Goal: Task Accomplishment & Management: Use online tool/utility

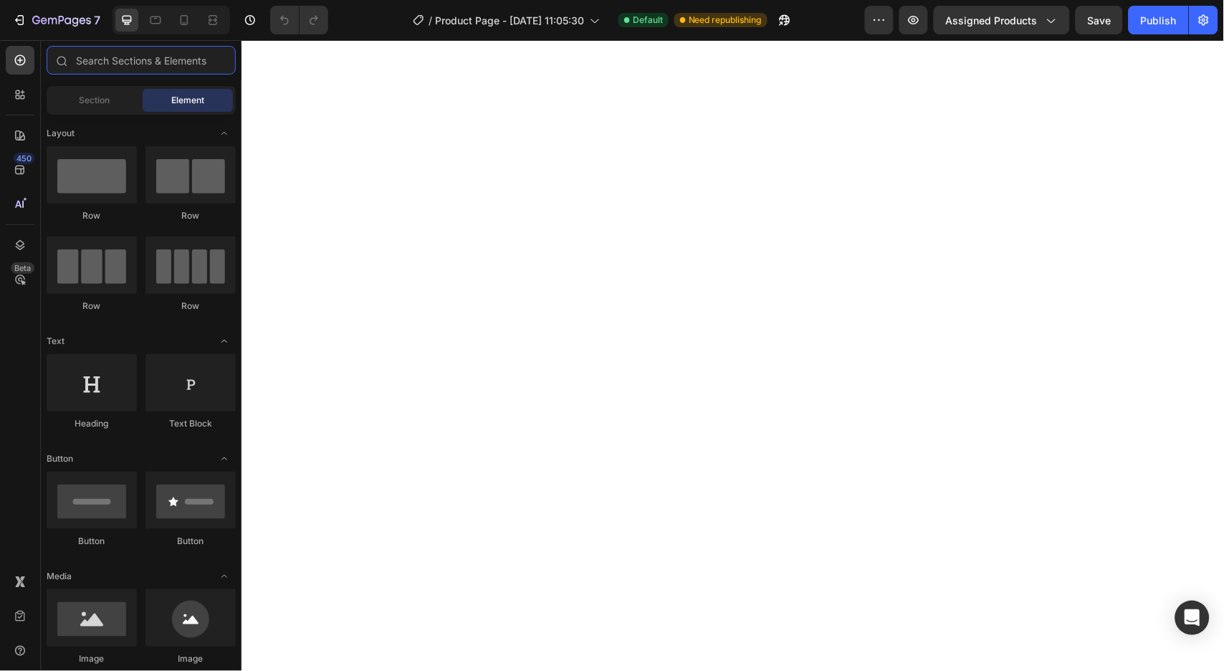
click at [118, 52] on input "text" at bounding box center [141, 60] width 189 height 29
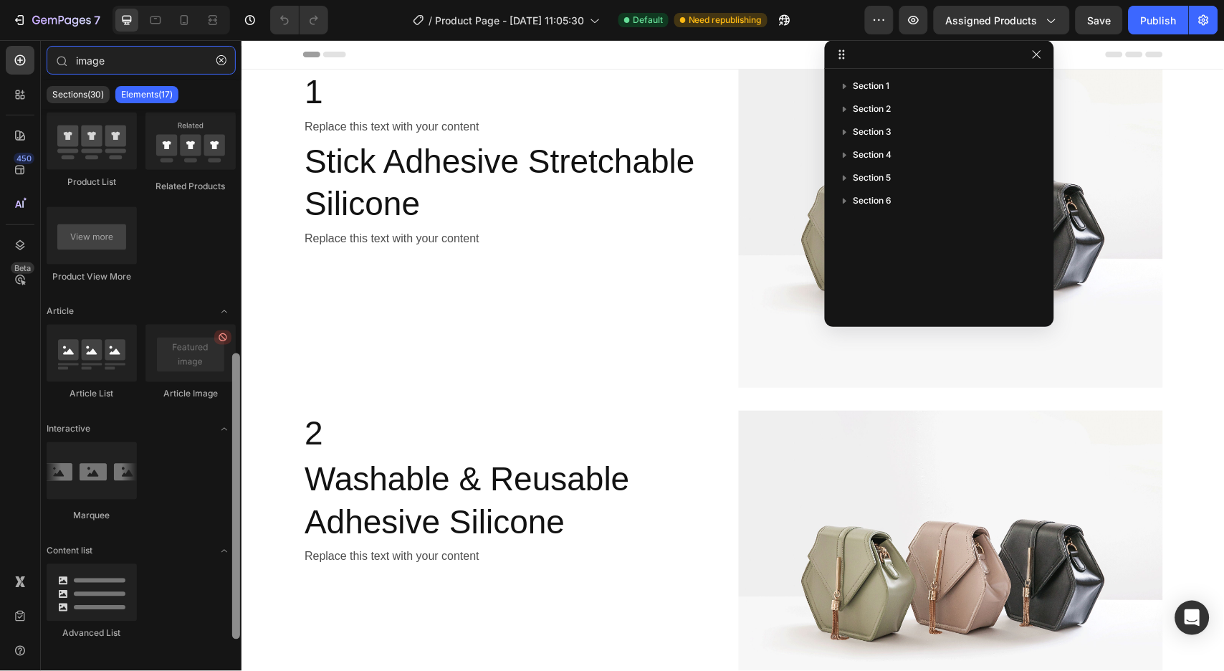
scroll to position [514, 0]
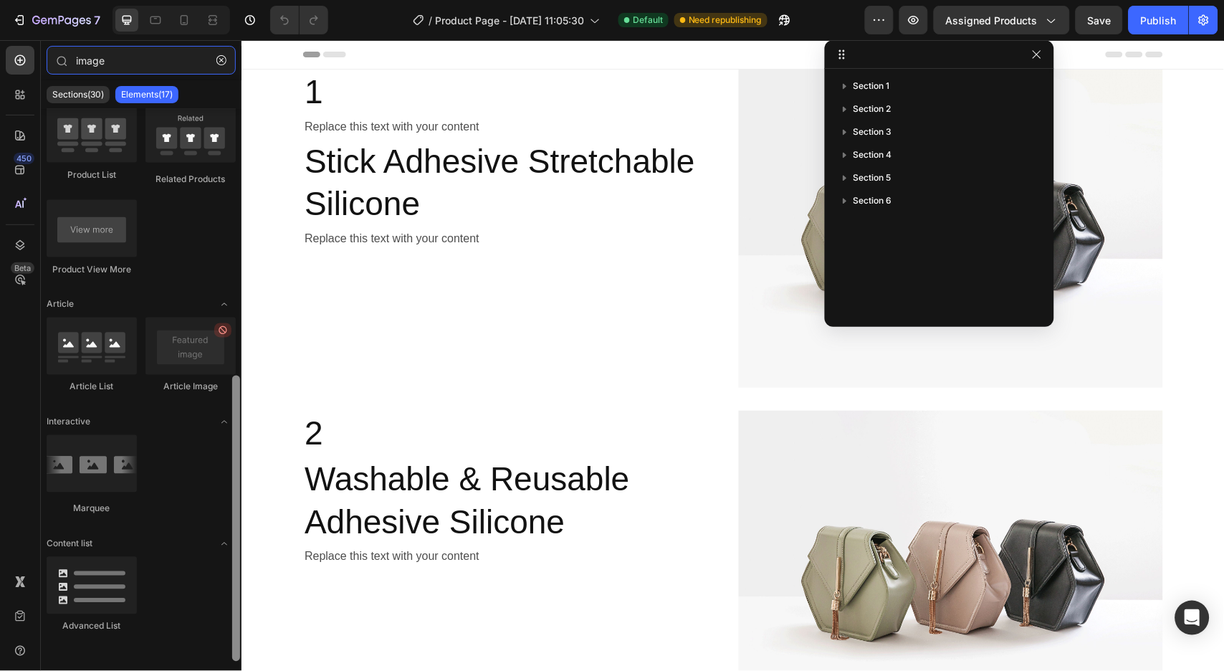
drag, startPoint x: 239, startPoint y: 328, endPoint x: 216, endPoint y: 599, distance: 271.8
click at [223, 610] on div "Media Image Image Image Comparison Video Banner Hero Banner Hero Banner Hero Ba…" at bounding box center [141, 385] width 201 height 552
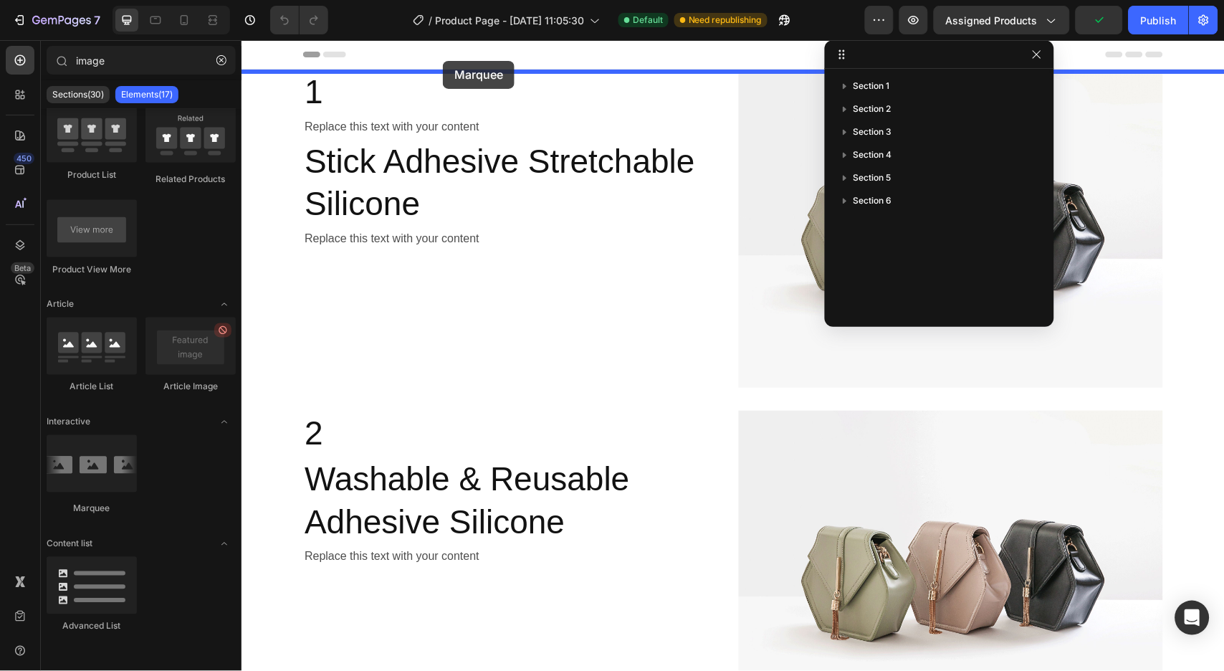
drag, startPoint x: 353, startPoint y: 504, endPoint x: 442, endPoint y: 61, distance: 451.6
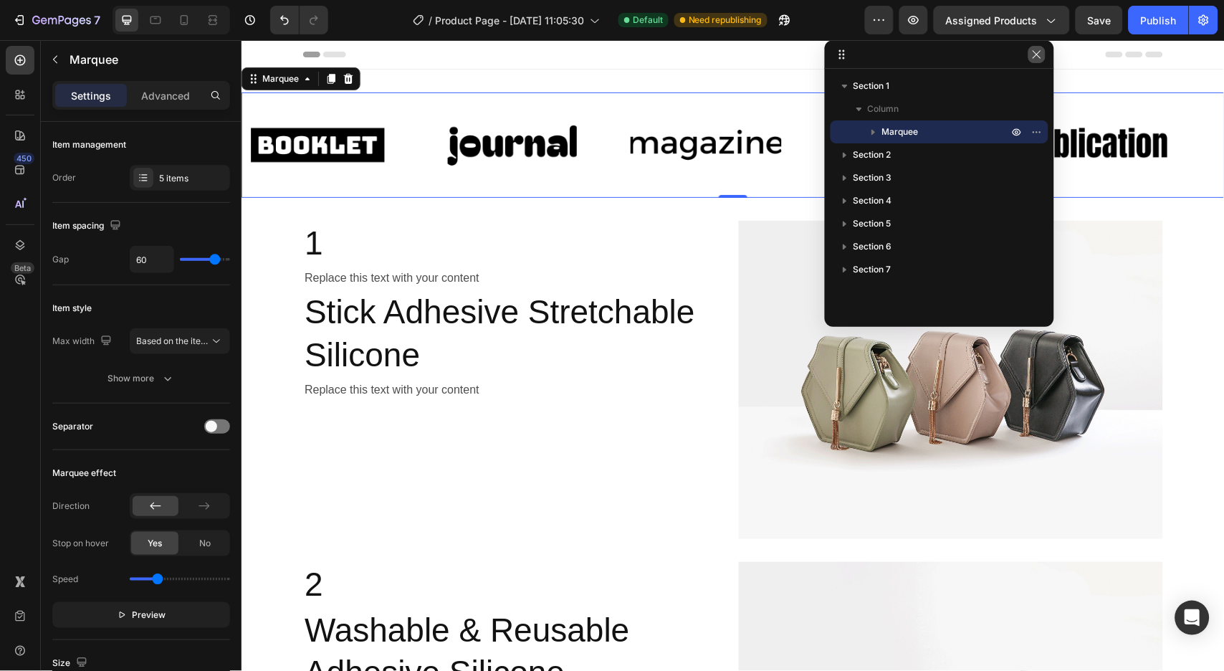
click at [1032, 62] on button "button" at bounding box center [1036, 54] width 17 height 17
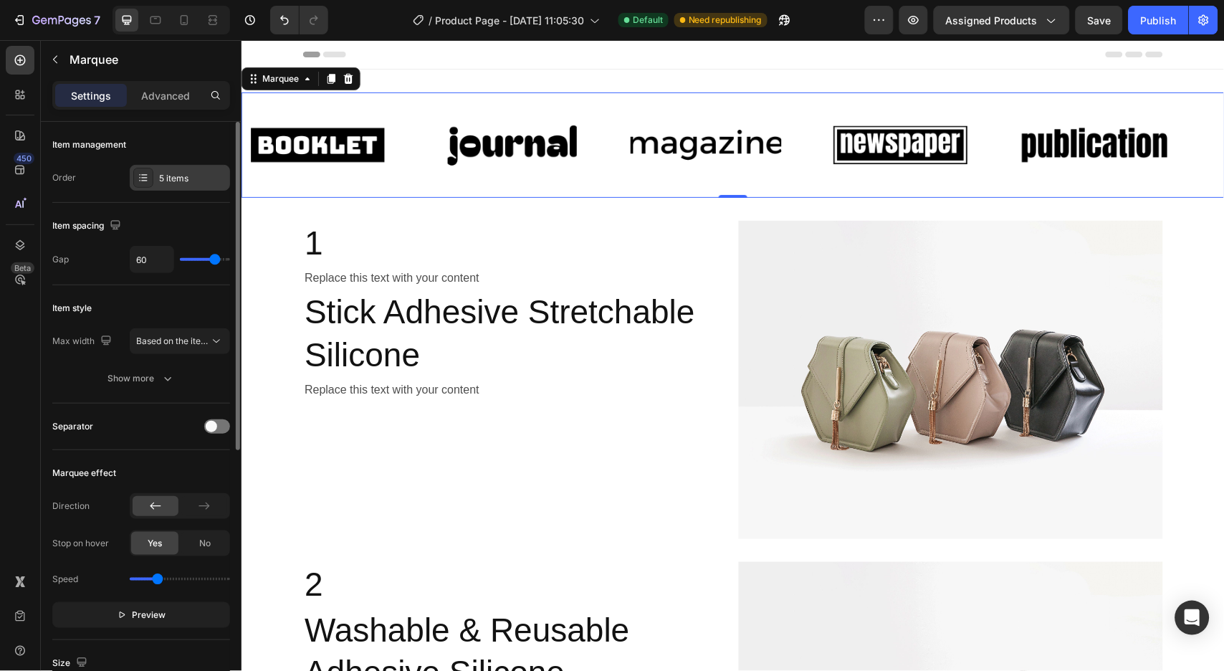
click at [191, 183] on div "5 items" at bounding box center [192, 178] width 67 height 13
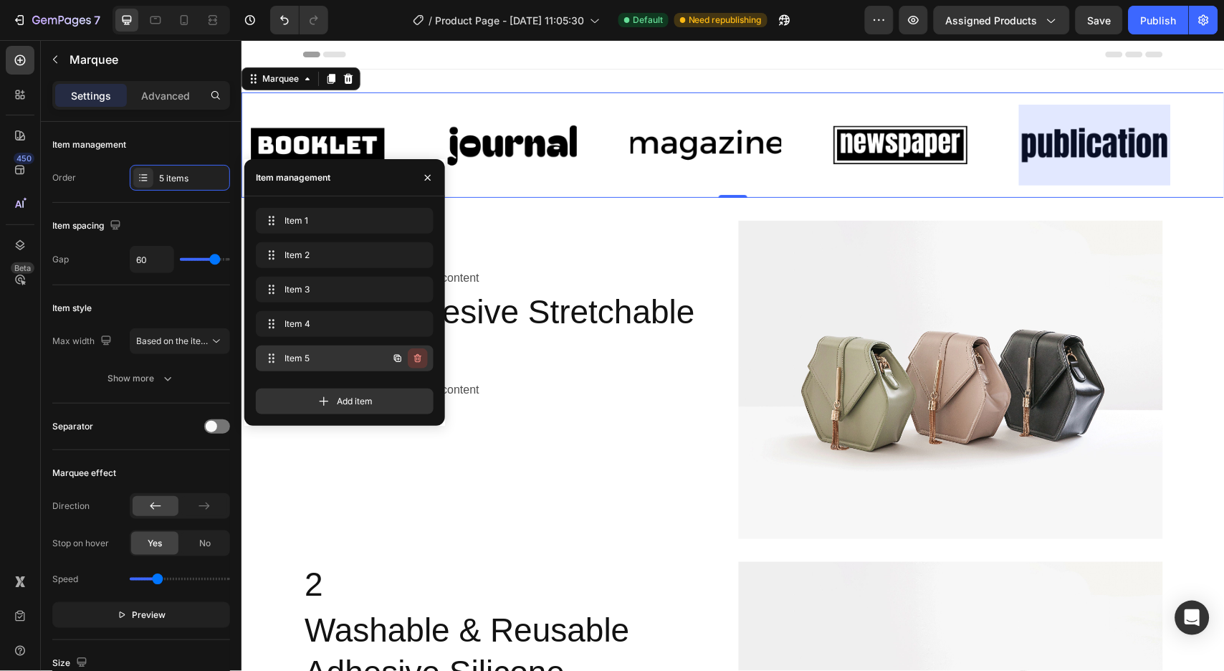
click at [419, 363] on icon "button" at bounding box center [417, 358] width 11 height 11
click at [417, 356] on div "Delete" at bounding box center [408, 358] width 27 height 13
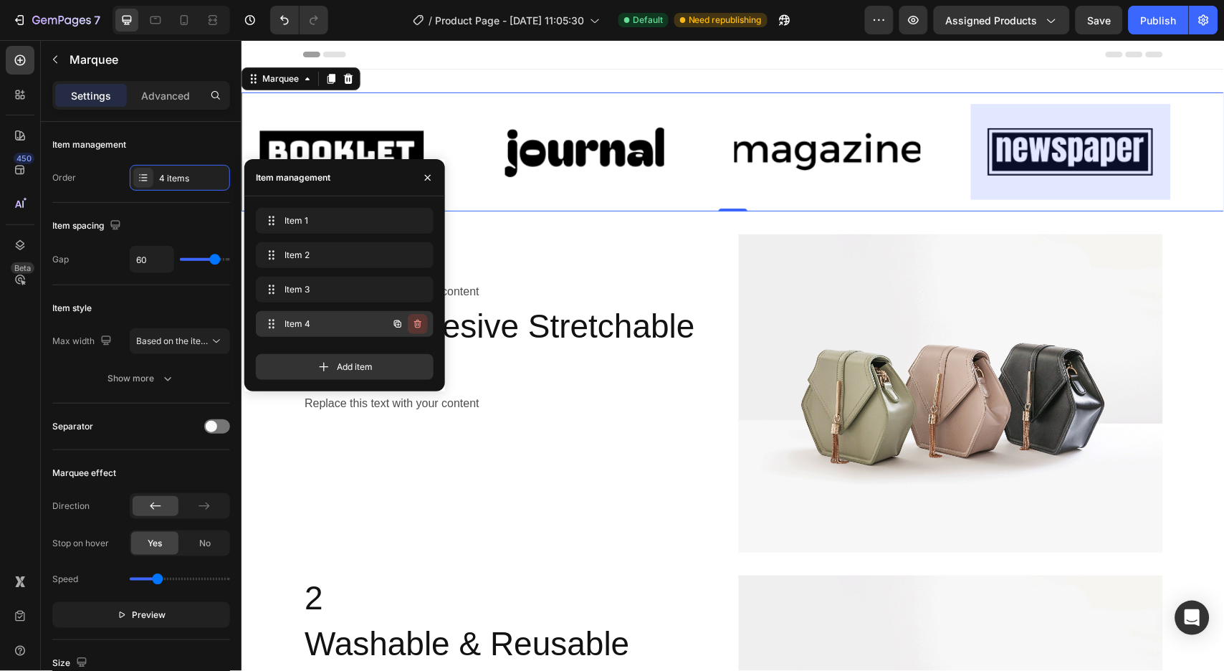
click at [419, 328] on icon "button" at bounding box center [417, 323] width 11 height 11
click at [409, 325] on div "Delete" at bounding box center [408, 323] width 27 height 13
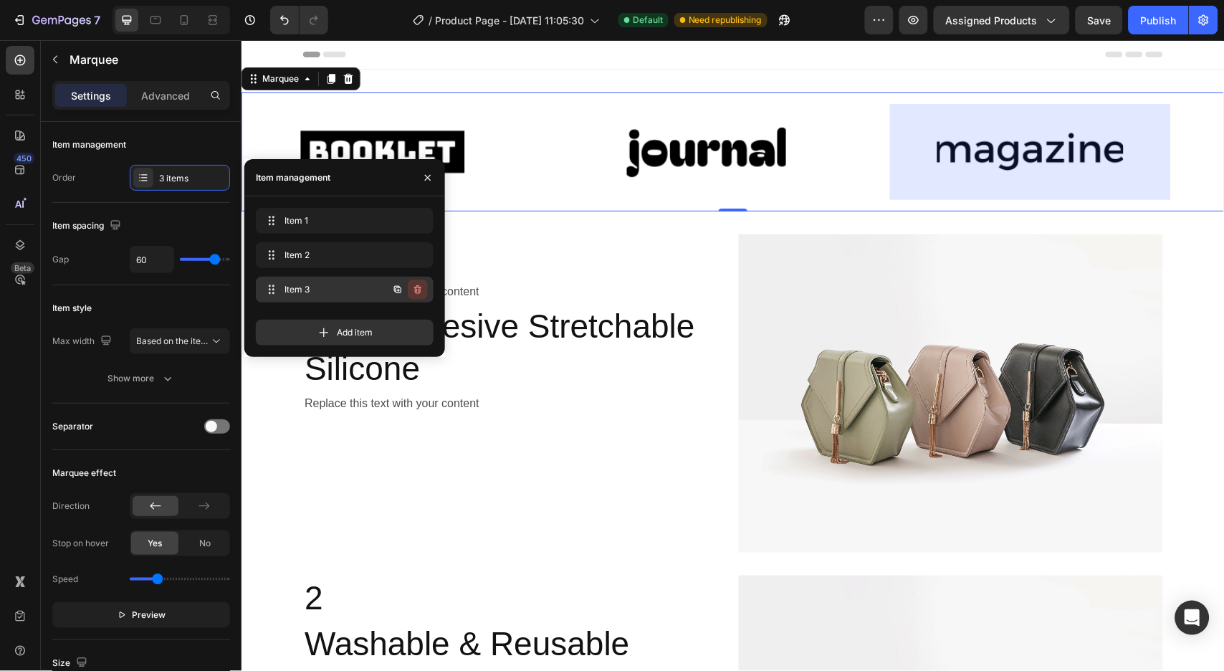
click at [420, 292] on icon "button" at bounding box center [417, 289] width 7 height 9
click at [406, 288] on div "Delete" at bounding box center [408, 289] width 27 height 13
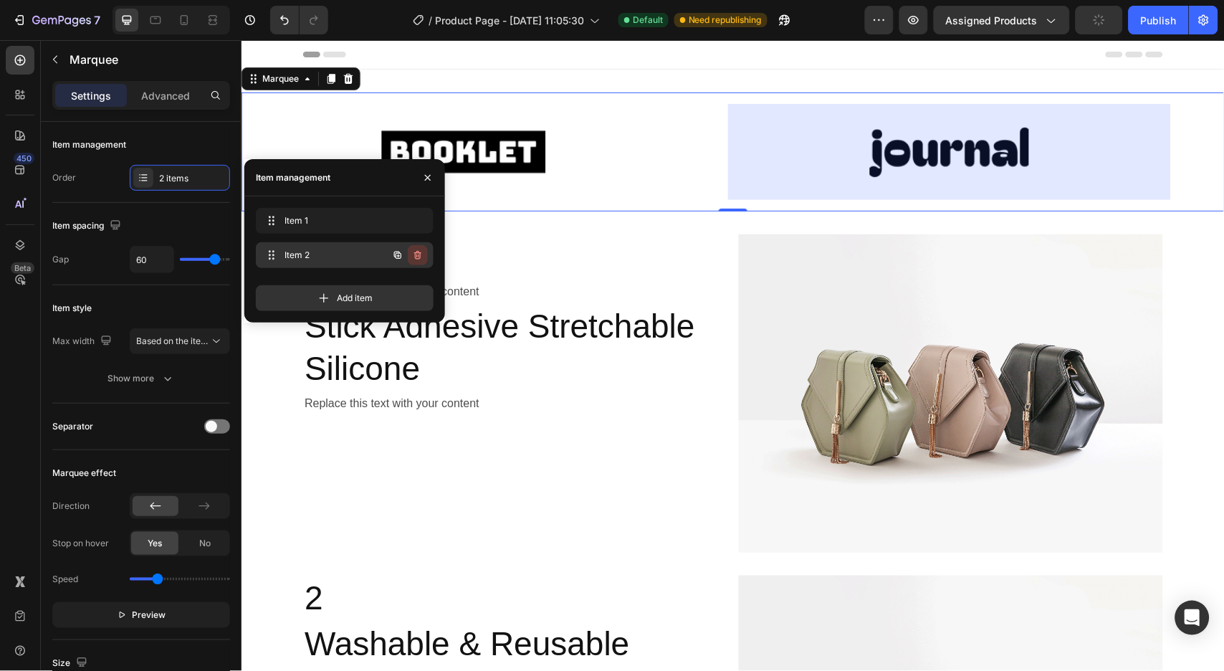
click at [421, 256] on icon "button" at bounding box center [417, 254] width 11 height 11
click at [411, 257] on div "Delete" at bounding box center [408, 255] width 27 height 13
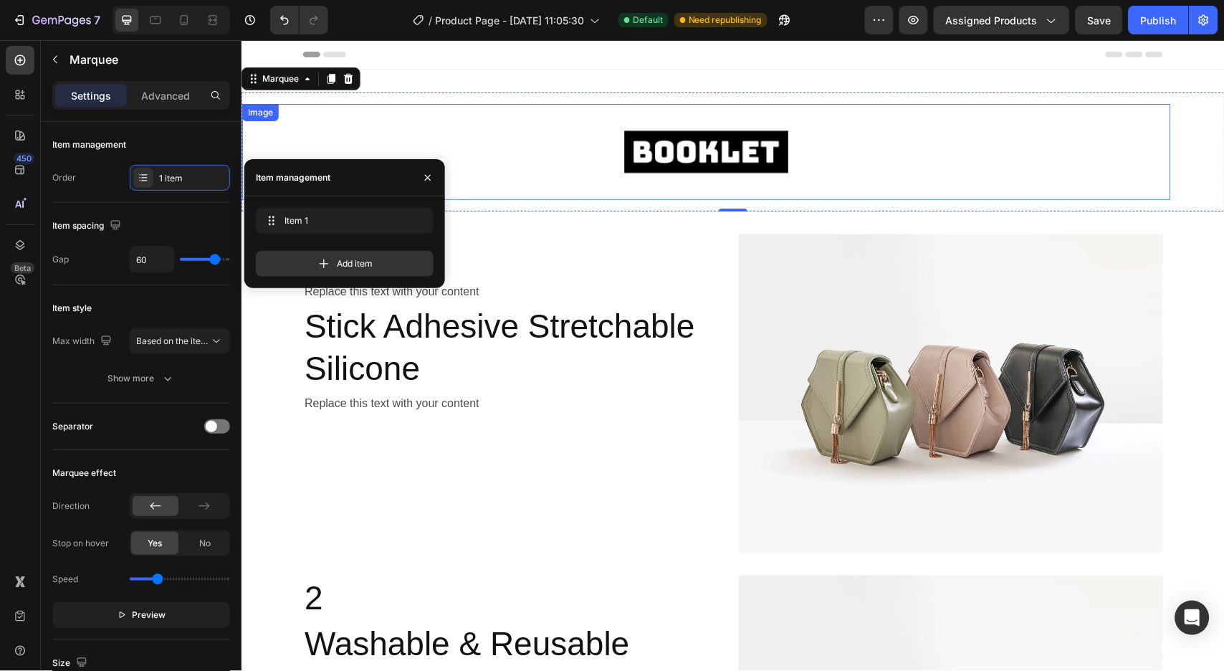
click at [732, 120] on img at bounding box center [706, 151] width 186 height 79
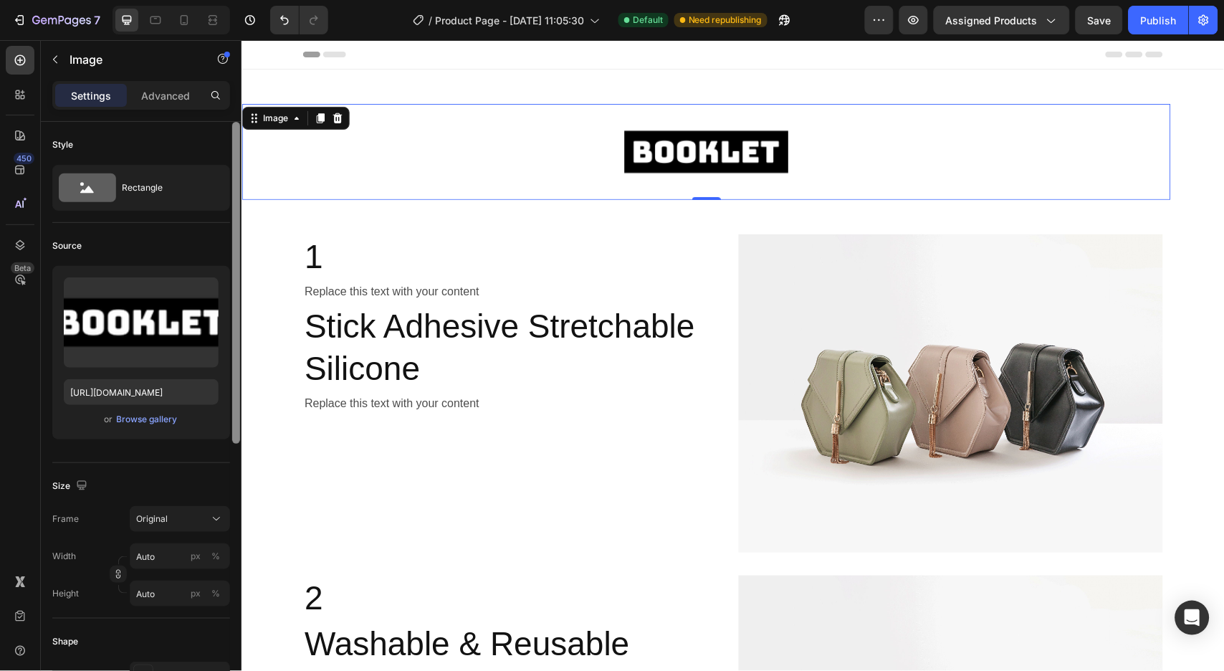
drag, startPoint x: 236, startPoint y: 204, endPoint x: 239, endPoint y: 165, distance: 39.5
click at [239, 165] on div at bounding box center [236, 283] width 8 height 322
click at [53, 65] on button "button" at bounding box center [55, 59] width 23 height 23
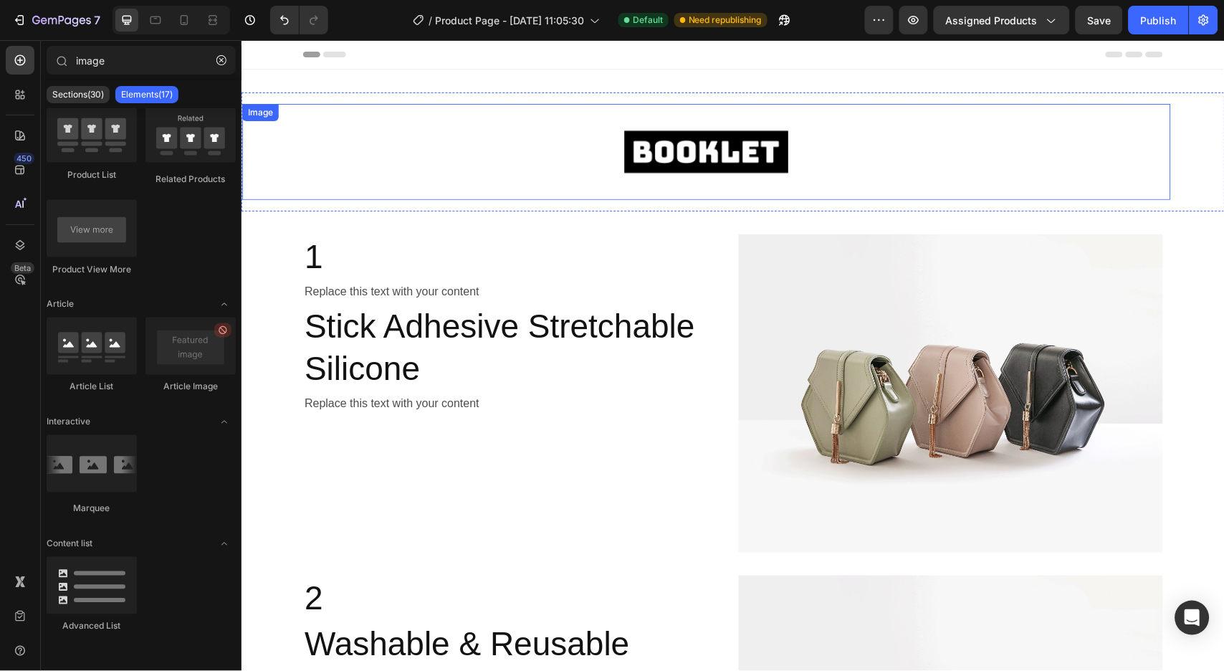
click at [380, 175] on div at bounding box center [705, 151] width 929 height 79
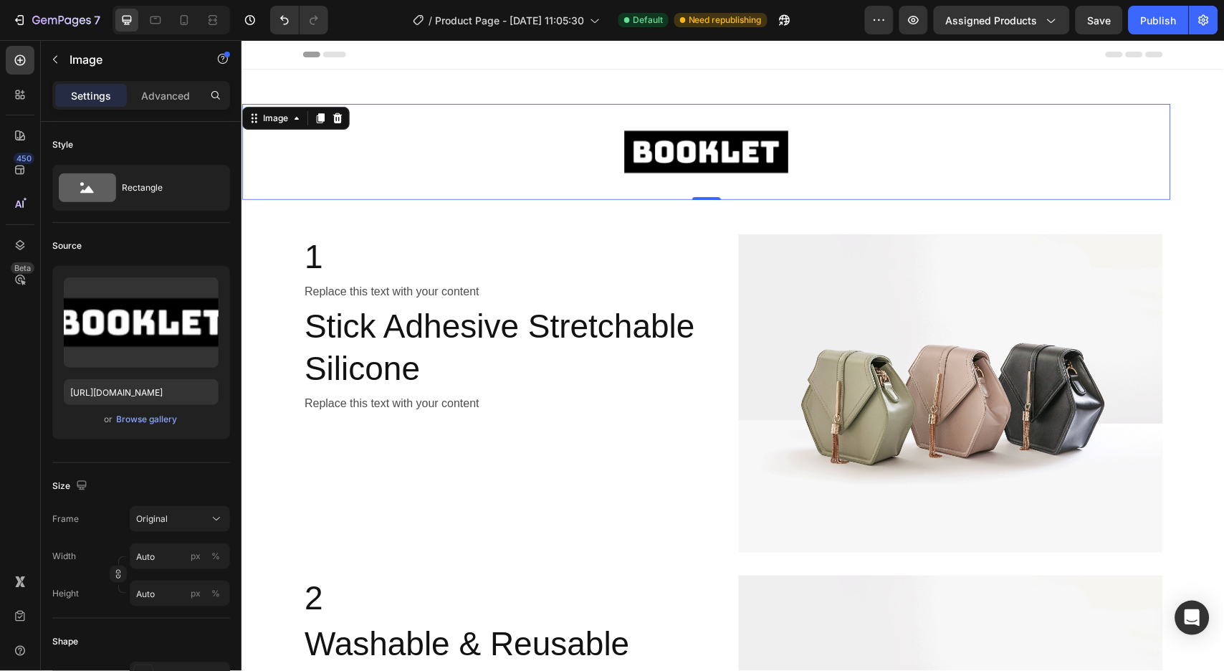
click at [277, 126] on div "Image" at bounding box center [294, 117] width 107 height 23
click at [274, 118] on div "Image" at bounding box center [274, 117] width 31 height 13
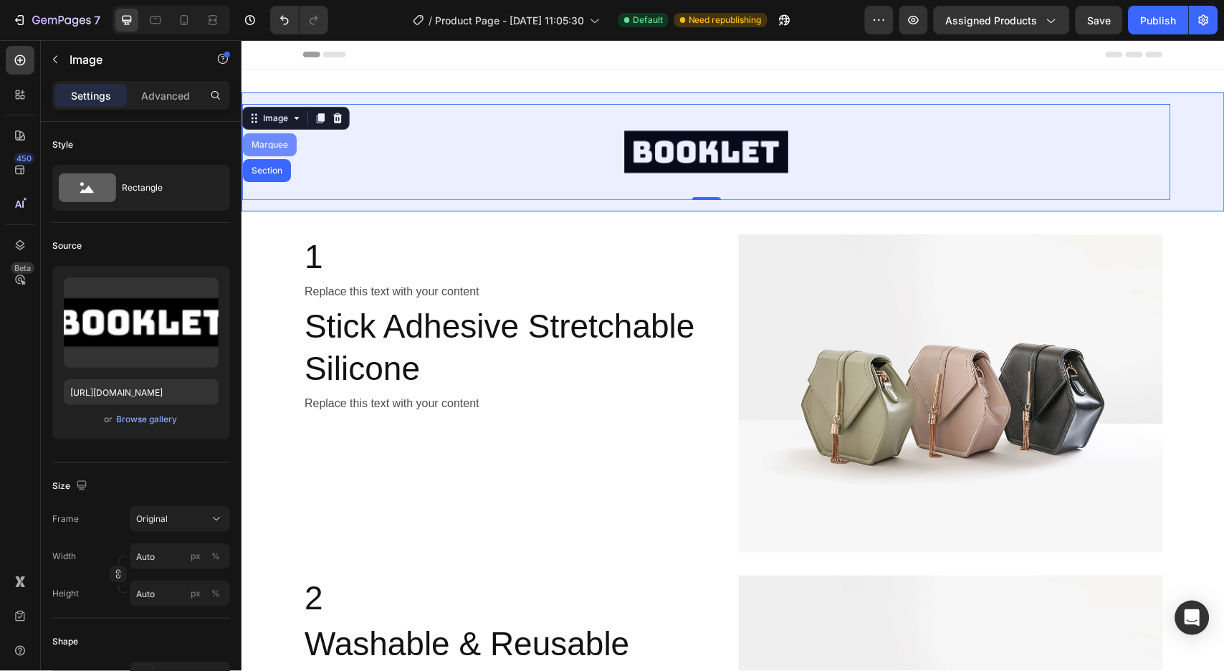
click at [279, 144] on div "Marquee" at bounding box center [269, 144] width 42 height 9
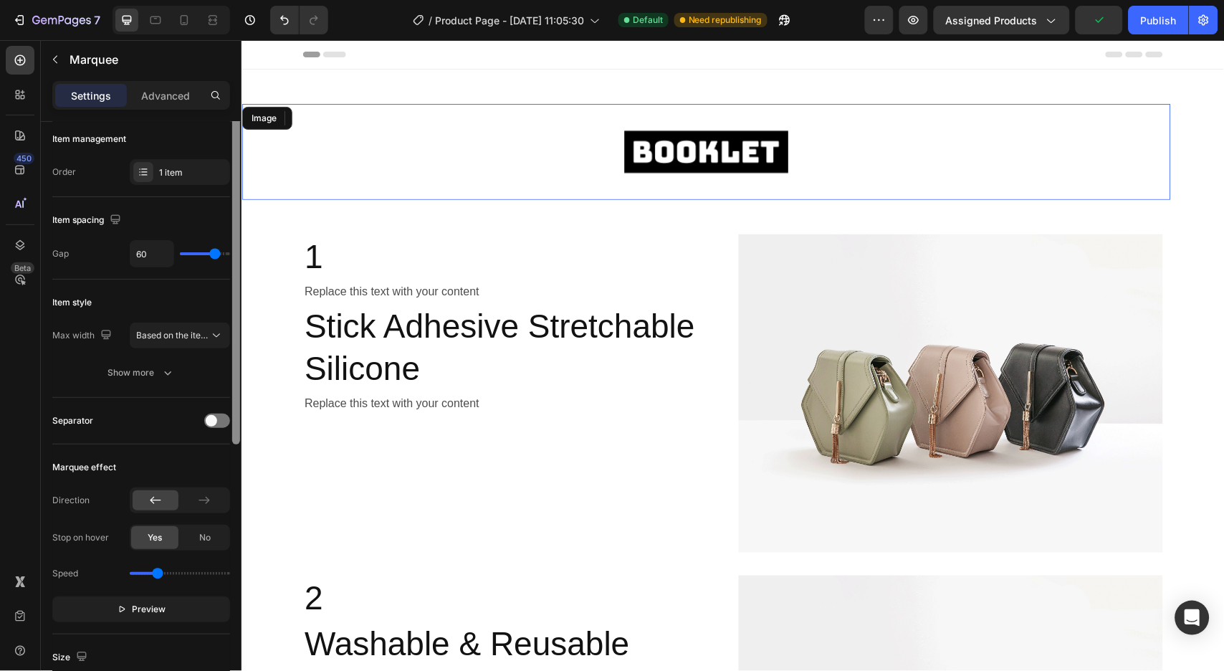
scroll to position [0, 0]
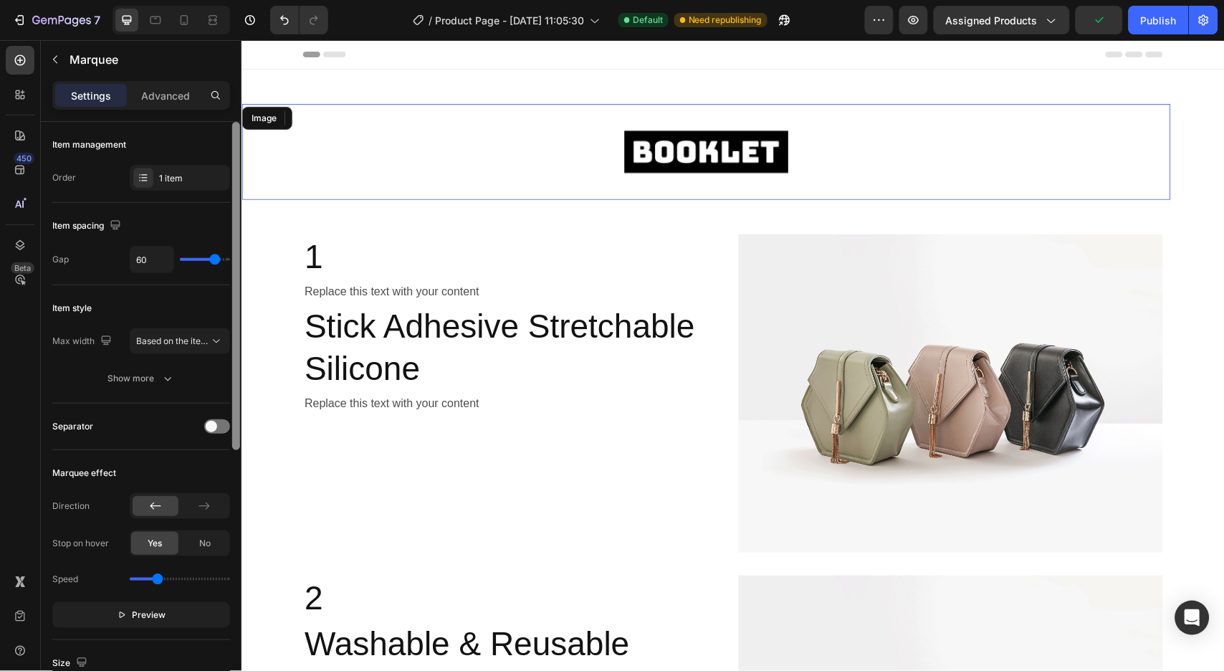
drag, startPoint x: 233, startPoint y: 226, endPoint x: 240, endPoint y: 187, distance: 39.3
click at [240, 188] on div at bounding box center [236, 417] width 11 height 590
click at [54, 60] on icon "button" at bounding box center [55, 60] width 4 height 8
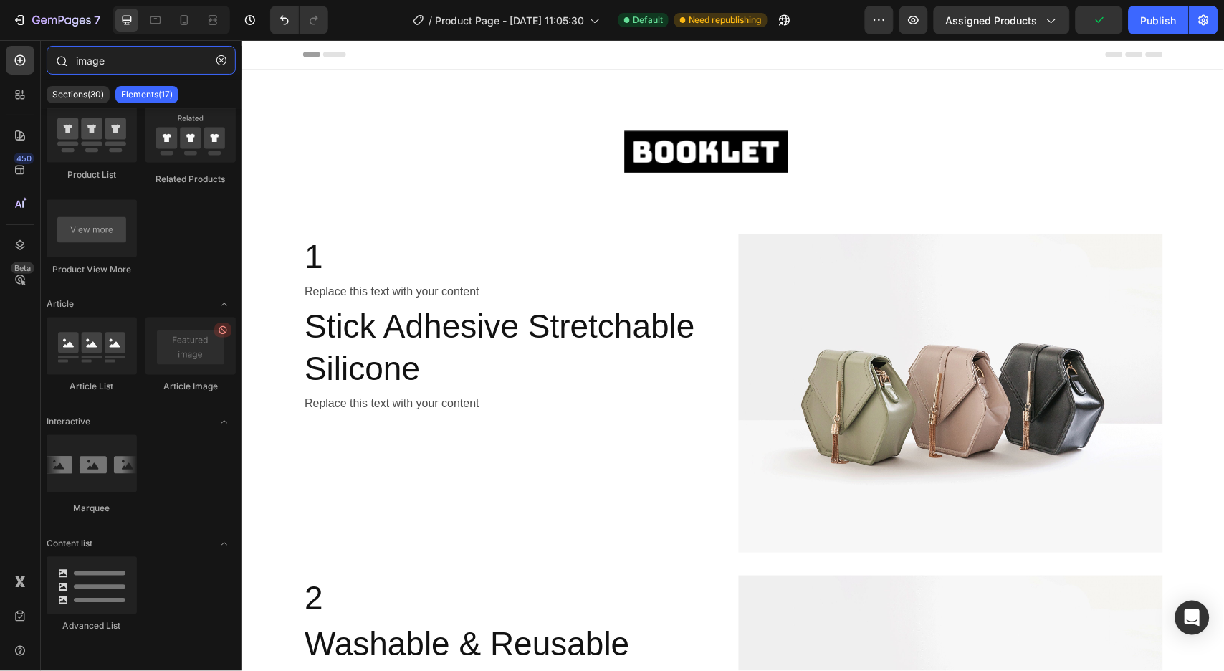
click at [112, 63] on input "image" at bounding box center [141, 60] width 189 height 29
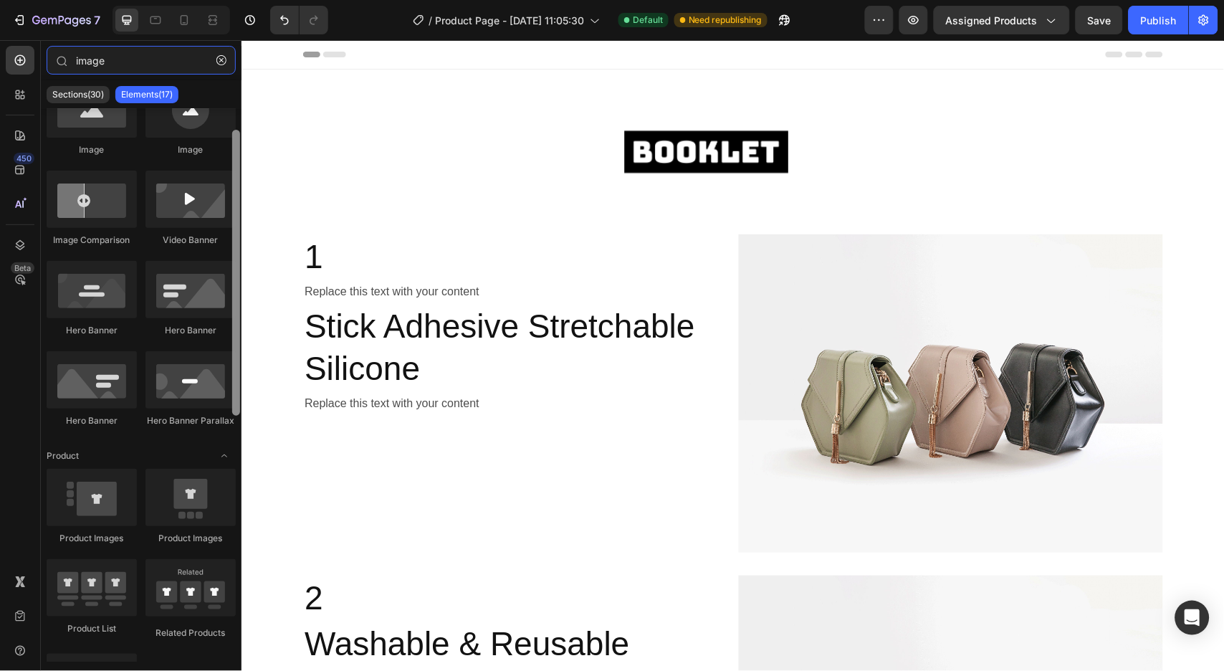
scroll to position [67, 0]
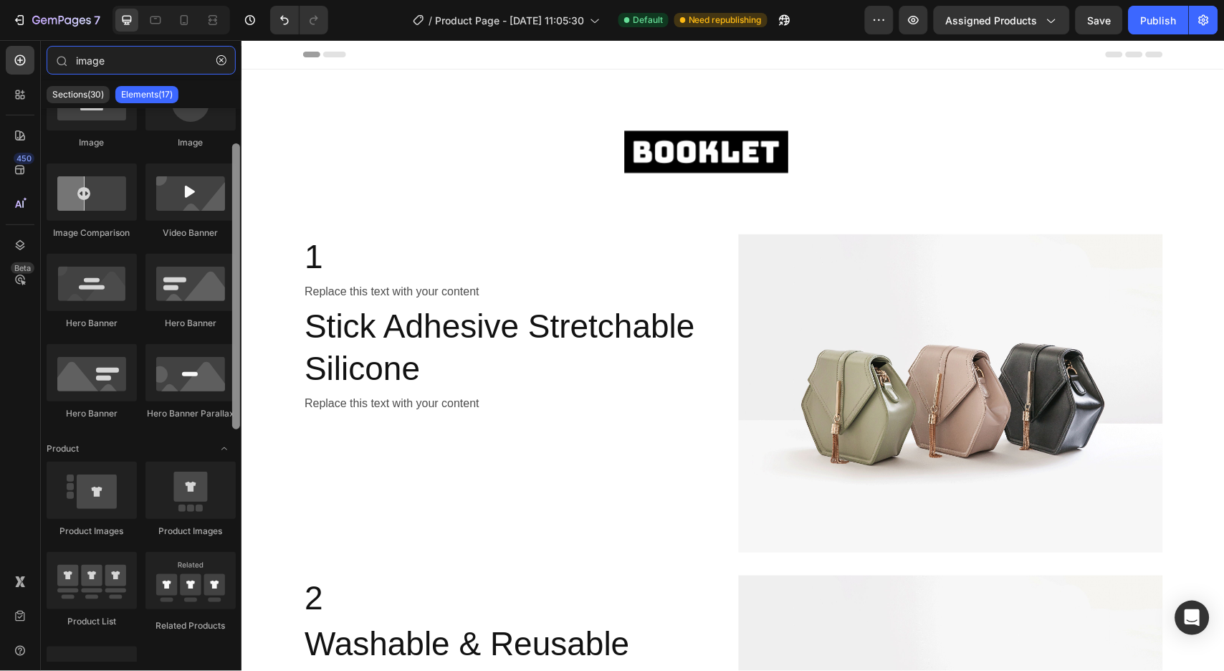
drag, startPoint x: 234, startPoint y: 267, endPoint x: 237, endPoint y: 302, distance: 35.3
click at [237, 302] on div at bounding box center [236, 286] width 8 height 286
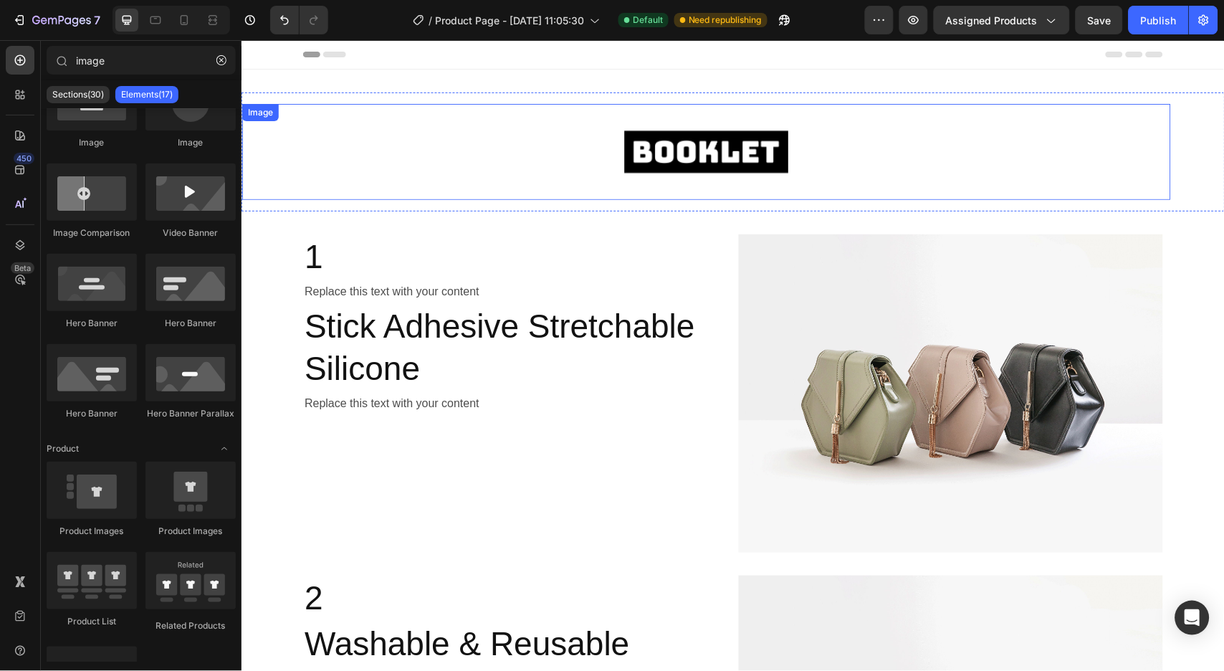
click at [550, 158] on div at bounding box center [705, 151] width 929 height 79
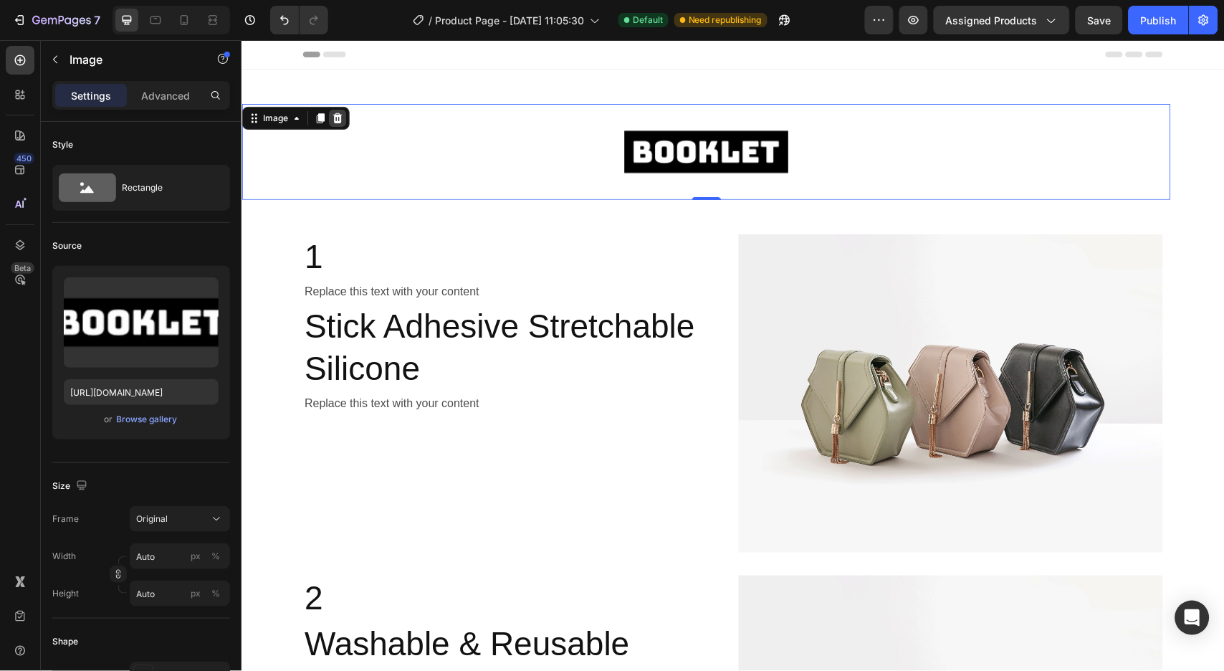
click at [337, 112] on icon at bounding box center [336, 117] width 9 height 10
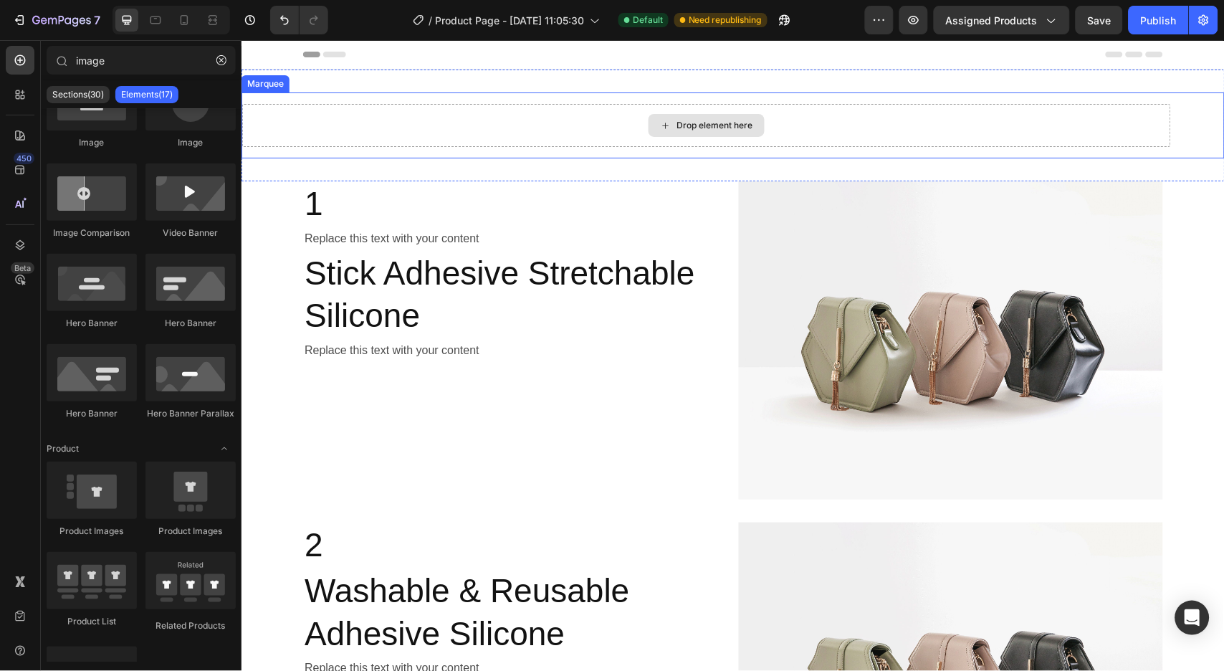
click at [332, 115] on div "Drop element here" at bounding box center [705, 124] width 929 height 43
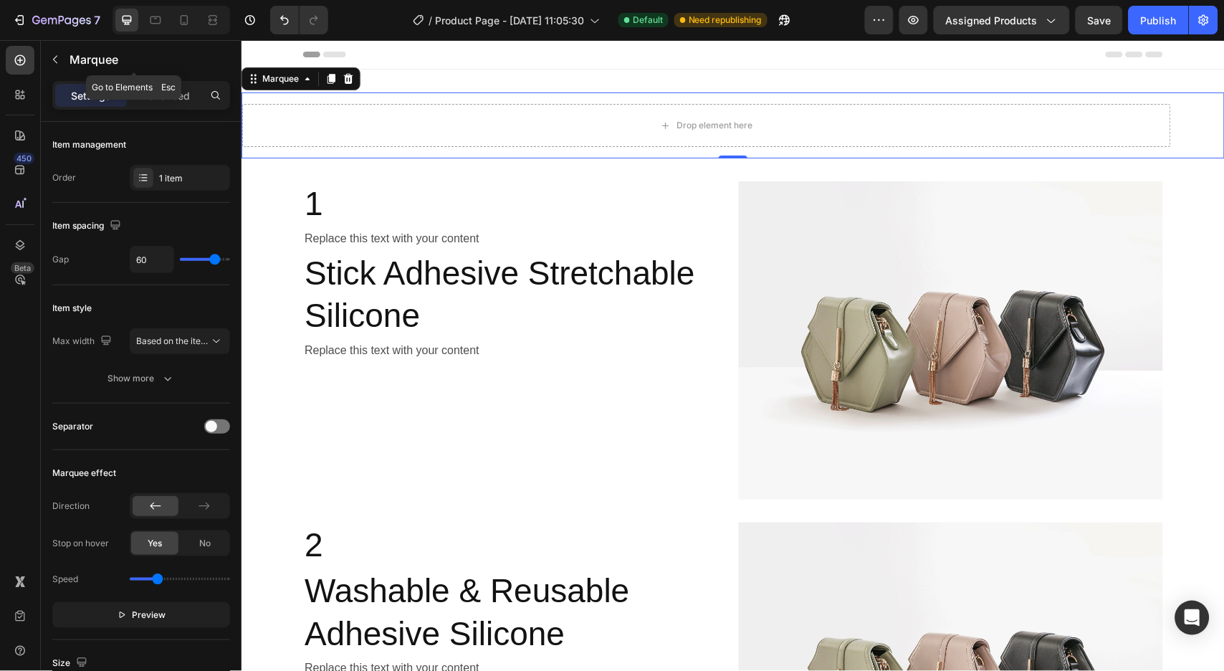
click at [137, 63] on p "Marquee" at bounding box center [147, 59] width 155 height 17
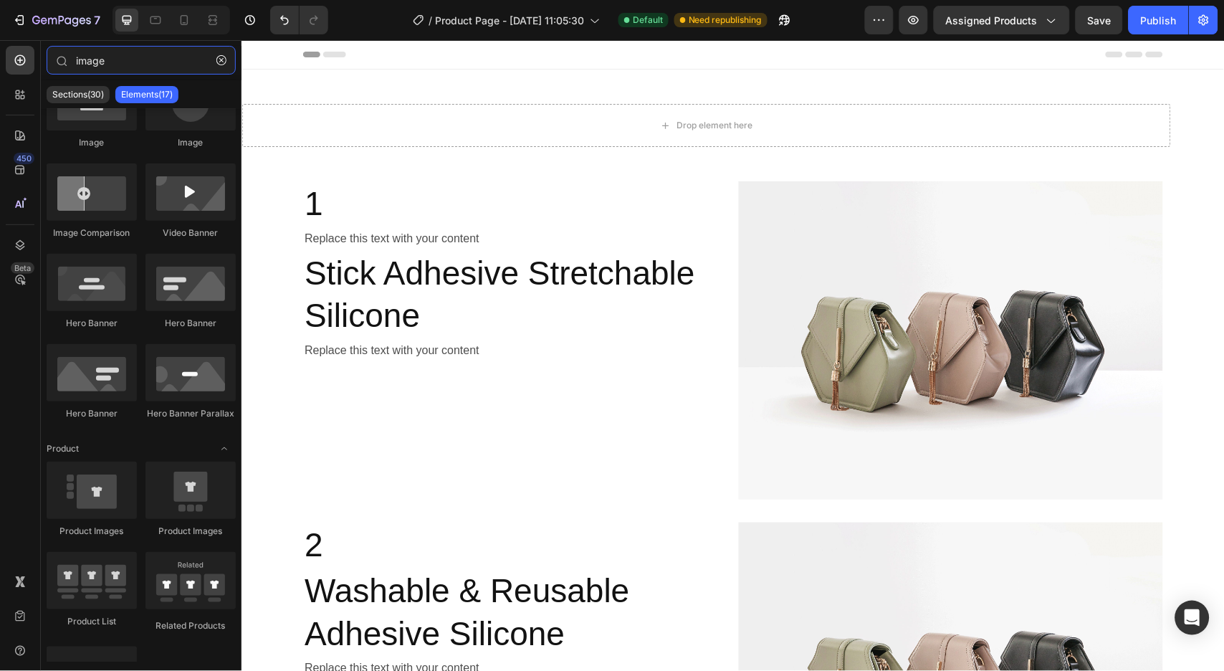
drag, startPoint x: 143, startPoint y: 59, endPoint x: 4, endPoint y: 51, distance: 140.0
click at [11, 52] on div "450 Beta image Sections(30) Elements(17) Media Image Image Image Comparison Vid…" at bounding box center [120, 355] width 241 height 631
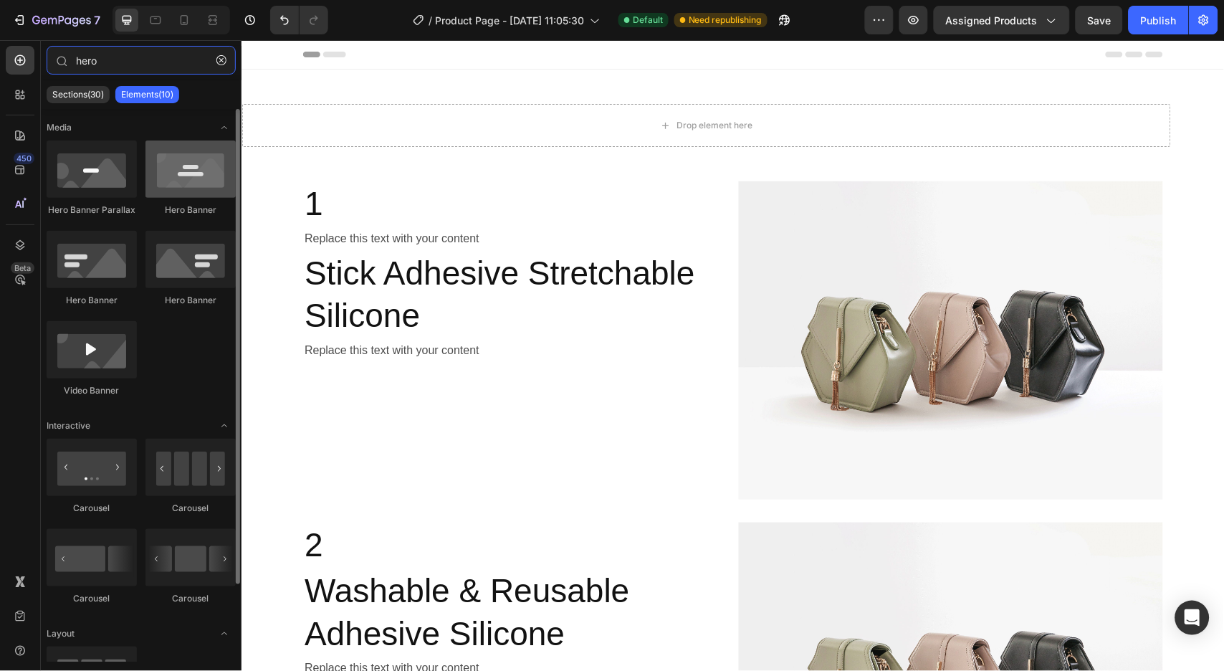
type input "hero"
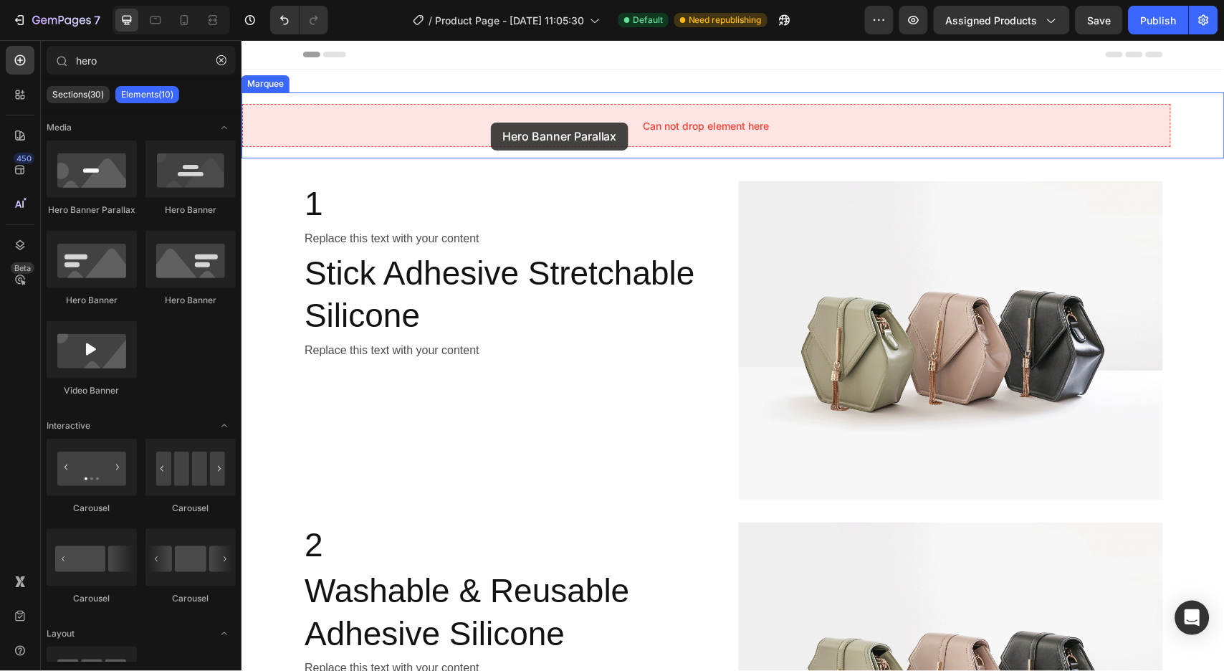
drag, startPoint x: 409, startPoint y: 214, endPoint x: 490, endPoint y: 122, distance: 122.9
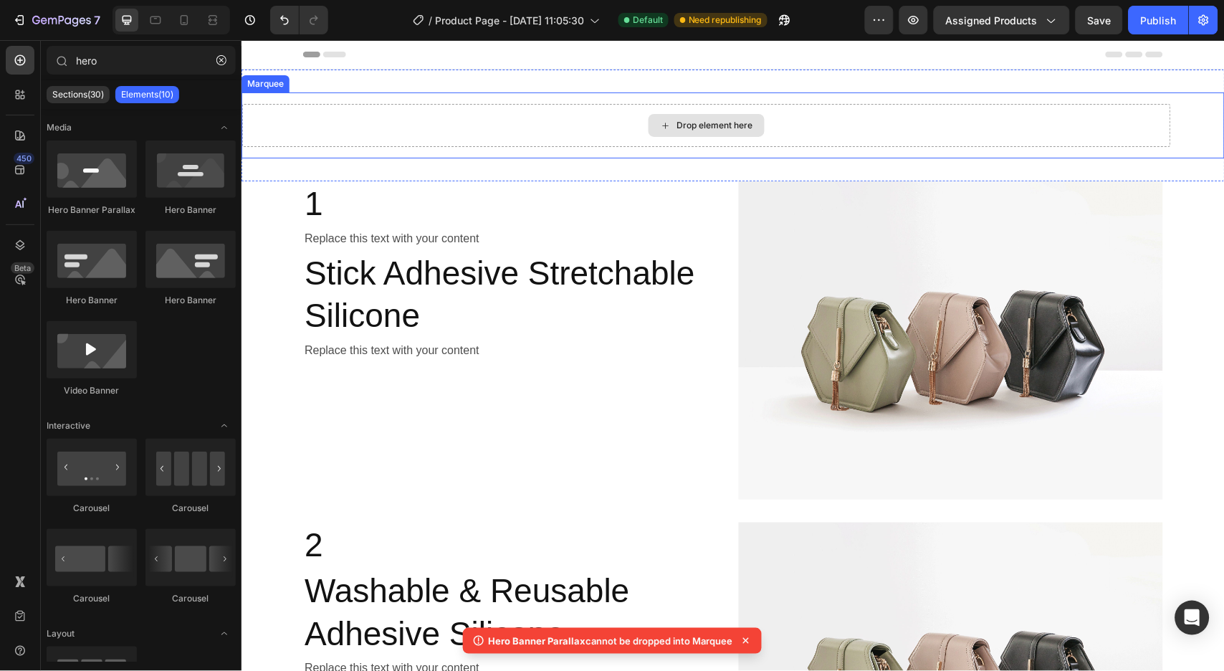
click at [441, 117] on div "Drop element here" at bounding box center [705, 124] width 929 height 43
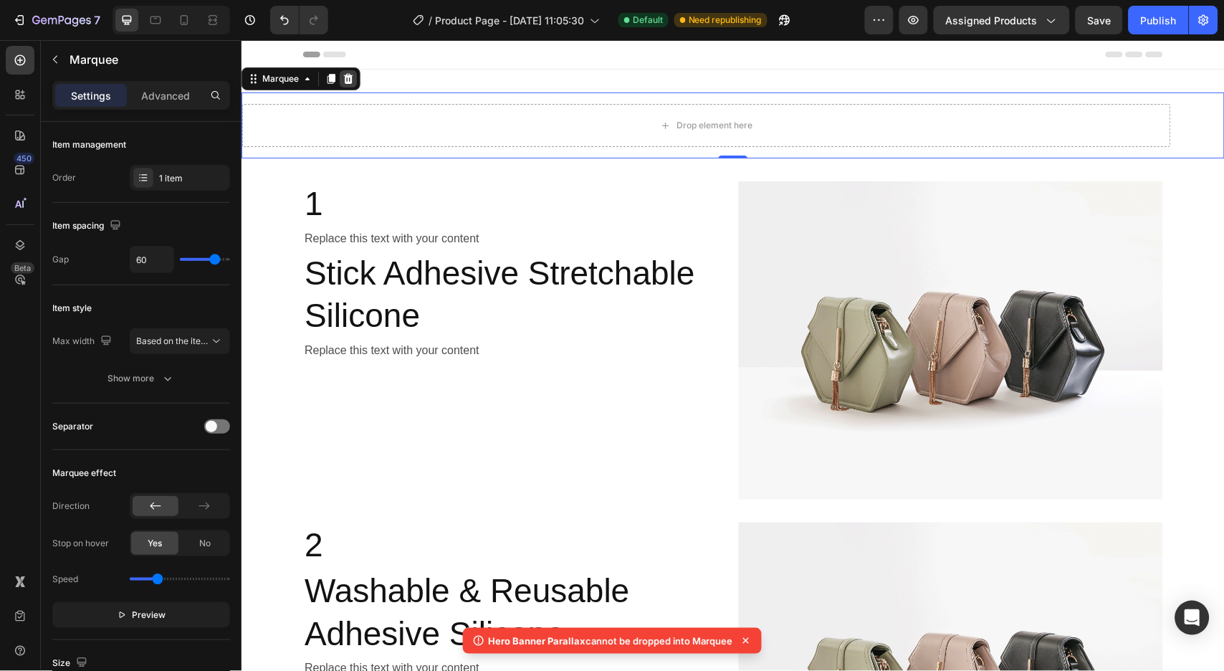
click at [352, 80] on icon at bounding box center [347, 77] width 11 height 11
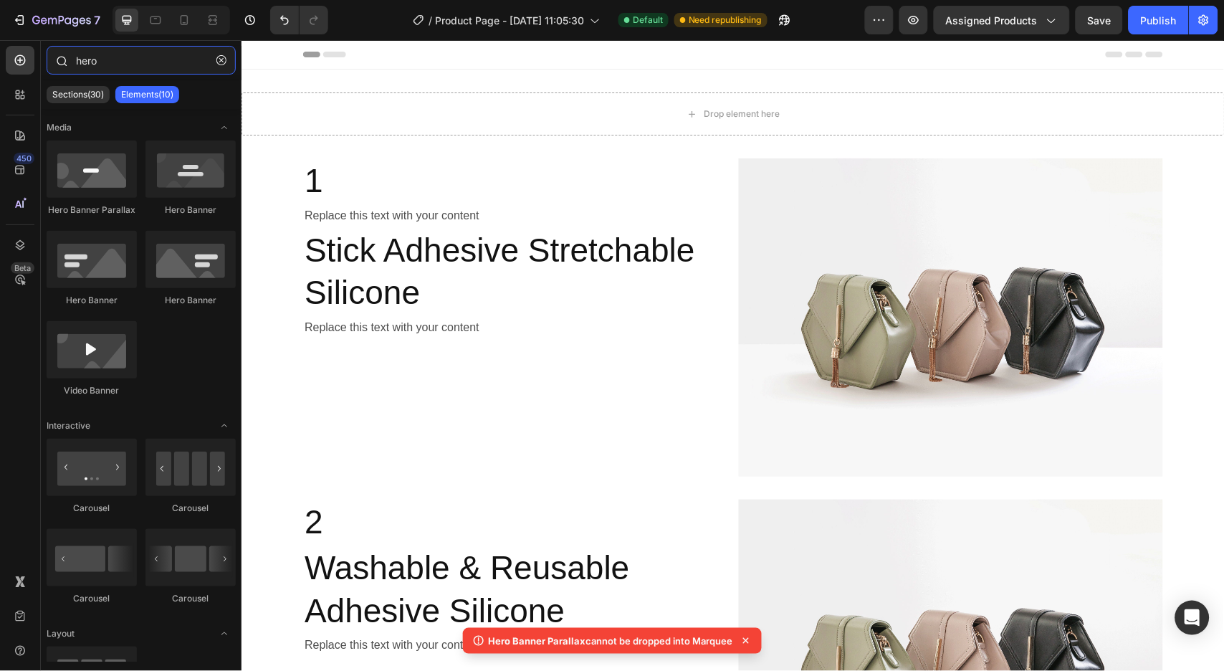
click at [107, 65] on input "hero" at bounding box center [141, 60] width 189 height 29
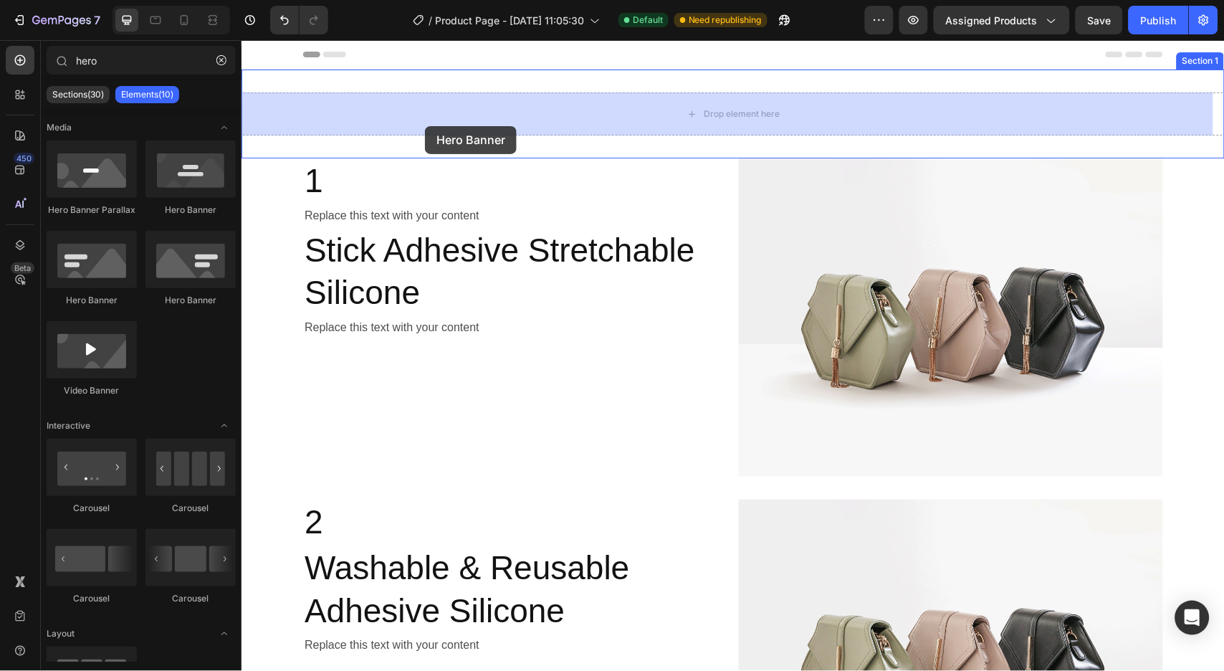
drag, startPoint x: 456, startPoint y: 302, endPoint x: 426, endPoint y: 122, distance: 182.5
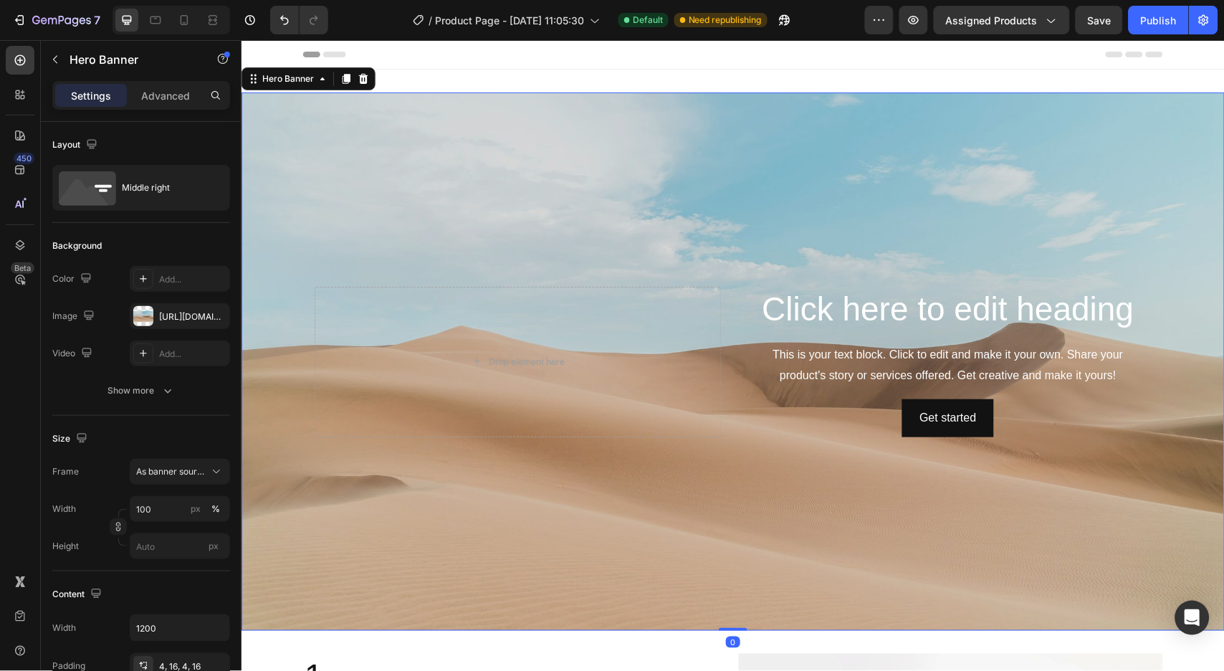
click at [477, 171] on div "Background Image" at bounding box center [732, 361] width 983 height 538
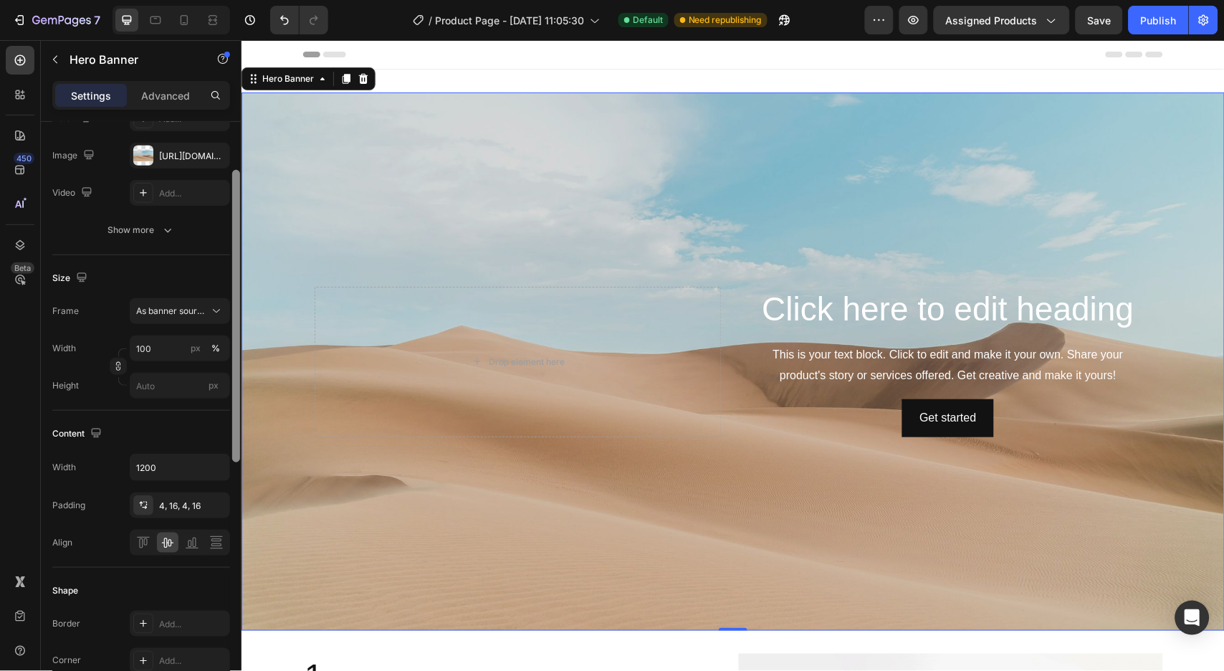
drag, startPoint x: 0, startPoint y: 178, endPoint x: 232, endPoint y: 282, distance: 254.0
click at [232, 282] on div at bounding box center [236, 316] width 8 height 292
click at [145, 349] on input "100" at bounding box center [180, 347] width 100 height 26
click at [29, 342] on div "450 Beta" at bounding box center [20, 307] width 29 height 522
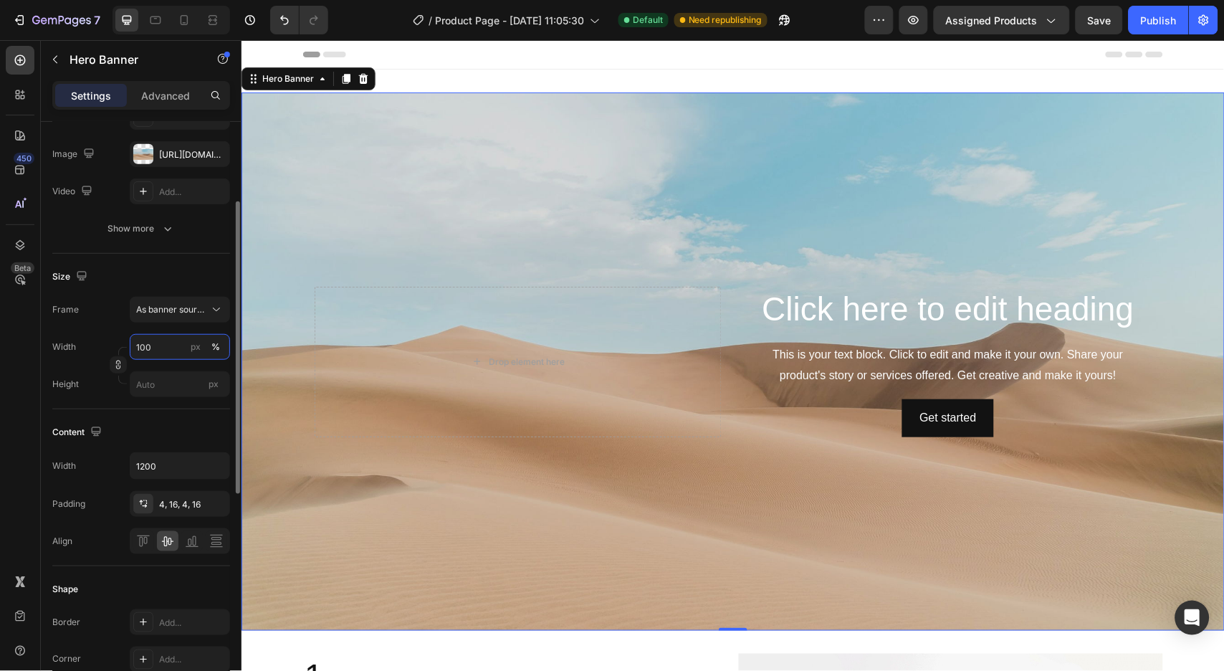
click at [147, 348] on input "100" at bounding box center [180, 347] width 100 height 26
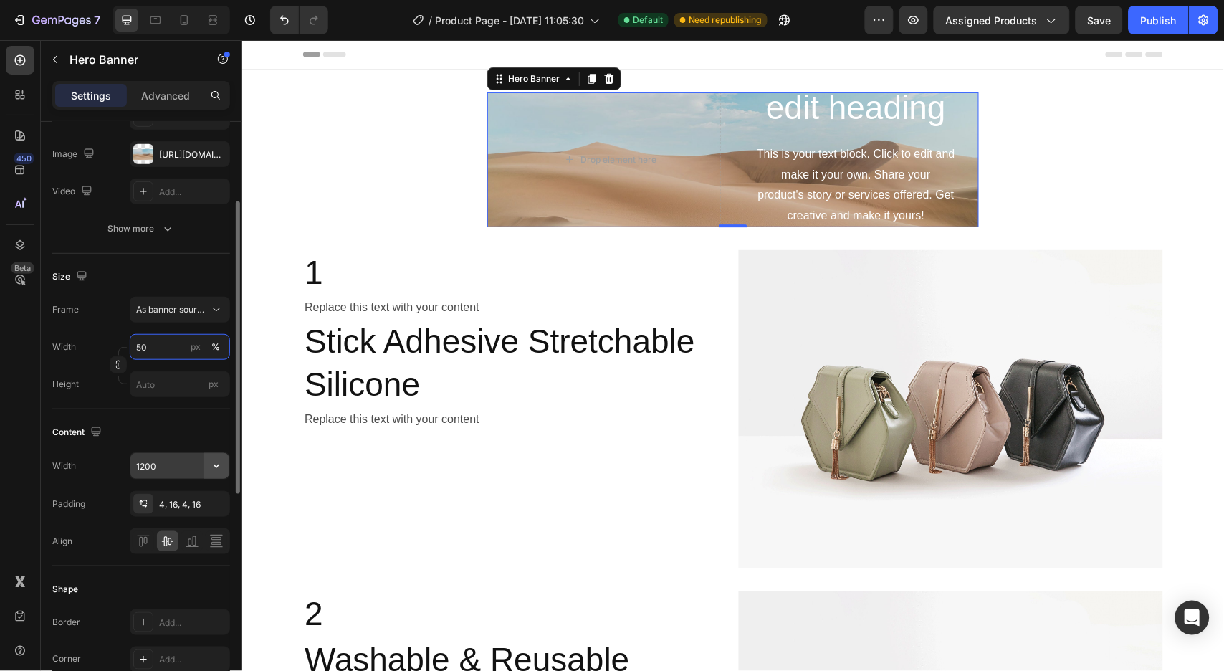
type input "50"
click at [210, 467] on icon "button" at bounding box center [216, 466] width 14 height 14
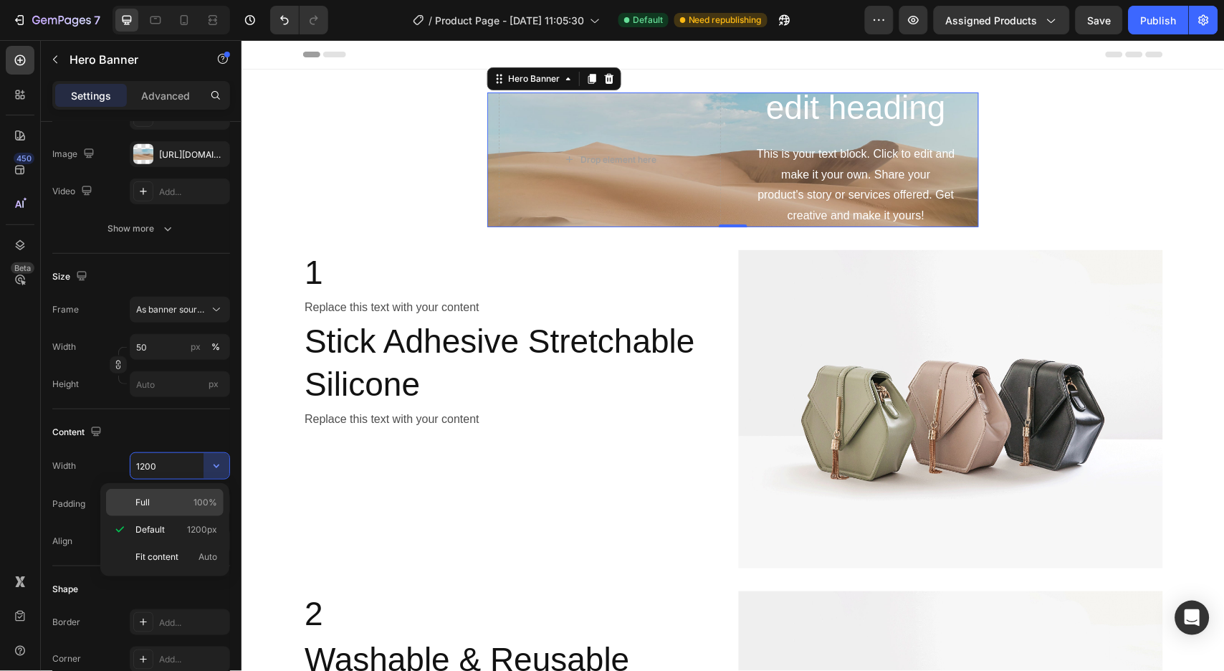
click at [175, 502] on p "Full 100%" at bounding box center [176, 502] width 82 height 13
type input "100%"
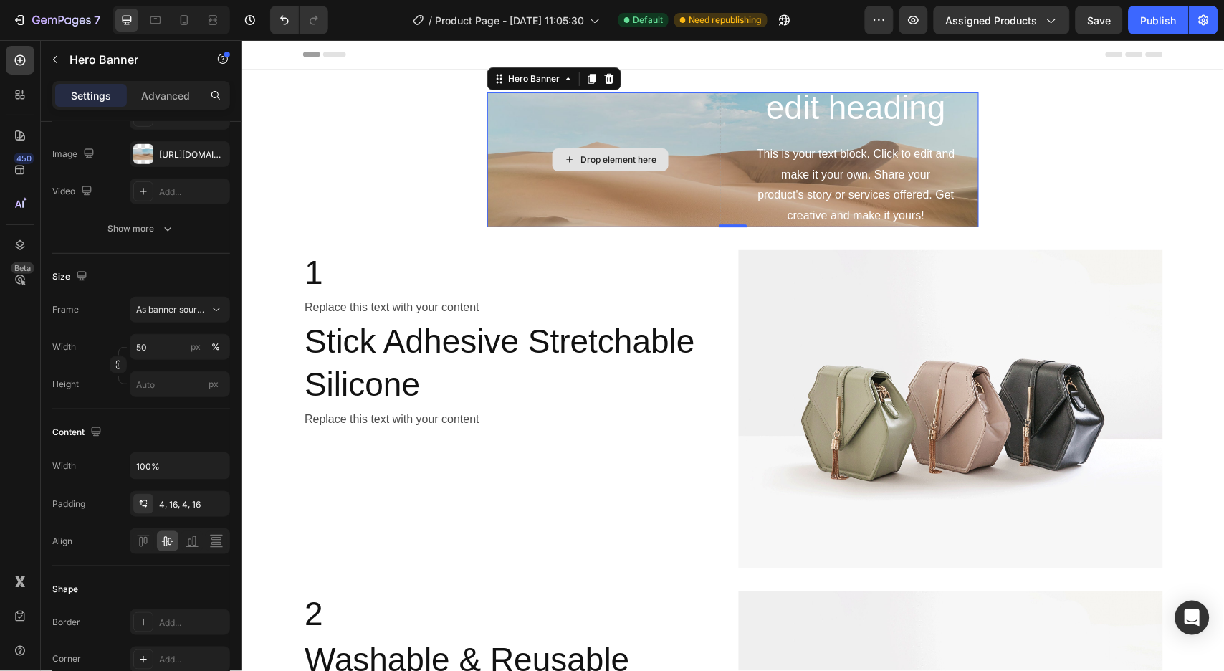
click at [570, 190] on div "Drop element here" at bounding box center [609, 159] width 223 height 235
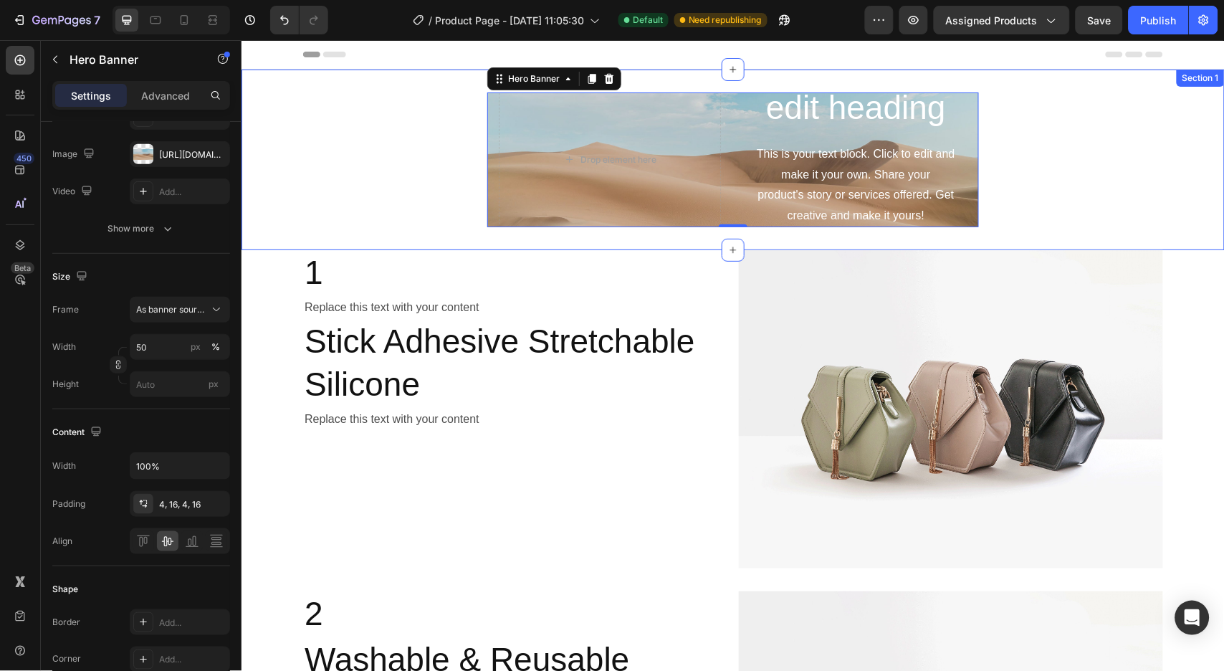
click at [413, 219] on div "Click here to edit heading Heading This is your text block. Click to edit and m…" at bounding box center [732, 159] width 983 height 135
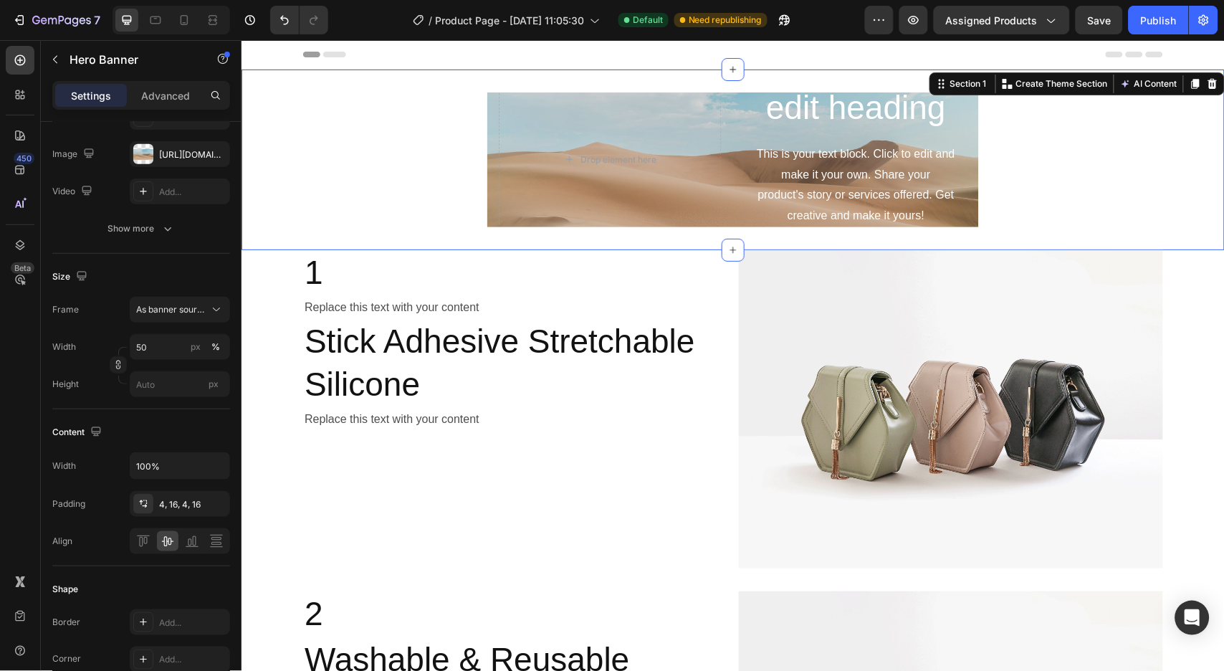
scroll to position [0, 0]
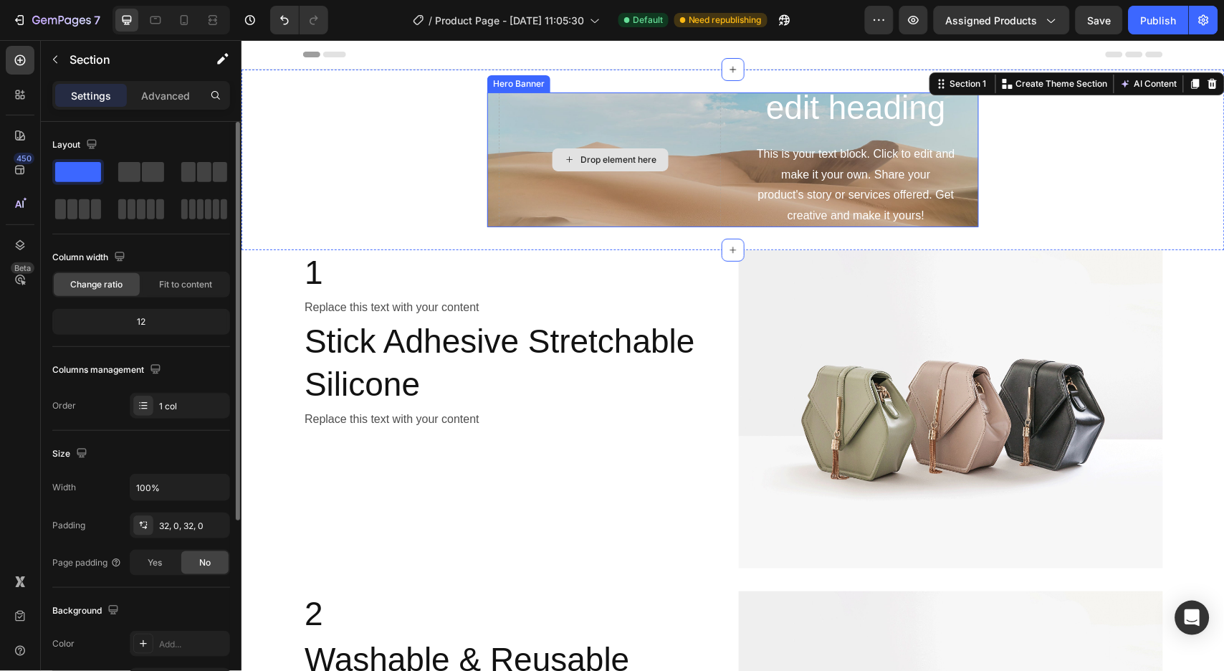
click at [516, 168] on div "Drop element here" at bounding box center [609, 159] width 223 height 235
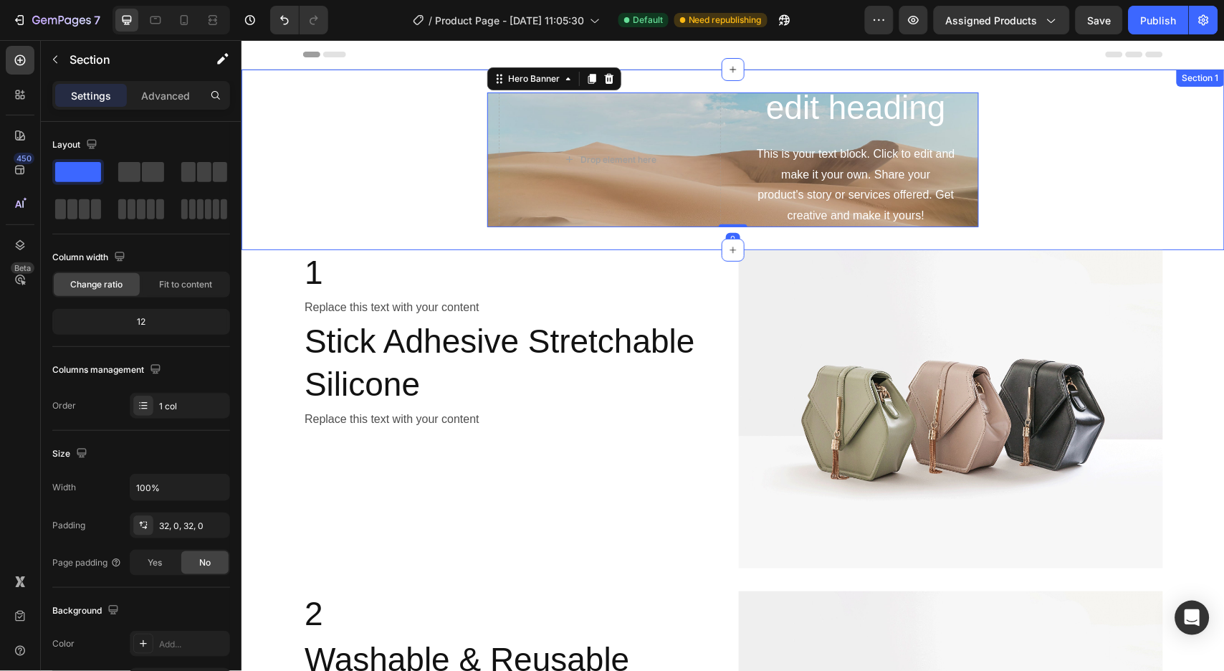
click at [430, 102] on div "Click here to edit heading Heading This is your text block. Click to edit and m…" at bounding box center [732, 159] width 983 height 135
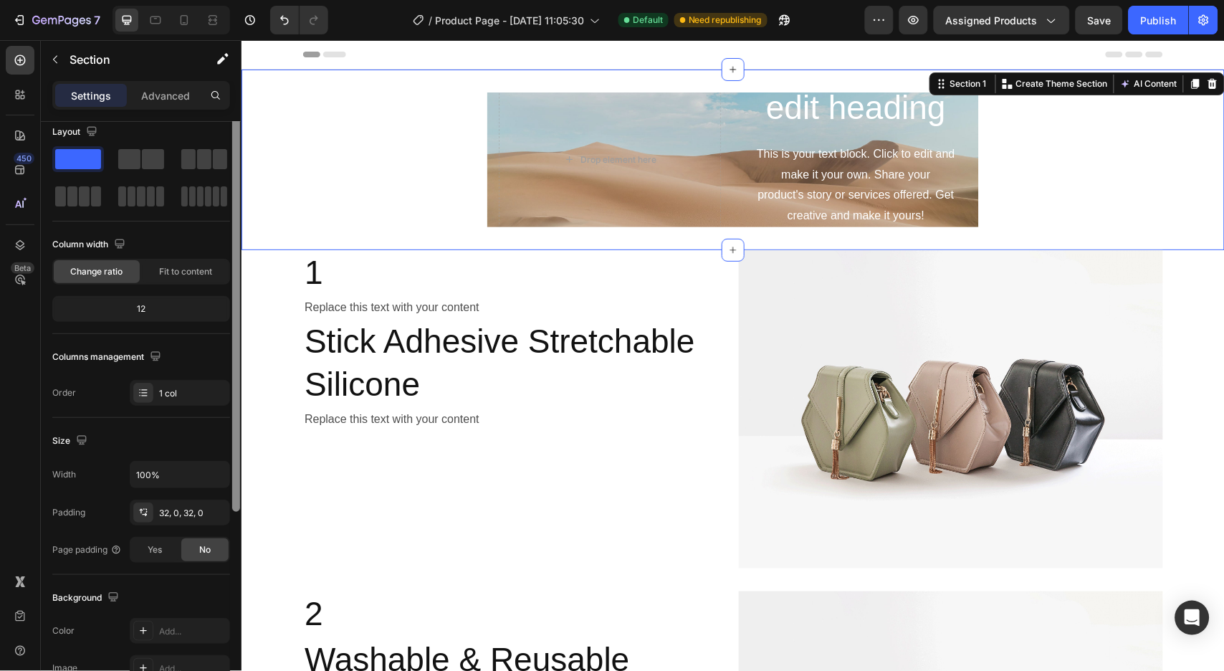
scroll to position [44, 0]
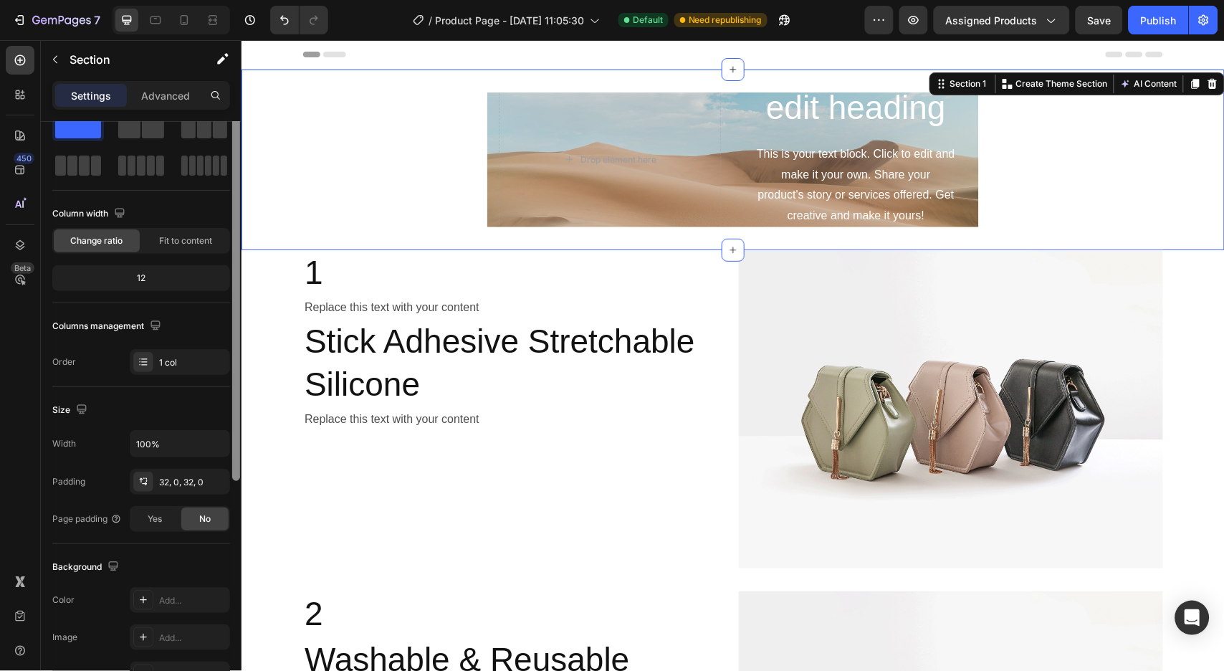
drag, startPoint x: 235, startPoint y: 440, endPoint x: 235, endPoint y: 467, distance: 27.2
click at [236, 467] on div at bounding box center [236, 281] width 8 height 398
click at [222, 447] on icon "button" at bounding box center [216, 443] width 14 height 14
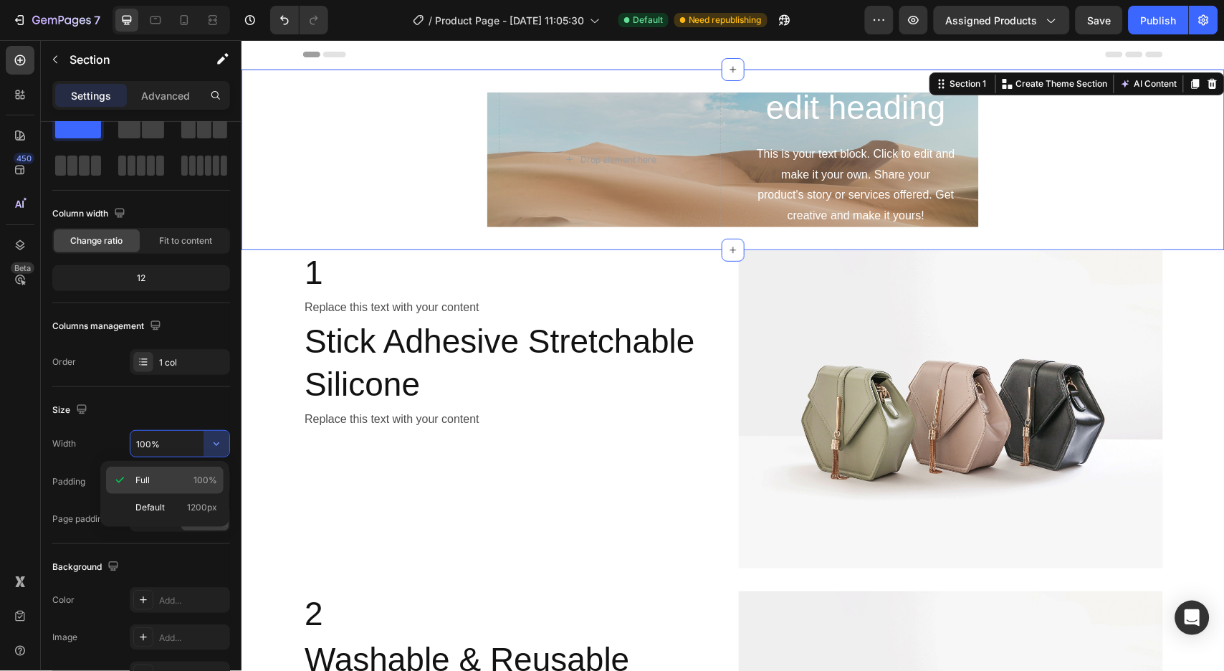
click at [185, 474] on p "Full 100%" at bounding box center [176, 480] width 82 height 13
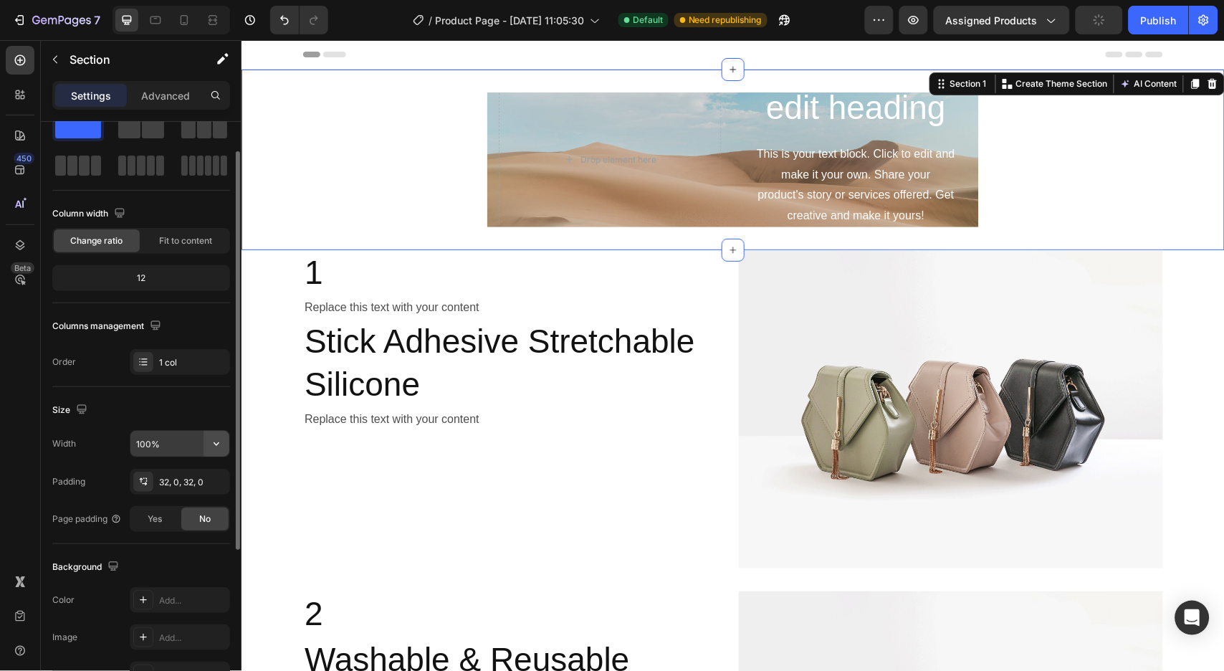
click at [224, 438] on button "button" at bounding box center [216, 444] width 26 height 26
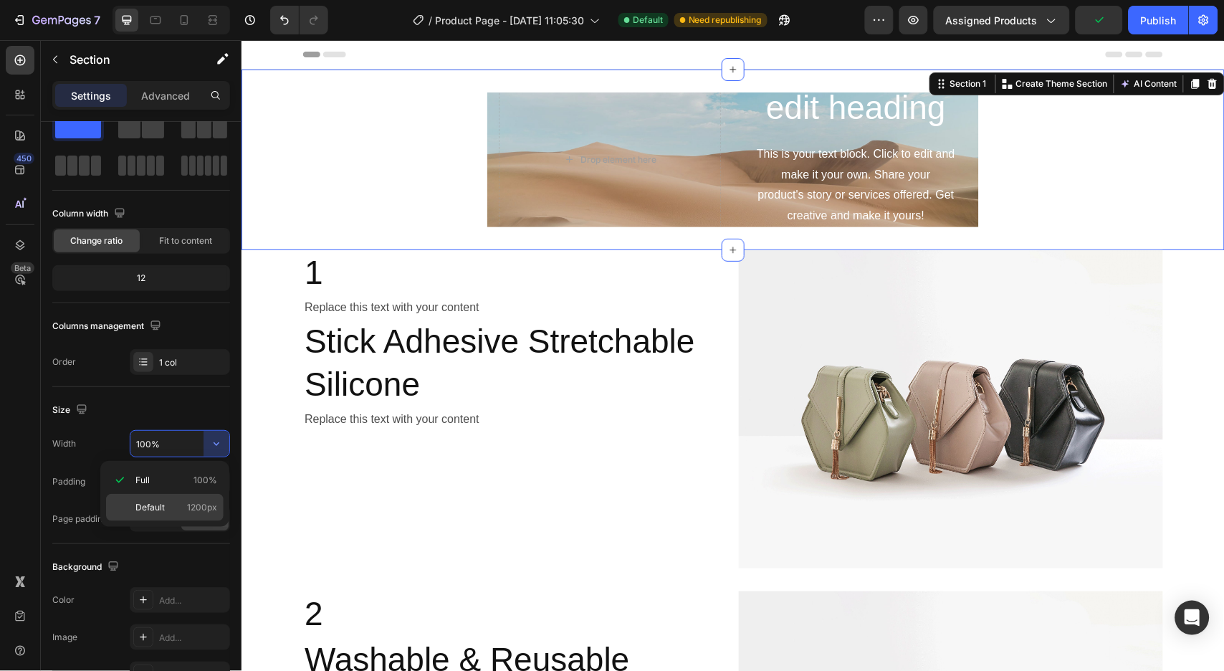
click at [163, 504] on span "Default" at bounding box center [149, 507] width 29 height 13
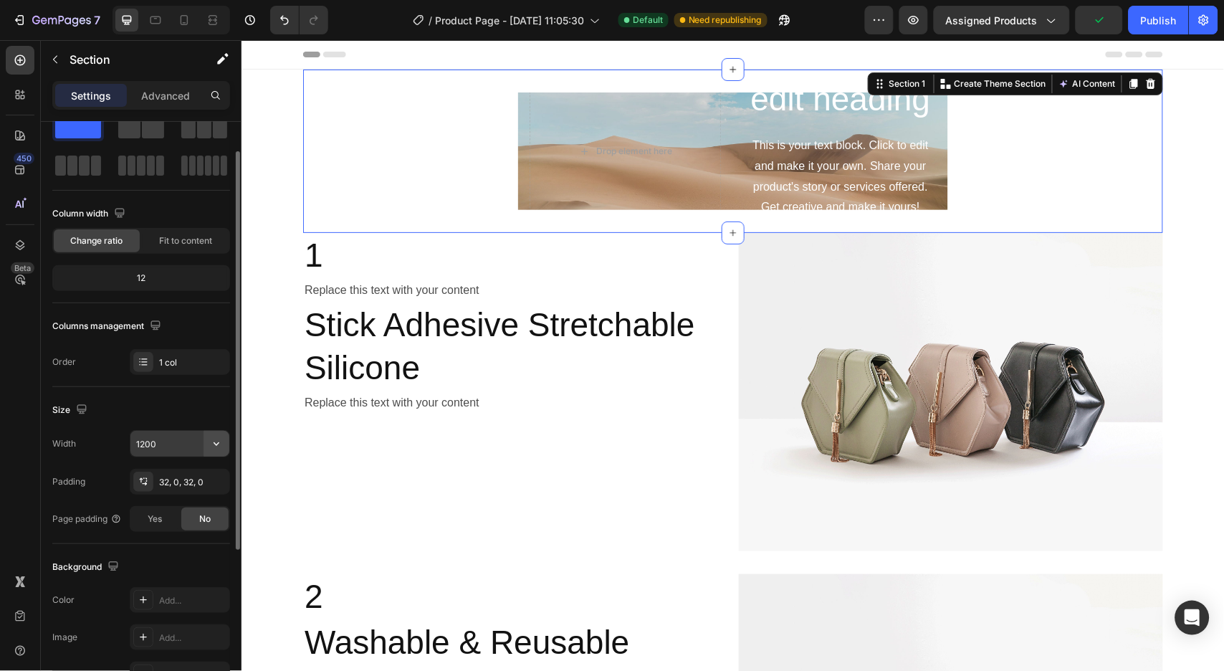
click at [220, 438] on icon "button" at bounding box center [216, 443] width 14 height 14
click at [177, 470] on div "Full 100%" at bounding box center [165, 479] width 118 height 27
type input "100%"
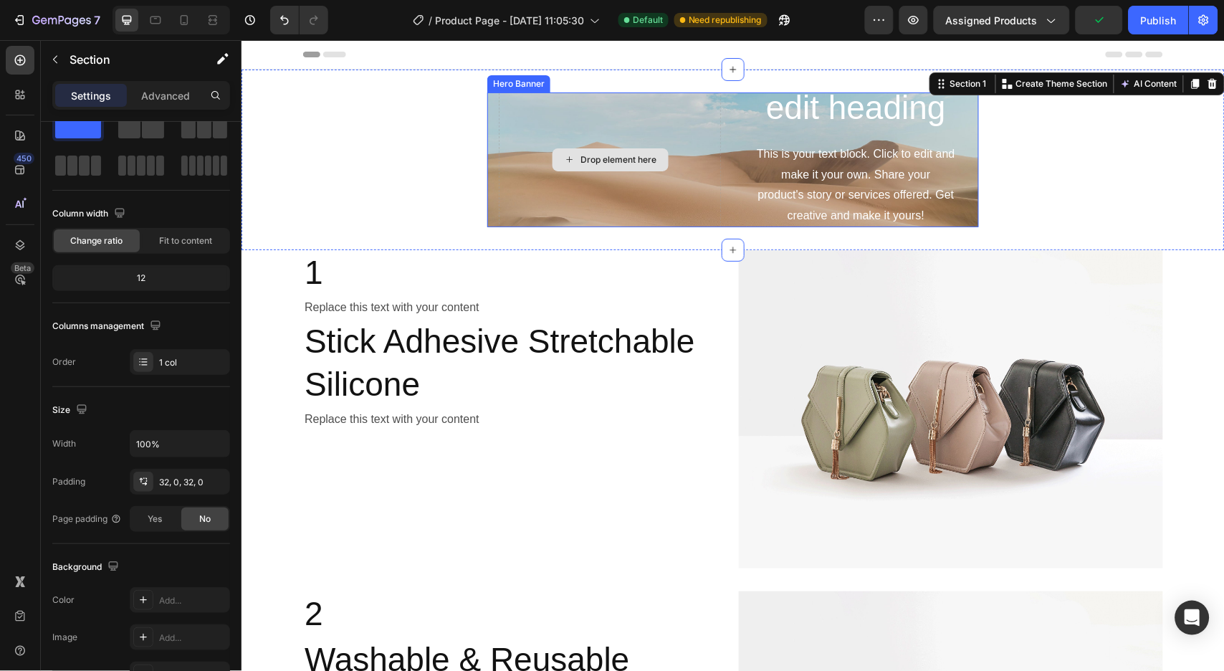
click at [514, 174] on div "Drop element here" at bounding box center [609, 159] width 223 height 235
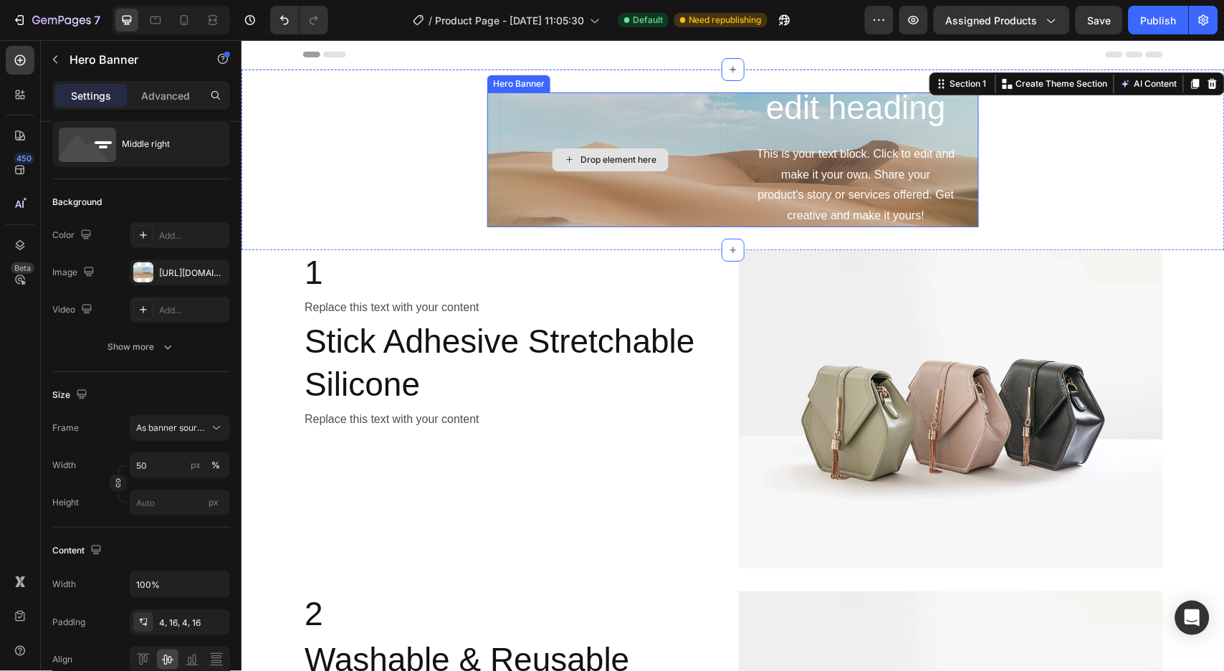
scroll to position [0, 0]
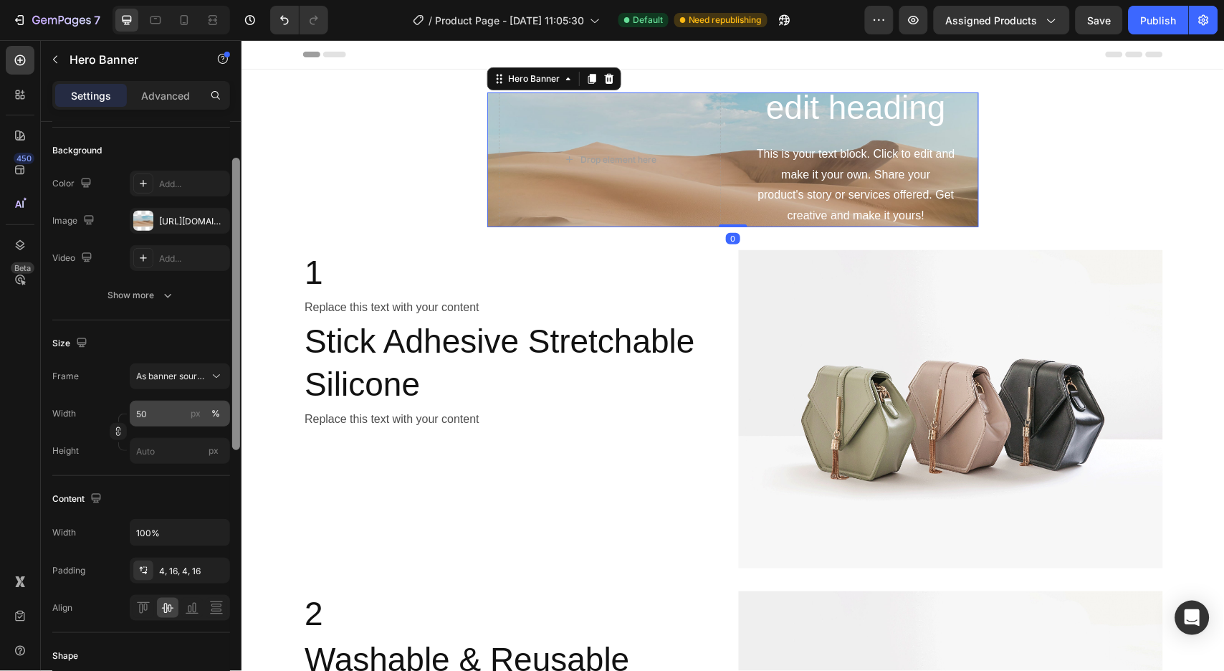
drag, startPoint x: 236, startPoint y: 366, endPoint x: 219, endPoint y: 424, distance: 60.5
click at [233, 414] on div at bounding box center [236, 304] width 8 height 292
click at [215, 531] on icon "button" at bounding box center [216, 531] width 14 height 14
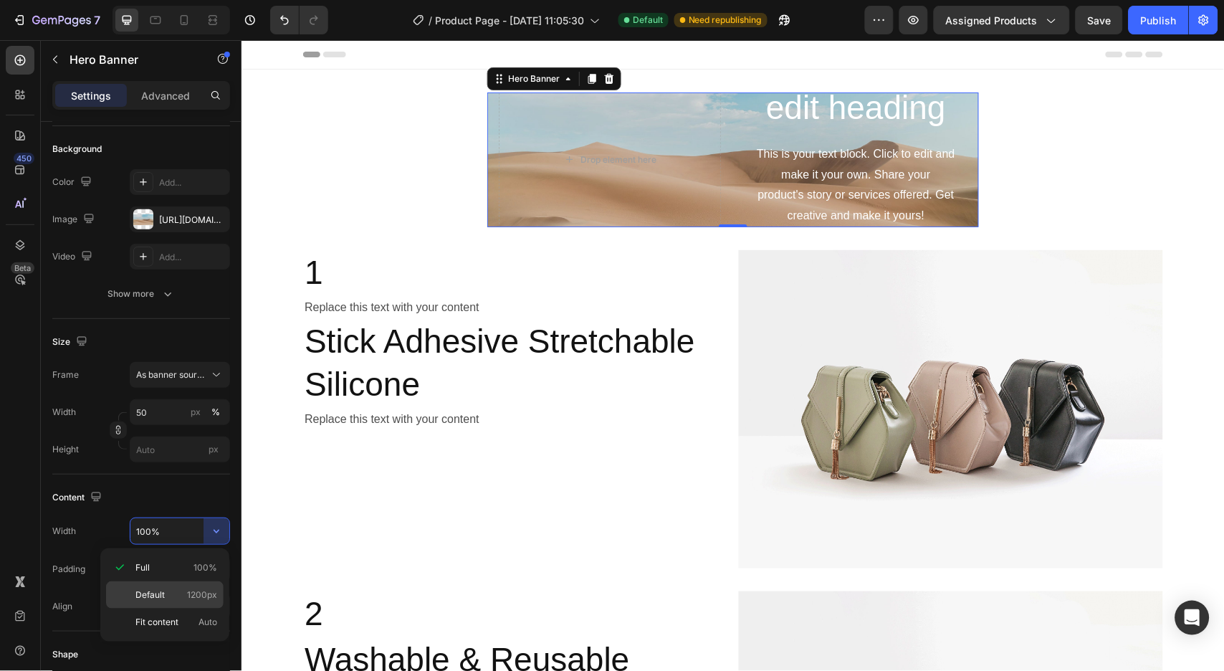
click at [171, 598] on p "Default 1200px" at bounding box center [176, 594] width 82 height 13
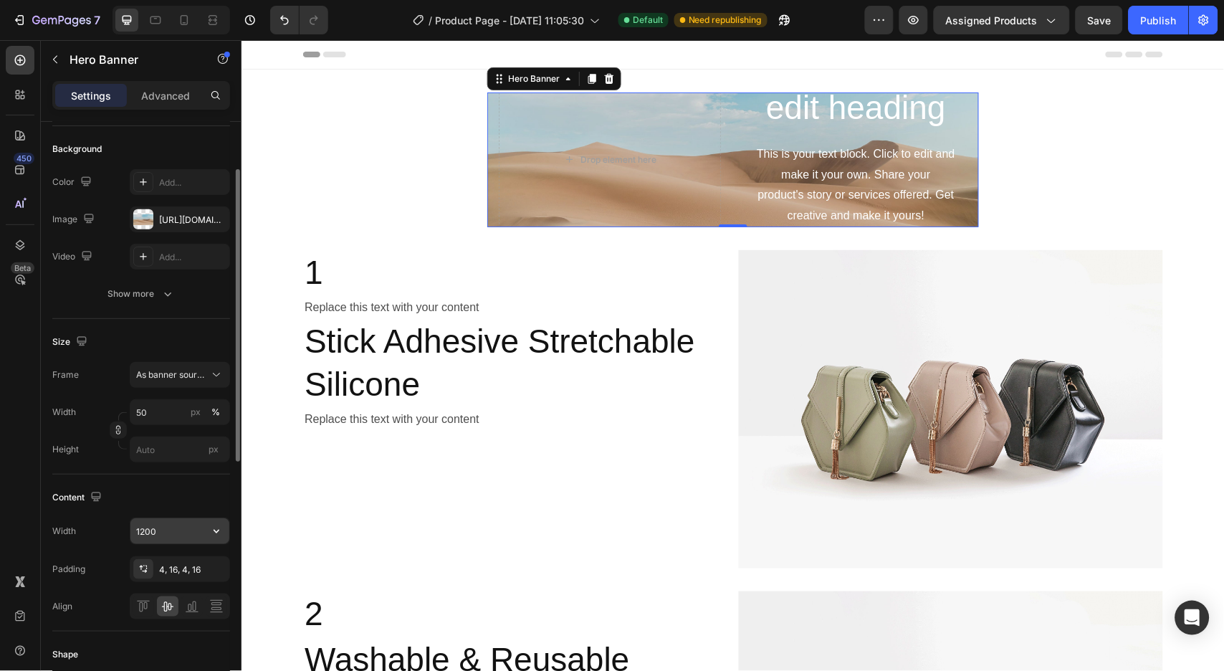
click at [212, 532] on icon "button" at bounding box center [216, 531] width 14 height 14
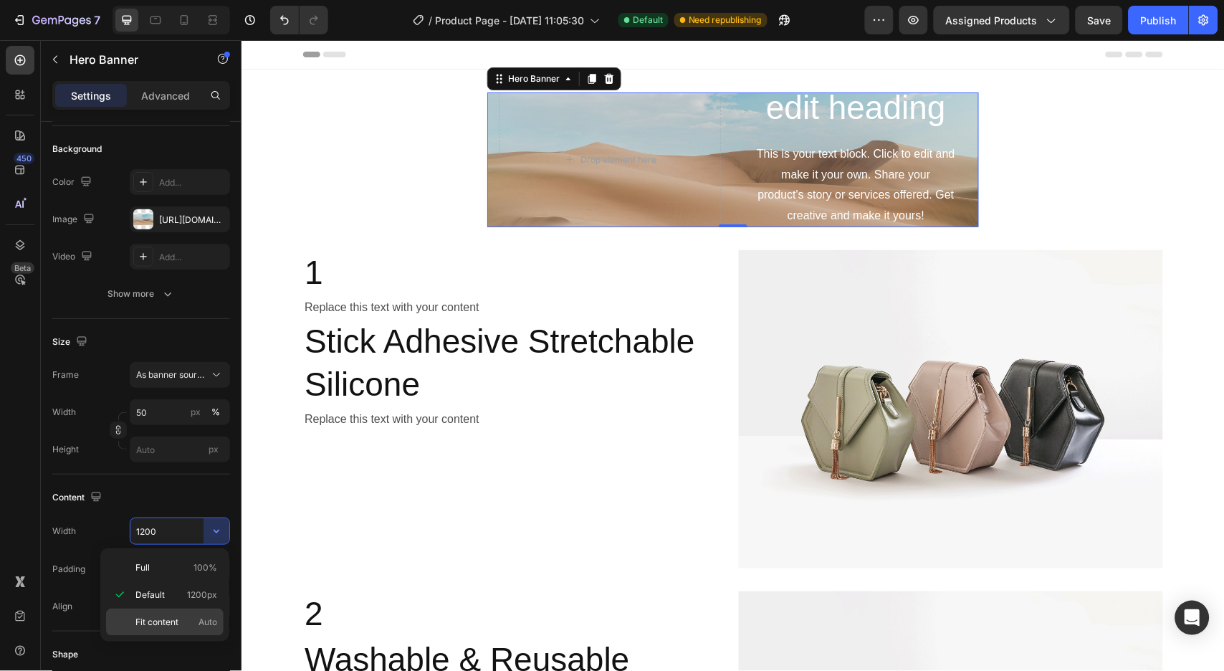
click at [159, 615] on span "Fit content" at bounding box center [156, 621] width 43 height 13
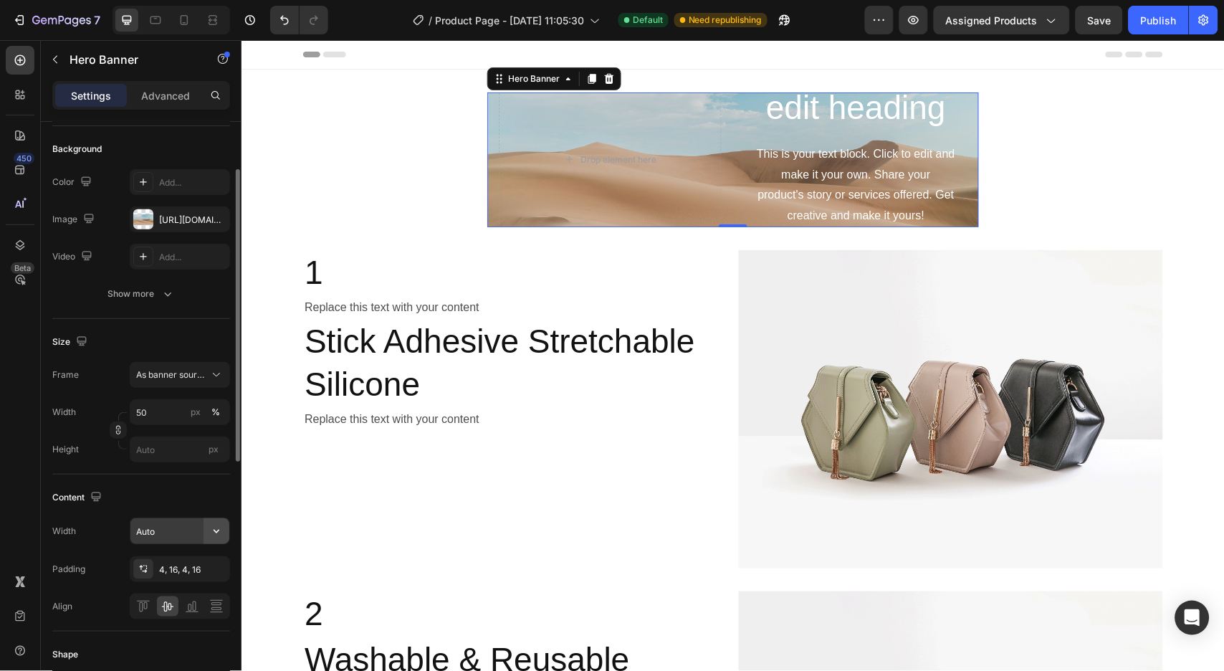
click at [223, 527] on icon "button" at bounding box center [216, 531] width 14 height 14
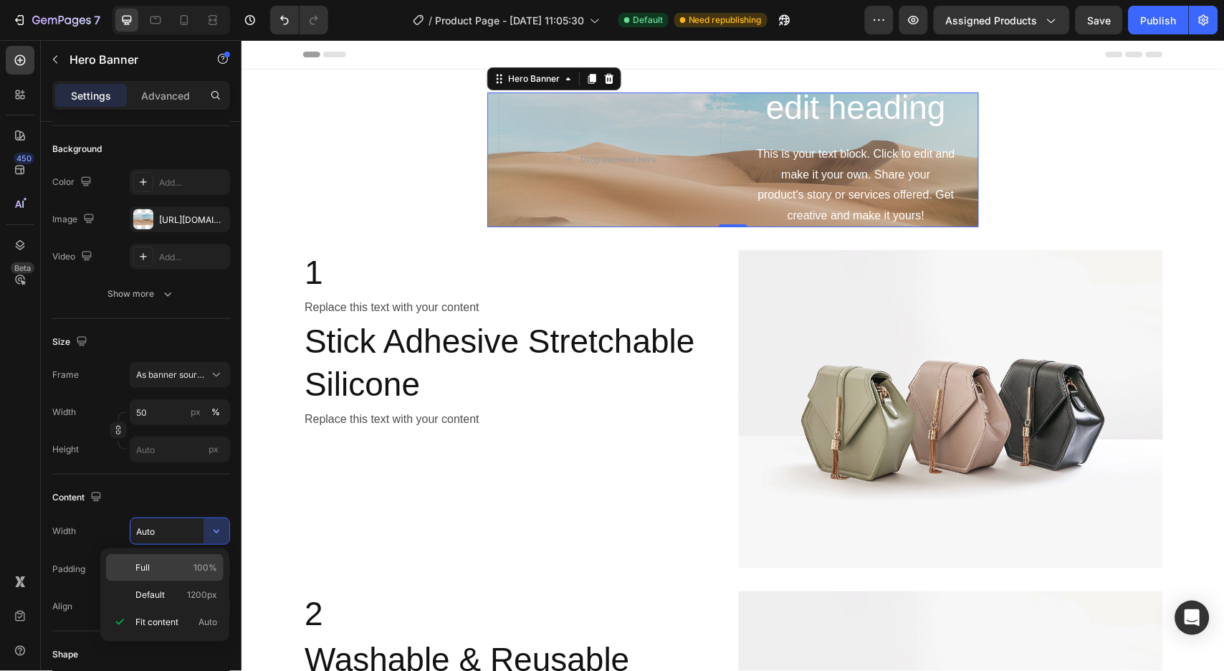
click at [161, 581] on div "Full 100%" at bounding box center [165, 594] width 118 height 27
type input "100%"
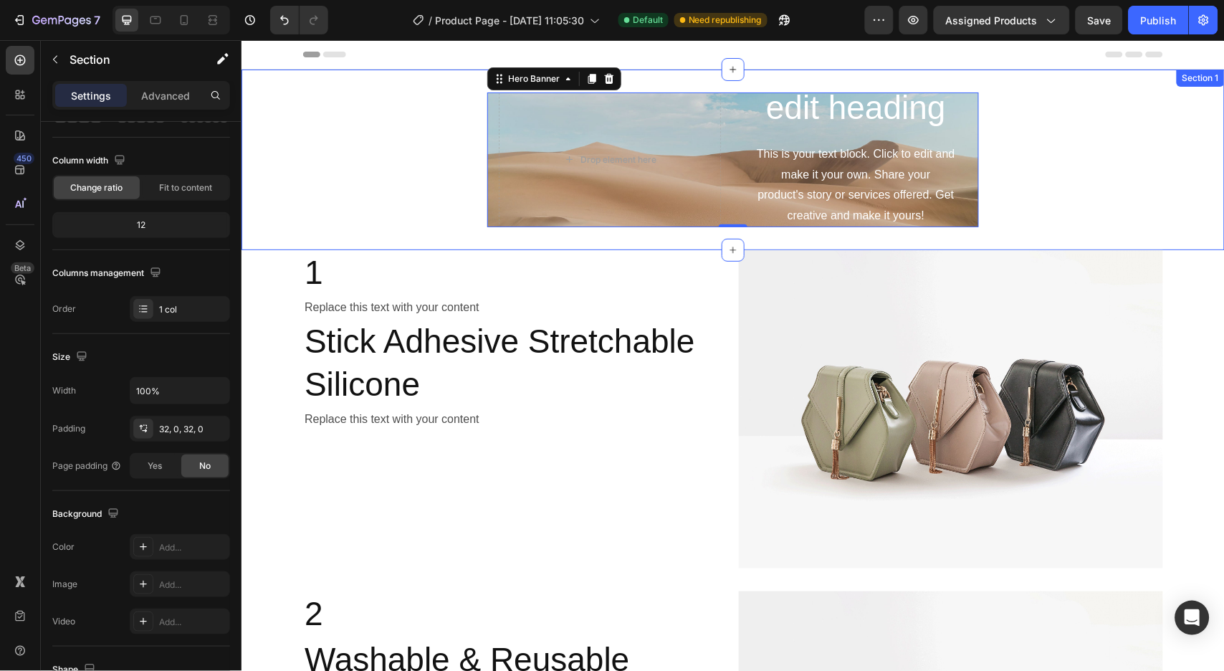
click at [402, 162] on div "Click here to edit heading Heading This is your text block. Click to edit and m…" at bounding box center [732, 159] width 983 height 135
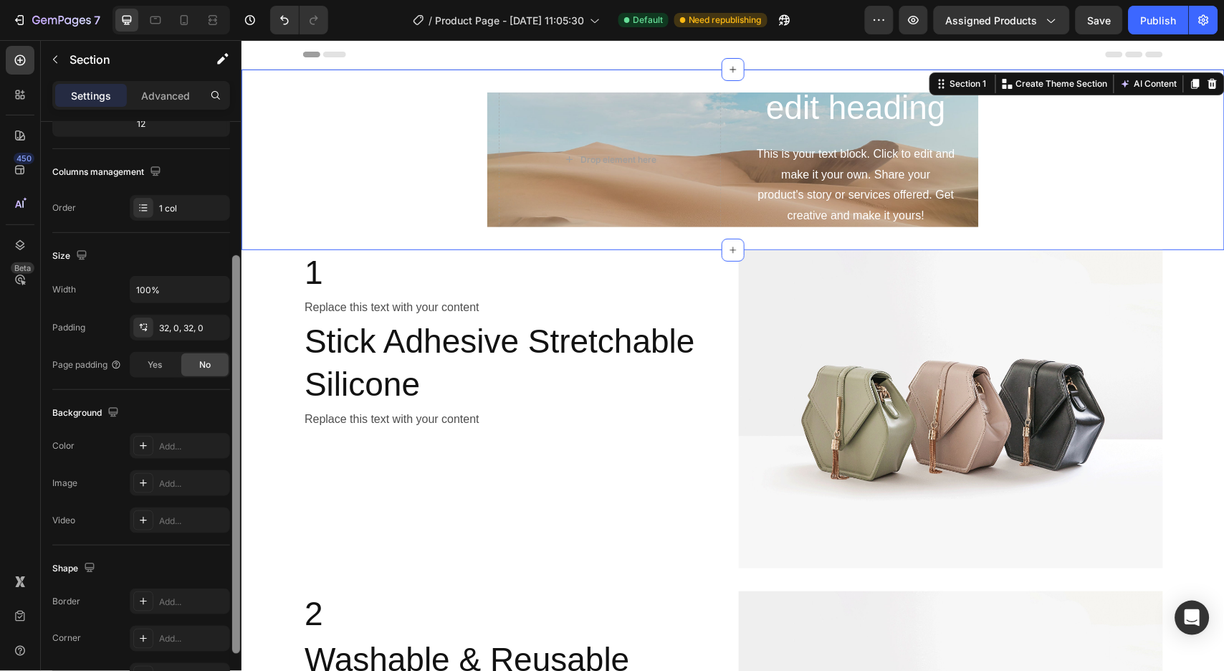
scroll to position [198, 0]
drag, startPoint x: 237, startPoint y: 268, endPoint x: 231, endPoint y: 403, distance: 134.8
click at [232, 403] on div at bounding box center [236, 453] width 8 height 398
click at [1207, 85] on icon at bounding box center [1211, 83] width 9 height 10
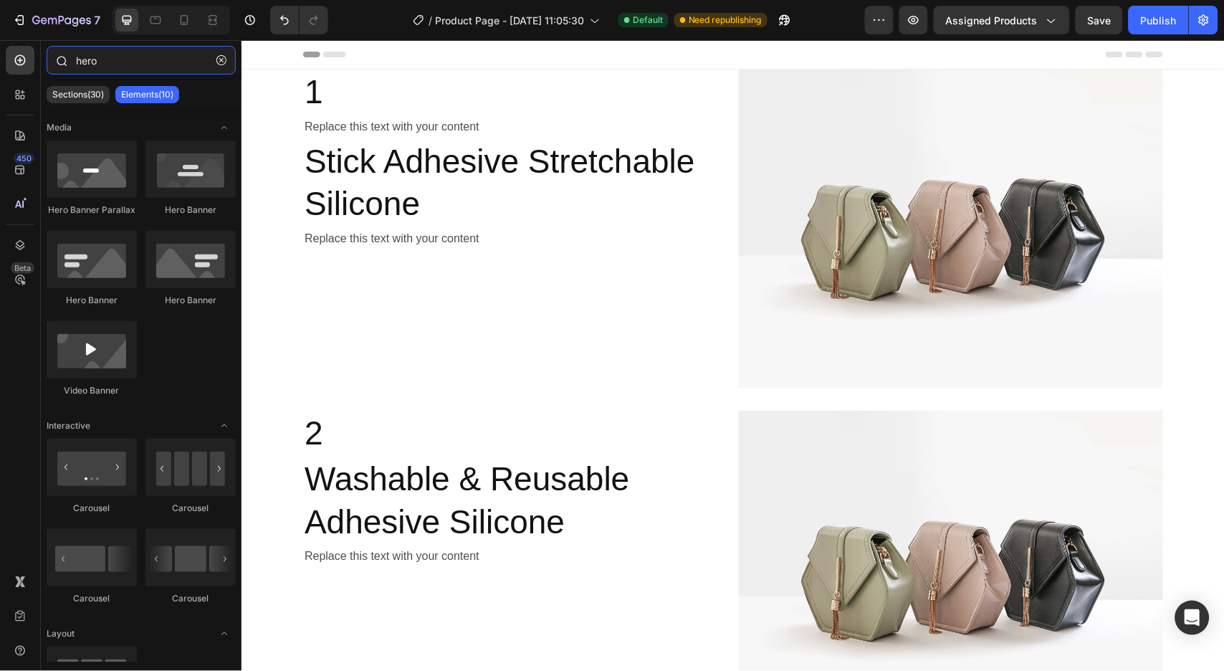
click at [103, 62] on input "hero" at bounding box center [141, 60] width 189 height 29
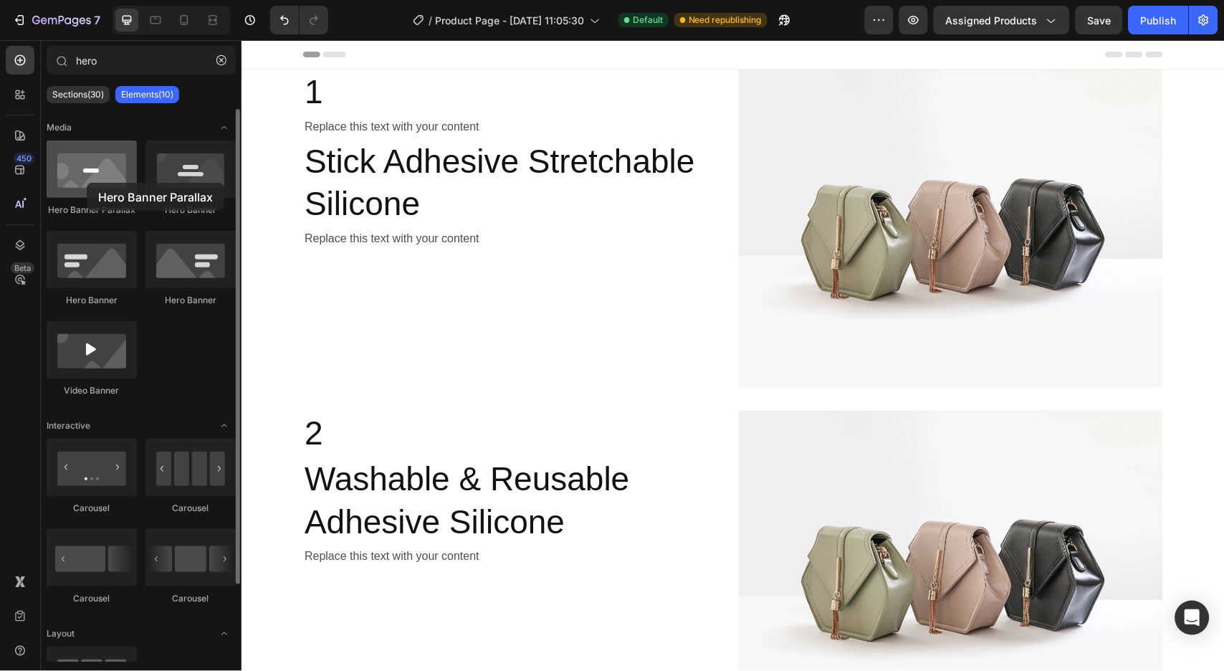
drag, startPoint x: 96, startPoint y: 187, endPoint x: 87, endPoint y: 183, distance: 10.3
click at [87, 183] on div at bounding box center [92, 168] width 90 height 57
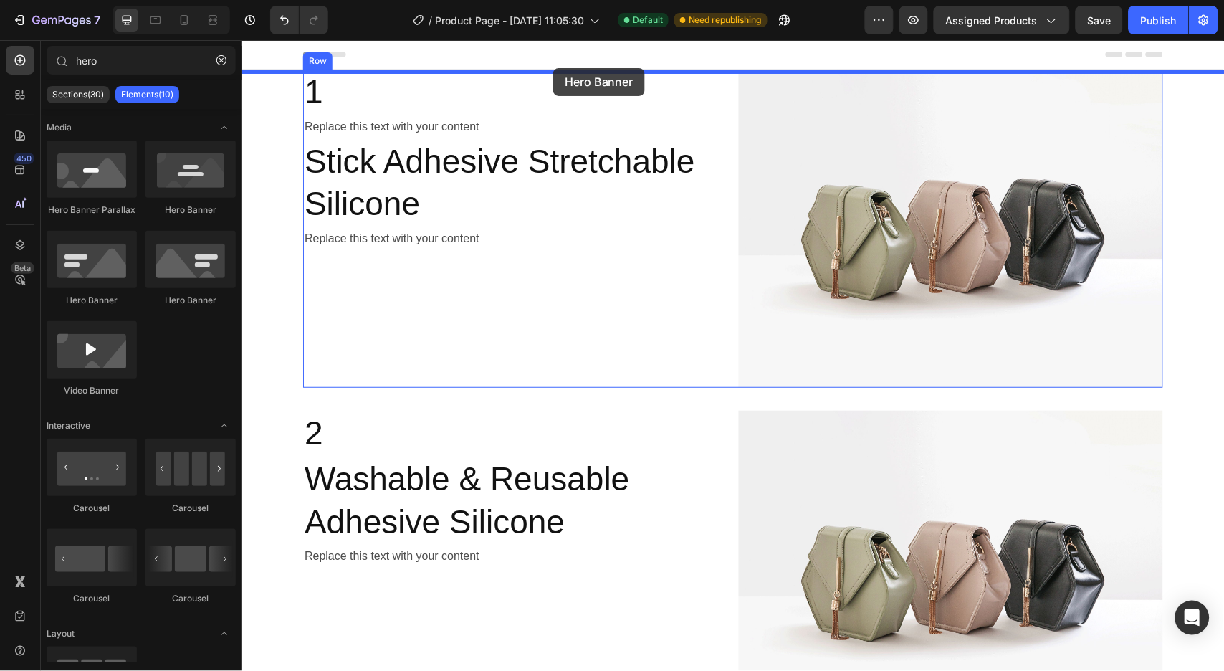
drag, startPoint x: 417, startPoint y: 300, endPoint x: 552, endPoint y: 67, distance: 269.4
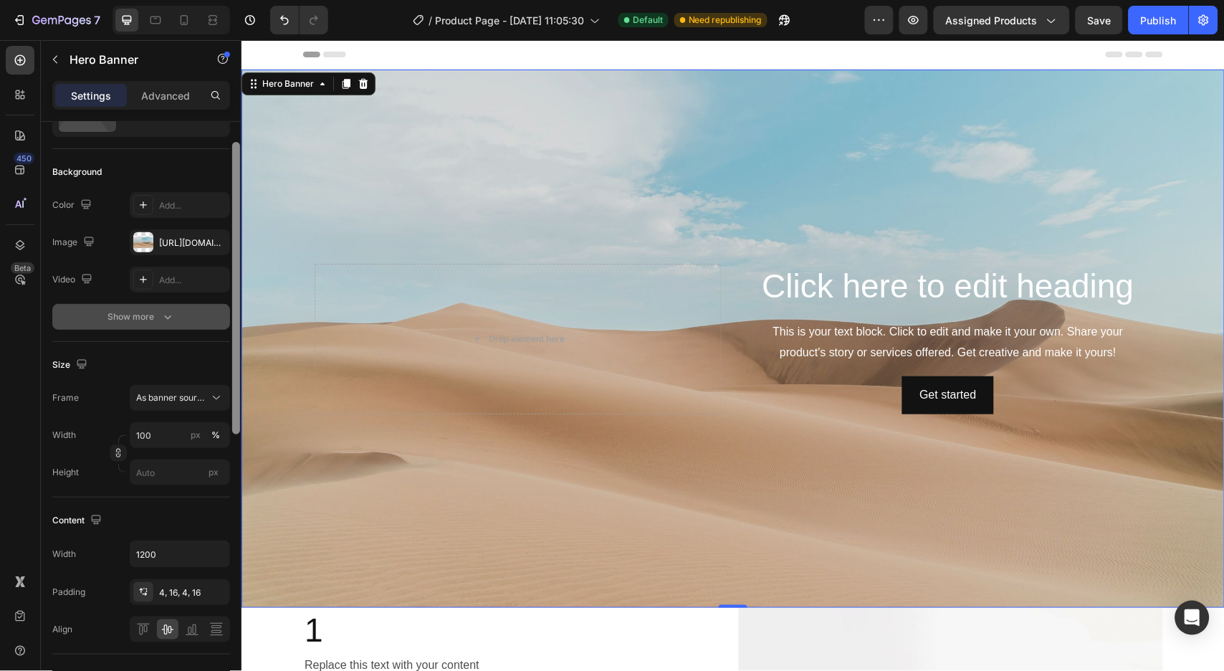
drag, startPoint x: 235, startPoint y: 267, endPoint x: 223, endPoint y: 304, distance: 39.2
click at [223, 304] on div "Layout Middle right Background The changes might be hidden by the video. Color …" at bounding box center [141, 417] width 201 height 590
click at [140, 327] on button "Show more" at bounding box center [141, 315] width 178 height 26
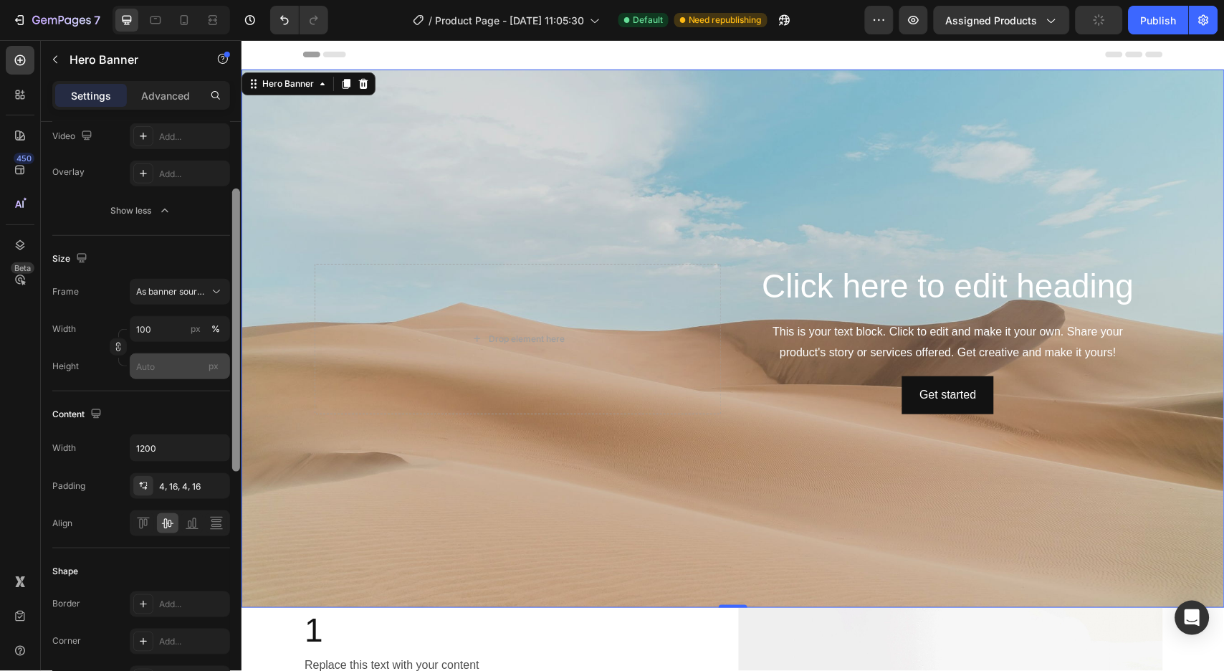
drag, startPoint x: 234, startPoint y: 345, endPoint x: 213, endPoint y: 370, distance: 32.5
click at [226, 413] on div "Layout Middle right Background The changes might be hidden by the video. Color …" at bounding box center [141, 417] width 201 height 590
click at [206, 310] on div "Frame As banner source Width 100 px % Height px" at bounding box center [141, 330] width 178 height 100
click at [206, 302] on button "As banner source" at bounding box center [180, 293] width 100 height 26
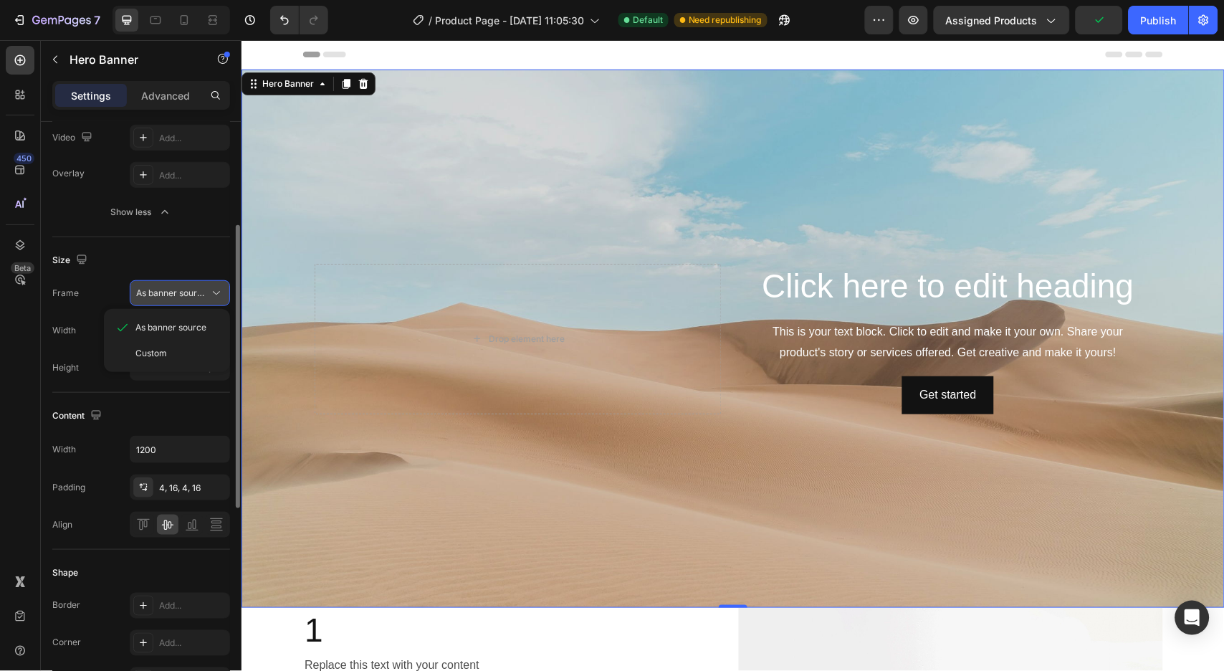
click at [205, 298] on span "As banner source" at bounding box center [171, 293] width 70 height 13
click at [211, 449] on icon "button" at bounding box center [216, 449] width 14 height 14
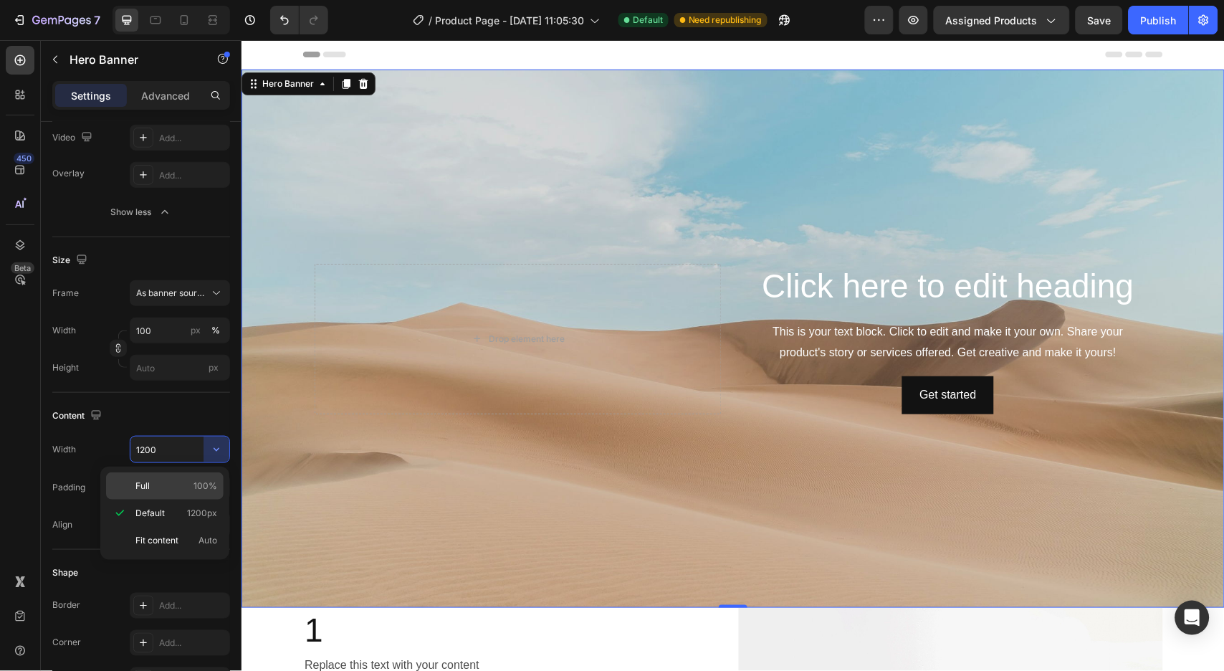
click at [173, 483] on p "Full 100%" at bounding box center [176, 485] width 82 height 13
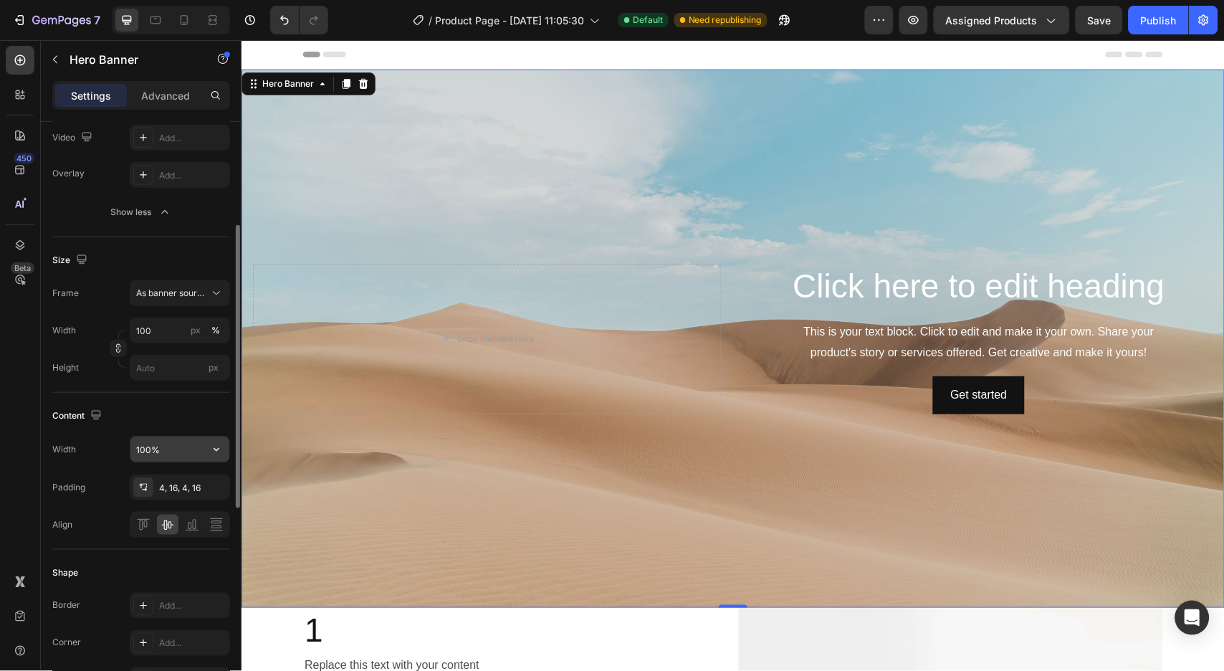
click at [143, 445] on input "100%" at bounding box center [179, 449] width 99 height 26
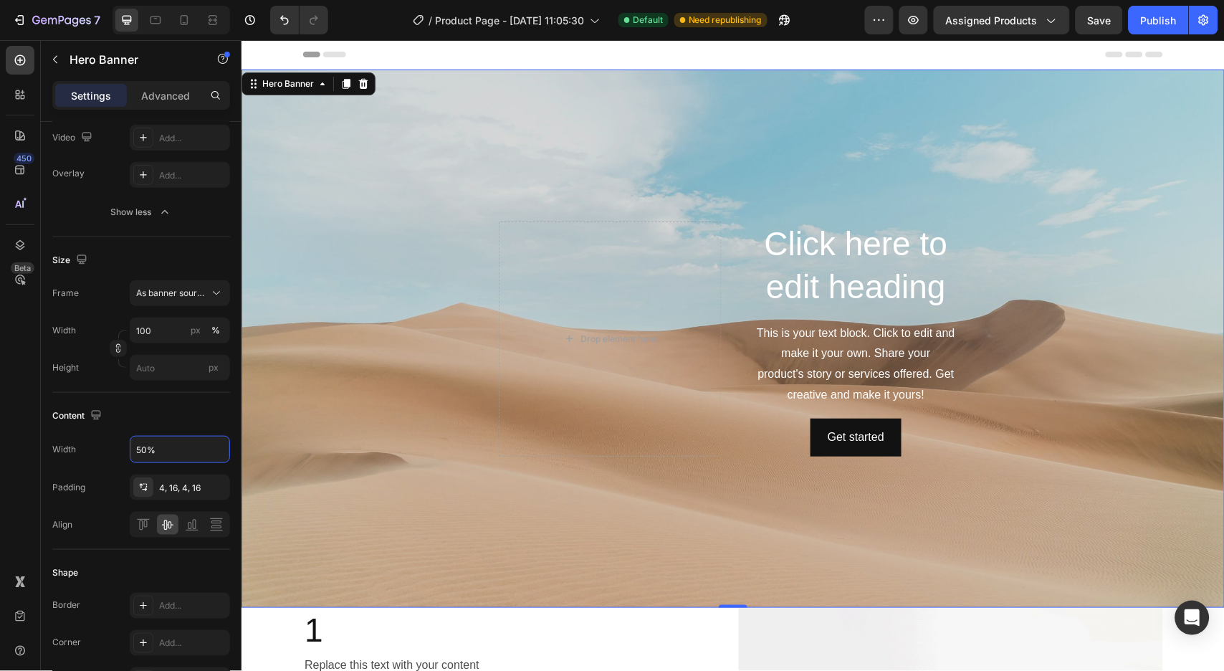
click at [378, 383] on div "Background Image" at bounding box center [732, 338] width 983 height 538
click at [296, 86] on div "Hero Banner" at bounding box center [287, 83] width 57 height 13
click at [219, 443] on icon "button" at bounding box center [216, 449] width 14 height 14
click at [163, 527] on div "Default 1200px" at bounding box center [165, 540] width 118 height 27
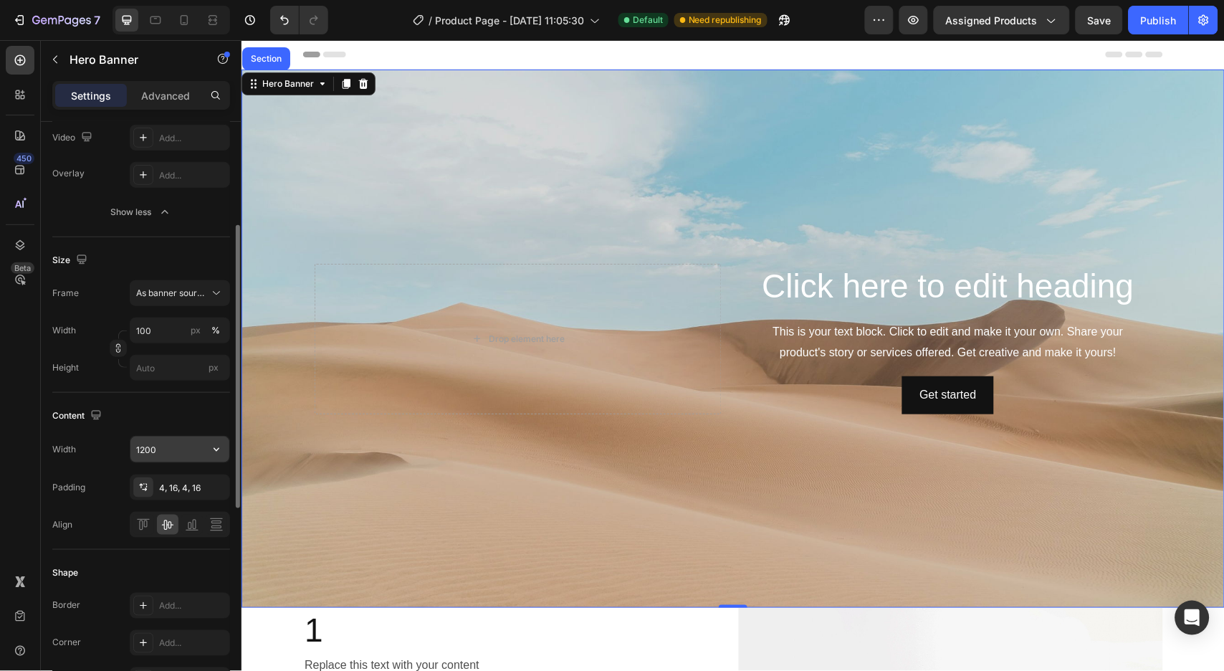
click at [209, 447] on icon "button" at bounding box center [216, 449] width 14 height 14
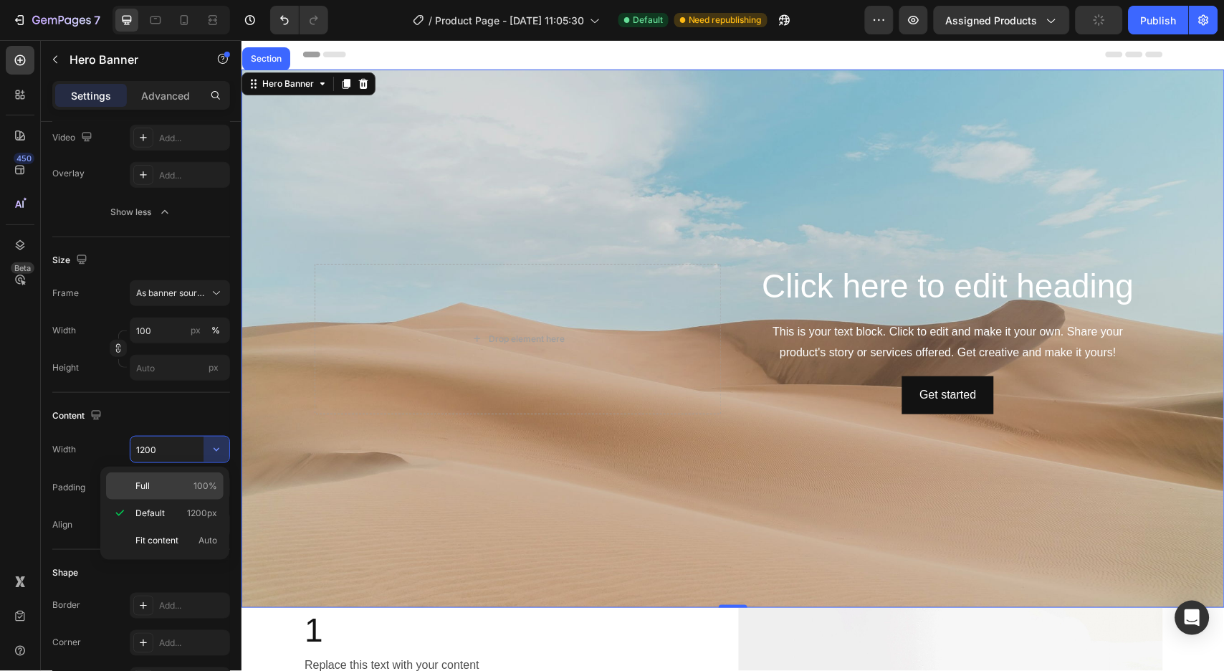
click at [150, 479] on p "Full 100%" at bounding box center [176, 485] width 82 height 13
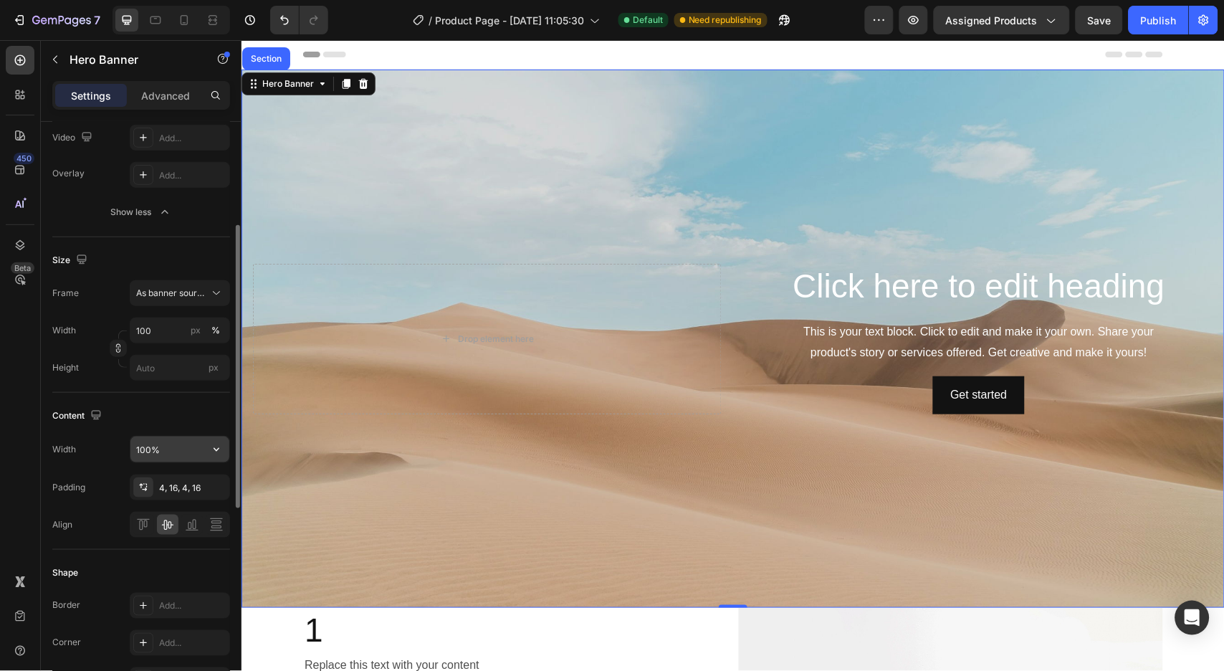
click at [161, 453] on input "100%" at bounding box center [179, 449] width 99 height 26
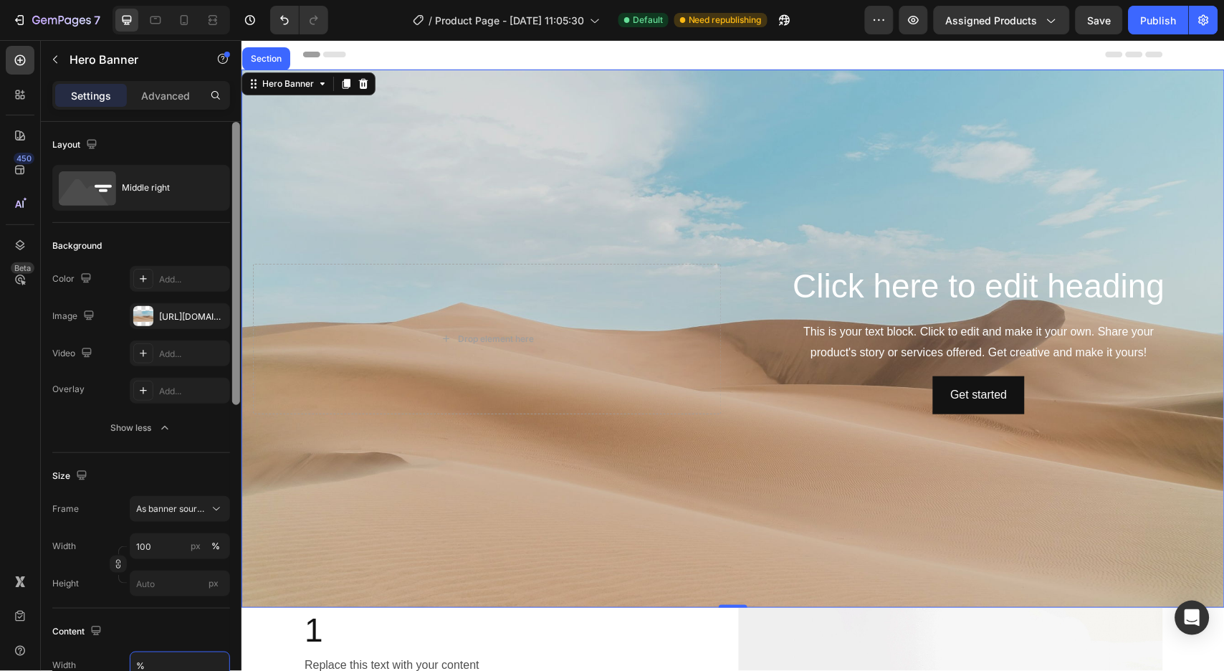
drag, startPoint x: 235, startPoint y: 303, endPoint x: 230, endPoint y: 116, distance: 187.1
click at [230, 116] on div "Settings Advanced Layout Middle right Background The changes might be hidden by…" at bounding box center [141, 396] width 201 height 631
type input "100%"
click at [152, 140] on div "Layout" at bounding box center [141, 144] width 178 height 23
click at [212, 512] on icon at bounding box center [216, 509] width 14 height 14
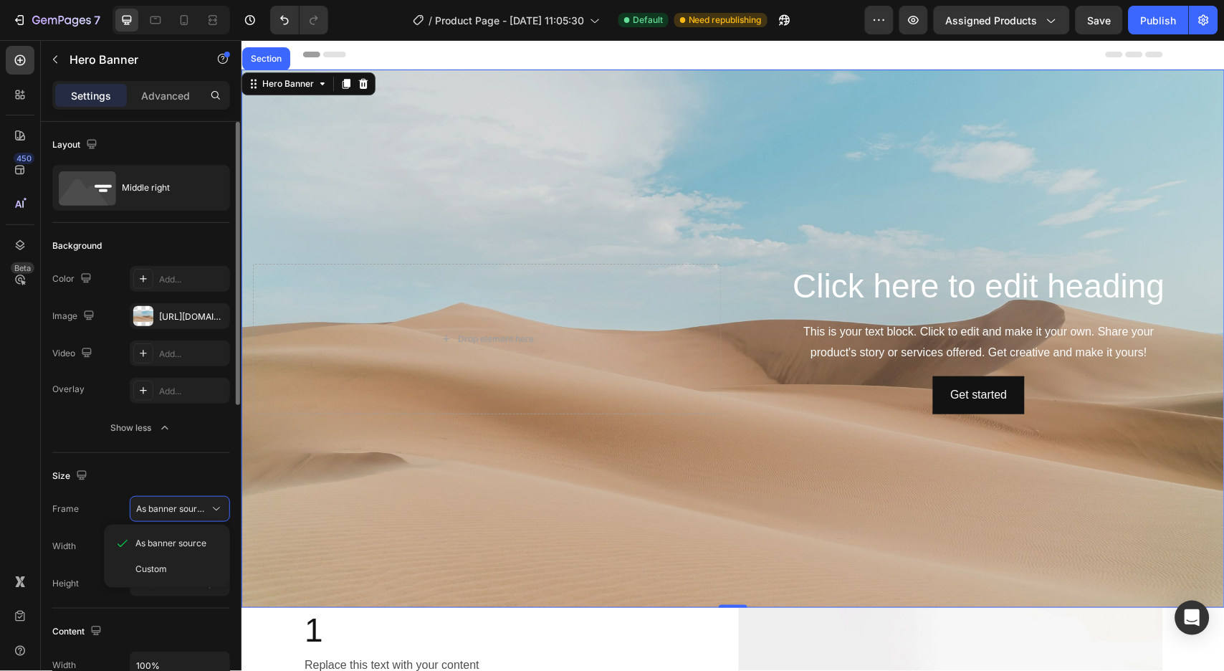
click at [163, 562] on div "Custom" at bounding box center [167, 569] width 115 height 26
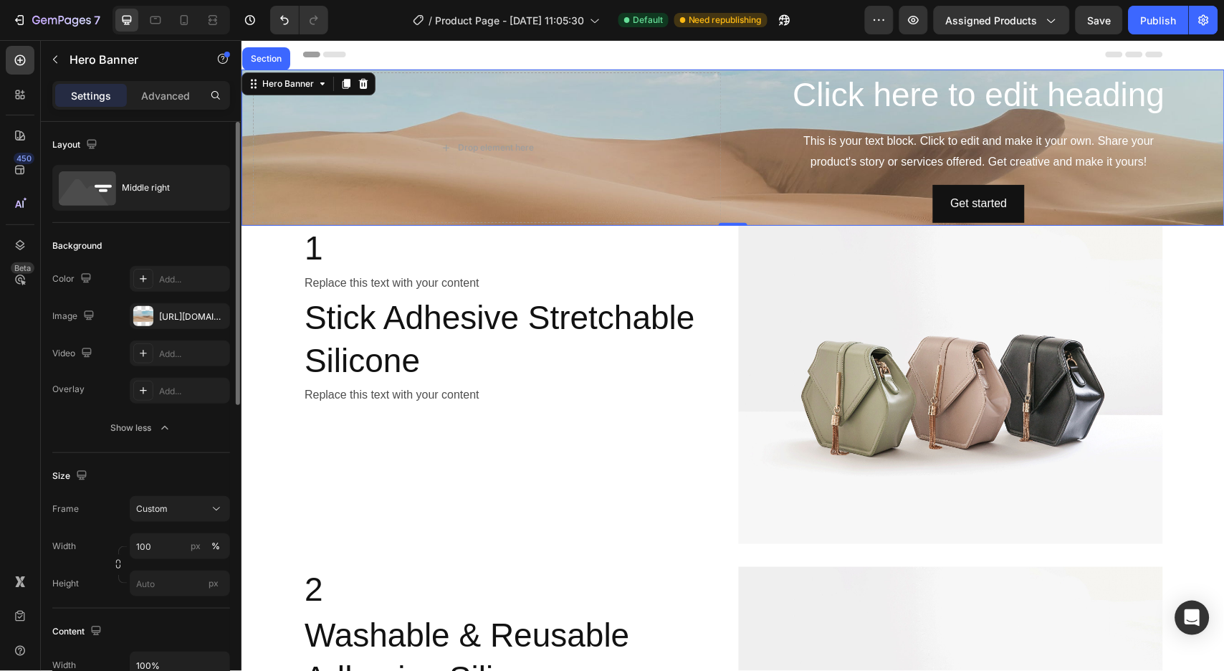
click at [212, 474] on div "Size" at bounding box center [141, 475] width 178 height 23
click at [148, 548] on input "100" at bounding box center [180, 546] width 100 height 26
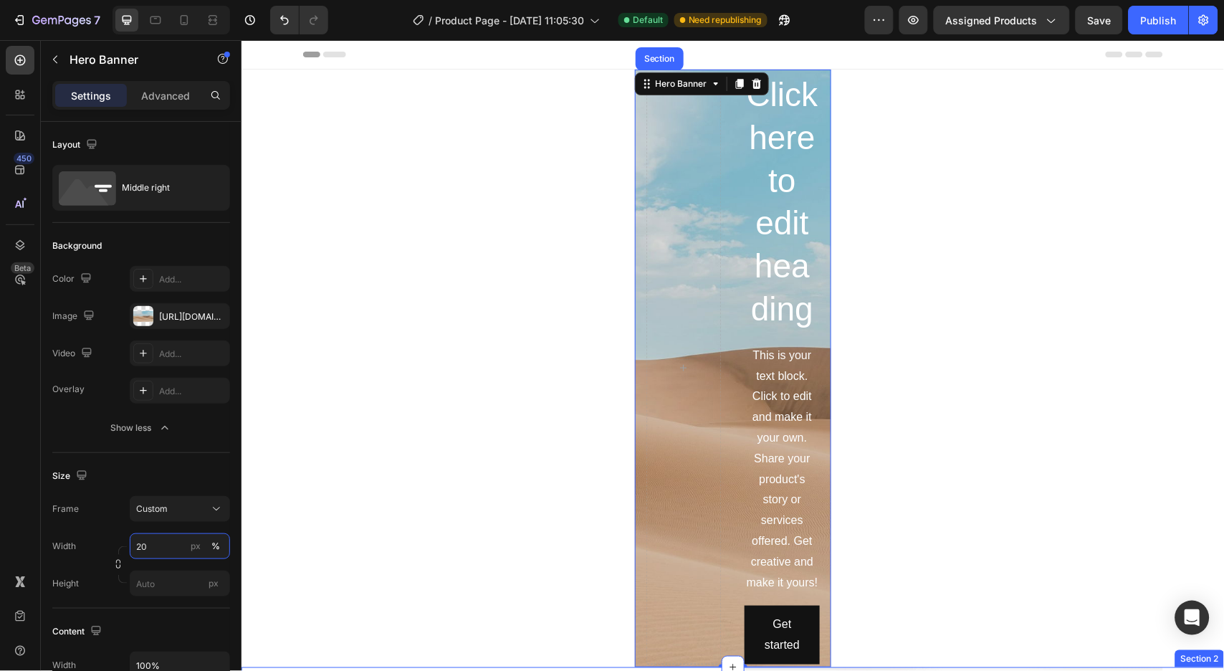
type input "2"
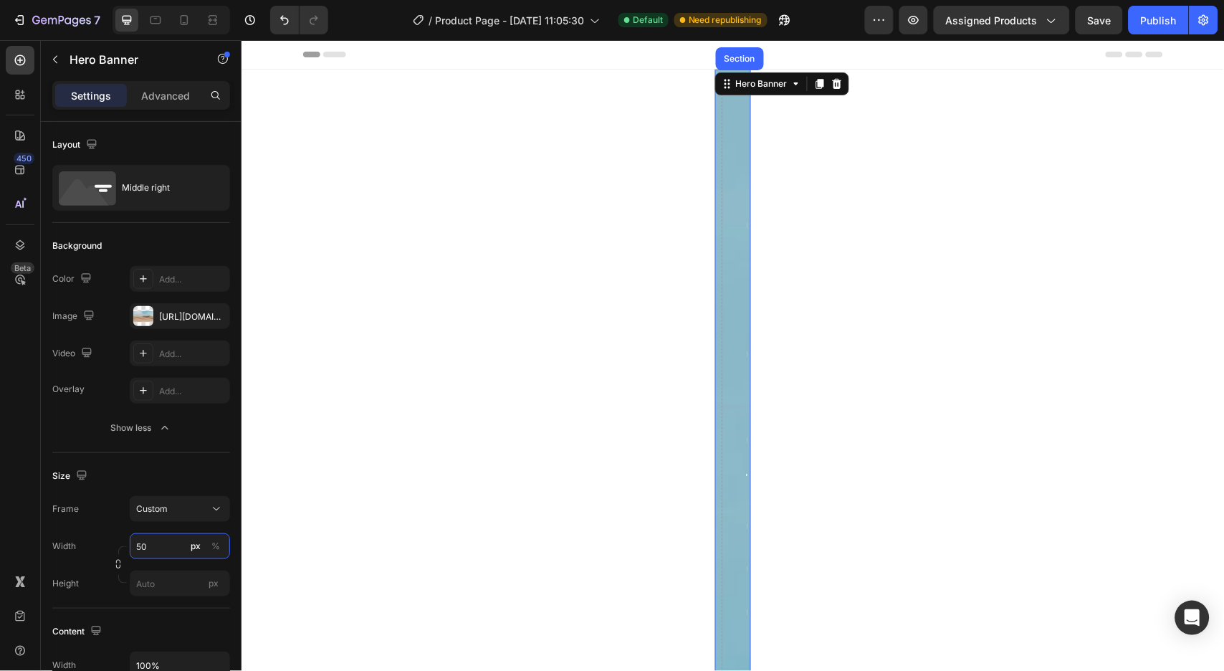
type input "5"
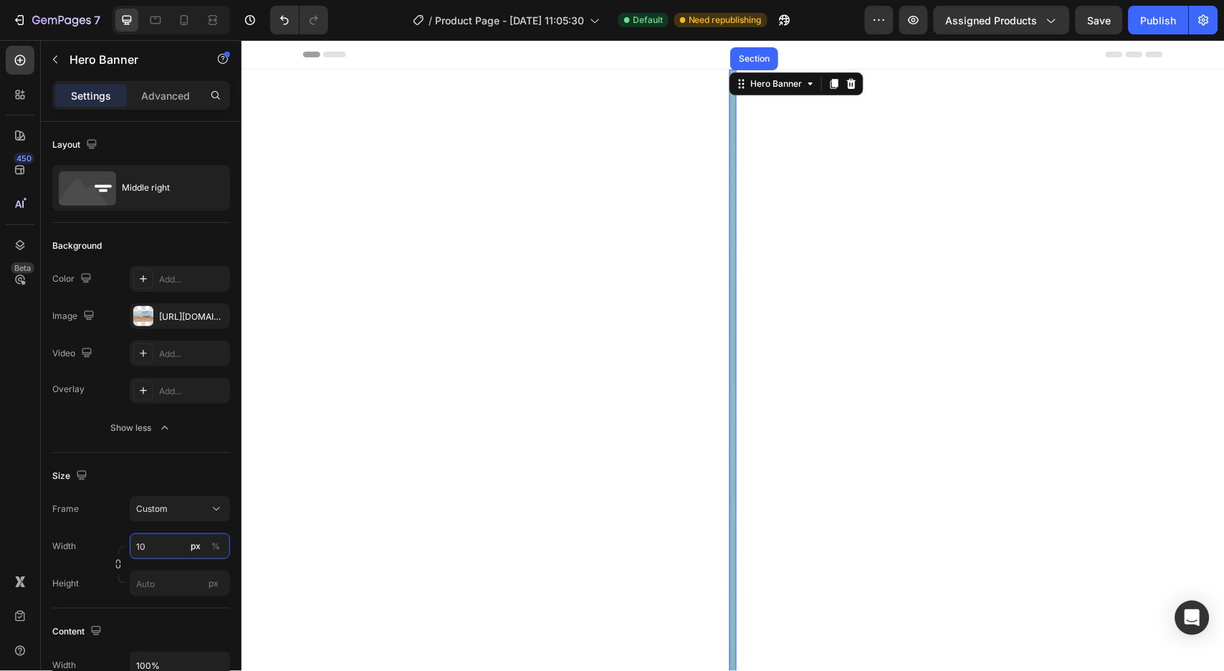
type input "100"
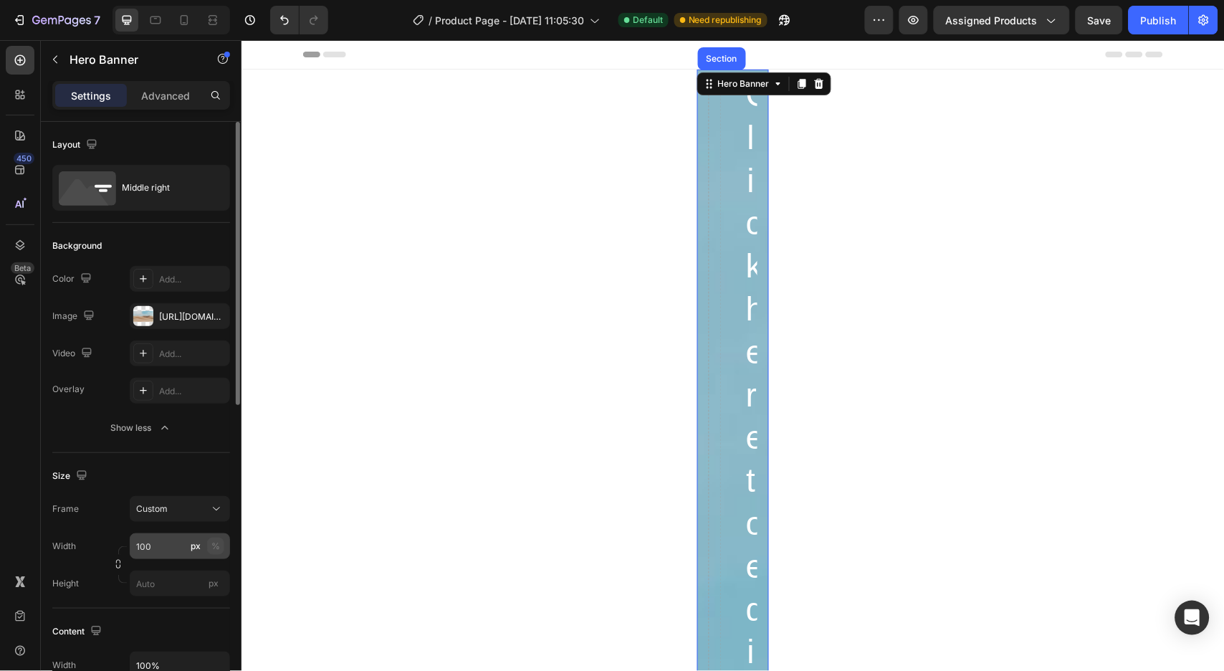
click at [213, 547] on div "%" at bounding box center [215, 546] width 9 height 13
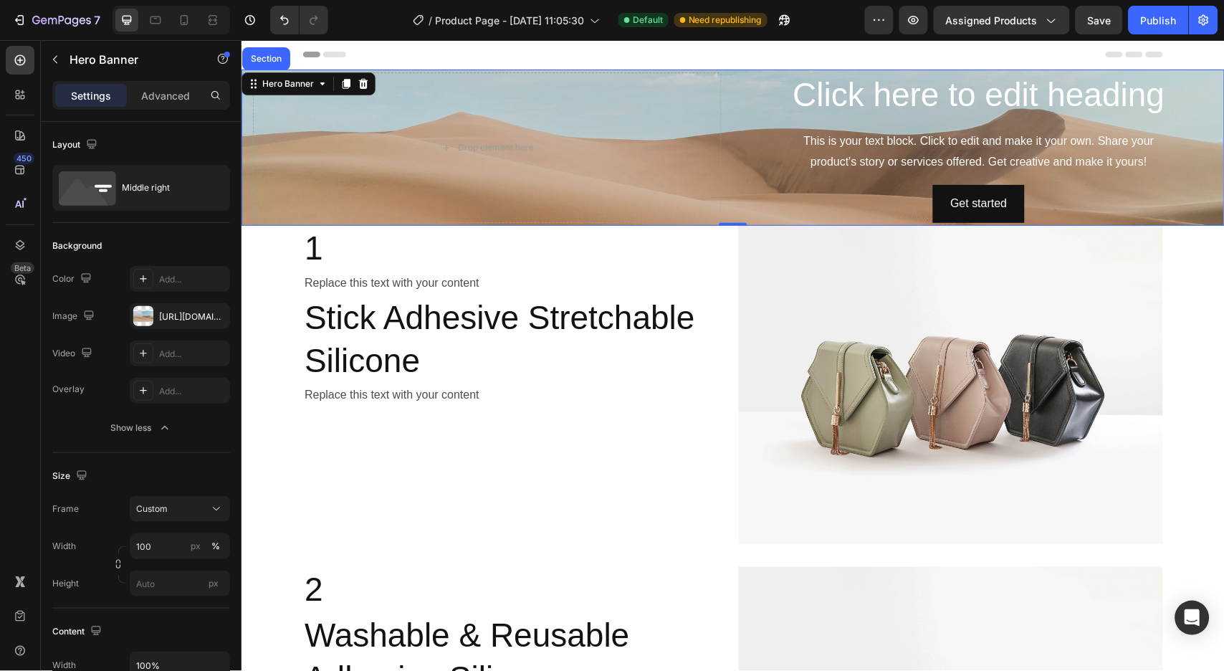
click at [16, 460] on div "450 Beta" at bounding box center [20, 307] width 29 height 522
click at [362, 80] on icon at bounding box center [362, 83] width 9 height 10
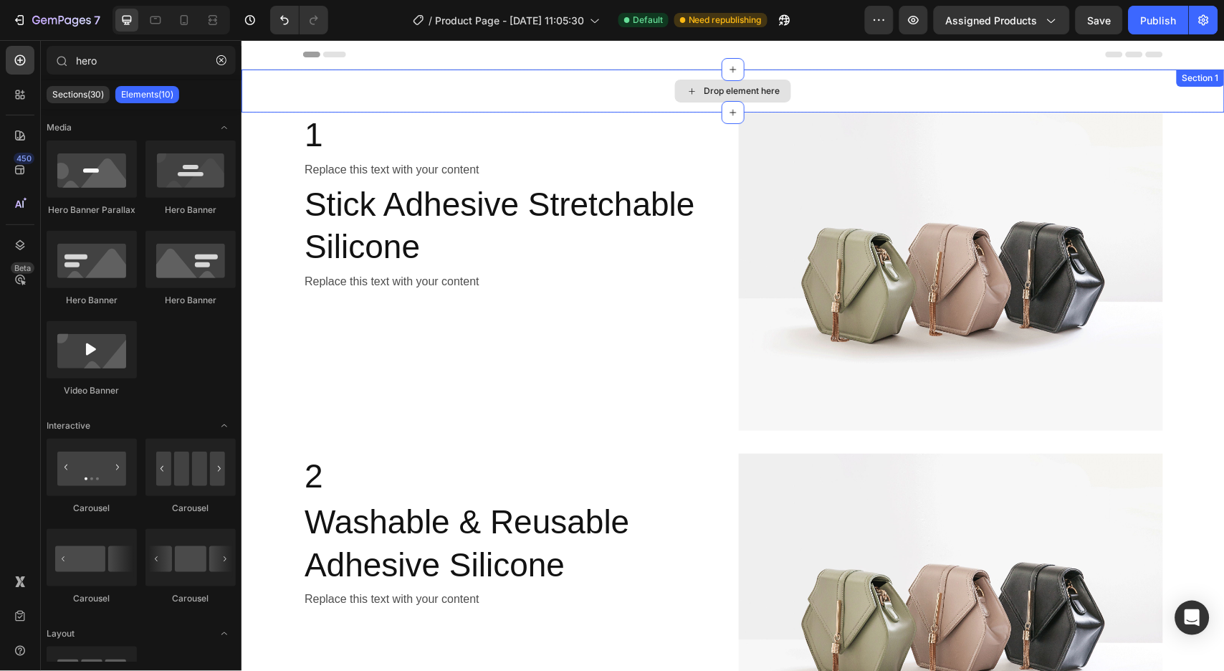
click at [355, 96] on div "Drop element here" at bounding box center [732, 90] width 983 height 43
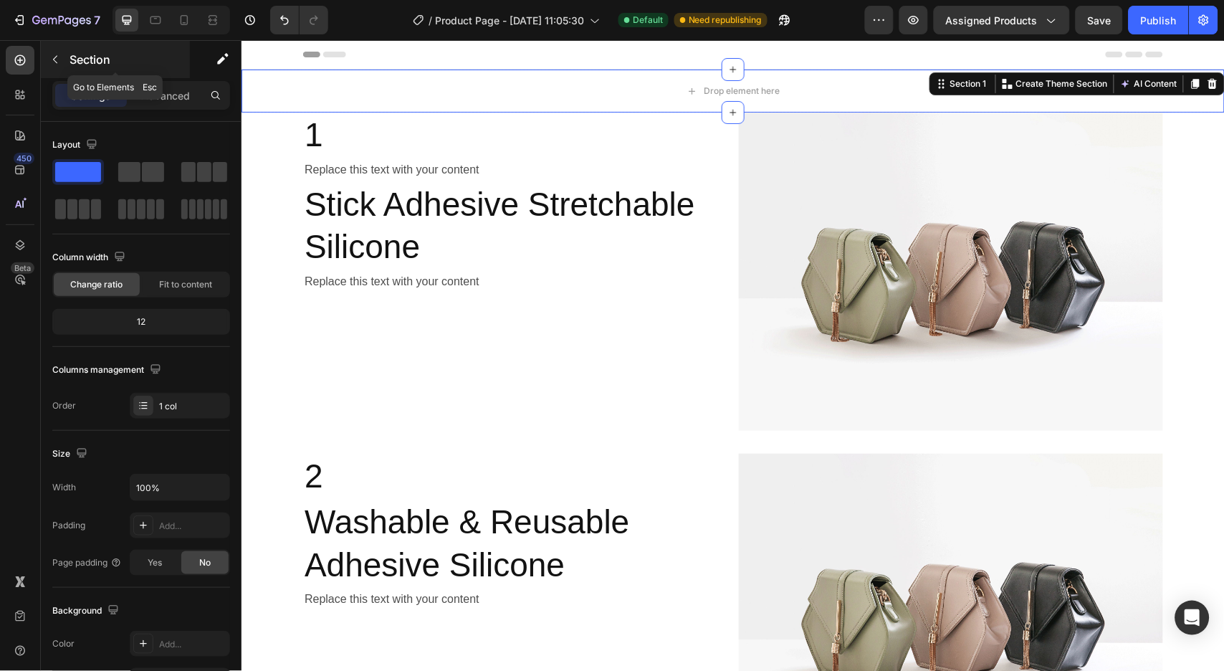
click at [125, 62] on p "Section" at bounding box center [129, 59] width 118 height 17
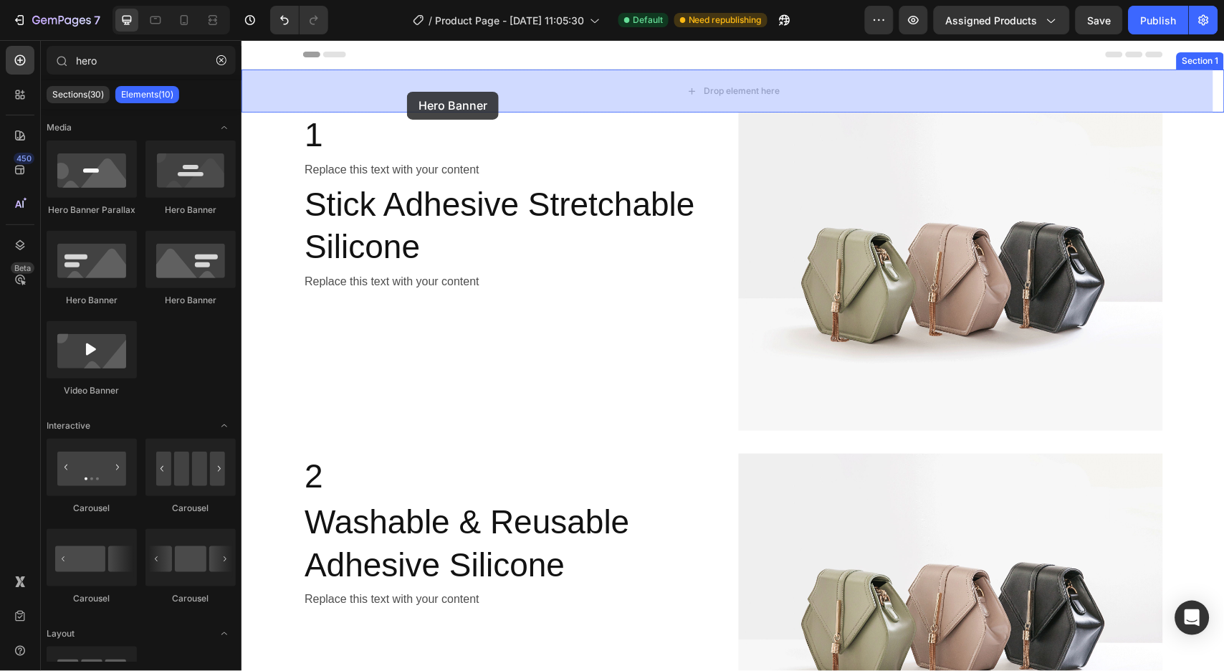
drag, startPoint x: 342, startPoint y: 316, endPoint x: 406, endPoint y: 91, distance: 233.8
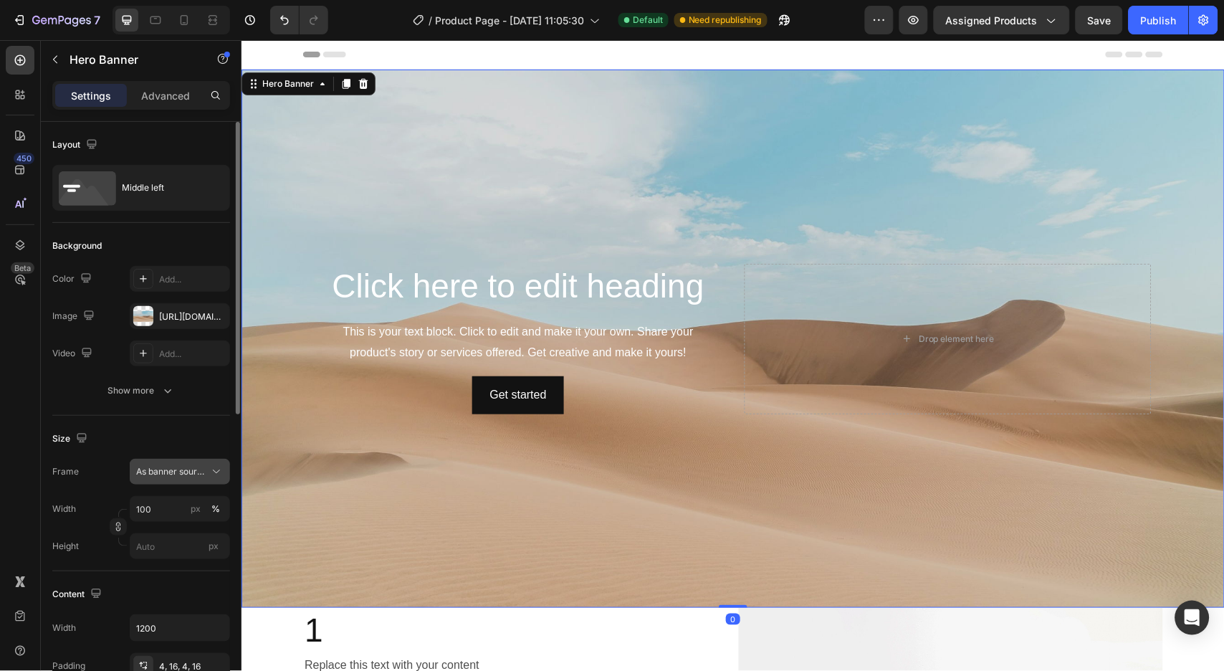
click at [217, 478] on icon at bounding box center [216, 471] width 14 height 14
click at [178, 521] on div "Custom" at bounding box center [167, 532] width 115 height 26
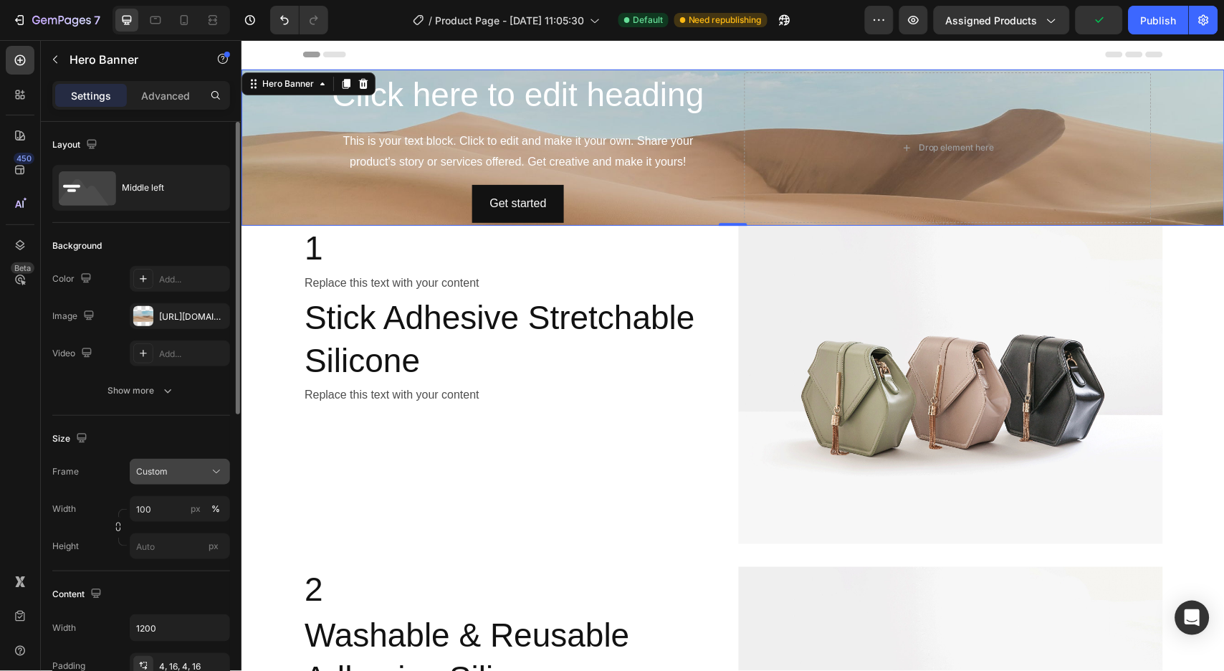
click at [202, 474] on div "Custom" at bounding box center [171, 471] width 70 height 13
click at [188, 498] on div "As banner source" at bounding box center [167, 506] width 115 height 26
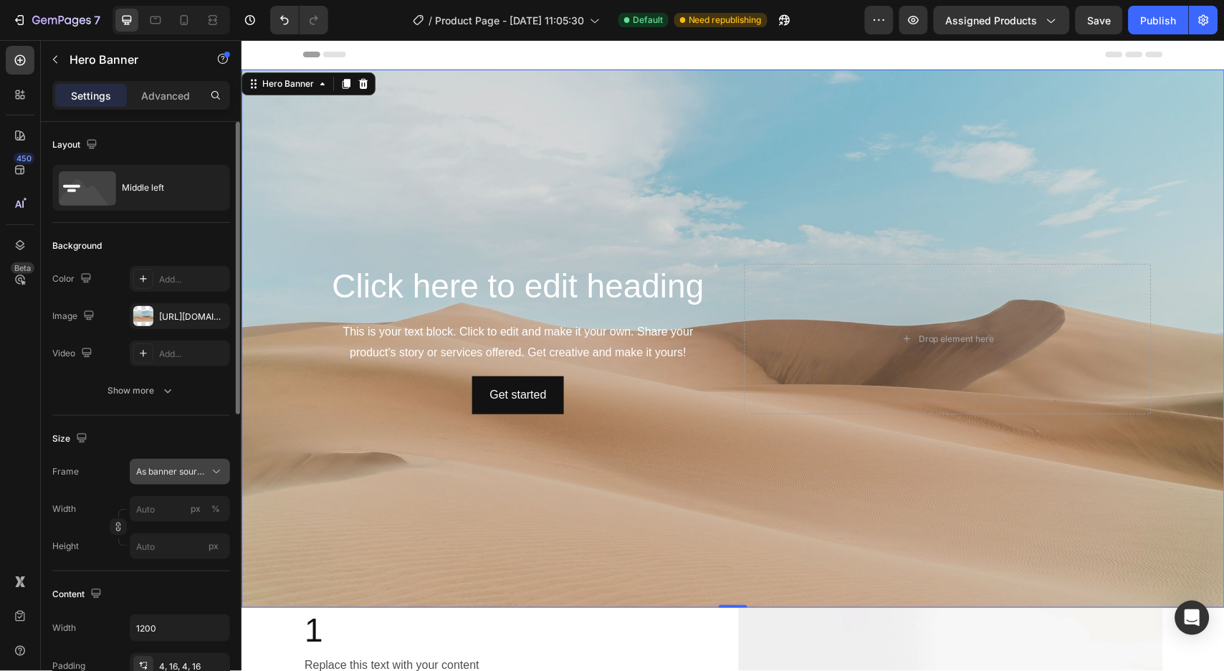
click at [206, 470] on div "As banner source" at bounding box center [179, 471] width 87 height 14
click at [155, 527] on span "Custom" at bounding box center [151, 531] width 32 height 13
click at [191, 450] on div "Size Frame Custom Width px % Height px" at bounding box center [141, 493] width 178 height 155
click at [163, 512] on input "px %" at bounding box center [180, 509] width 100 height 26
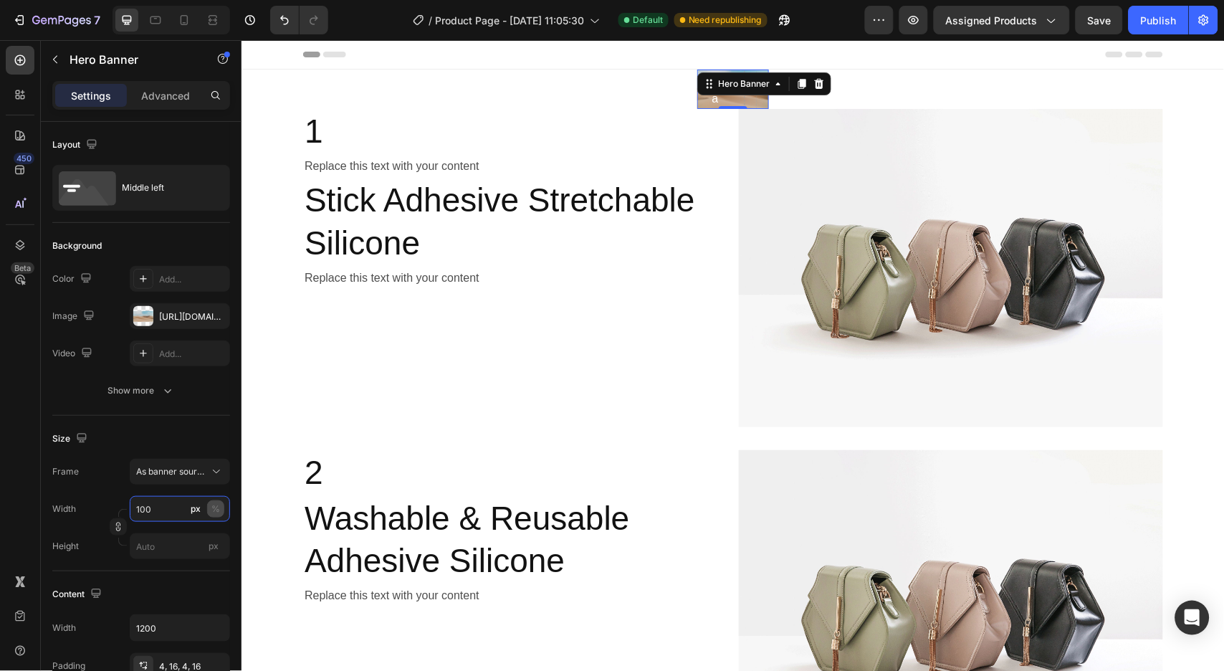
type input "100"
click at [216, 511] on div "%" at bounding box center [215, 508] width 9 height 13
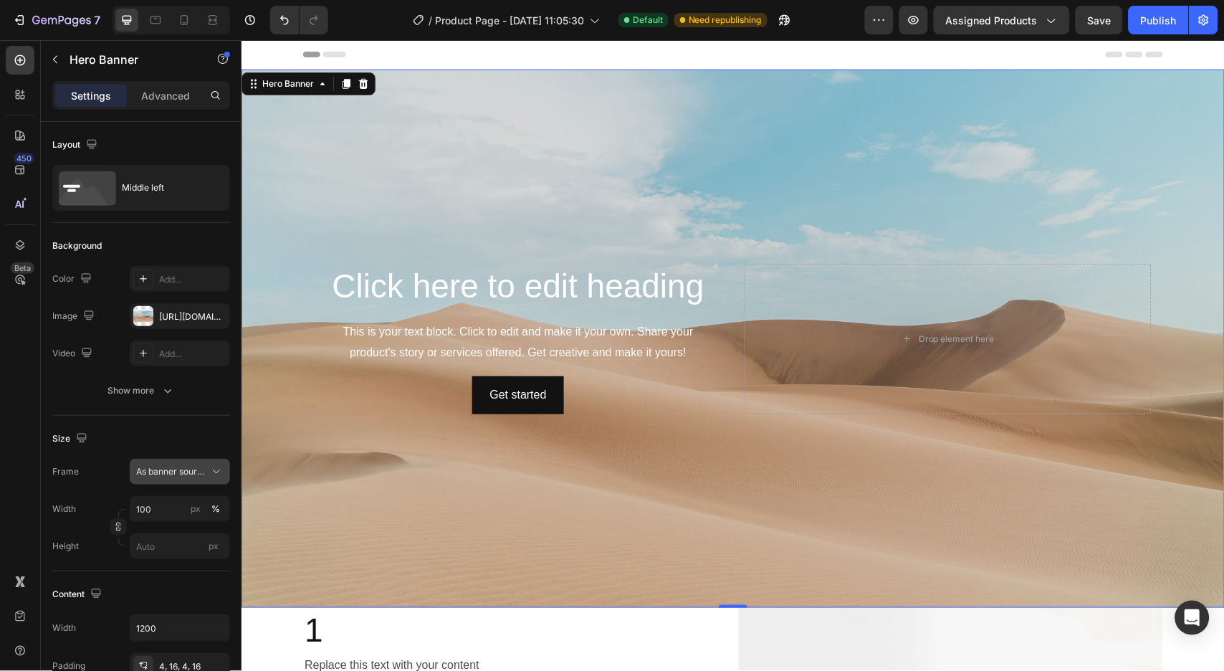
click at [210, 474] on icon at bounding box center [216, 471] width 14 height 14
click at [206, 471] on div "As banner source" at bounding box center [179, 471] width 87 height 14
click at [171, 532] on div "Custom" at bounding box center [176, 531] width 83 height 13
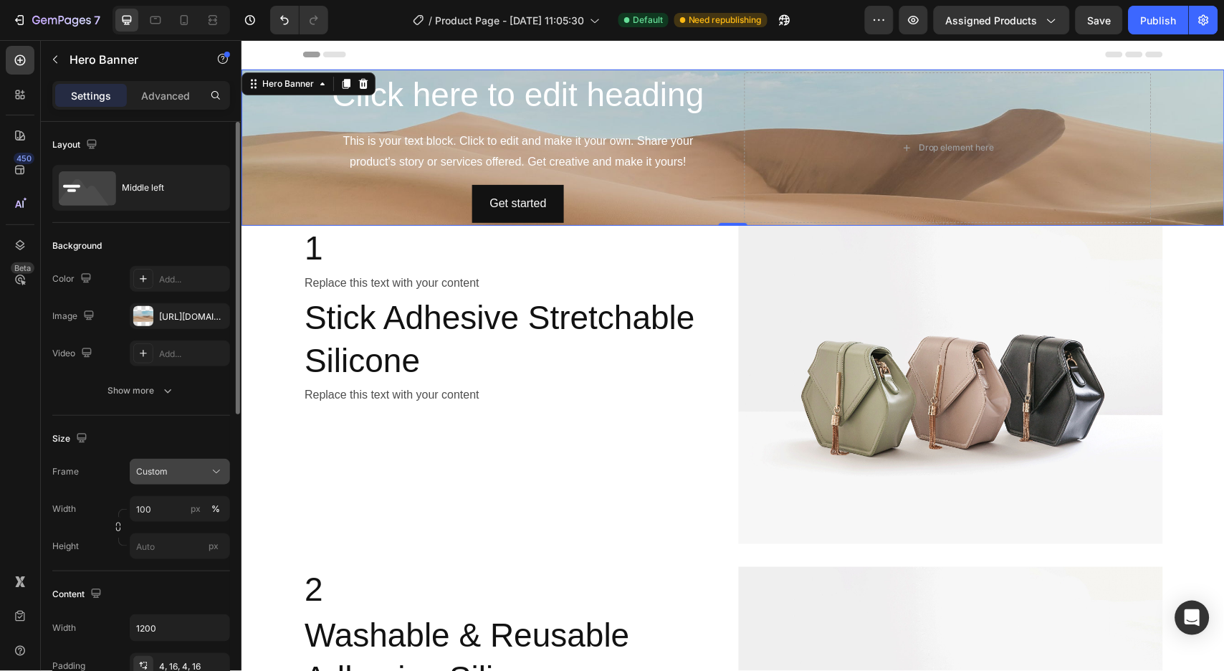
click at [201, 476] on div "Custom" at bounding box center [171, 471] width 70 height 13
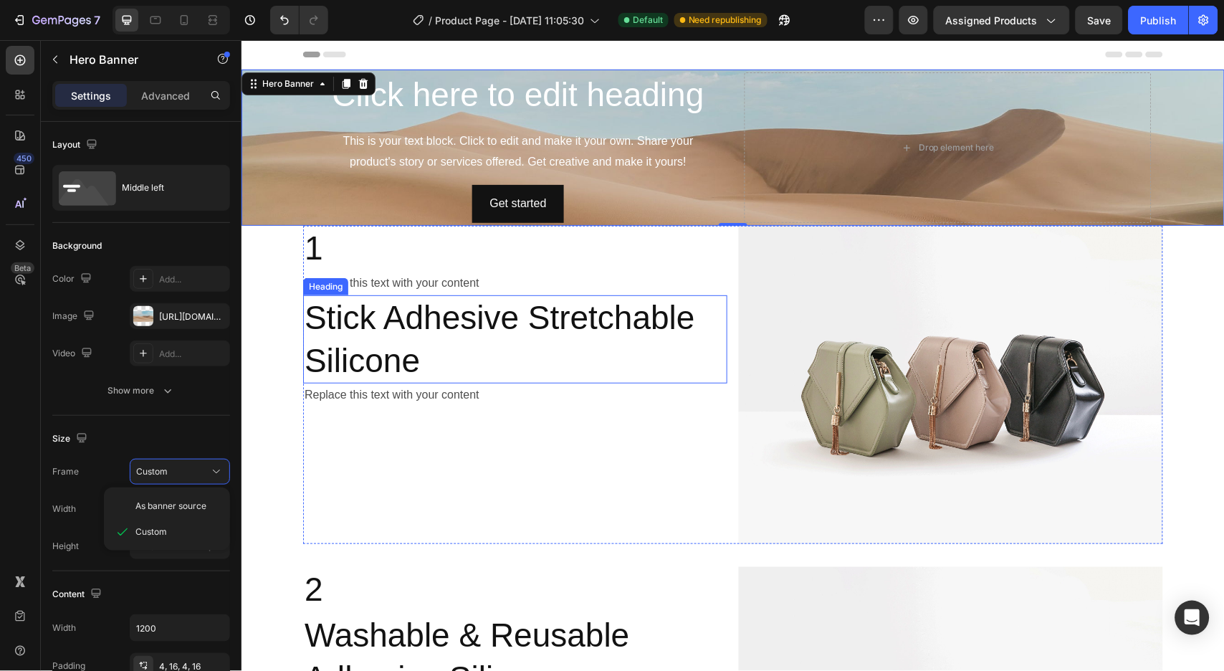
click at [418, 332] on h2 "Stick Adhesive Stretchable Silicone" at bounding box center [514, 338] width 424 height 89
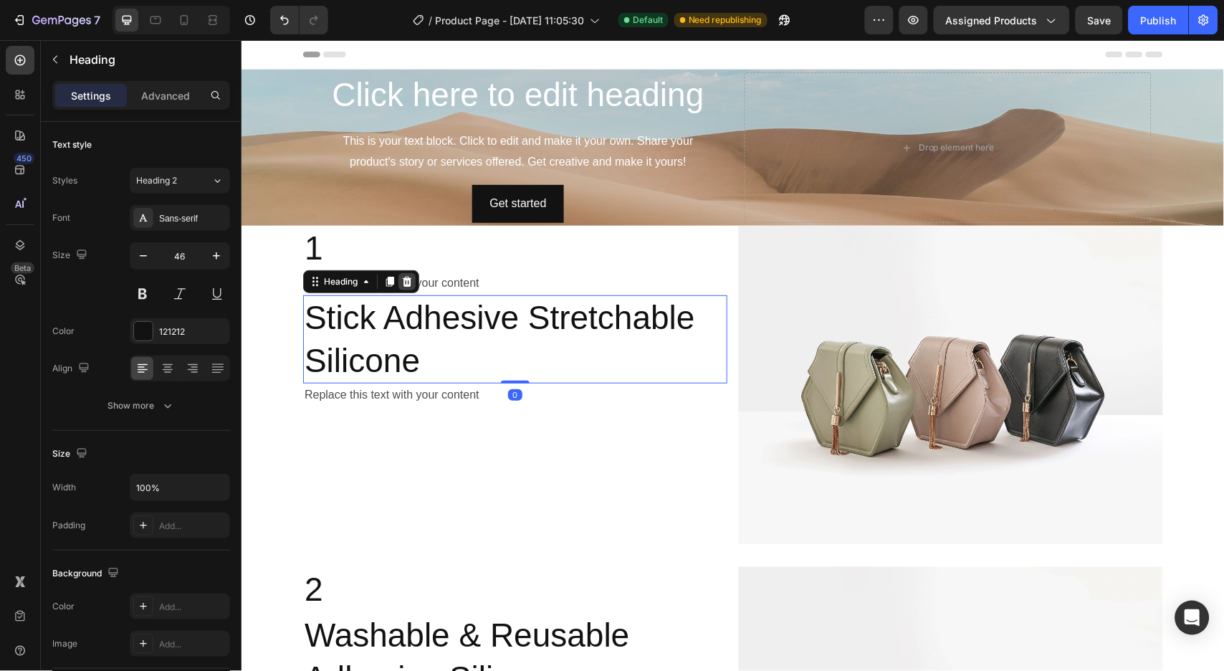
click at [401, 281] on icon at bounding box center [406, 280] width 11 height 11
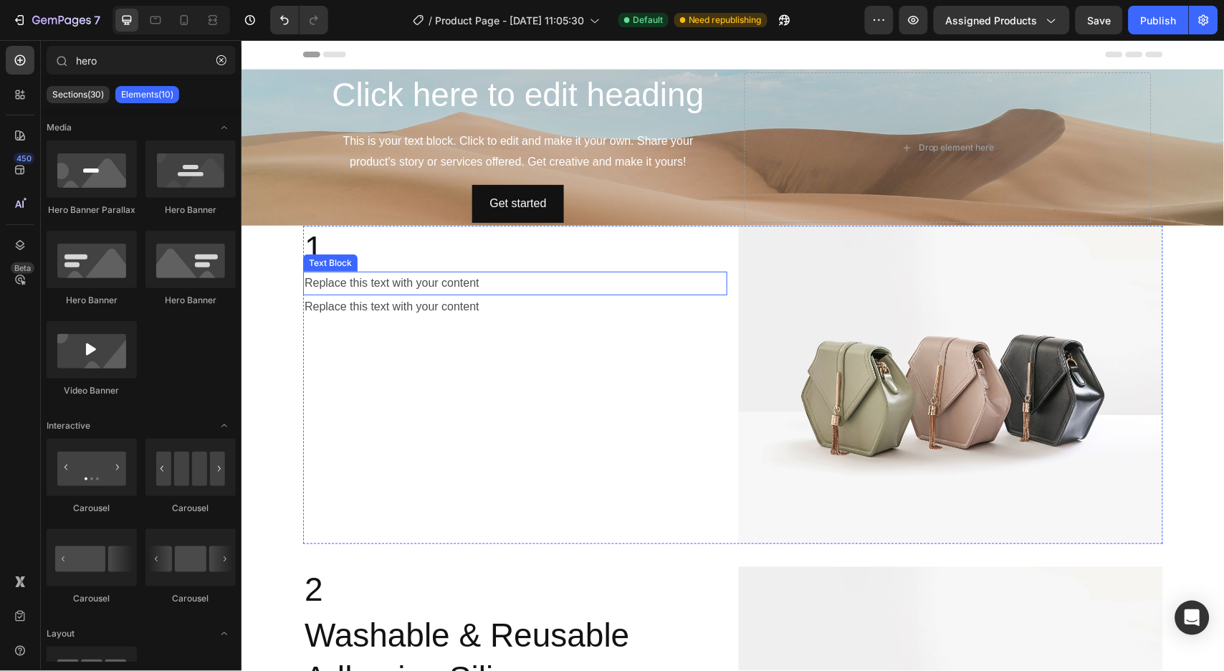
click at [366, 338] on div "1 Heading Replace this text with your content Text Block Replace this text with…" at bounding box center [514, 384] width 424 height 318
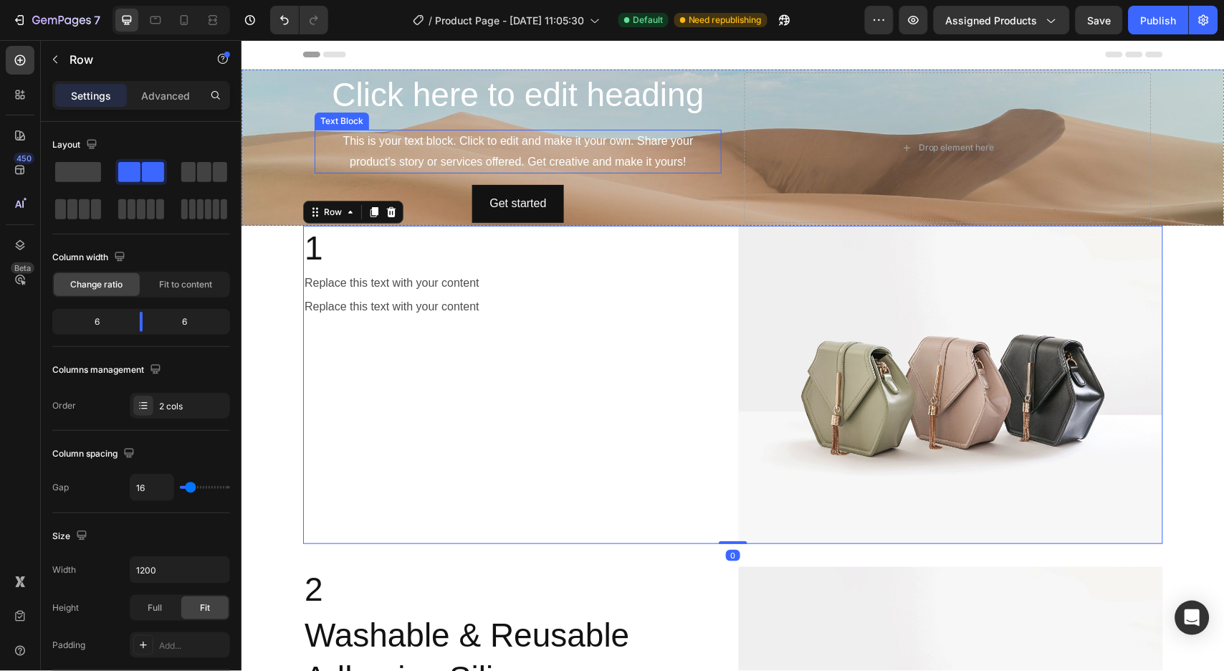
click at [283, 150] on div "Background Image" at bounding box center [732, 147] width 983 height 156
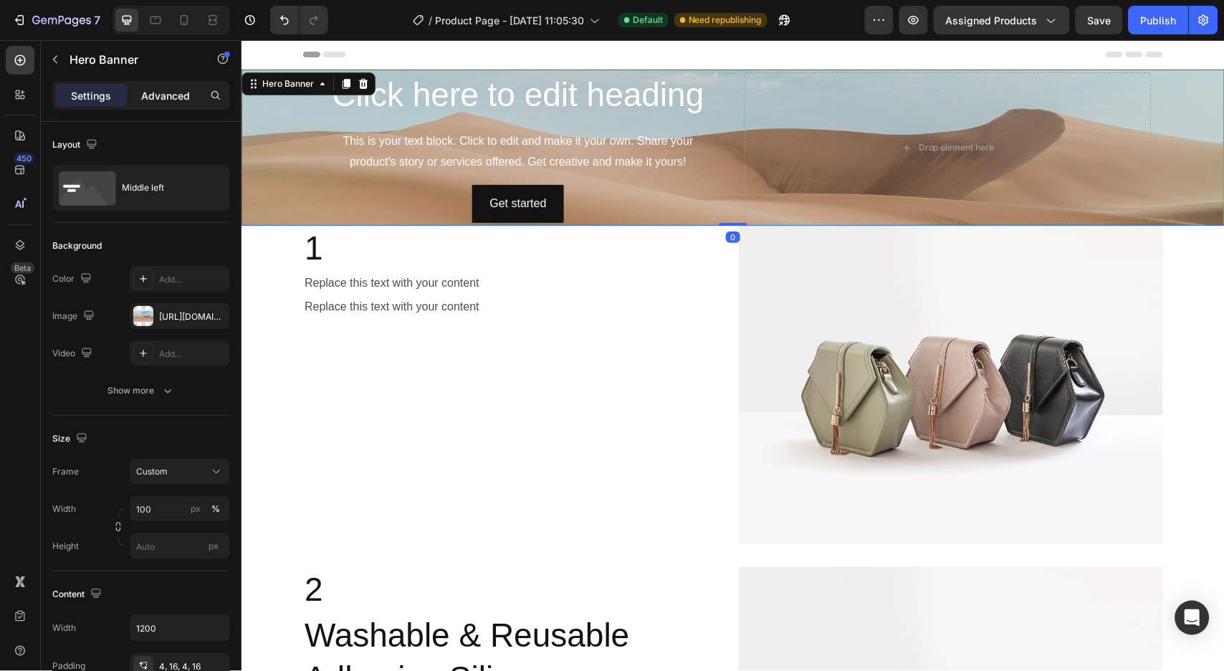
click at [167, 86] on div "Advanced" at bounding box center [166, 95] width 72 height 23
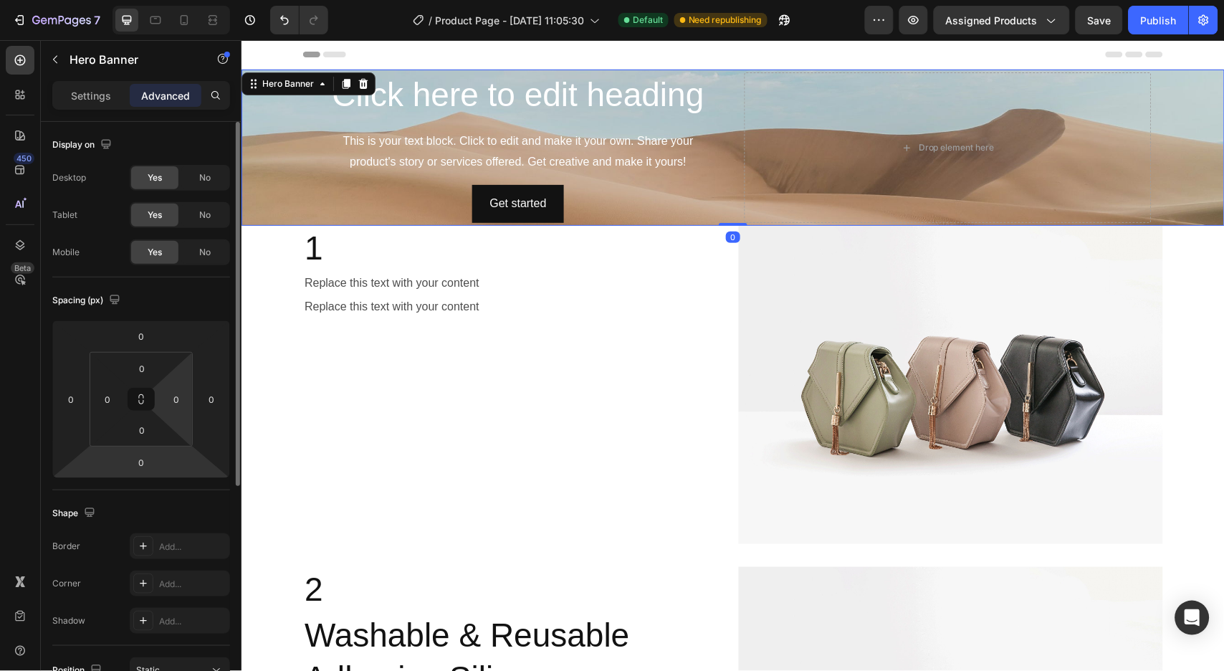
click at [144, 468] on input "0" at bounding box center [141, 461] width 29 height 21
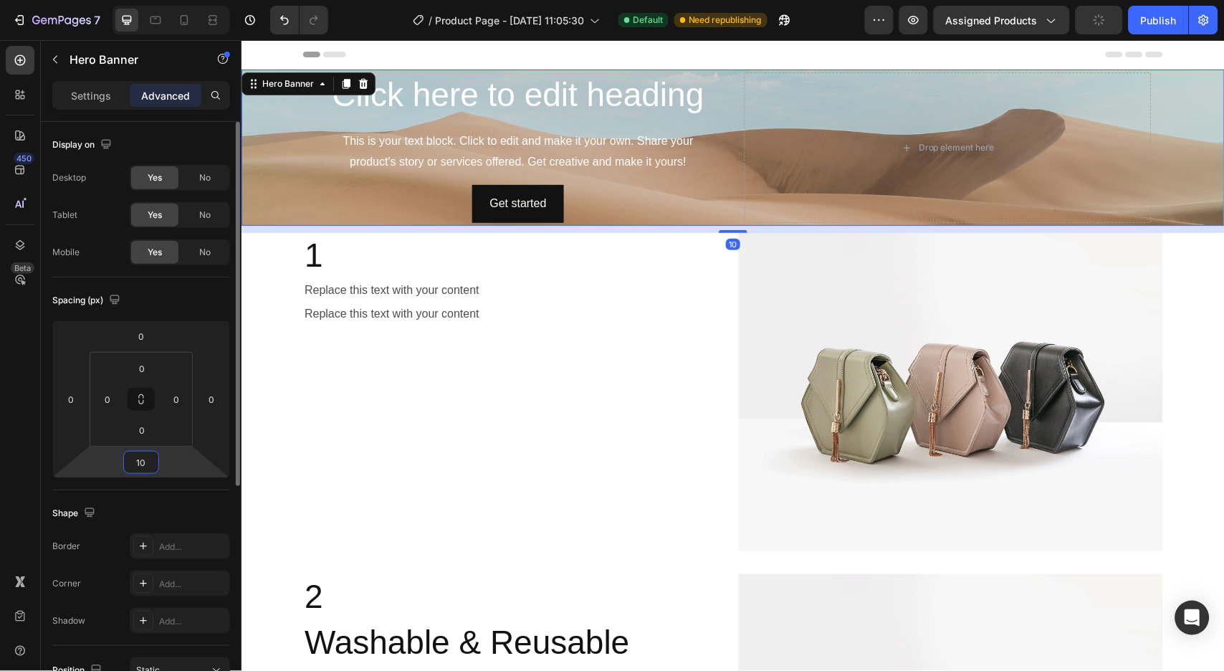
type input "100"
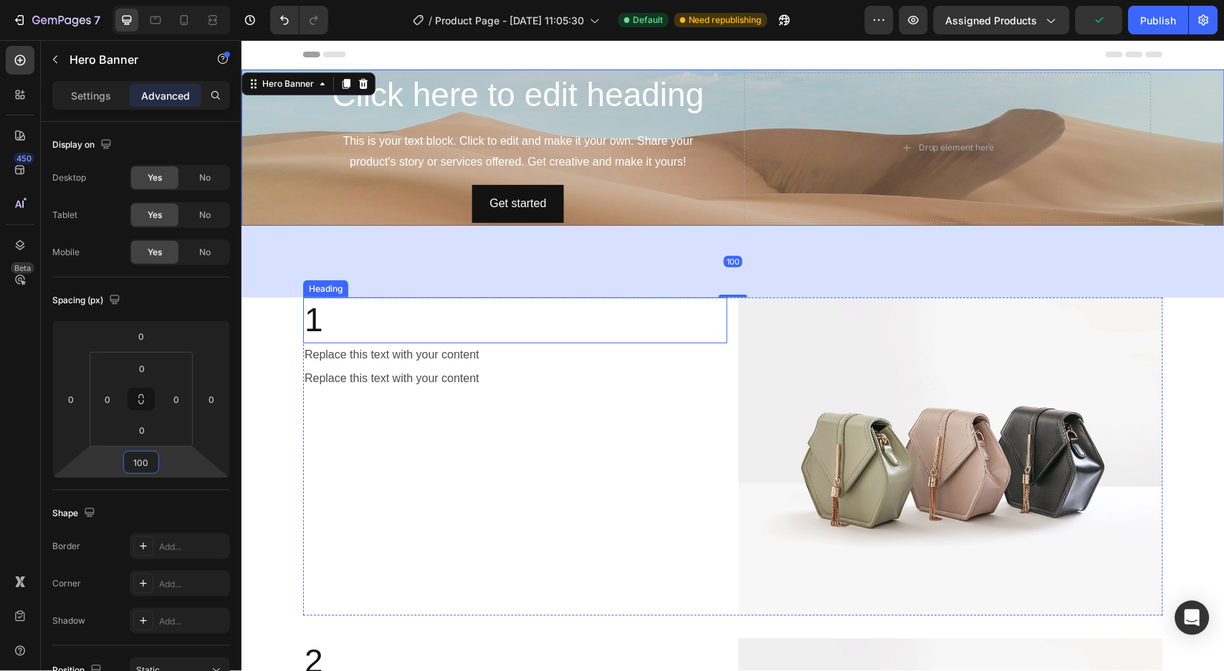
click at [330, 559] on div "1 Heading Replace this text with your content Text Block Replace this text with…" at bounding box center [514, 456] width 424 height 318
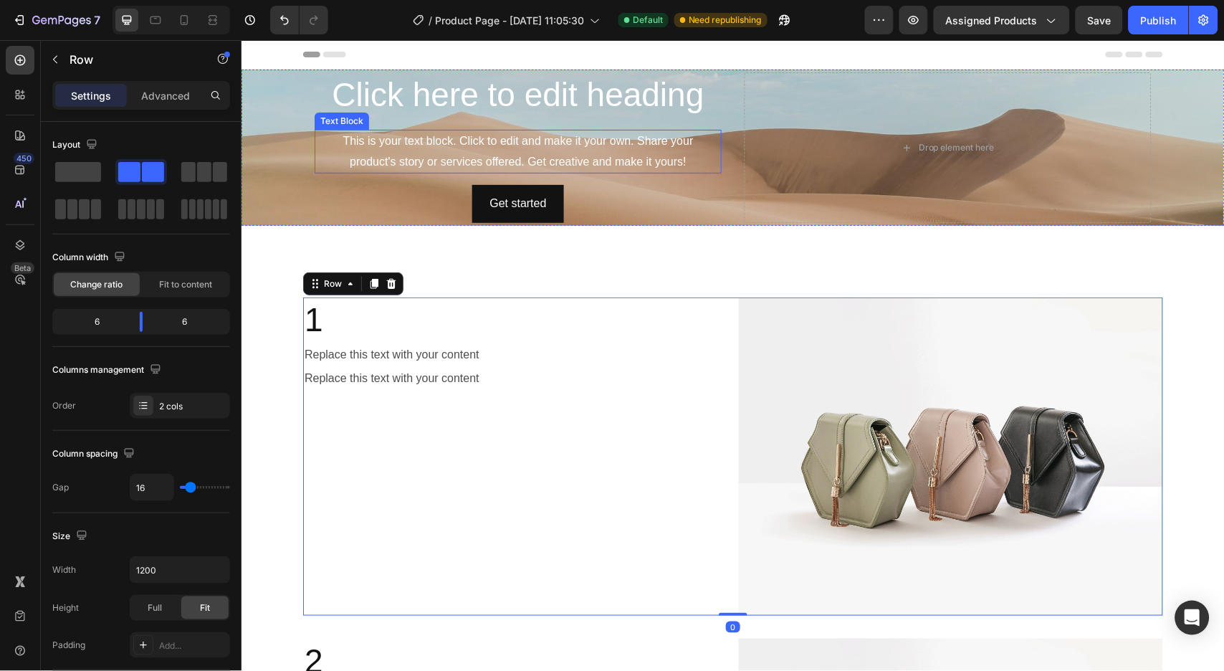
click at [288, 175] on div "Background Image" at bounding box center [732, 147] width 983 height 156
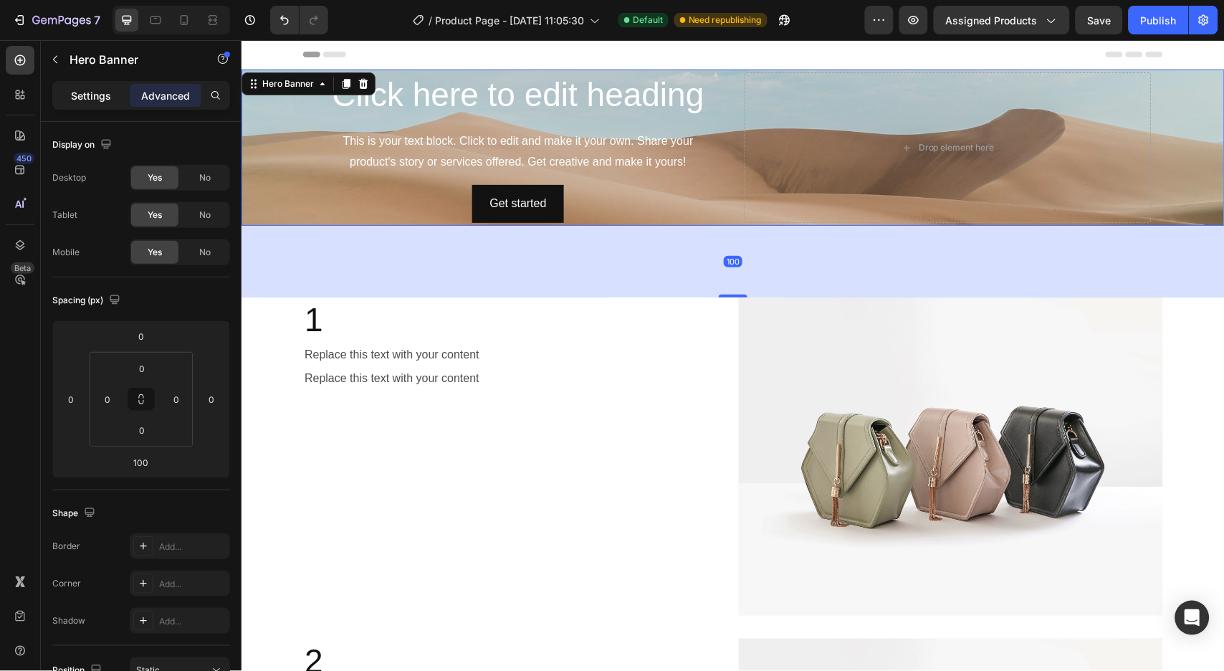
click at [75, 102] on p "Settings" at bounding box center [91, 95] width 40 height 15
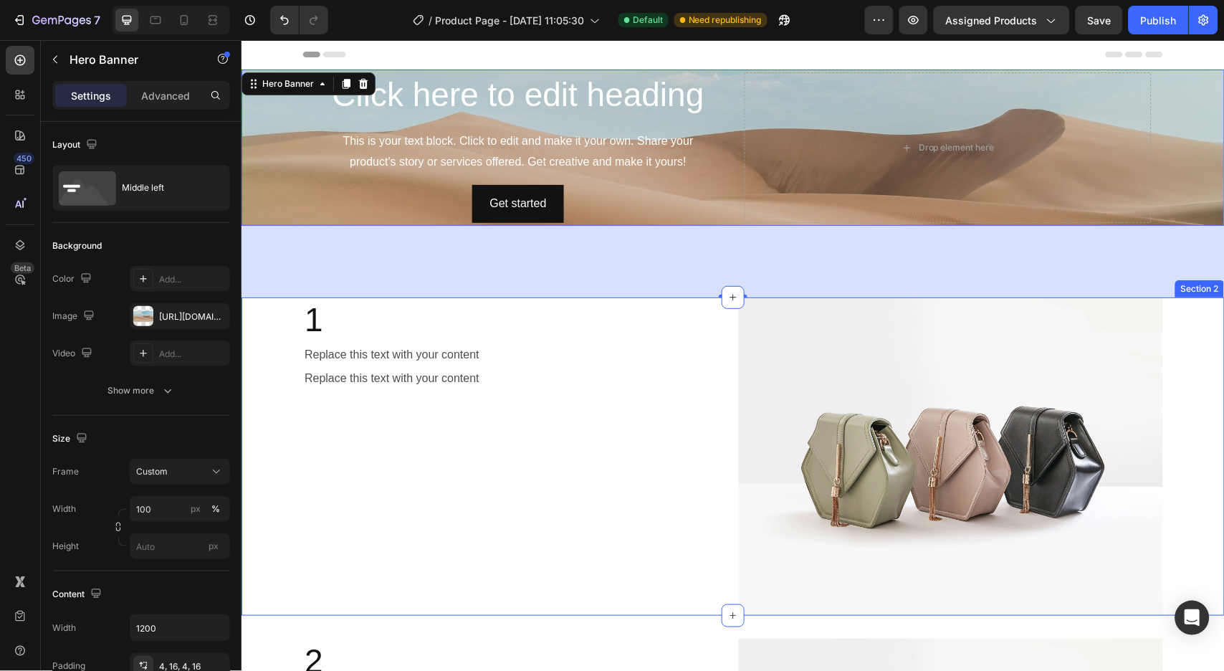
click at [272, 452] on div "1 Heading Replace this text with your content Text Block Replace this text with…" at bounding box center [732, 456] width 983 height 318
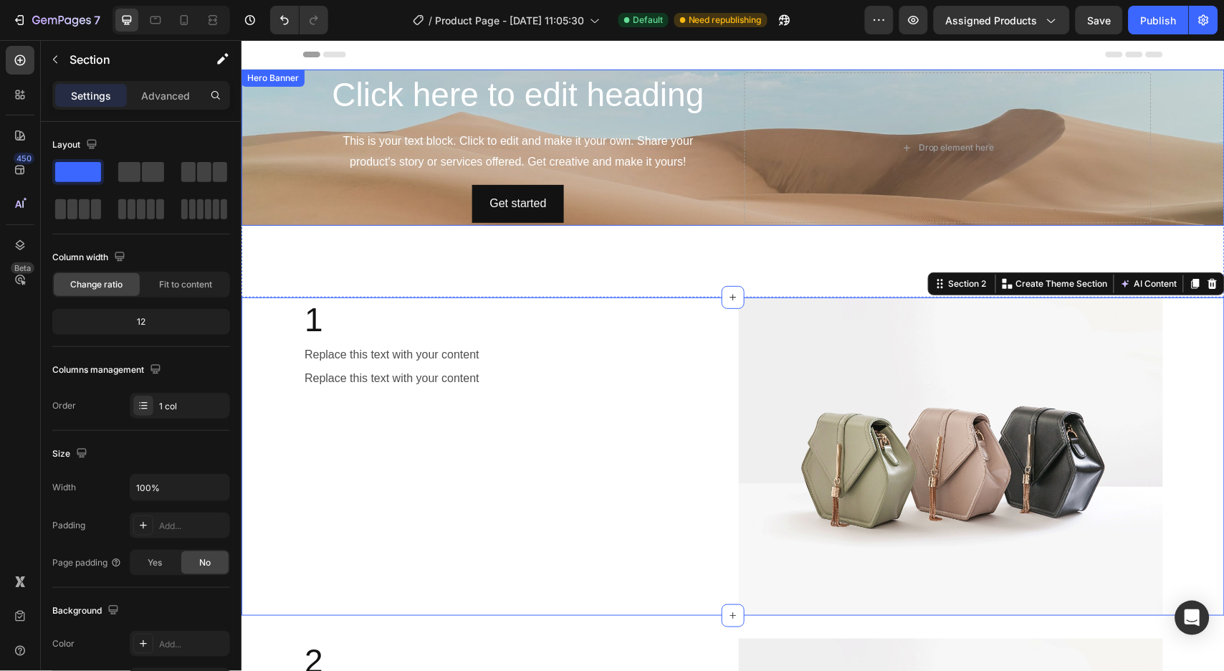
click at [304, 119] on div "Click here to edit heading Heading This is your text block. Click to edit and m…" at bounding box center [732, 147] width 860 height 156
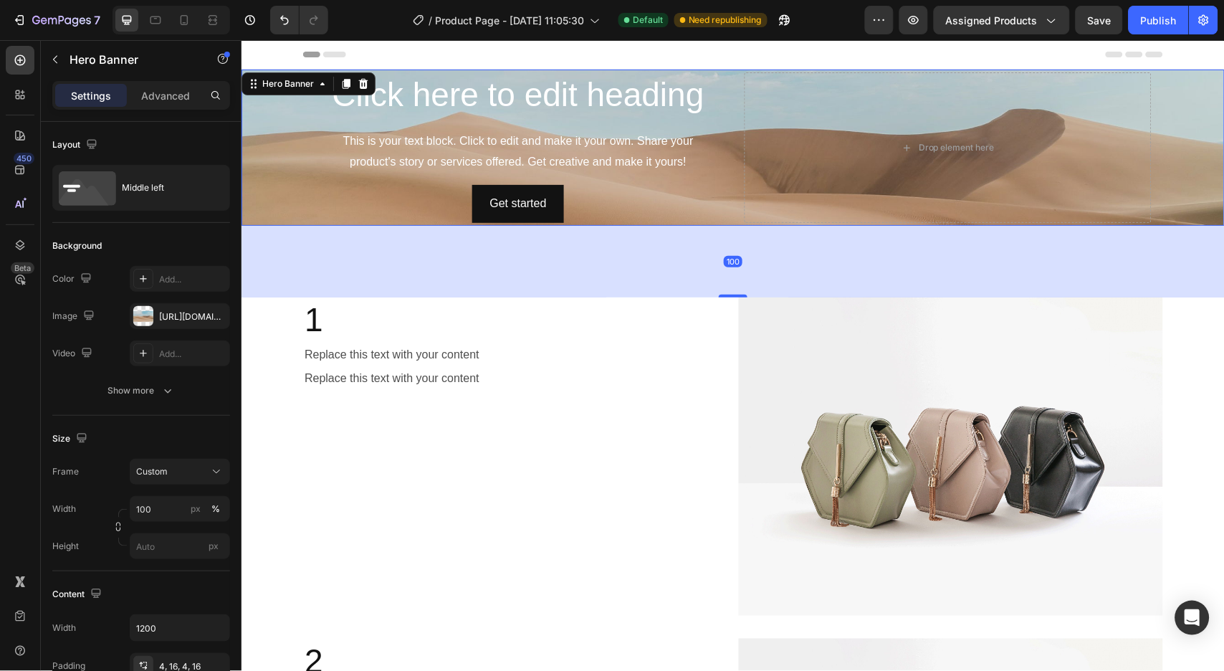
click at [38, 400] on div "450 Beta" at bounding box center [20, 355] width 41 height 631
click at [331, 338] on div "Text Block" at bounding box center [329, 333] width 54 height 17
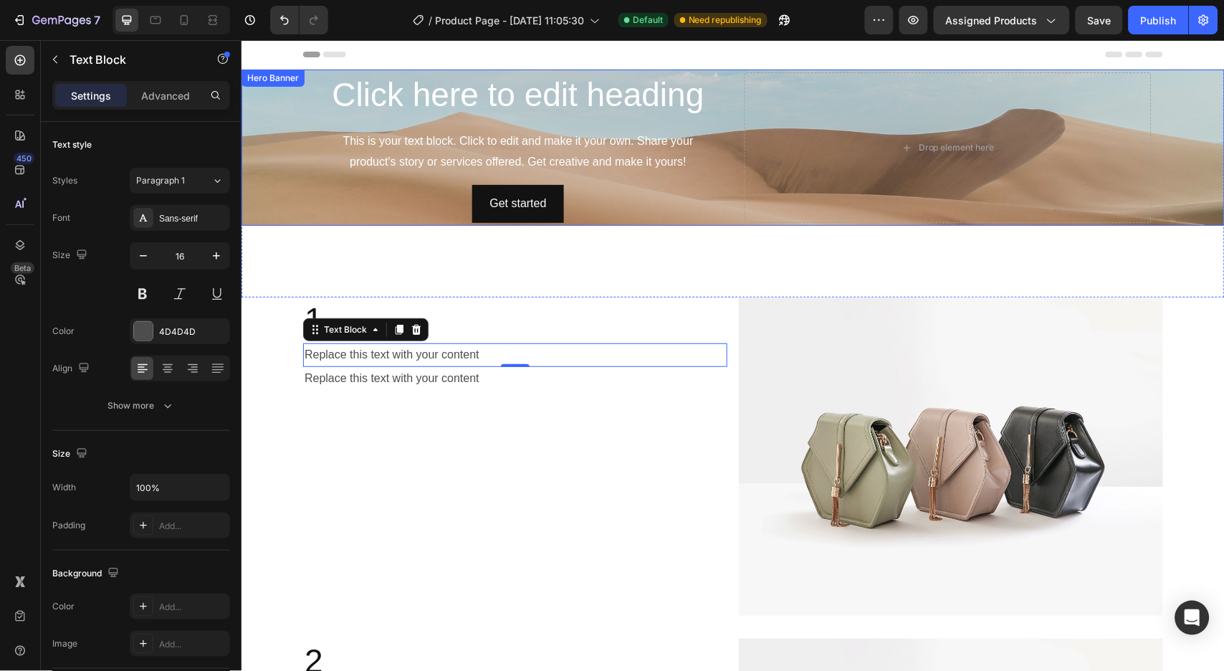
click at [272, 193] on div "Background Image" at bounding box center [732, 147] width 983 height 156
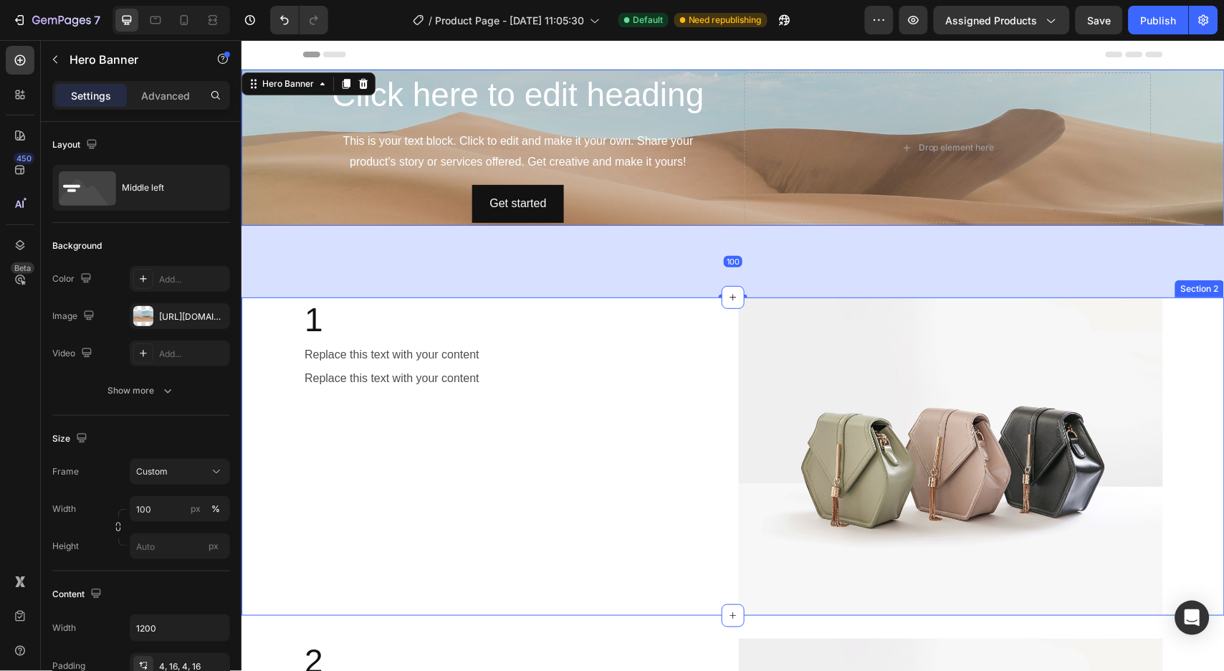
click at [246, 362] on div "1 Heading Replace this text with your content Text Block Replace this text with…" at bounding box center [732, 456] width 983 height 318
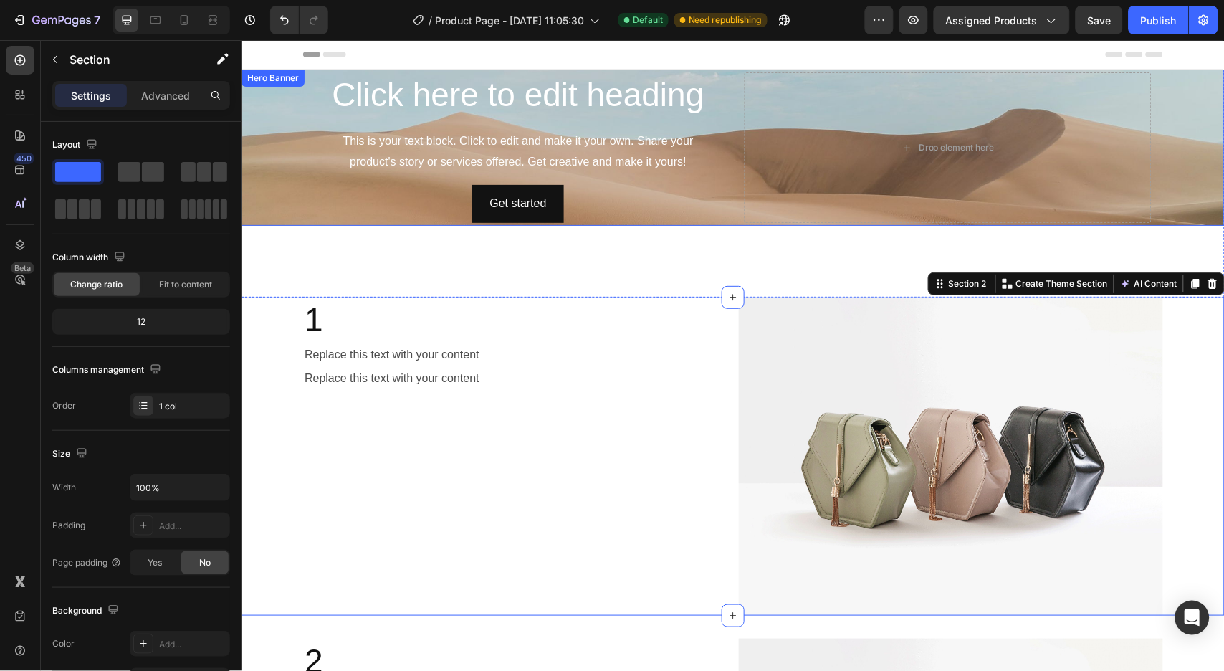
click at [276, 203] on div "Background Image" at bounding box center [732, 147] width 983 height 156
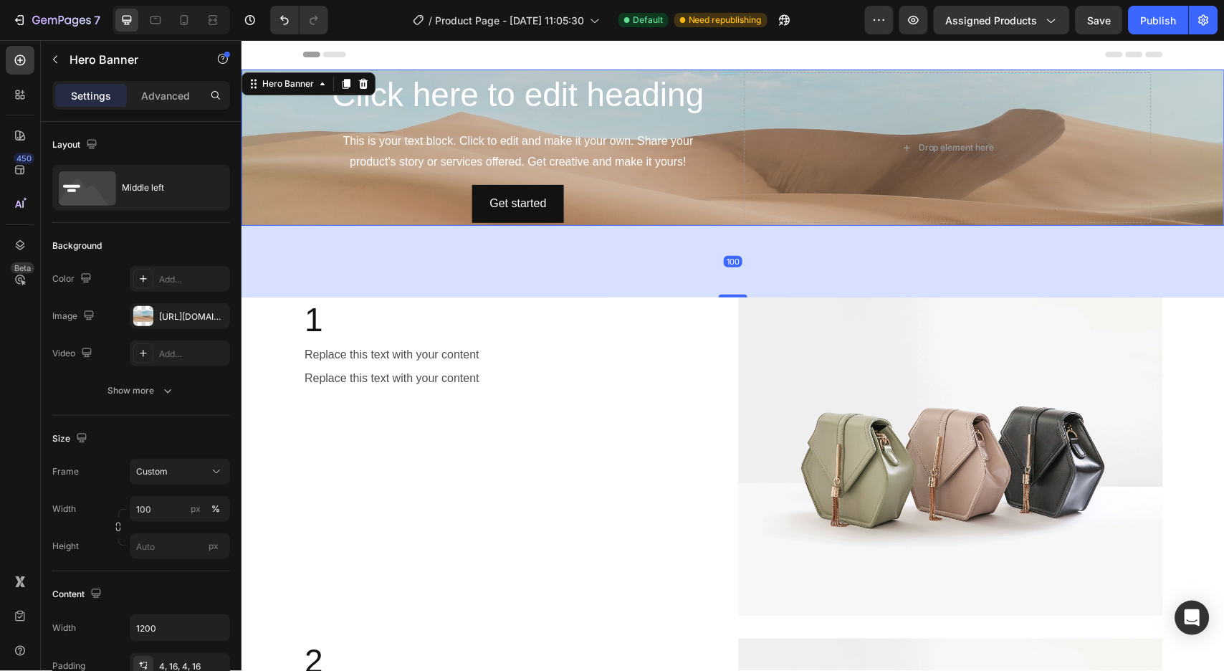
click at [15, 340] on div "450 Beta" at bounding box center [20, 307] width 29 height 522
click at [163, 96] on p "Advanced" at bounding box center [165, 95] width 49 height 15
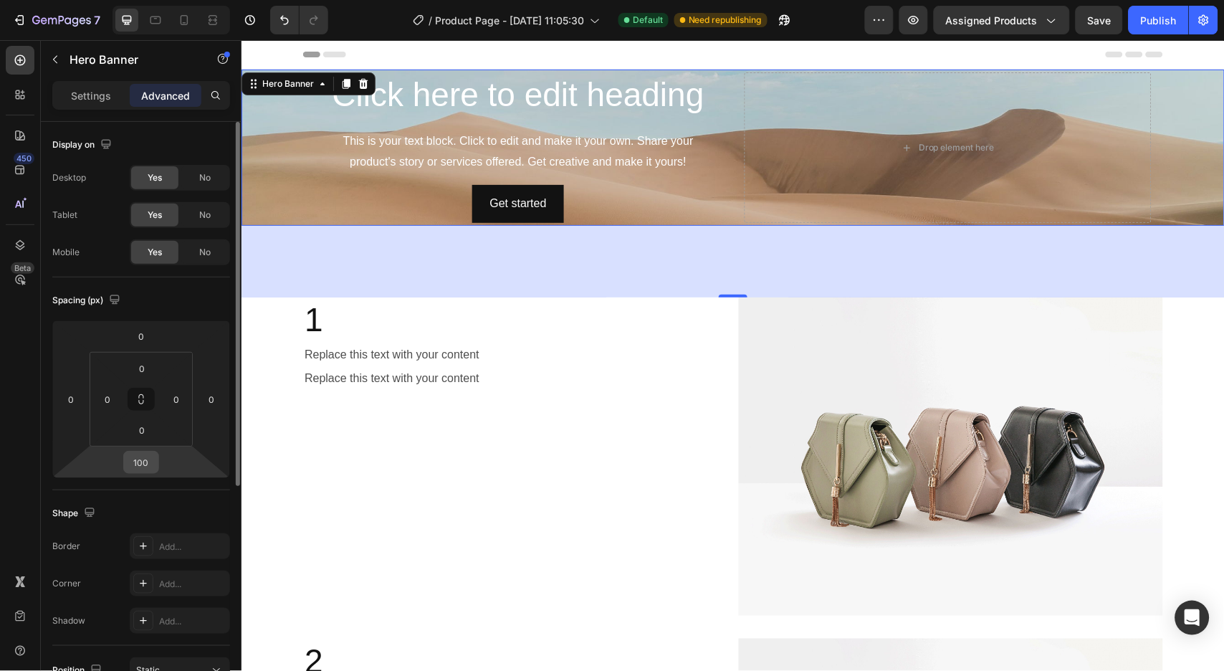
click at [149, 460] on input "100" at bounding box center [141, 461] width 29 height 21
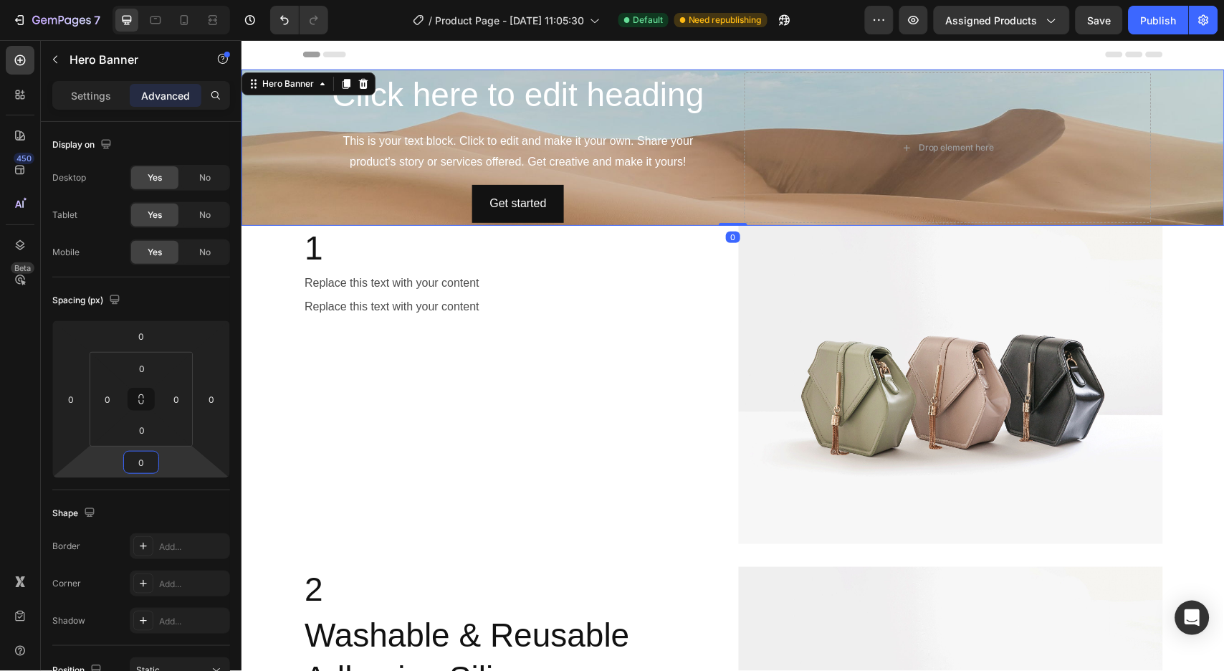
type input "0"
click at [21, 425] on div "450 Beta" at bounding box center [20, 307] width 29 height 522
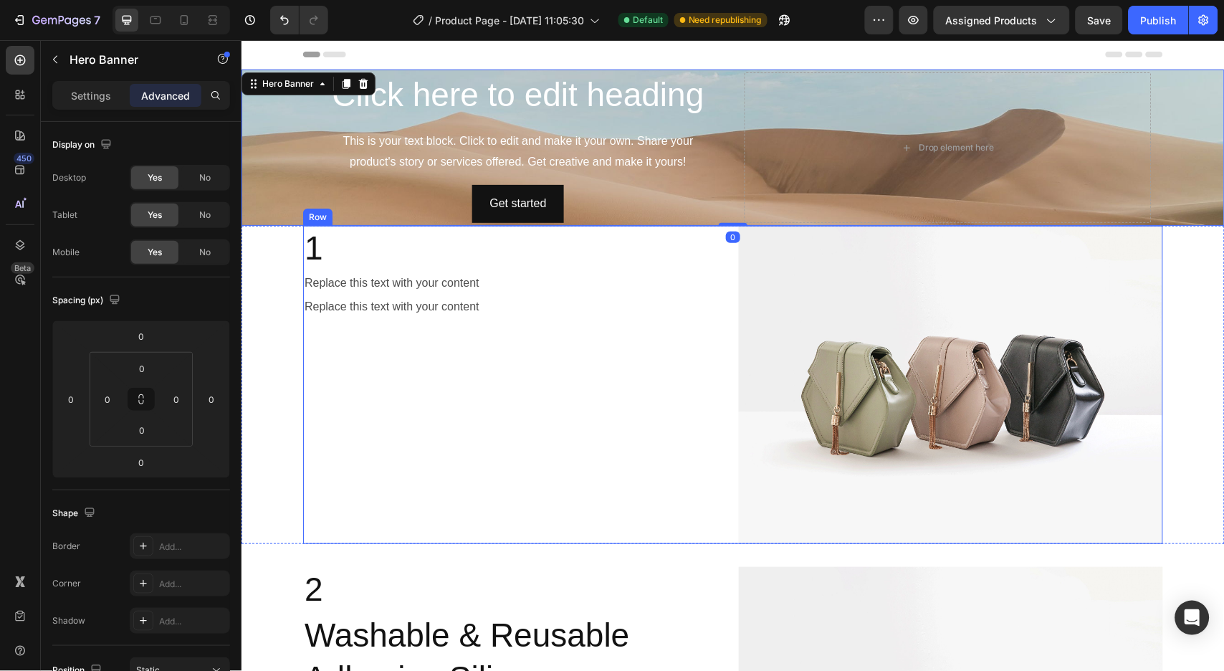
click at [375, 334] on div "1 Heading Replace this text with your content Text Block Replace this text with…" at bounding box center [514, 384] width 424 height 318
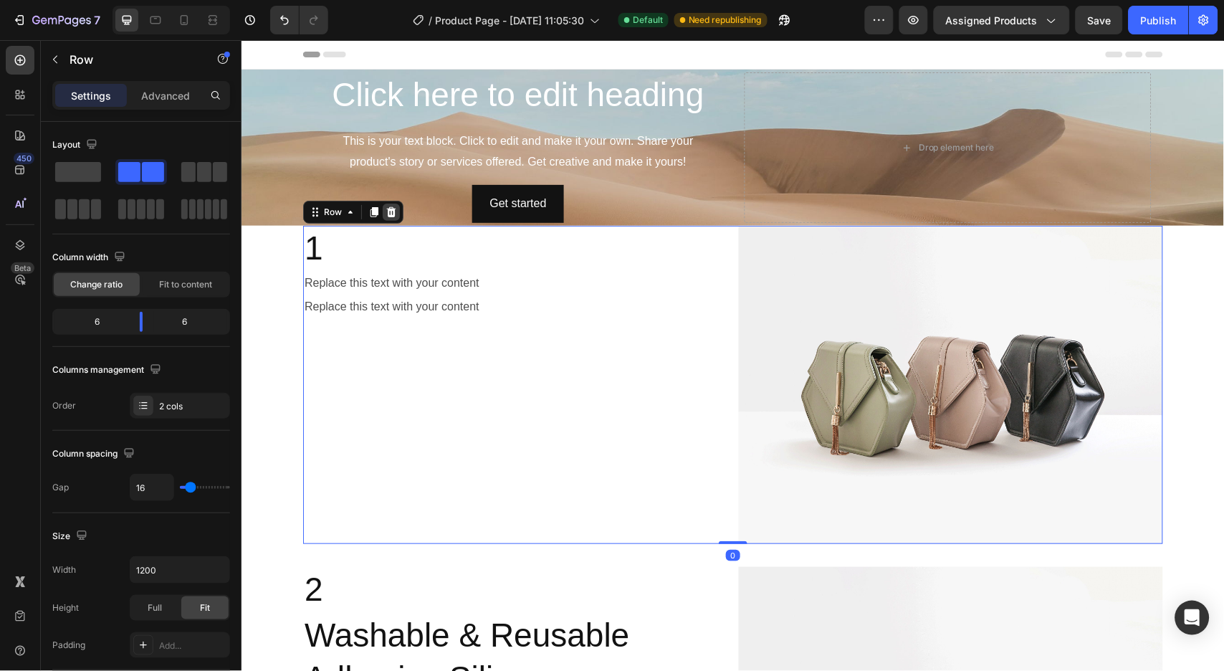
click at [386, 209] on icon at bounding box center [390, 211] width 9 height 10
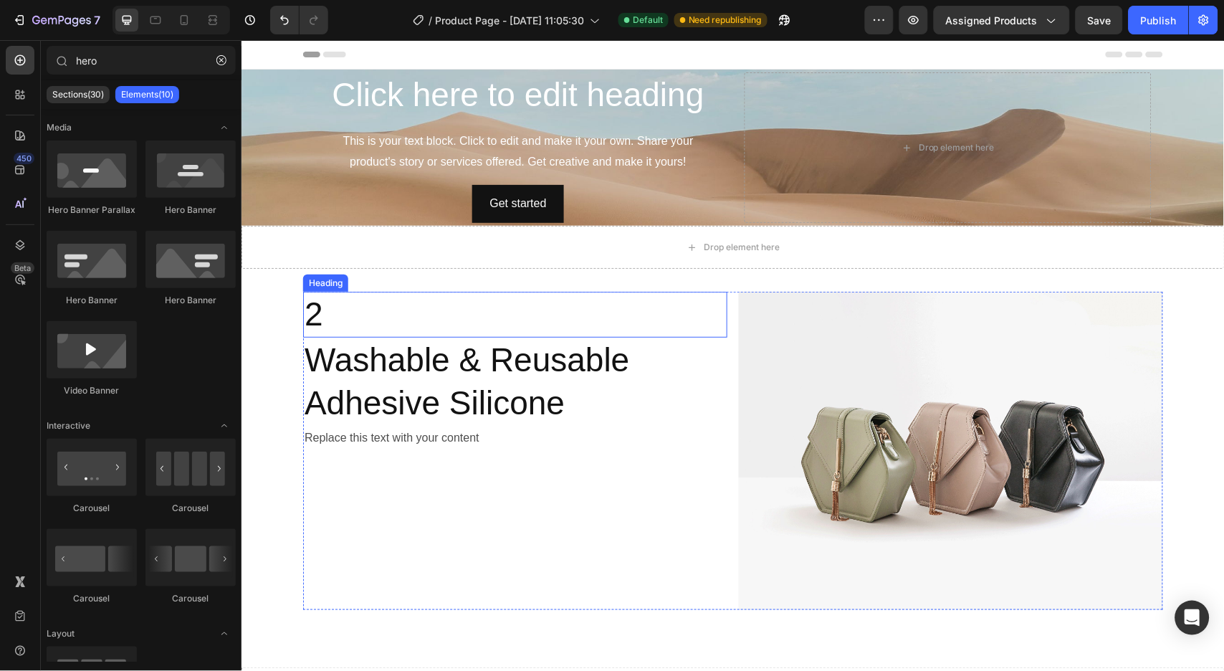
click at [353, 293] on h2 "2" at bounding box center [514, 314] width 424 height 46
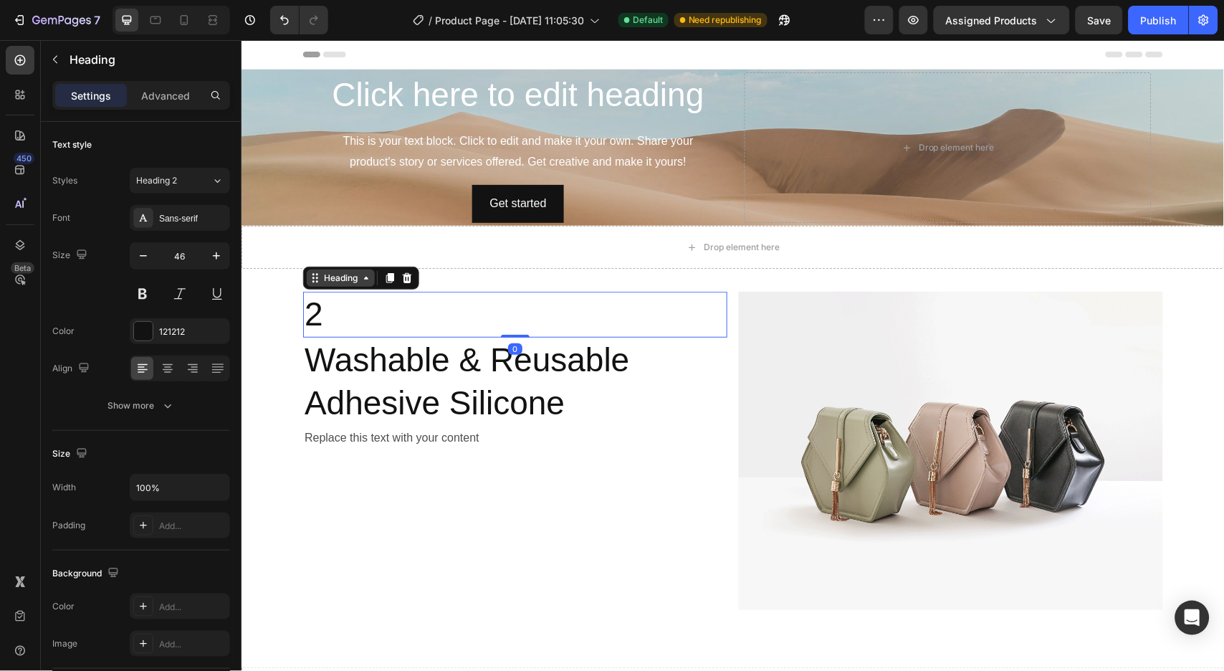
click at [345, 274] on div "Heading" at bounding box center [339, 277] width 39 height 13
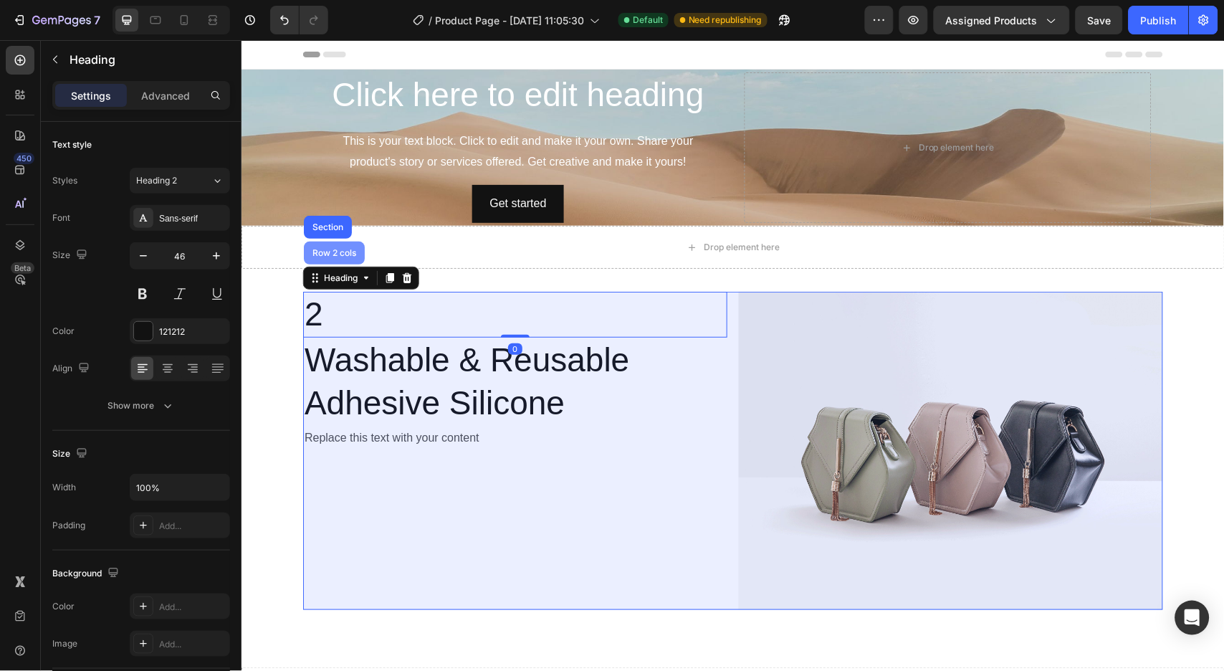
click at [327, 258] on div "Row 2 cols" at bounding box center [333, 252] width 61 height 23
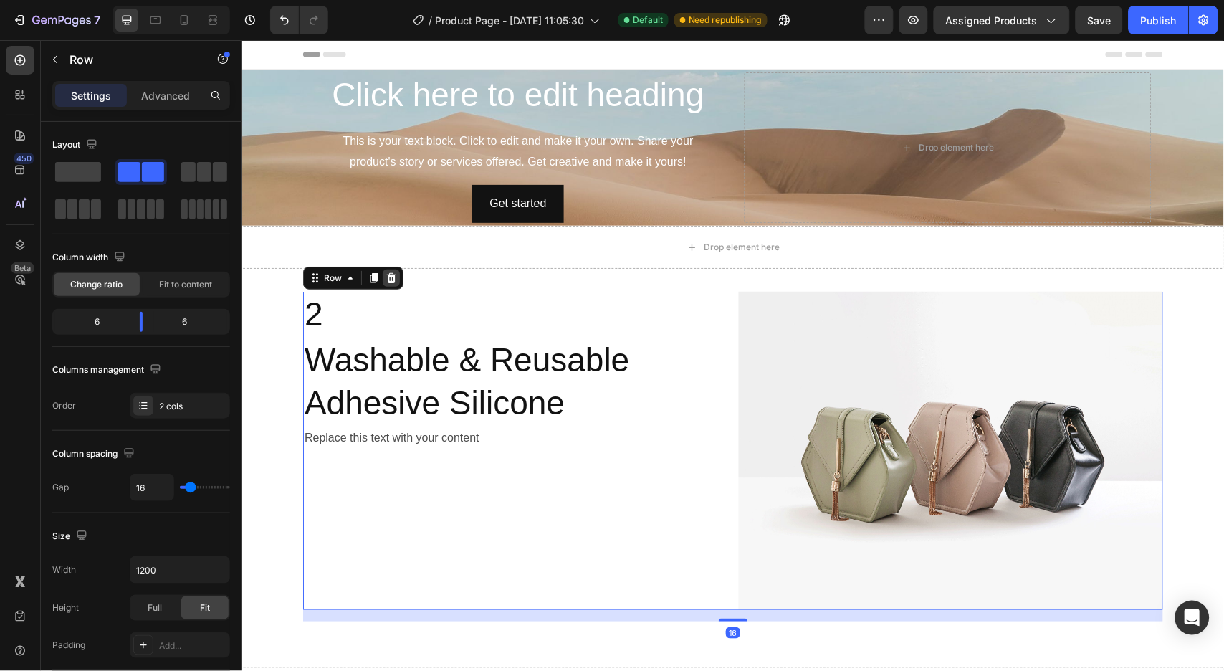
click at [386, 277] on icon at bounding box center [390, 277] width 9 height 10
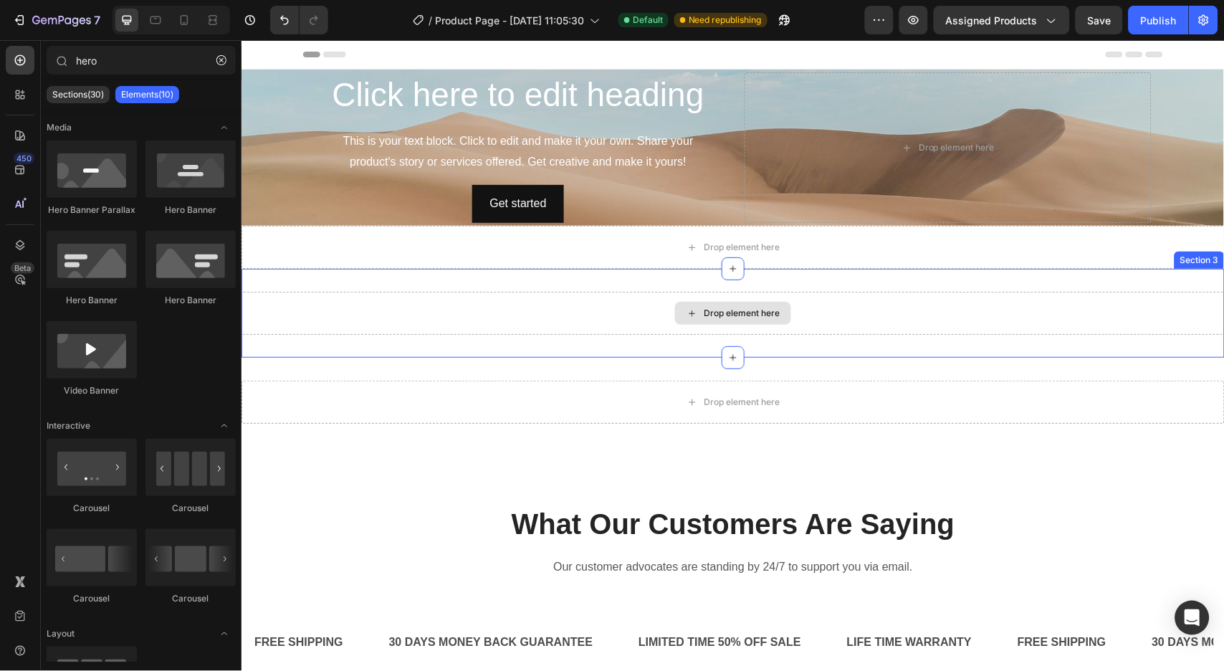
click at [378, 301] on div "Drop element here" at bounding box center [732, 312] width 983 height 43
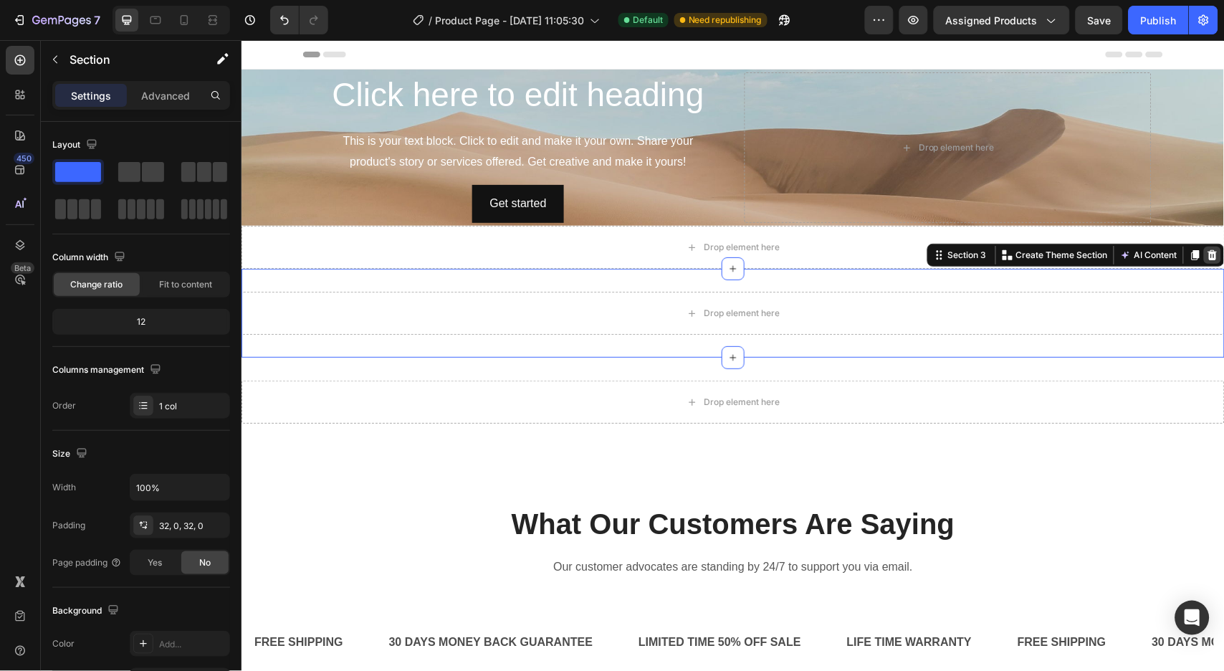
click at [1207, 257] on icon at bounding box center [1211, 254] width 9 height 10
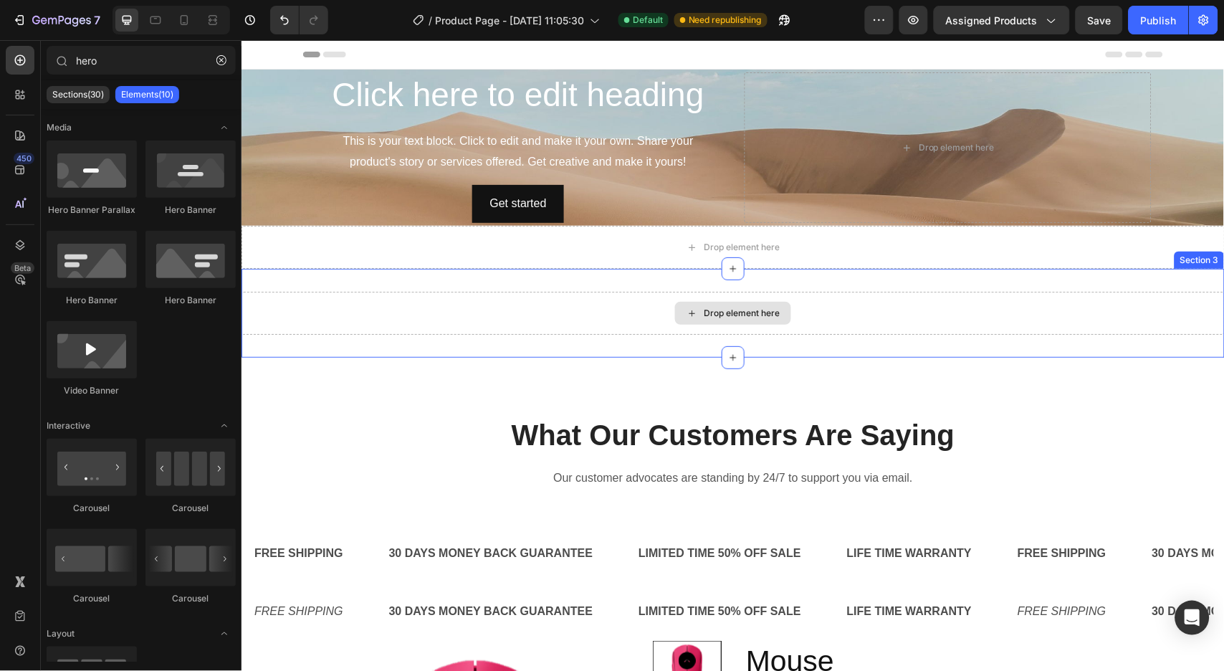
click at [358, 299] on div "Drop element here" at bounding box center [732, 312] width 983 height 43
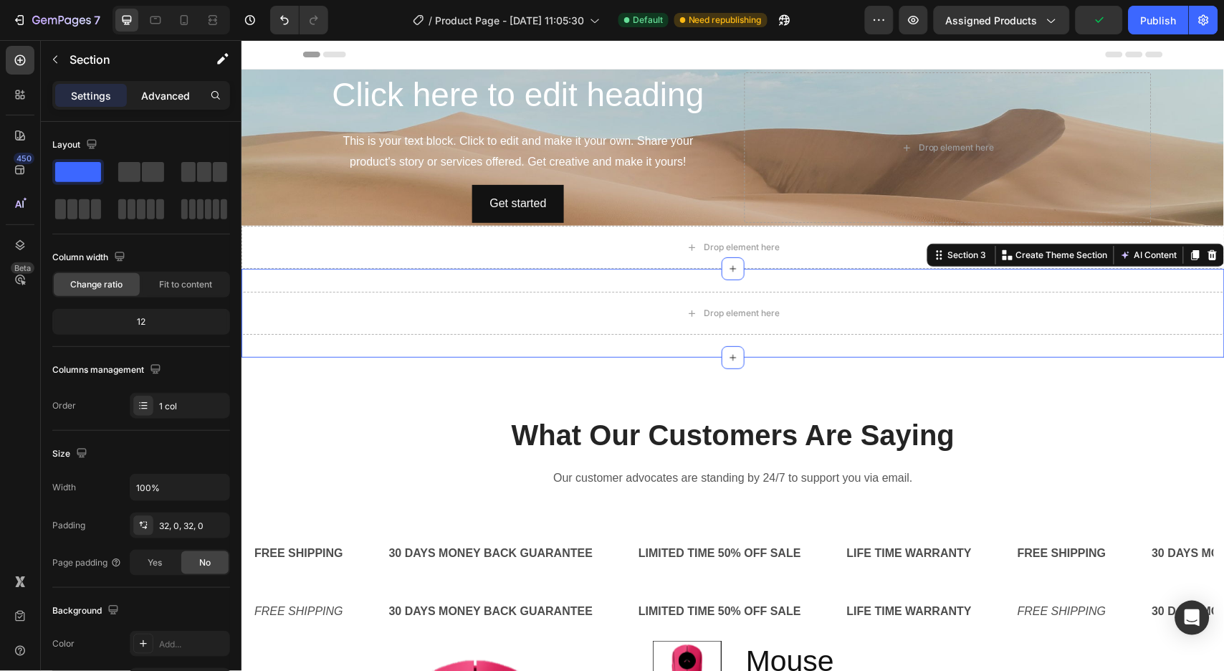
click at [183, 101] on p "Advanced" at bounding box center [165, 95] width 49 height 15
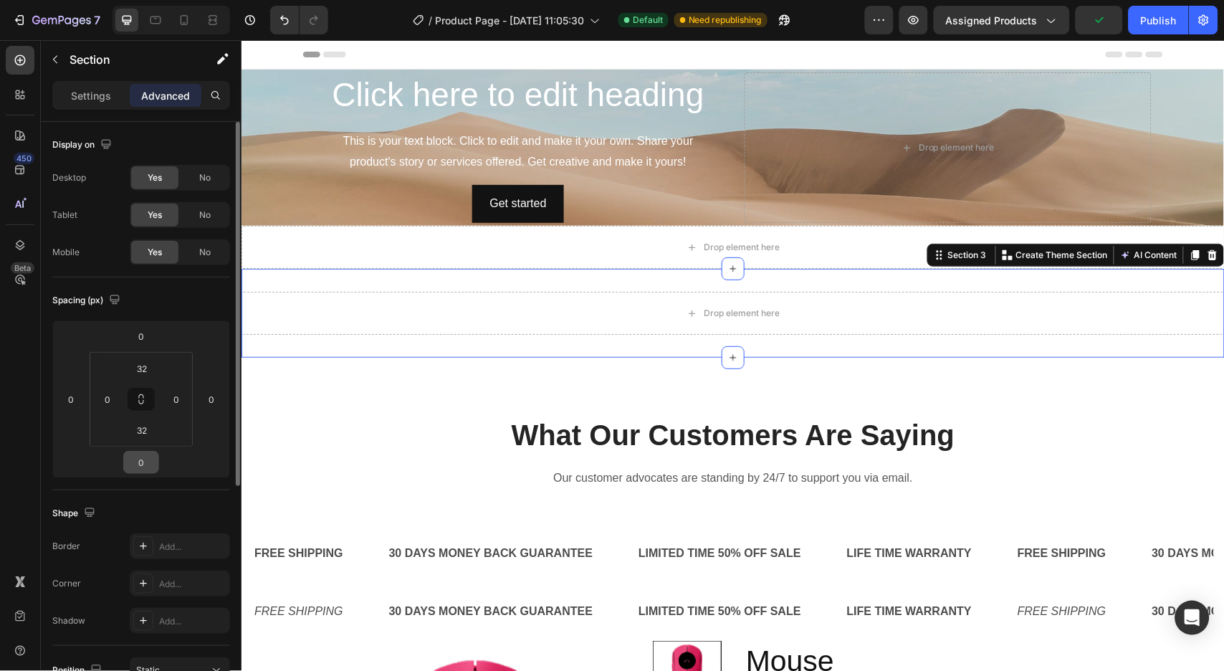
click at [133, 464] on input "0" at bounding box center [141, 461] width 29 height 21
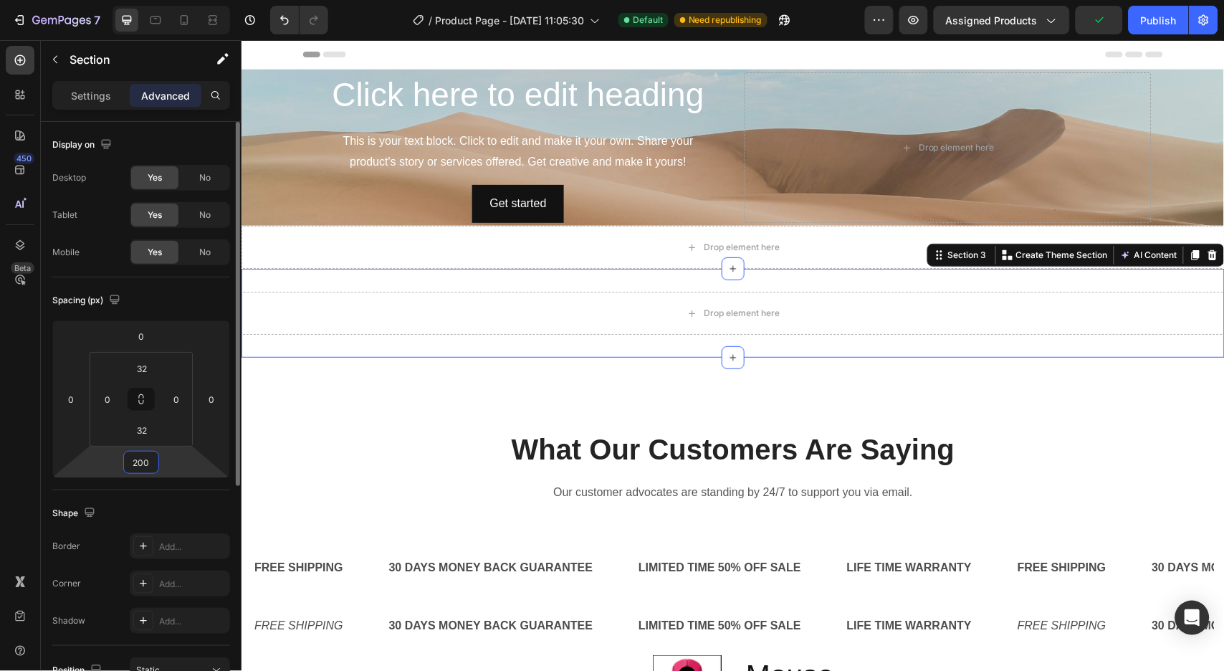
type input "2000"
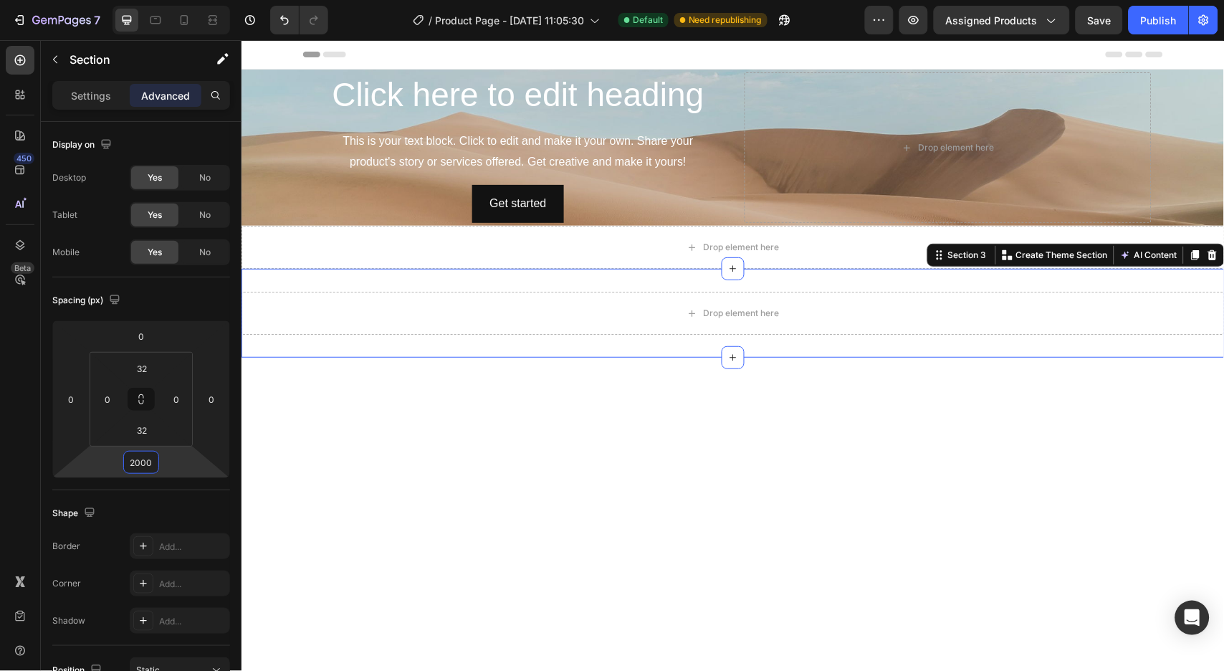
drag, startPoint x: 415, startPoint y: 490, endPoint x: 433, endPoint y: 490, distance: 17.9
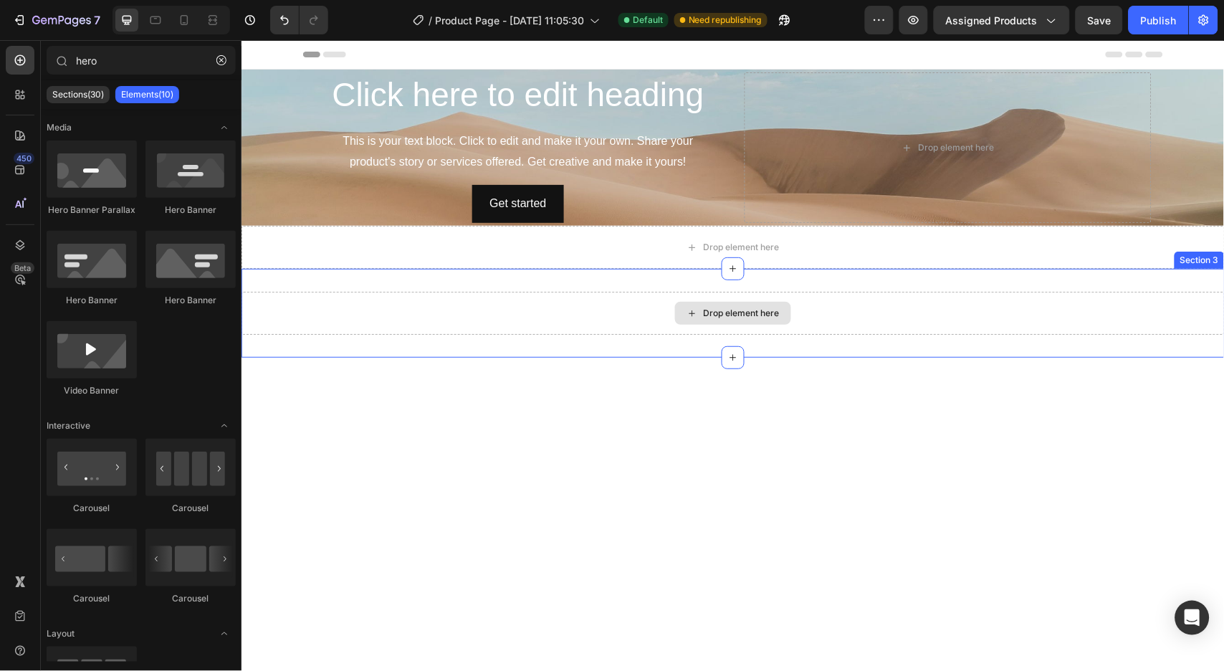
click at [626, 305] on div "Drop element here" at bounding box center [732, 312] width 983 height 43
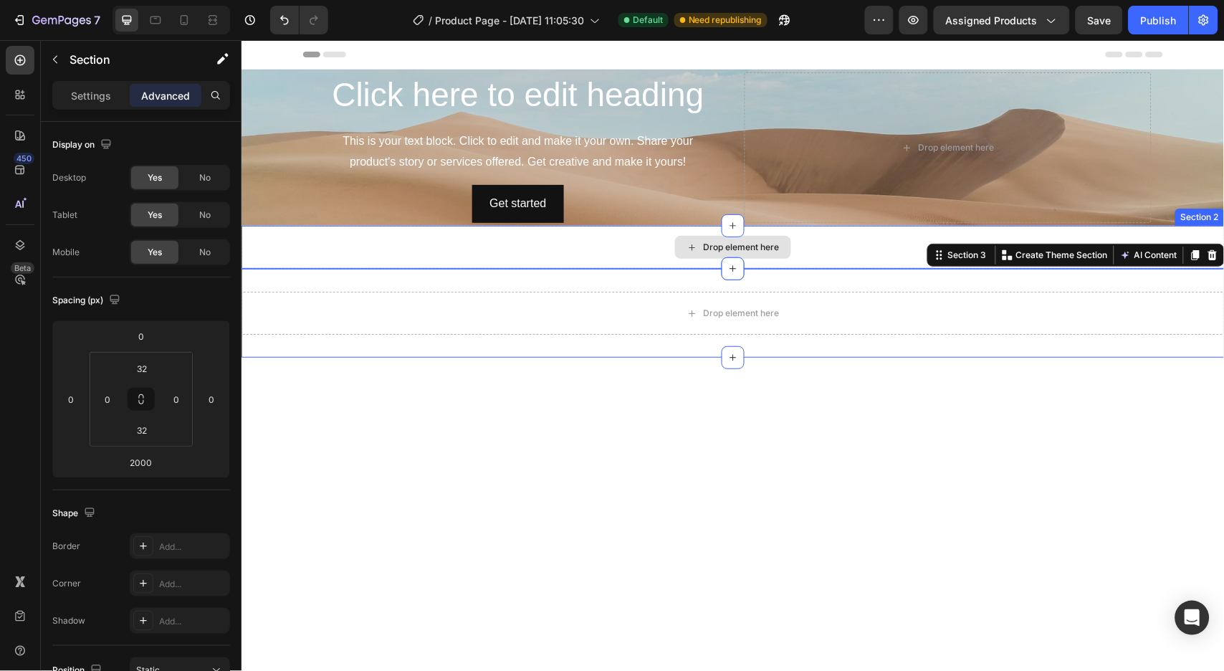
click at [859, 247] on div "Drop element here" at bounding box center [732, 246] width 983 height 43
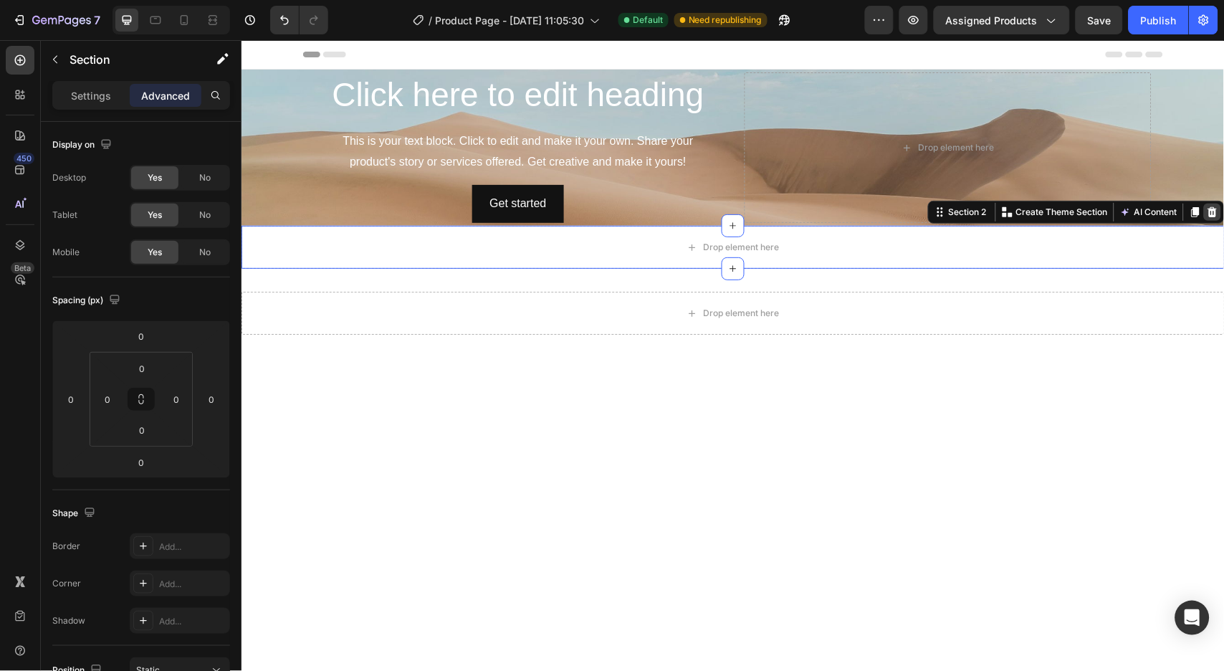
click at [1206, 207] on icon at bounding box center [1211, 211] width 11 height 11
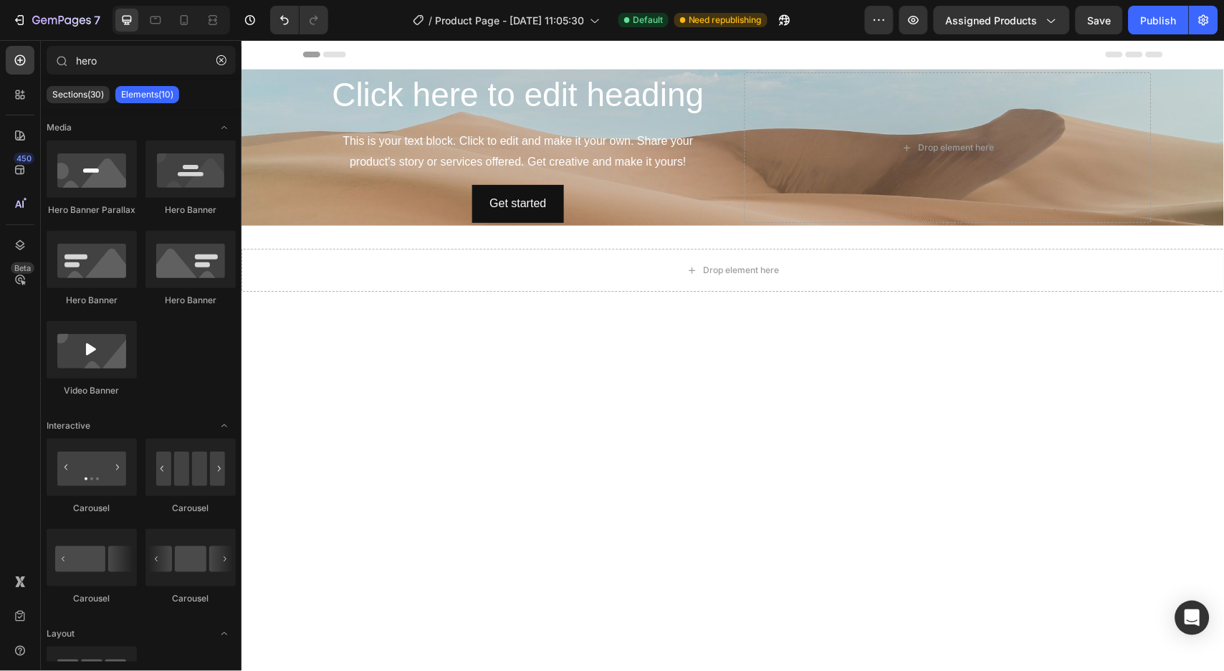
click at [62, 95] on p "Sections(30)" at bounding box center [78, 94] width 52 height 11
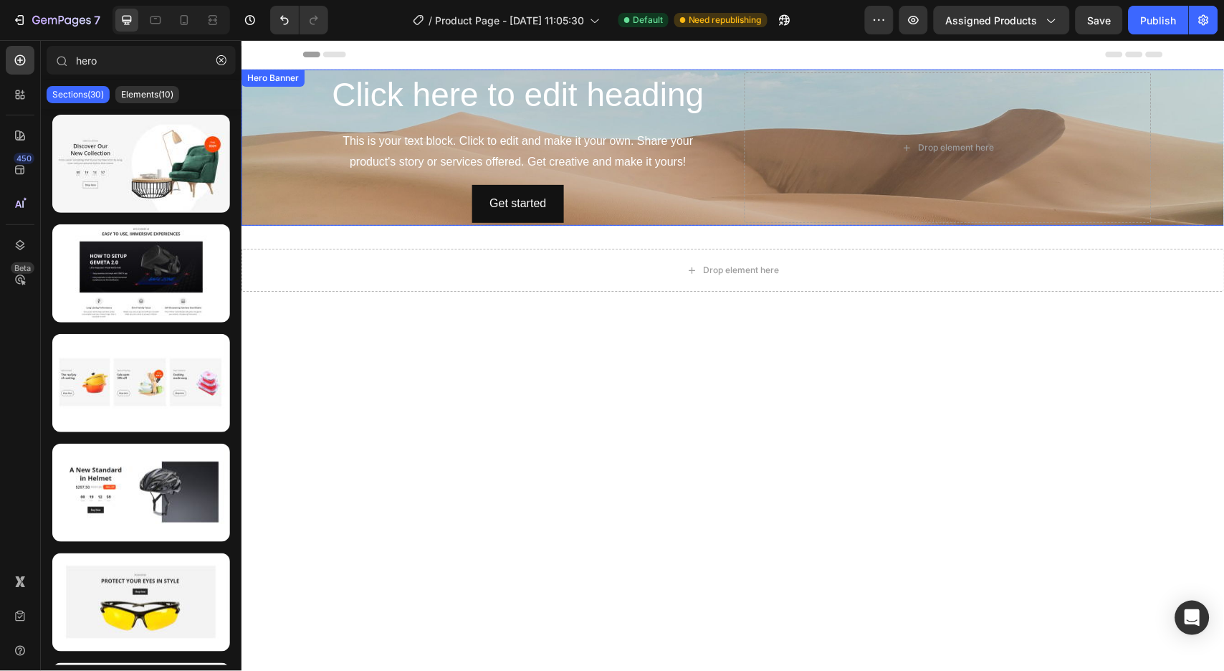
click at [276, 125] on div "Background Image" at bounding box center [732, 147] width 983 height 156
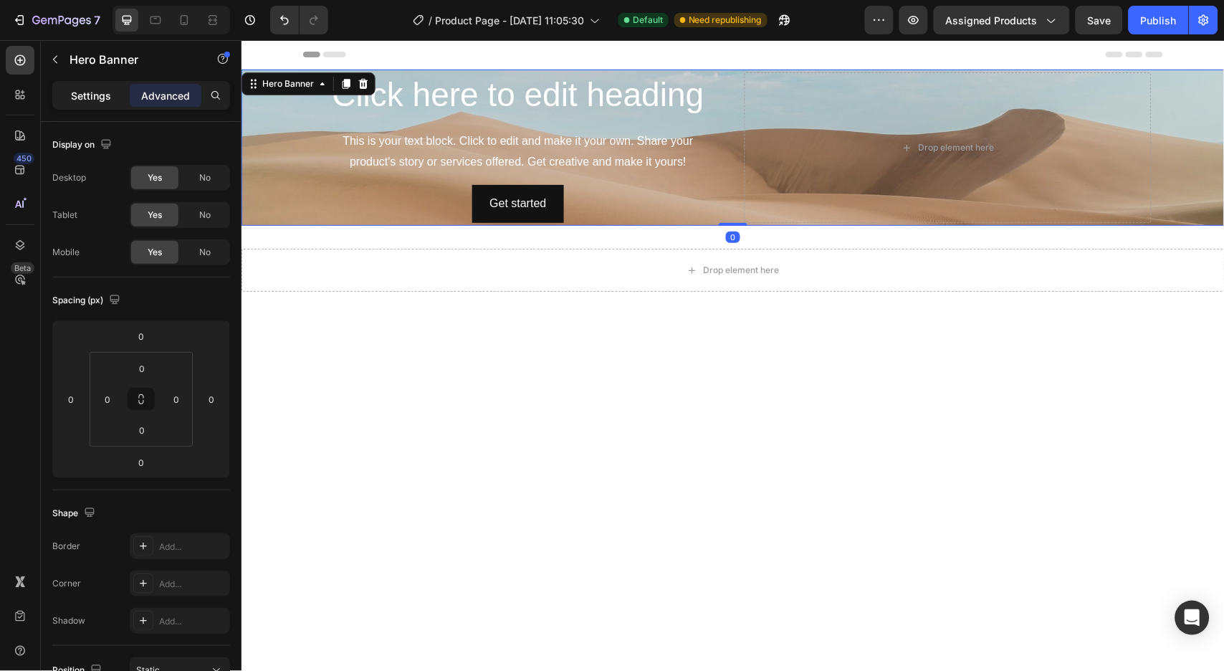
click at [88, 95] on p "Settings" at bounding box center [91, 95] width 40 height 15
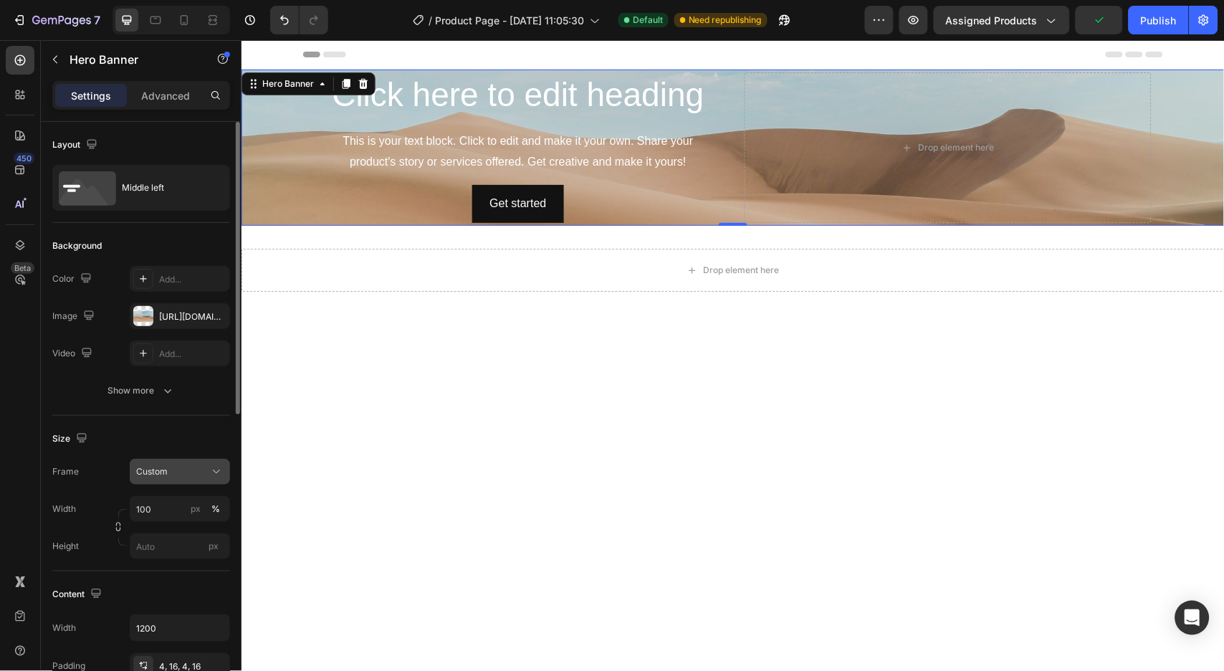
click at [201, 471] on div "Custom" at bounding box center [171, 471] width 70 height 13
click at [198, 473] on div "Custom" at bounding box center [171, 471] width 70 height 13
click at [188, 474] on div "Custom" at bounding box center [171, 471] width 70 height 13
click at [175, 312] on div "https://cdn.shopify.com/s/files/1/2005/9307/files/background_settings.jpg" at bounding box center [180, 316] width 42 height 13
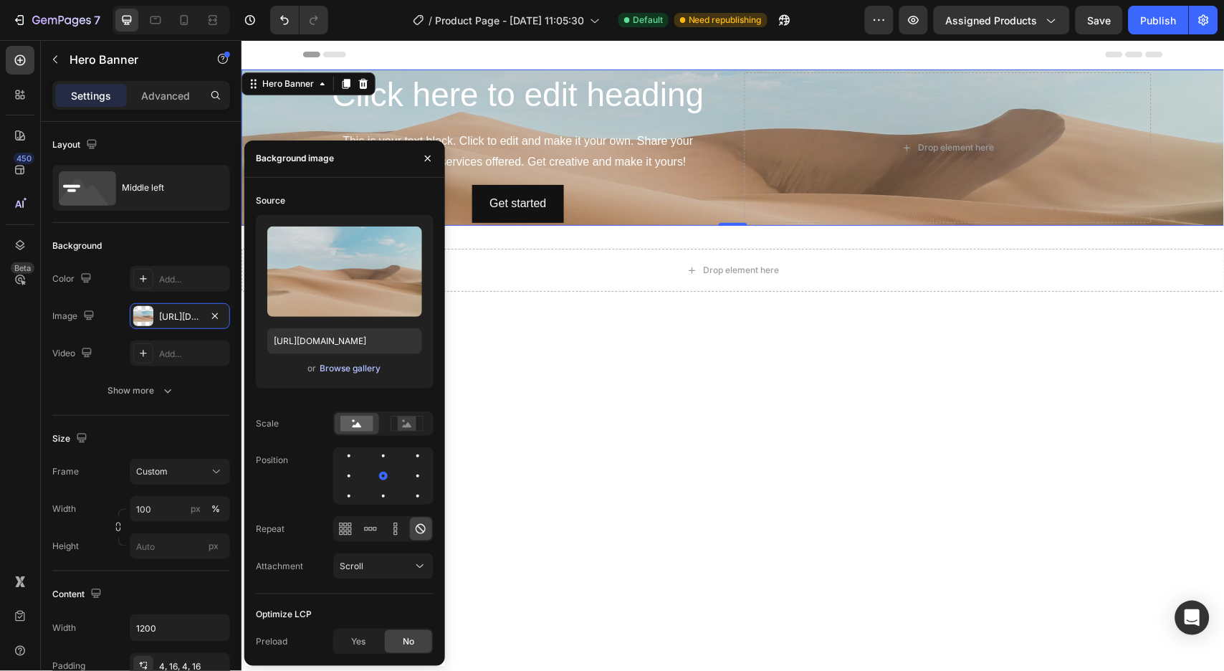
click at [354, 363] on div "Browse gallery" at bounding box center [350, 368] width 61 height 13
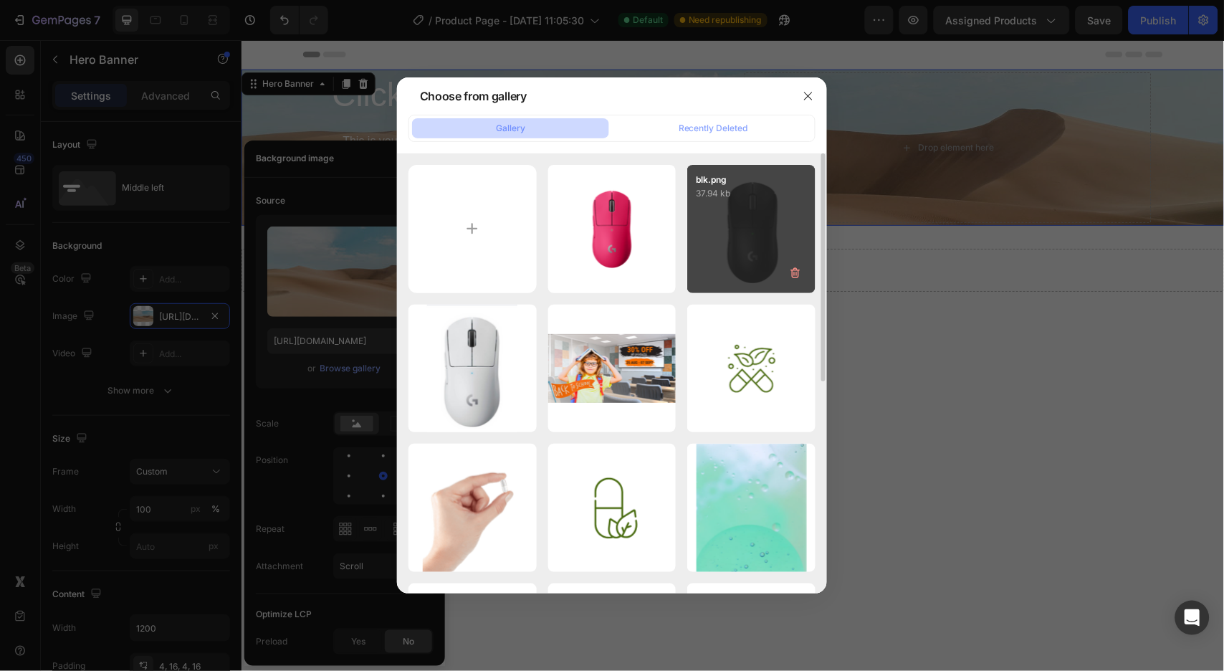
click at [745, 255] on div "blk.png 37.94 kb" at bounding box center [751, 229] width 128 height 128
type input "https://cdn.shopify.com/s/files/1/0713/9203/4984/files/gempages_575346547575751…"
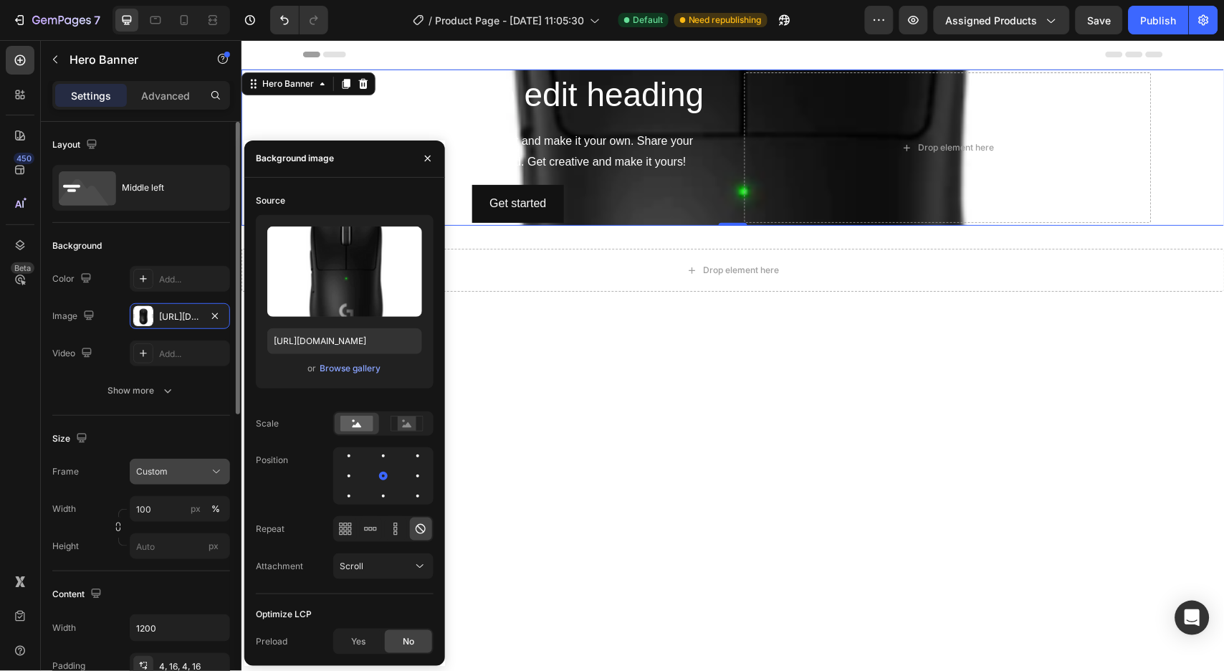
click at [161, 462] on button "Custom" at bounding box center [180, 472] width 100 height 26
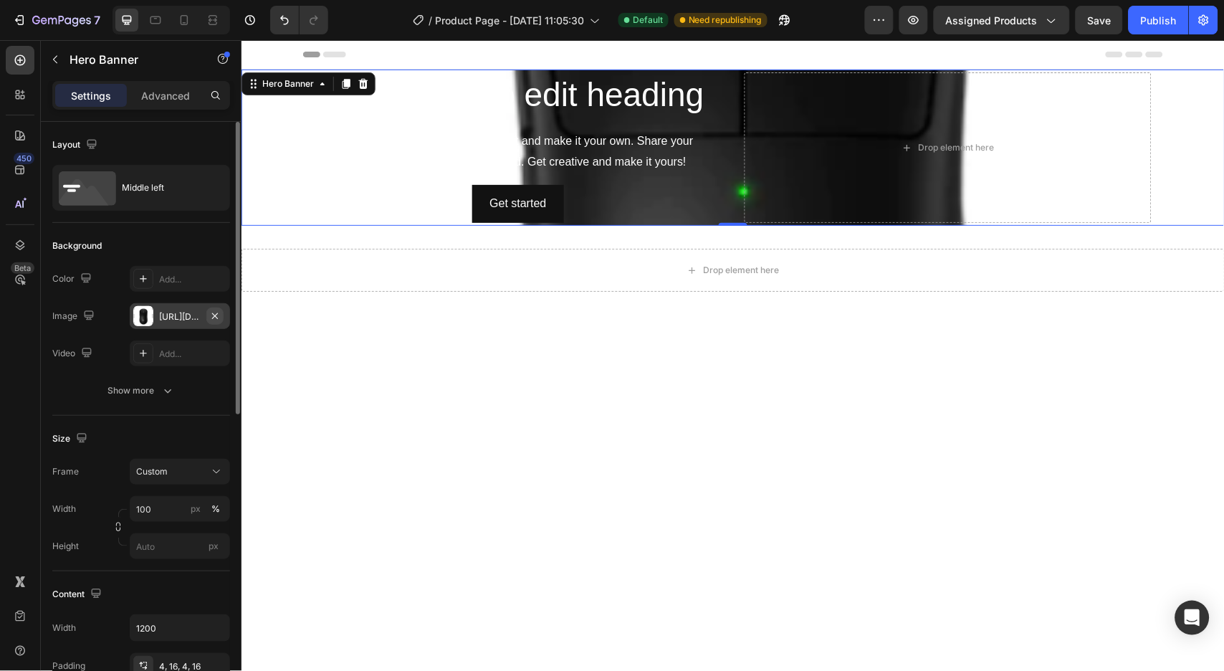
click at [219, 316] on icon "button" at bounding box center [214, 315] width 11 height 11
type input "Auto"
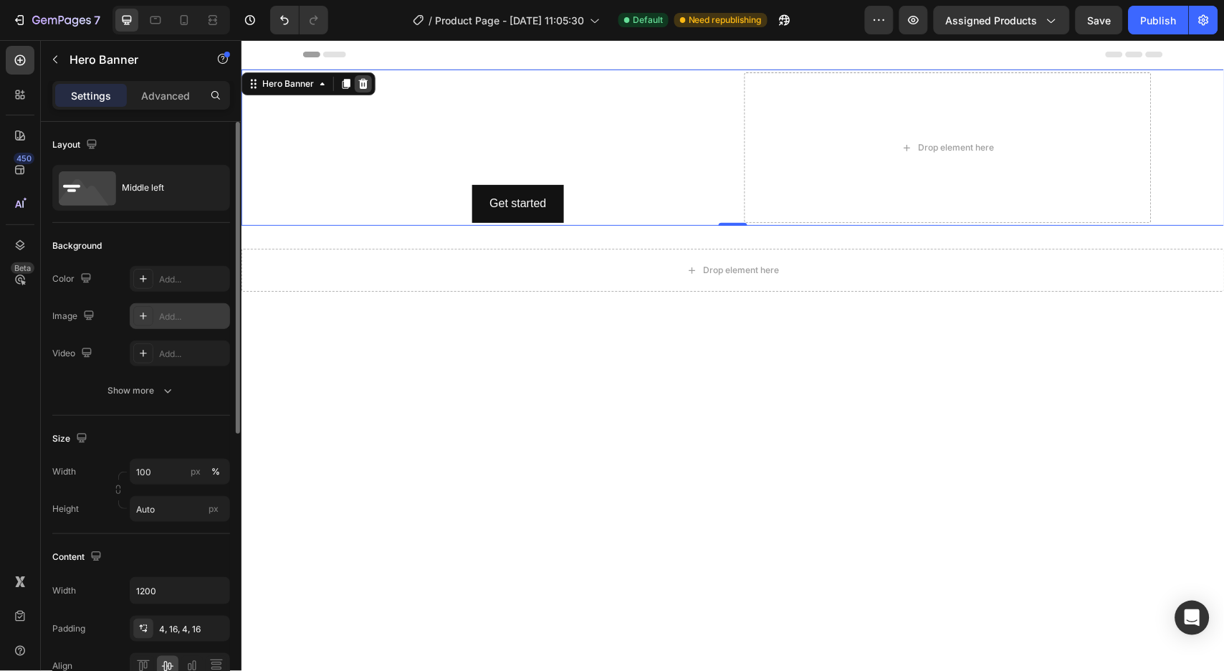
click at [361, 82] on icon at bounding box center [362, 83] width 9 height 10
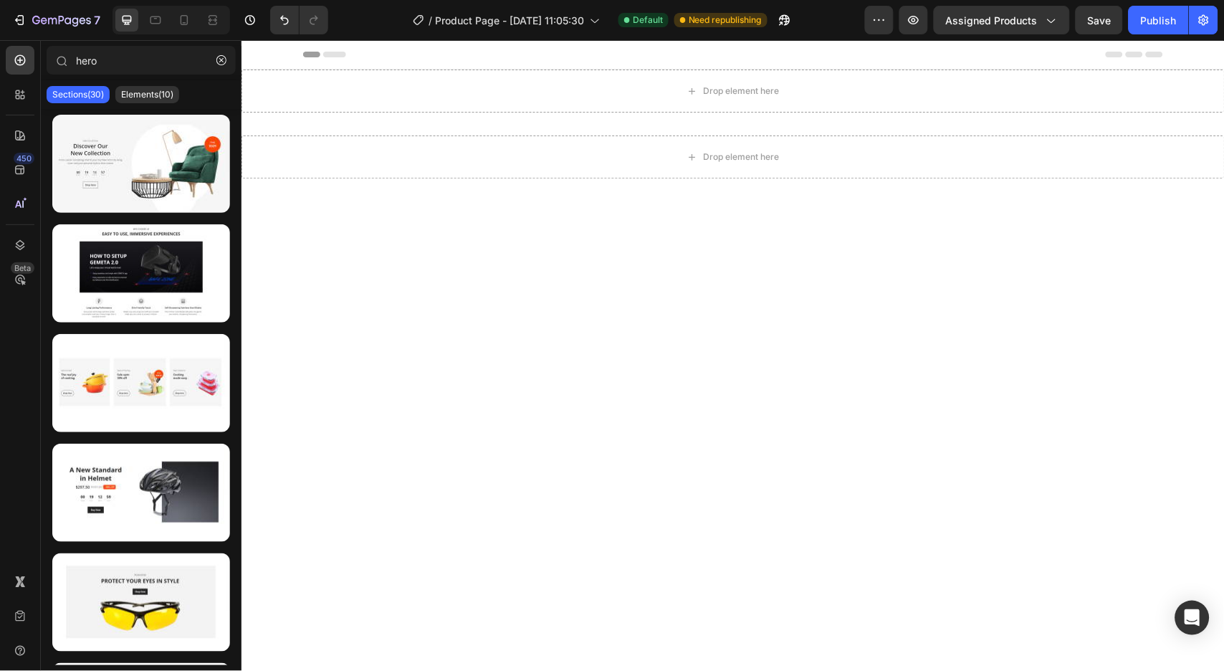
click at [466, 155] on div "Drop element here" at bounding box center [732, 156] width 983 height 43
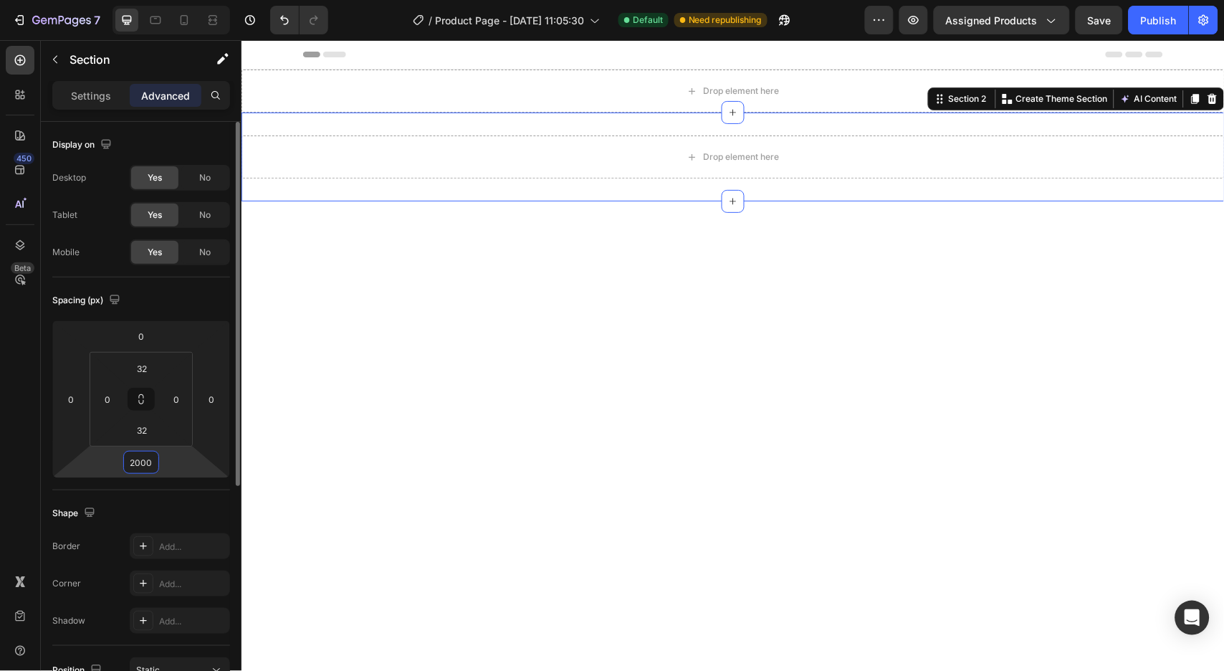
click at [149, 461] on input "2000" at bounding box center [141, 461] width 29 height 21
type input "1"
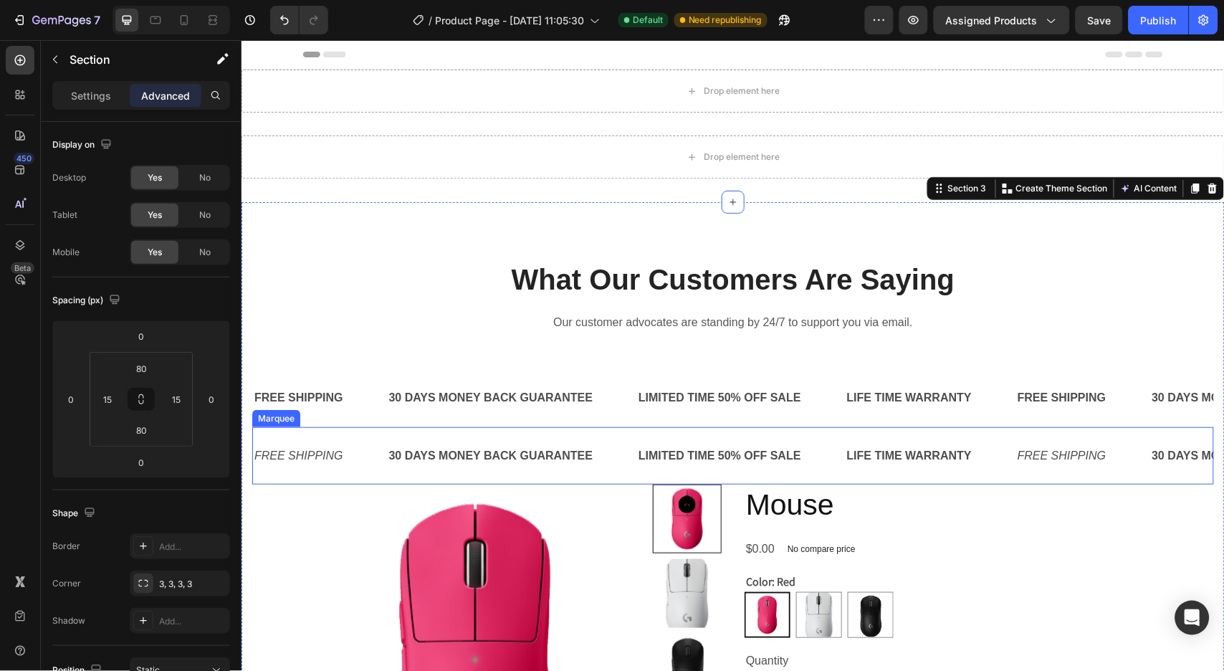
click at [366, 429] on div "FREE SHIPPING Text Block 30 DAYS MONEY BACK GUARANTEE Text Block LIMITED TIME 5…" at bounding box center [732, 455] width 962 height 58
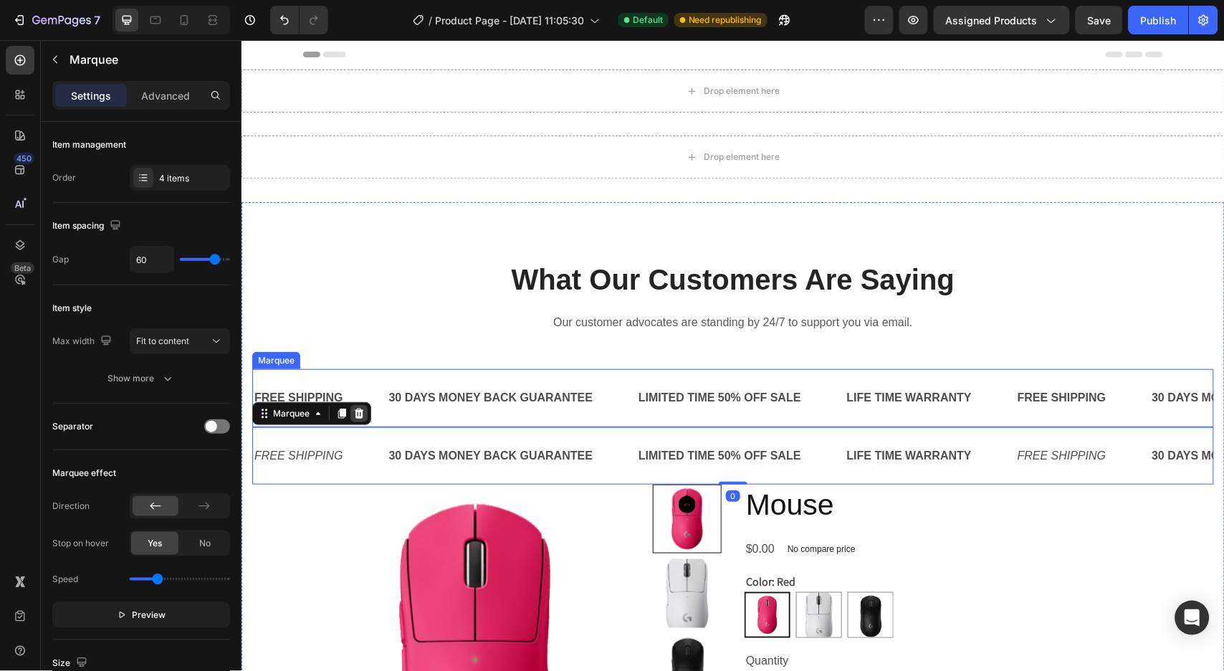
click at [355, 411] on icon at bounding box center [358, 412] width 9 height 10
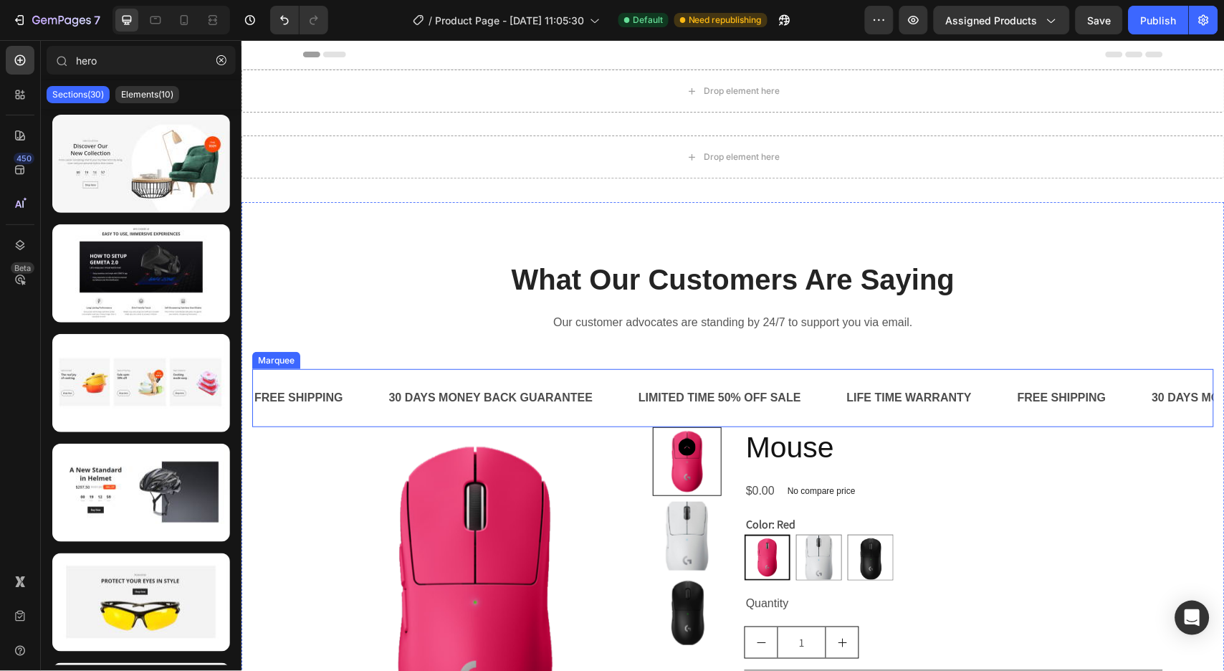
click at [376, 395] on div "FREE SHIPPING Text Block" at bounding box center [319, 397] width 135 height 35
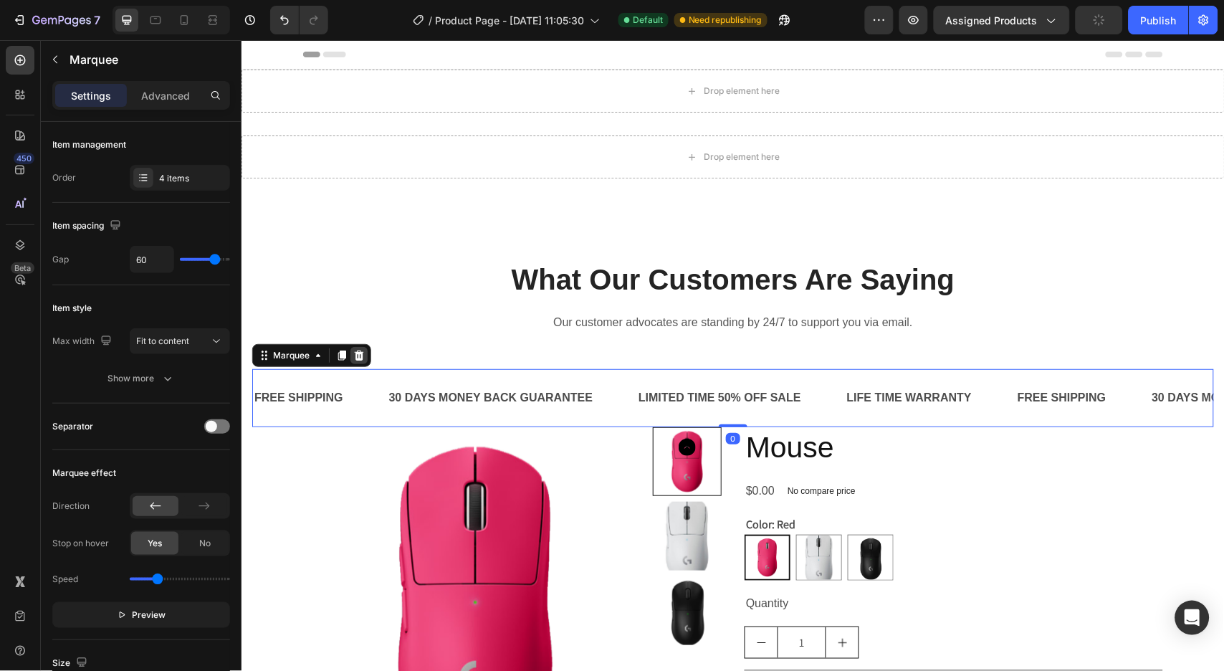
click at [355, 348] on div at bounding box center [358, 354] width 17 height 17
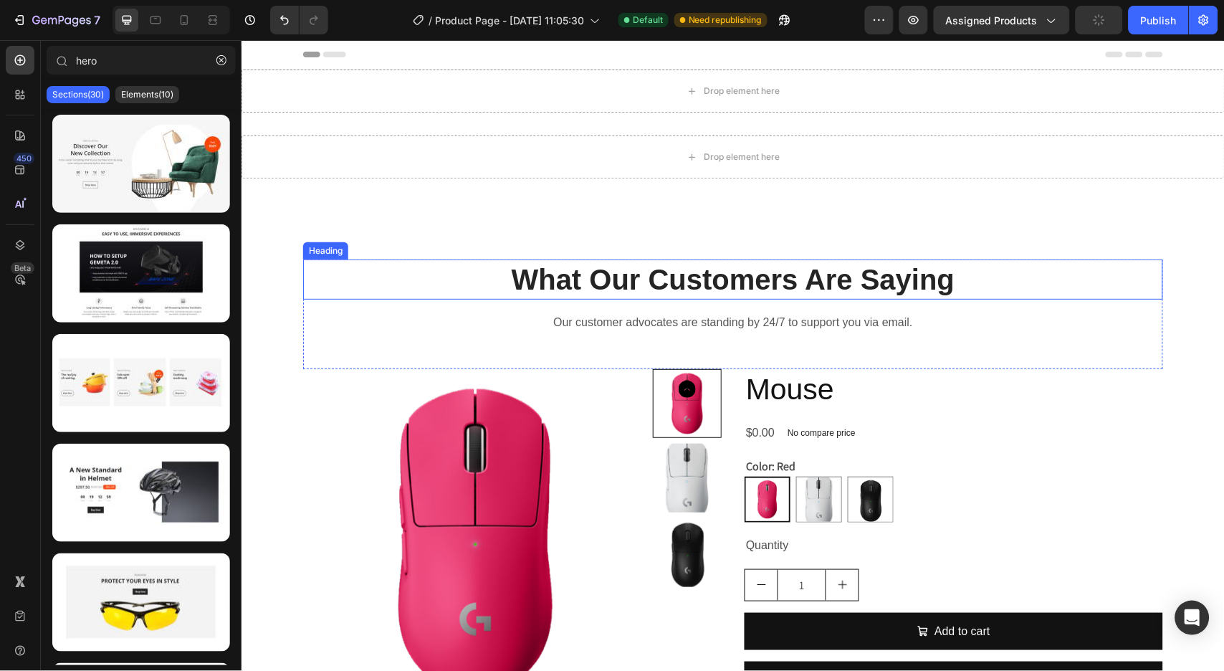
click at [452, 298] on h2 "What Our Customers Are Saying" at bounding box center [732, 279] width 860 height 40
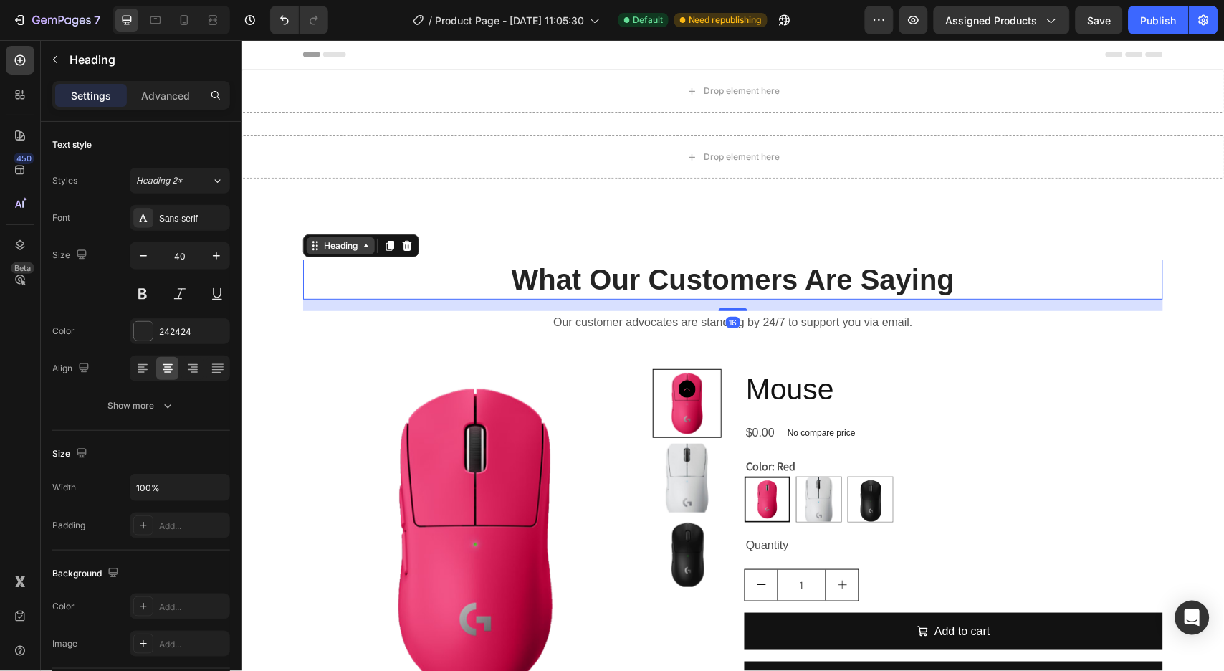
click at [335, 246] on div "Heading" at bounding box center [339, 245] width 39 height 13
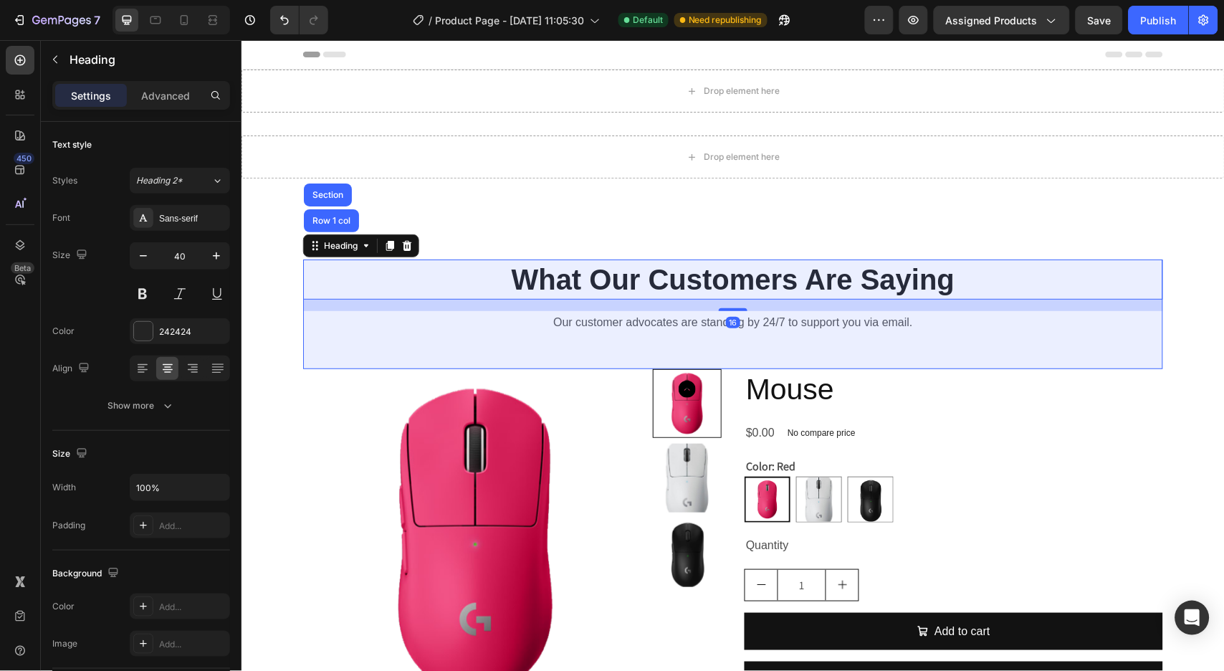
click at [332, 224] on div "Row 1 col" at bounding box center [330, 220] width 55 height 23
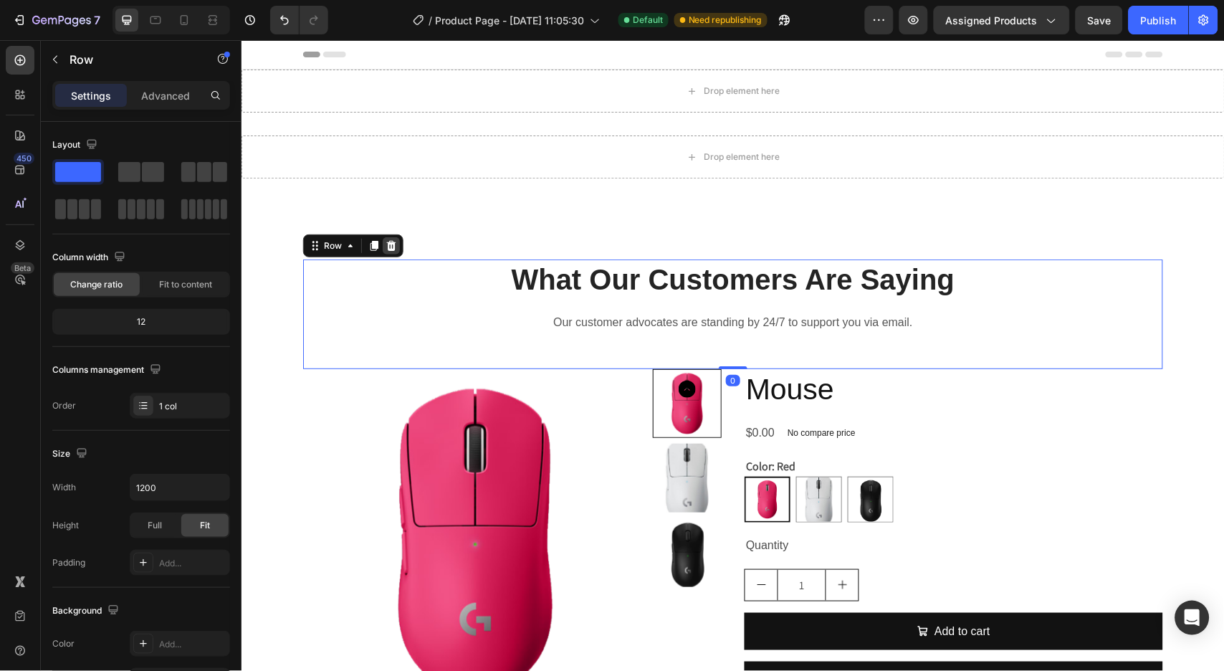
click at [385, 244] on icon at bounding box center [390, 244] width 11 height 11
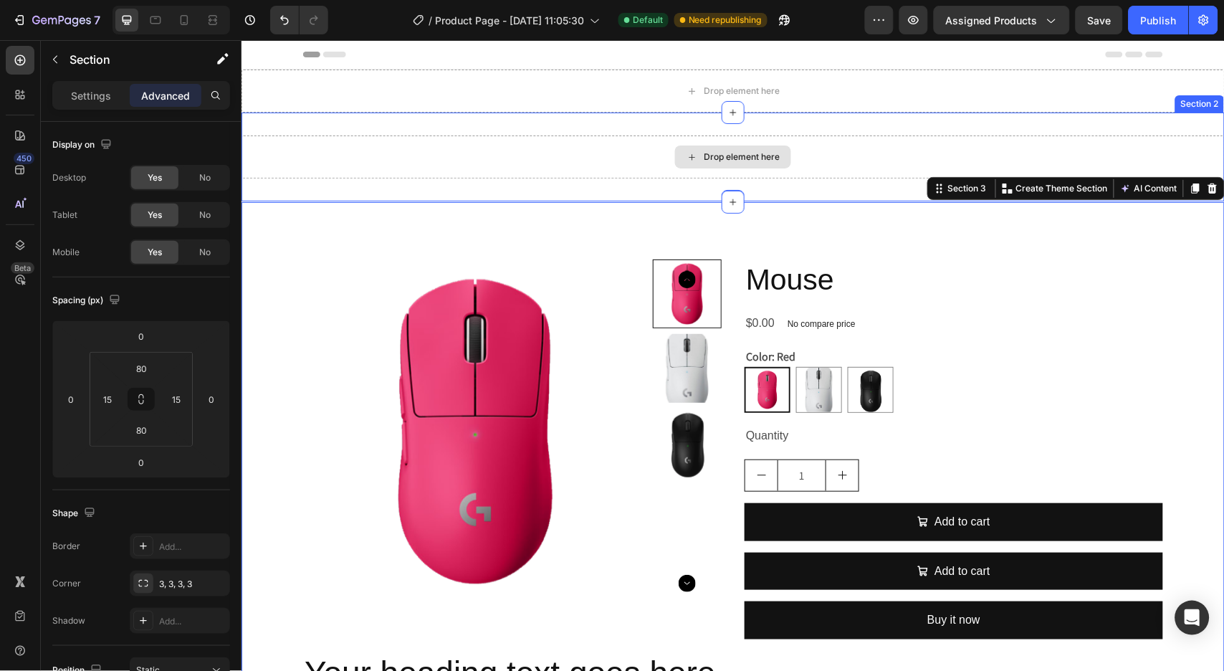
click at [491, 144] on div "Drop element here" at bounding box center [732, 156] width 983 height 43
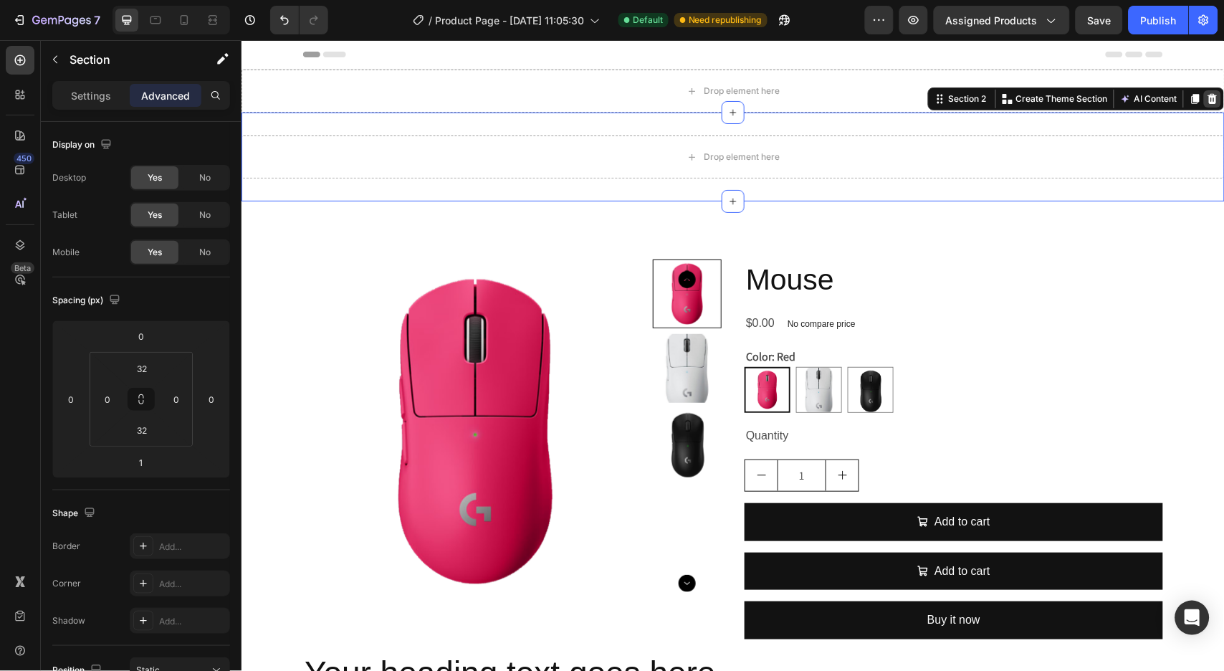
click at [1206, 100] on icon at bounding box center [1211, 97] width 11 height 11
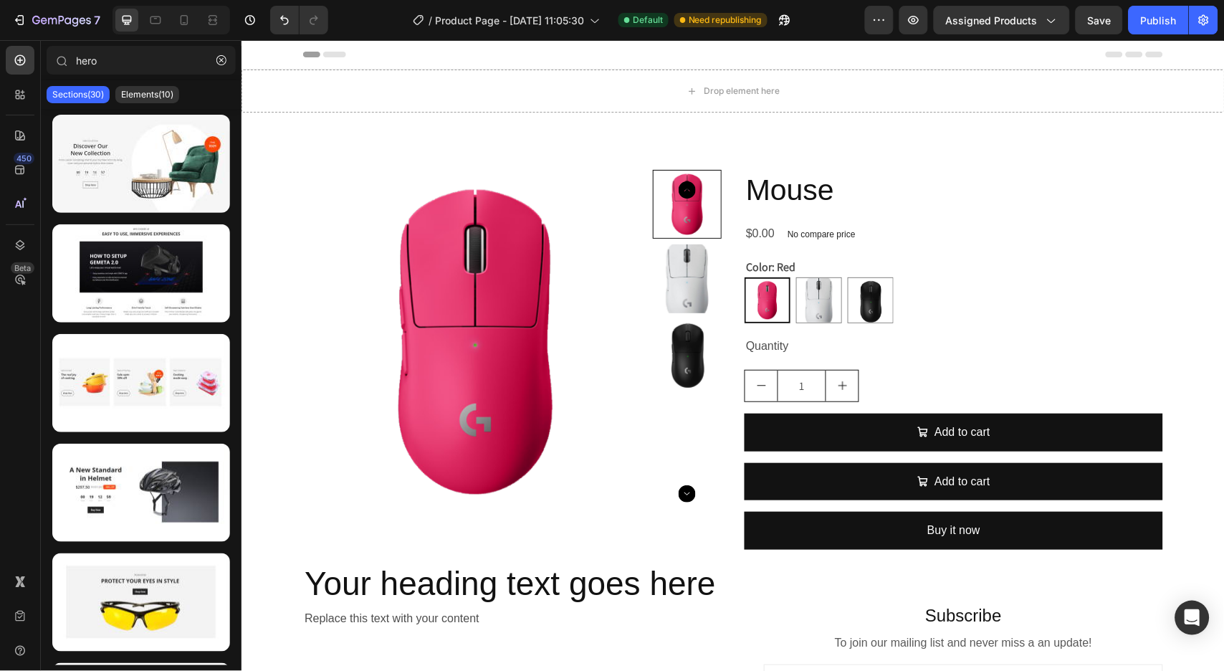
click at [451, 71] on div "Drop element here" at bounding box center [732, 90] width 983 height 43
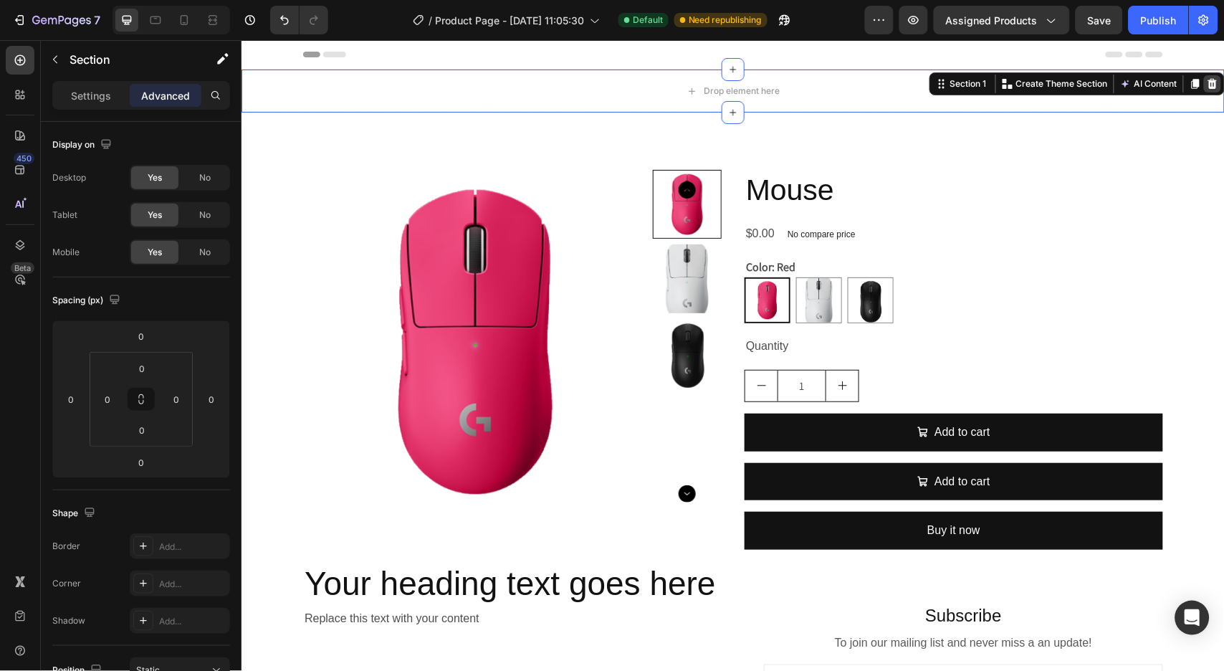
click at [1207, 87] on icon at bounding box center [1211, 83] width 9 height 10
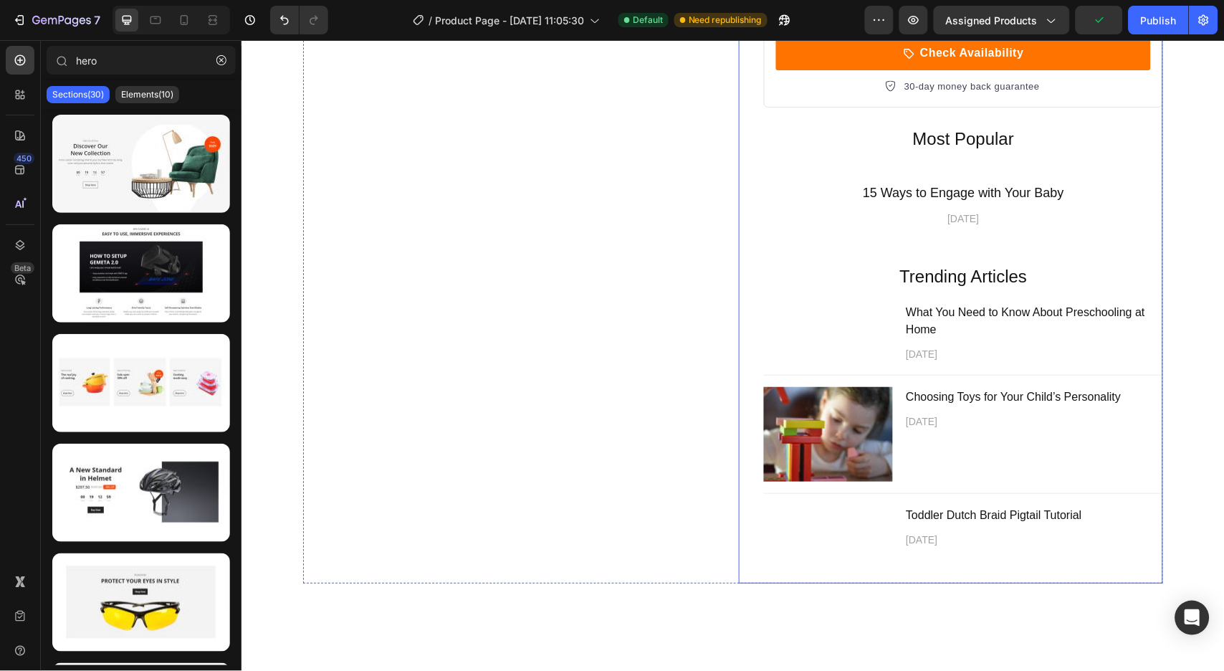
scroll to position [552, 0]
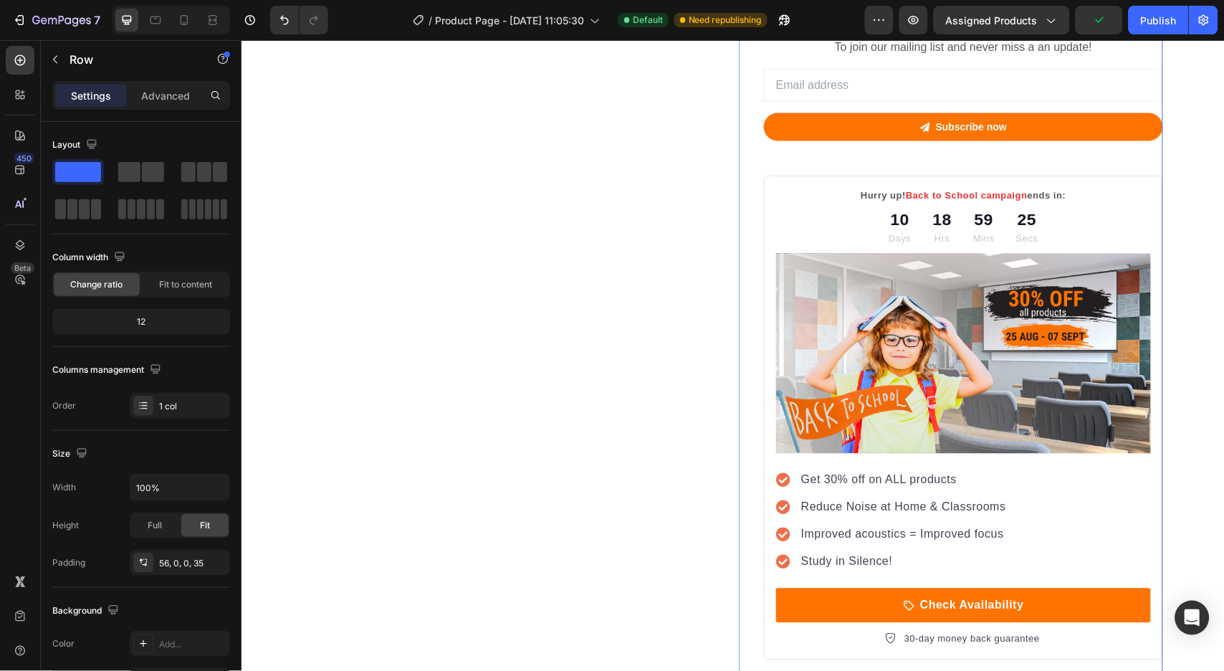
scroll to position [0, 0]
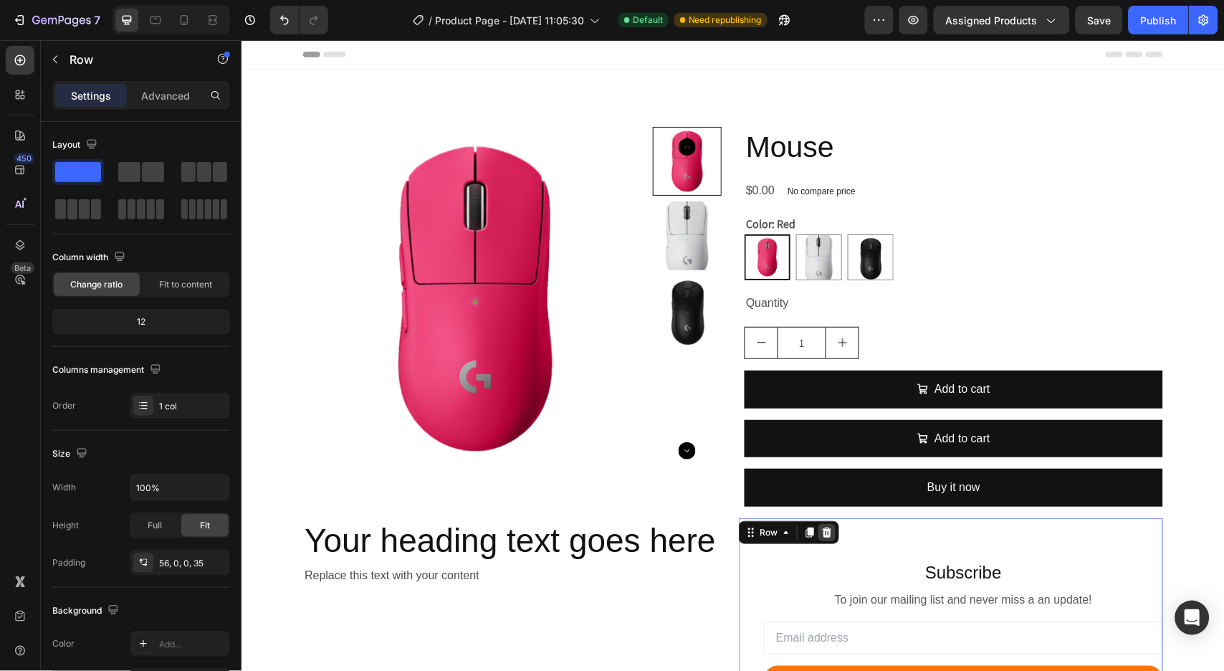
click at [821, 533] on icon at bounding box center [825, 531] width 11 height 11
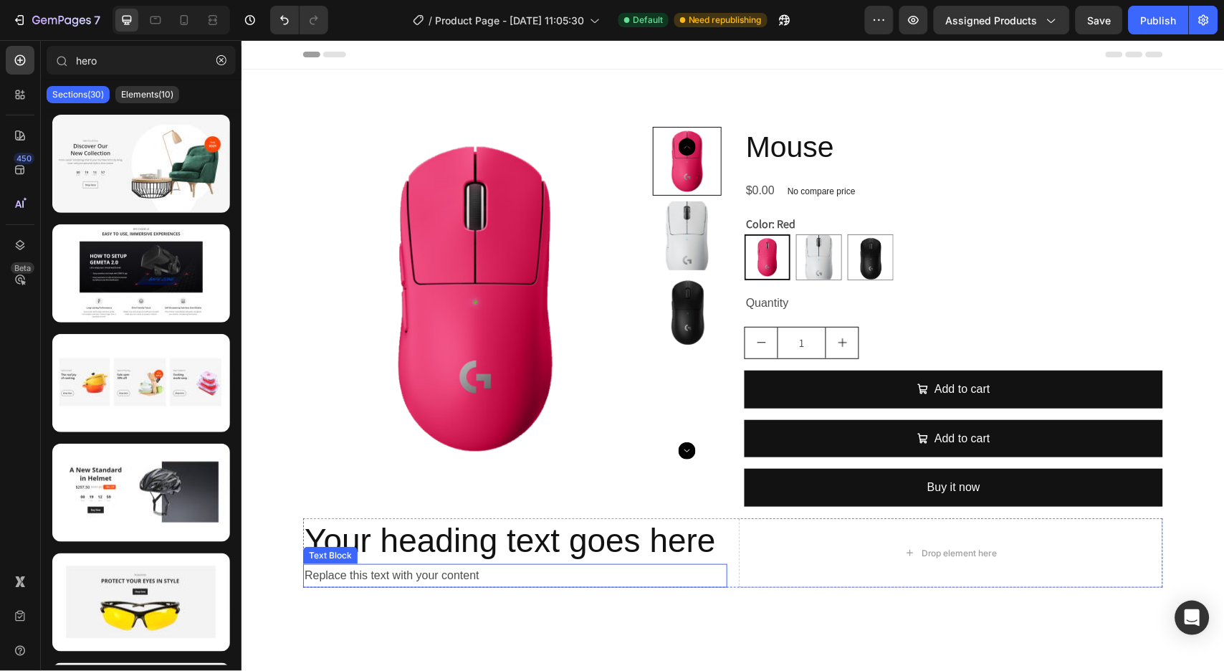
click at [656, 578] on div "Replace this text with your content" at bounding box center [514, 575] width 424 height 24
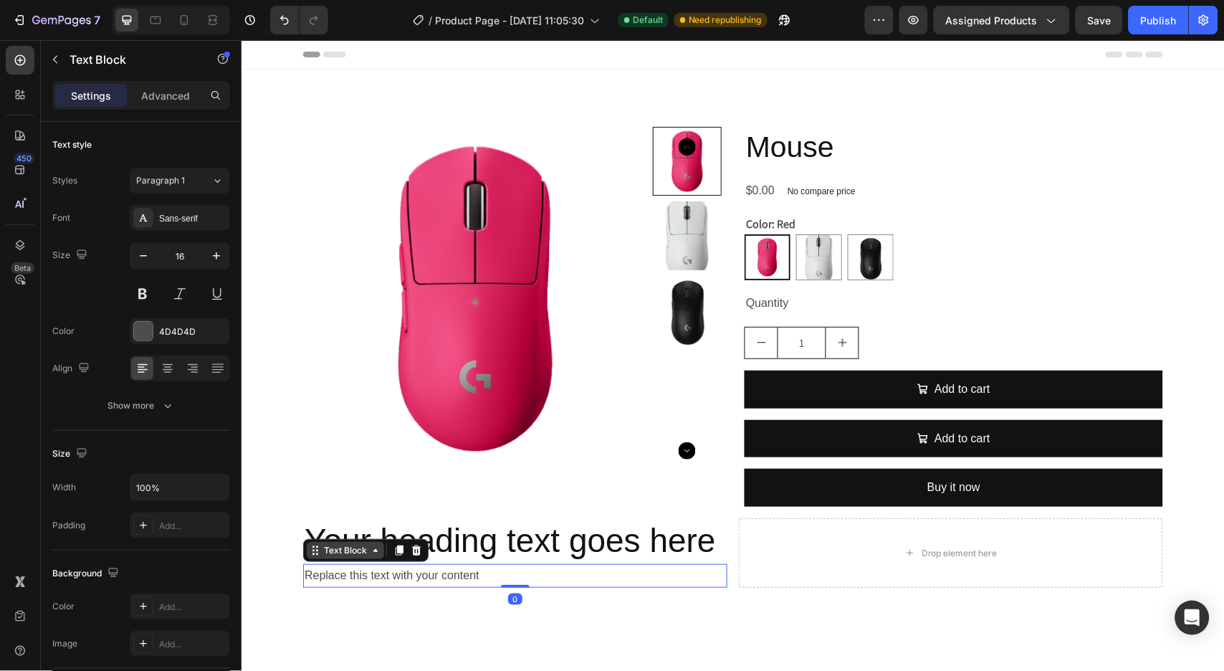
click at [352, 552] on div "Text Block" at bounding box center [344, 549] width 49 height 13
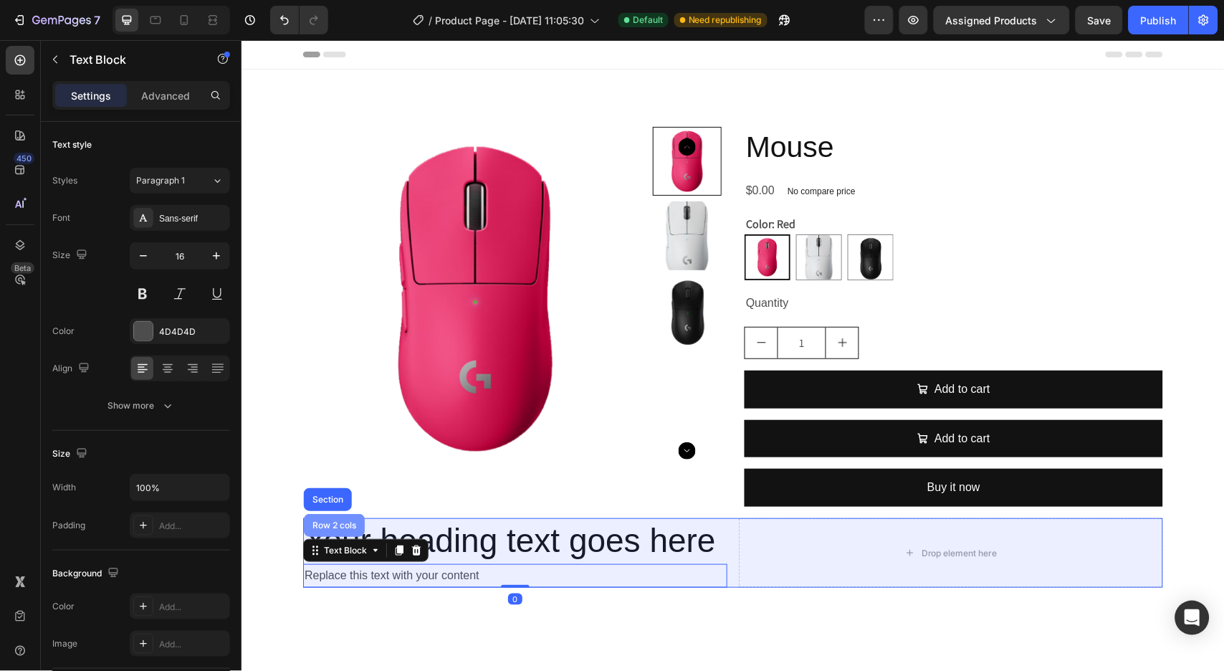
click at [322, 527] on div "Row 2 cols" at bounding box center [333, 524] width 49 height 9
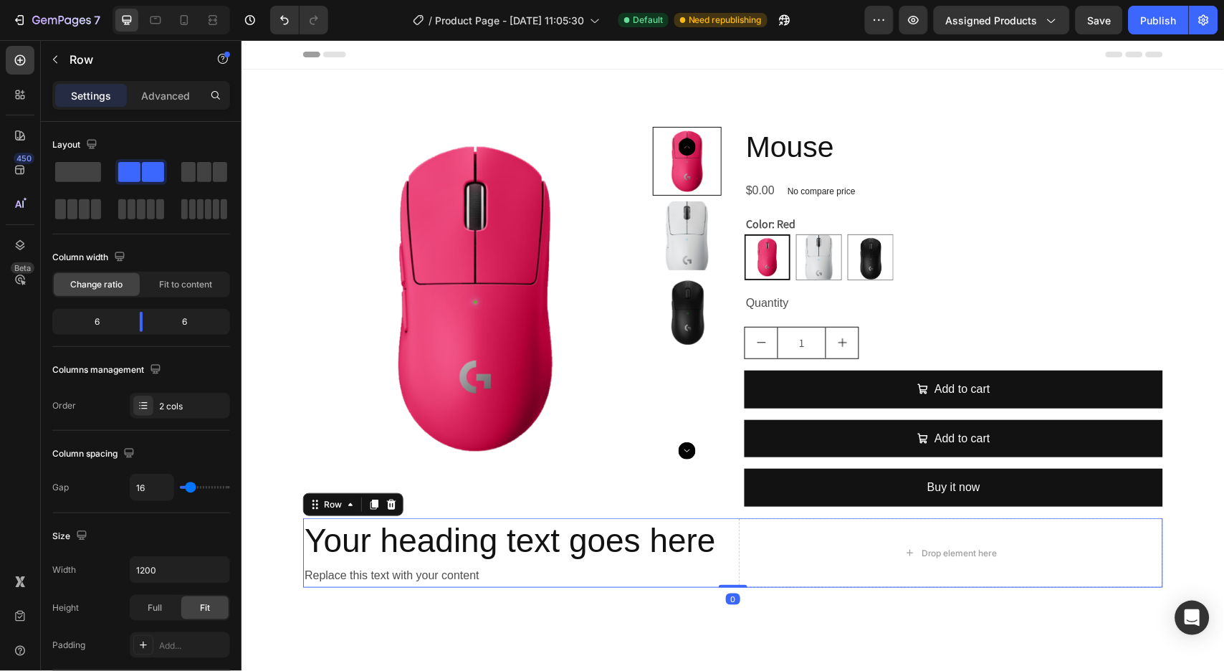
click at [386, 503] on icon at bounding box center [390, 504] width 9 height 10
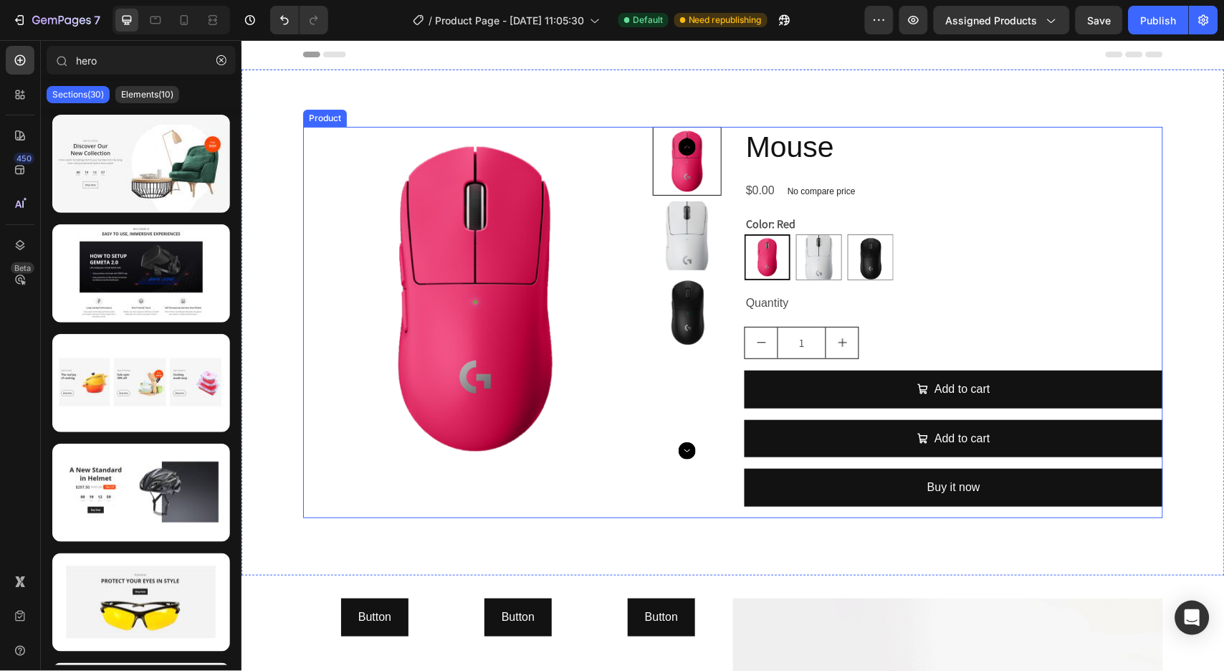
scroll to position [552, 0]
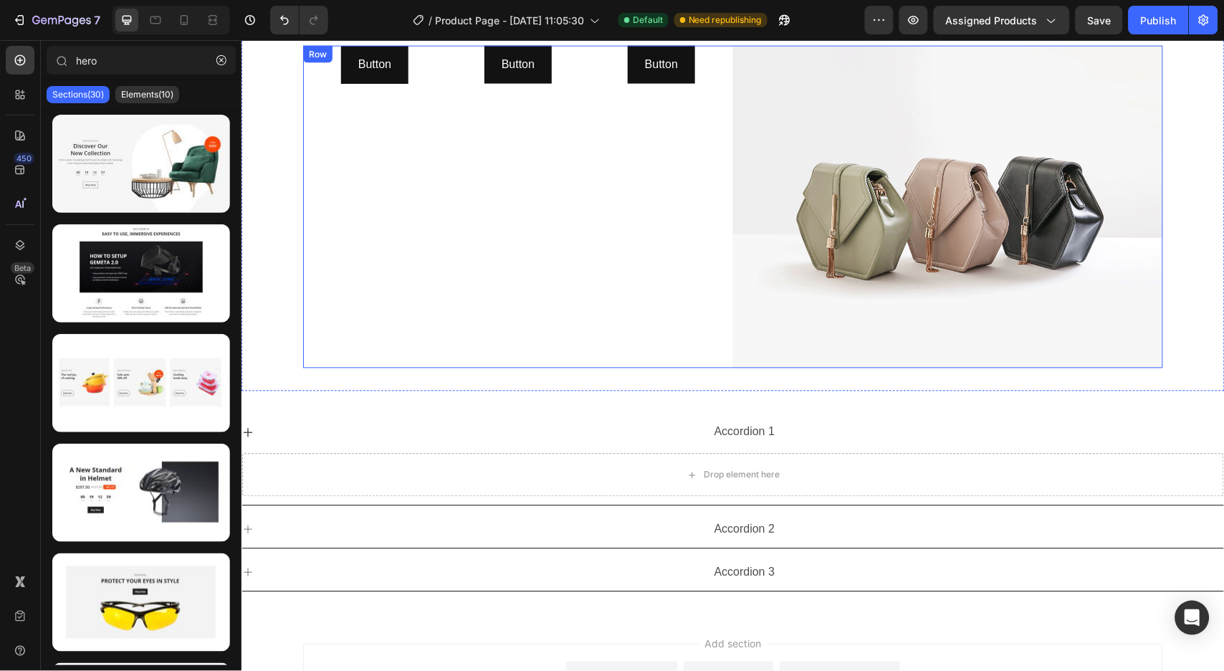
click at [577, 337] on div "Button Button" at bounding box center [517, 206] width 143 height 322
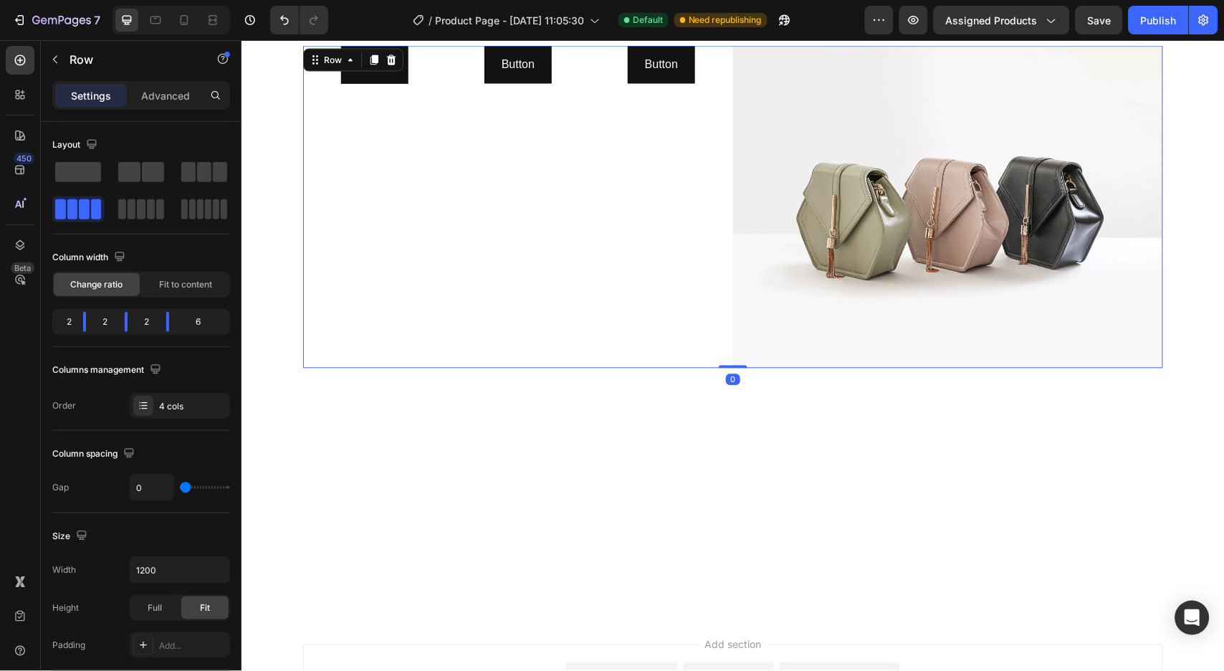
scroll to position [0, 0]
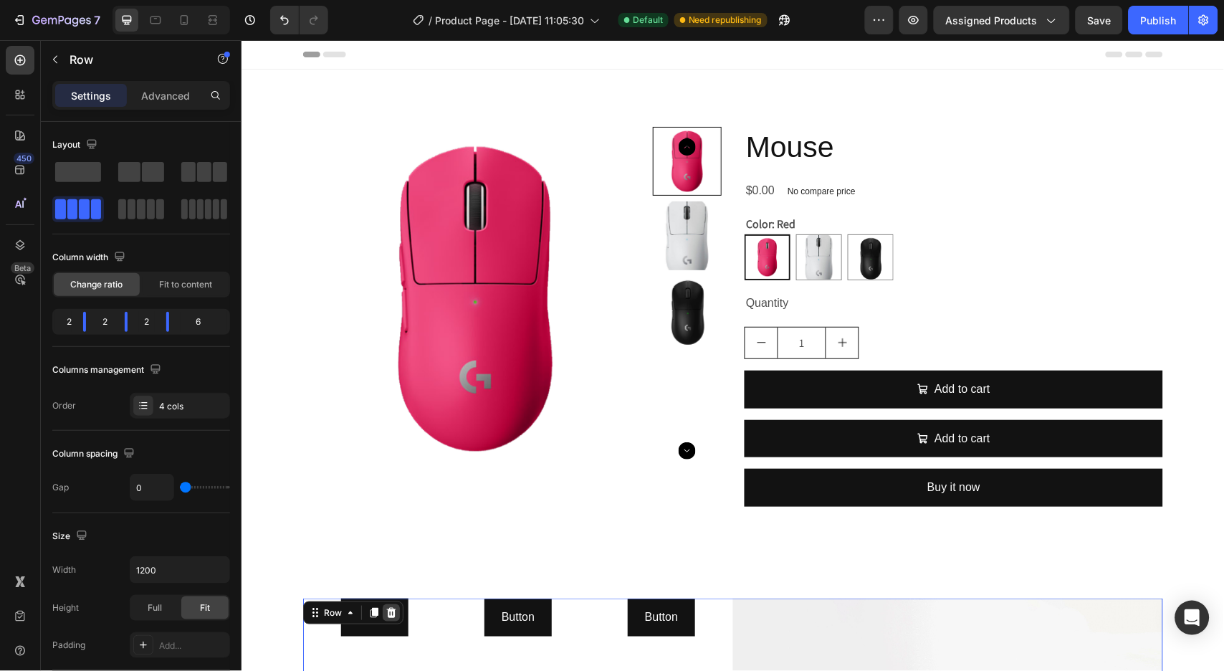
click at [385, 613] on icon at bounding box center [390, 611] width 11 height 11
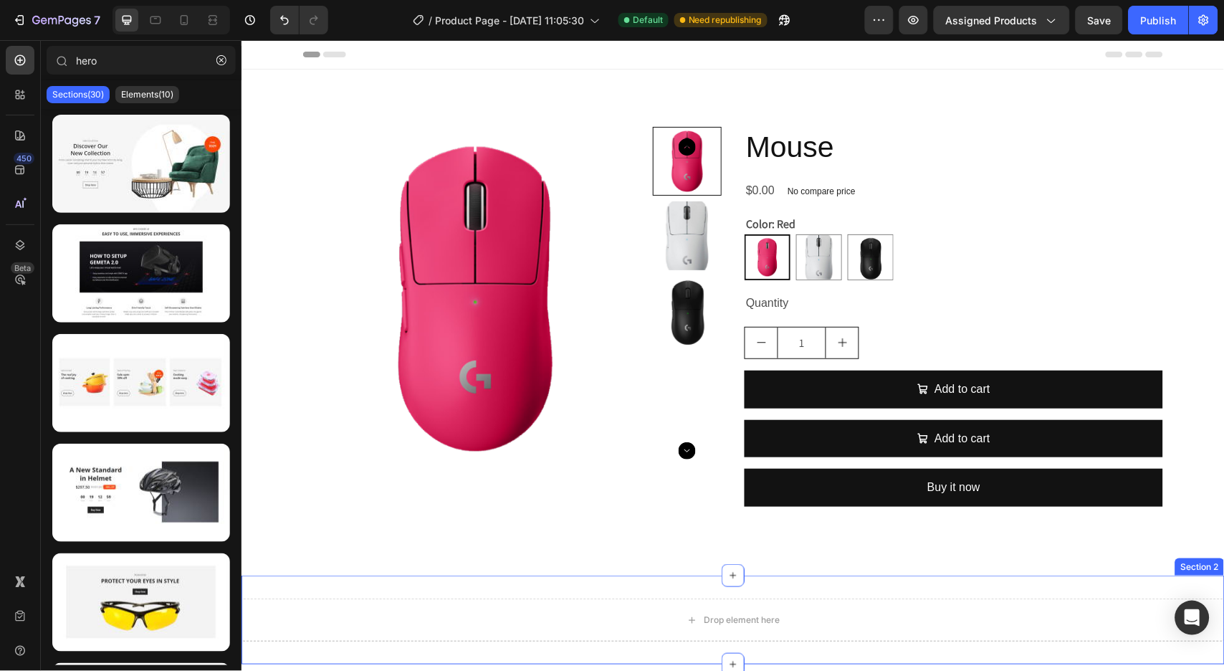
click at [449, 577] on div "Drop element here Section 2" at bounding box center [732, 619] width 983 height 89
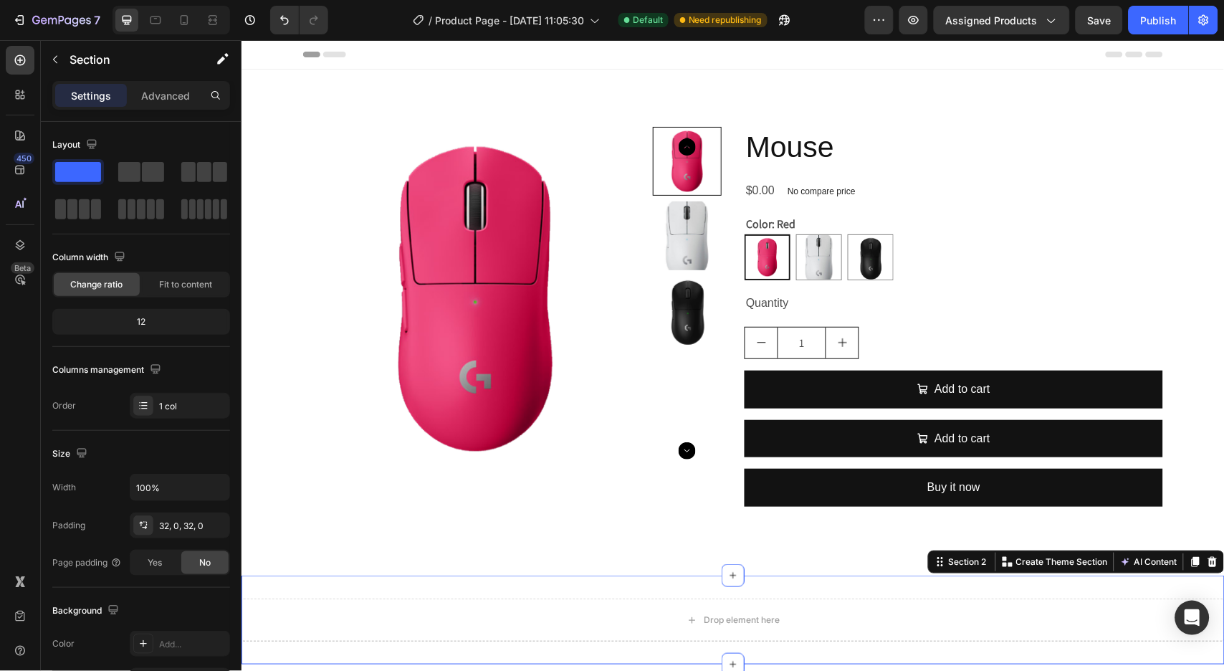
click at [1206, 563] on icon at bounding box center [1211, 560] width 11 height 11
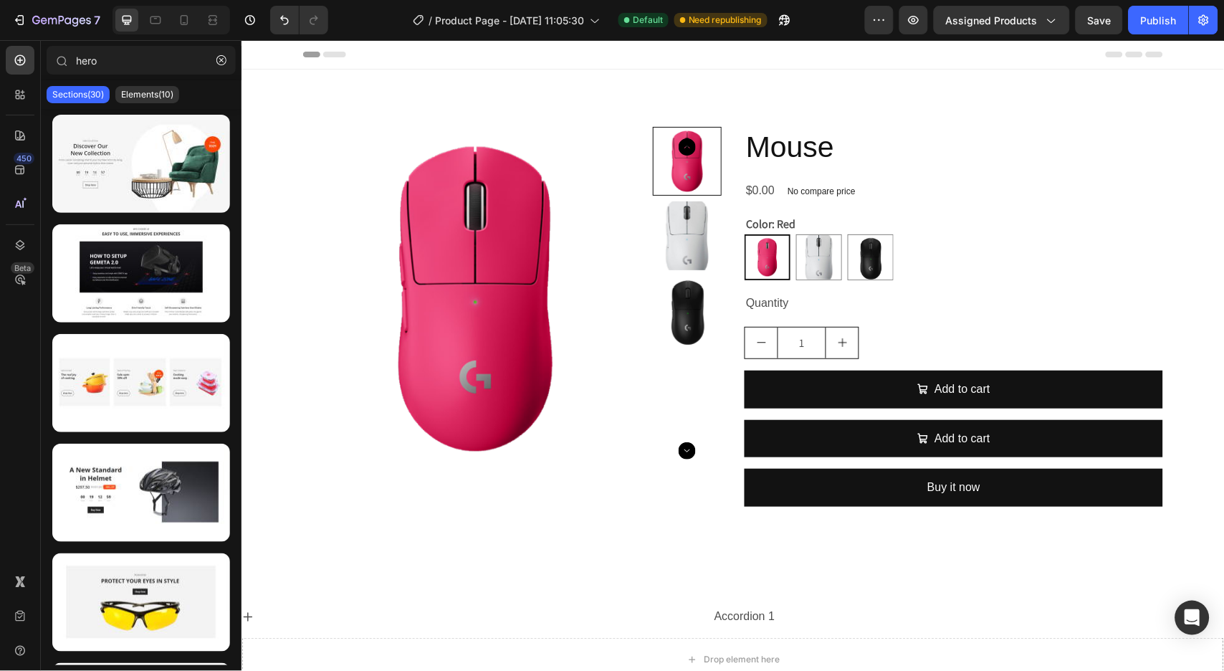
scroll to position [334, 0]
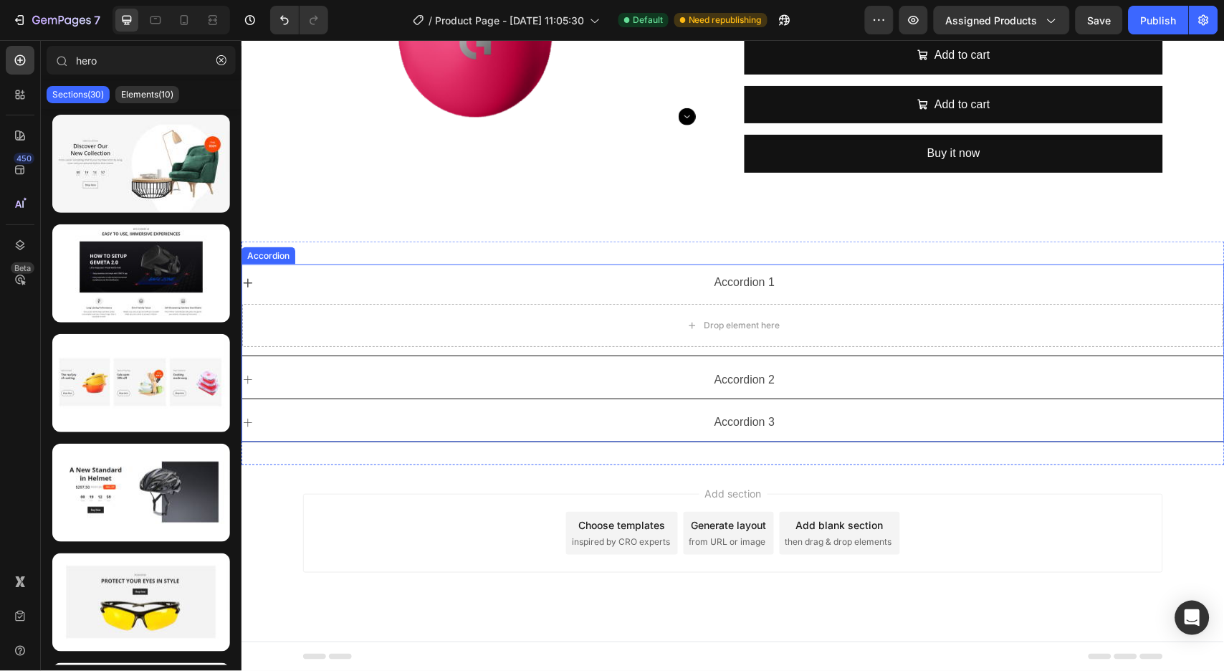
drag, startPoint x: 396, startPoint y: 545, endPoint x: 398, endPoint y: 282, distance: 262.2
click at [398, 282] on div "Header Product Images Mouse Product Title $0.00 Product Price Product Price No …" at bounding box center [732, 188] width 983 height 965
click at [398, 277] on div "Accordion 1" at bounding box center [743, 281] width 959 height 25
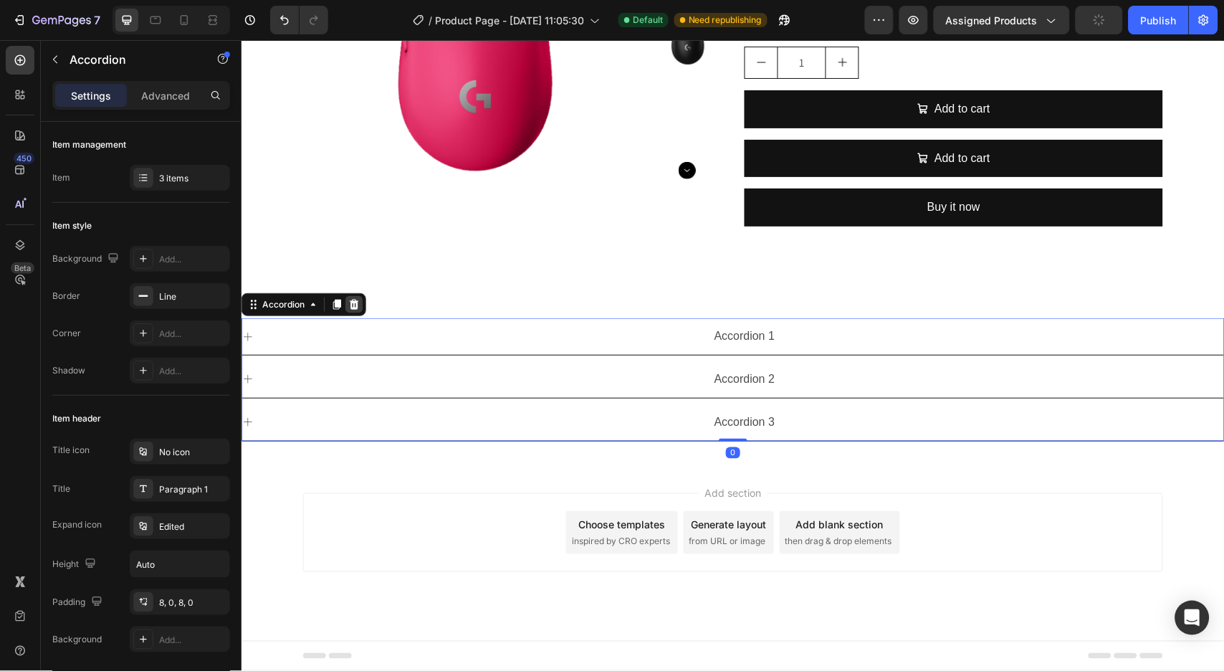
click at [352, 303] on icon at bounding box center [353, 303] width 11 height 11
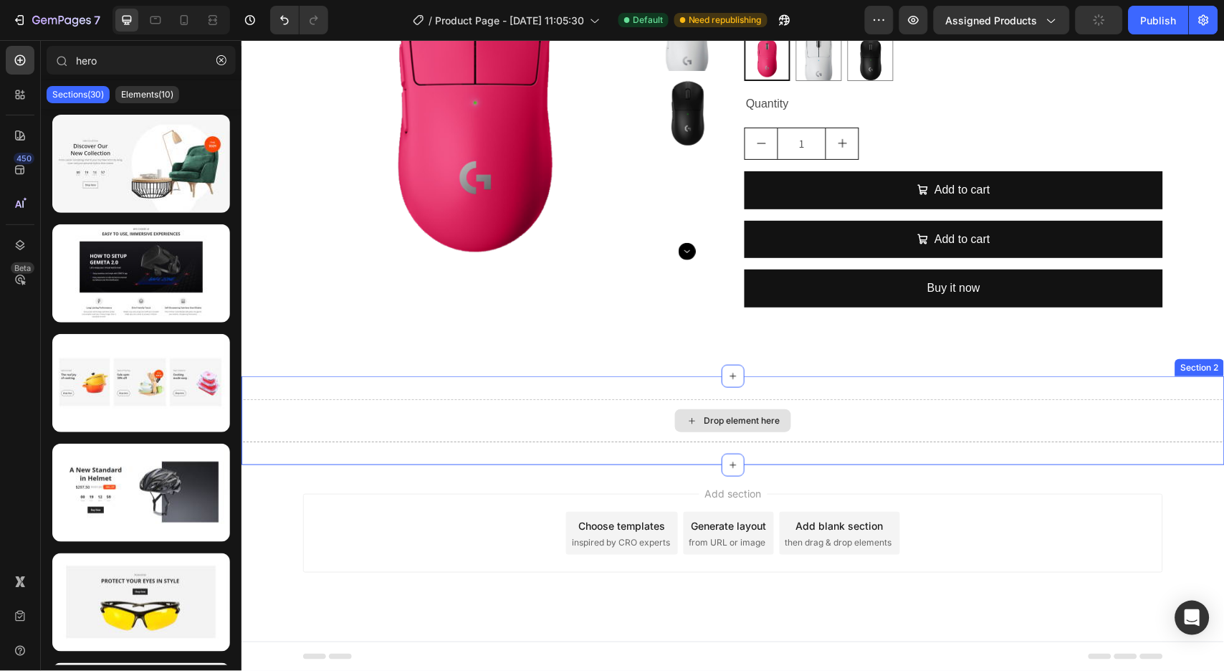
click at [484, 426] on div "Drop element here" at bounding box center [732, 419] width 983 height 43
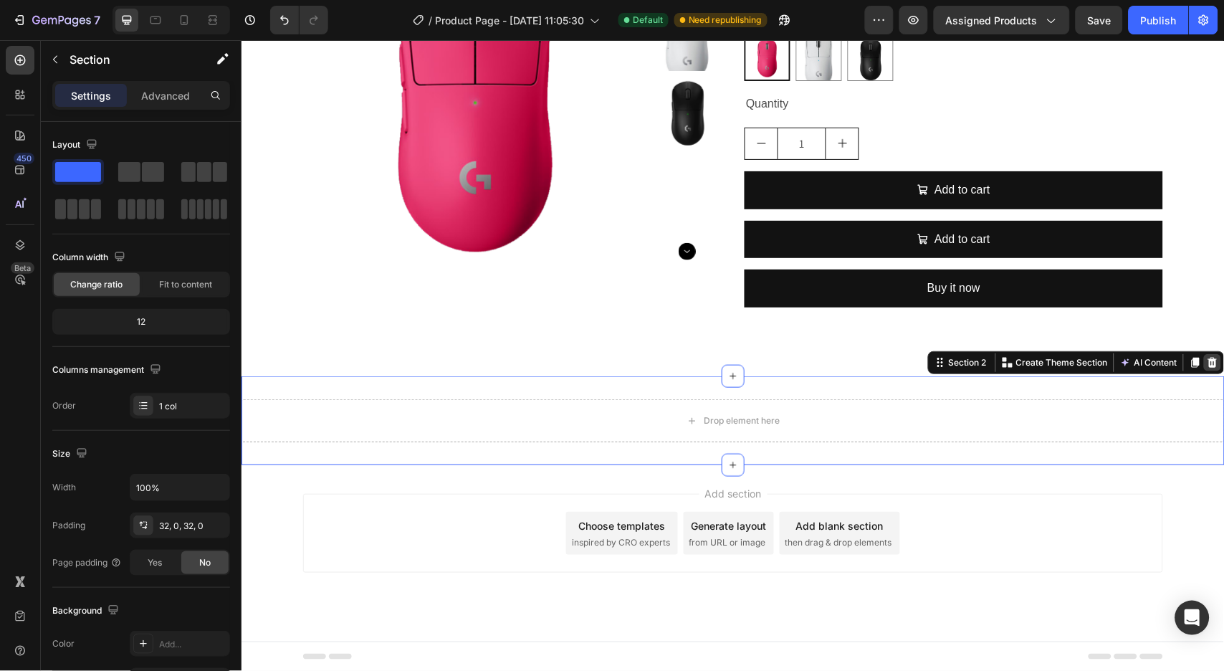
click at [1203, 359] on div at bounding box center [1211, 361] width 17 height 17
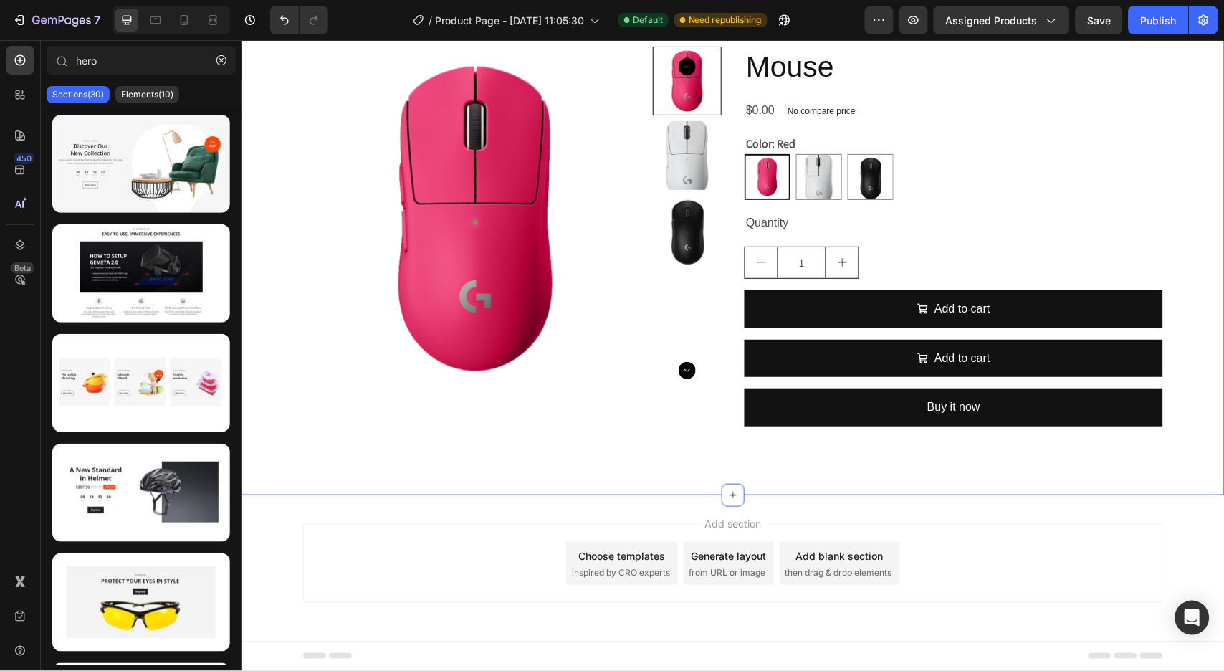
scroll to position [0, 0]
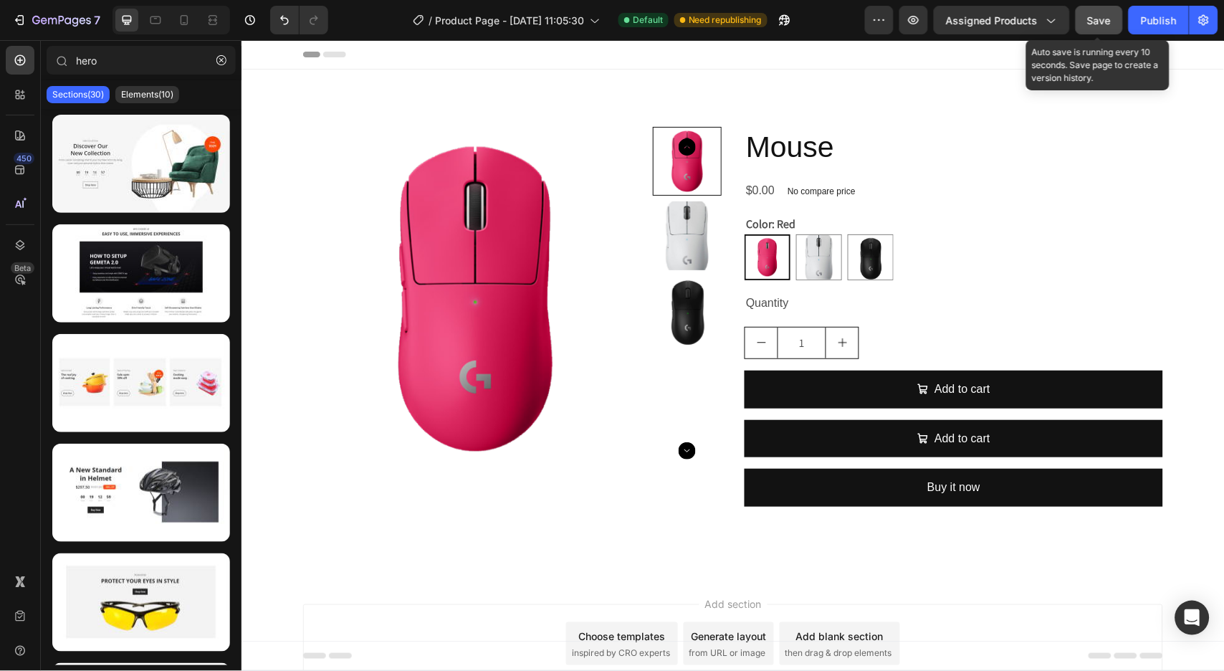
click at [1088, 24] on span "Save" at bounding box center [1100, 20] width 24 height 12
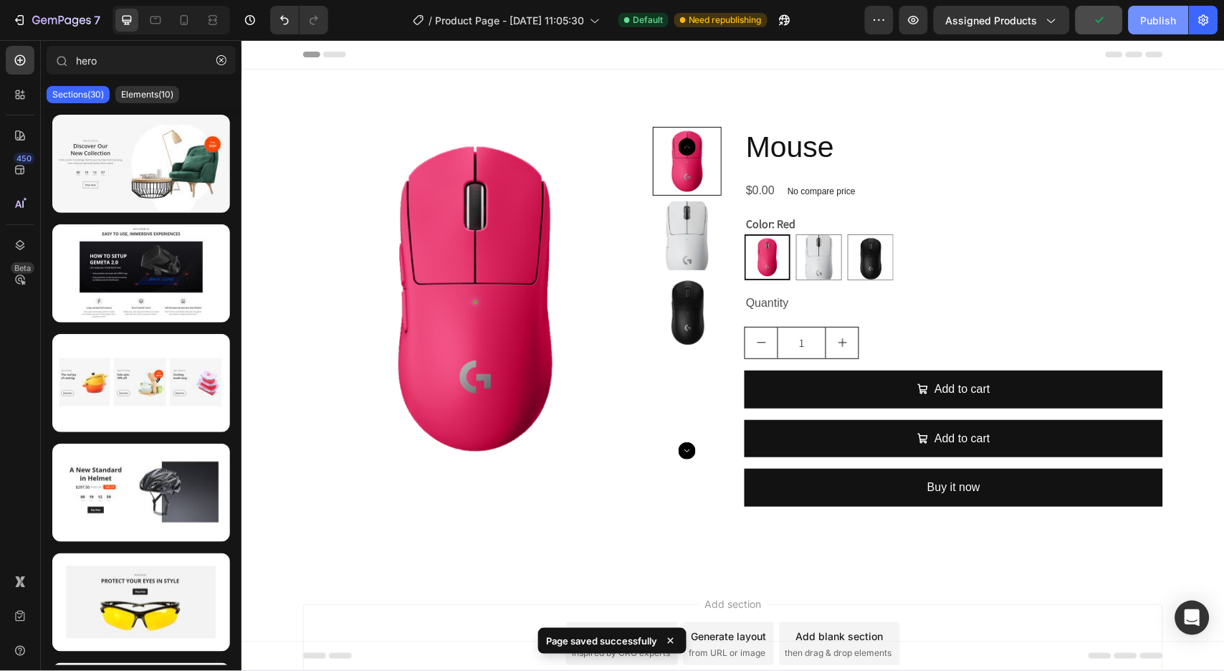
click at [1158, 17] on div "Publish" at bounding box center [1159, 20] width 36 height 15
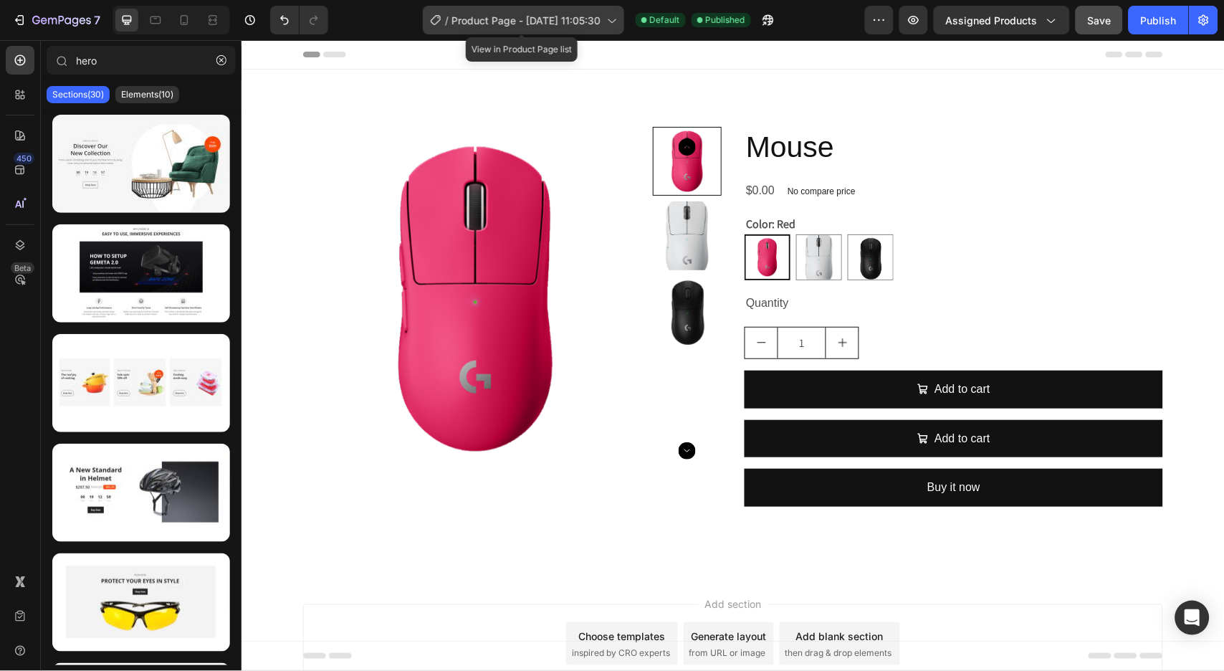
click at [578, 21] on span "Product Page - Jul 16, 11:05:30" at bounding box center [526, 20] width 149 height 15
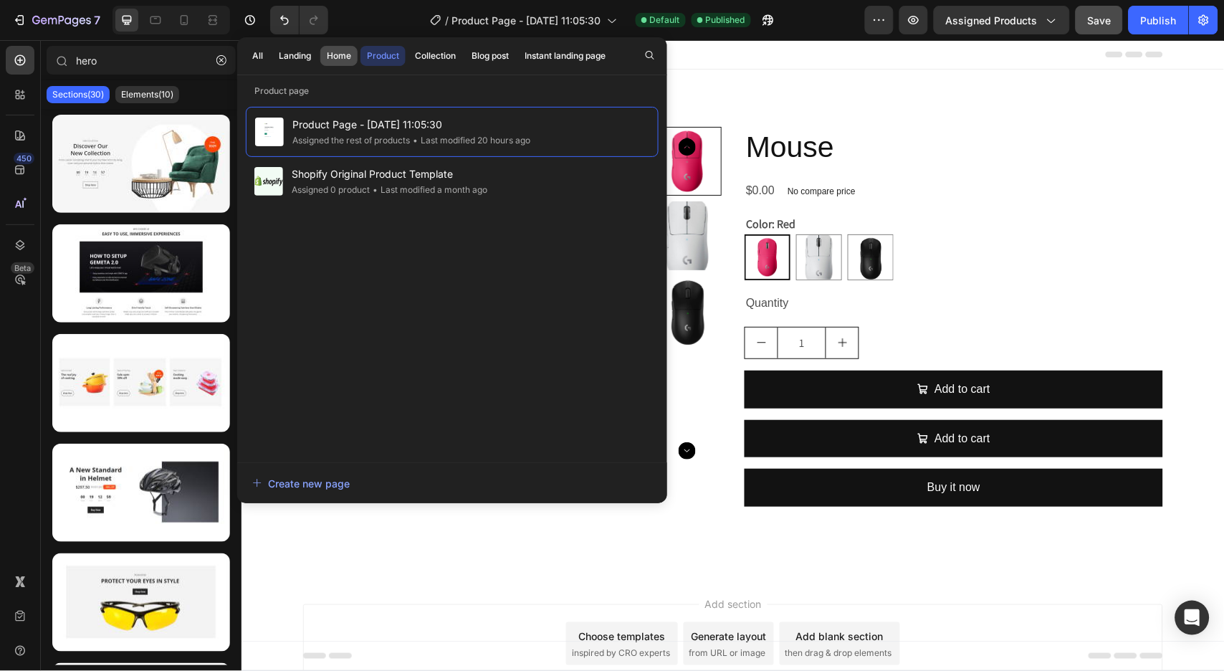
click at [340, 59] on div "Home" at bounding box center [339, 55] width 24 height 13
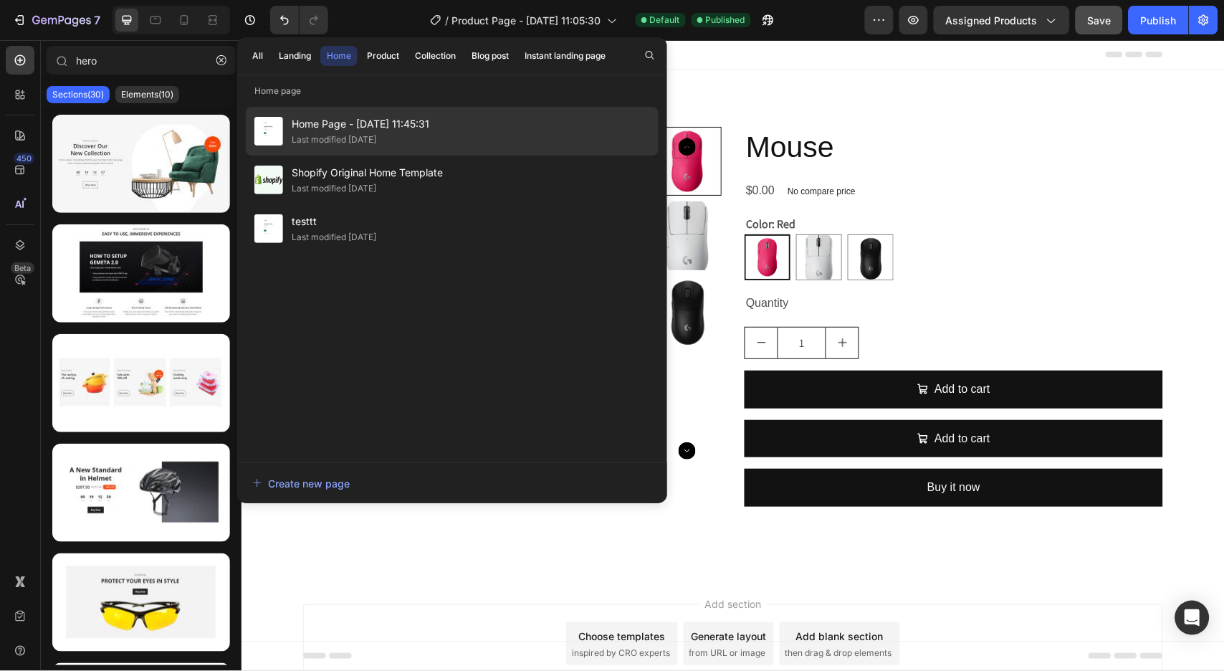
click at [354, 136] on div "Last modified [DATE]" at bounding box center [334, 140] width 85 height 14
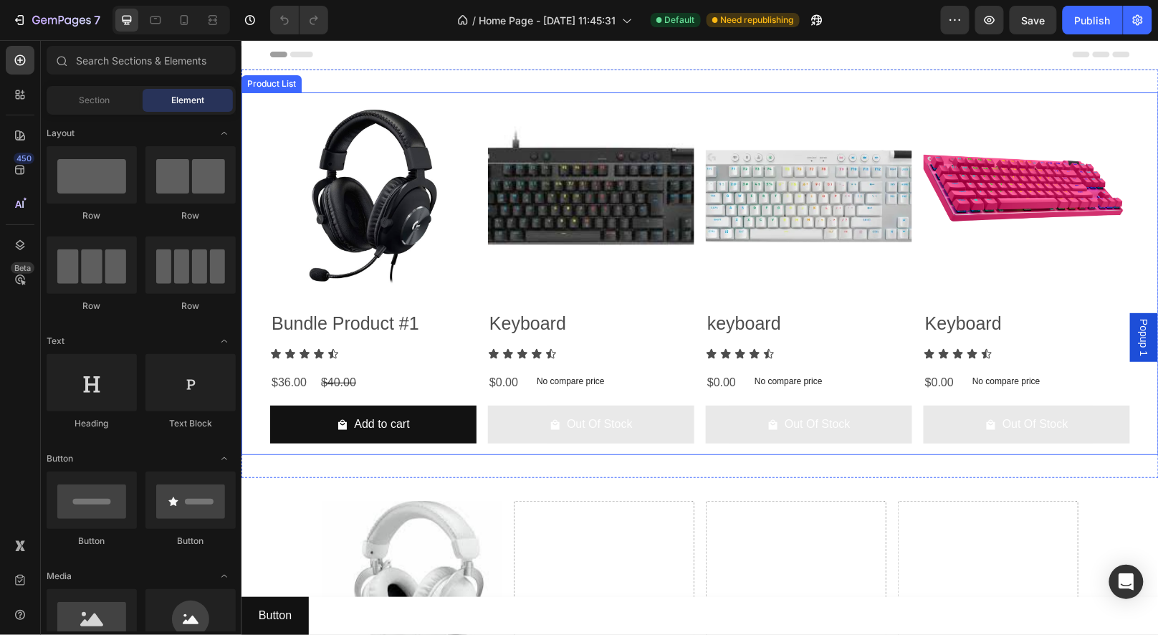
scroll to position [520, 0]
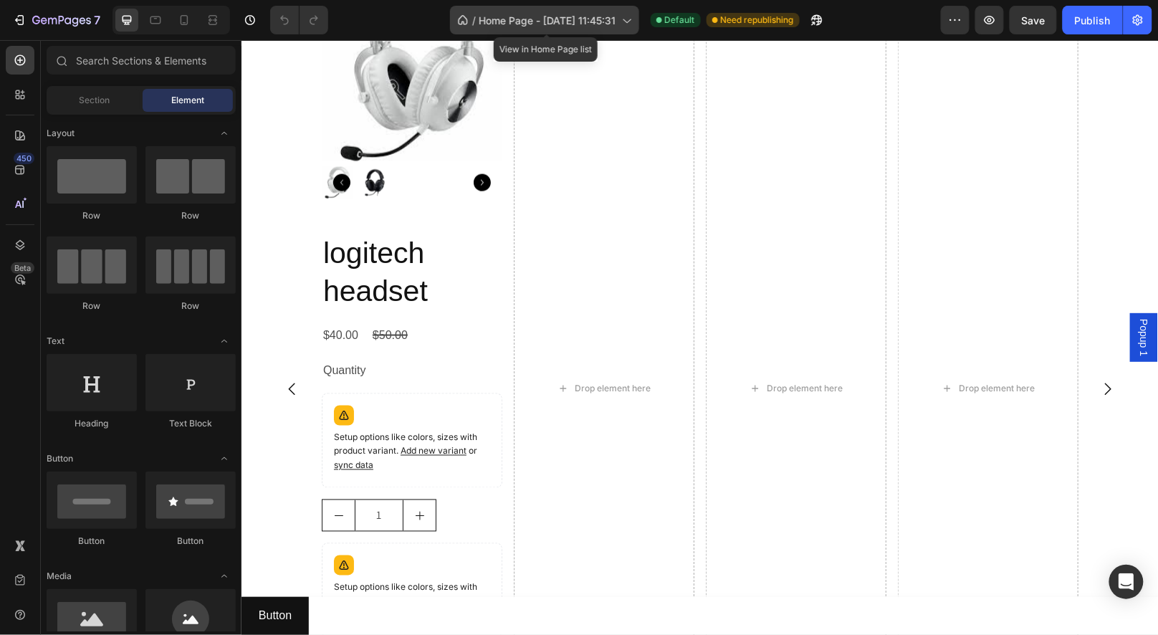
click at [550, 24] on span "Home Page - [DATE] 11:45:31" at bounding box center [547, 20] width 137 height 15
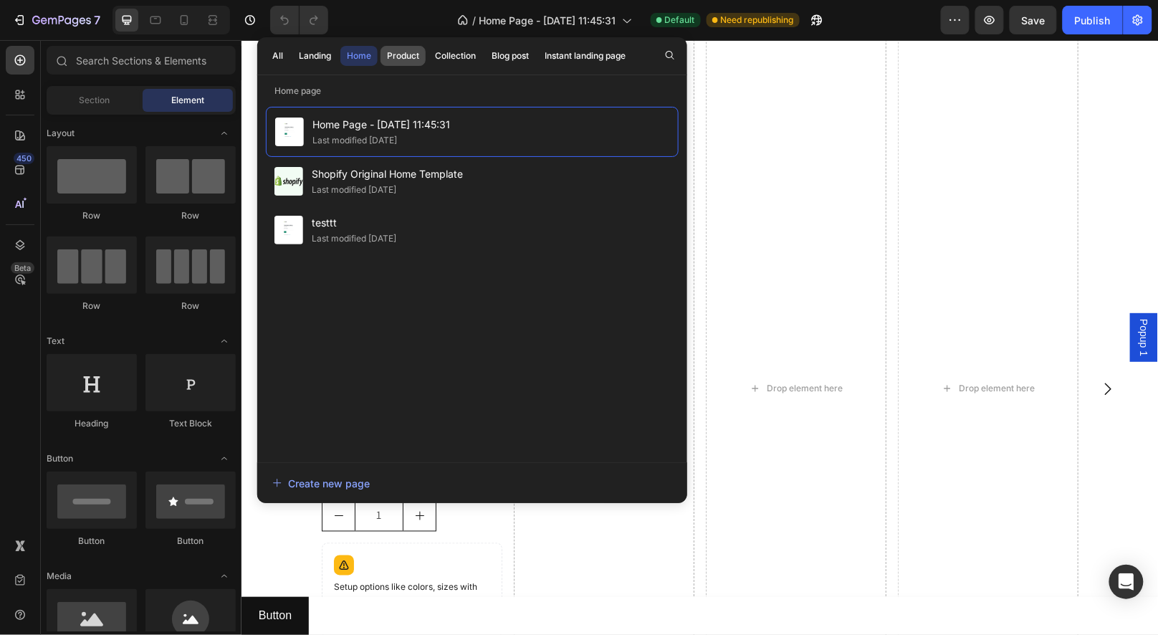
click at [406, 59] on div "Product" at bounding box center [403, 55] width 32 height 13
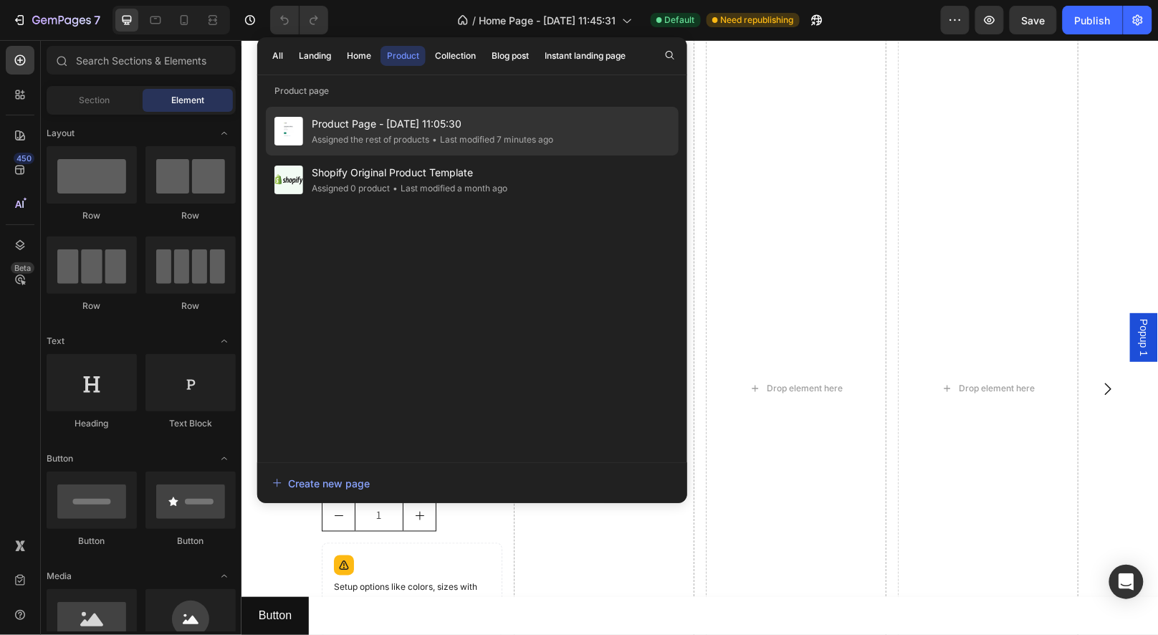
click at [368, 134] on div "Assigned the rest of products" at bounding box center [371, 140] width 118 height 14
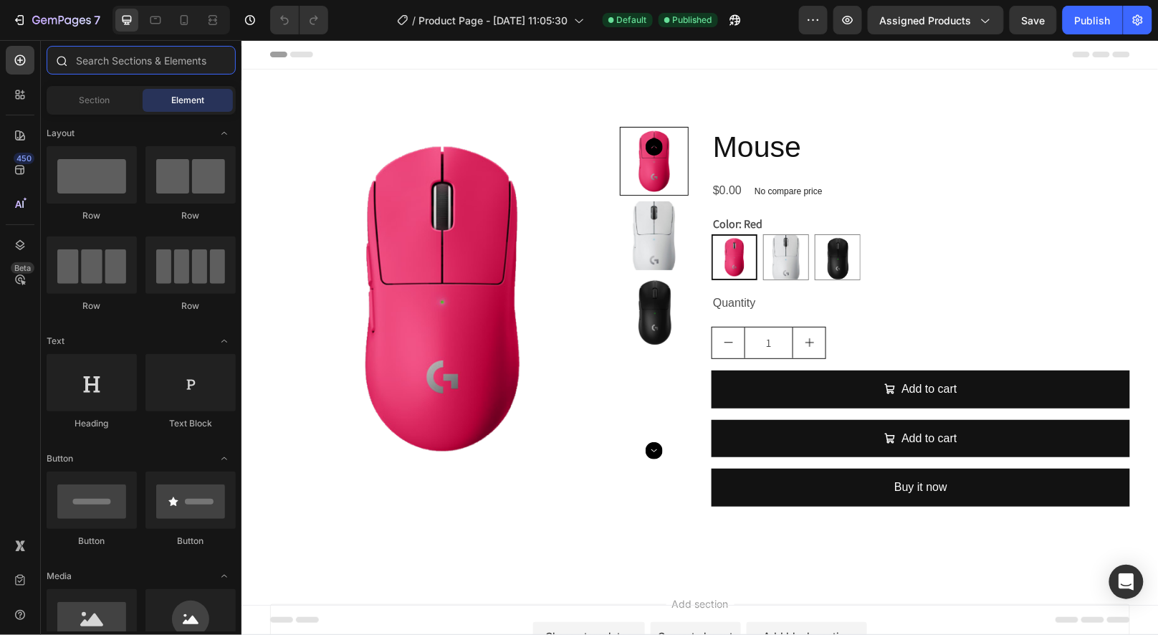
click at [117, 59] on input "text" at bounding box center [141, 60] width 189 height 29
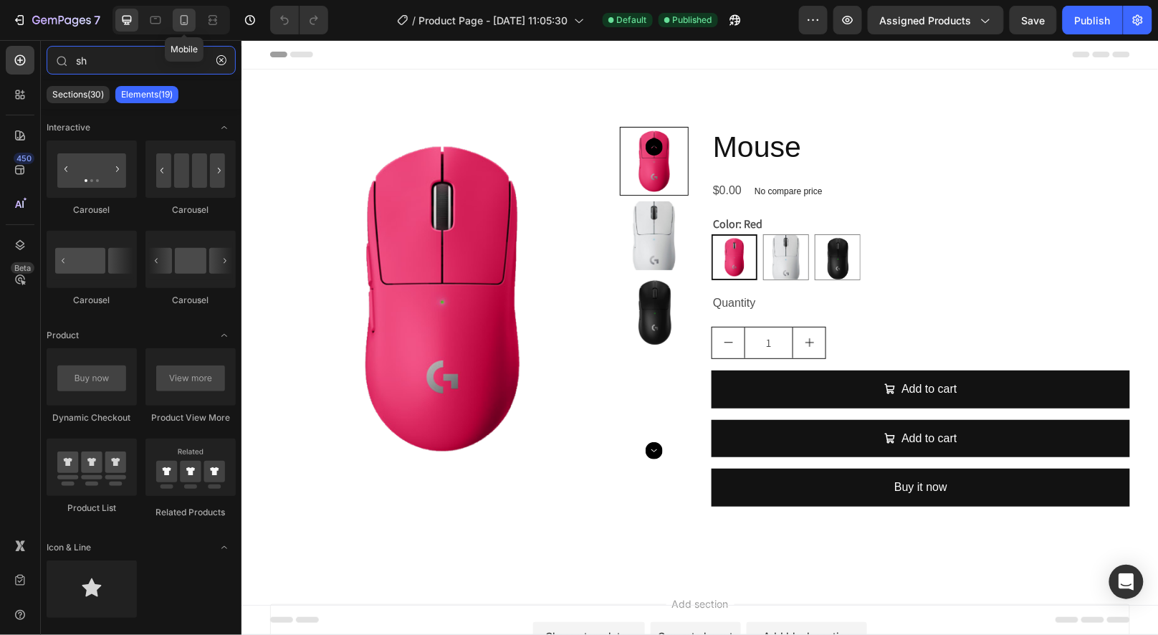
type input "s"
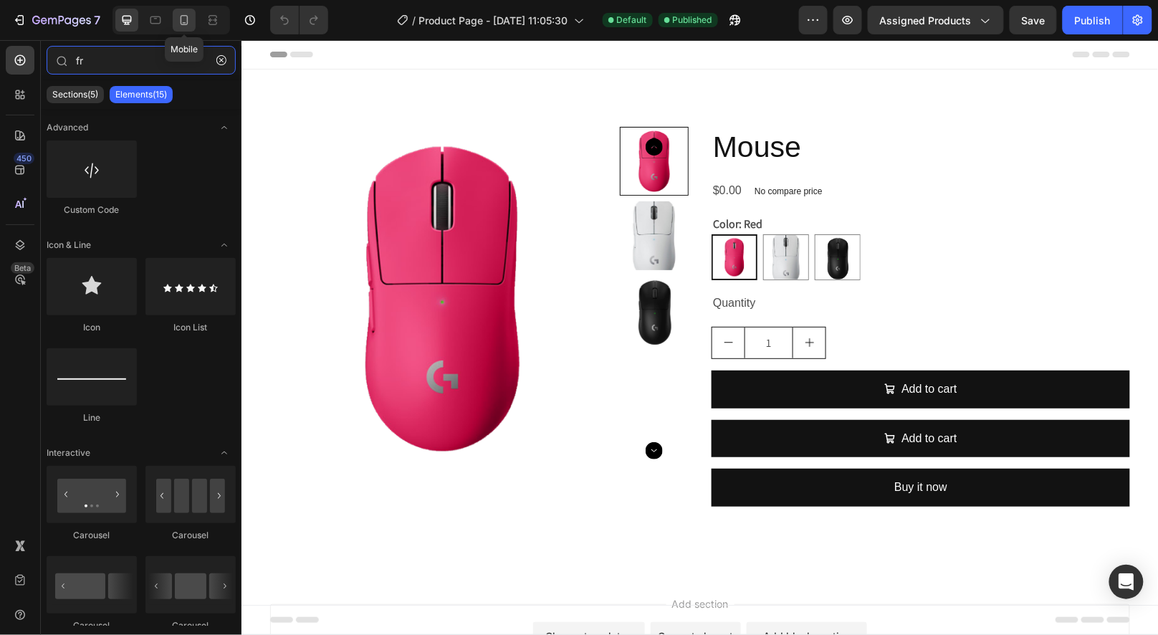
type input "f"
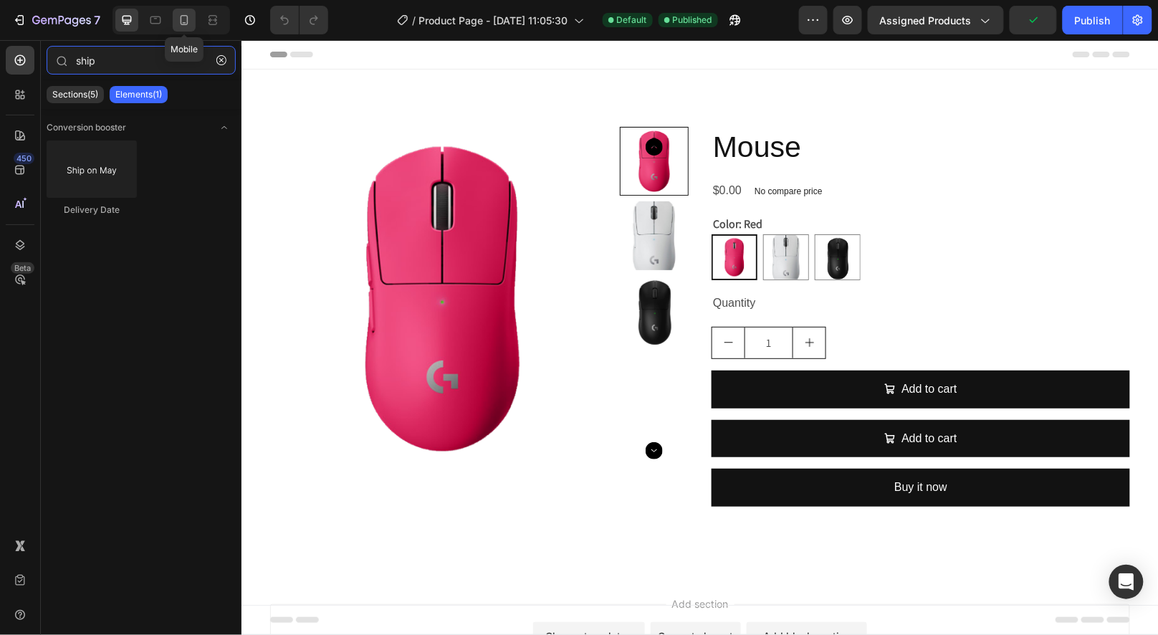
type input "shipp"
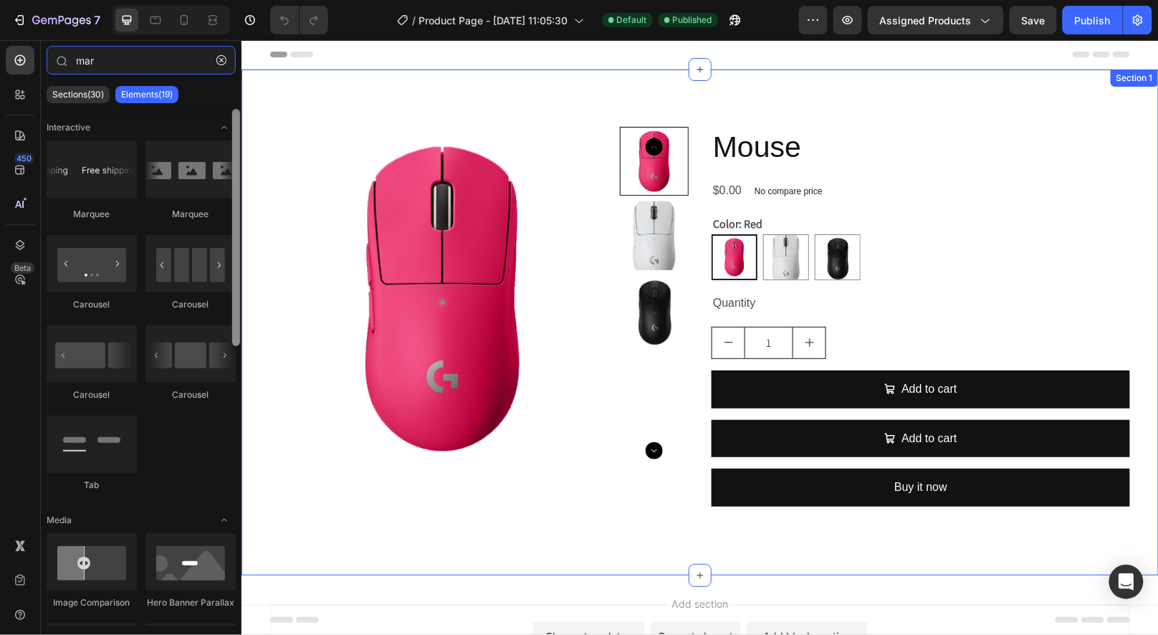
drag, startPoint x: 479, startPoint y: 372, endPoint x: 242, endPoint y: 158, distance: 319.1
type input "mar"
click at [16, 140] on icon at bounding box center [20, 135] width 14 height 14
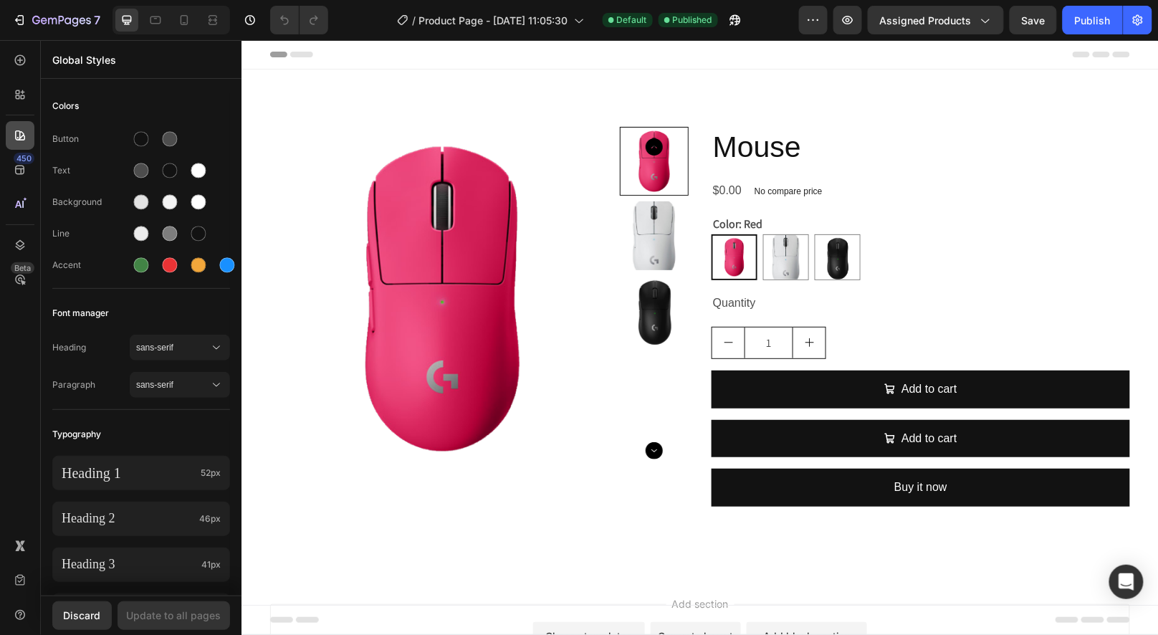
click at [16, 140] on icon at bounding box center [20, 135] width 14 height 14
click at [19, 169] on icon at bounding box center [20, 170] width 14 height 14
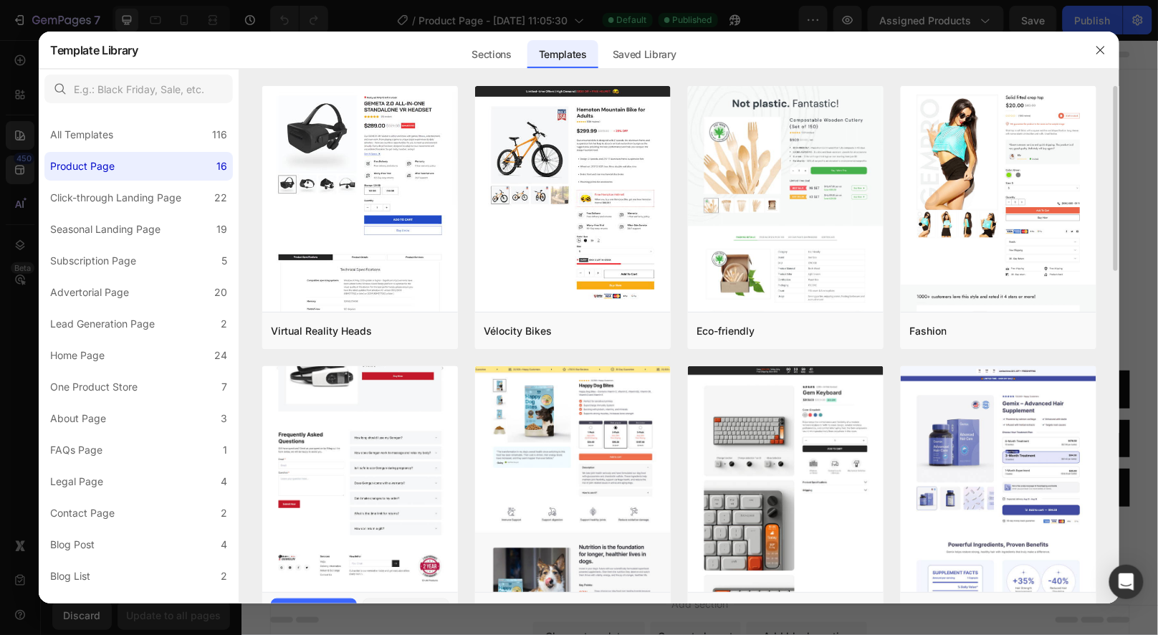
scroll to position [1, 0]
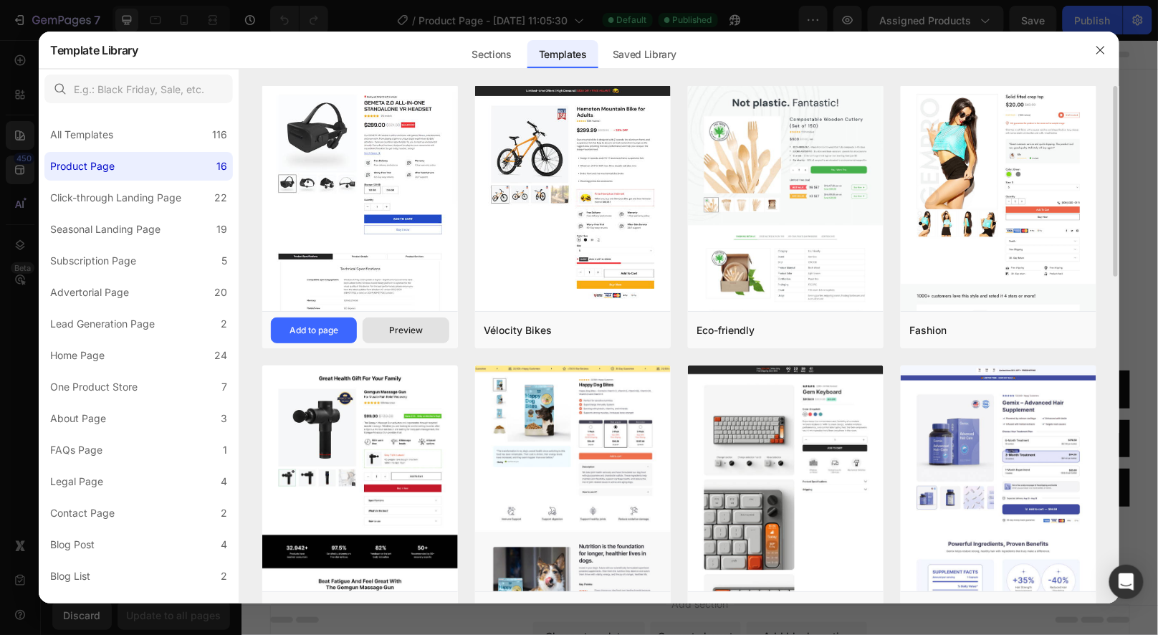
click at [403, 331] on div "Preview" at bounding box center [406, 330] width 34 height 13
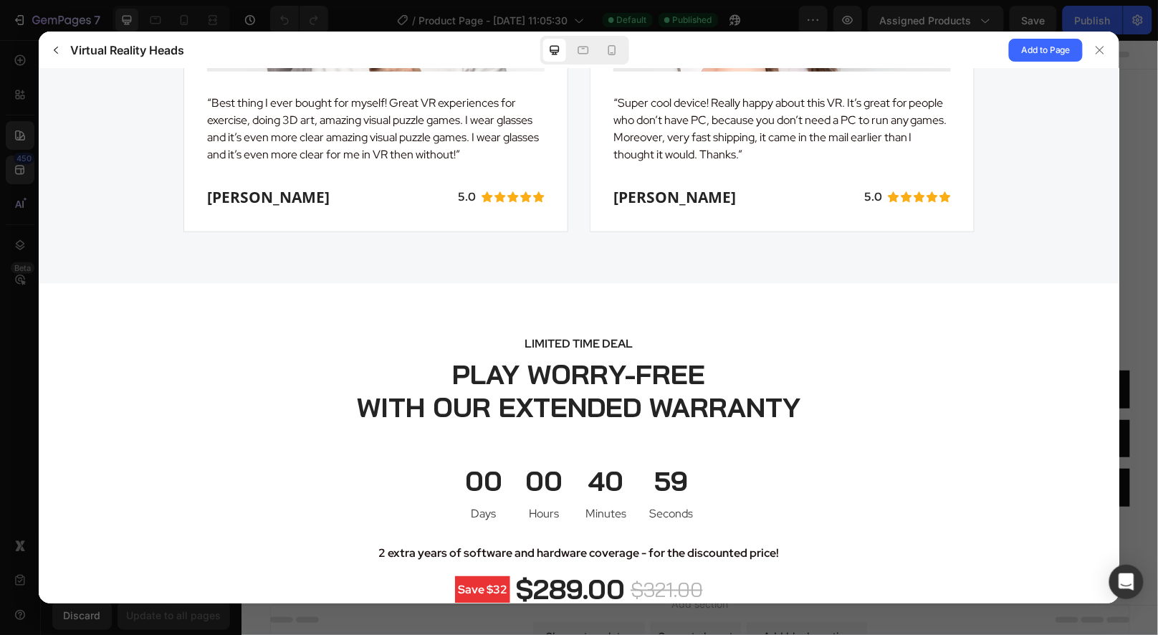
scroll to position [3406, 0]
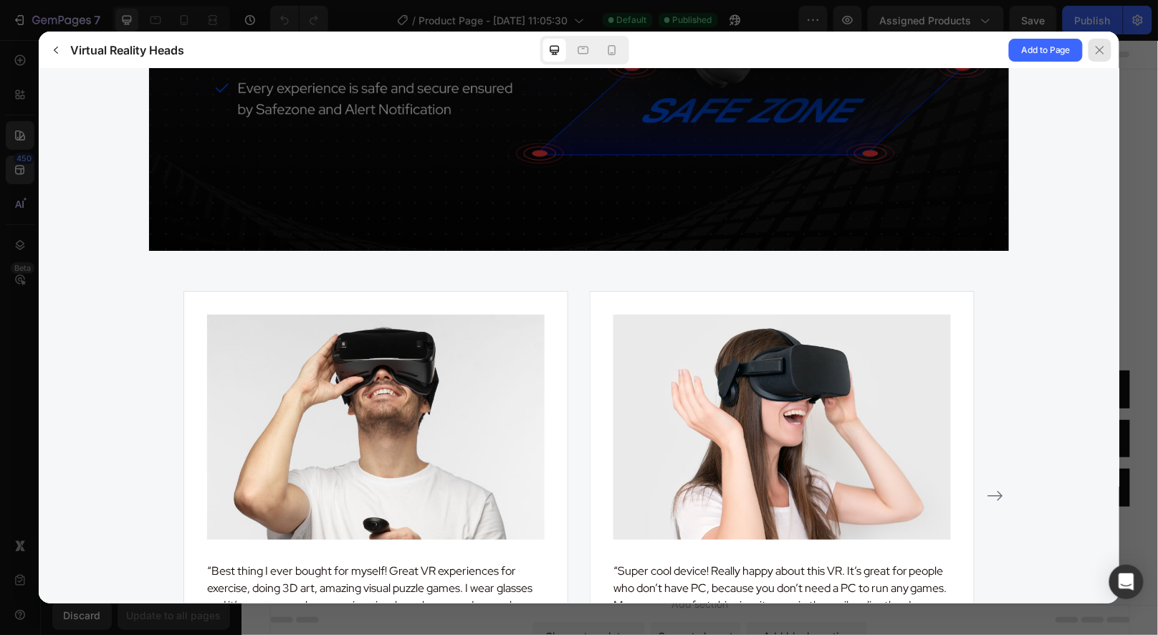
click at [1096, 51] on icon at bounding box center [1099, 49] width 11 height 11
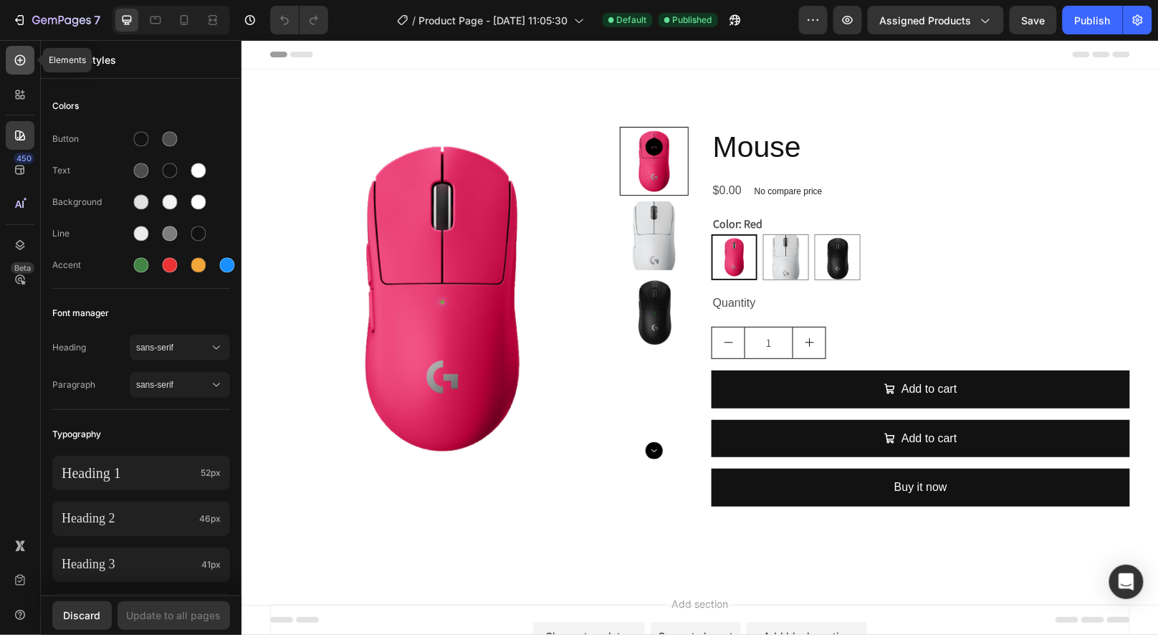
click at [16, 72] on div at bounding box center [20, 60] width 29 height 29
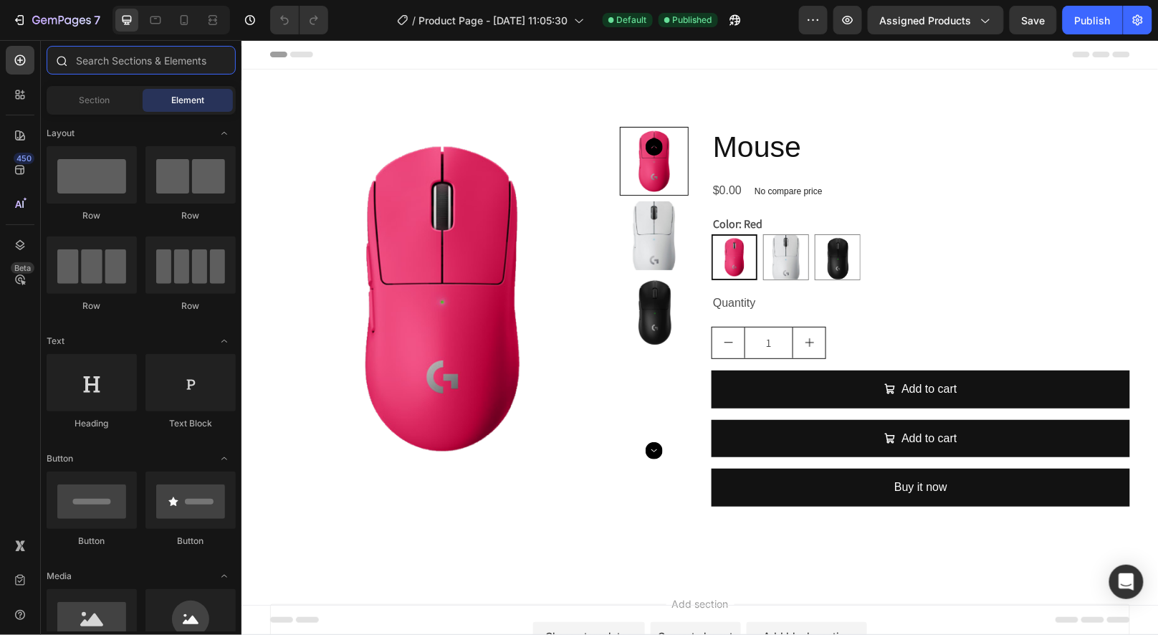
click at [137, 64] on input "text" at bounding box center [141, 60] width 189 height 29
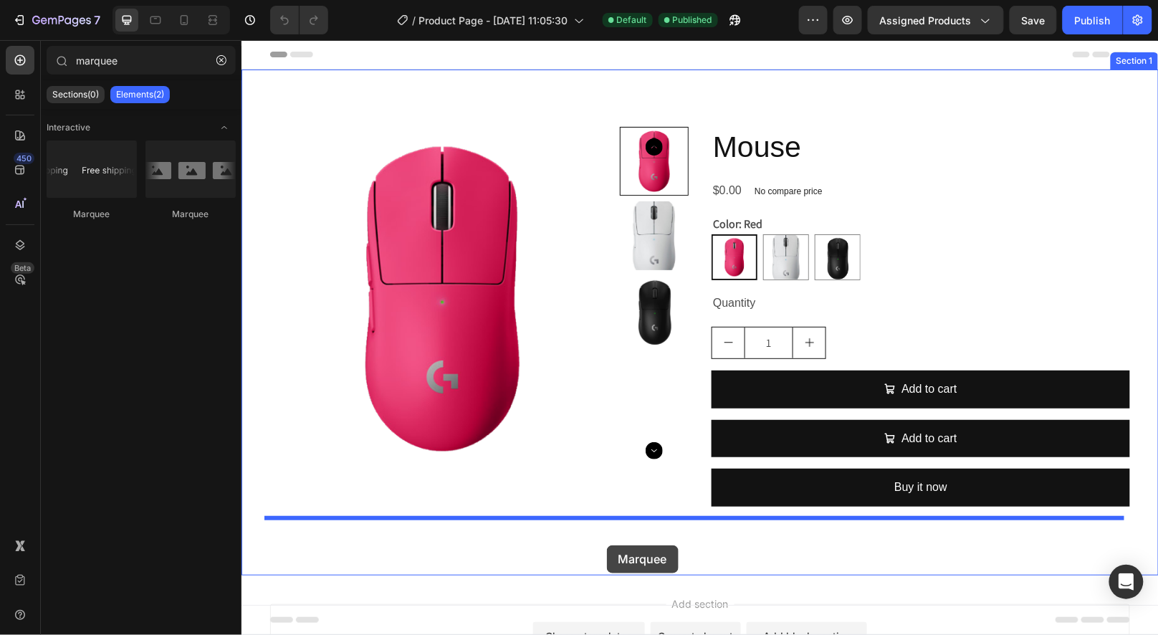
drag, startPoint x: 325, startPoint y: 221, endPoint x: 606, endPoint y: 545, distance: 429.2
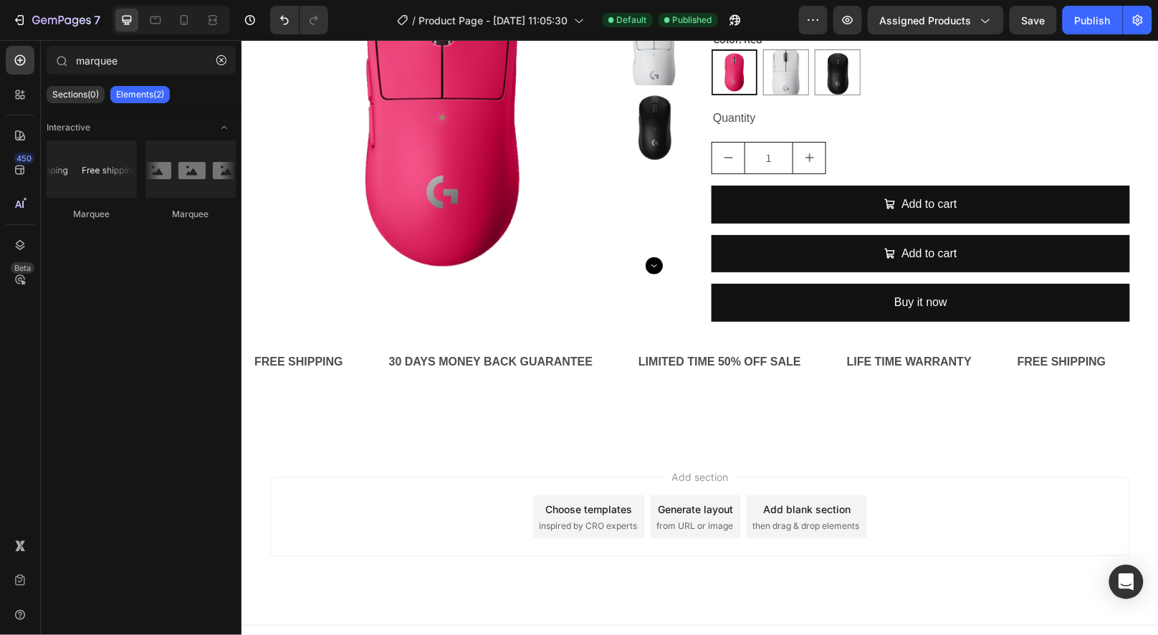
scroll to position [204, 0]
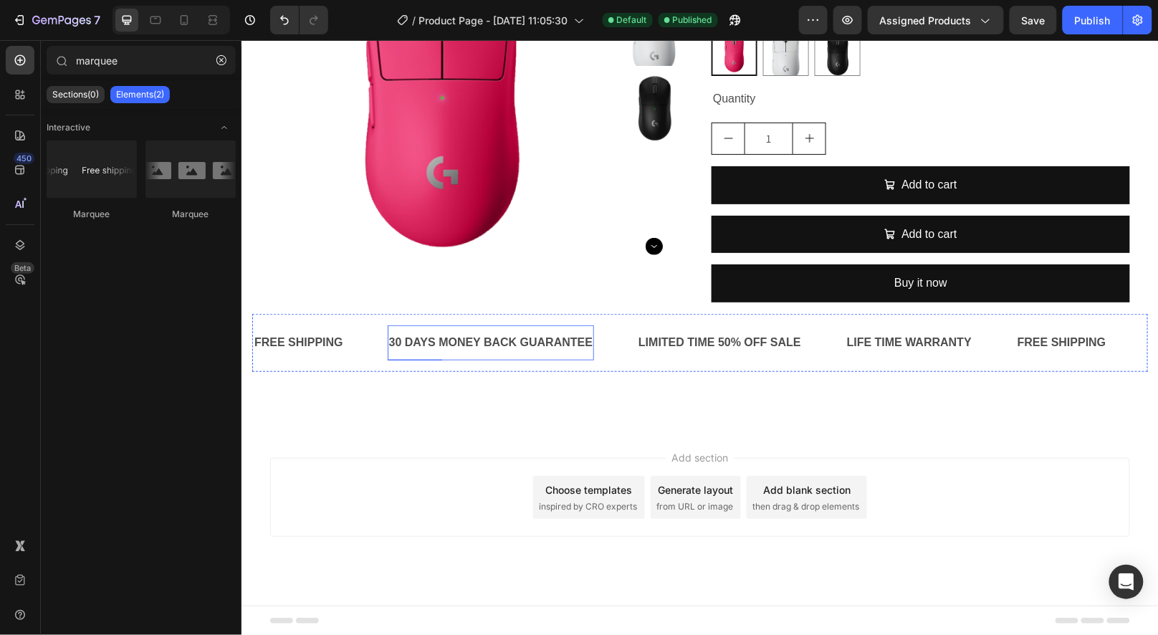
click at [444, 358] on div "30 DAYS MONEY BACK GUARANTEE Text Block" at bounding box center [490, 342] width 207 height 35
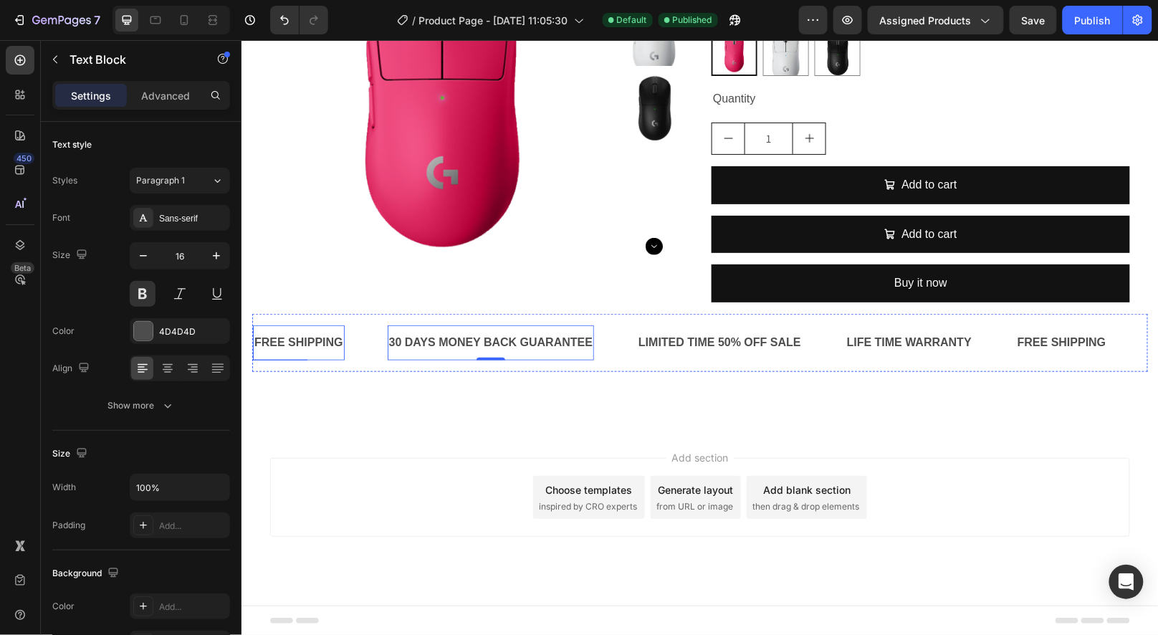
click at [297, 325] on div "FREE SHIPPING Text Block" at bounding box center [298, 342] width 92 height 35
click at [277, 315] on div "FREE SHIPPING Text Block 0 30 DAYS MONEY BACK GUARANTEE Text Block LIMITED TIME…" at bounding box center [699, 342] width 896 height 58
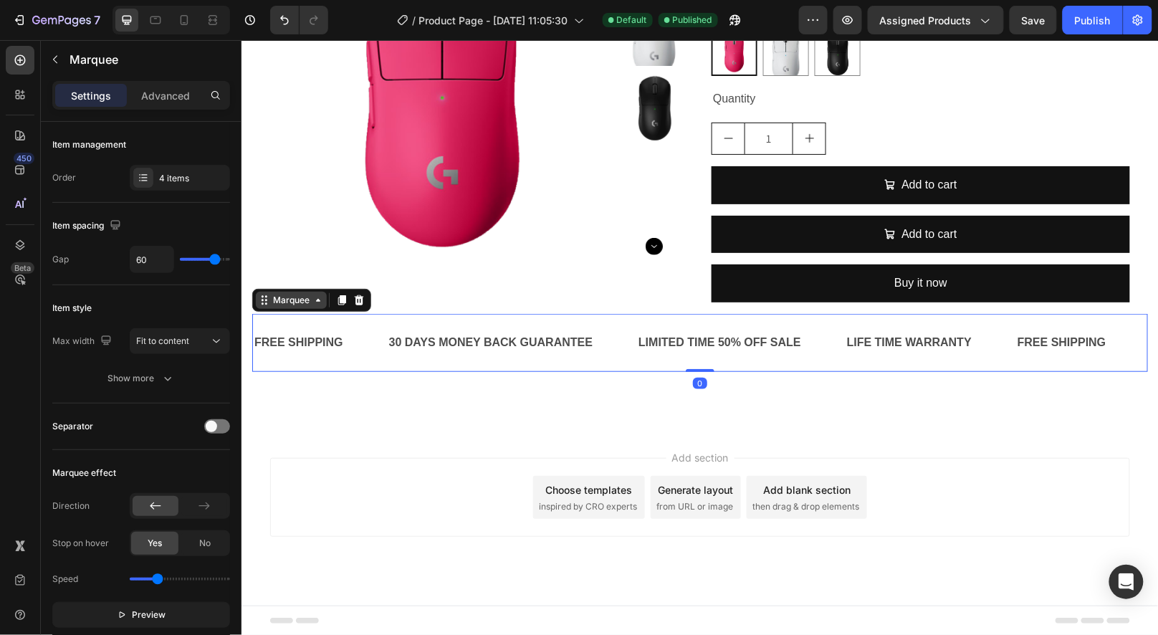
click at [279, 300] on div "Marquee" at bounding box center [290, 299] width 42 height 13
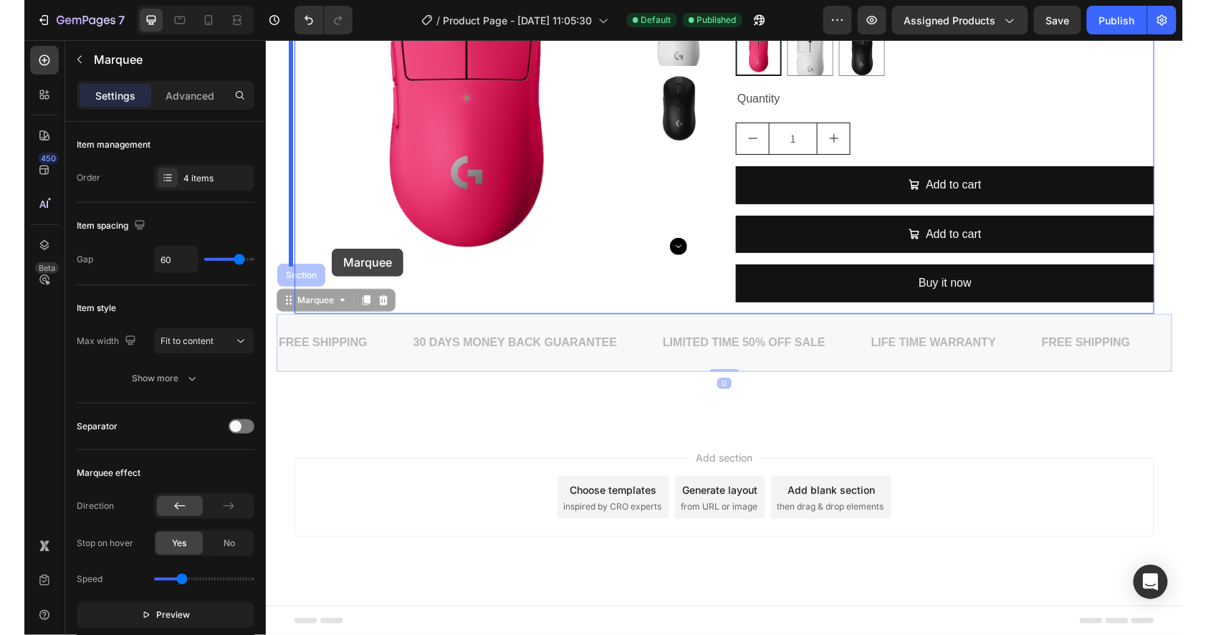
scroll to position [0, 0]
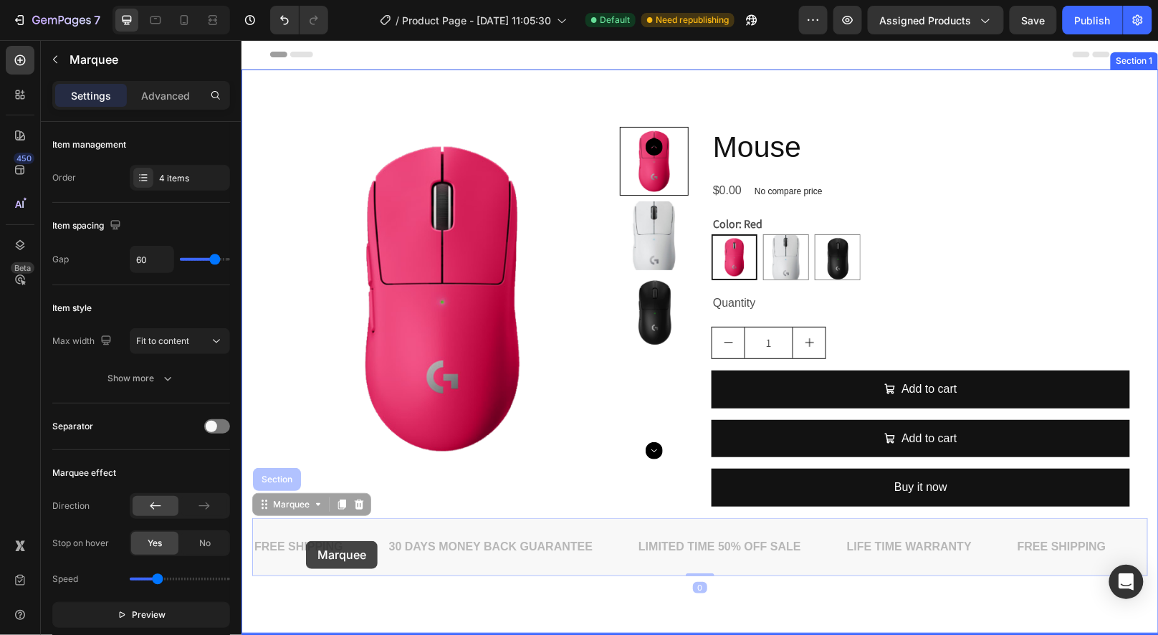
drag, startPoint x: 267, startPoint y: 299, endPoint x: 312, endPoint y: 508, distance: 214.0
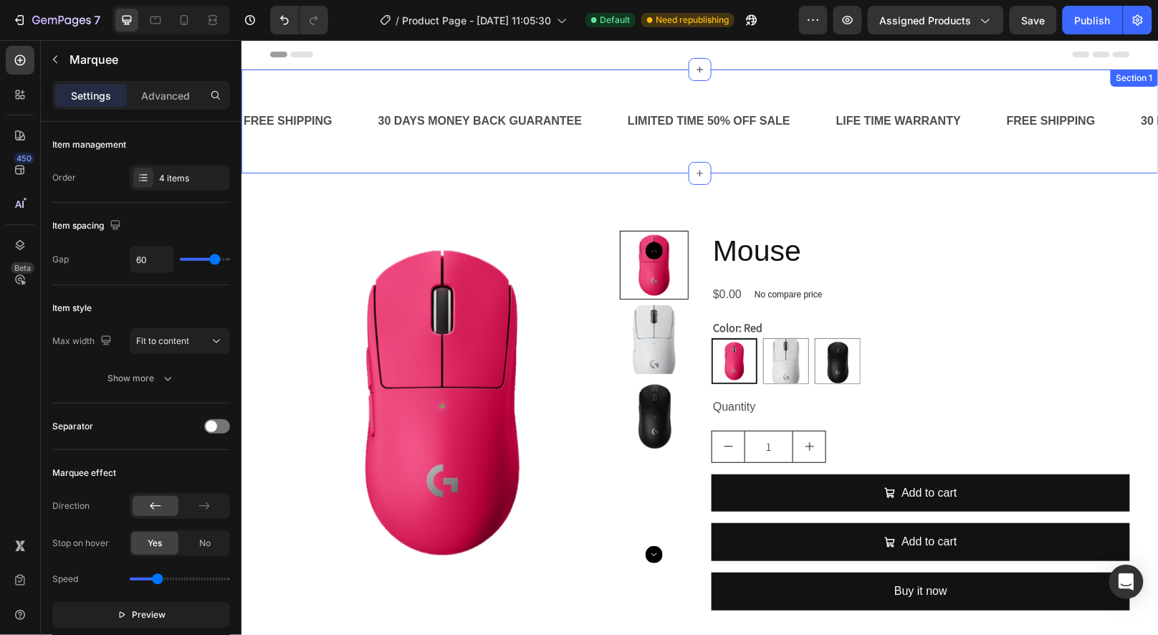
click at [347, 80] on div "FREE SHIPPING Text Block 30 DAYS MONEY BACK GUARANTEE Text Block LIMITED TIME 5…" at bounding box center [699, 121] width 917 height 104
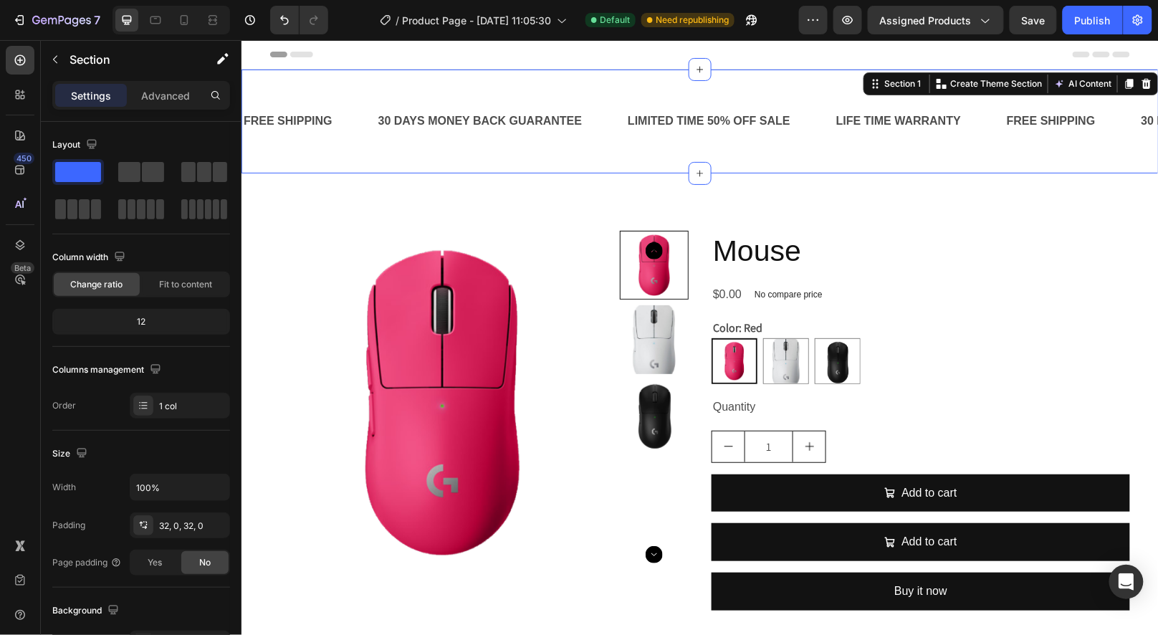
click at [333, 161] on div "FREE SHIPPING Text Block 30 DAYS MONEY BACK GUARANTEE Text Block LIMITED TIME 5…" at bounding box center [699, 121] width 917 height 104
click at [1141, 86] on icon at bounding box center [1145, 83] width 9 height 10
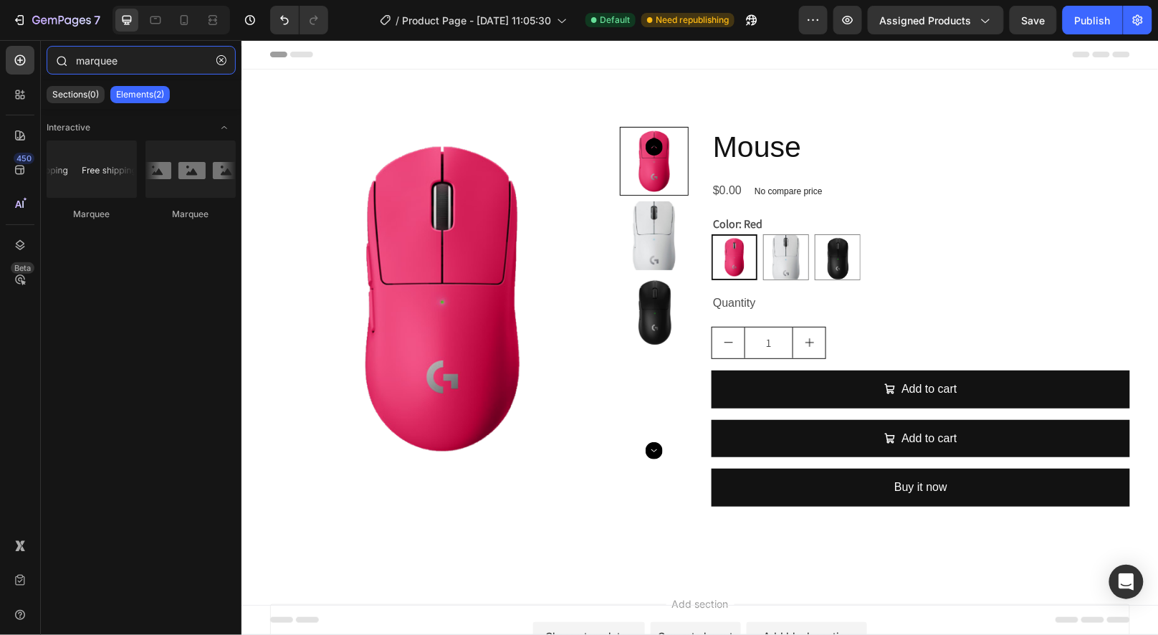
drag, startPoint x: 113, startPoint y: 67, endPoint x: 44, endPoint y: 62, distance: 69.7
click at [44, 62] on div "marquee" at bounding box center [141, 63] width 201 height 34
drag, startPoint x: 137, startPoint y: 57, endPoint x: 16, endPoint y: 54, distance: 121.1
click at [23, 56] on div "450 Beta marquee Sections(0) Elements(2) We couldn’t find any matches for “marq…" at bounding box center [120, 337] width 241 height 595
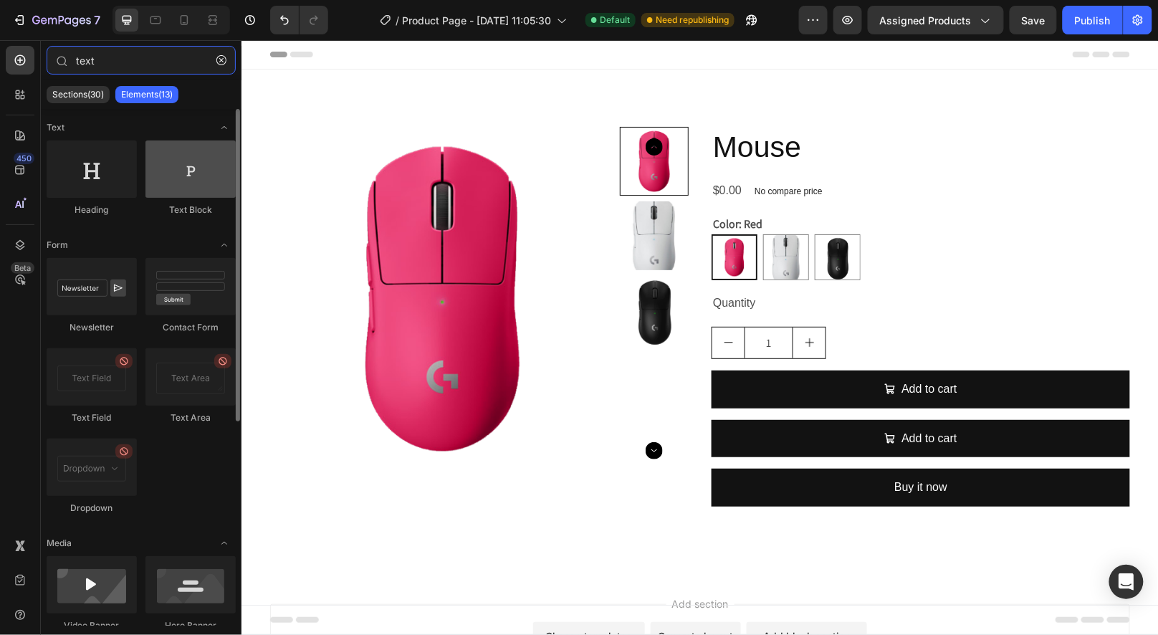
type input "text"
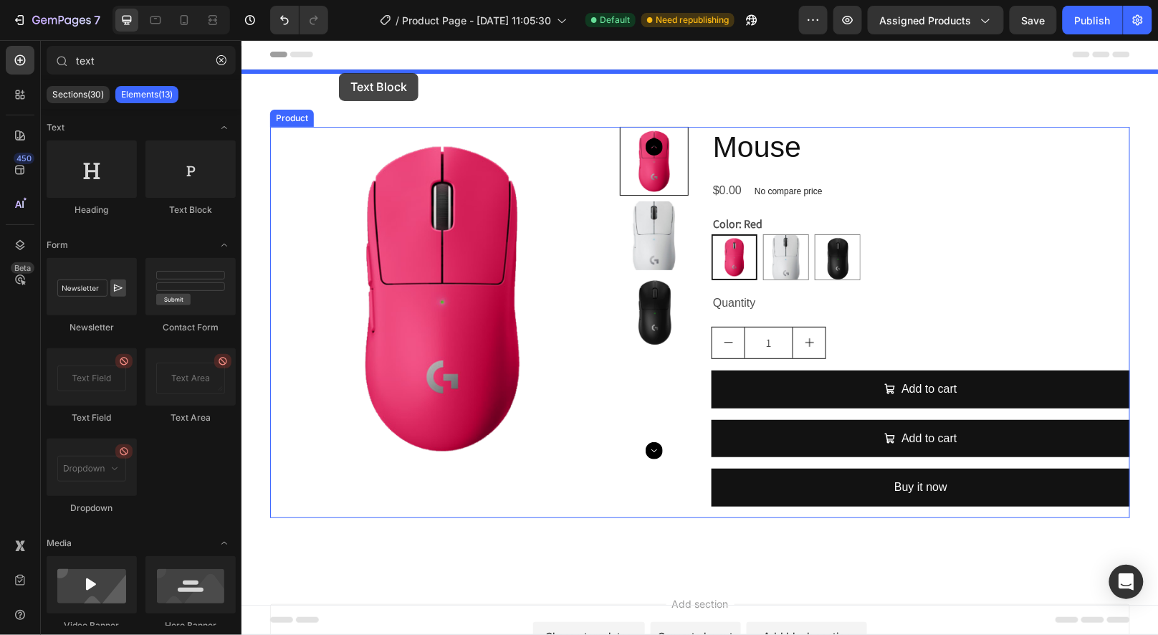
drag, startPoint x: 432, startPoint y: 219, endPoint x: 337, endPoint y: 72, distance: 174.7
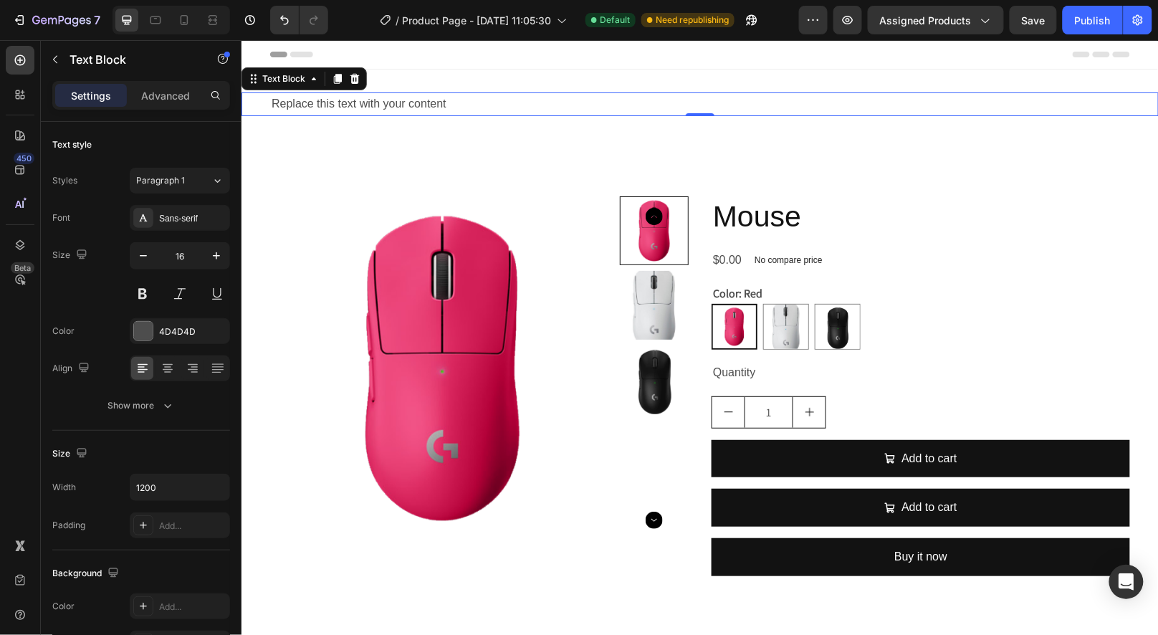
click at [316, 150] on div "Product Images Mouse Product Title $0.00 Product Price Product Price No compare…" at bounding box center [699, 391] width 917 height 506
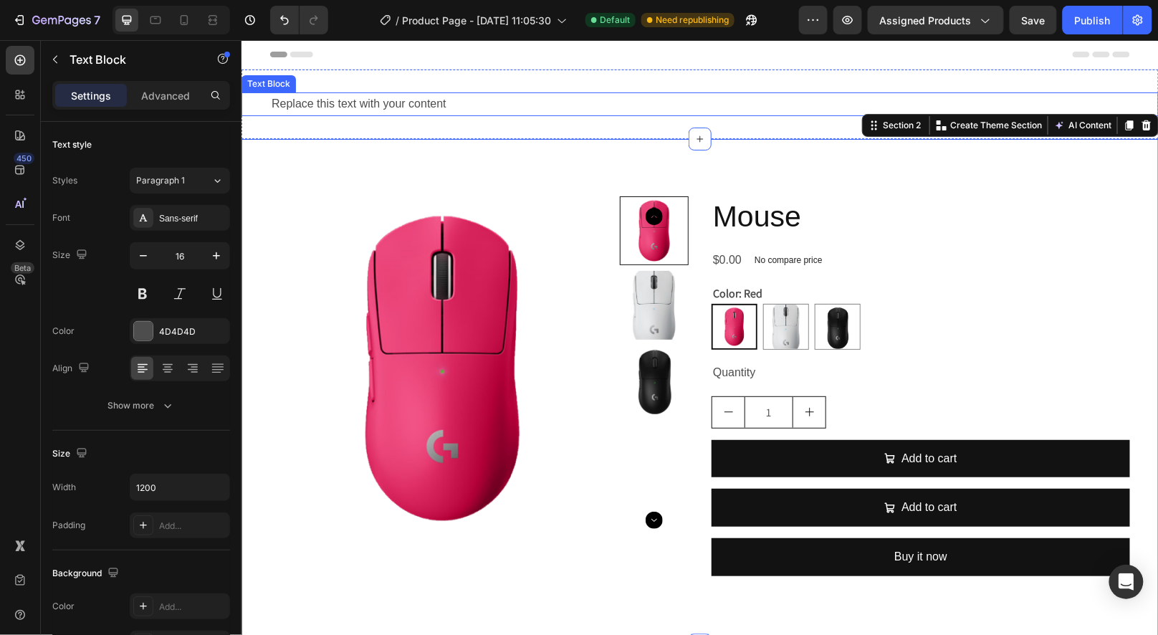
click at [339, 101] on div "Replace this text with your content" at bounding box center [699, 104] width 860 height 24
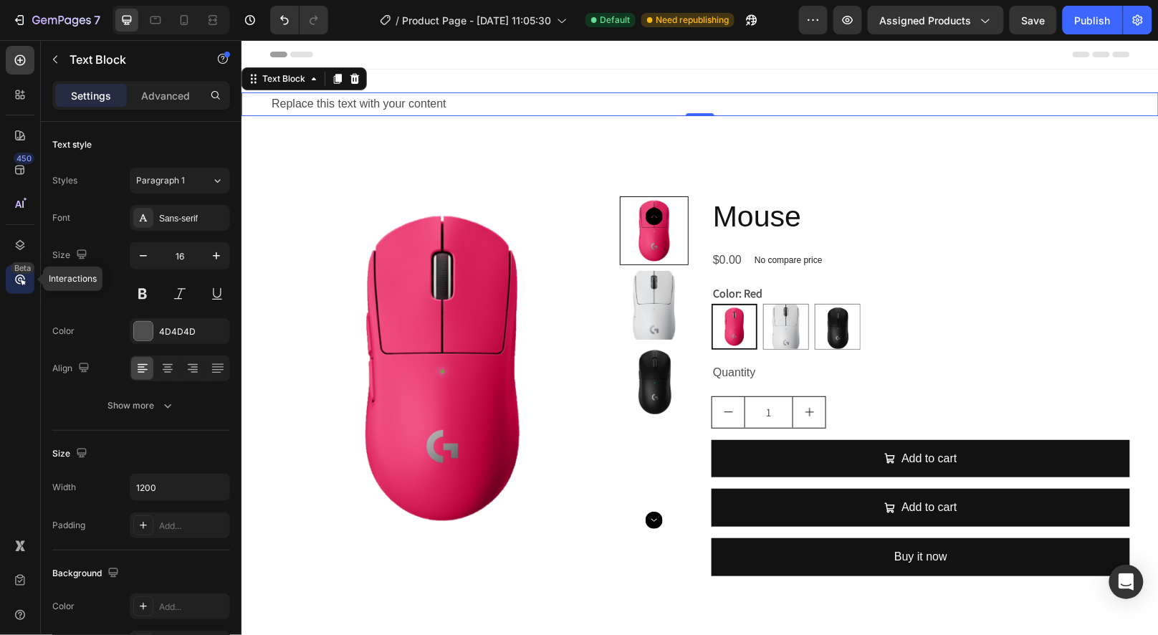
click at [21, 280] on icon at bounding box center [23, 282] width 5 height 5
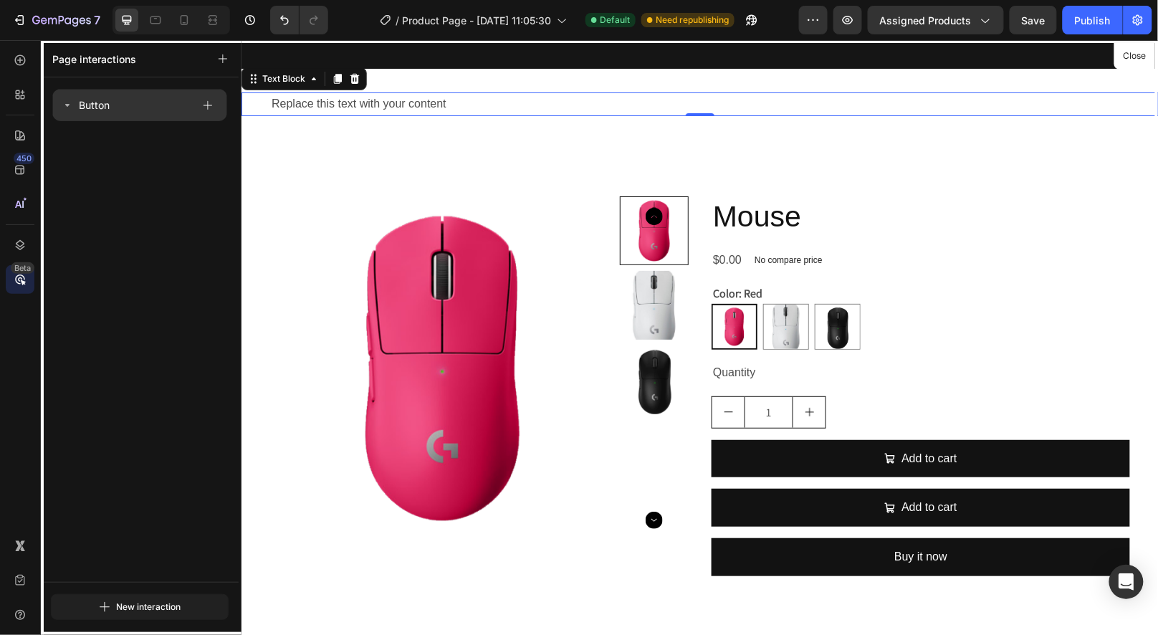
click at [148, 109] on div "Button" at bounding box center [127, 105] width 130 height 20
click at [145, 104] on div "Button" at bounding box center [127, 105] width 130 height 20
click at [166, 107] on div "Button" at bounding box center [127, 105] width 130 height 20
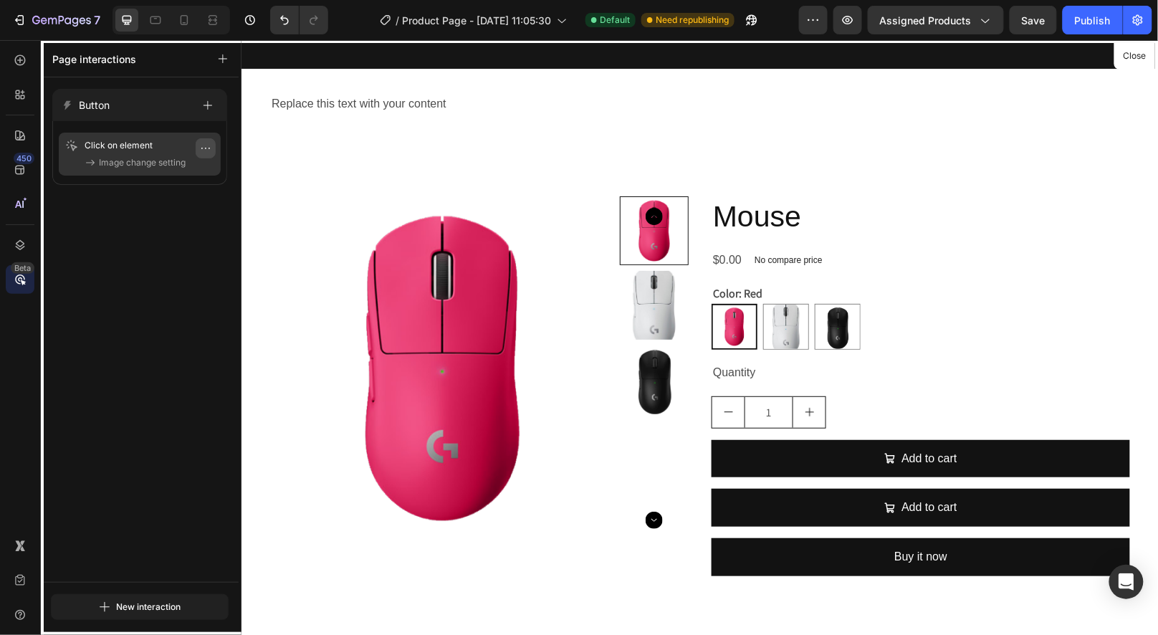
click at [209, 146] on icon "button" at bounding box center [205, 148] width 11 height 11
click at [153, 239] on span "Delete" at bounding box center [158, 234] width 27 height 14
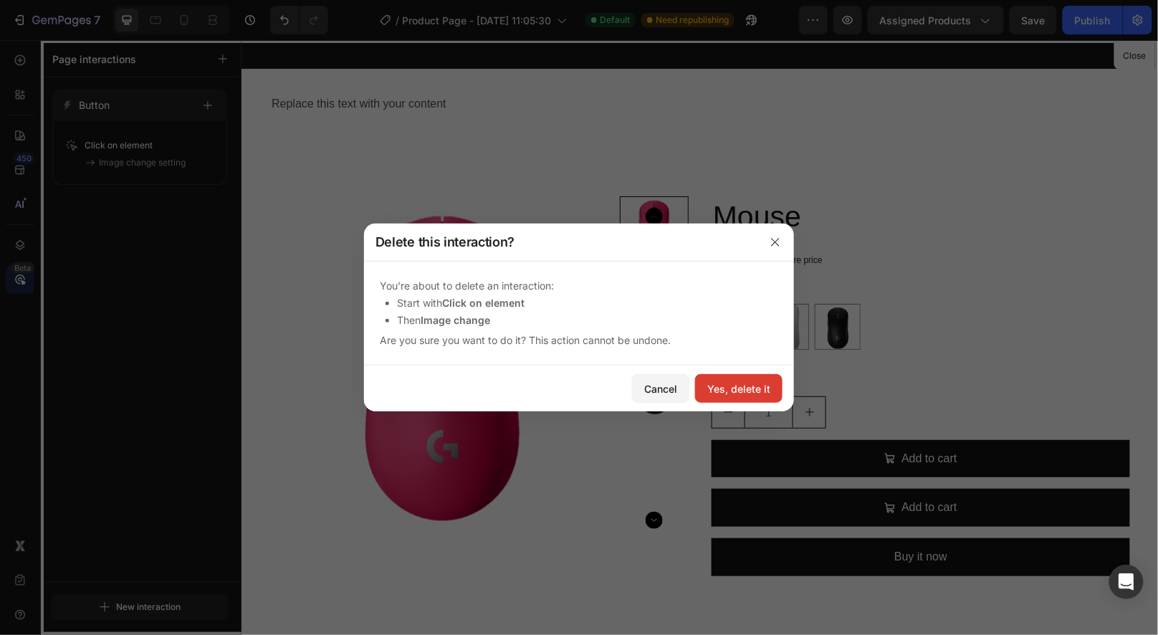
click at [736, 391] on div "Yes, delete it" at bounding box center [738, 388] width 63 height 15
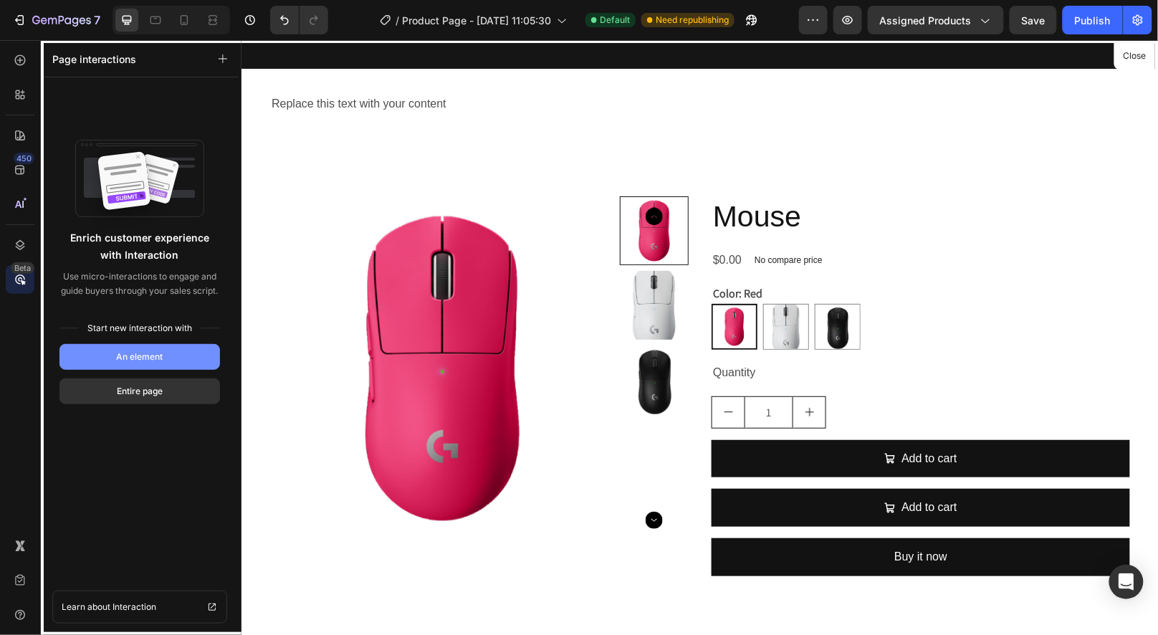
click at [125, 357] on div "An element" at bounding box center [140, 356] width 47 height 13
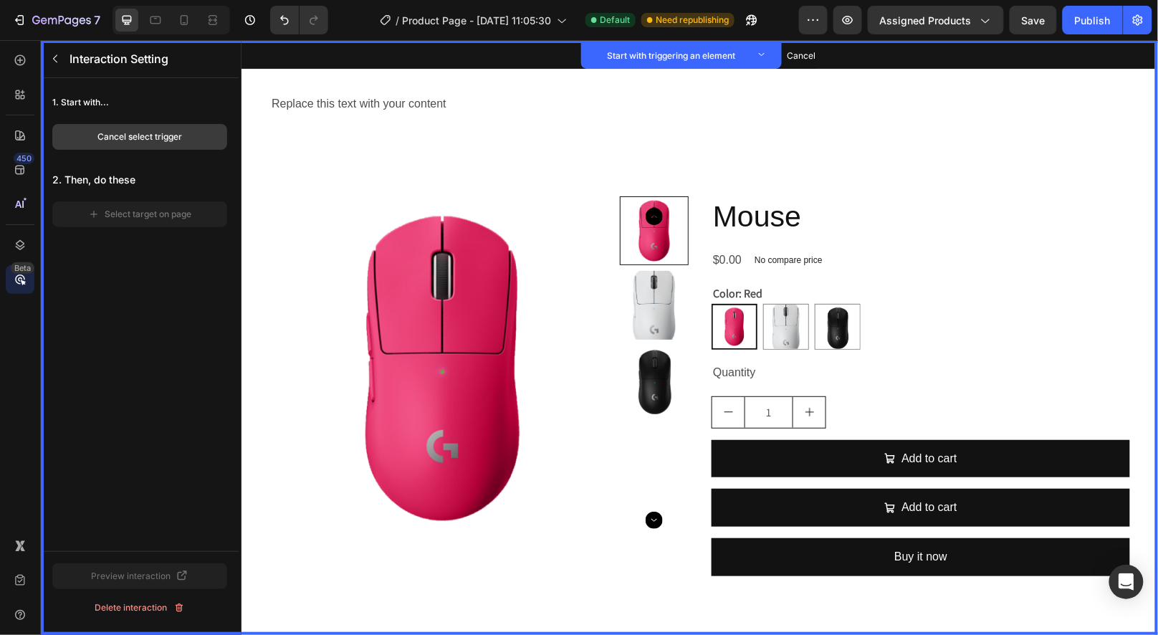
click at [149, 144] on button "Cancel select trigger" at bounding box center [139, 137] width 175 height 26
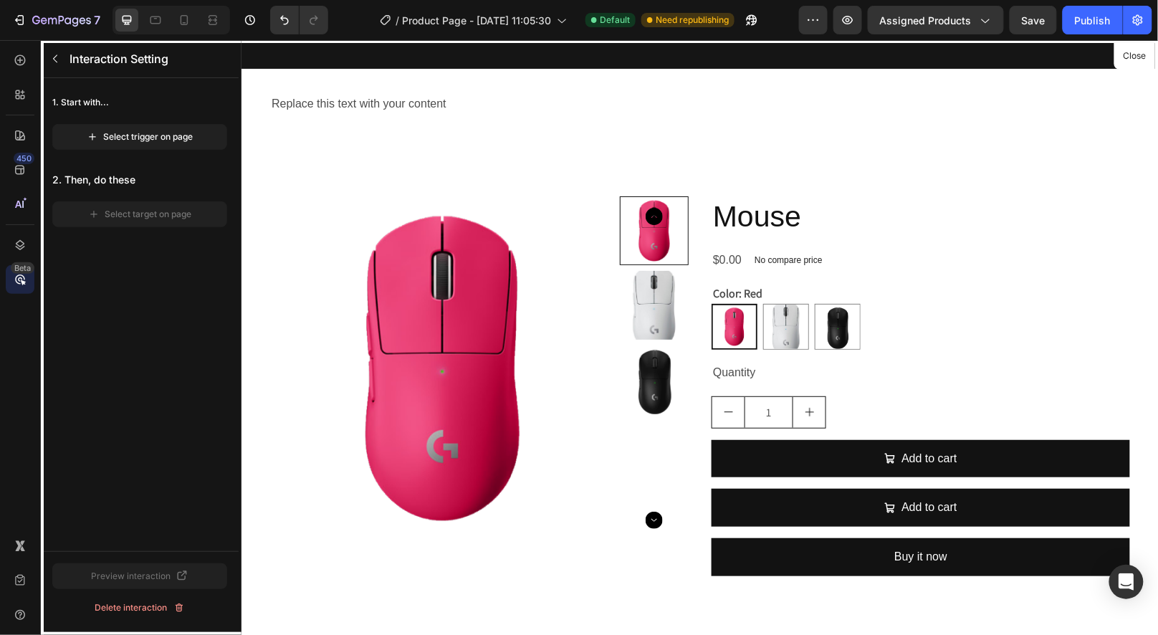
click at [801, 411] on div at bounding box center [699, 336] width 917 height 595
click at [737, 372] on div at bounding box center [699, 336] width 917 height 595
click at [140, 132] on div "Select trigger on page" at bounding box center [140, 136] width 107 height 13
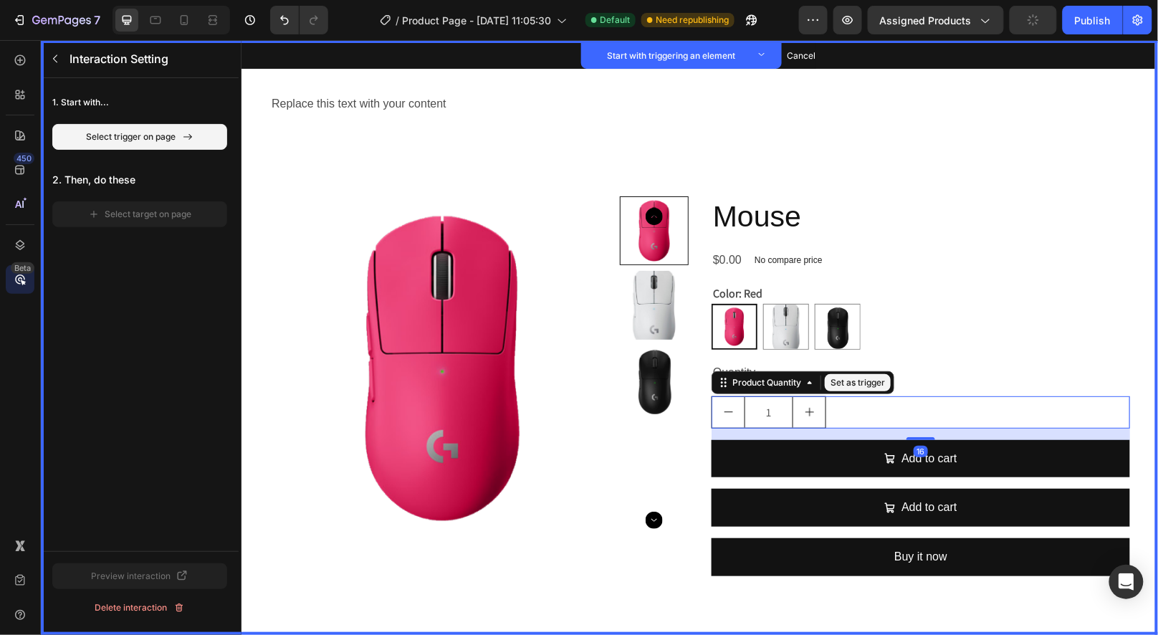
click at [848, 415] on div "1" at bounding box center [920, 412] width 418 height 32
click at [857, 380] on button "Set as trigger" at bounding box center [857, 381] width 66 height 17
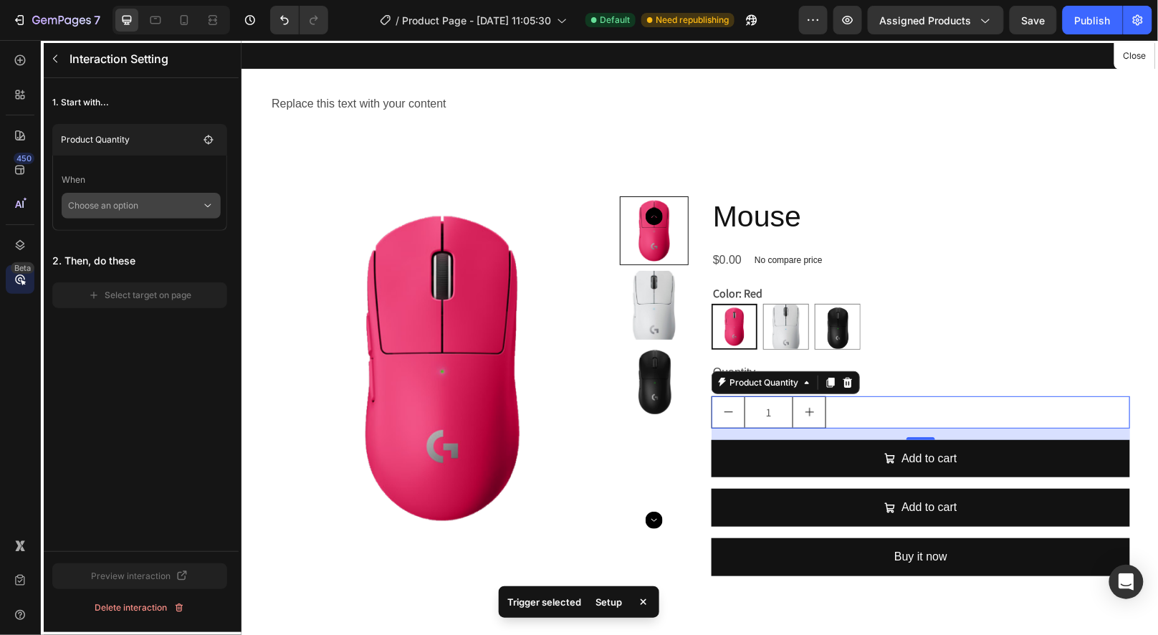
click at [175, 201] on p "Choose an option" at bounding box center [134, 206] width 133 height 26
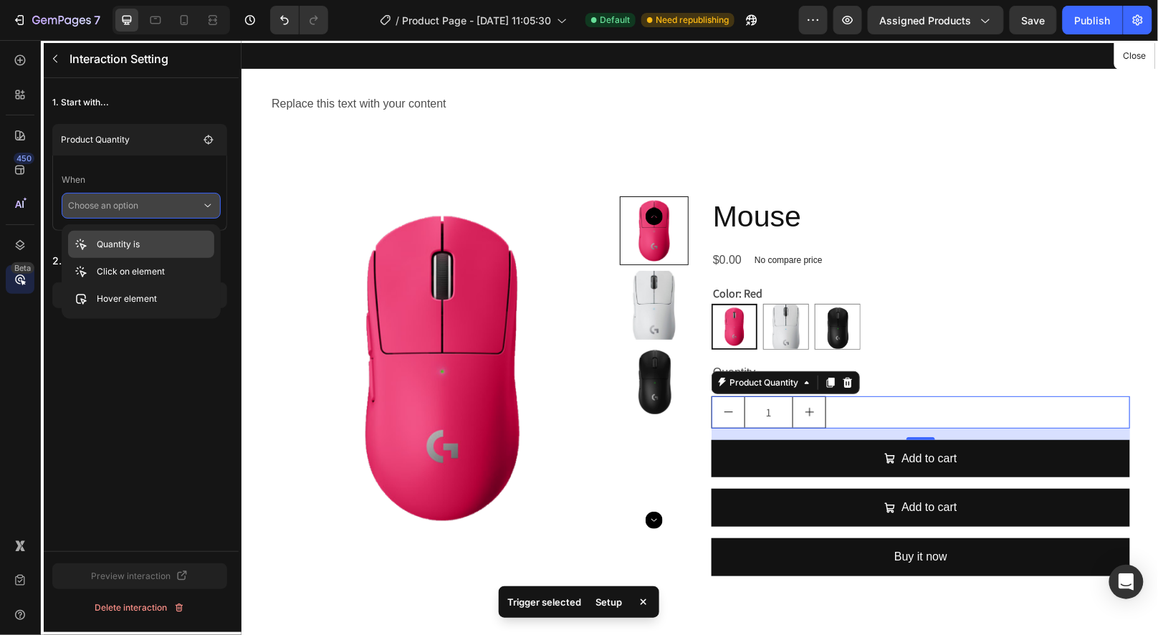
click at [145, 258] on div "Quantity is" at bounding box center [141, 271] width 146 height 27
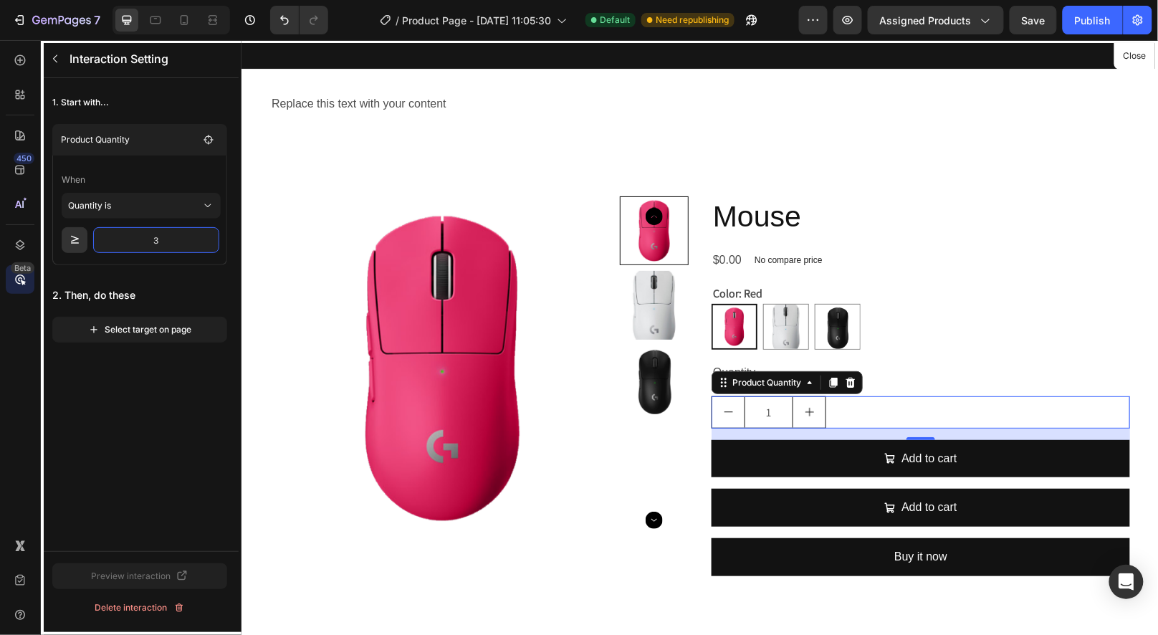
type input "3"
click at [104, 375] on div "1. Start with... Product Quantity When Quantity is 3 2. Then, do these Select t…" at bounding box center [140, 314] width 198 height 473
click at [138, 332] on div "Select target on page" at bounding box center [140, 329] width 104 height 13
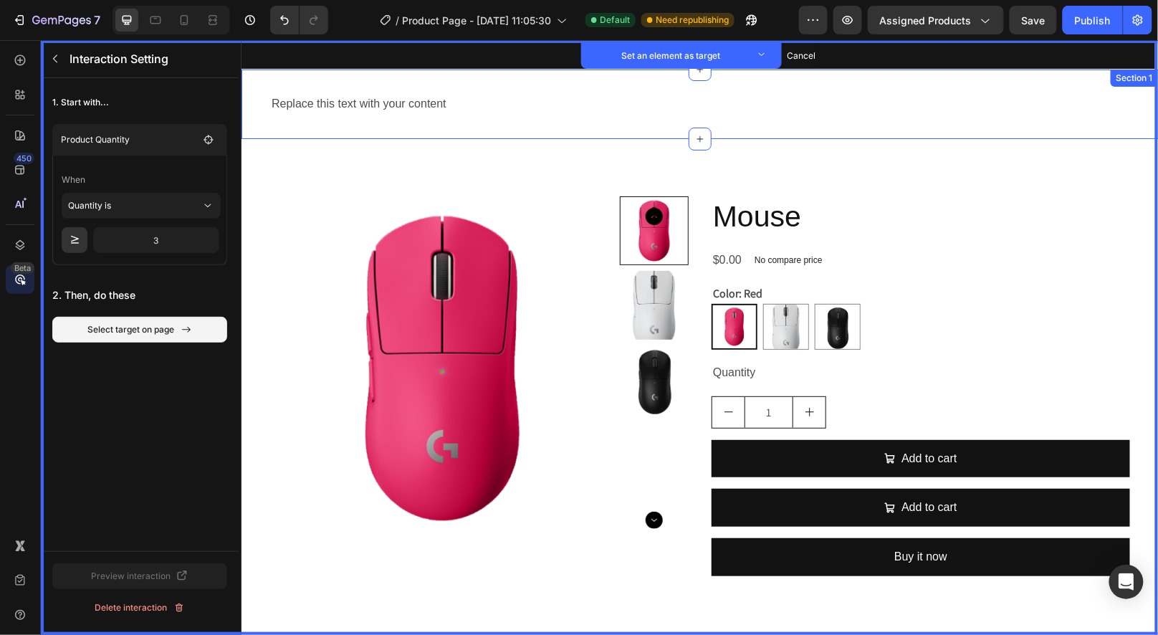
click at [377, 111] on div "Replace this text with your content" at bounding box center [699, 104] width 860 height 24
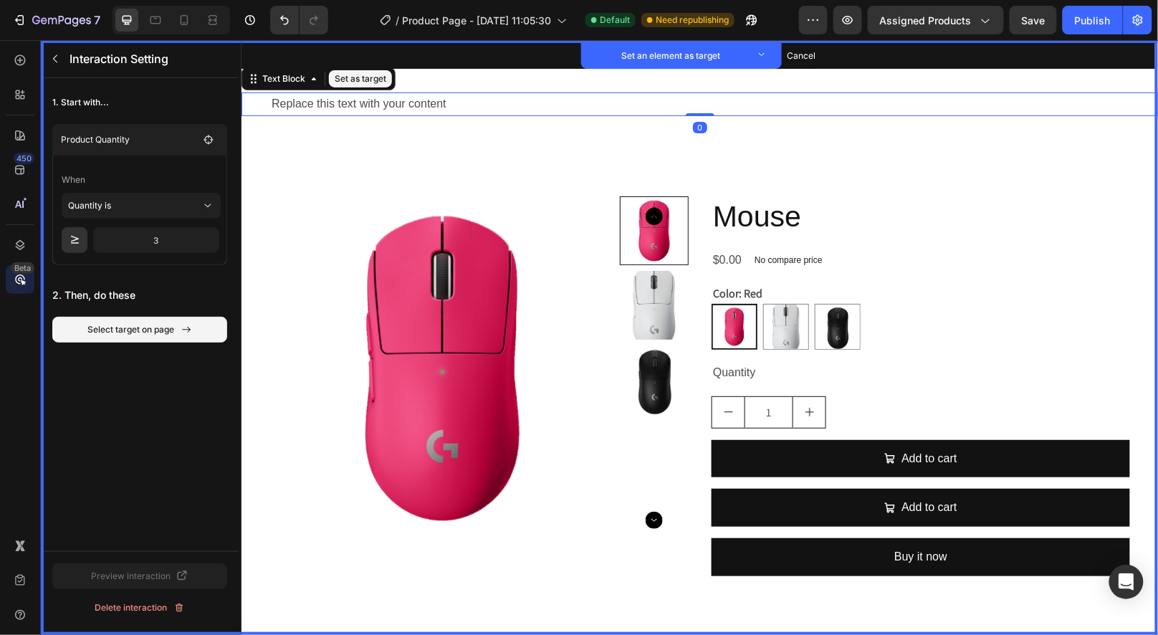
click at [365, 80] on button "Set as target" at bounding box center [359, 78] width 63 height 17
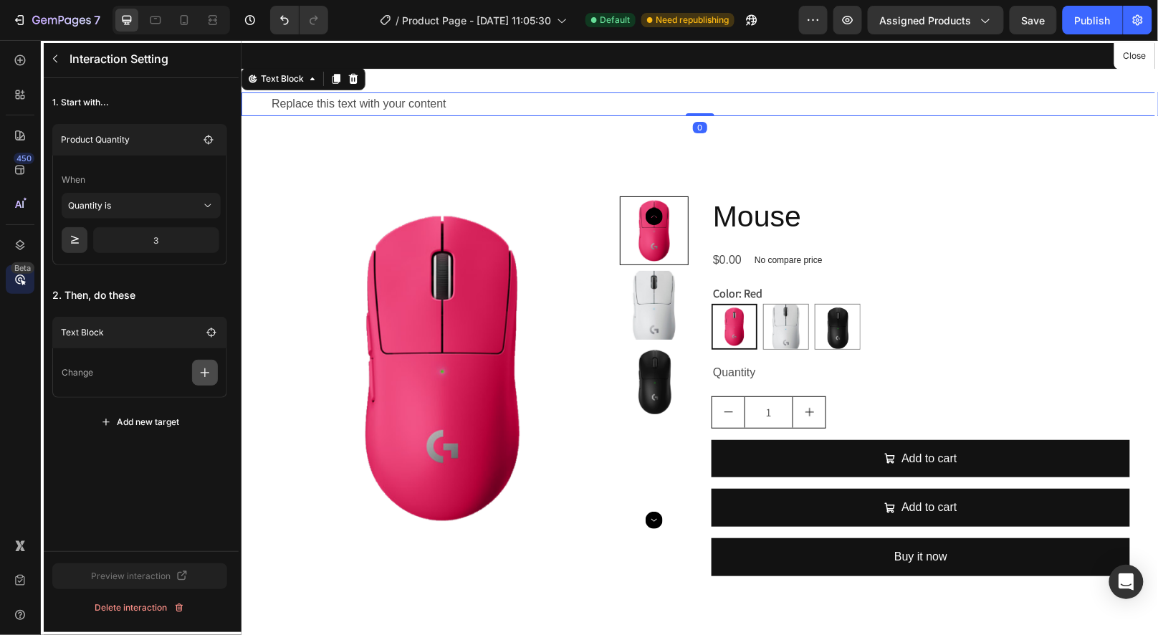
click at [192, 382] on button "button" at bounding box center [205, 373] width 26 height 26
click at [380, 103] on div at bounding box center [699, 336] width 917 height 595
click at [194, 373] on button "button" at bounding box center [205, 373] width 26 height 26
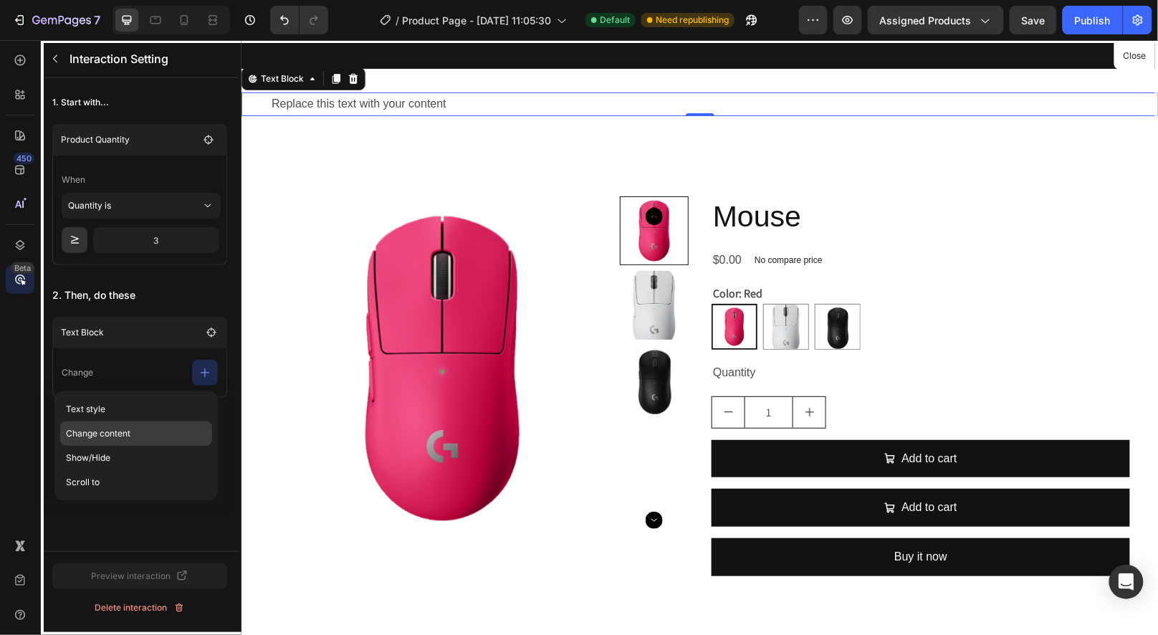
click at [113, 446] on p "Change content" at bounding box center [136, 458] width 152 height 24
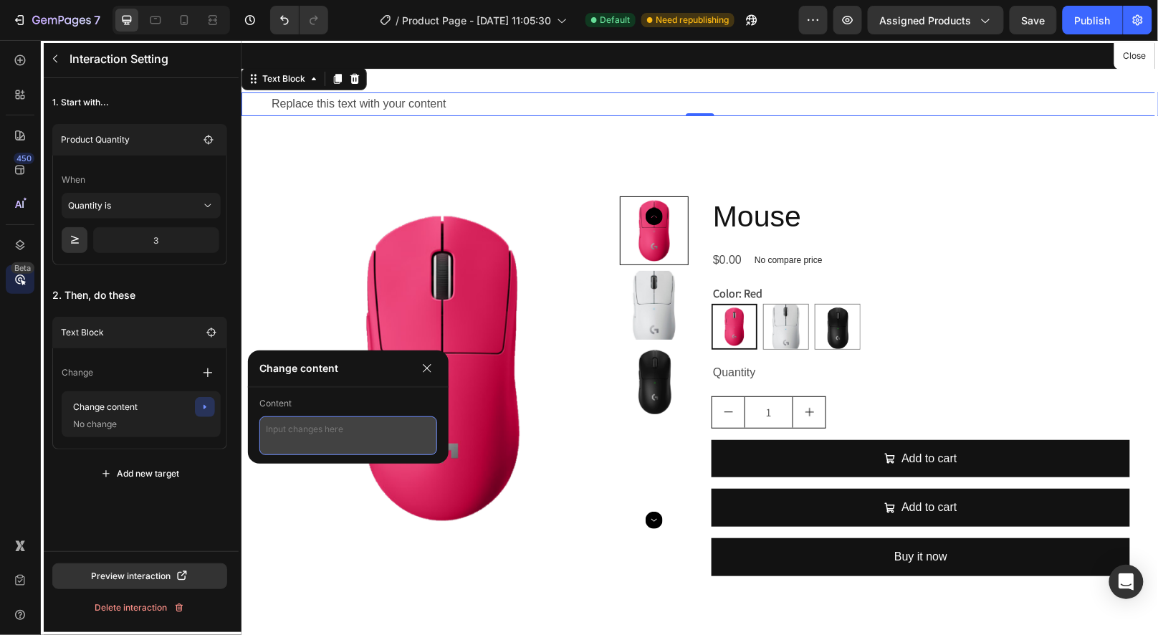
click at [313, 431] on textarea at bounding box center [348, 435] width 178 height 39
type textarea "FREE SHIPPING !"
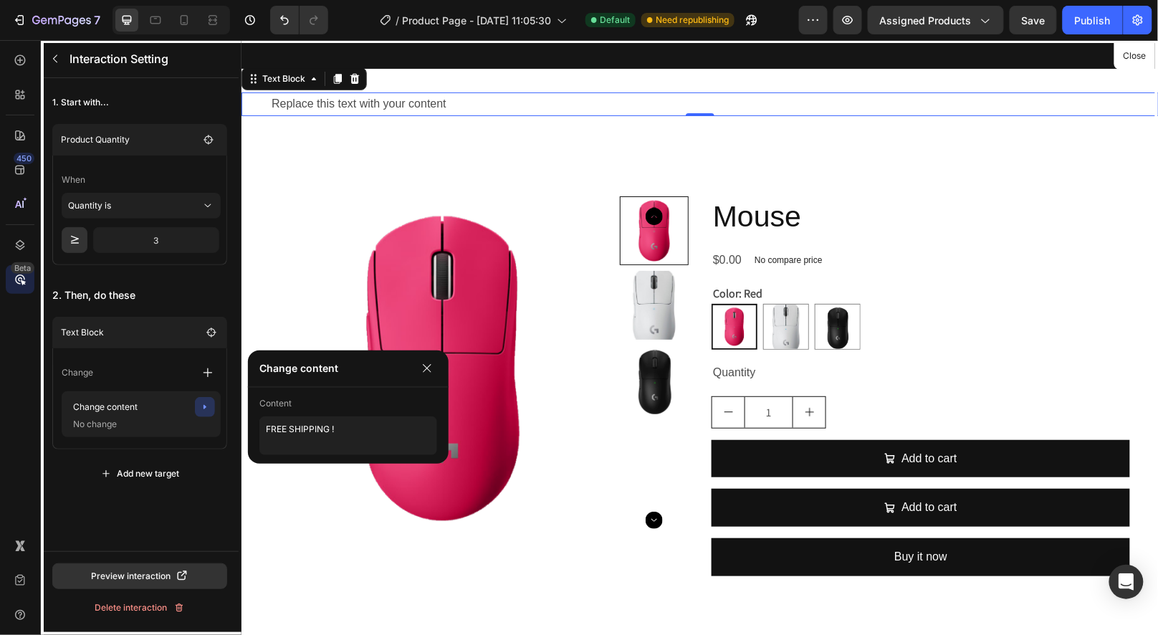
click at [153, 517] on div "1. Start with... Product Quantity When Quantity is 3 2. Then, do these Text Blo…" at bounding box center [140, 314] width 198 height 473
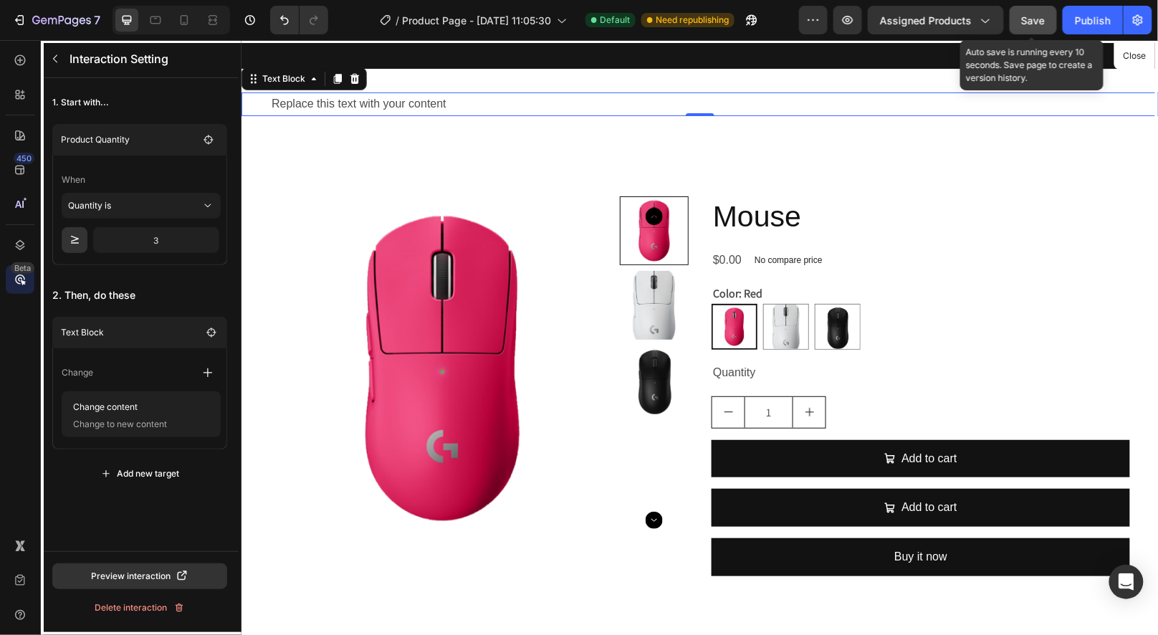
click at [1030, 19] on span "Save" at bounding box center [1034, 20] width 24 height 12
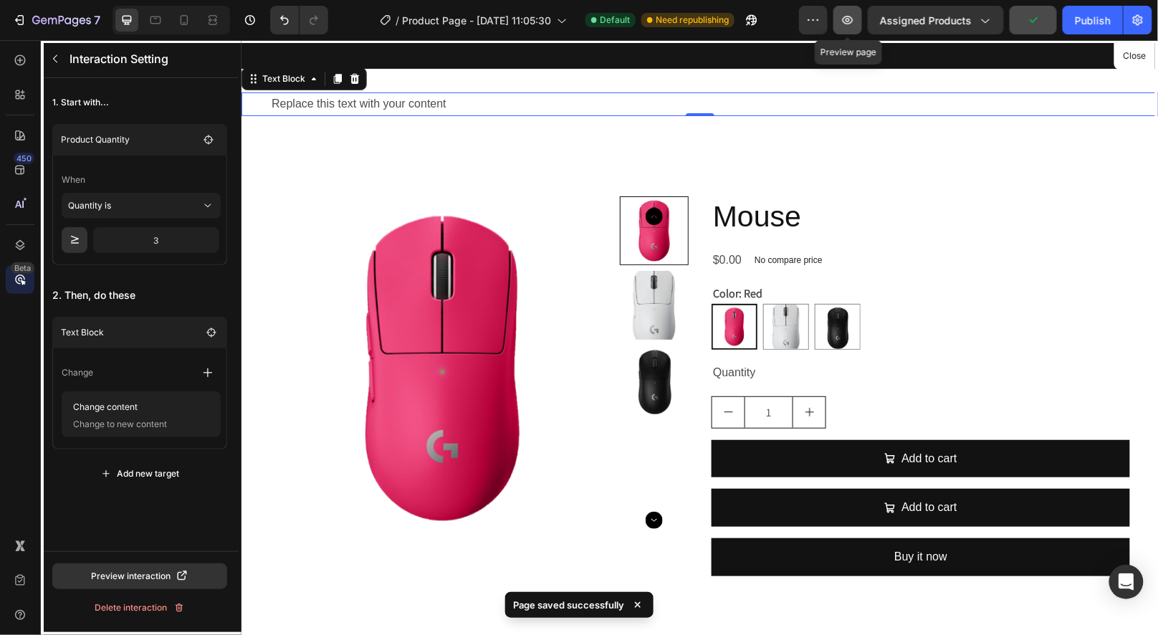
click at [857, 22] on button "button" at bounding box center [847, 20] width 29 height 29
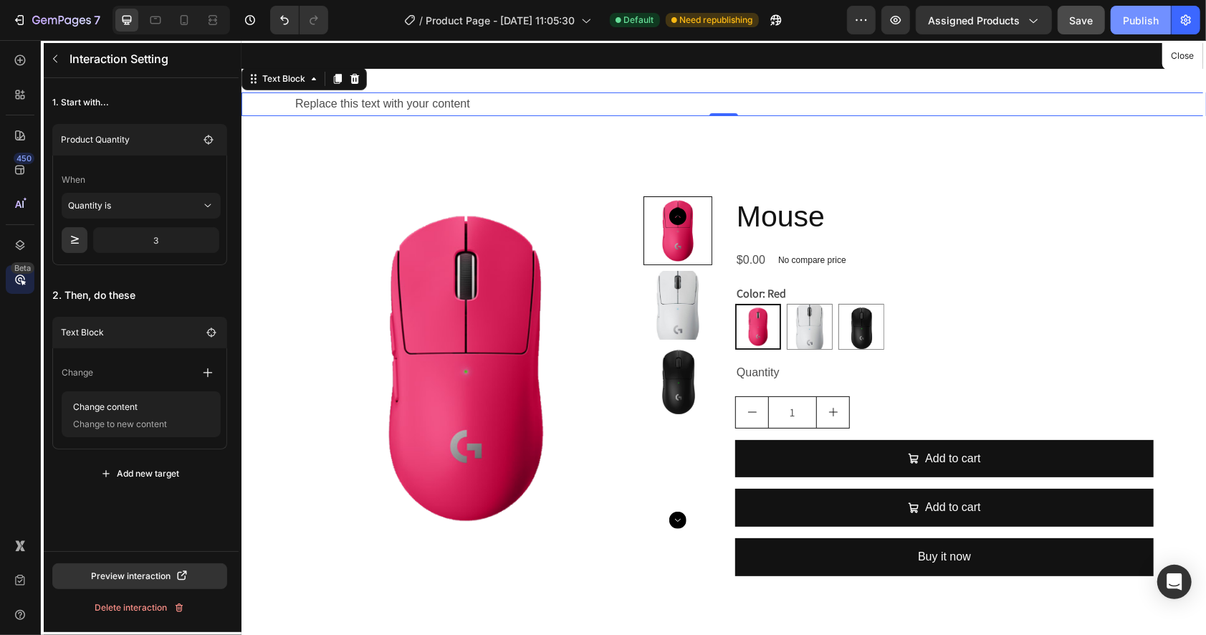
click at [1146, 25] on div "Publish" at bounding box center [1141, 20] width 36 height 15
click at [758, 17] on icon "button" at bounding box center [759, 20] width 14 height 14
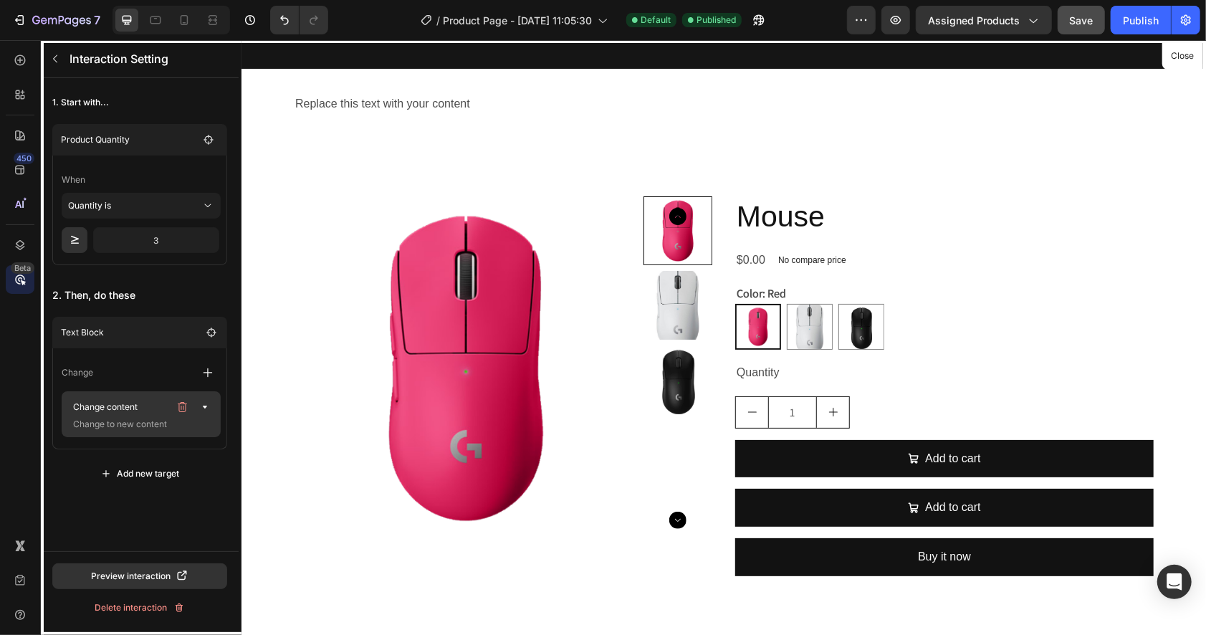
click at [147, 424] on p "Change to new content" at bounding box center [138, 424] width 143 height 14
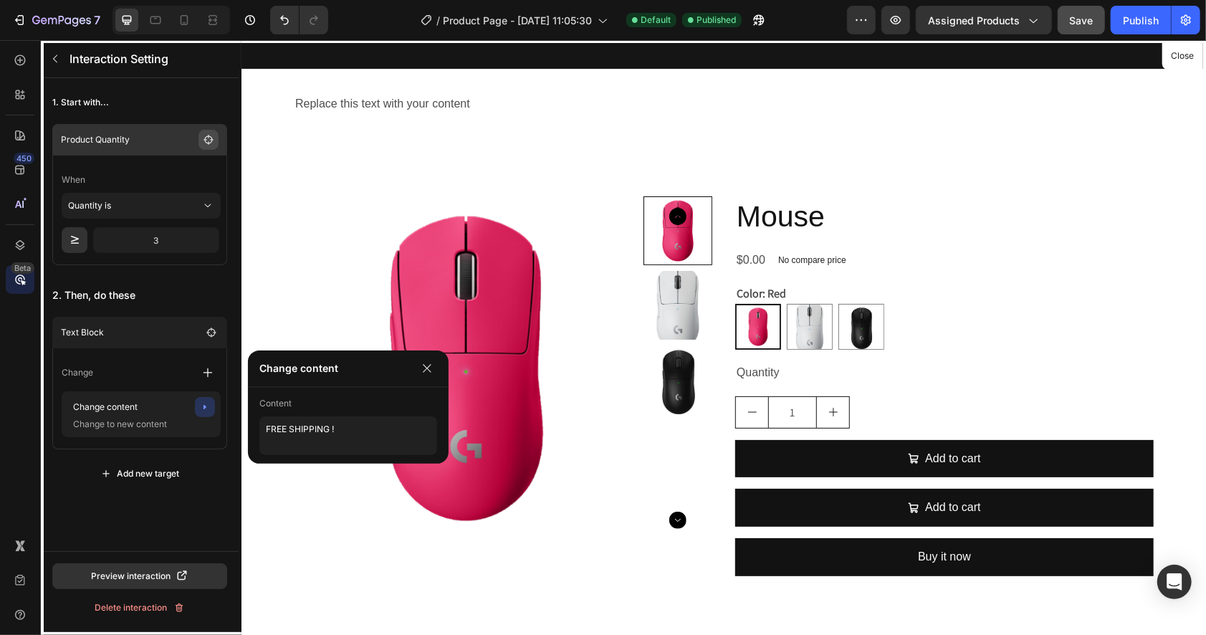
click at [199, 139] on div "Product Quantity" at bounding box center [140, 140] width 158 height 20
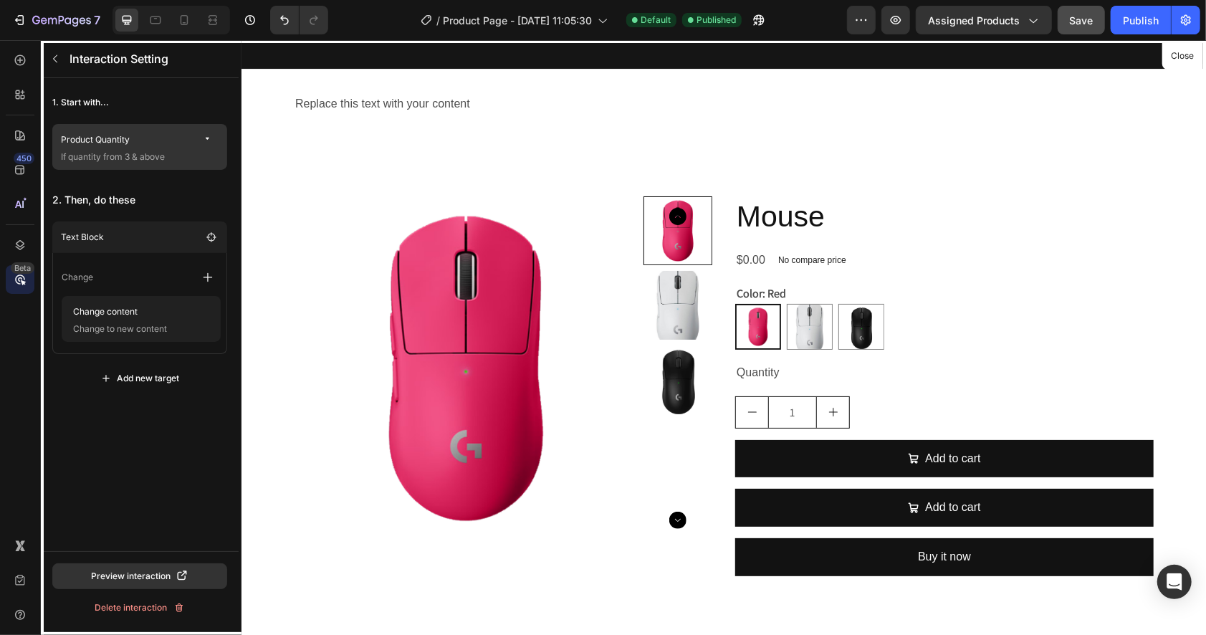
click at [208, 140] on icon "button" at bounding box center [208, 139] width 11 height 11
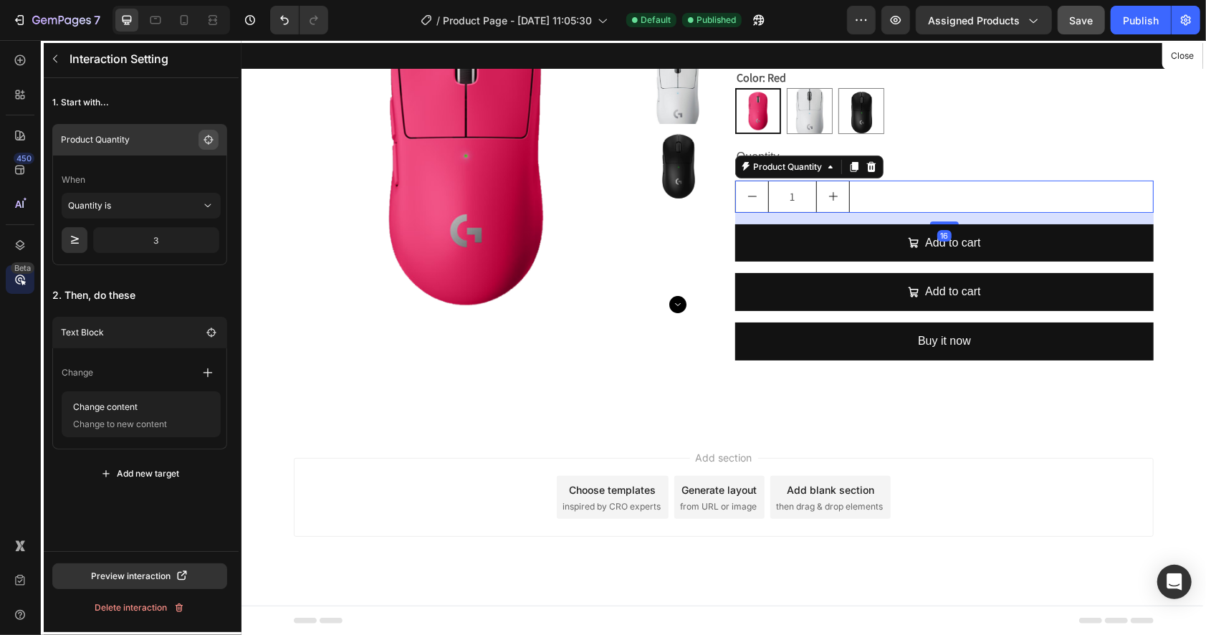
click at [212, 140] on icon "button" at bounding box center [208, 139] width 11 height 11
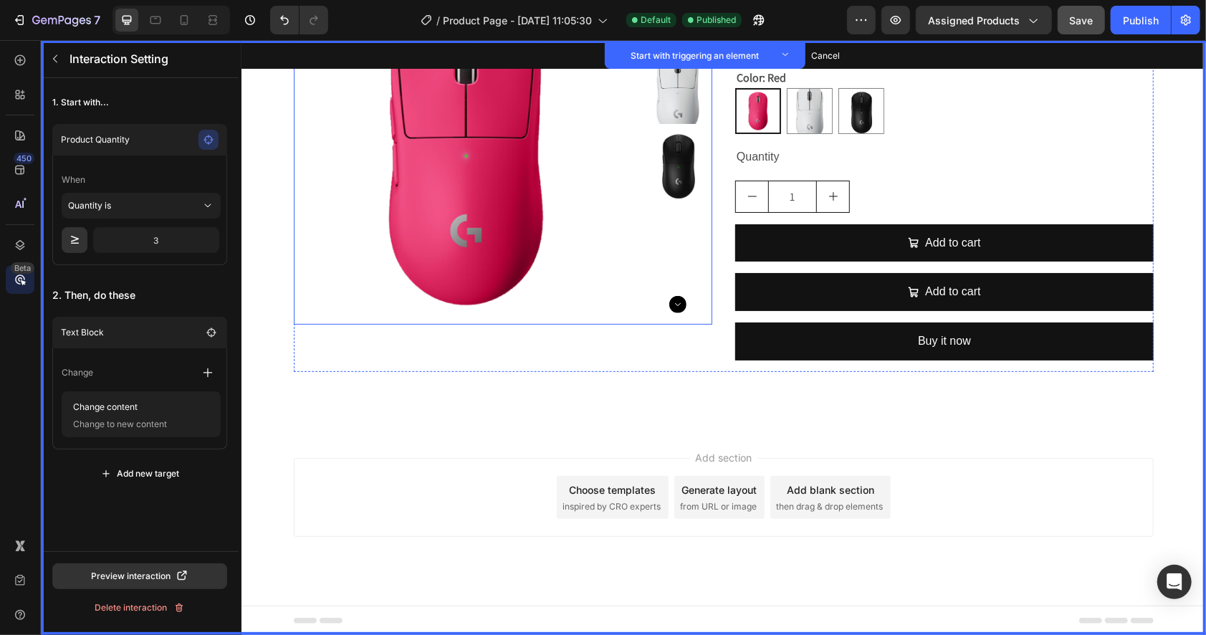
scroll to position [0, 0]
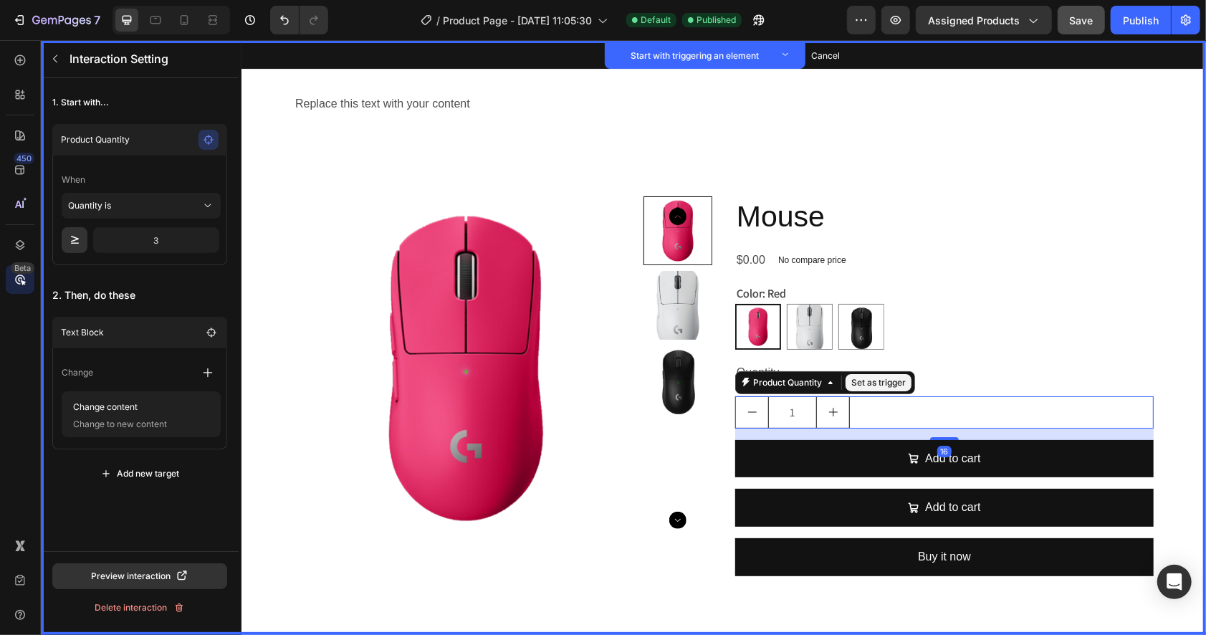
click at [872, 401] on div "1" at bounding box center [943, 412] width 418 height 32
click at [211, 334] on icon "button" at bounding box center [211, 332] width 11 height 11
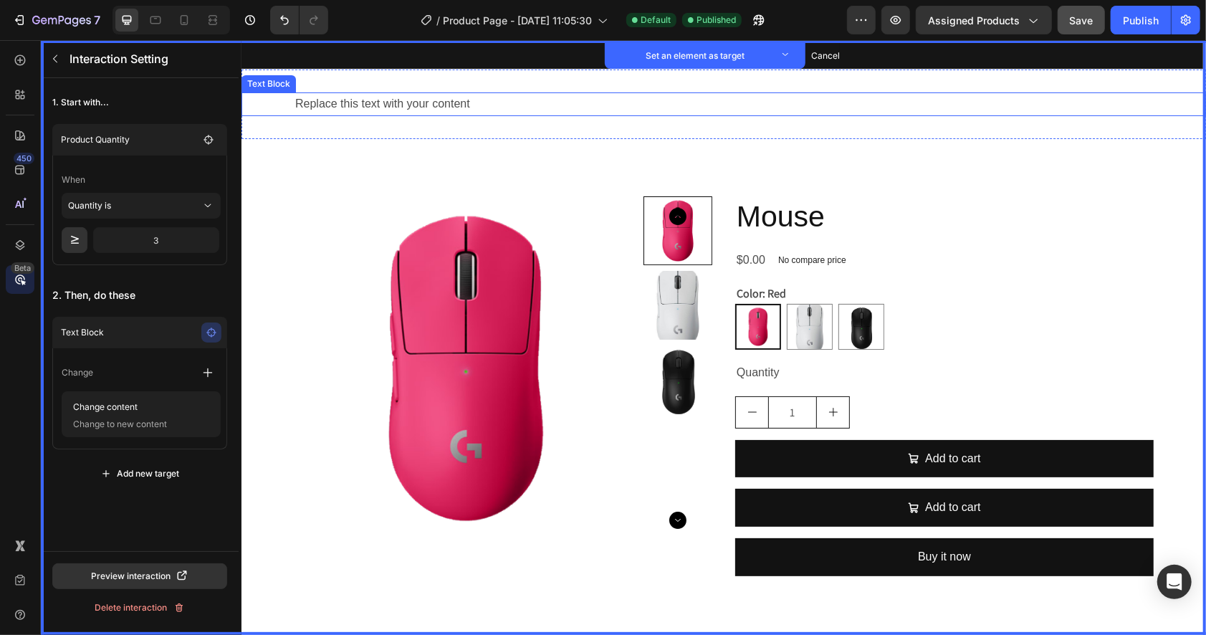
click at [340, 100] on div "Replace this text with your content" at bounding box center [723, 104] width 860 height 24
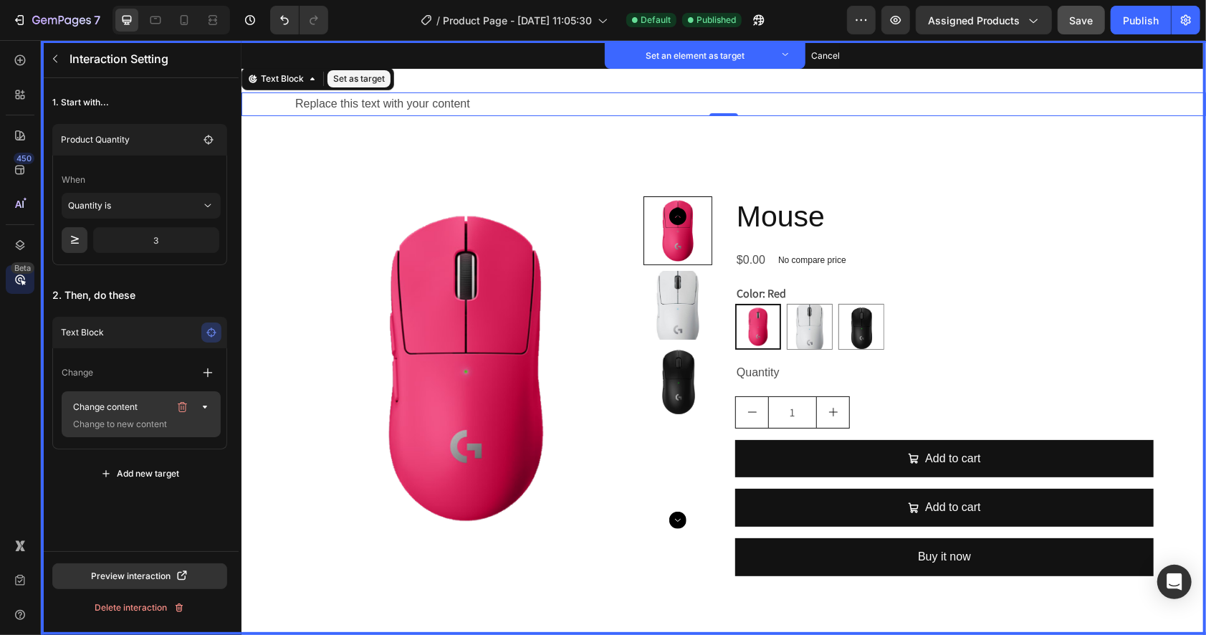
click at [149, 412] on p "Change content" at bounding box center [118, 407] width 102 height 20
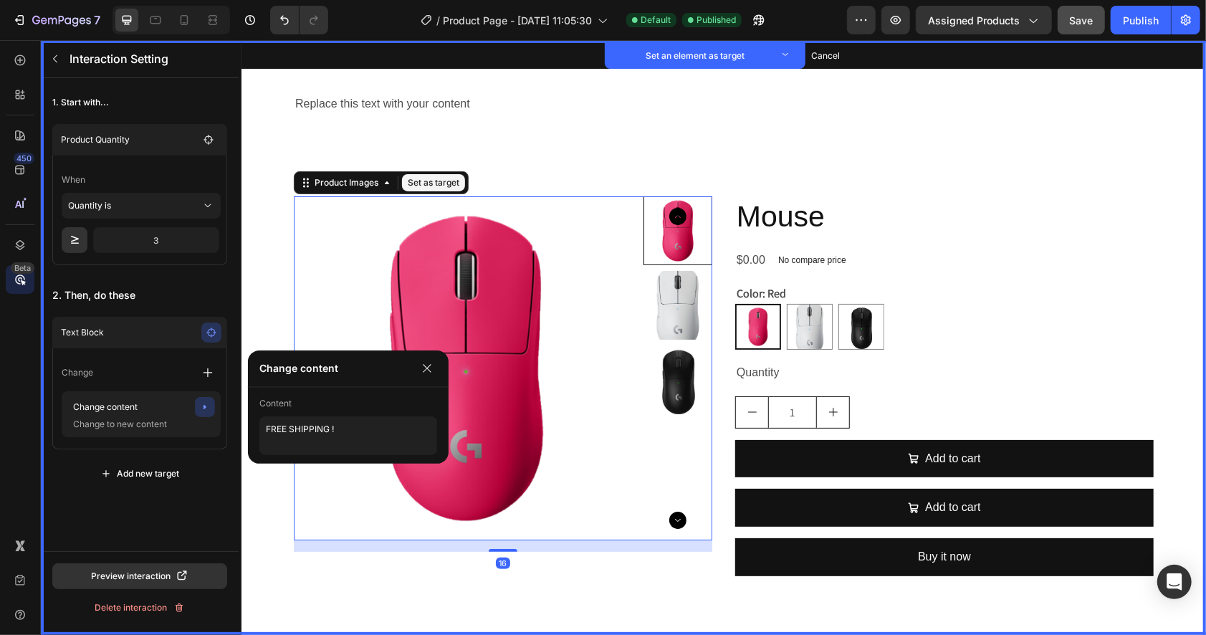
click at [295, 211] on img at bounding box center [465, 368] width 344 height 344
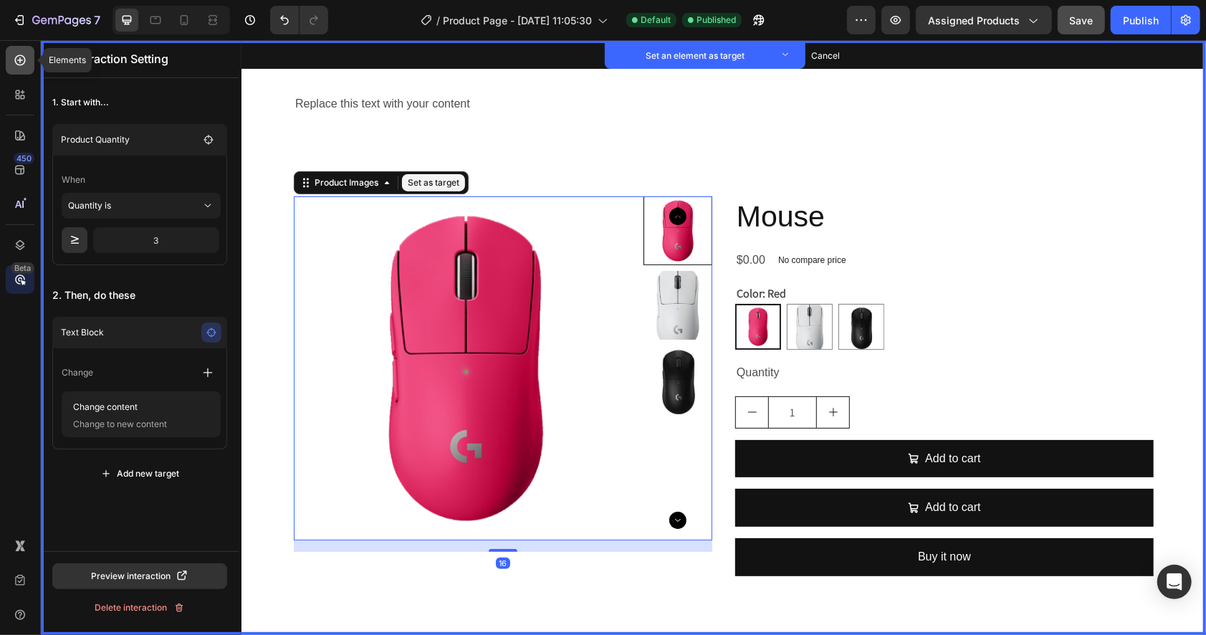
click at [11, 64] on div at bounding box center [20, 60] width 29 height 29
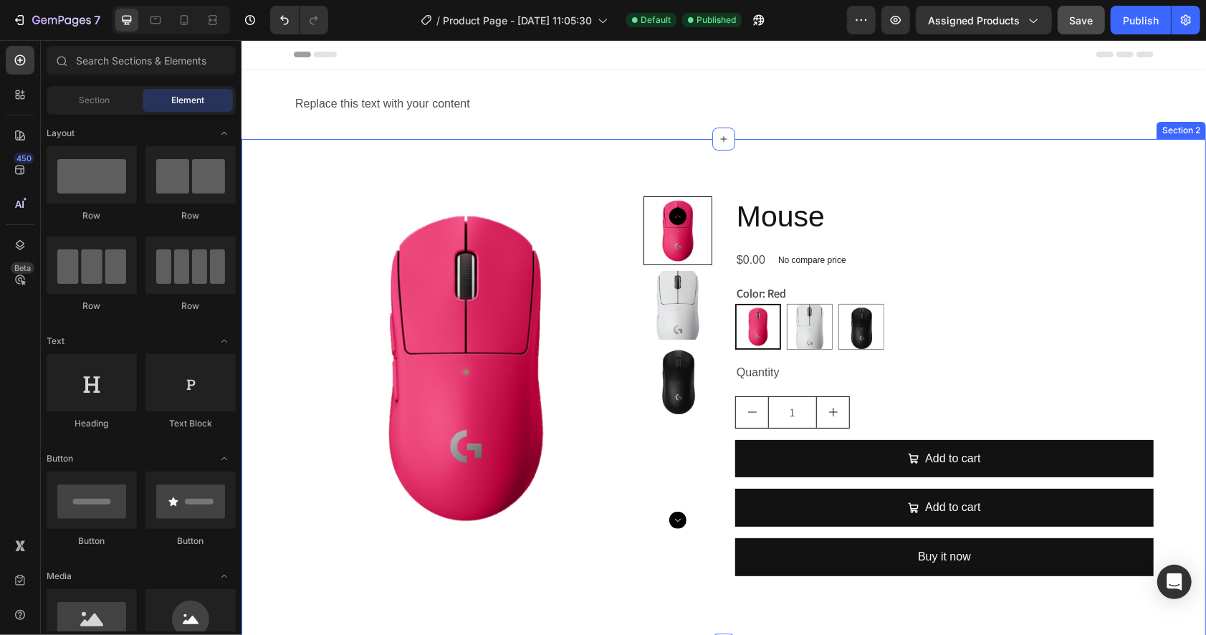
scroll to position [216, 0]
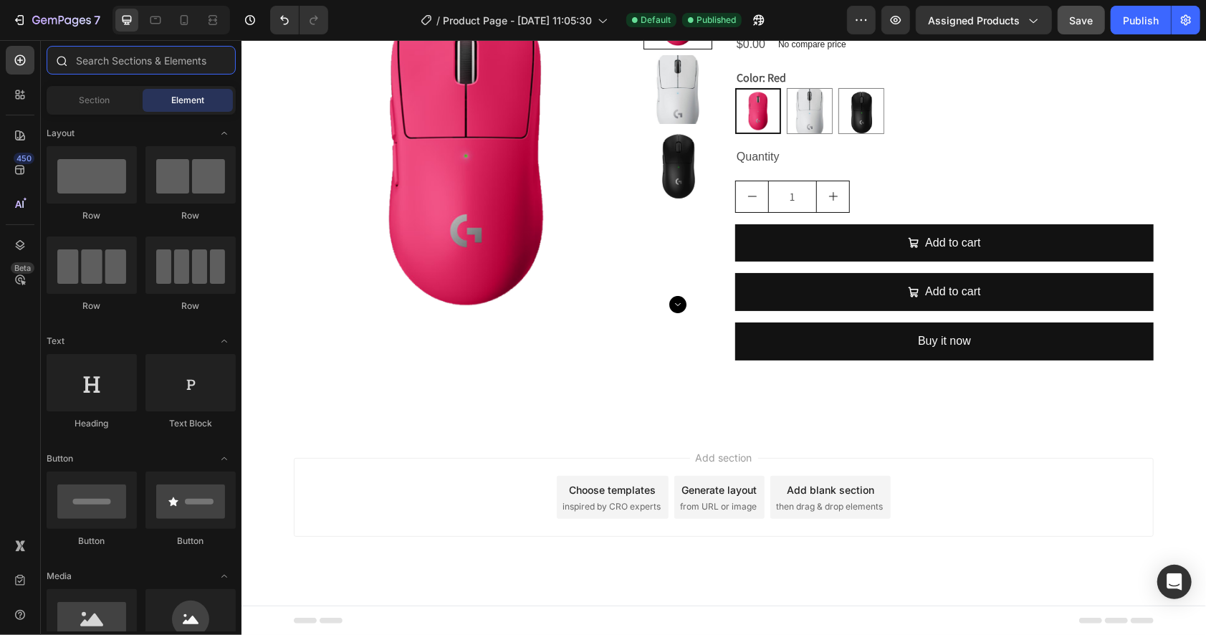
drag, startPoint x: 112, startPoint y: 65, endPoint x: 155, endPoint y: 62, distance: 43.1
click at [113, 65] on input "text" at bounding box center [141, 60] width 189 height 29
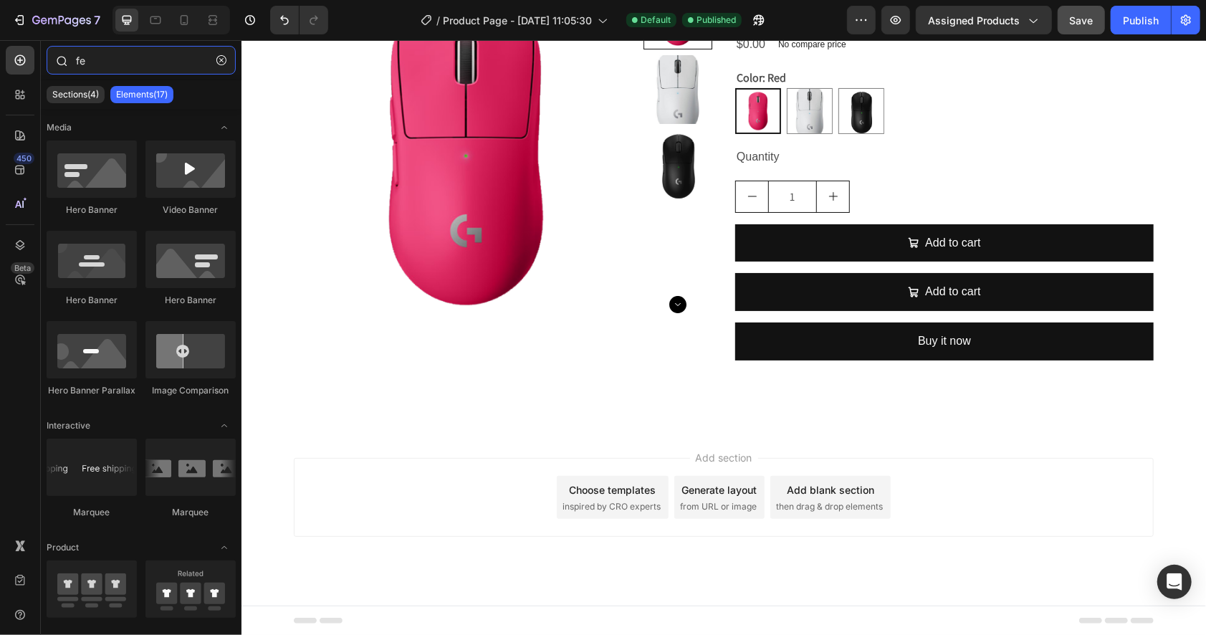
type input "f"
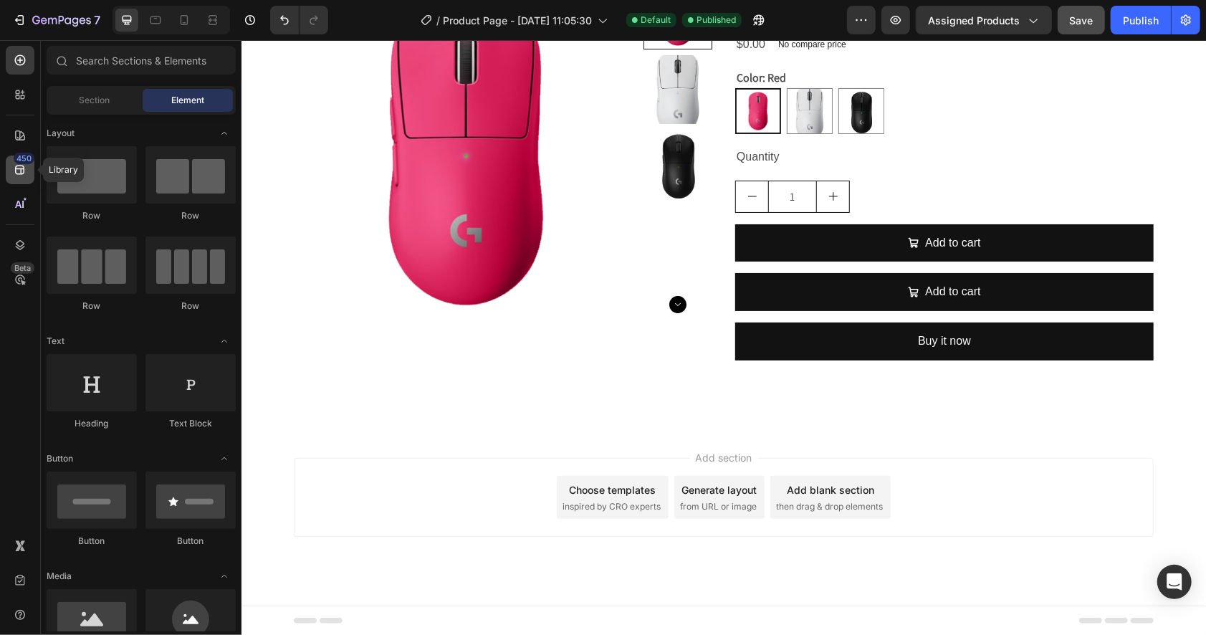
click at [14, 174] on icon at bounding box center [20, 170] width 14 height 14
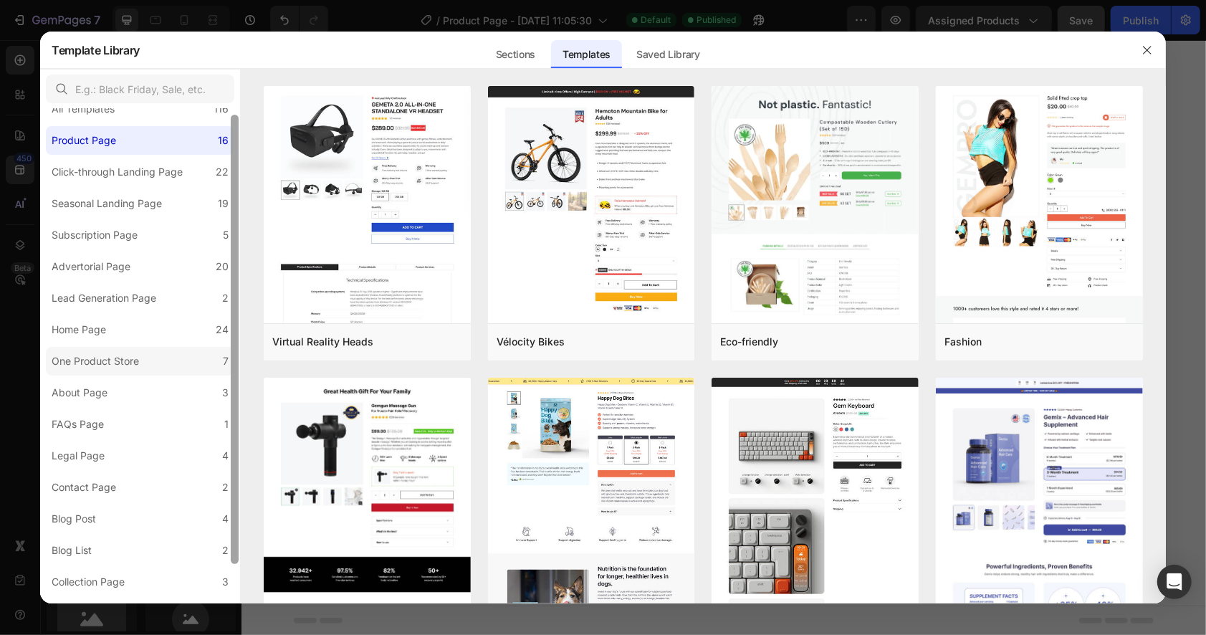
scroll to position [49, 0]
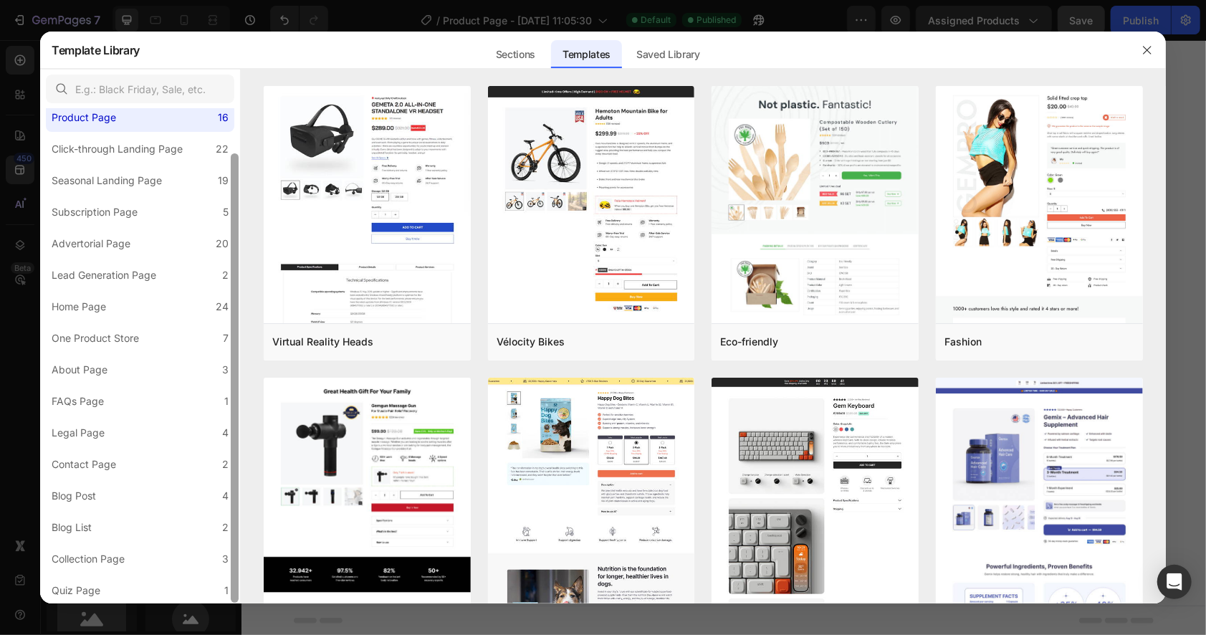
drag, startPoint x: 231, startPoint y: 258, endPoint x: 235, endPoint y: 337, distance: 78.9
click at [235, 337] on div at bounding box center [235, 377] width 8 height 449
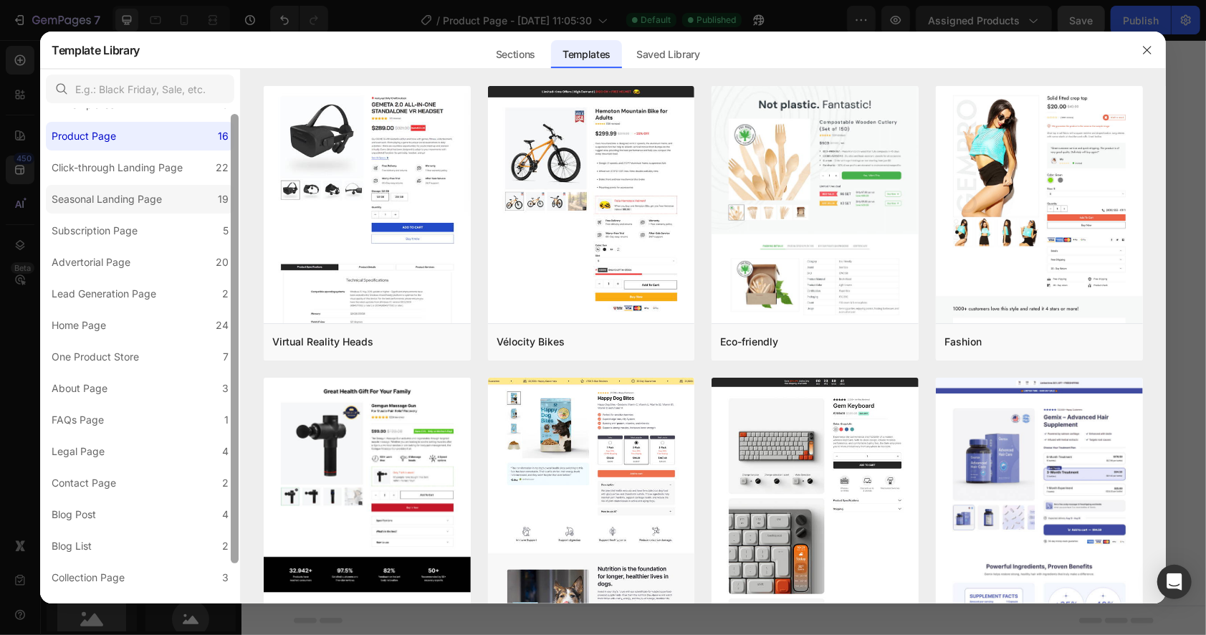
scroll to position [0, 0]
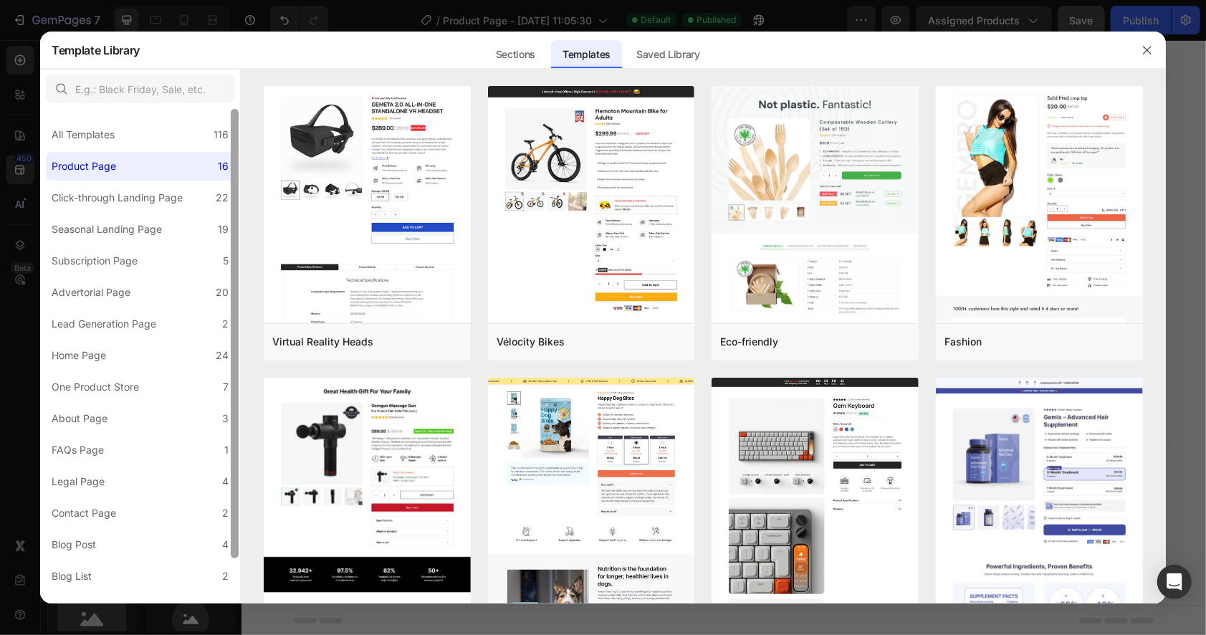
drag, startPoint x: 238, startPoint y: 292, endPoint x: 224, endPoint y: 171, distance: 121.9
click at [226, 189] on div "All Templates 116 Product Page 16 Click-through Landing Page 22 Seasonal Landin…" at bounding box center [140, 356] width 200 height 494
click at [528, 49] on div "Sections" at bounding box center [515, 54] width 62 height 29
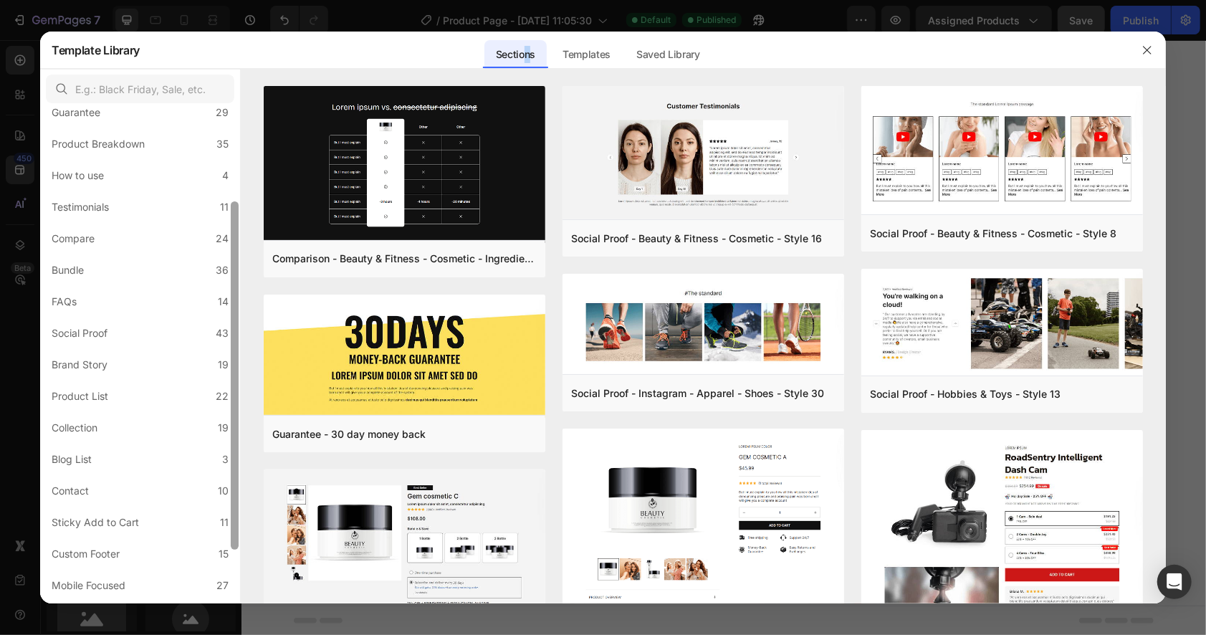
scroll to position [206, 0]
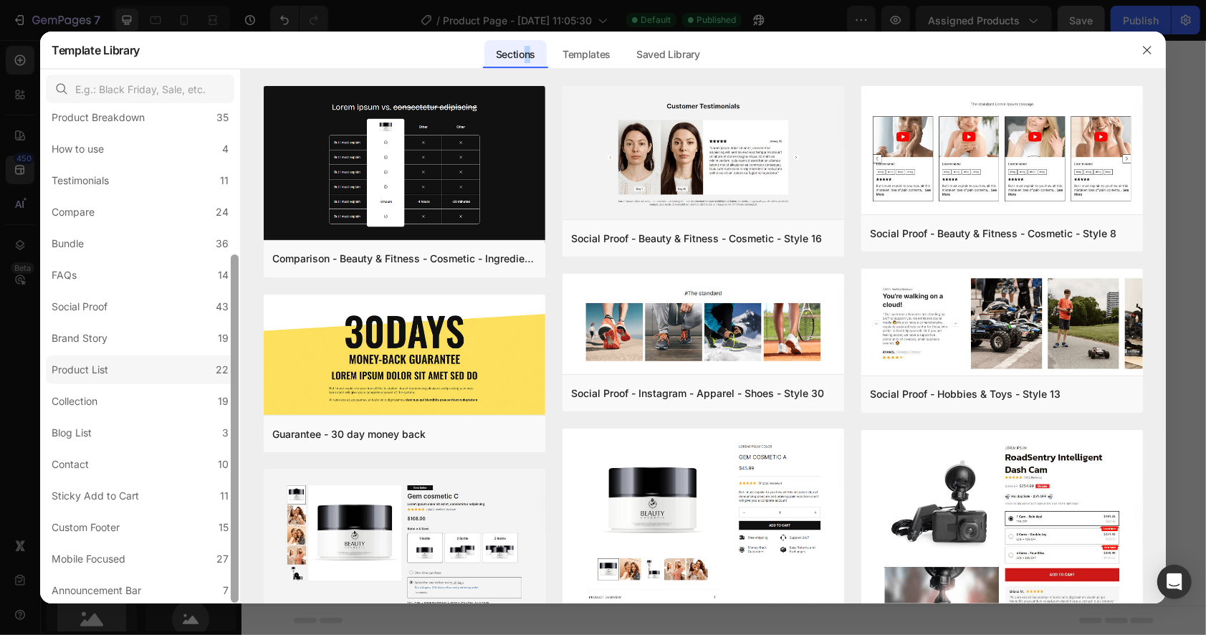
drag, startPoint x: 237, startPoint y: 160, endPoint x: 227, endPoint y: 363, distance: 203.0
click at [231, 363] on div at bounding box center [235, 428] width 8 height 348
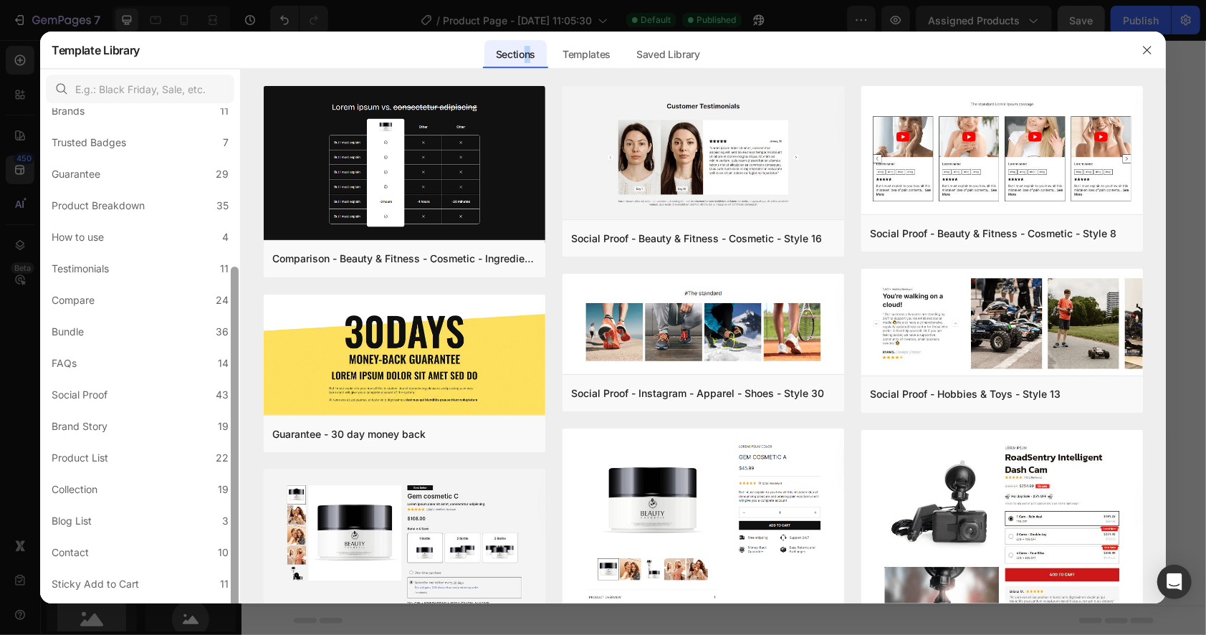
drag, startPoint x: 238, startPoint y: 448, endPoint x: 234, endPoint y: 376, distance: 71.7
click at [241, 380] on div "All Sections 446 Hero Section 76 Product Detail 34 Brands 11 Trusted Badges 7 G…" at bounding box center [603, 336] width 1126 height 534
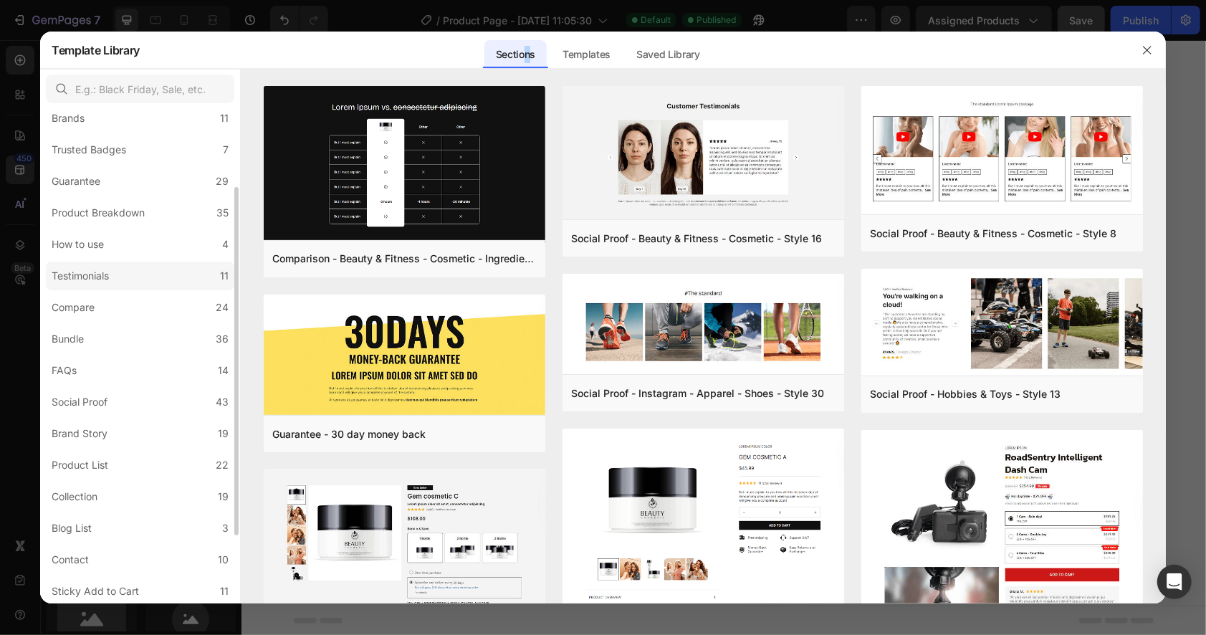
click at [119, 274] on label "Testimonials 11" at bounding box center [140, 276] width 188 height 29
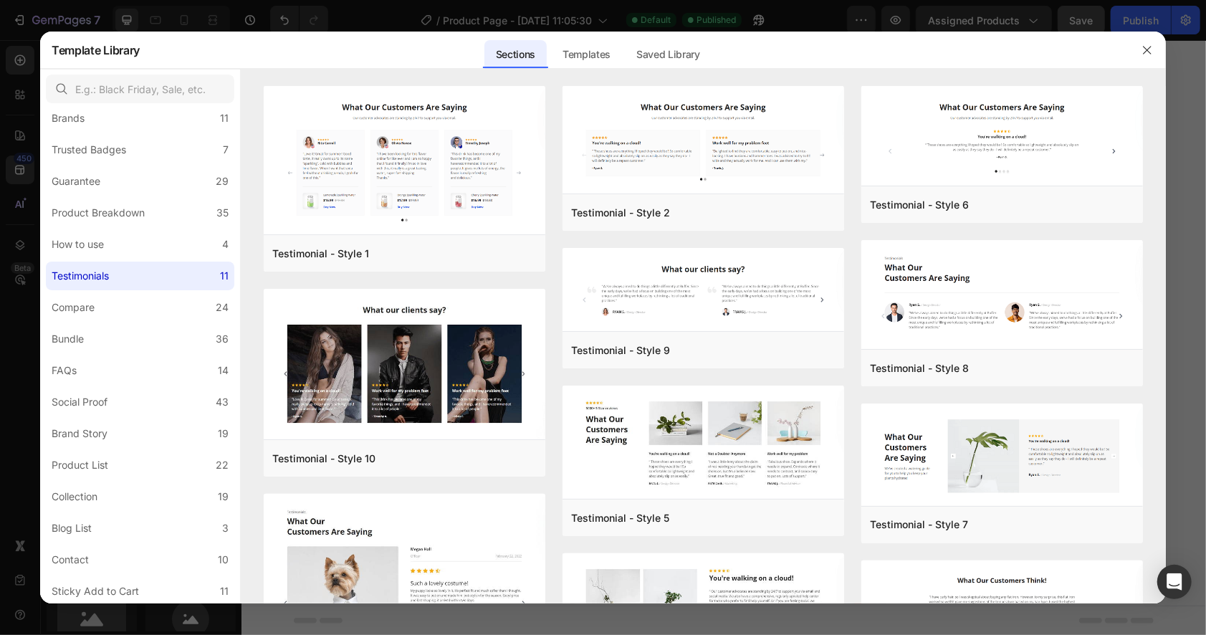
click at [436, 55] on div "Sections Templates Existing pages Saved Library Templates Saved Library" at bounding box center [597, 50] width 915 height 37
click at [27, 219] on div at bounding box center [603, 317] width 1206 height 635
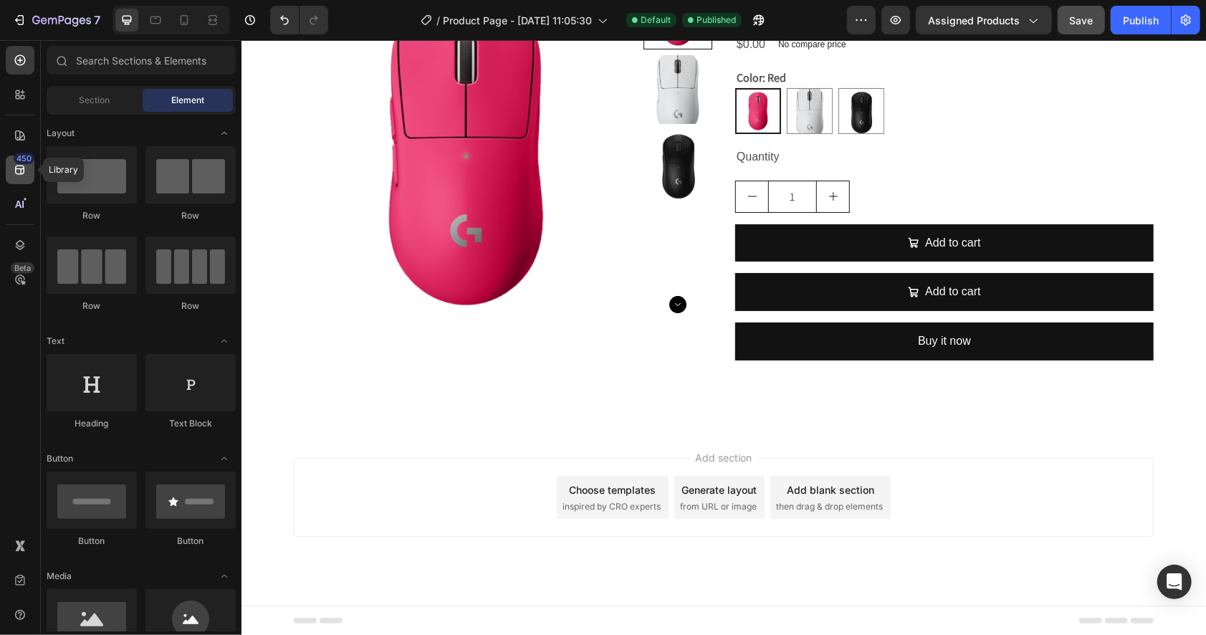
click at [22, 168] on icon at bounding box center [19, 170] width 9 height 9
drag, startPoint x: 1158, startPoint y: 444, endPoint x: 1150, endPoint y: 440, distance: 9.0
click at [1157, 444] on div "Add section Choose templates inspired by CRO experts Generate layout from URL o…" at bounding box center [723, 516] width 964 height 176
click at [21, 178] on div "450" at bounding box center [20, 169] width 29 height 29
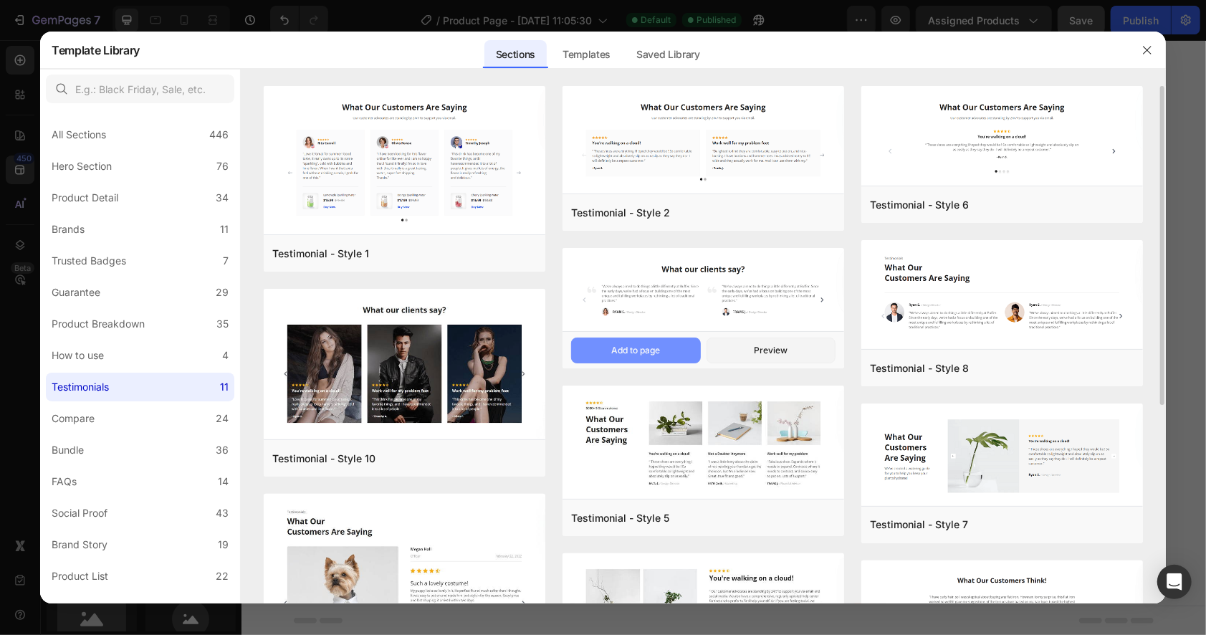
click at [636, 352] on div "Add to page" at bounding box center [635, 350] width 49 height 13
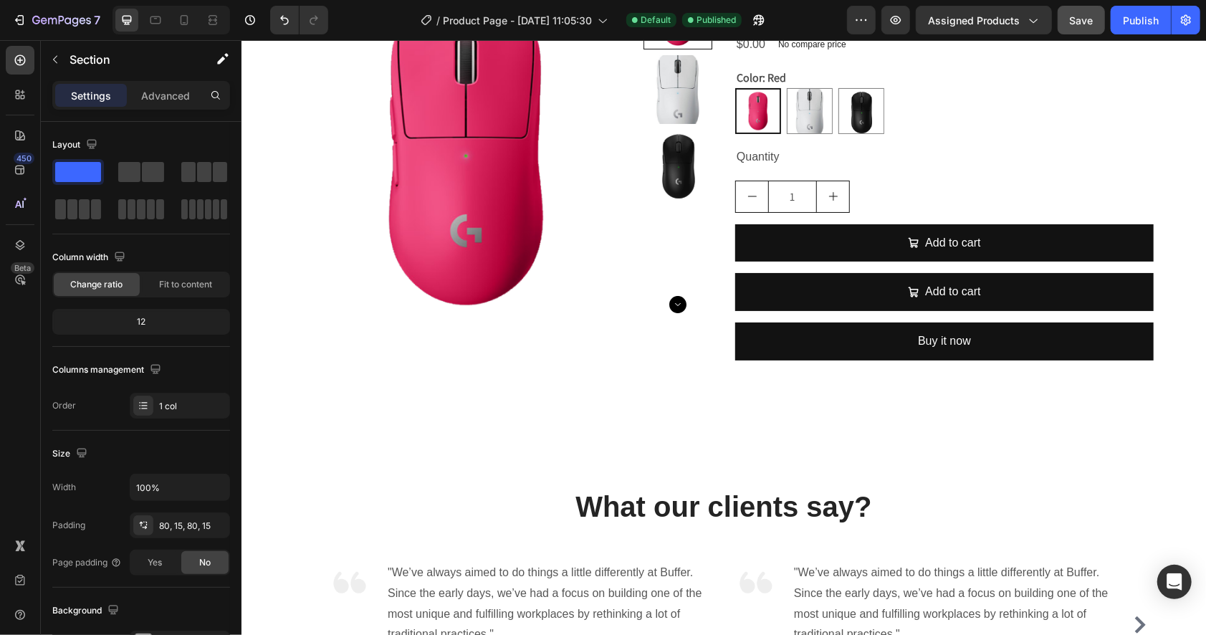
scroll to position [536, 0]
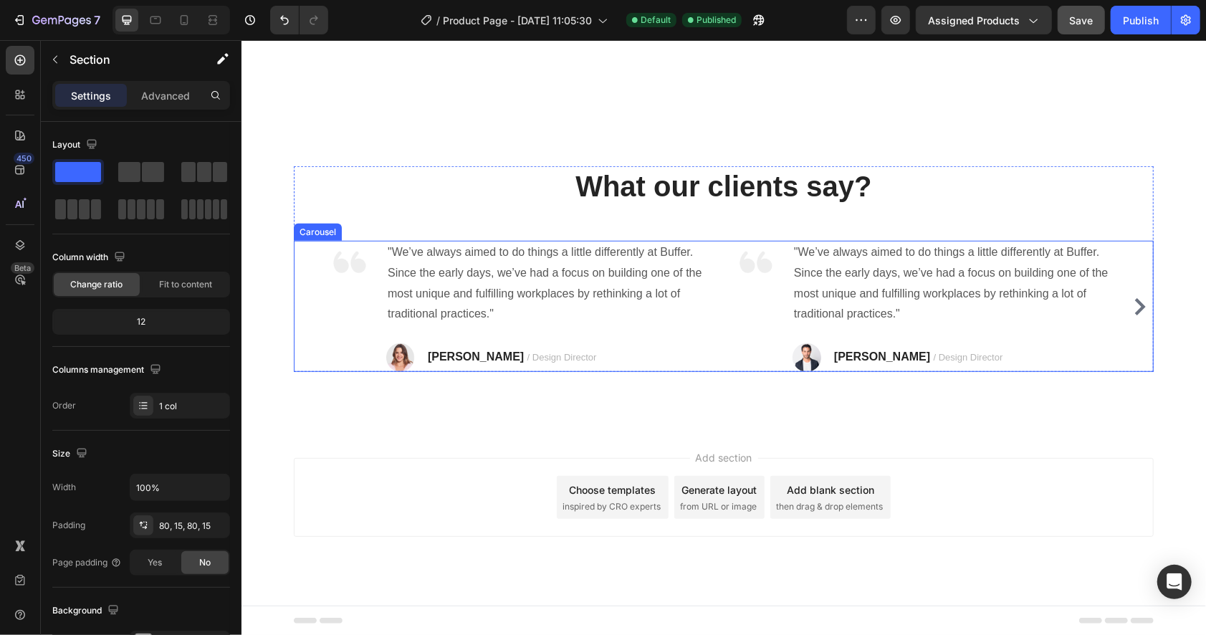
click at [1137, 304] on icon "Carousel Next Arrow" at bounding box center [1139, 305] width 11 height 17
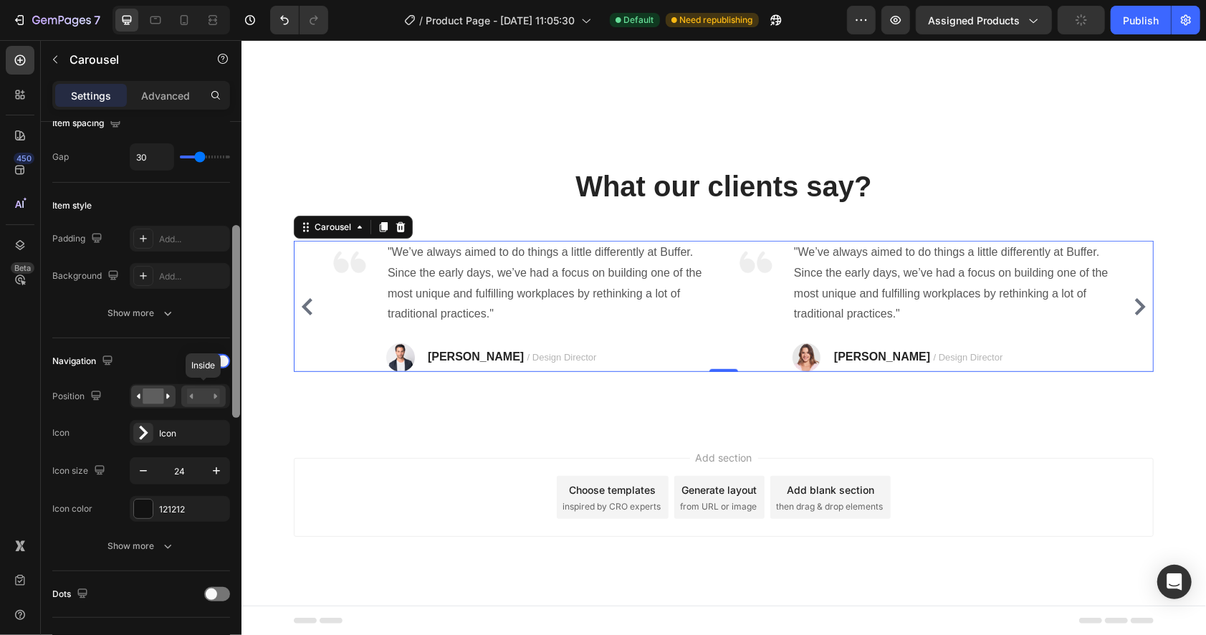
drag, startPoint x: 239, startPoint y: 296, endPoint x: 221, endPoint y: 398, distance: 103.4
click at [221, 397] on div "Items per slide 2 columns Display Sneak peek Add... Item management Order 4 ite…" at bounding box center [141, 399] width 201 height 554
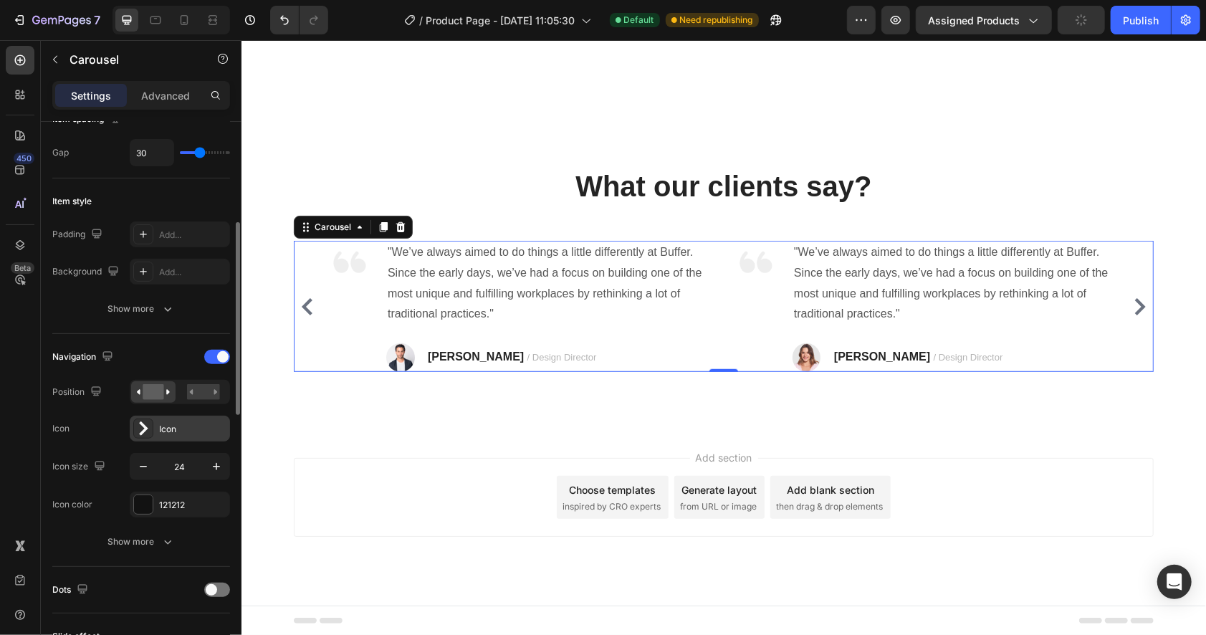
click at [173, 427] on div "Icon" at bounding box center [192, 429] width 67 height 13
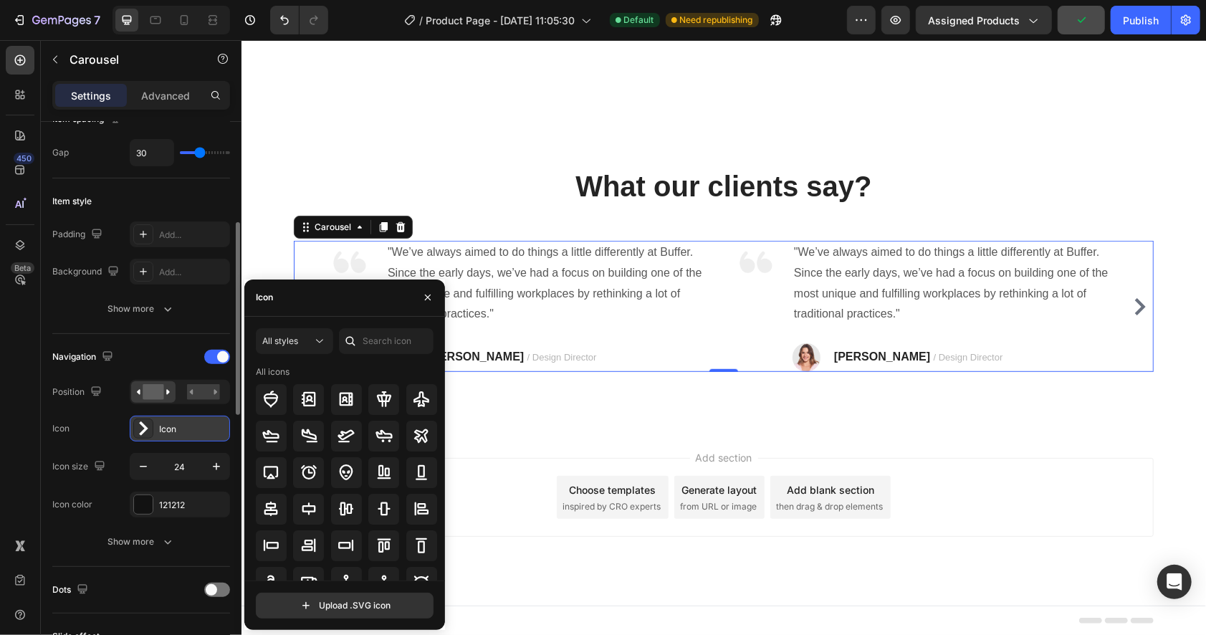
click at [173, 427] on div "Icon" at bounding box center [192, 429] width 67 height 13
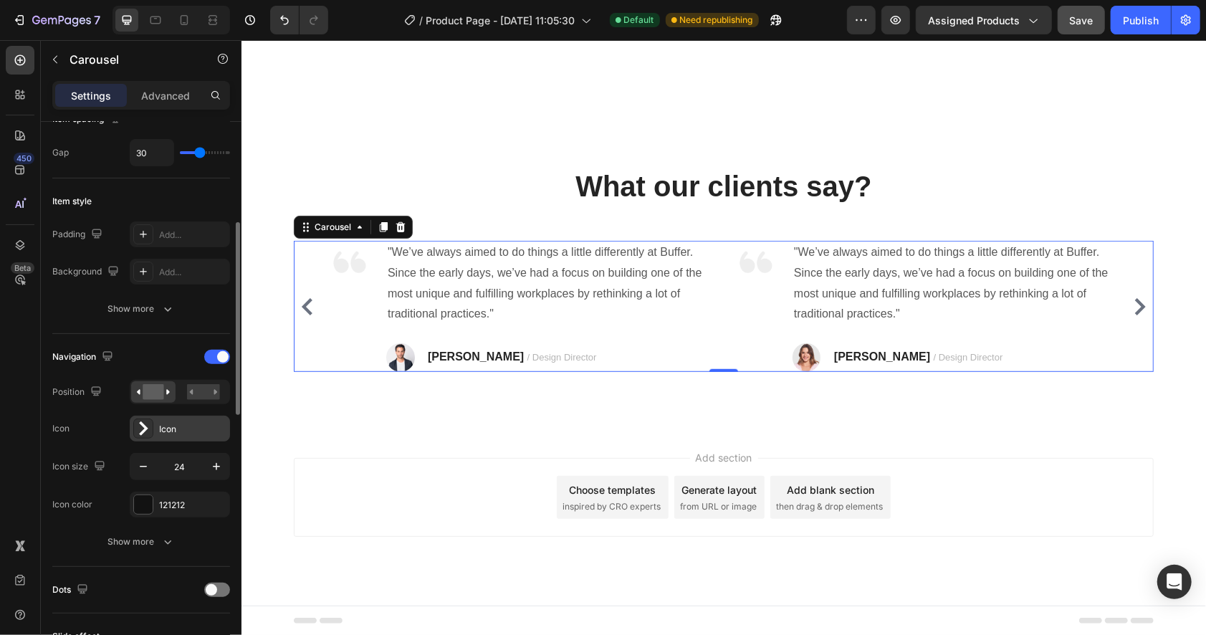
click at [191, 424] on div "Icon" at bounding box center [192, 429] width 67 height 13
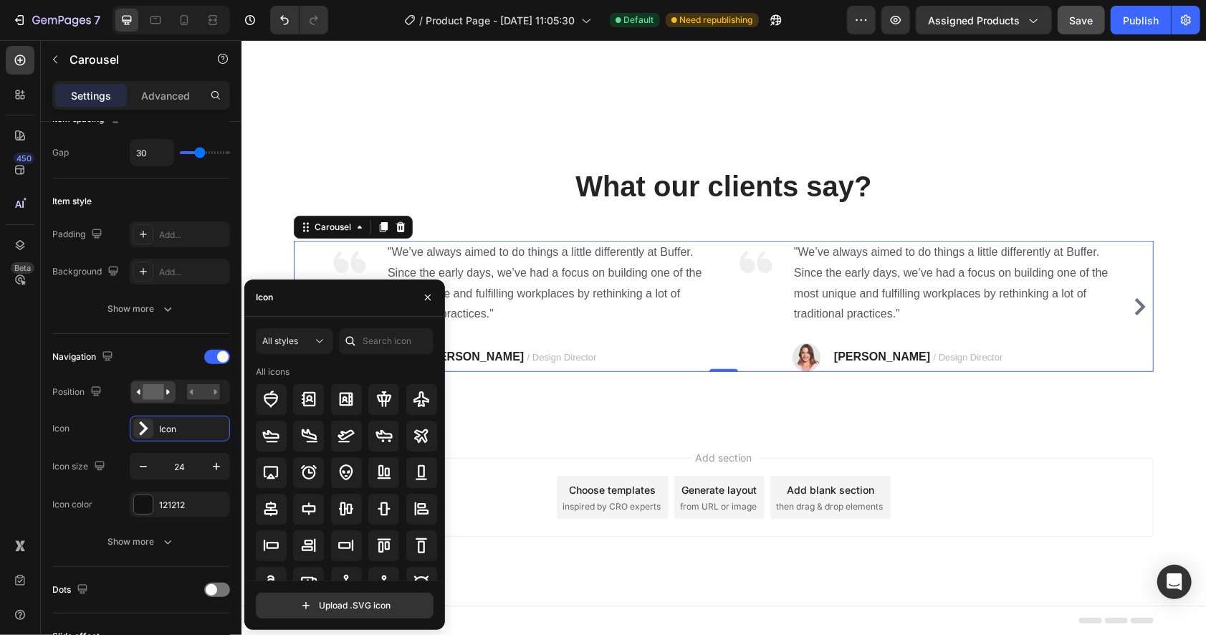
scroll to position [156, 0]
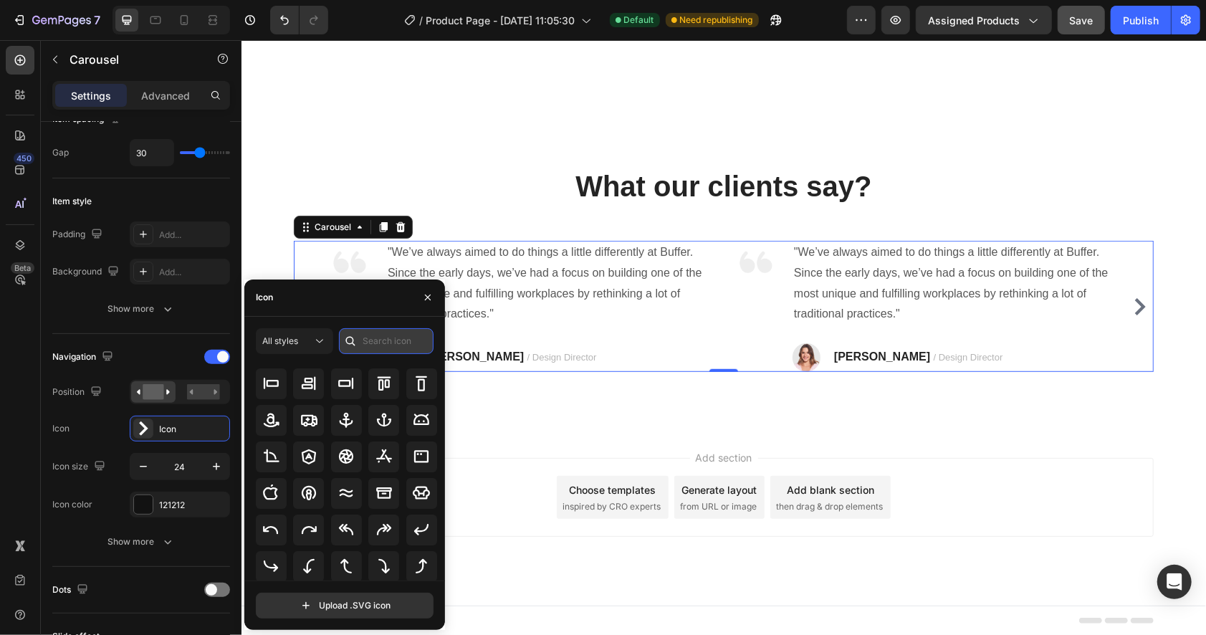
click at [375, 330] on input "text" at bounding box center [386, 341] width 95 height 26
type input ">"
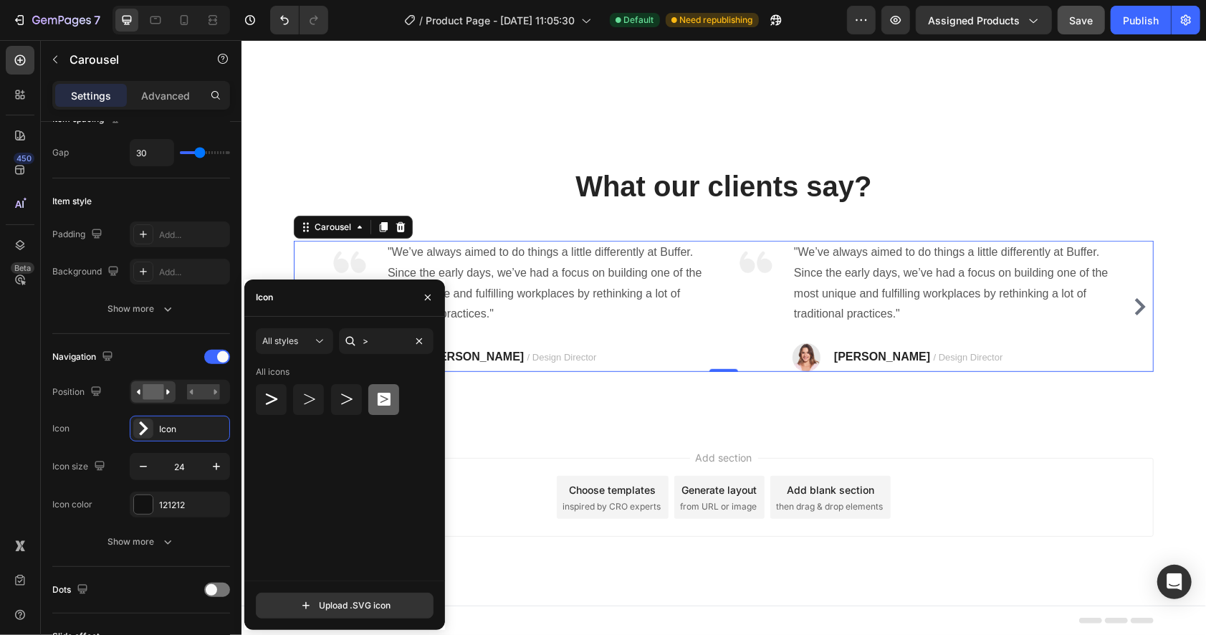
click at [373, 401] on div at bounding box center [383, 399] width 31 height 31
click at [363, 340] on input ">" at bounding box center [386, 341] width 95 height 26
click at [317, 337] on icon at bounding box center [319, 341] width 14 height 14
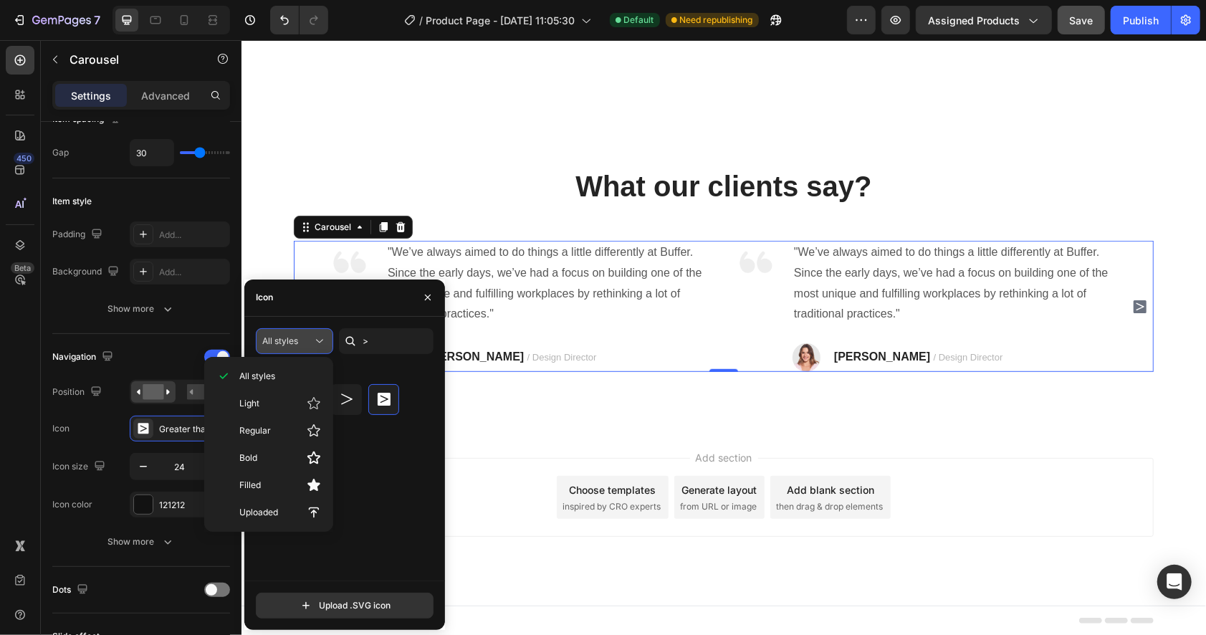
click at [316, 337] on icon at bounding box center [319, 341] width 14 height 14
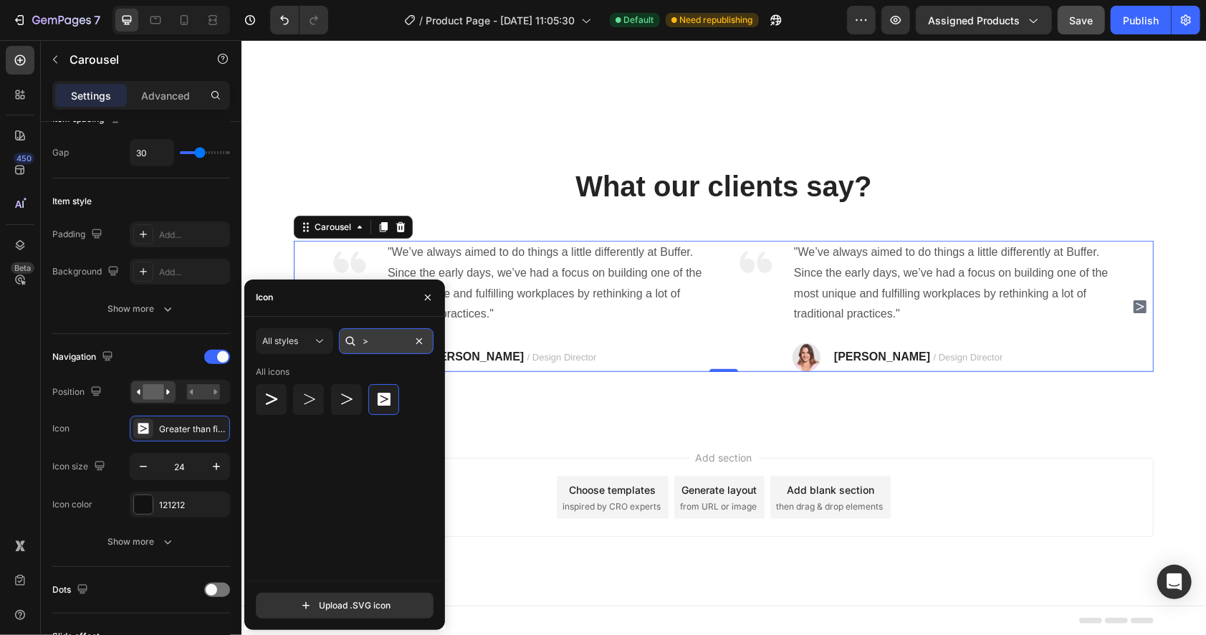
click at [374, 345] on input ">" at bounding box center [386, 341] width 95 height 26
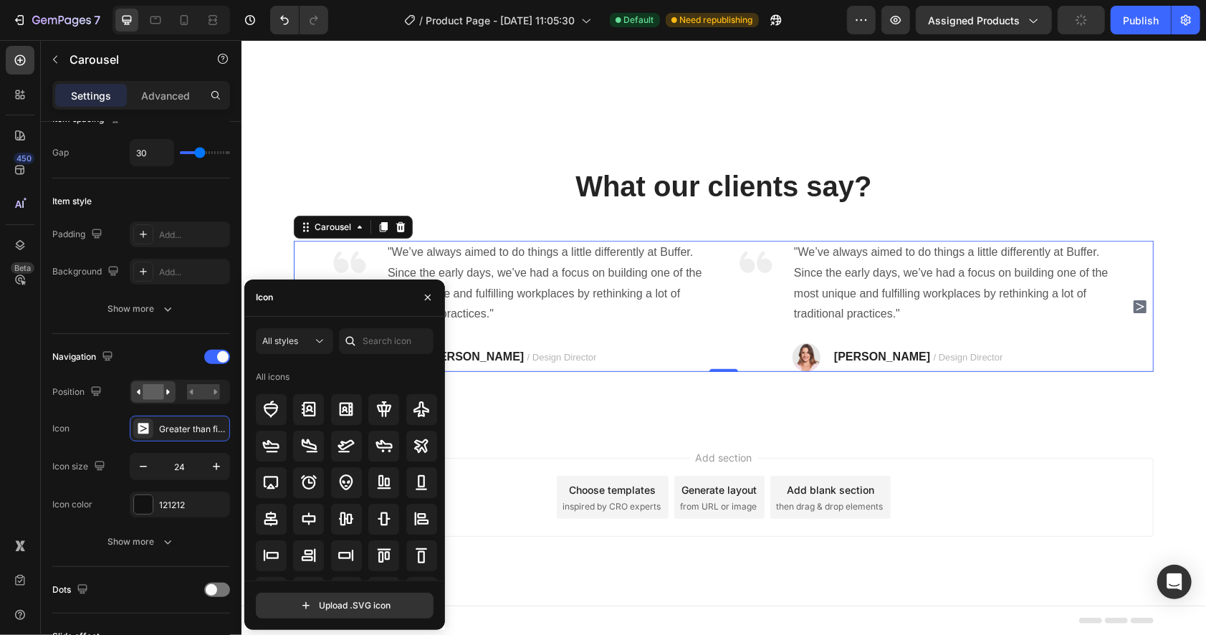
click at [15, 362] on div "450 Beta" at bounding box center [20, 289] width 29 height 486
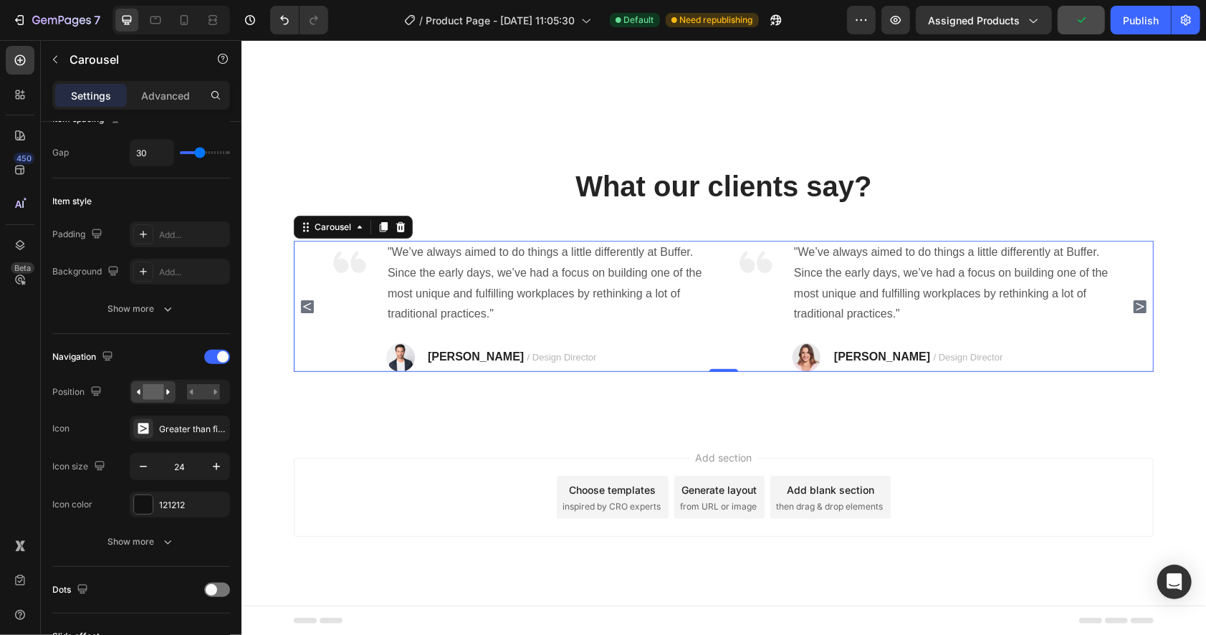
click at [305, 309] on icon "Carousel Back Arrow" at bounding box center [306, 305] width 13 height 13
click at [302, 310] on div "Image "We’ve always aimed to do things a little differently at Buffer. Since th…" at bounding box center [723, 305] width 860 height 131
click at [1135, 310] on icon "Carousel Next Arrow" at bounding box center [1139, 305] width 13 height 13
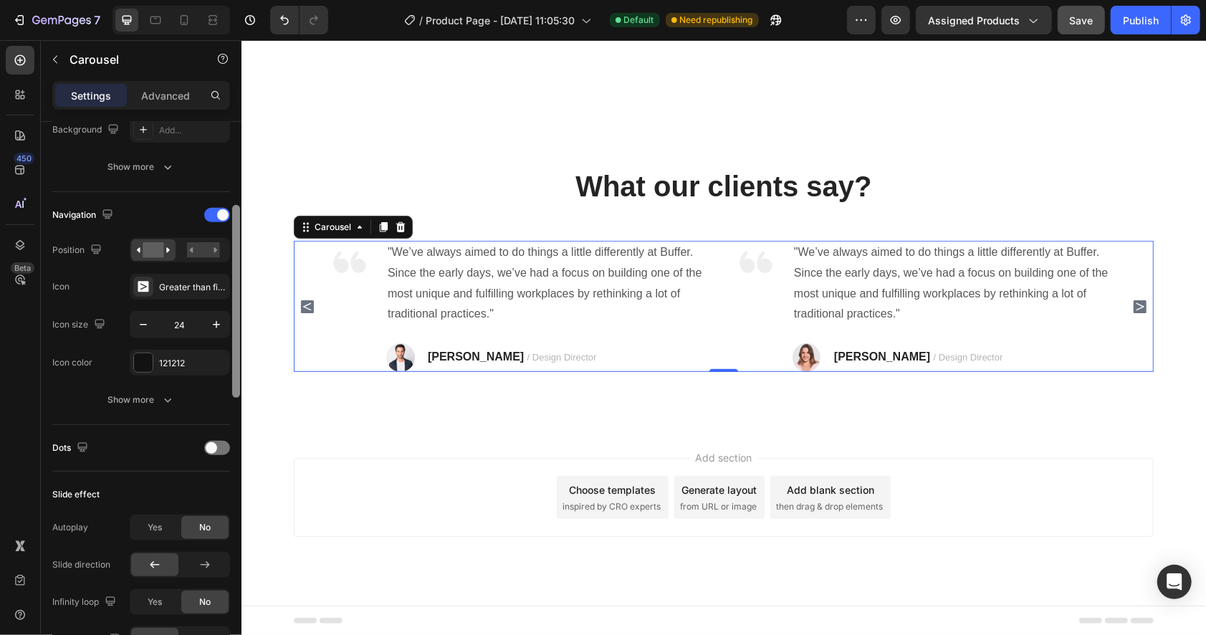
scroll to position [463, 0]
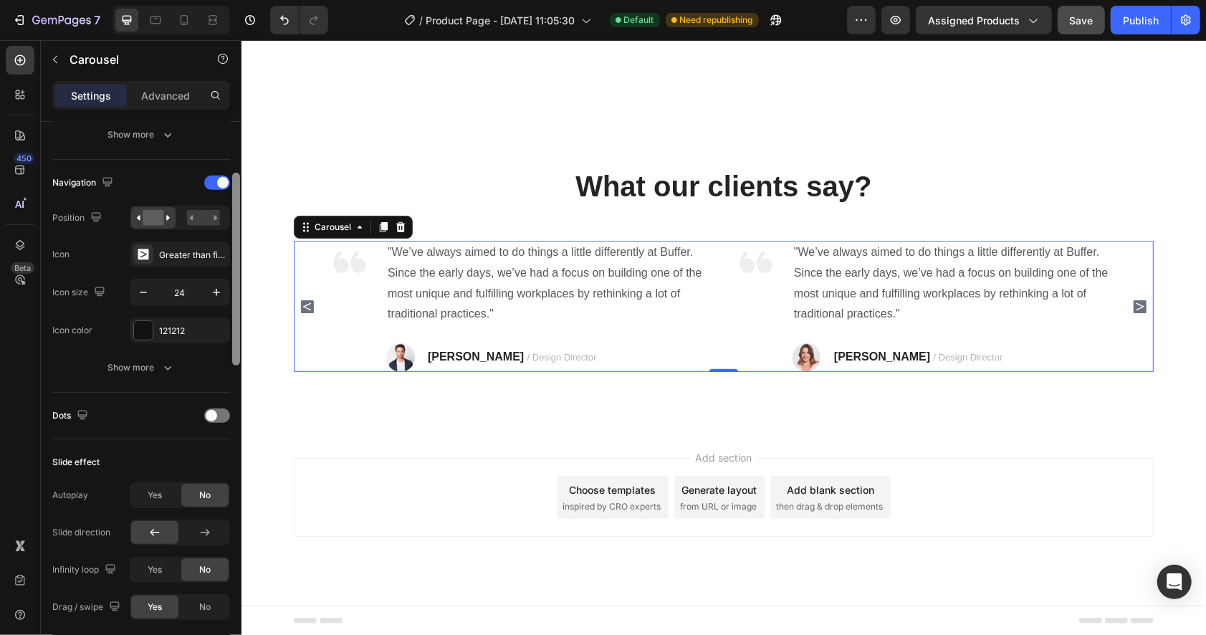
drag, startPoint x: 237, startPoint y: 401, endPoint x: 237, endPoint y: 459, distance: 58.0
click at [237, 365] on div at bounding box center [236, 269] width 8 height 193
click at [214, 417] on span at bounding box center [211, 415] width 11 height 11
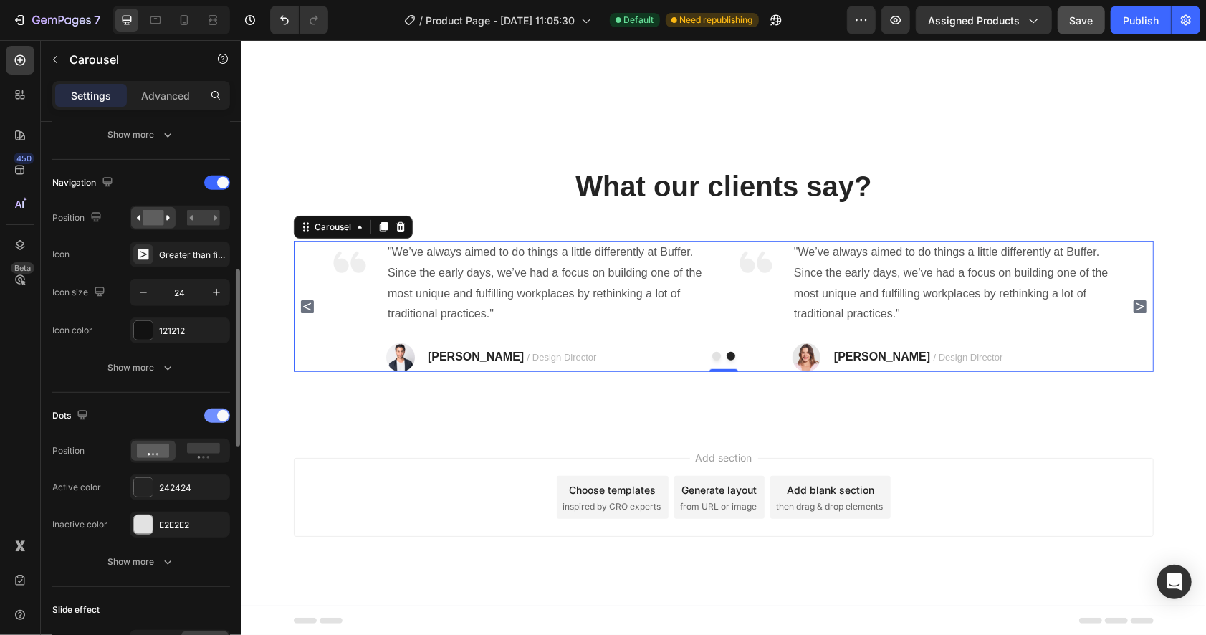
click at [214, 417] on div at bounding box center [217, 415] width 26 height 14
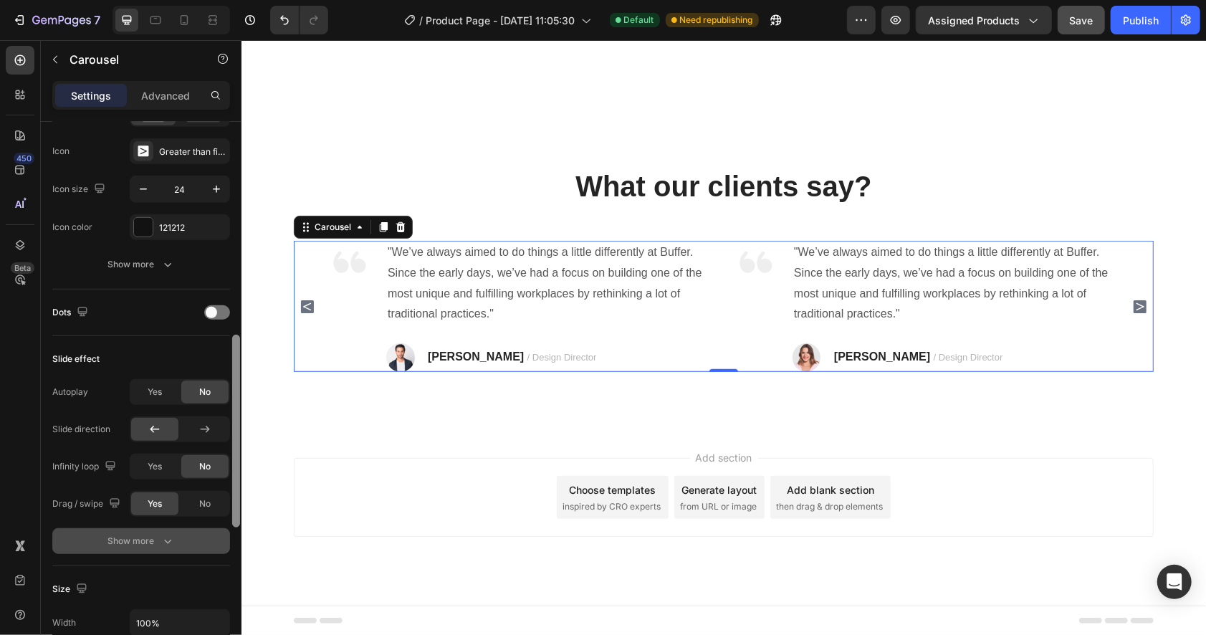
drag, startPoint x: 235, startPoint y: 428, endPoint x: 176, endPoint y: 512, distance: 102.2
click at [231, 474] on div at bounding box center [236, 410] width 11 height 555
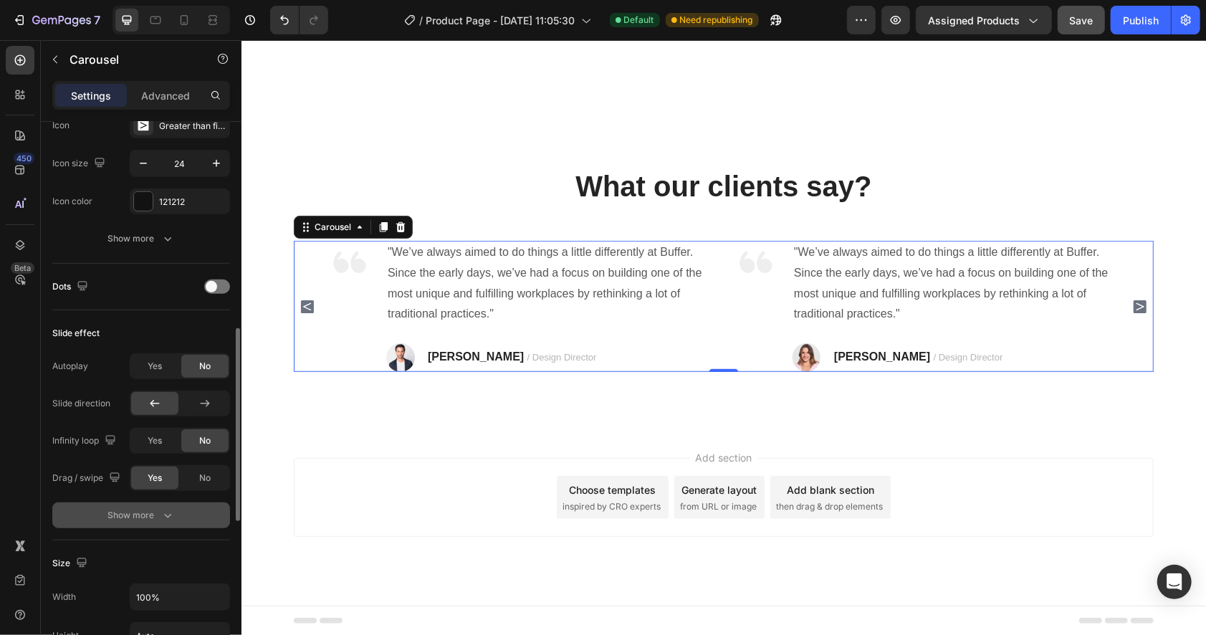
click at [145, 507] on button "Show more" at bounding box center [141, 515] width 178 height 26
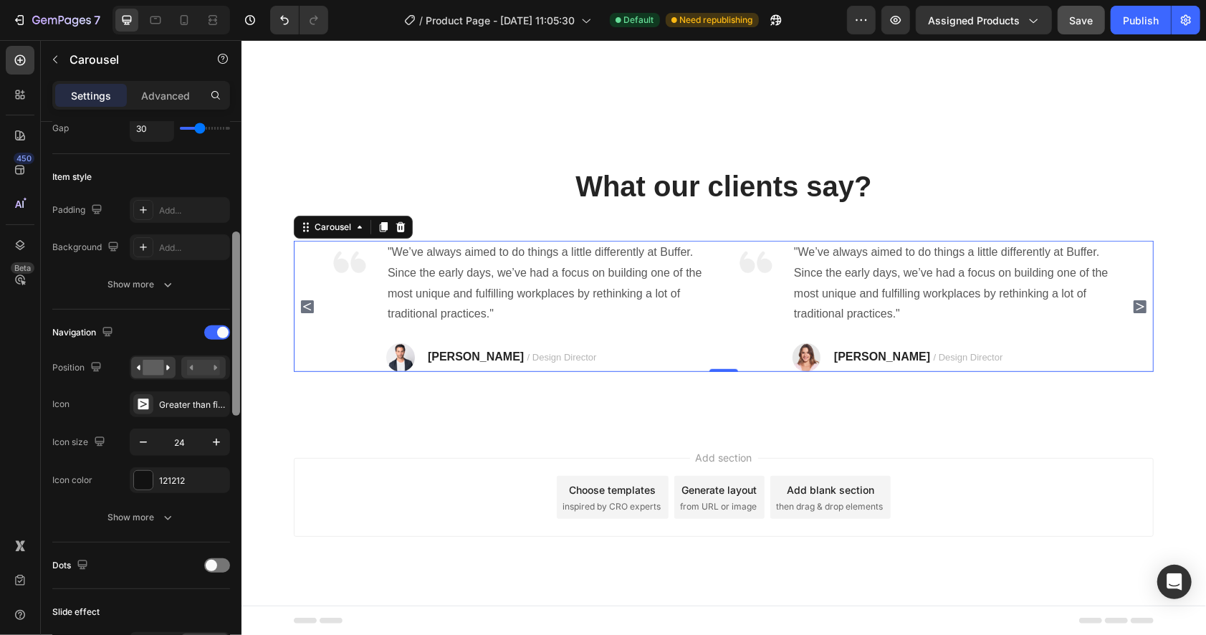
scroll to position [297, 0]
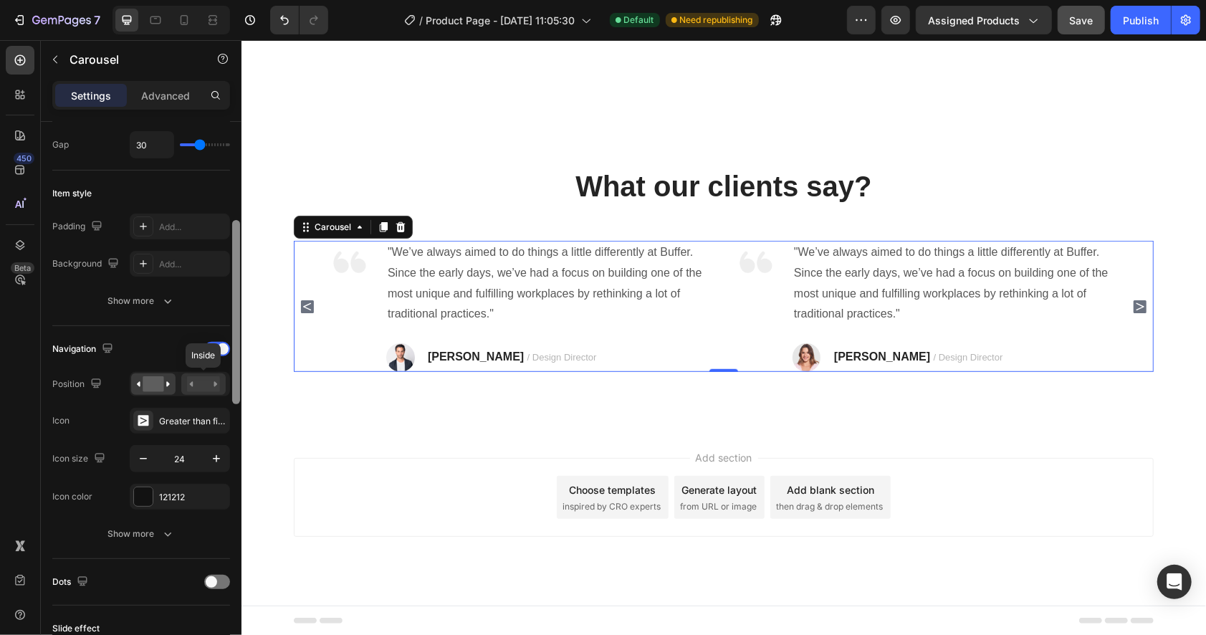
drag, startPoint x: 233, startPoint y: 492, endPoint x: 219, endPoint y: 389, distance: 104.1
click at [219, 389] on div "Items per slide 2 columns Display Sneak peek Add... Item management Order 4 ite…" at bounding box center [141, 399] width 201 height 554
click at [181, 427] on div "Greater than filled" at bounding box center [192, 421] width 67 height 13
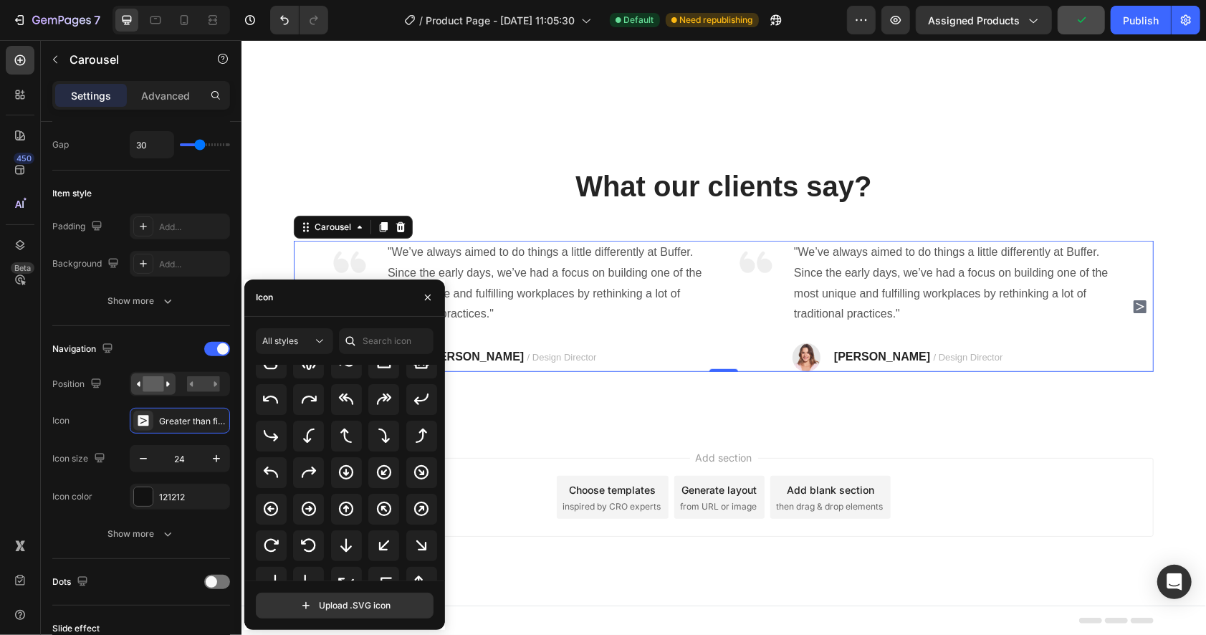
scroll to position [273, 0]
click at [305, 504] on icon at bounding box center [308, 505] width 17 height 17
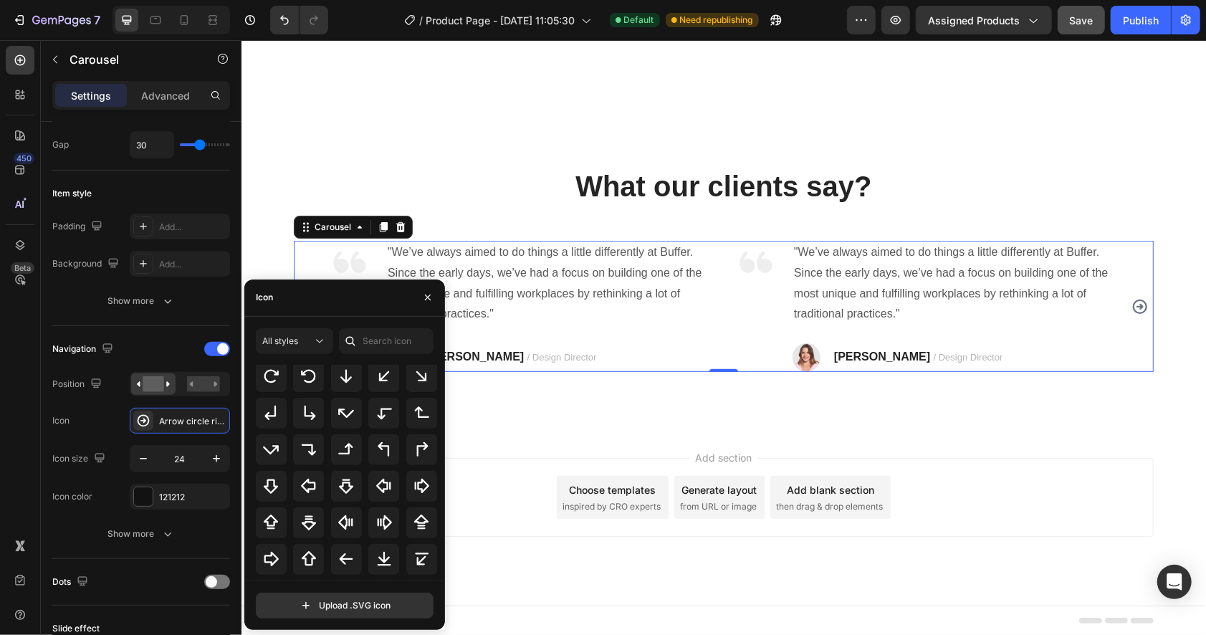
scroll to position [414, 0]
click at [29, 449] on div "450 Beta" at bounding box center [20, 289] width 29 height 486
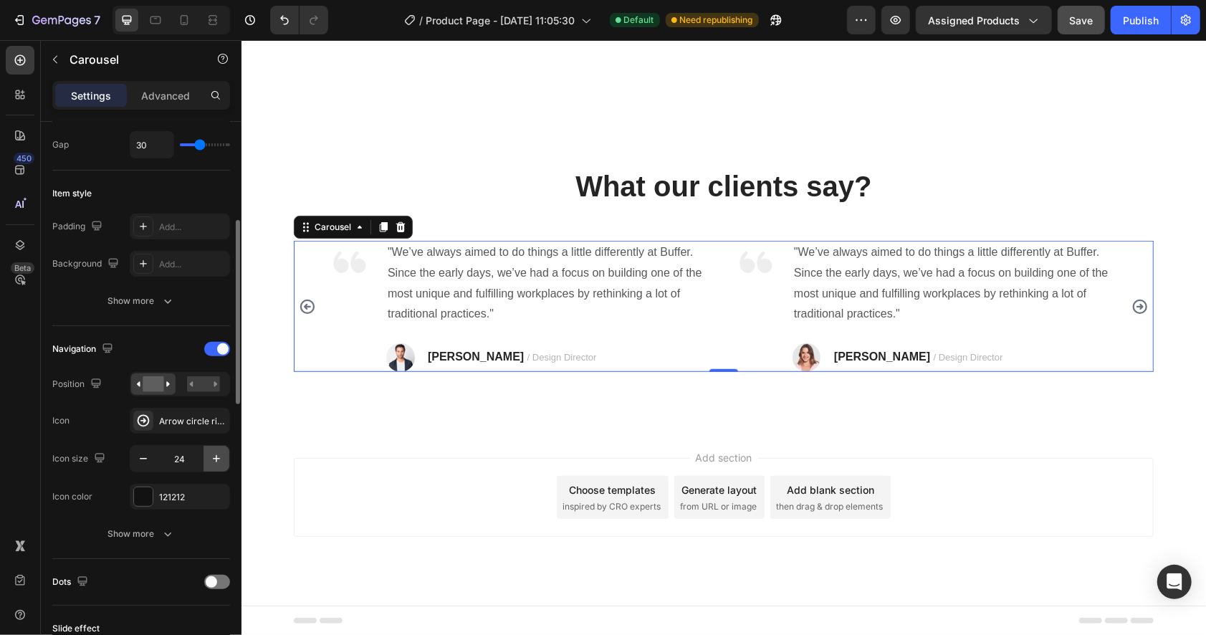
click at [219, 467] on button "button" at bounding box center [216, 459] width 26 height 26
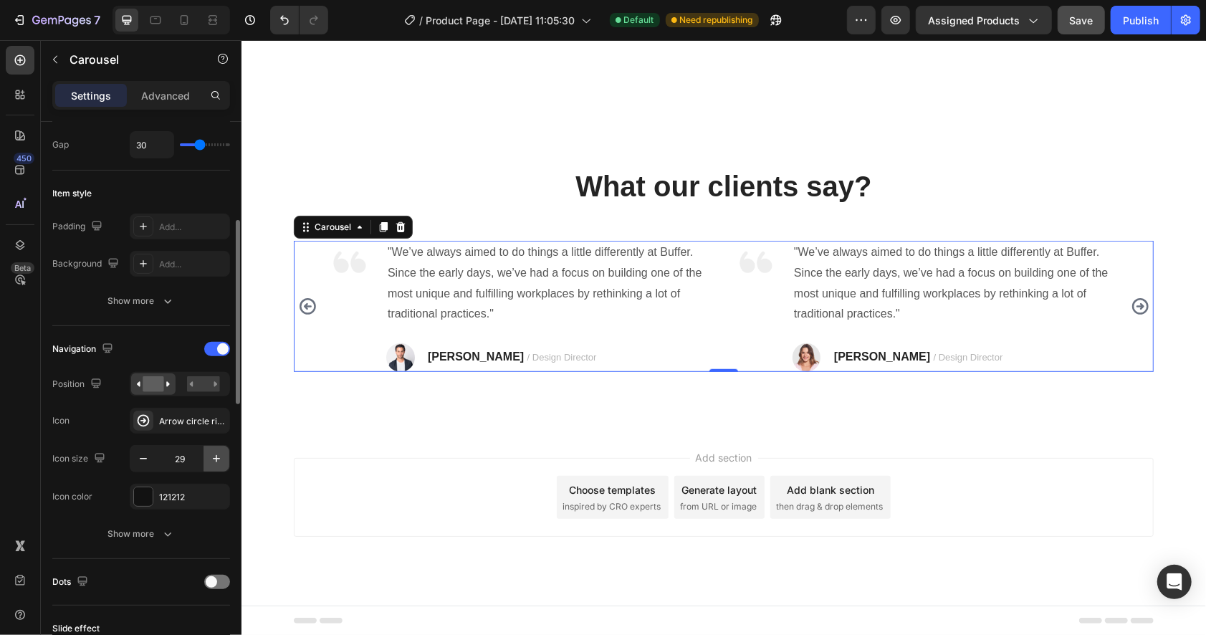
click at [220, 467] on button "button" at bounding box center [216, 459] width 26 height 26
click at [221, 467] on button "button" at bounding box center [216, 459] width 26 height 26
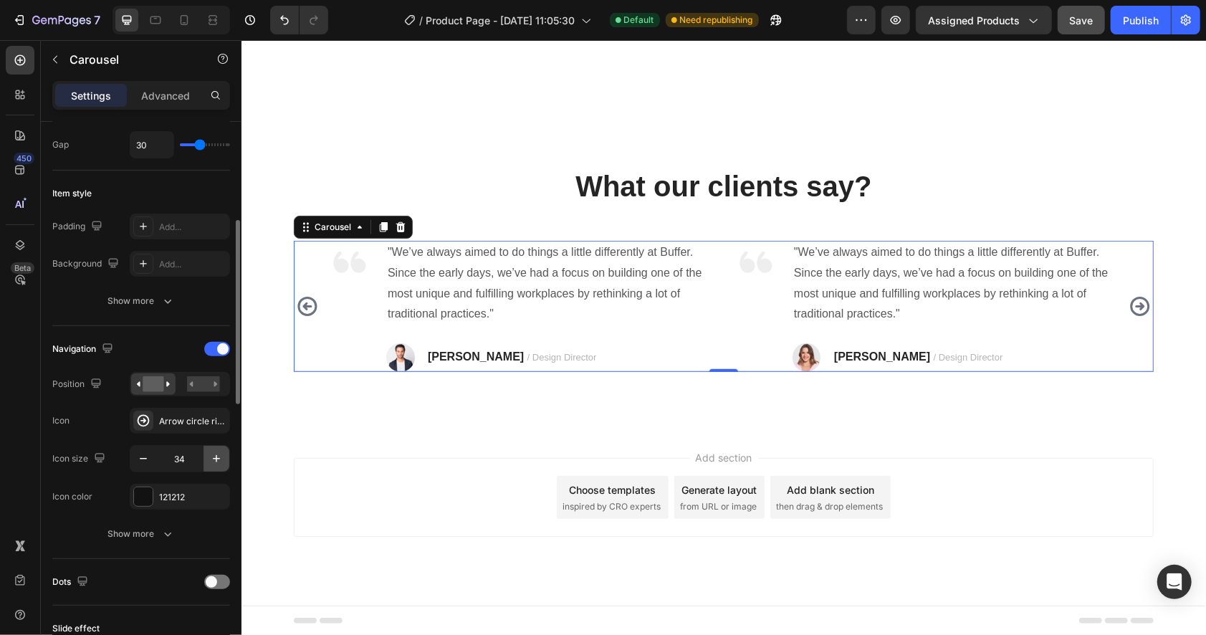
click at [221, 467] on button "button" at bounding box center [216, 459] width 26 height 26
click at [222, 467] on button "button" at bounding box center [216, 459] width 26 height 26
type input "37"
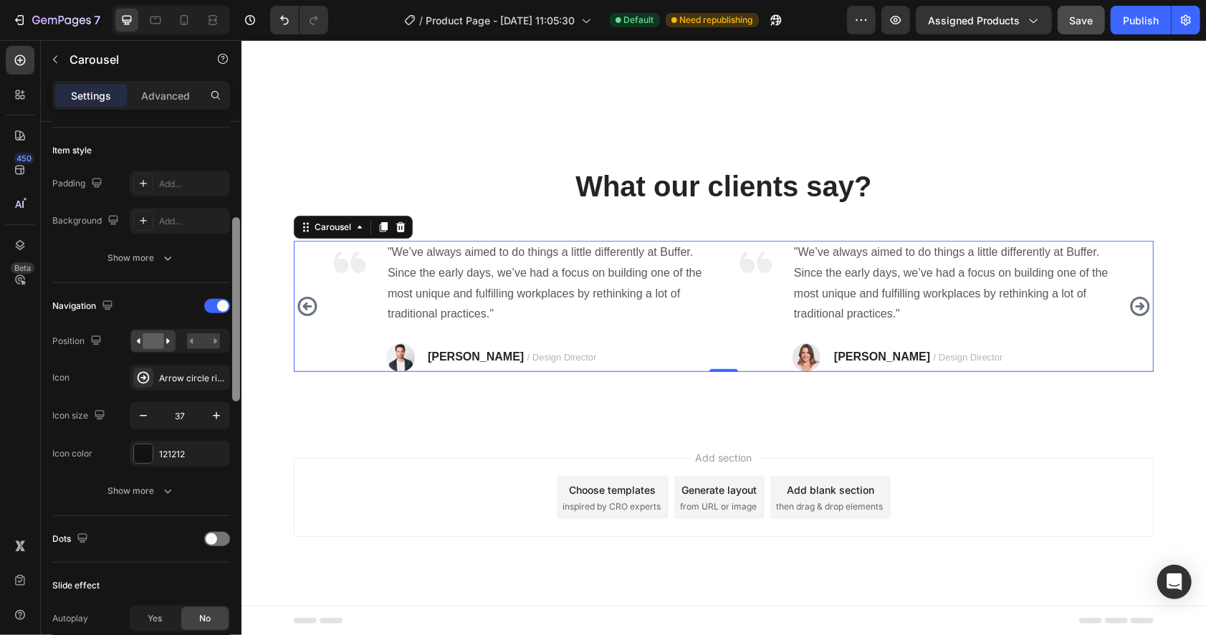
scroll to position [346, 0]
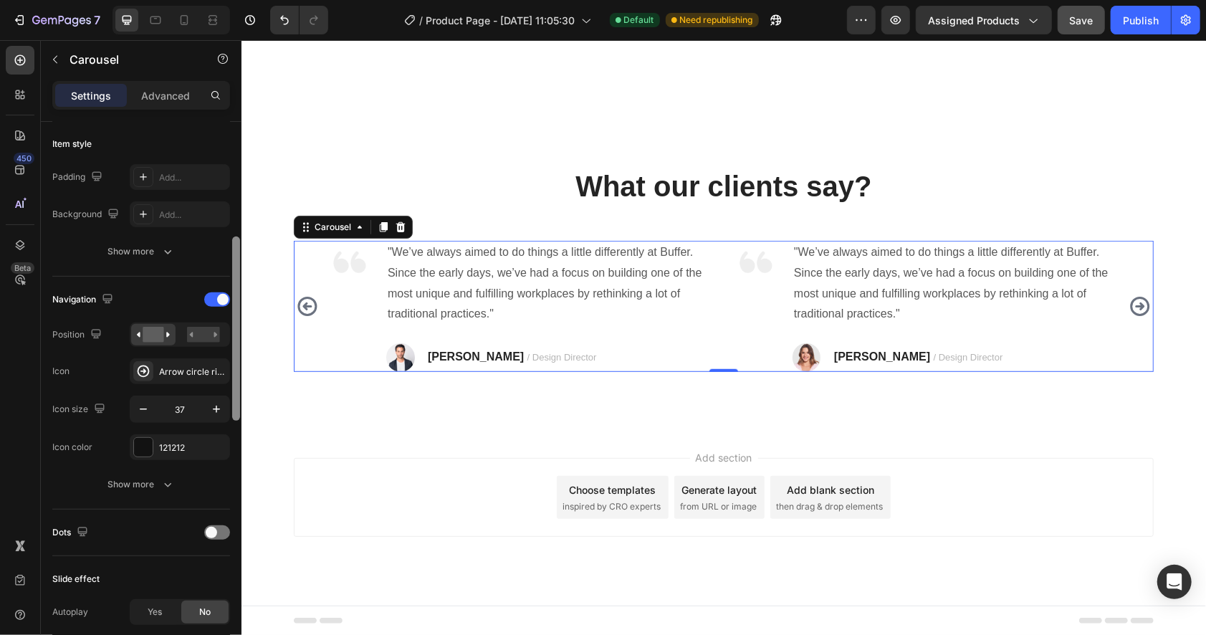
drag, startPoint x: 238, startPoint y: 335, endPoint x: 238, endPoint y: 352, distance: 16.5
click at [238, 352] on div at bounding box center [236, 328] width 8 height 184
click at [167, 482] on icon "button" at bounding box center [167, 484] width 14 height 14
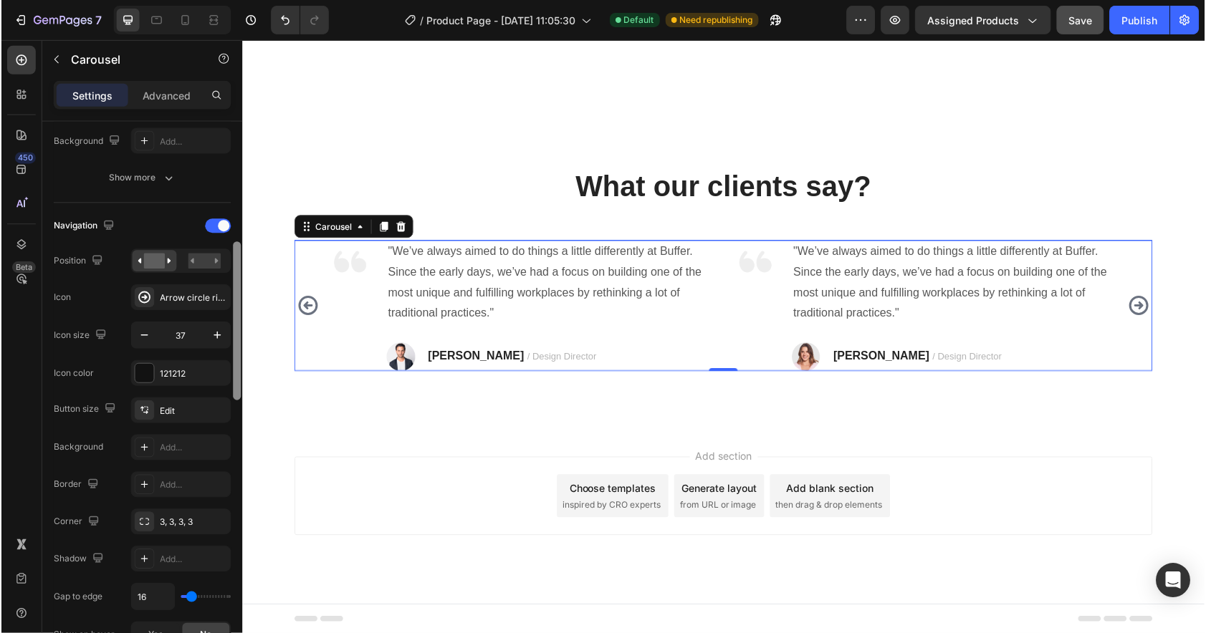
scroll to position [436, 0]
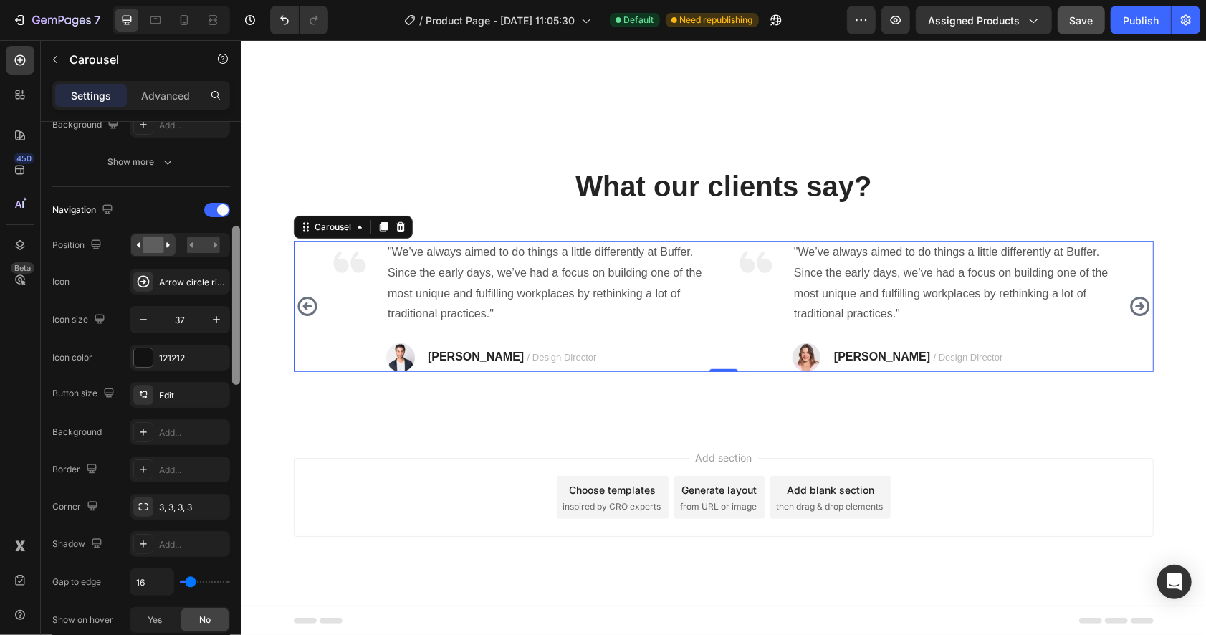
drag, startPoint x: 239, startPoint y: 404, endPoint x: 231, endPoint y: 434, distance: 30.9
click at [231, 434] on div at bounding box center [236, 382] width 11 height 555
click at [177, 397] on div "Edit" at bounding box center [192, 395] width 67 height 13
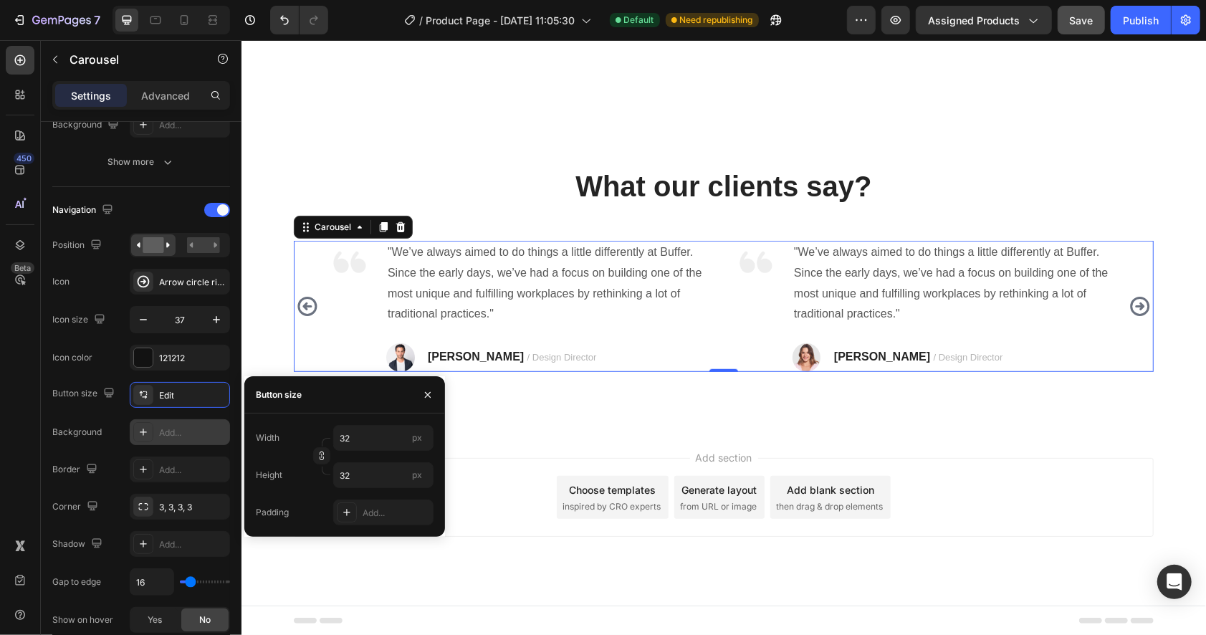
click at [152, 438] on div at bounding box center [143, 432] width 20 height 20
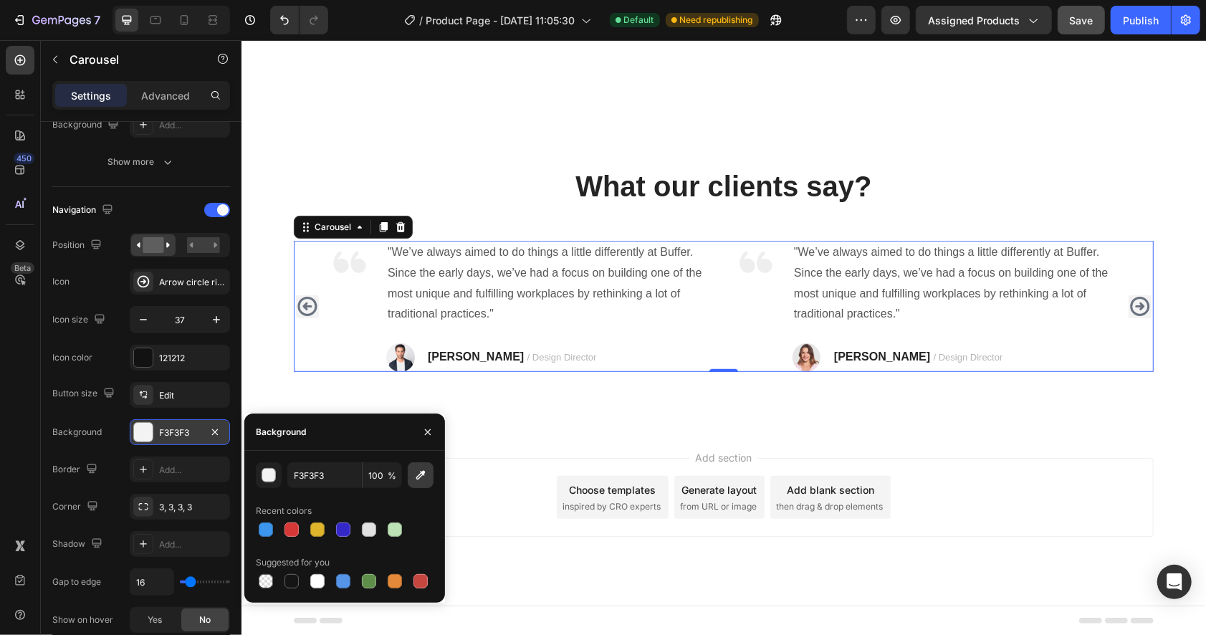
click at [412, 477] on button "button" at bounding box center [421, 475] width 26 height 26
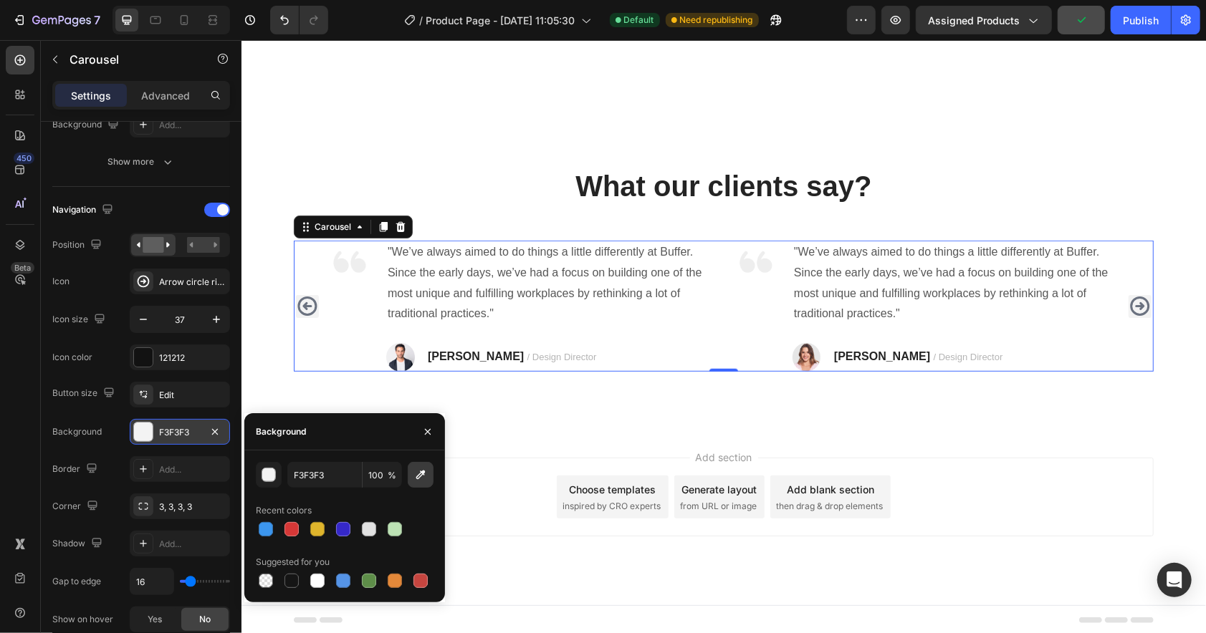
click at [414, 474] on icon "button" at bounding box center [420, 475] width 14 height 14
type input "F4F4F0"
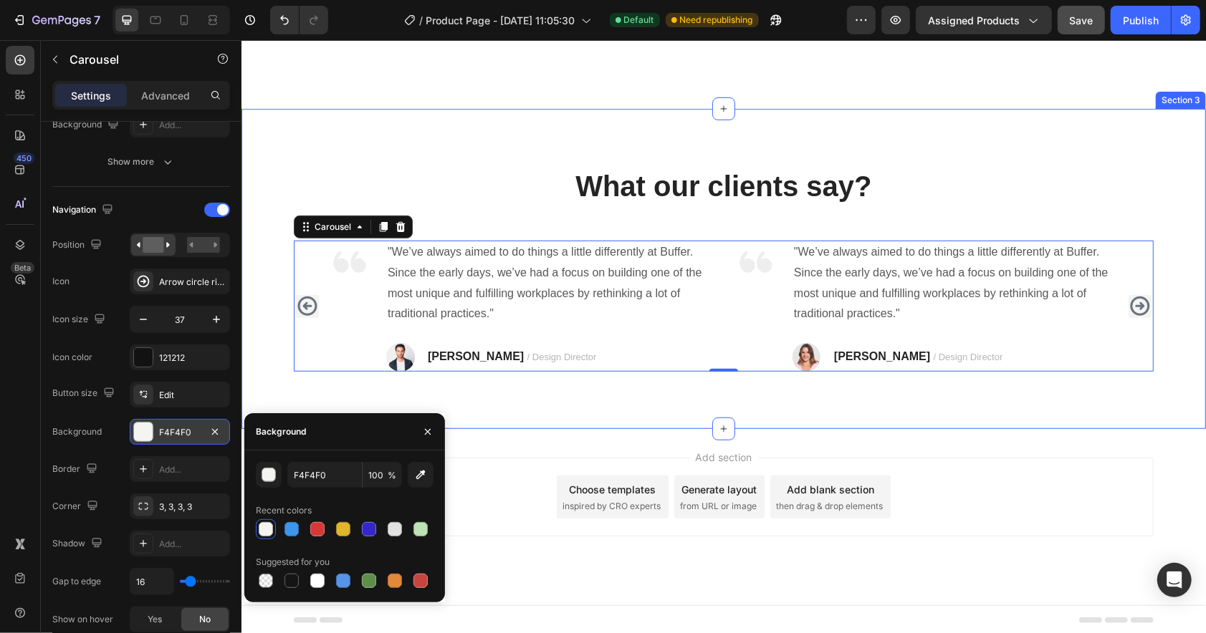
click at [263, 383] on div "What our clients say? Heading Image "We’ve always aimed to do things a little d…" at bounding box center [723, 268] width 964 height 320
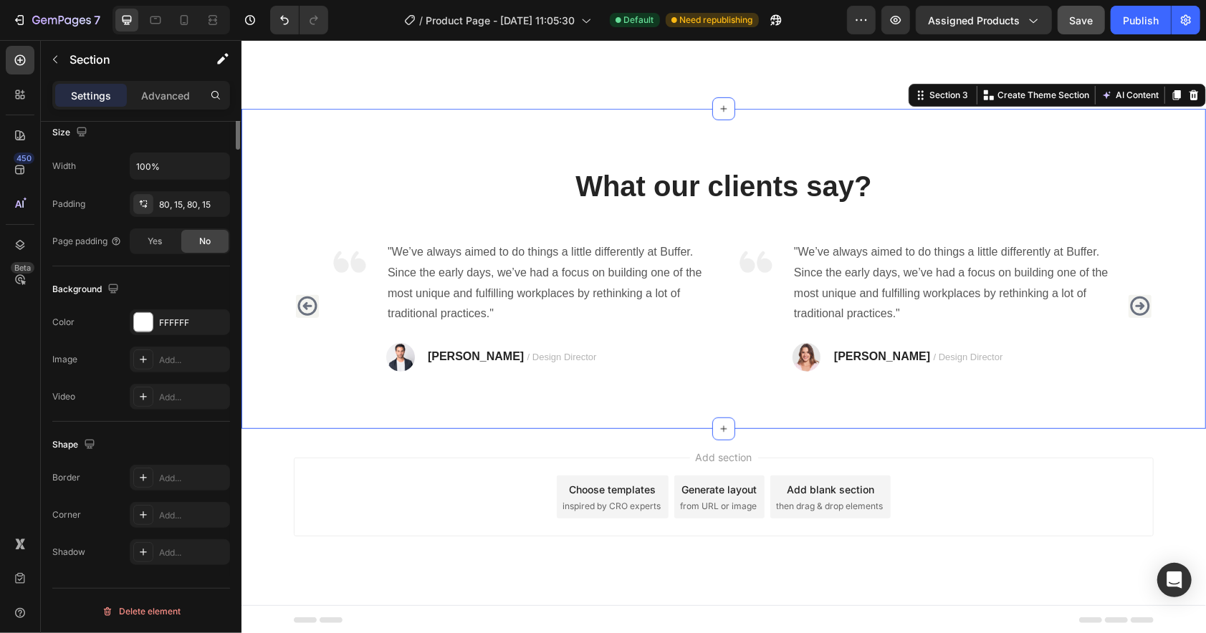
scroll to position [0, 0]
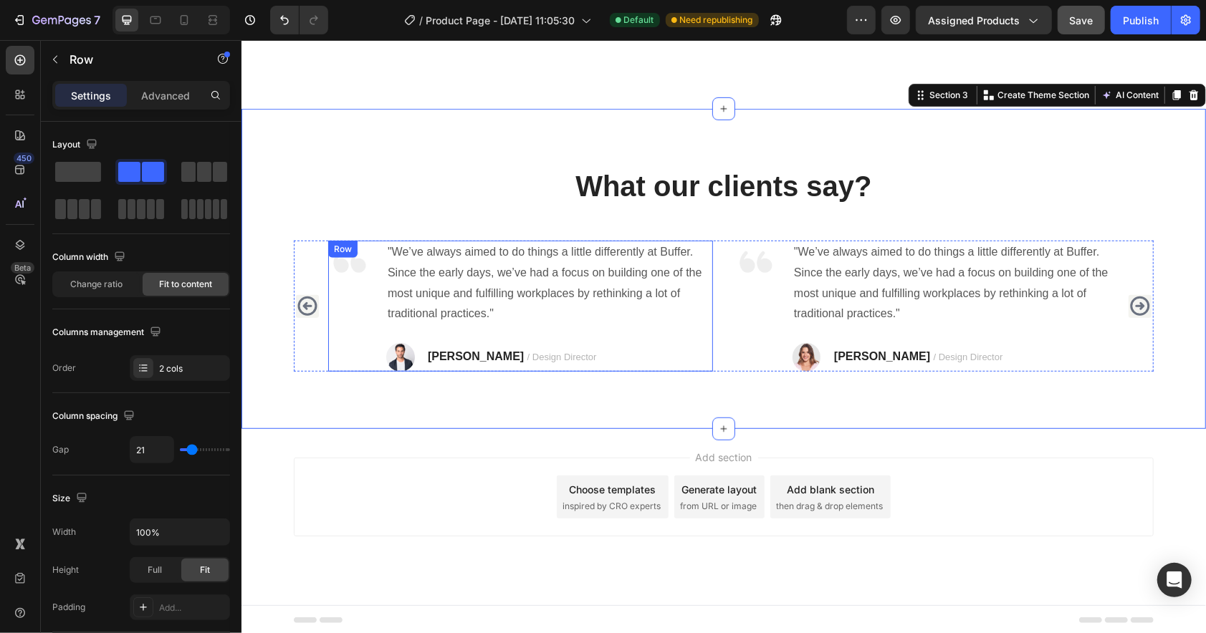
click at [340, 320] on div "Image" at bounding box center [348, 305] width 43 height 131
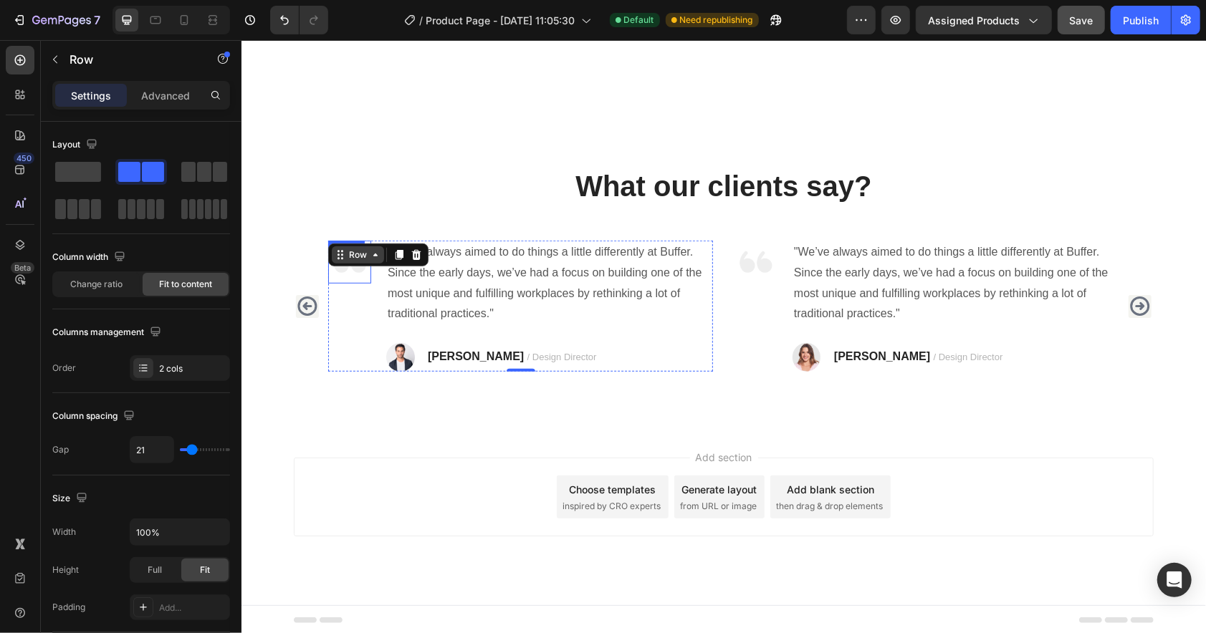
click at [348, 259] on div "Row" at bounding box center [357, 254] width 24 height 13
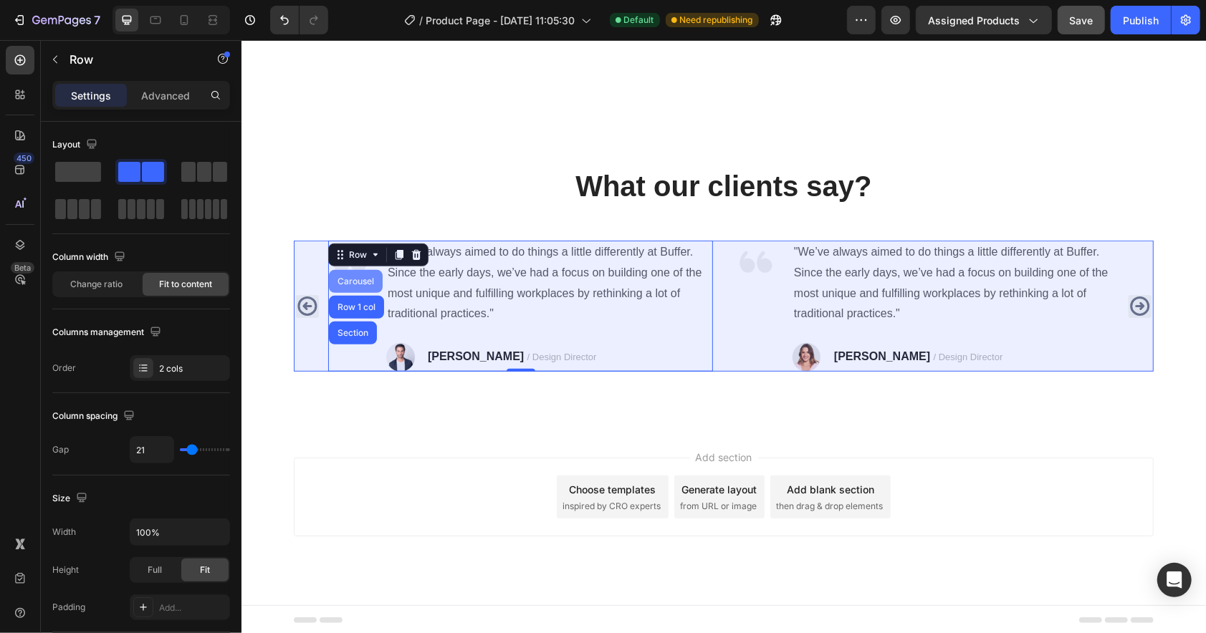
click at [348, 287] on div "Carousel" at bounding box center [355, 280] width 54 height 23
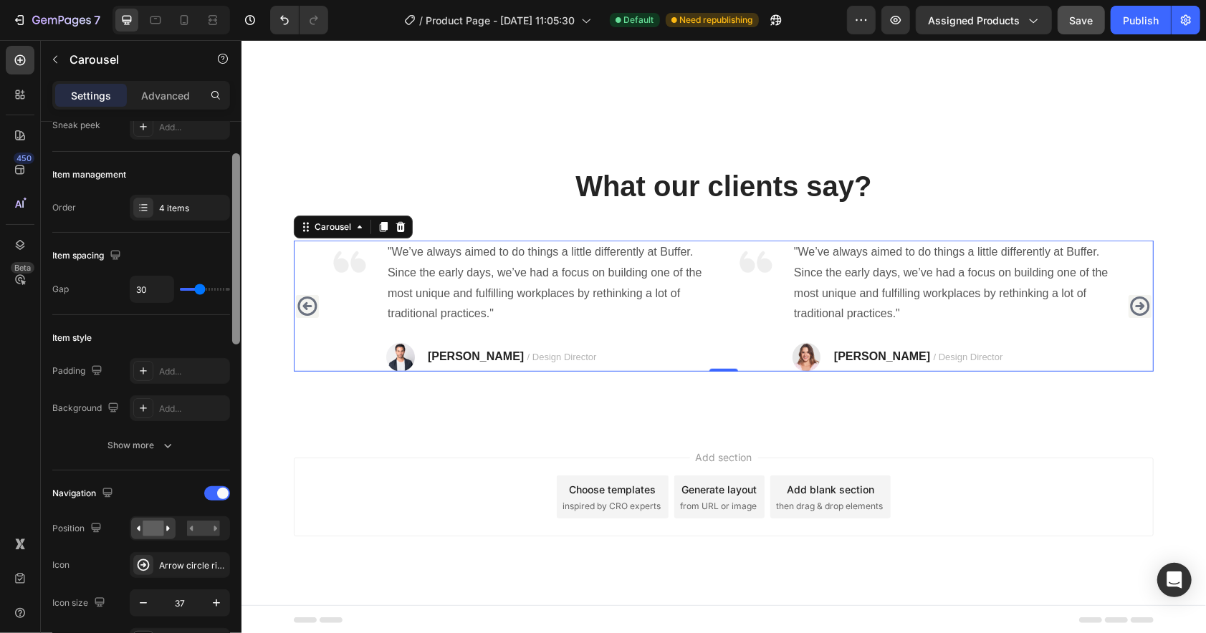
scroll to position [154, 0]
drag, startPoint x: 235, startPoint y: 302, endPoint x: 240, endPoint y: 355, distance: 54.0
click at [240, 355] on div at bounding box center [236, 380] width 11 height 552
click at [170, 397] on div "Add..." at bounding box center [180, 406] width 100 height 26
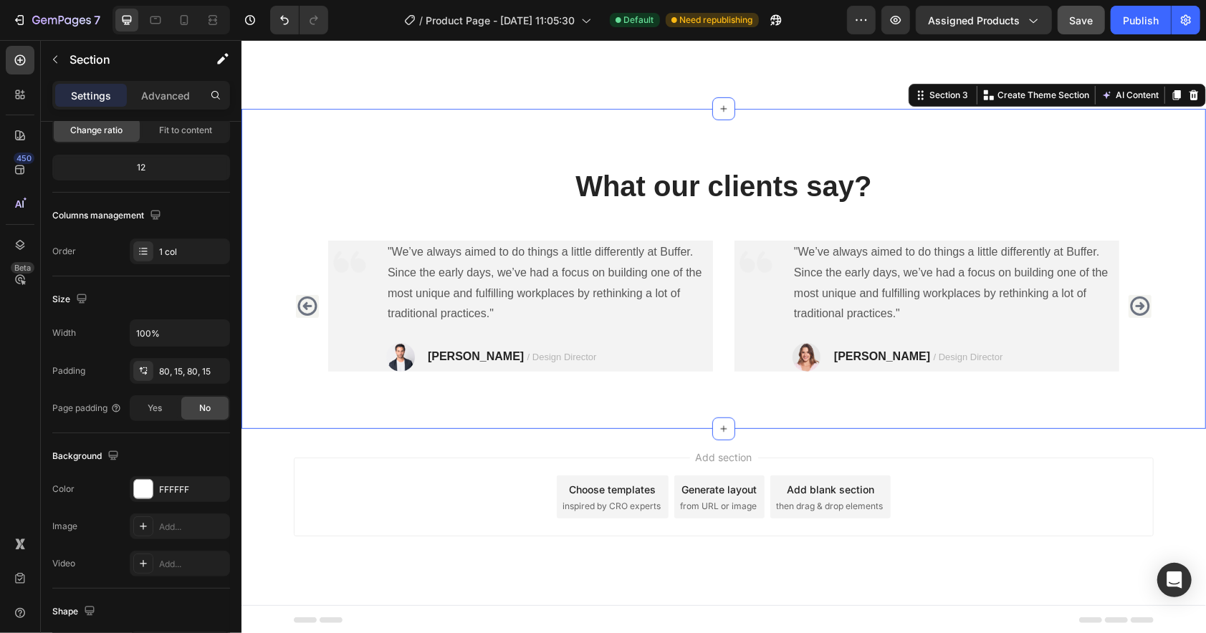
click at [267, 292] on div "What our clients say? Heading Image "We’ve always aimed to do things a little d…" at bounding box center [722, 269] width 943 height 206
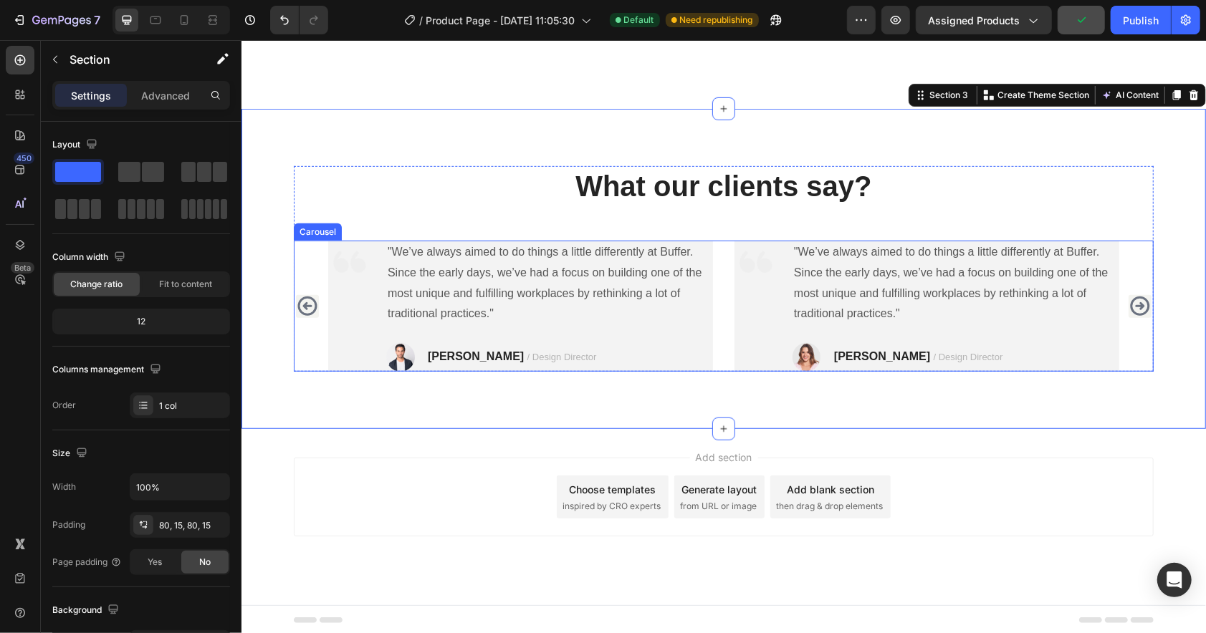
click at [304, 264] on div "Image "We’ve always aimed to do things a little differently at Buffer. Since th…" at bounding box center [723, 305] width 860 height 131
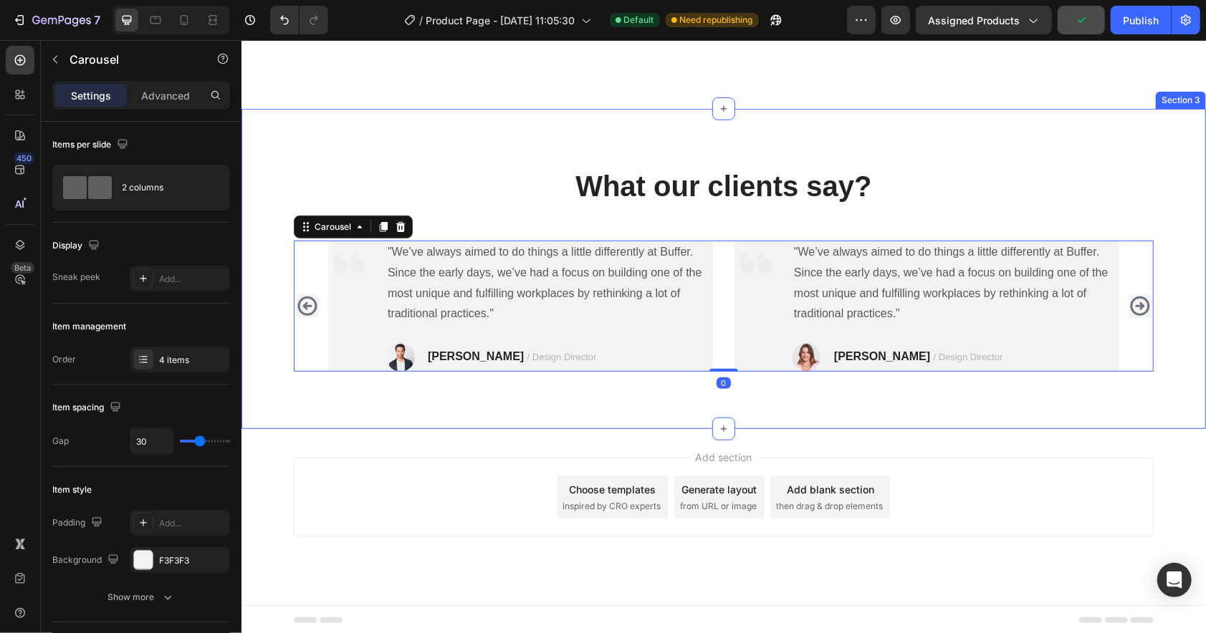
click at [270, 241] on div "What our clients say? Heading Image "We’ve always aimed to do things a little d…" at bounding box center [722, 269] width 943 height 206
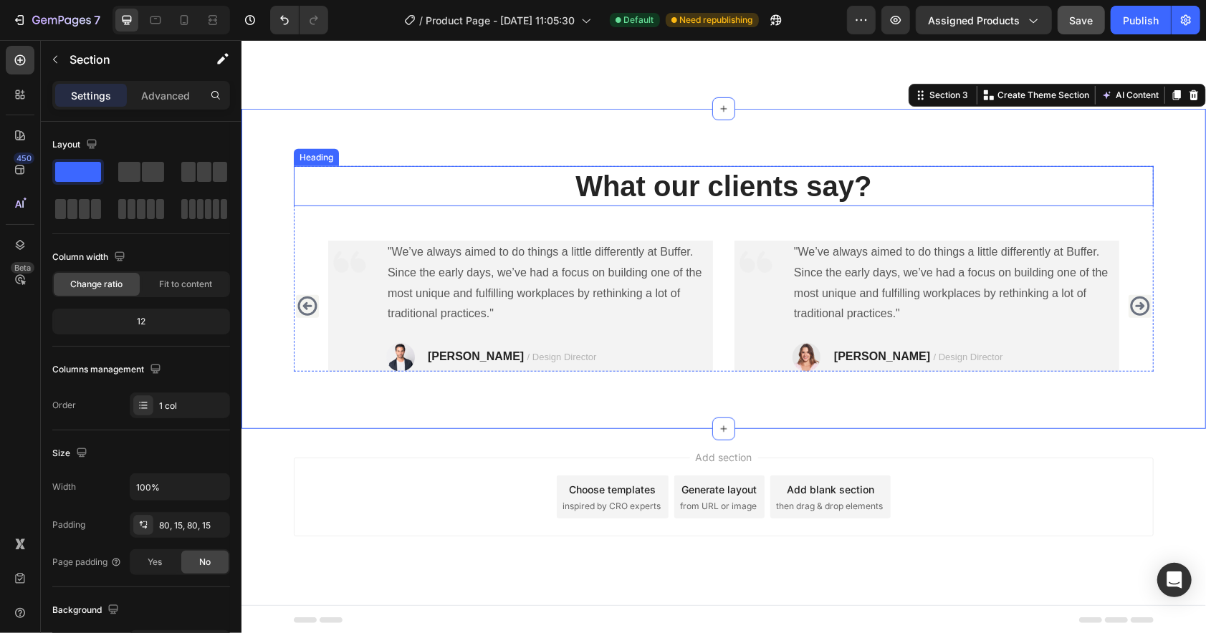
click at [623, 183] on p "What our clients say?" at bounding box center [722, 185] width 857 height 37
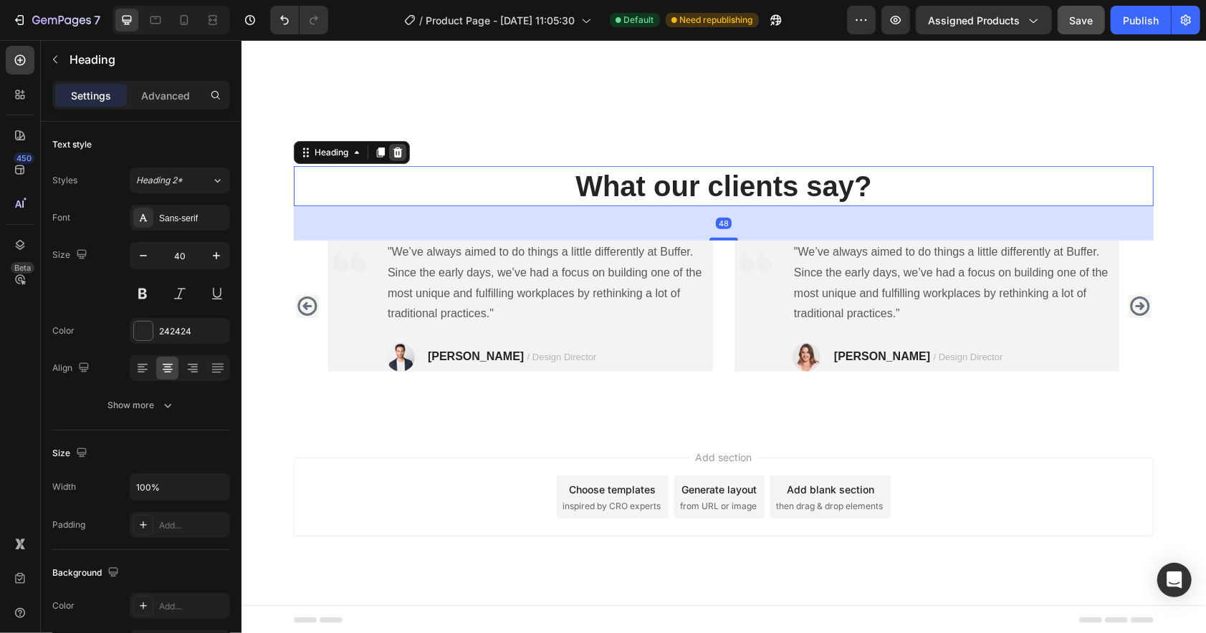
click at [388, 146] on div at bounding box center [396, 151] width 17 height 17
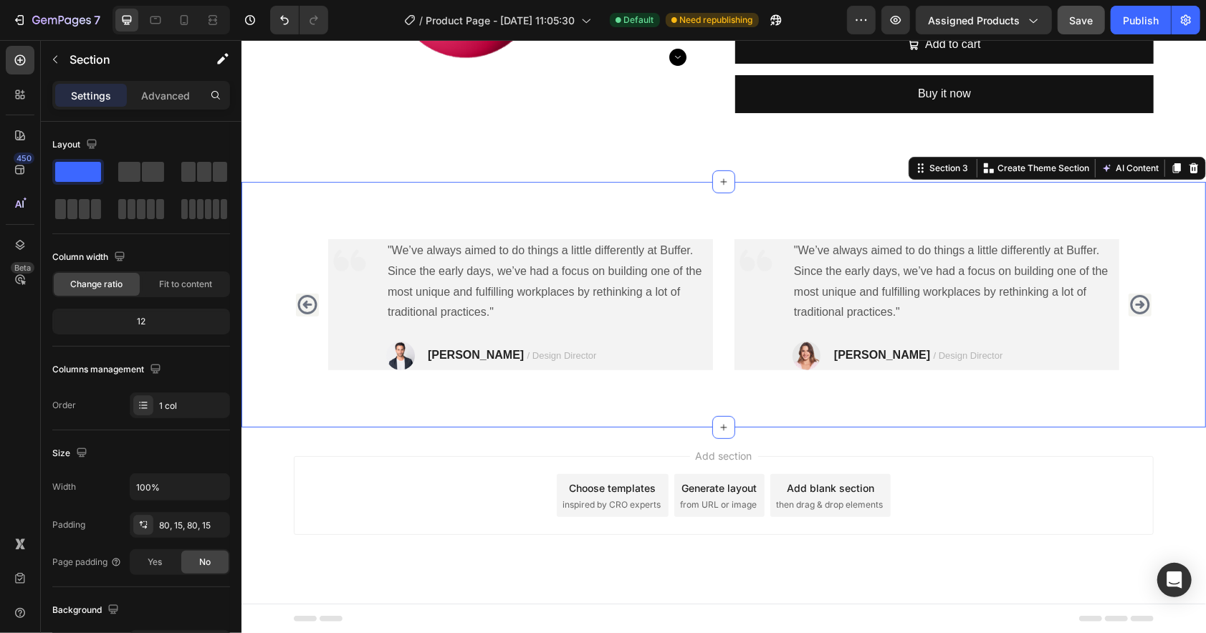
click at [396, 203] on div "Image "We’ve always aimed to do things a little differently at Buffer. Since th…" at bounding box center [723, 304] width 964 height 246
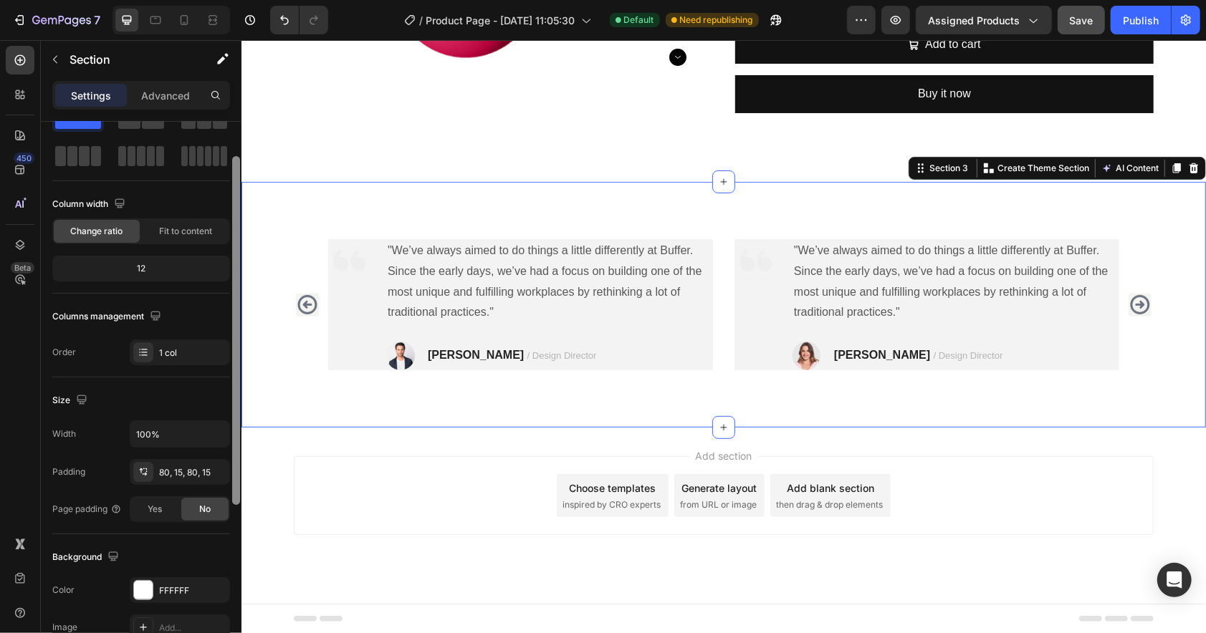
scroll to position [54, 0]
drag, startPoint x: 236, startPoint y: 428, endPoint x: 234, endPoint y: 462, distance: 34.5
click at [234, 462] on div at bounding box center [236, 329] width 8 height 349
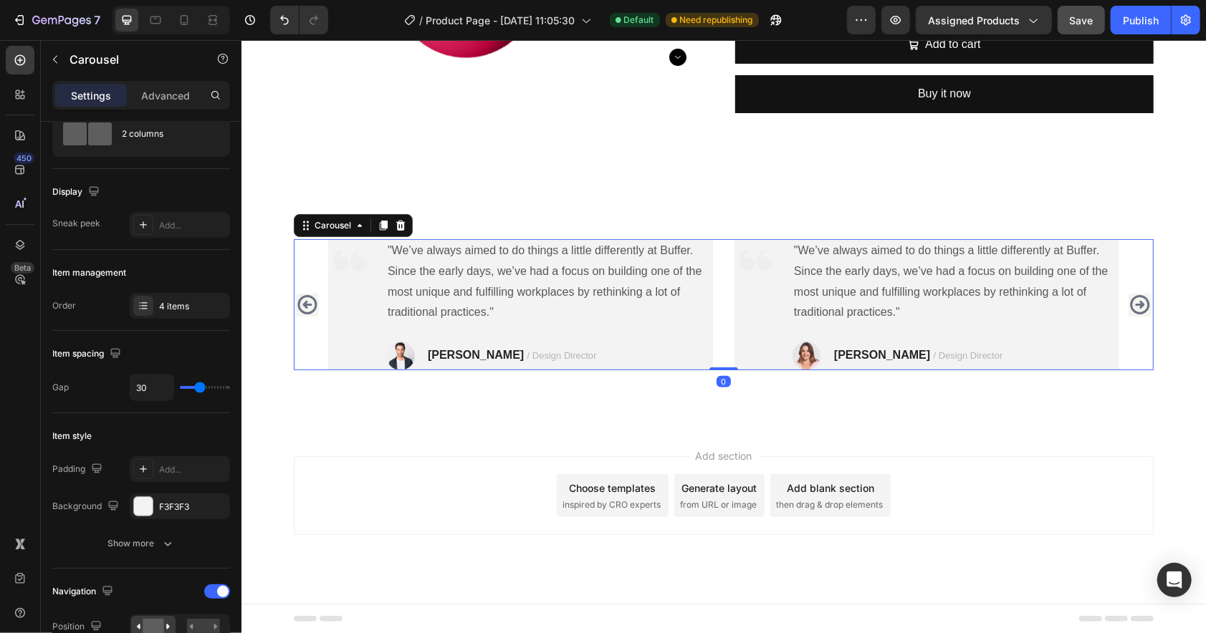
click at [309, 310] on icon "Carousel Back Arrow" at bounding box center [306, 304] width 23 height 27
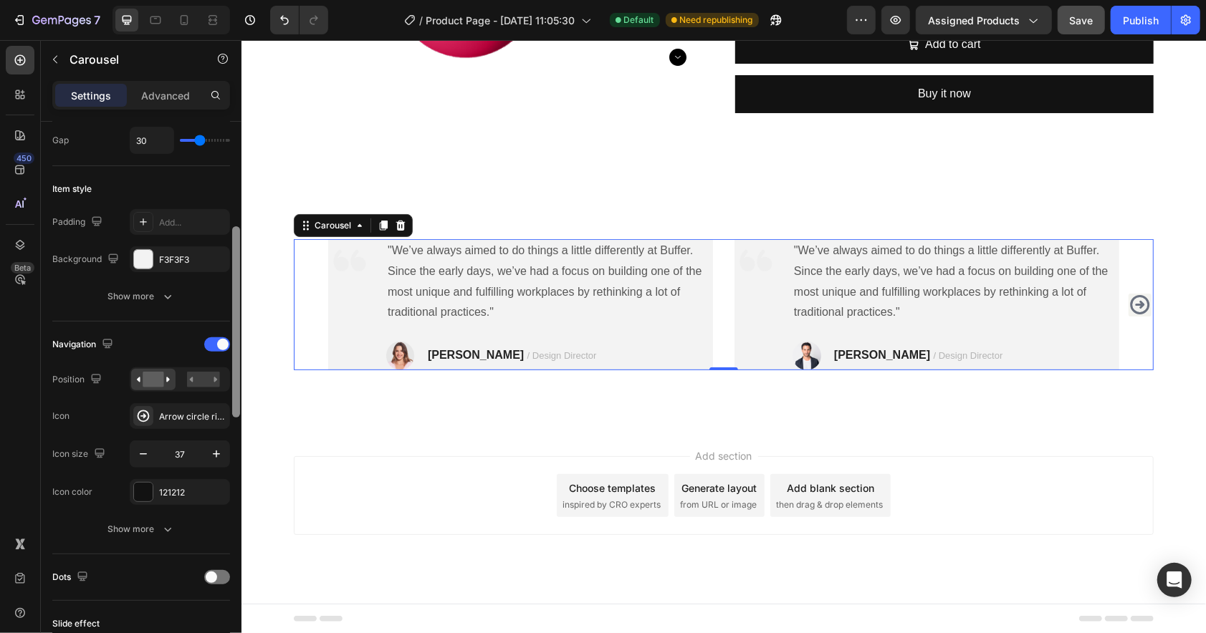
scroll to position [302, 0]
drag, startPoint x: 234, startPoint y: 297, endPoint x: 236, endPoint y: 400, distance: 103.2
click at [236, 400] on div at bounding box center [236, 320] width 8 height 191
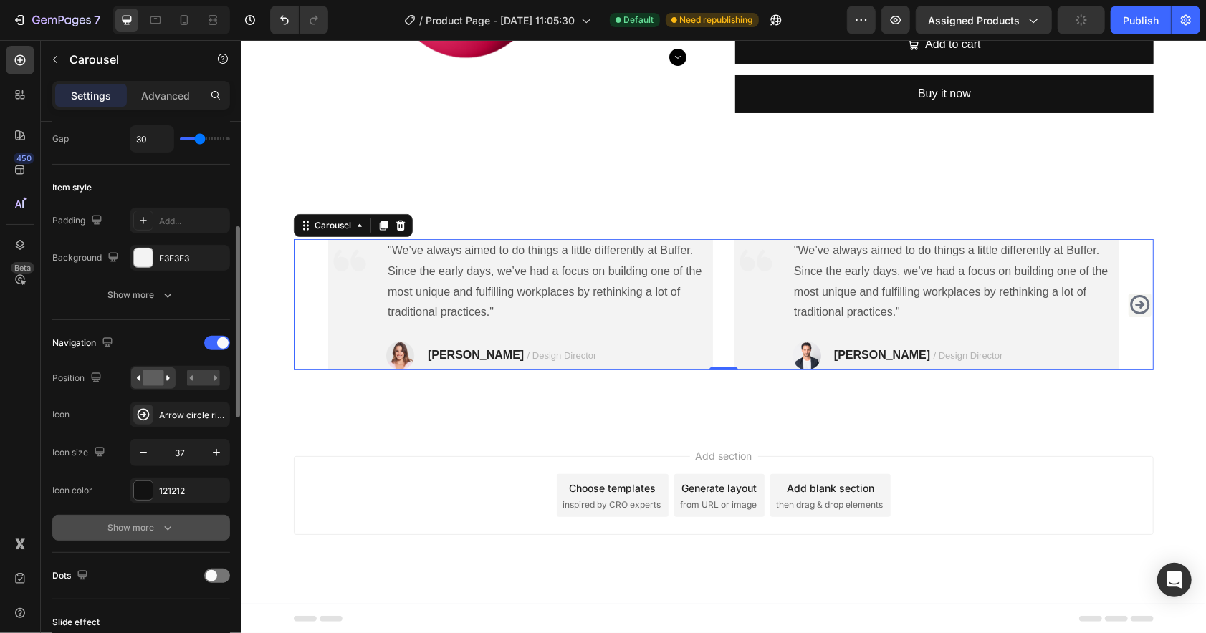
click at [158, 531] on div "Show more" at bounding box center [141, 528] width 67 height 14
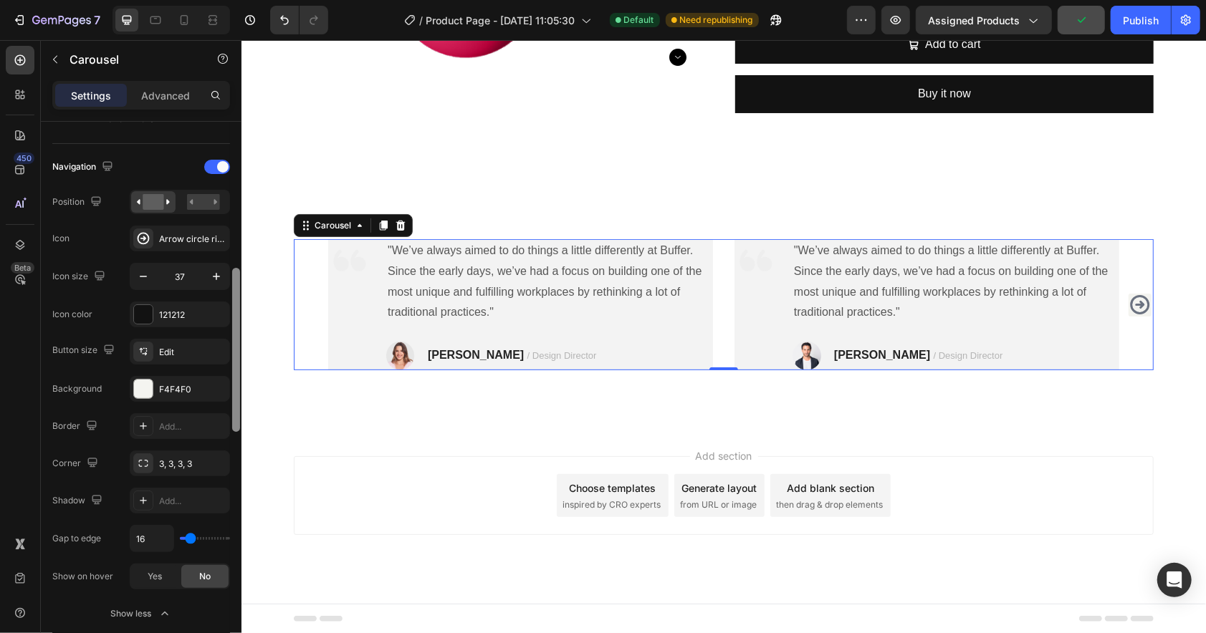
scroll to position [493, 0]
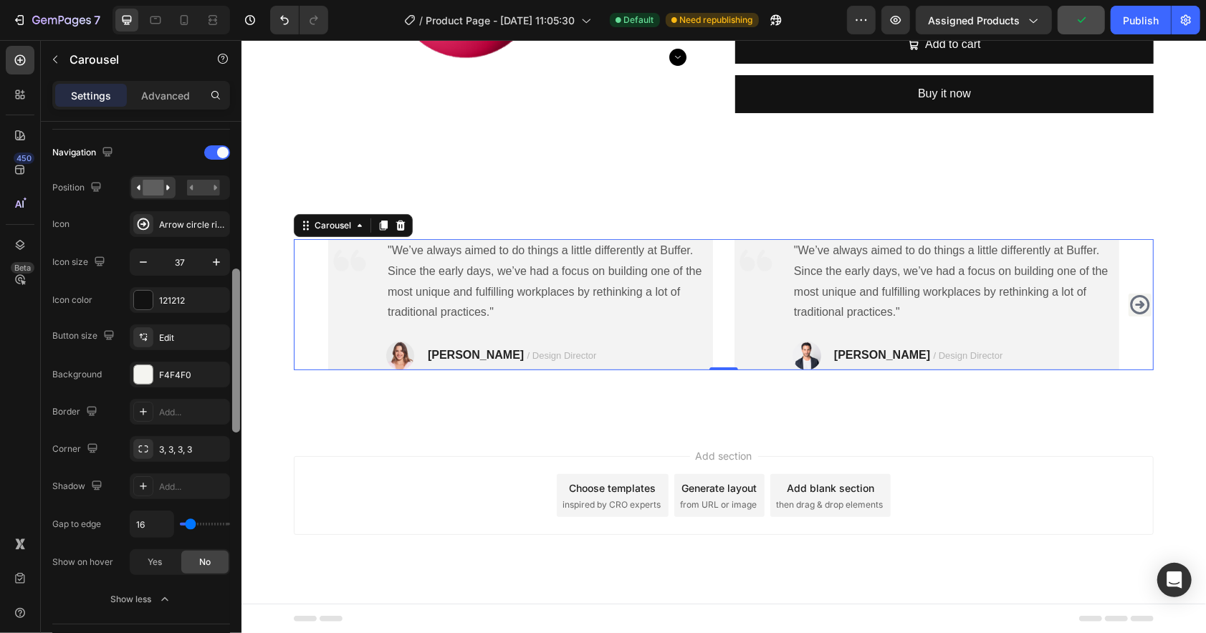
drag, startPoint x: 237, startPoint y: 371, endPoint x: 234, endPoint y: 438, distance: 66.7
click at [234, 438] on div at bounding box center [236, 398] width 11 height 552
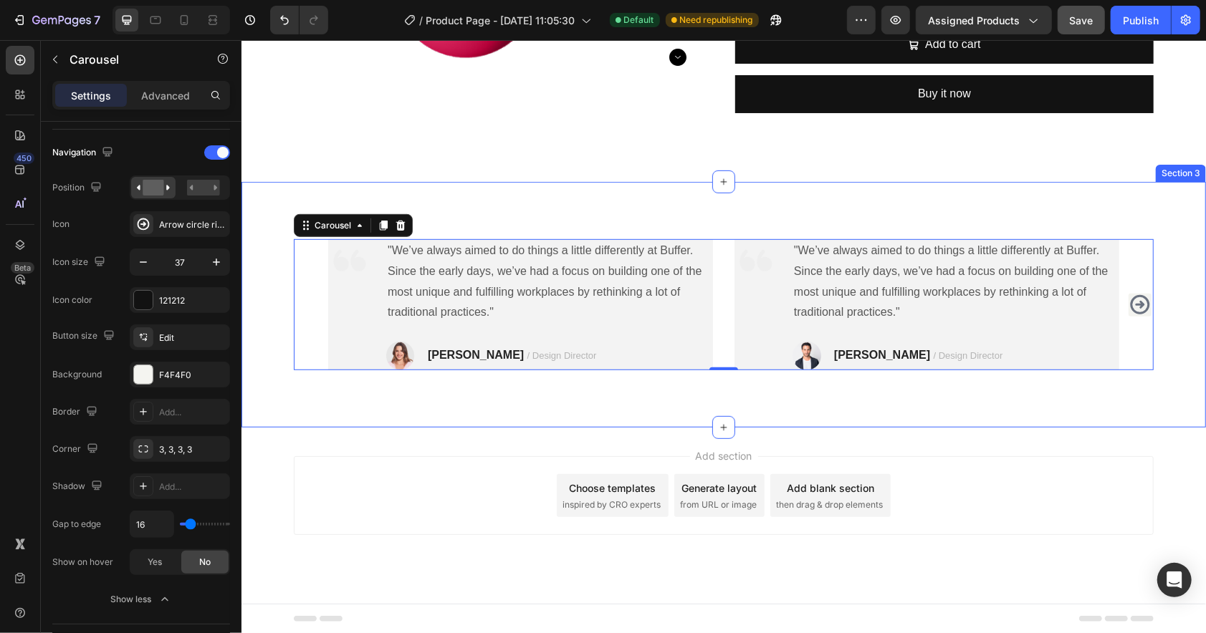
drag, startPoint x: 1091, startPoint y: 417, endPoint x: 1111, endPoint y: 385, distance: 38.0
click at [1091, 417] on div "Image "We’ve always aimed to do things a little differently at Buffer. Since th…" at bounding box center [723, 304] width 964 height 246
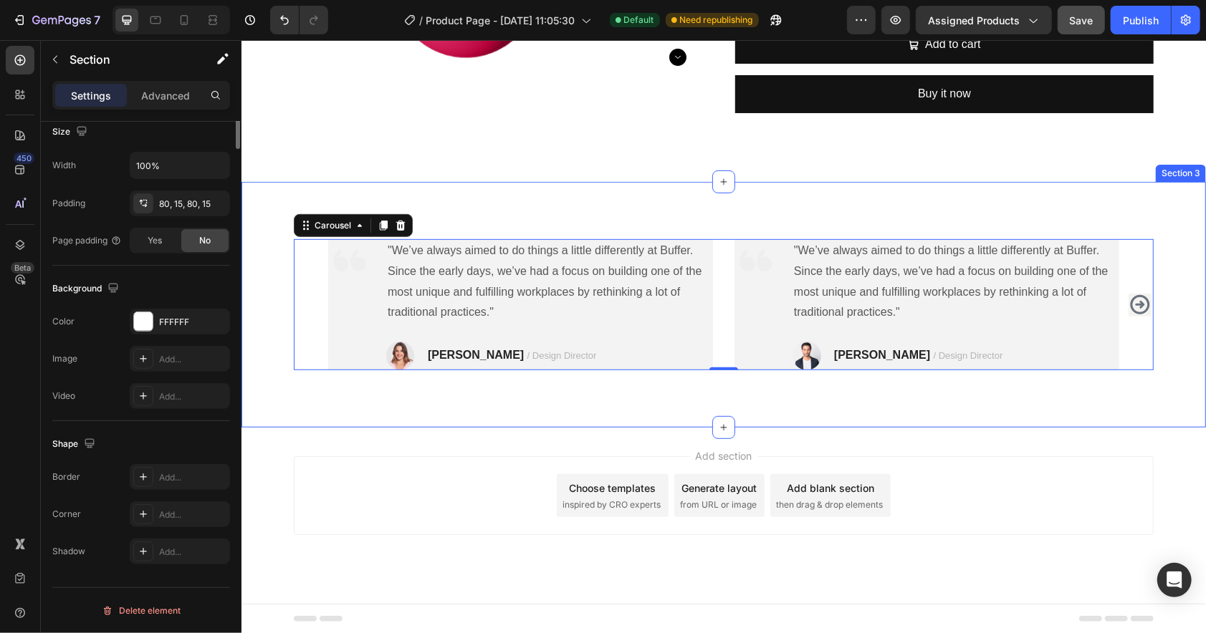
scroll to position [0, 0]
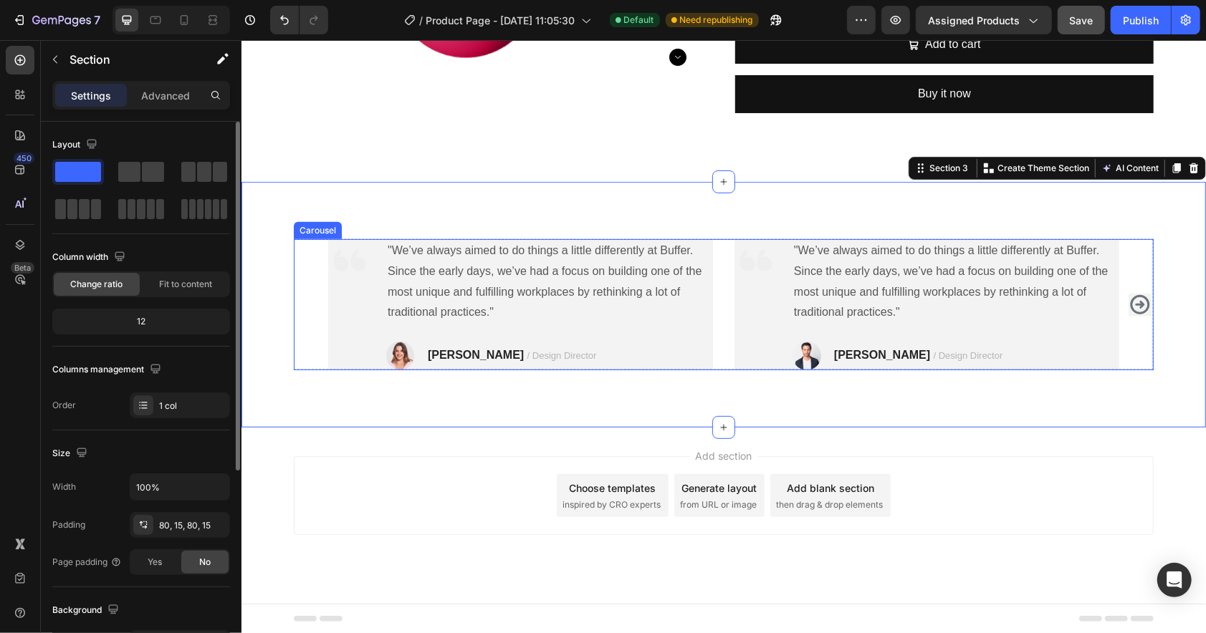
click at [1135, 312] on icon "Carousel Next Arrow" at bounding box center [1139, 303] width 19 height 19
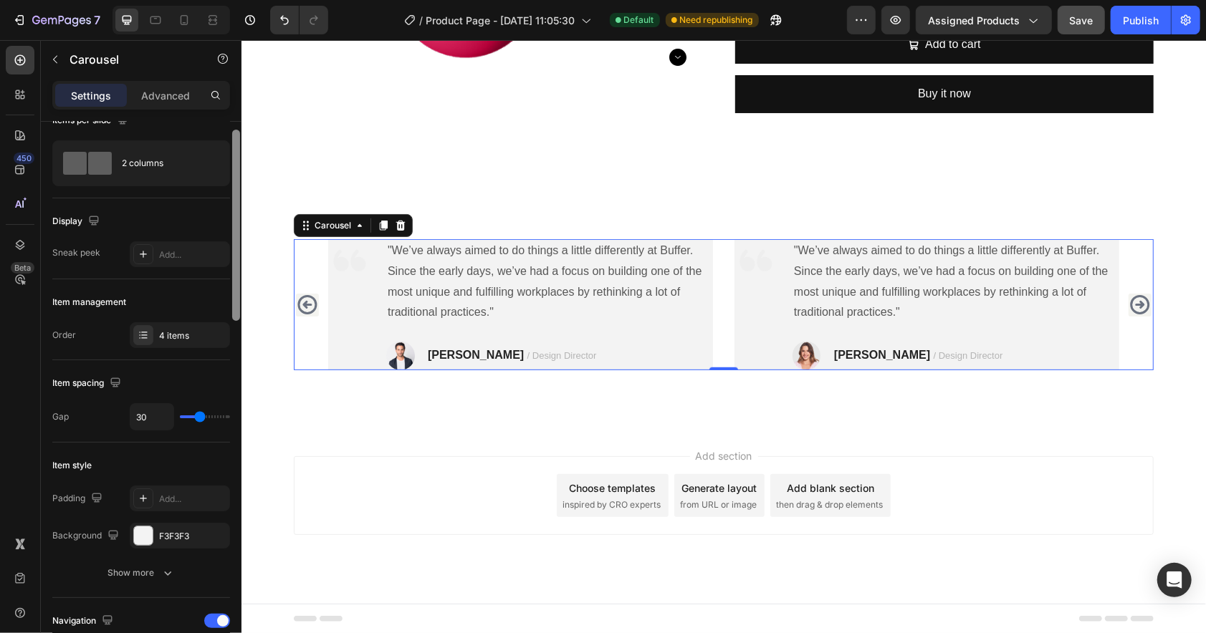
scroll to position [52, 0]
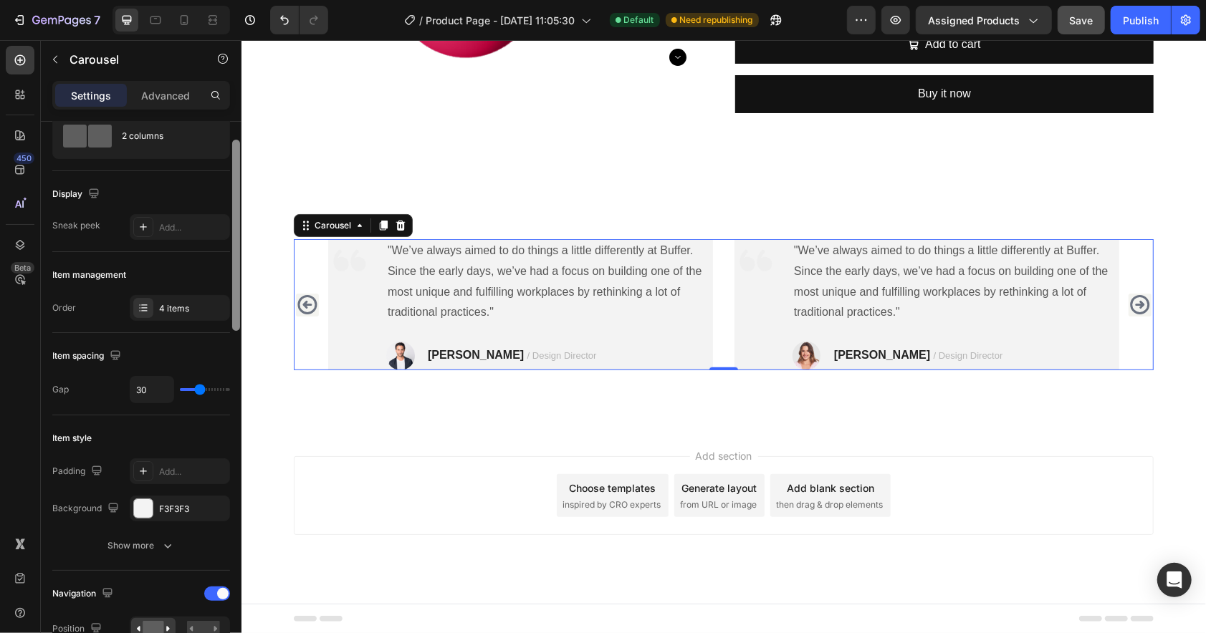
drag, startPoint x: 235, startPoint y: 277, endPoint x: 236, endPoint y: 294, distance: 18.0
click at [236, 294] on div at bounding box center [236, 235] width 8 height 191
click at [179, 510] on div "F3F3F3" at bounding box center [180, 509] width 42 height 13
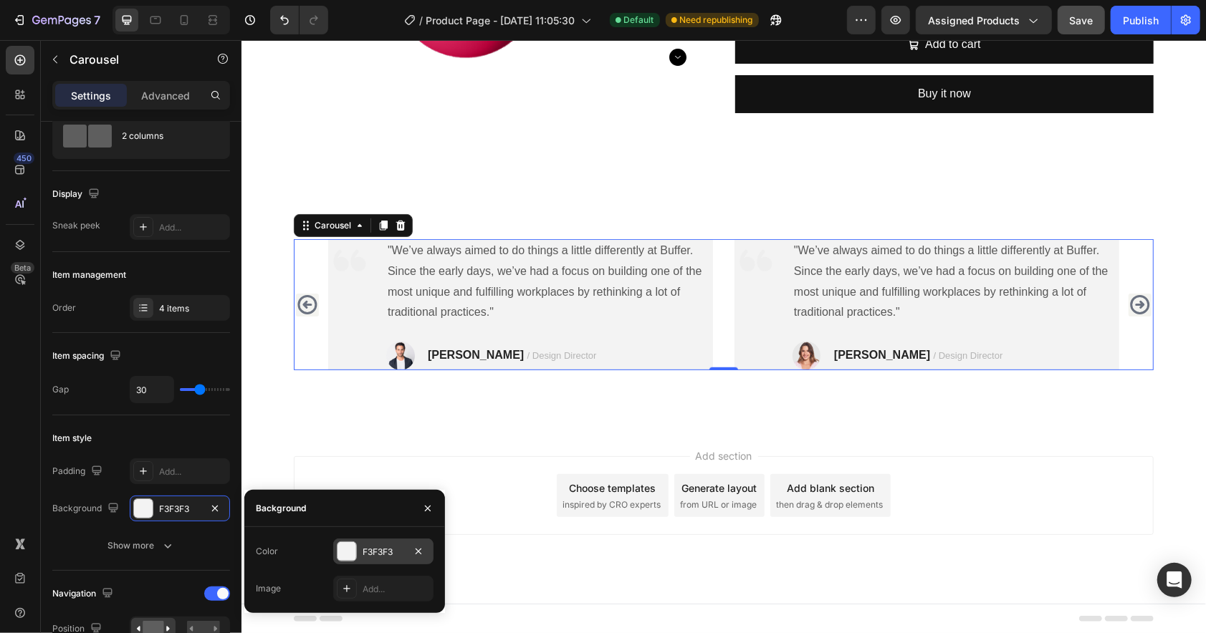
click at [383, 547] on div "F3F3F3" at bounding box center [384, 552] width 42 height 13
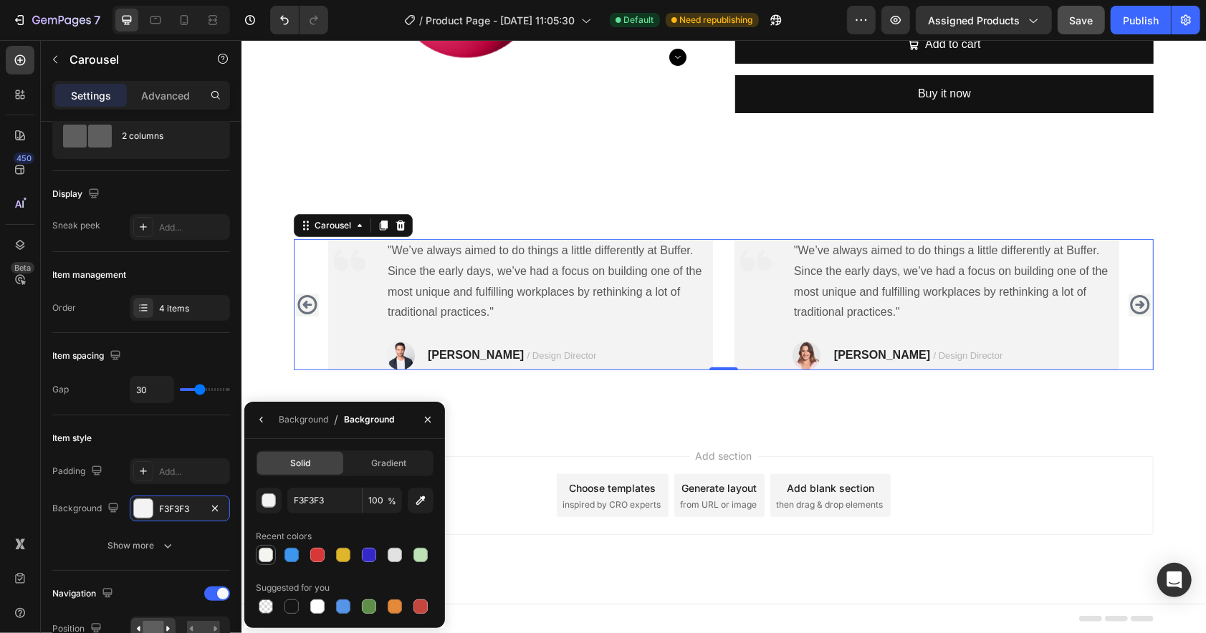
click at [268, 557] on div at bounding box center [266, 555] width 14 height 14
click at [318, 607] on div at bounding box center [317, 607] width 14 height 14
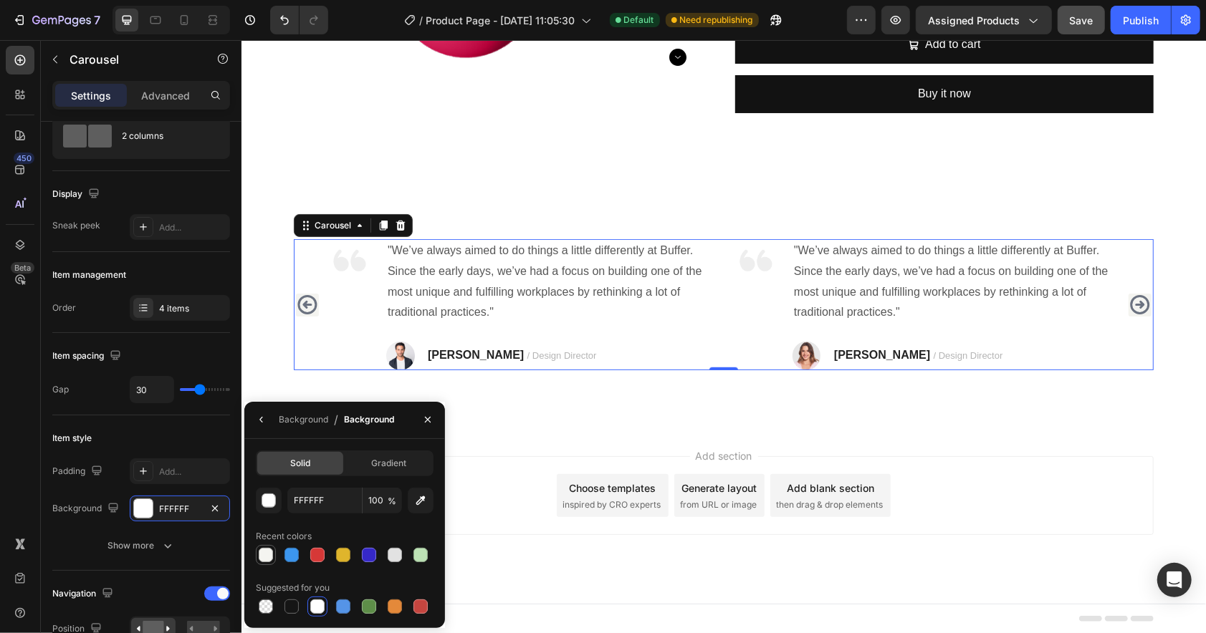
click at [267, 559] on div at bounding box center [266, 555] width 14 height 14
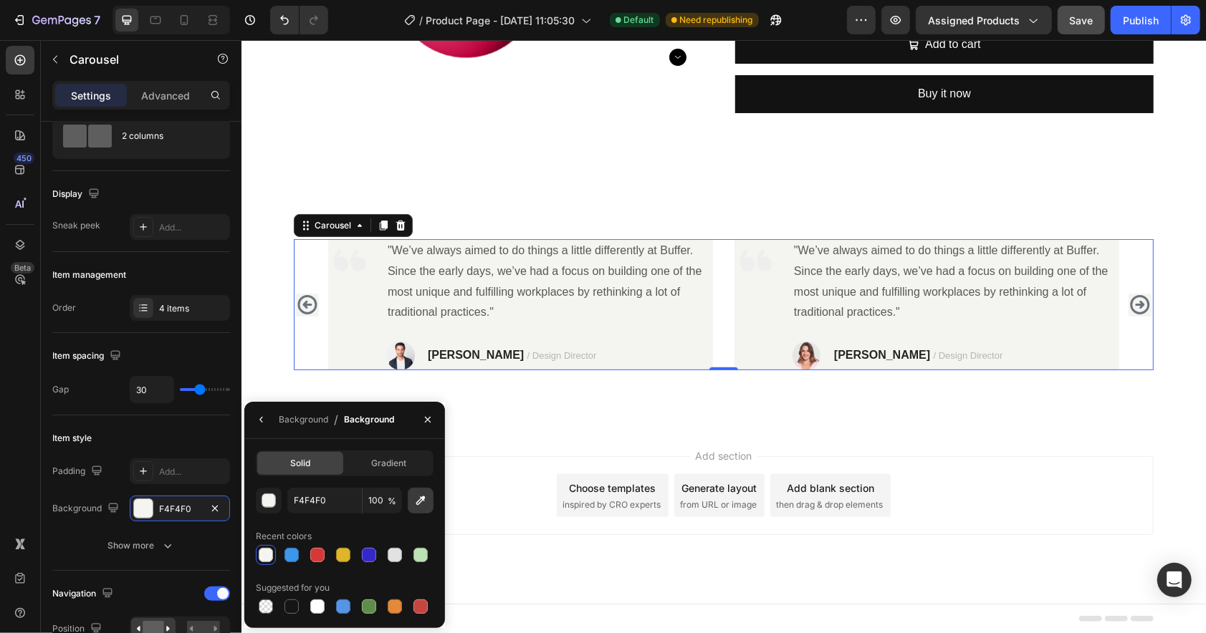
click at [423, 500] on icon "button" at bounding box center [420, 501] width 14 height 14
click at [421, 504] on icon "button" at bounding box center [420, 501] width 14 height 14
click at [32, 499] on div "450 Beta" at bounding box center [20, 288] width 29 height 484
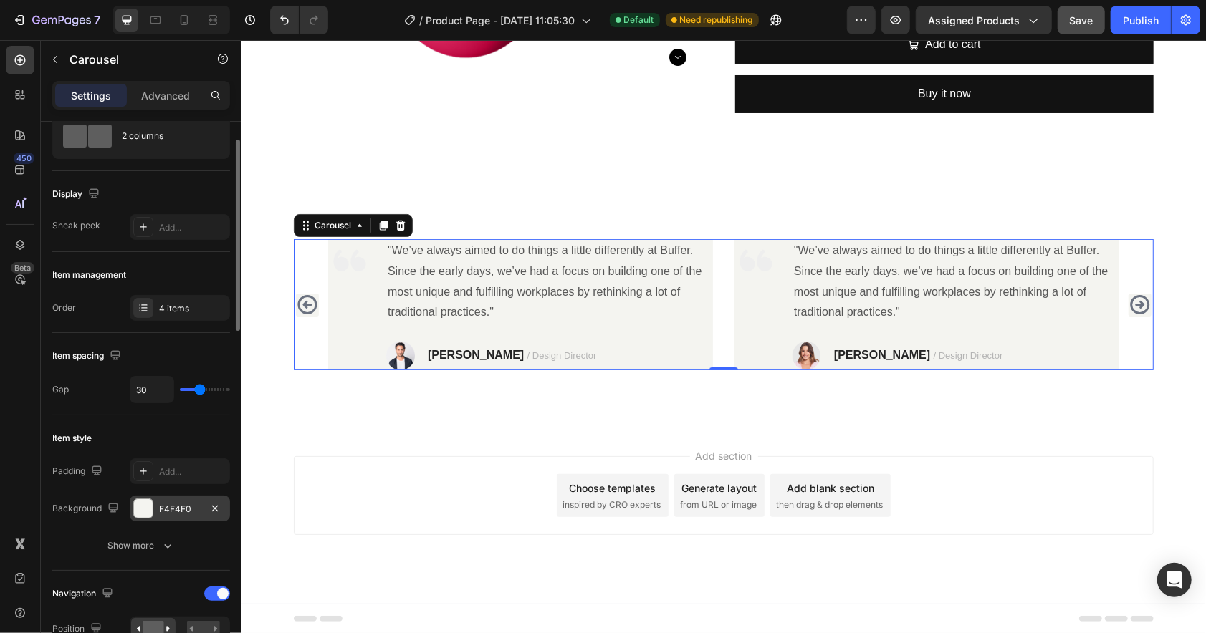
click at [171, 509] on div "F4F4F0" at bounding box center [180, 509] width 42 height 13
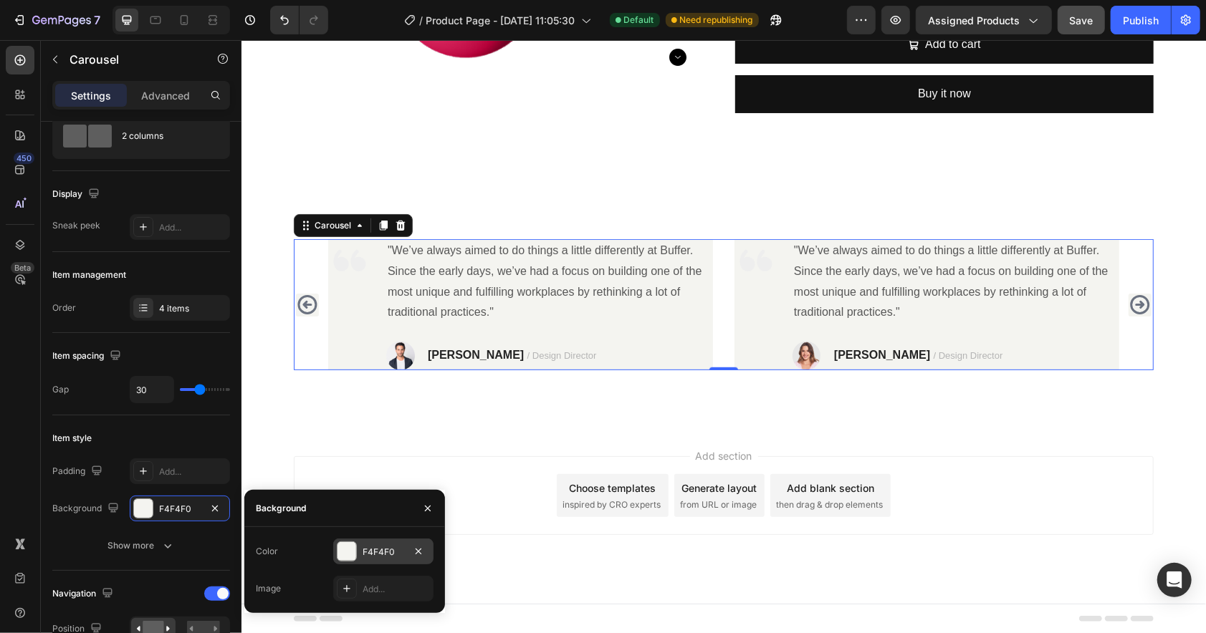
click at [383, 552] on div "F4F4F0" at bounding box center [384, 552] width 42 height 13
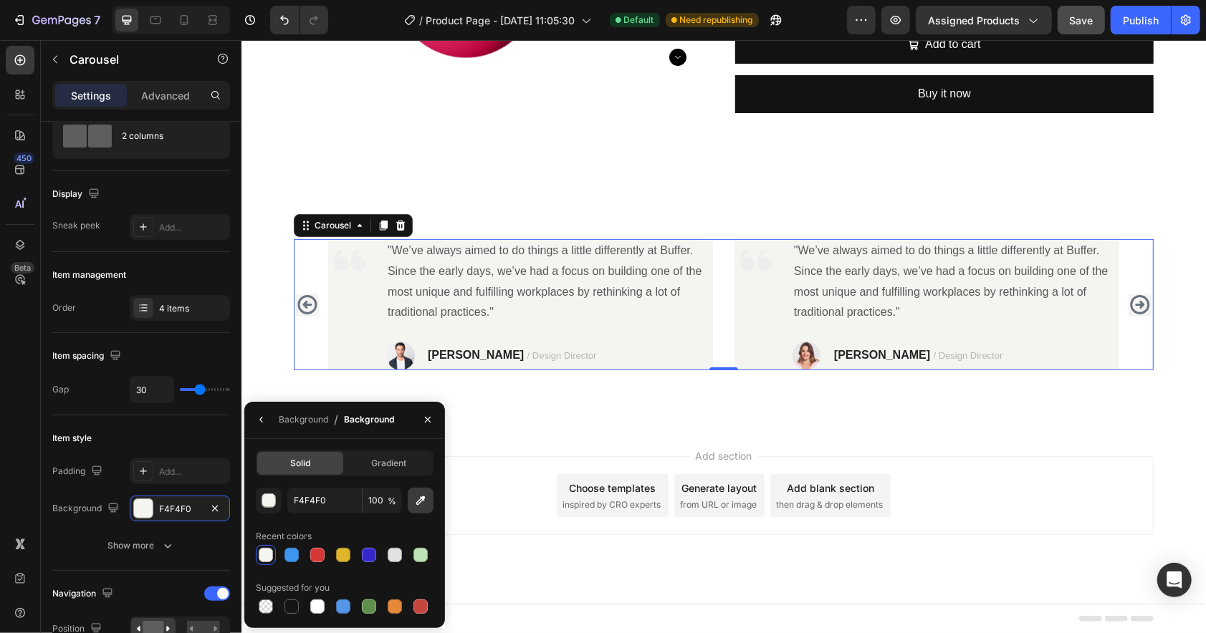
click at [421, 498] on icon "button" at bounding box center [420, 500] width 9 height 9
click at [216, 506] on icon "button" at bounding box center [214, 508] width 11 height 11
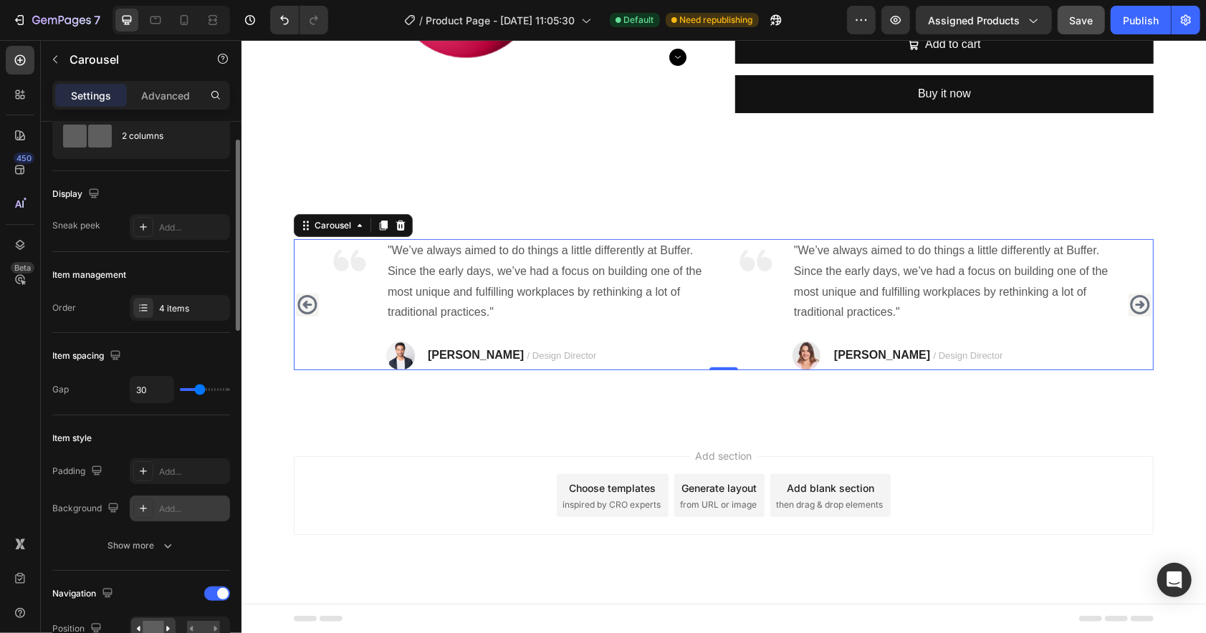
click at [179, 507] on div "Add..." at bounding box center [192, 509] width 67 height 13
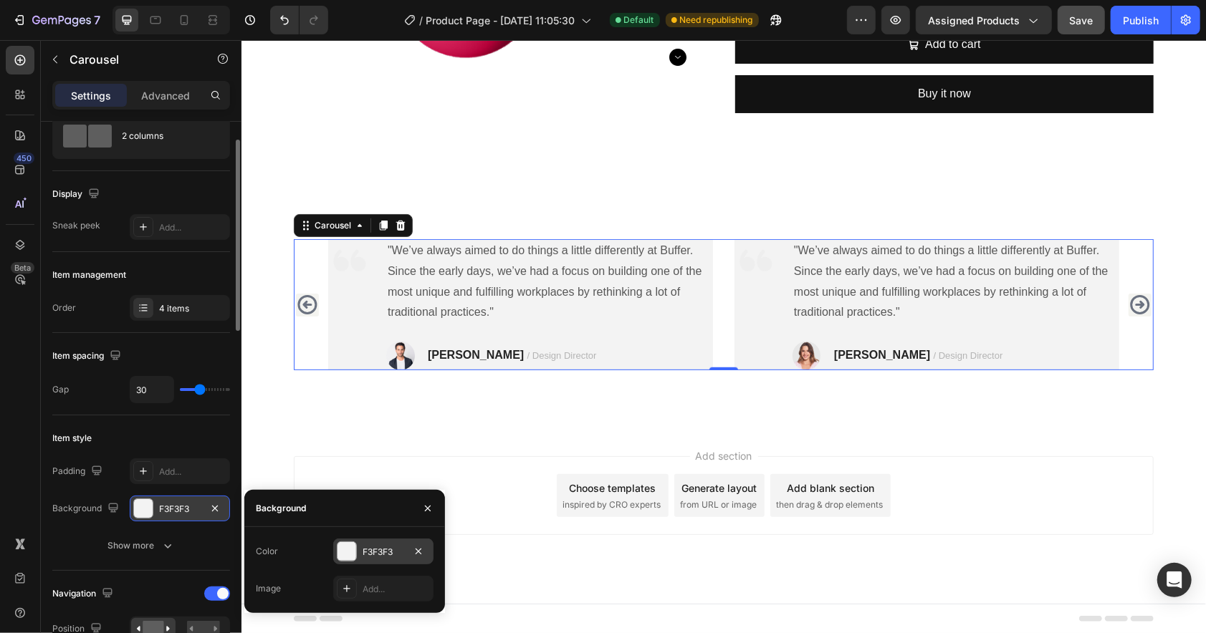
click at [358, 548] on div "F3F3F3" at bounding box center [383, 552] width 100 height 26
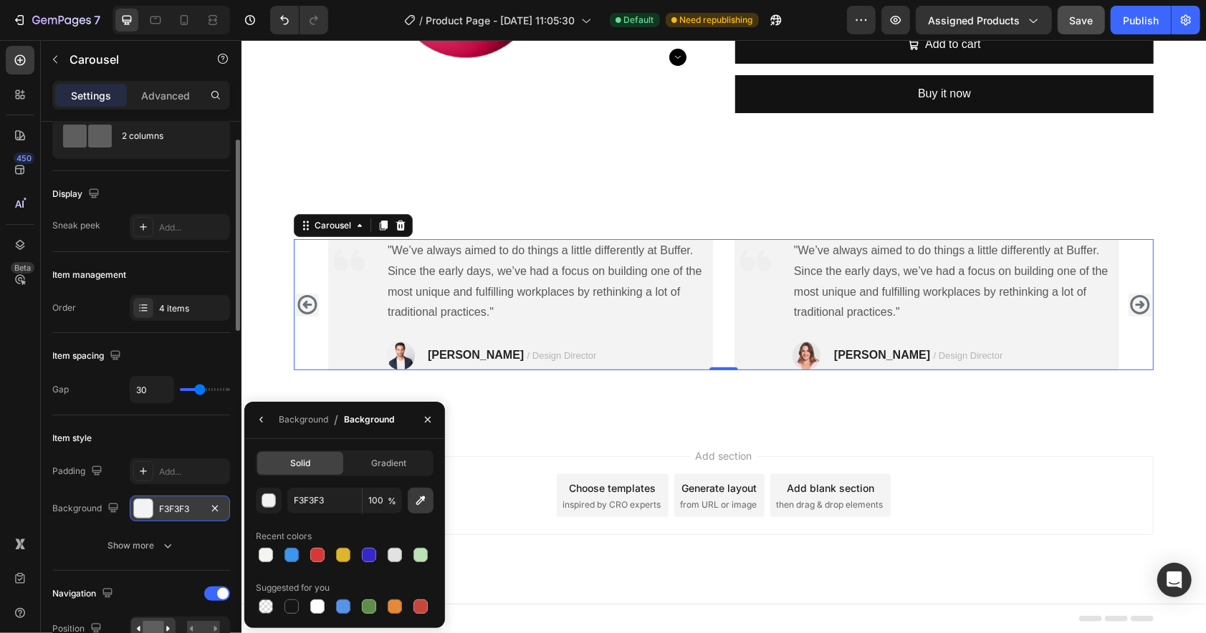
click at [421, 502] on icon "button" at bounding box center [420, 501] width 14 height 14
click at [275, 507] on div "button" at bounding box center [269, 501] width 14 height 14
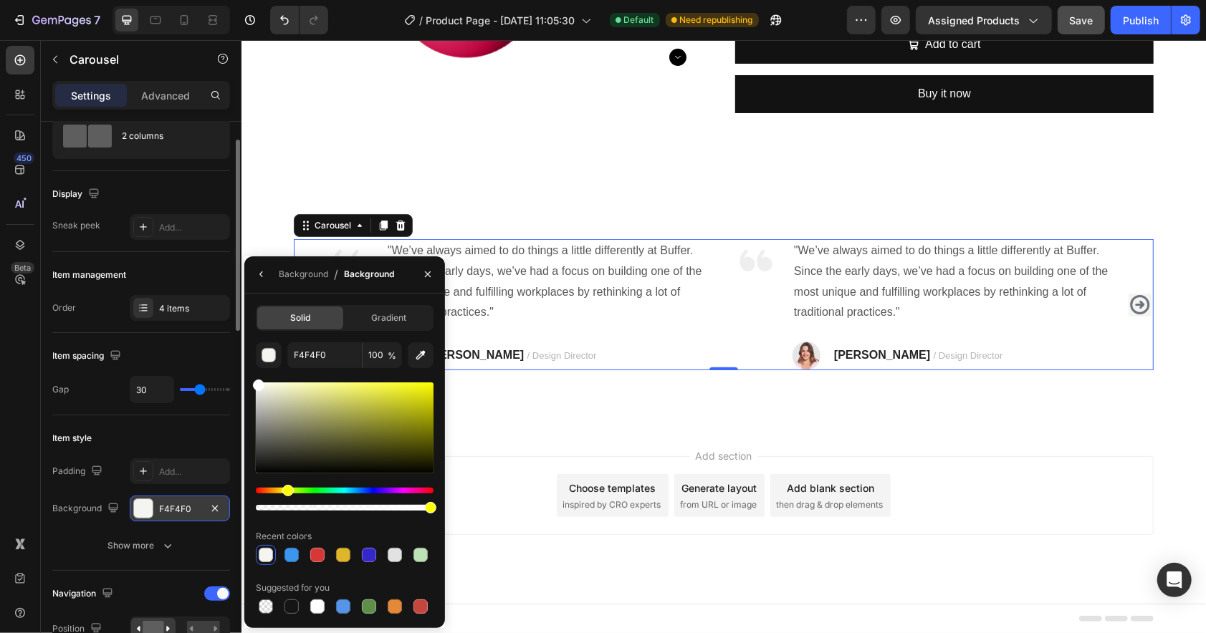
drag, startPoint x: 269, startPoint y: 414, endPoint x: 253, endPoint y: 369, distance: 48.1
click at [253, 369] on div "Solid Gradient F4F4F0 100 % Recent colors Suggested for you" at bounding box center [344, 461] width 201 height 312
click at [416, 356] on icon "button" at bounding box center [420, 355] width 14 height 14
type input "F4F4F0"
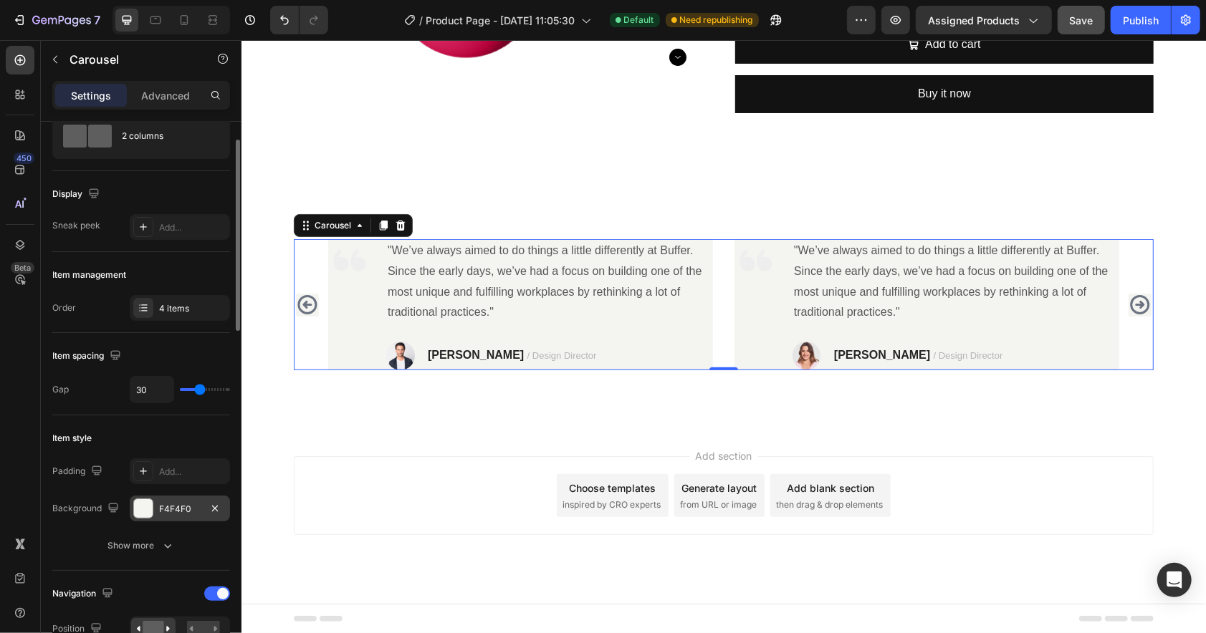
click at [24, 400] on div "450 Beta" at bounding box center [20, 288] width 29 height 484
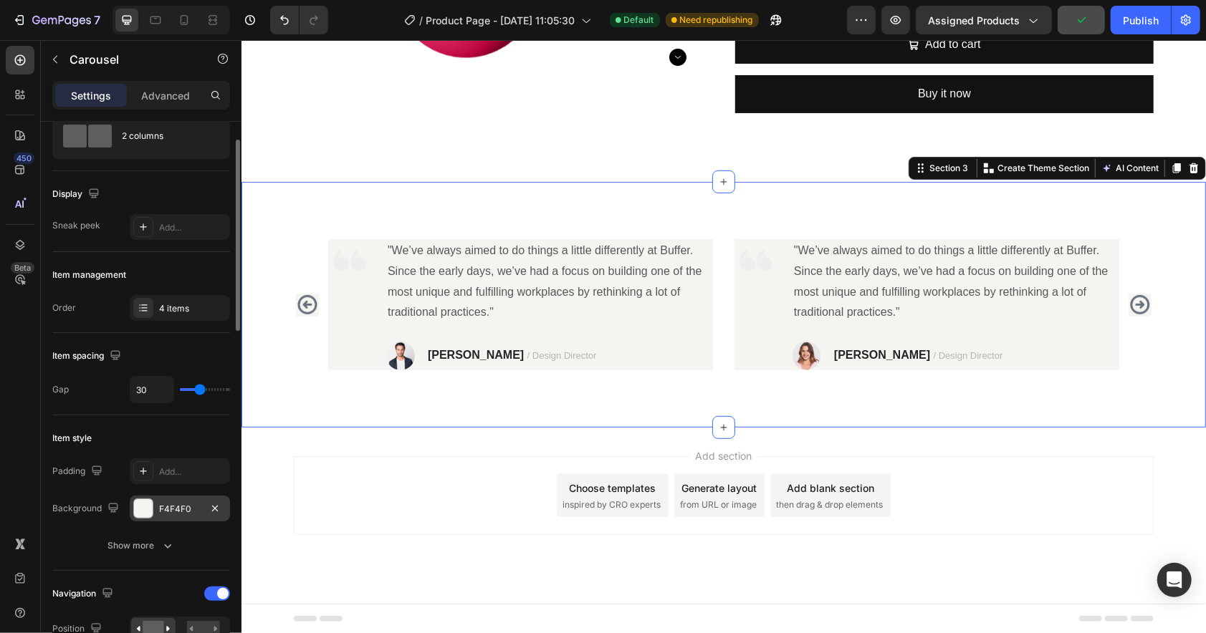
click at [273, 254] on div "Image "We’ve always aimed to do things a little differently at Buffer. Since th…" at bounding box center [722, 304] width 943 height 131
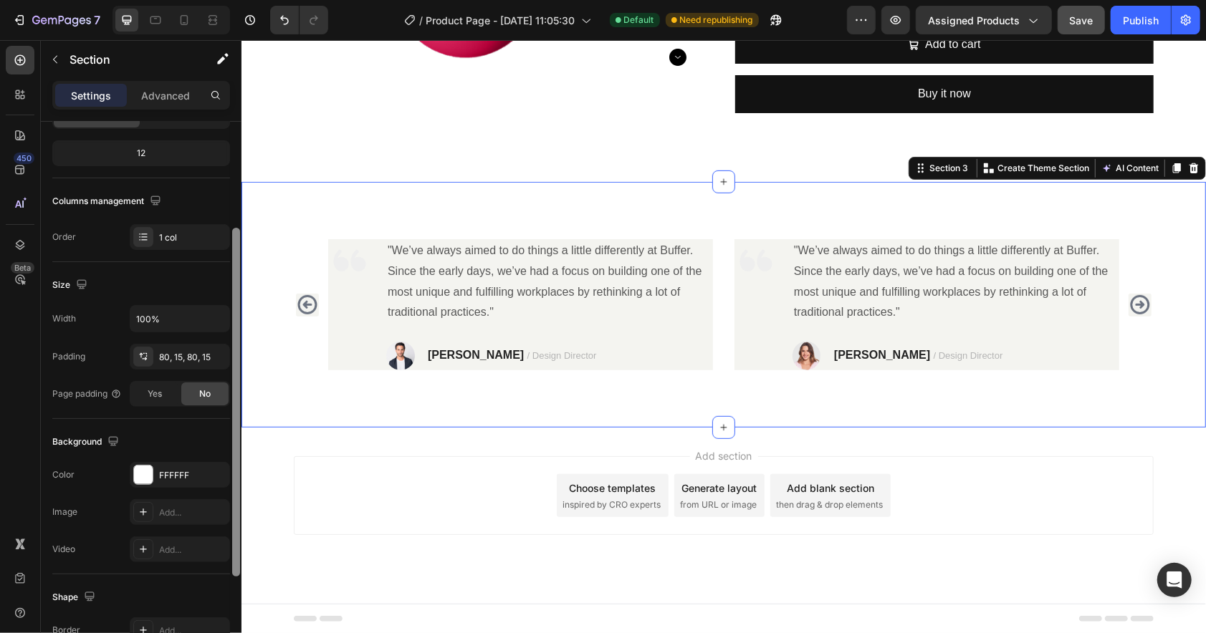
drag, startPoint x: 234, startPoint y: 263, endPoint x: 225, endPoint y: 380, distance: 117.9
click at [233, 370] on div at bounding box center [236, 402] width 8 height 349
click at [173, 483] on div "FFFFFF" at bounding box center [180, 474] width 100 height 26
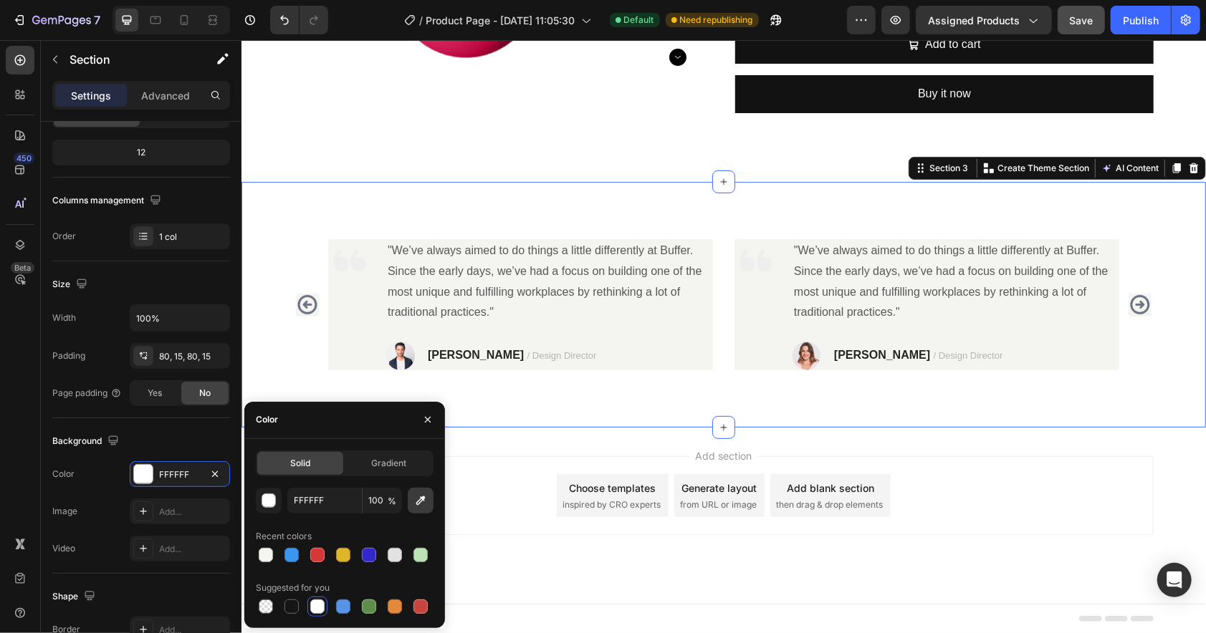
click at [418, 504] on icon "button" at bounding box center [420, 500] width 9 height 9
type input "F4F4F0"
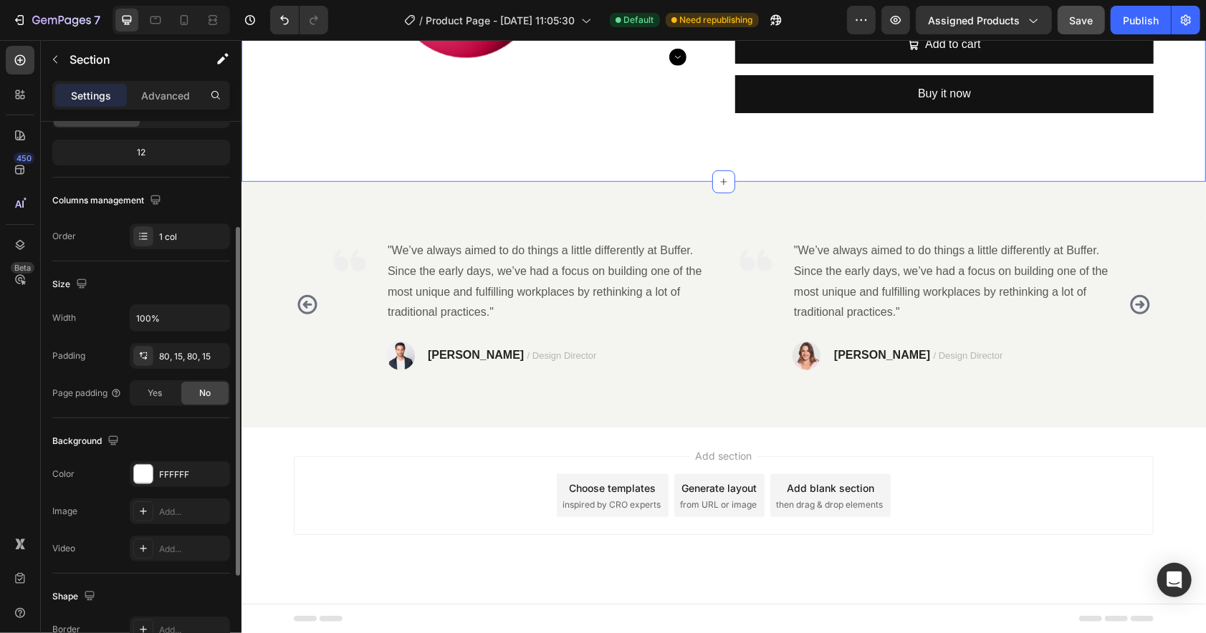
scroll to position [168, 0]
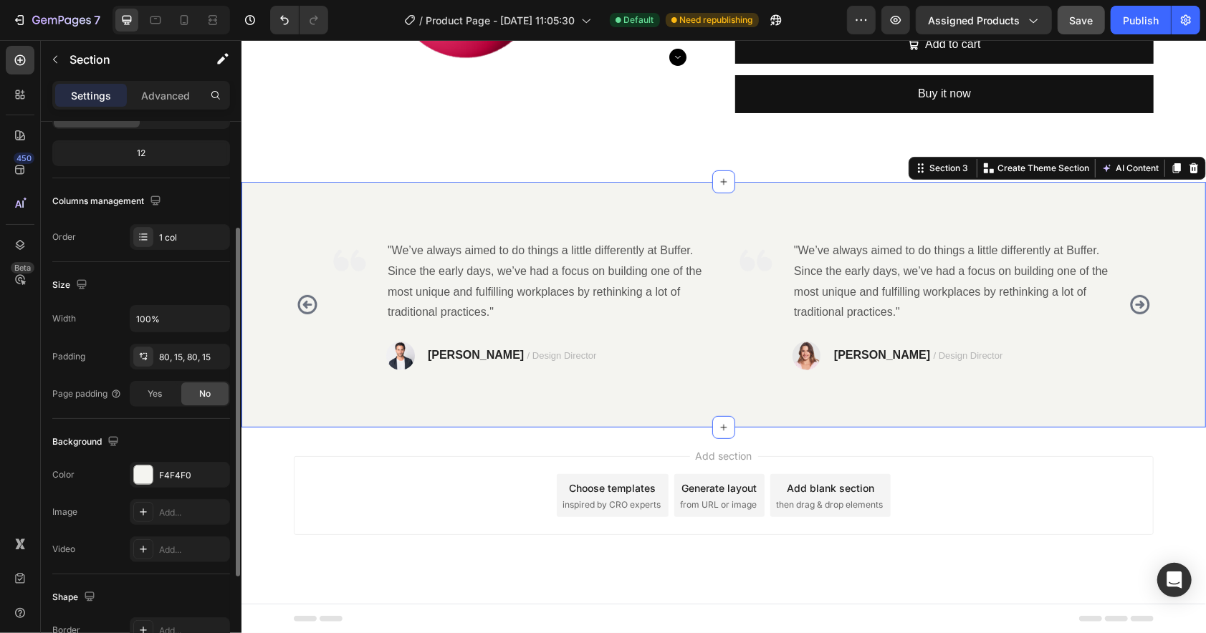
click at [398, 224] on div "Image "We’ve always aimed to do things a little differently at Buffer. Since th…" at bounding box center [723, 304] width 964 height 246
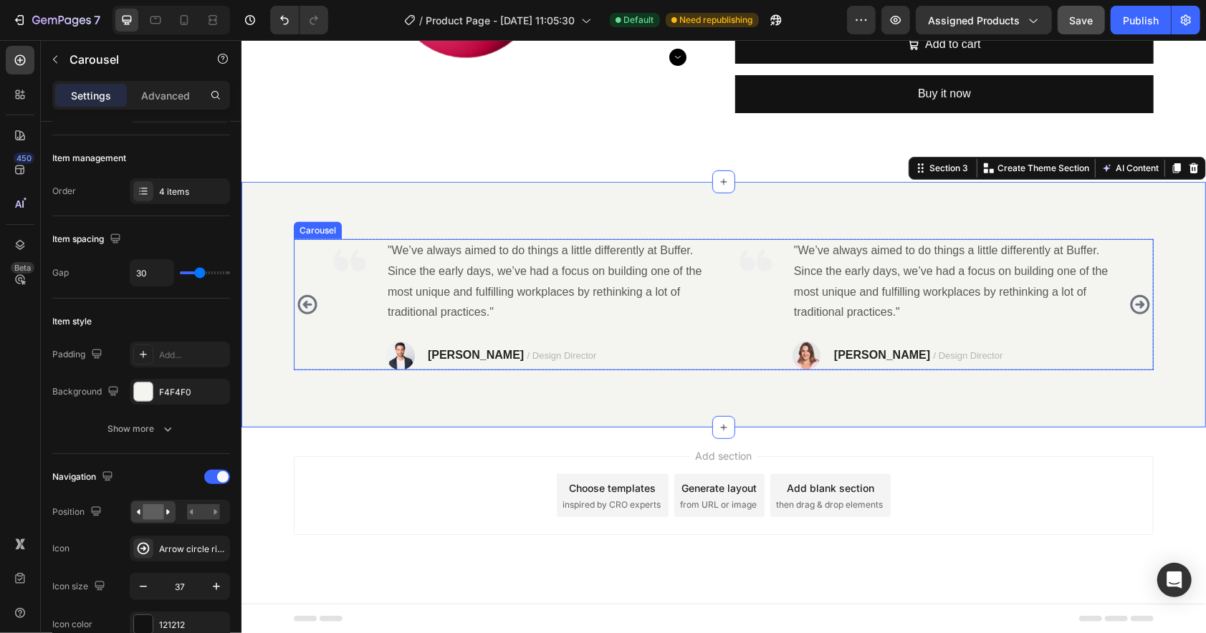
click at [305, 313] on icon "Carousel Back Arrow" at bounding box center [306, 304] width 23 height 27
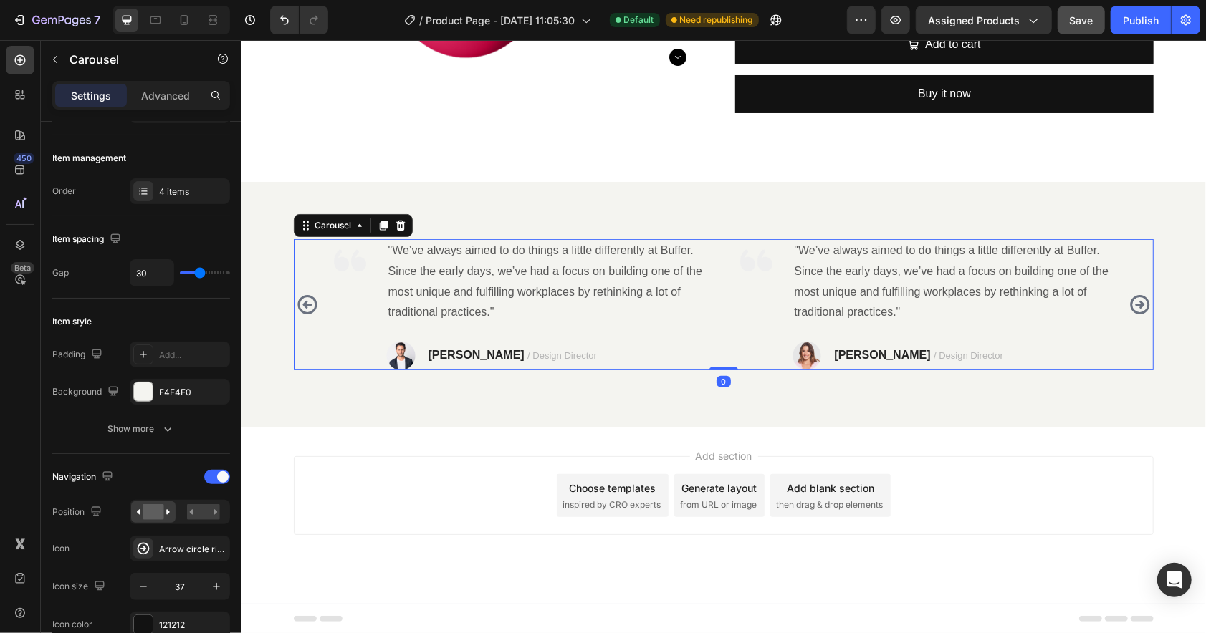
scroll to position [0, 0]
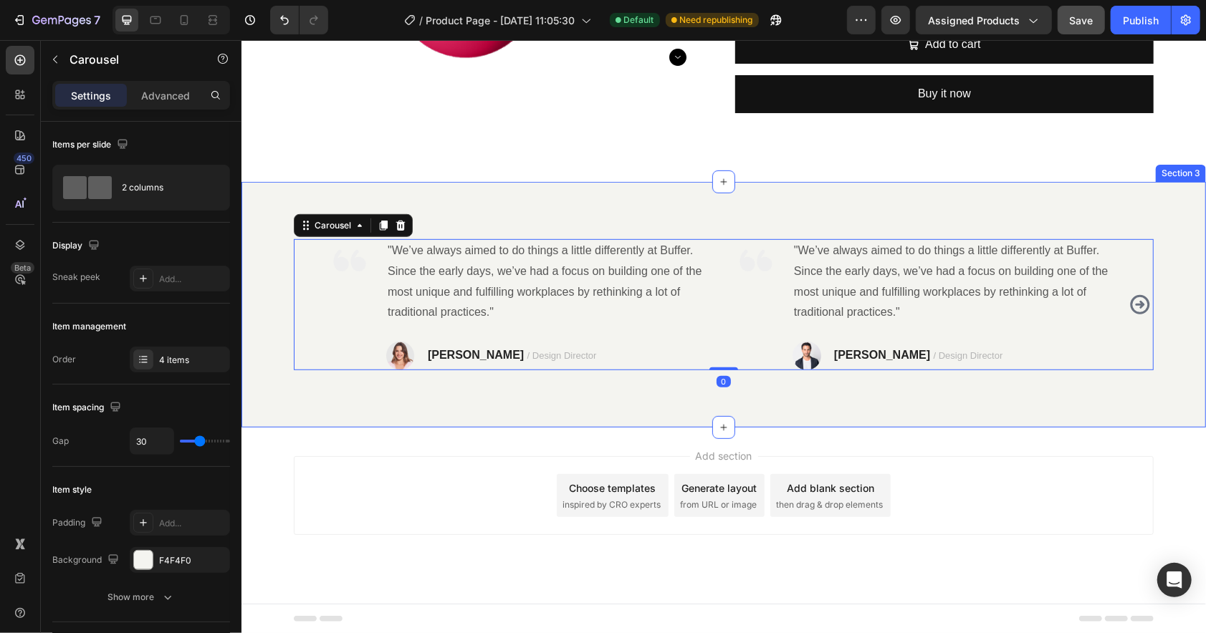
click at [329, 390] on div "Image "We’ve always aimed to do things a little differently at Buffer. Since th…" at bounding box center [723, 304] width 964 height 246
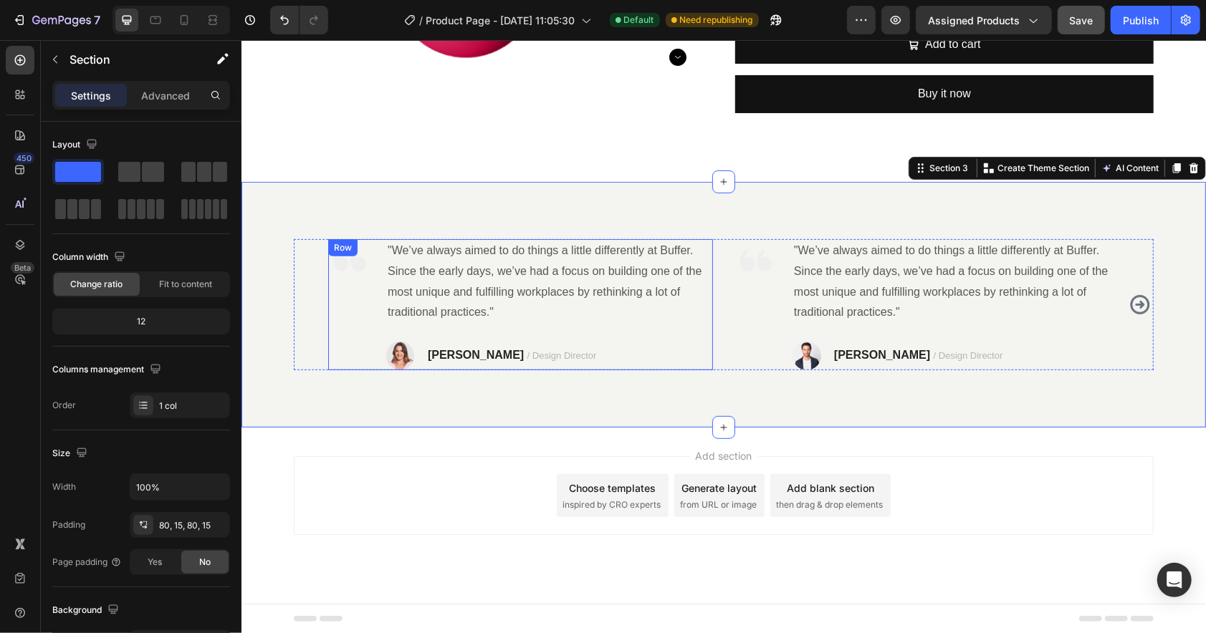
click at [338, 269] on img at bounding box center [348, 260] width 43 height 43
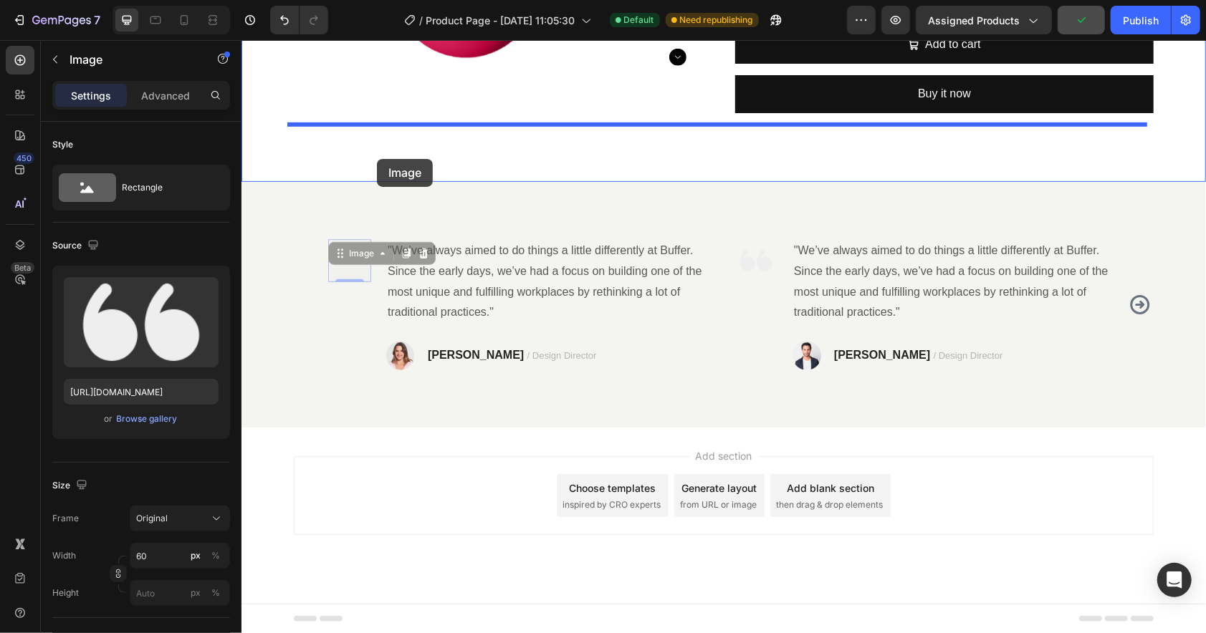
drag, startPoint x: 340, startPoint y: 252, endPoint x: 376, endPoint y: 158, distance: 100.7
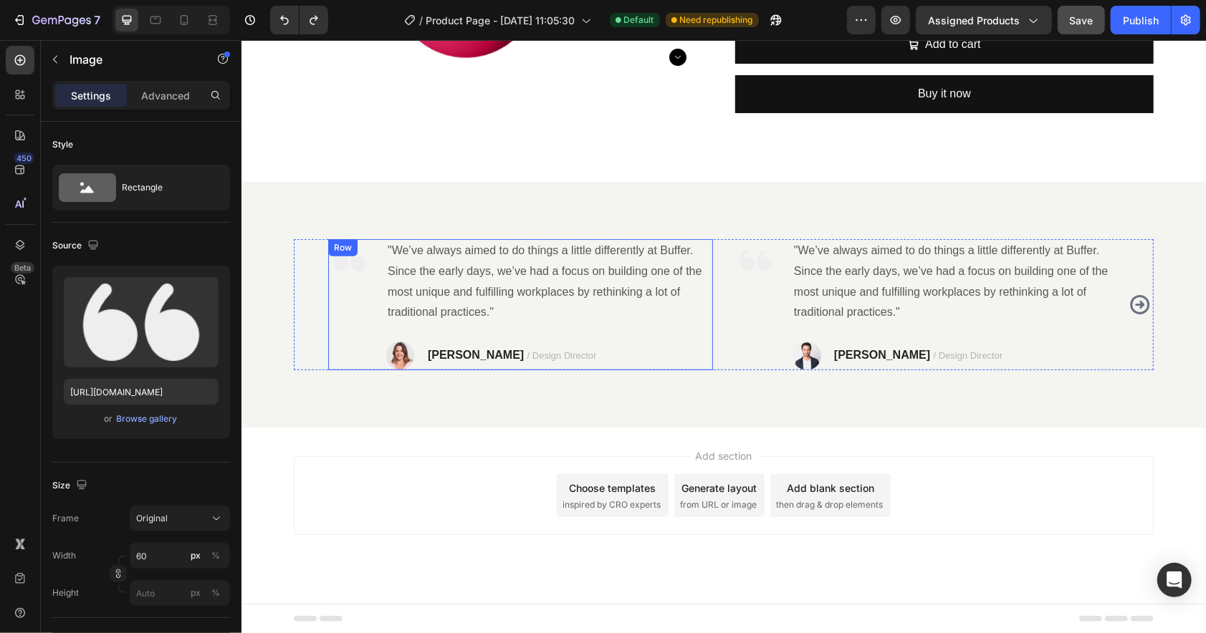
click at [350, 284] on div "Image" at bounding box center [348, 304] width 43 height 131
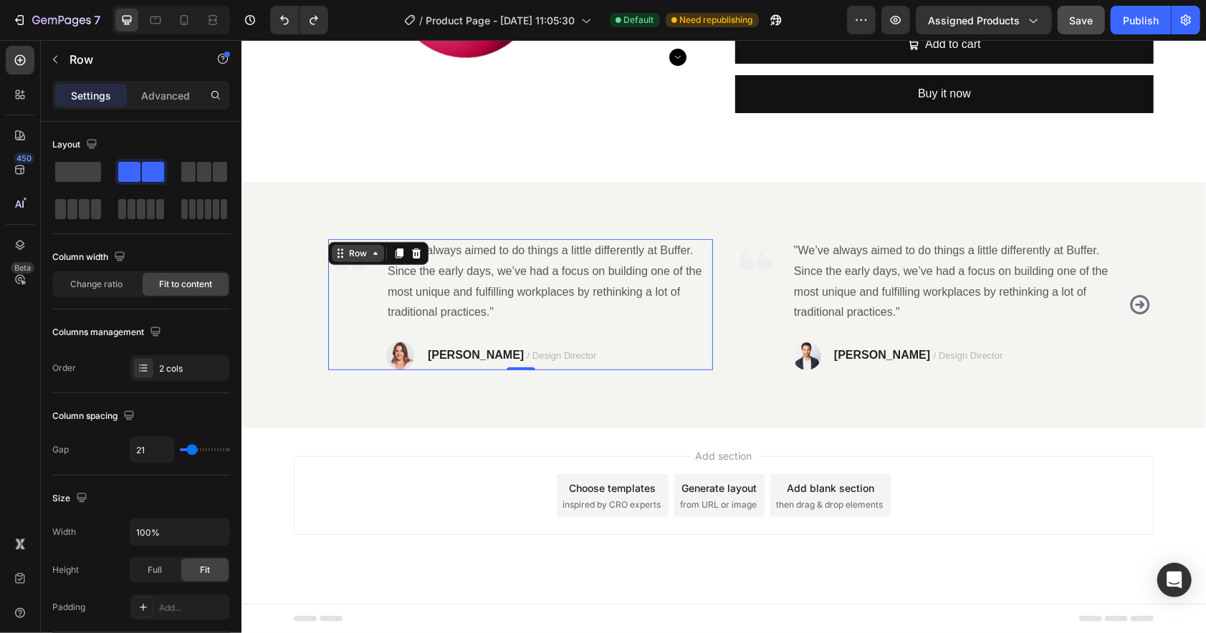
click at [350, 254] on div "Row" at bounding box center [357, 252] width 24 height 13
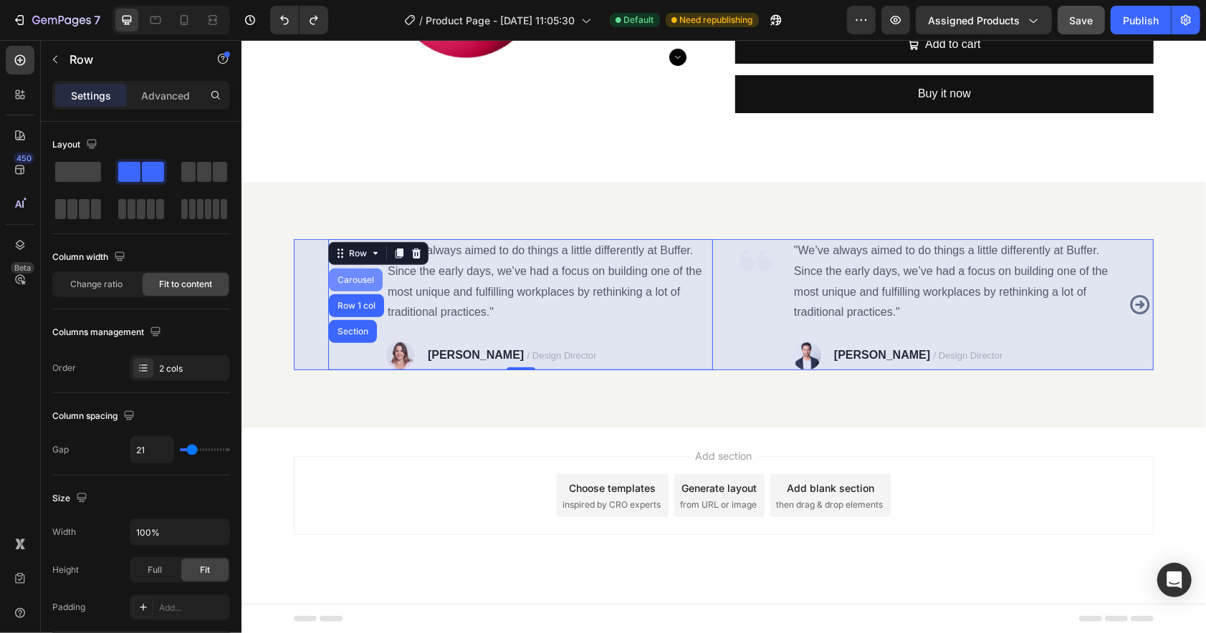
click at [348, 276] on div "Carousel" at bounding box center [355, 279] width 42 height 9
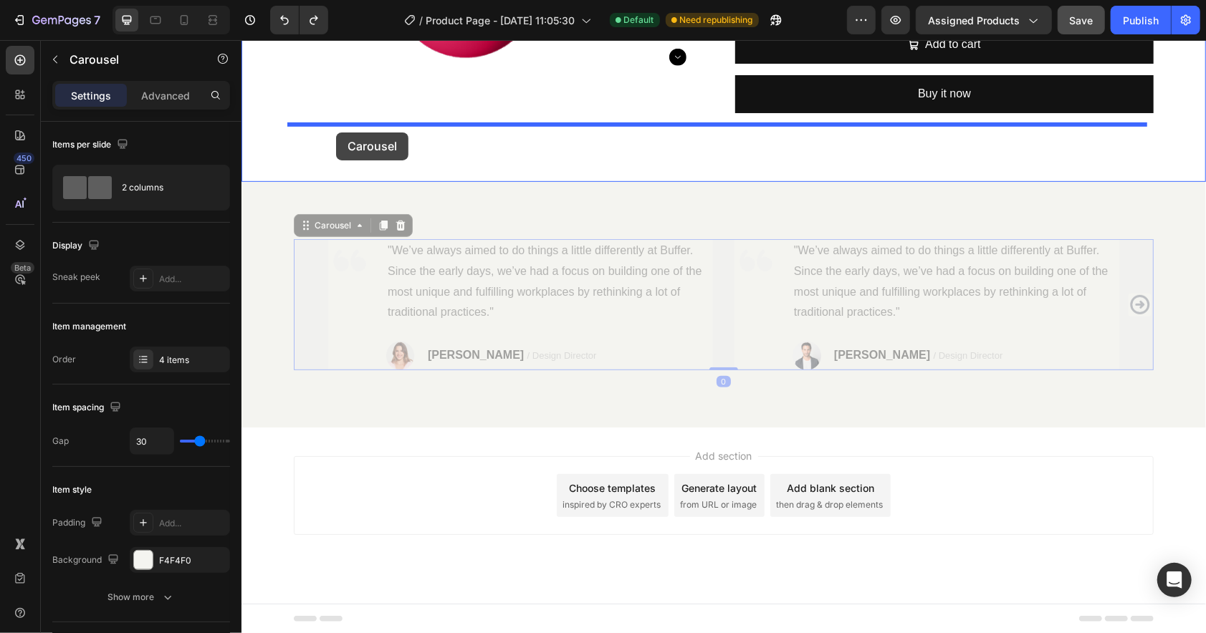
drag, startPoint x: 313, startPoint y: 220, endPoint x: 335, endPoint y: 132, distance: 90.9
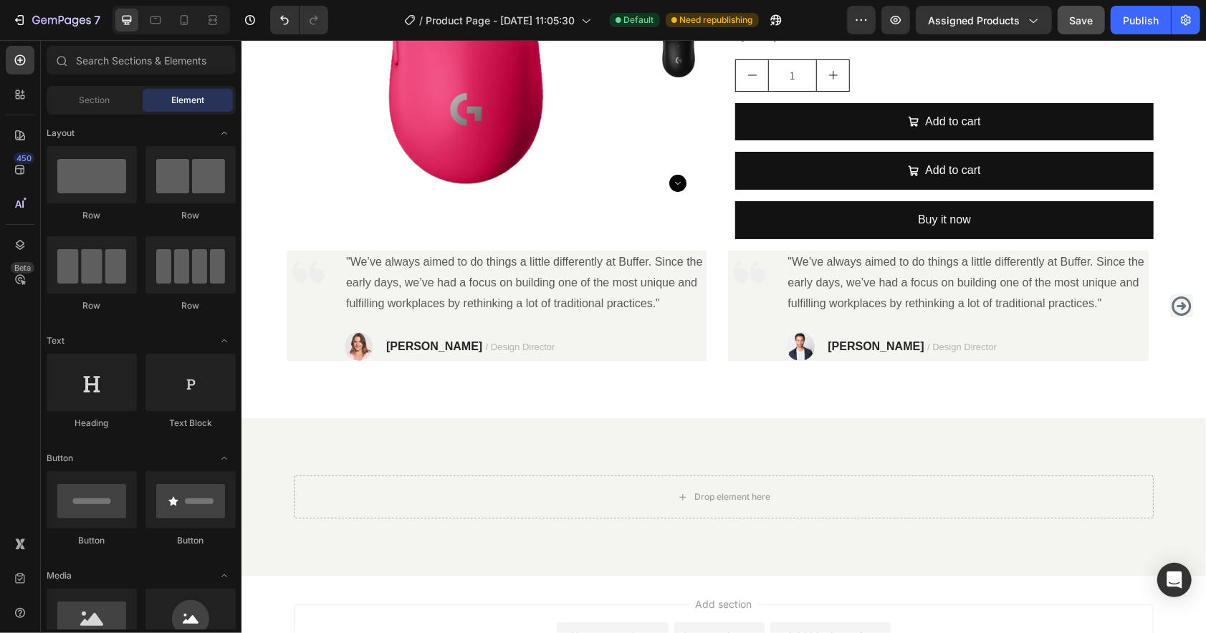
scroll to position [333, 0]
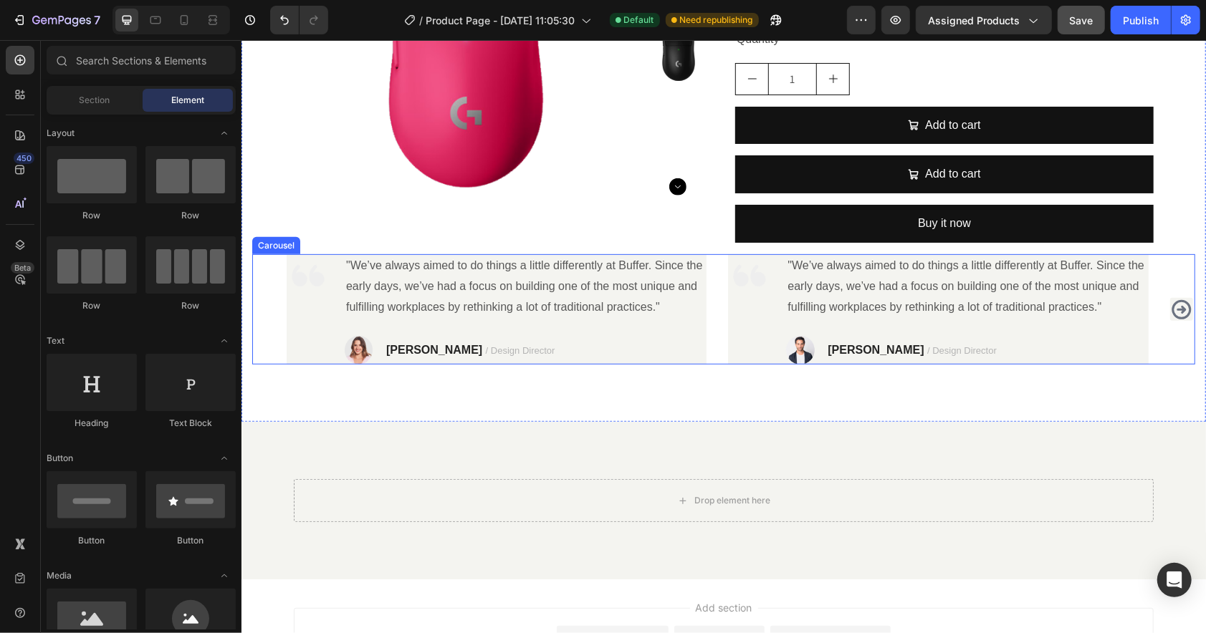
click at [1157, 307] on icon "Carousel Next Arrow" at bounding box center [1180, 308] width 19 height 19
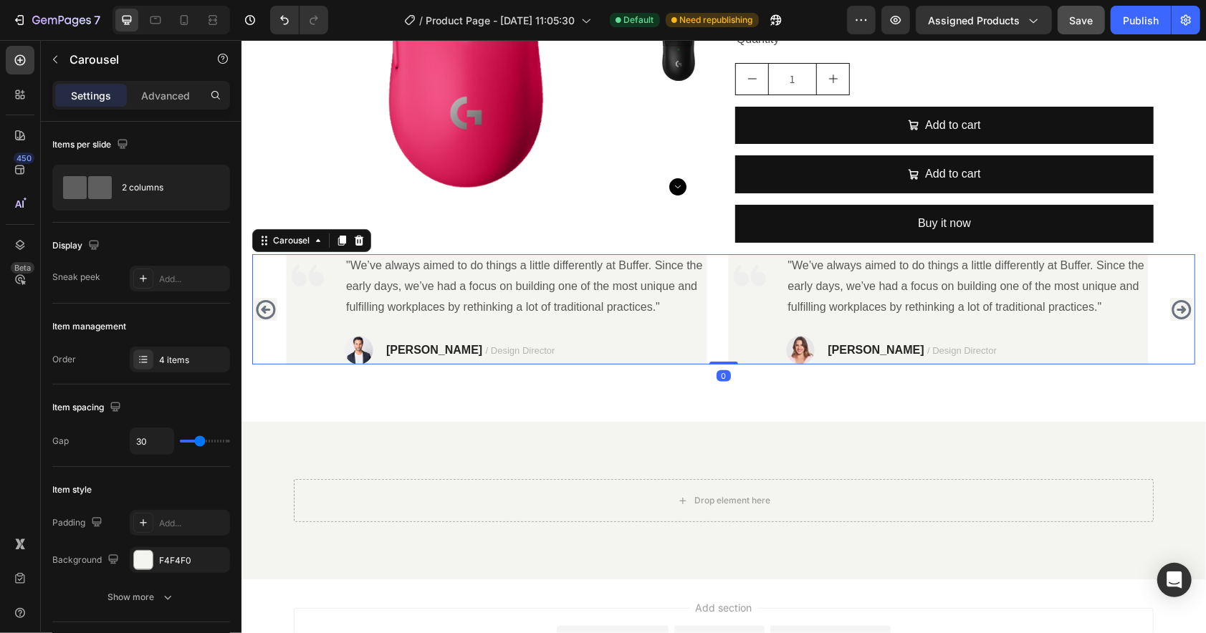
click at [1157, 307] on icon "Carousel Next Arrow" at bounding box center [1180, 308] width 19 height 19
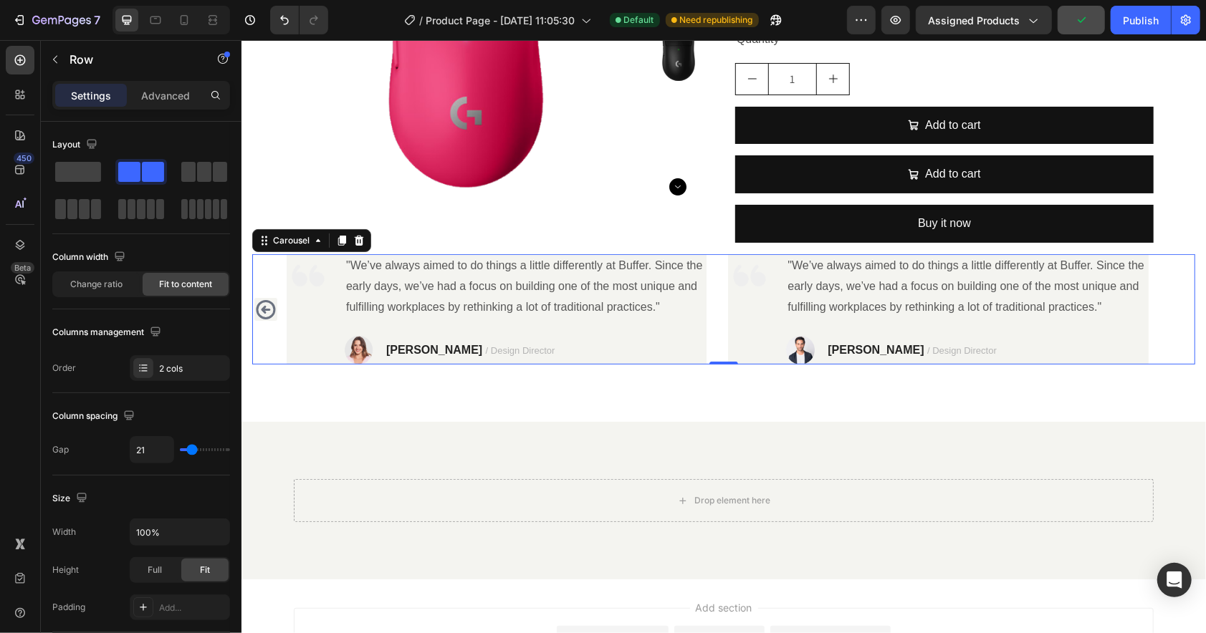
click at [660, 326] on div ""We’ve always aimed to do things a little differently at Buffer. Since the earl…" at bounding box center [525, 309] width 362 height 110
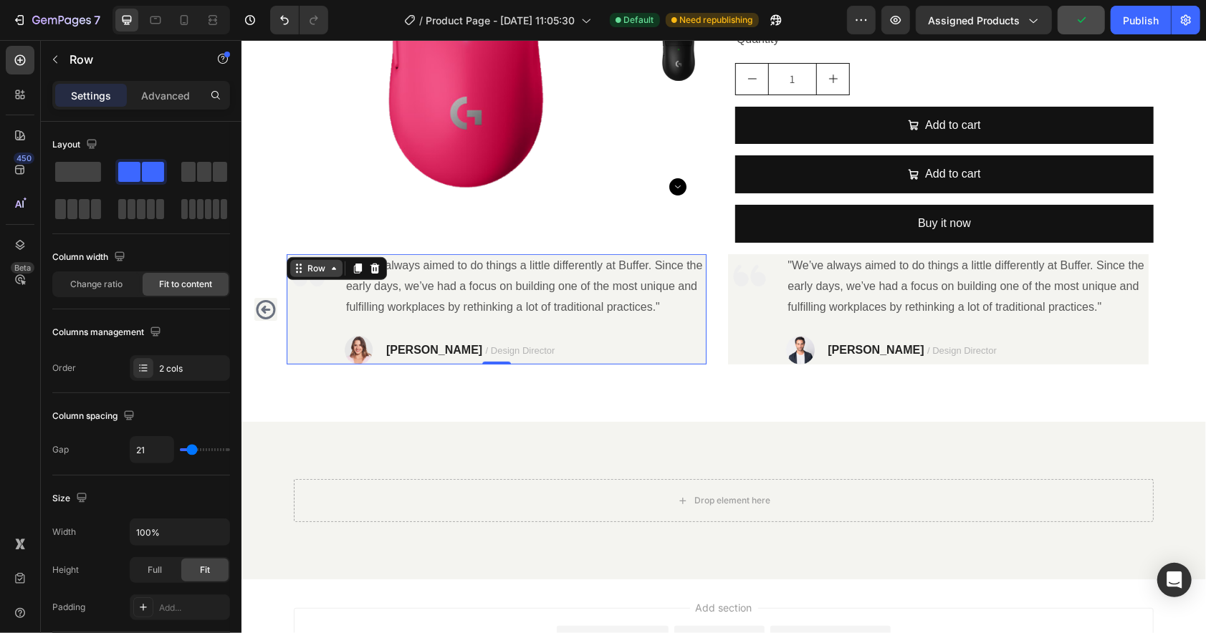
click at [311, 262] on div "Row" at bounding box center [316, 268] width 24 height 13
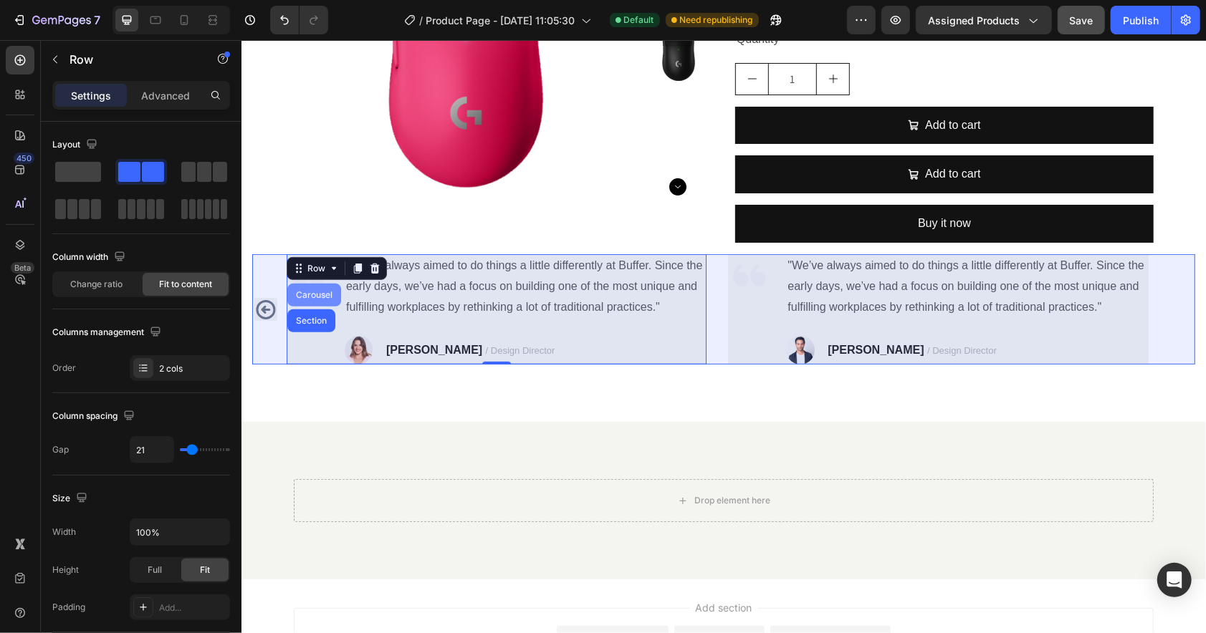
click at [314, 289] on div "Carousel" at bounding box center [314, 294] width 54 height 23
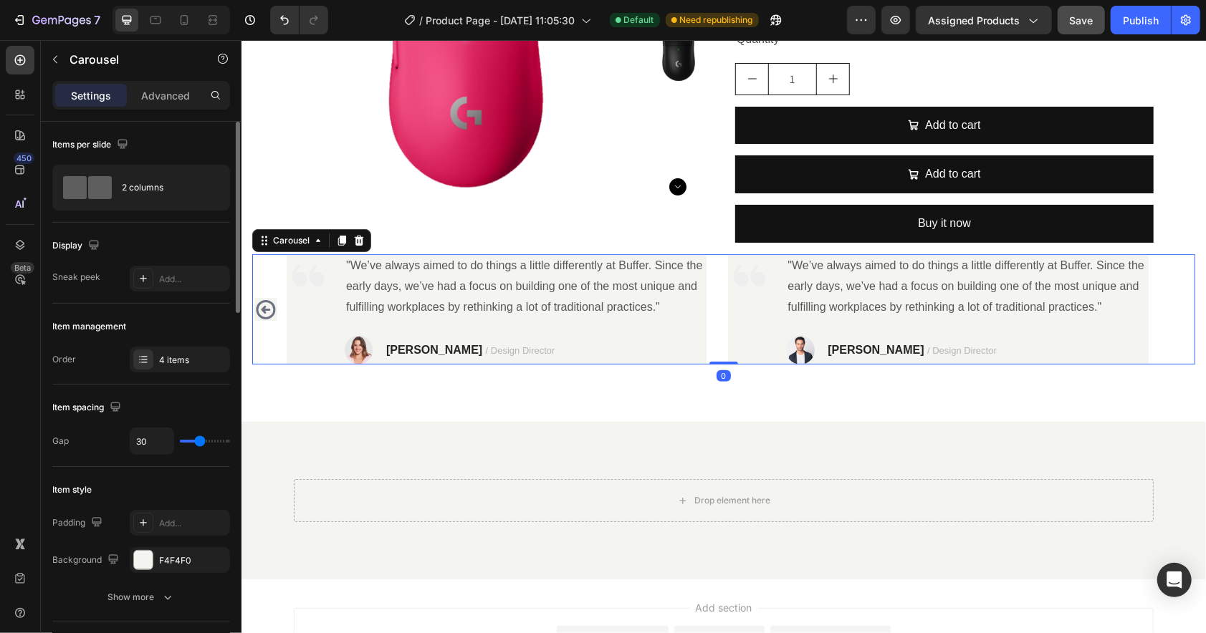
type input "0"
drag, startPoint x: 196, startPoint y: 438, endPoint x: 102, endPoint y: 446, distance: 94.1
type input "0"
click at [180, 443] on input "range" at bounding box center [205, 441] width 50 height 3
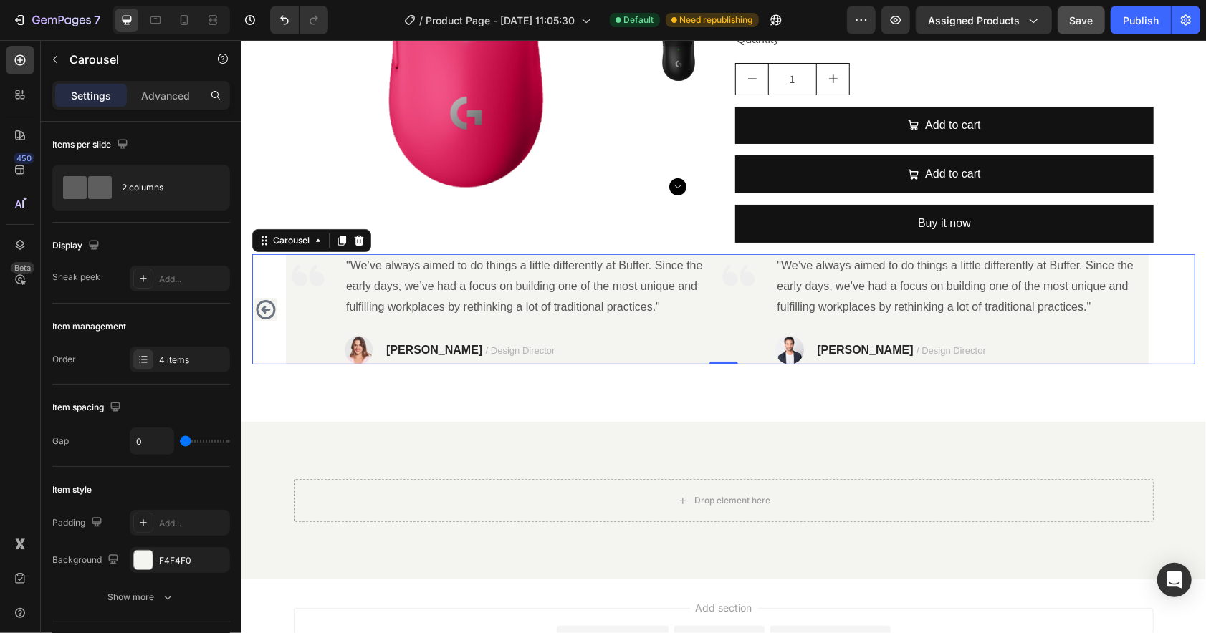
click at [272, 313] on icon "Carousel Back Arrow" at bounding box center [265, 308] width 19 height 19
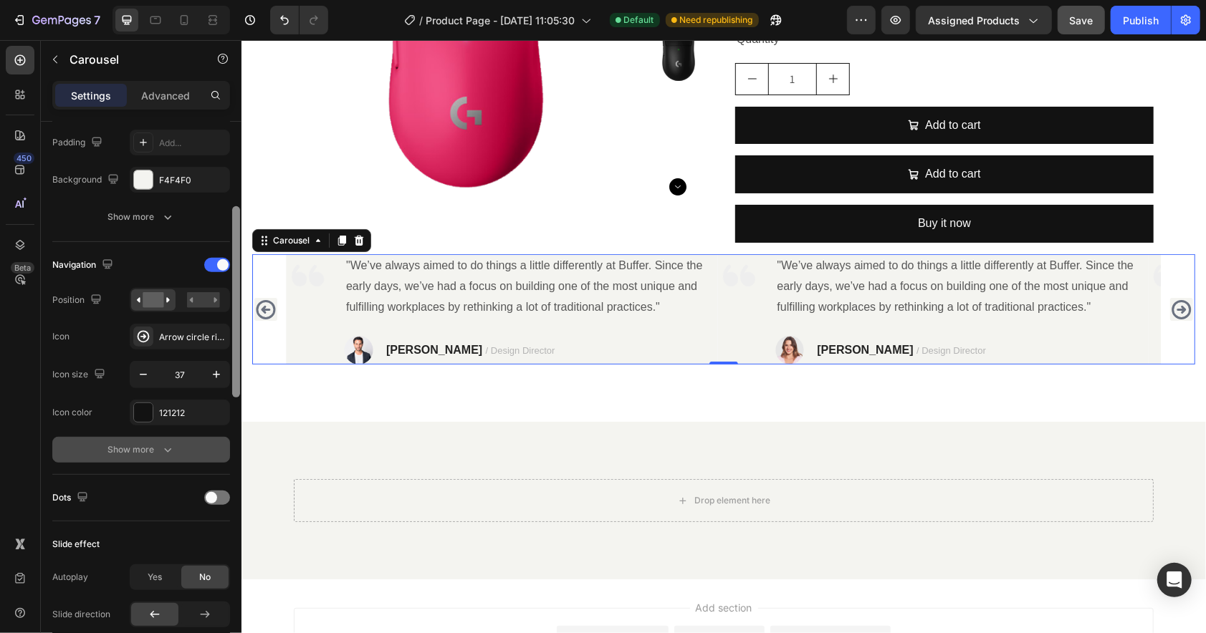
drag, startPoint x: 236, startPoint y: 292, endPoint x: 213, endPoint y: 433, distance: 143.1
click at [219, 428] on div "Items per slide 2 columns Display Sneak peek Add... Item management Order 4 ite…" at bounding box center [141, 398] width 201 height 552
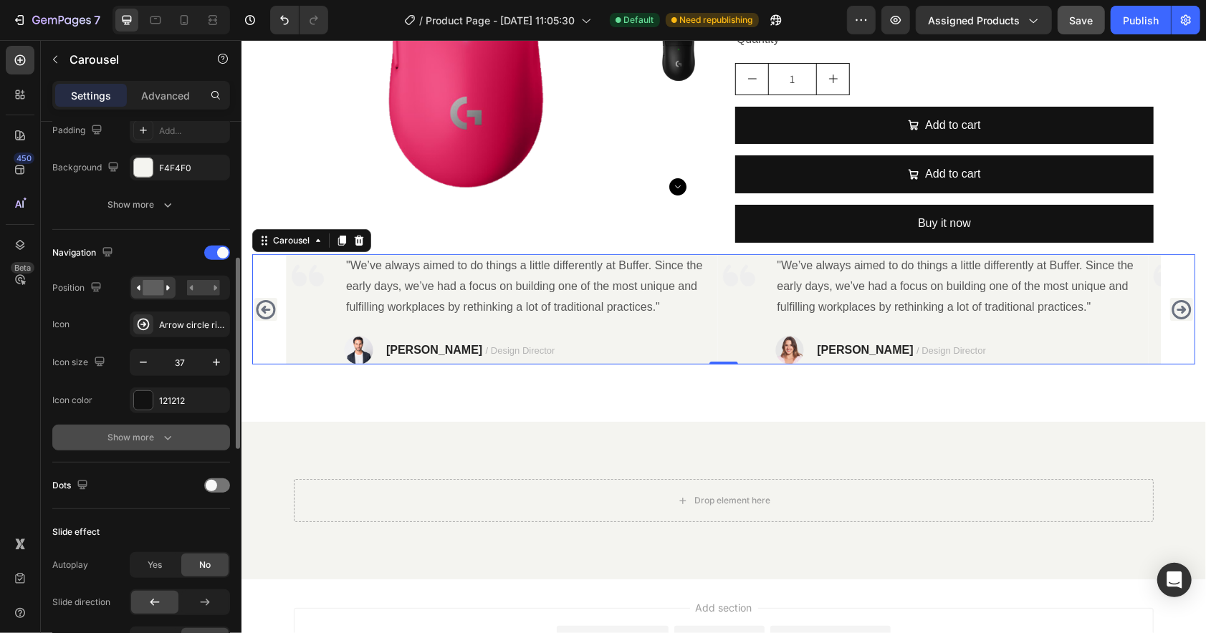
click at [155, 438] on div "Show more" at bounding box center [141, 438] width 67 height 14
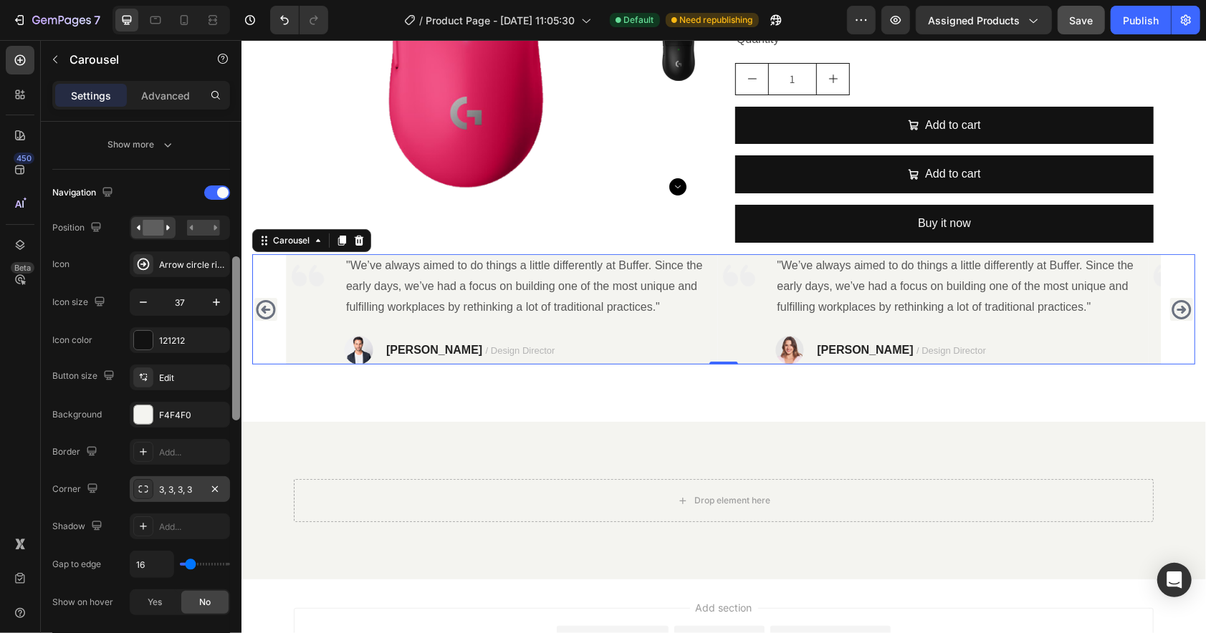
drag, startPoint x: 235, startPoint y: 426, endPoint x: 205, endPoint y: 481, distance: 63.5
click at [232, 449] on div at bounding box center [236, 398] width 11 height 552
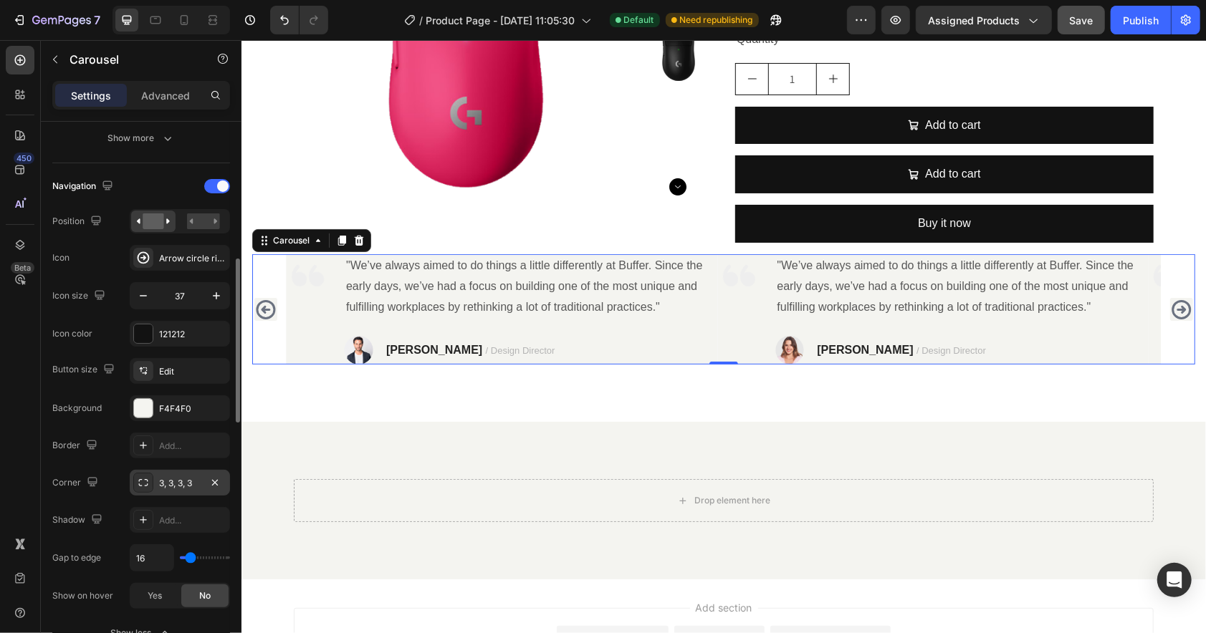
click at [181, 485] on div "3, 3, 3, 3" at bounding box center [180, 483] width 42 height 13
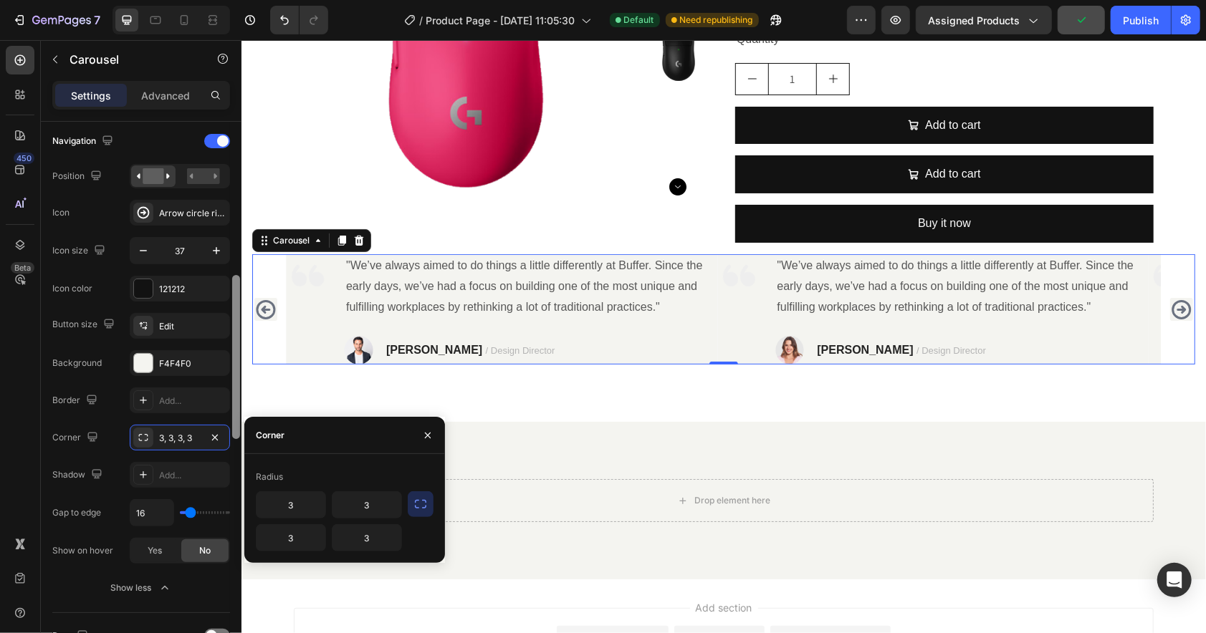
scroll to position [507, 0]
drag, startPoint x: 236, startPoint y: 409, endPoint x: 234, endPoint y: 423, distance: 14.5
click at [234, 423] on div at bounding box center [236, 355] width 8 height 164
click at [292, 500] on input "3" at bounding box center [291, 505] width 69 height 26
type input "2"
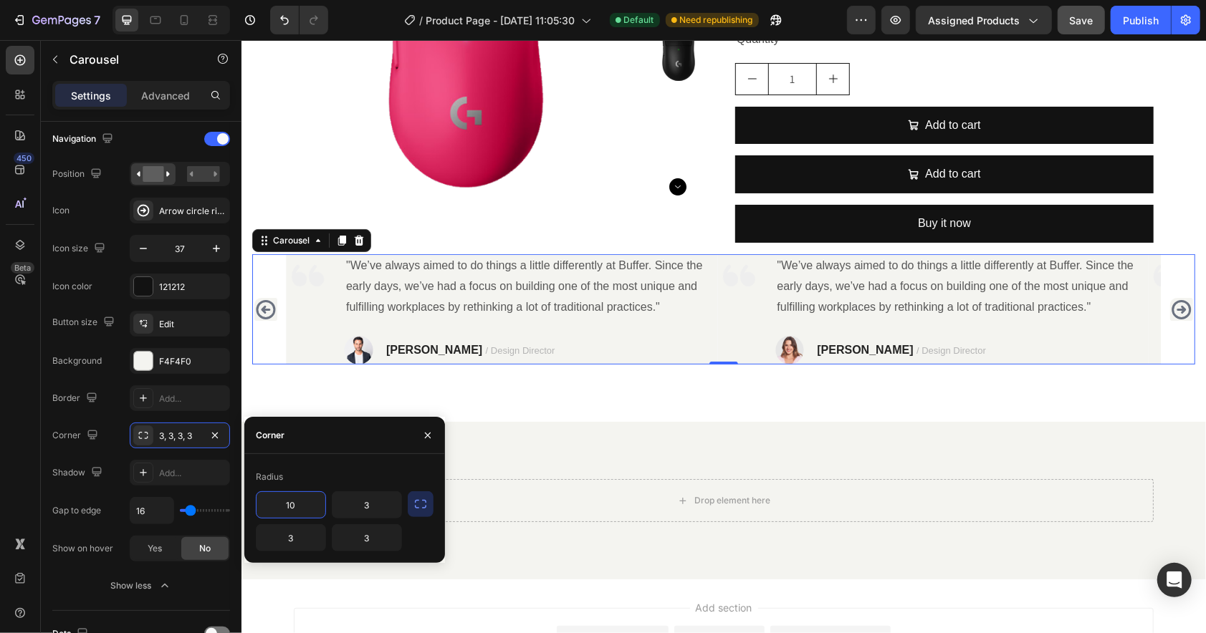
type input "1"
click at [370, 474] on div "Radius" at bounding box center [345, 477] width 178 height 23
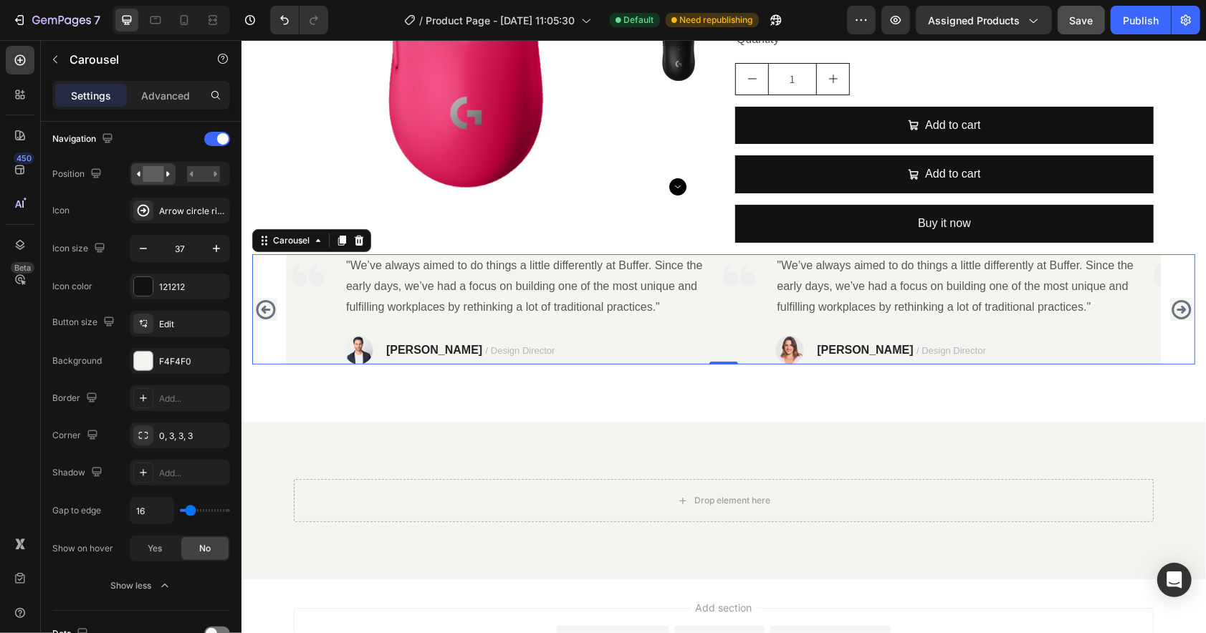
click at [27, 475] on div "450 Beta" at bounding box center [20, 288] width 29 height 484
type input "10"
type input "0"
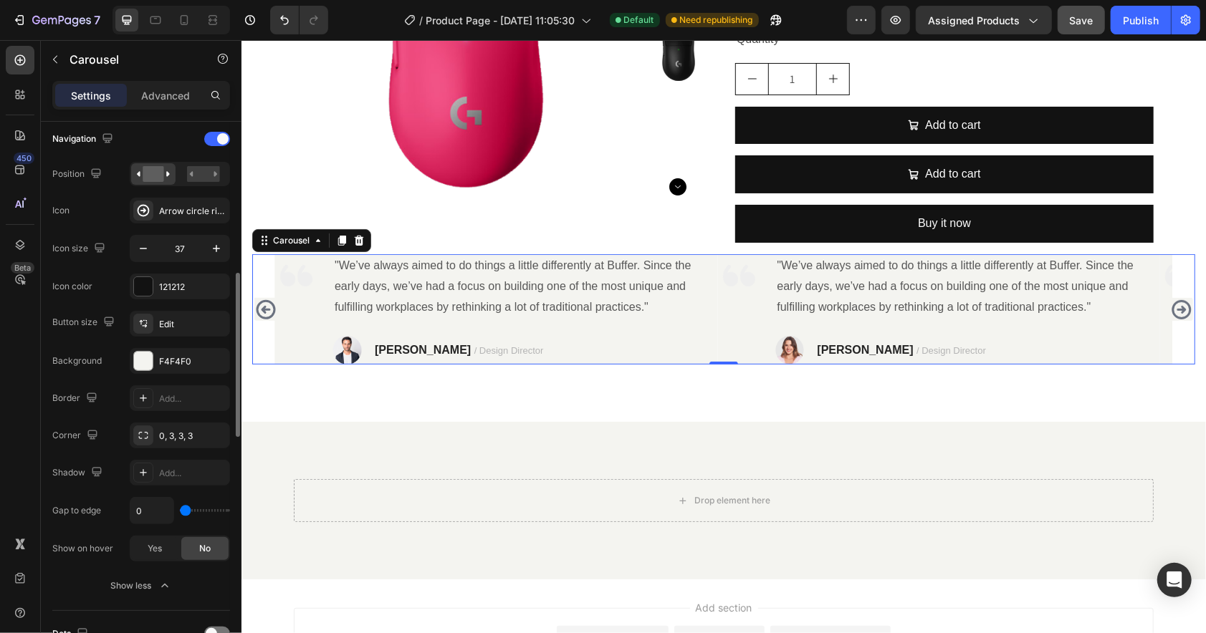
type input "120"
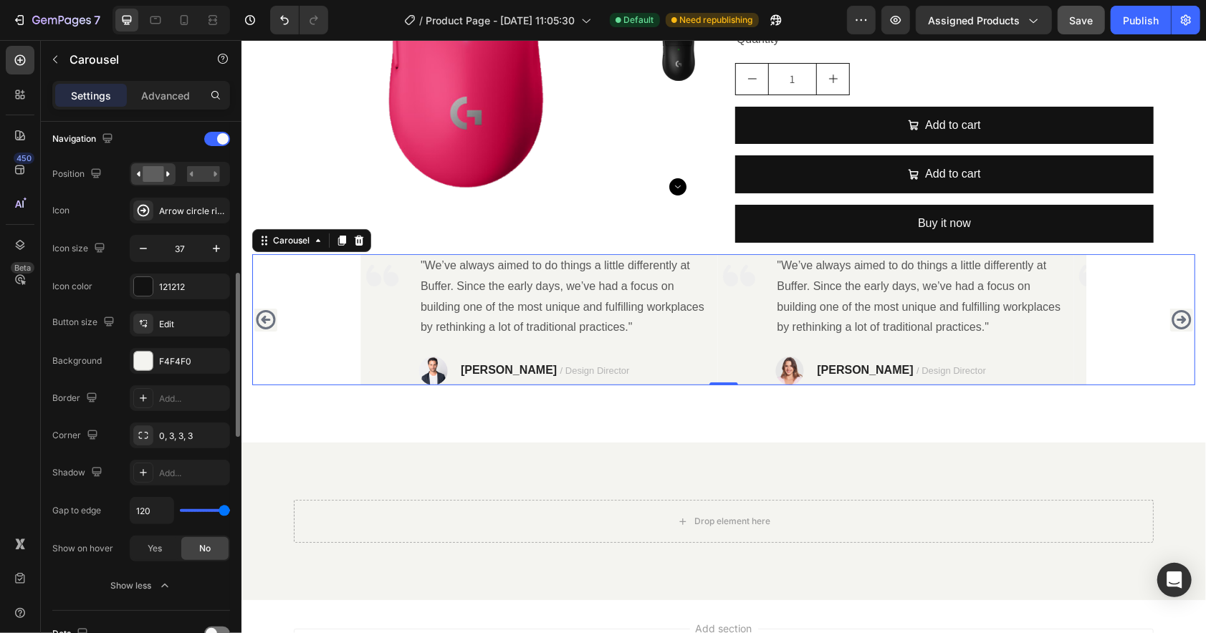
type input "0"
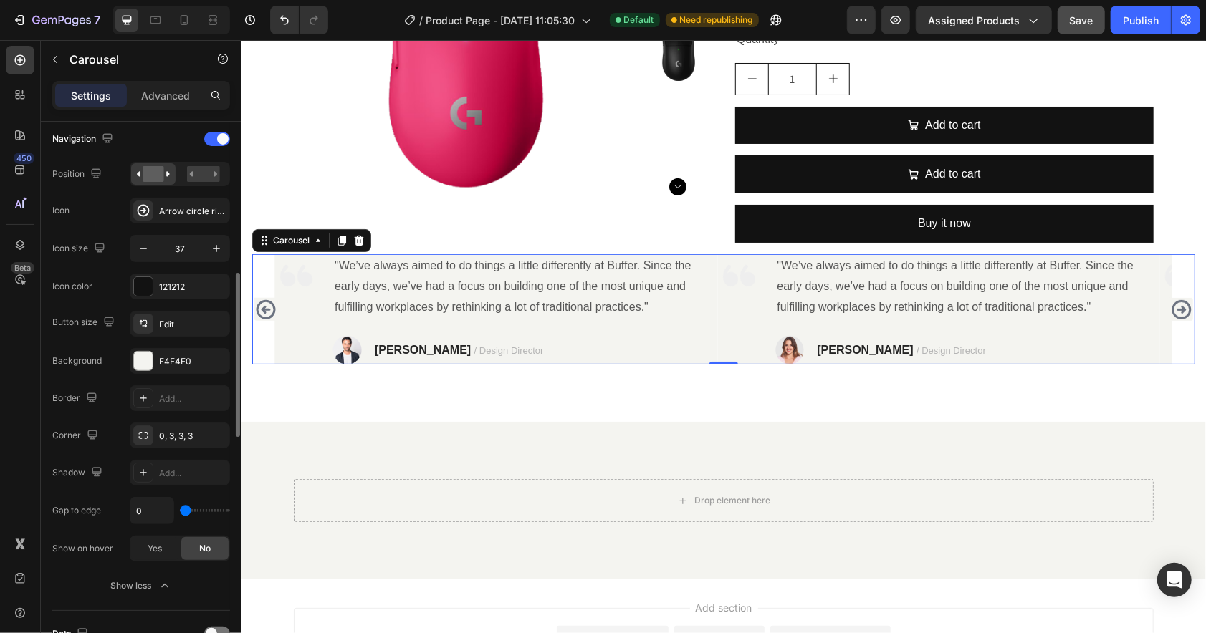
drag, startPoint x: 194, startPoint y: 509, endPoint x: -42, endPoint y: 527, distance: 237.2
type input "0"
click at [180, 512] on input "range" at bounding box center [205, 510] width 50 height 3
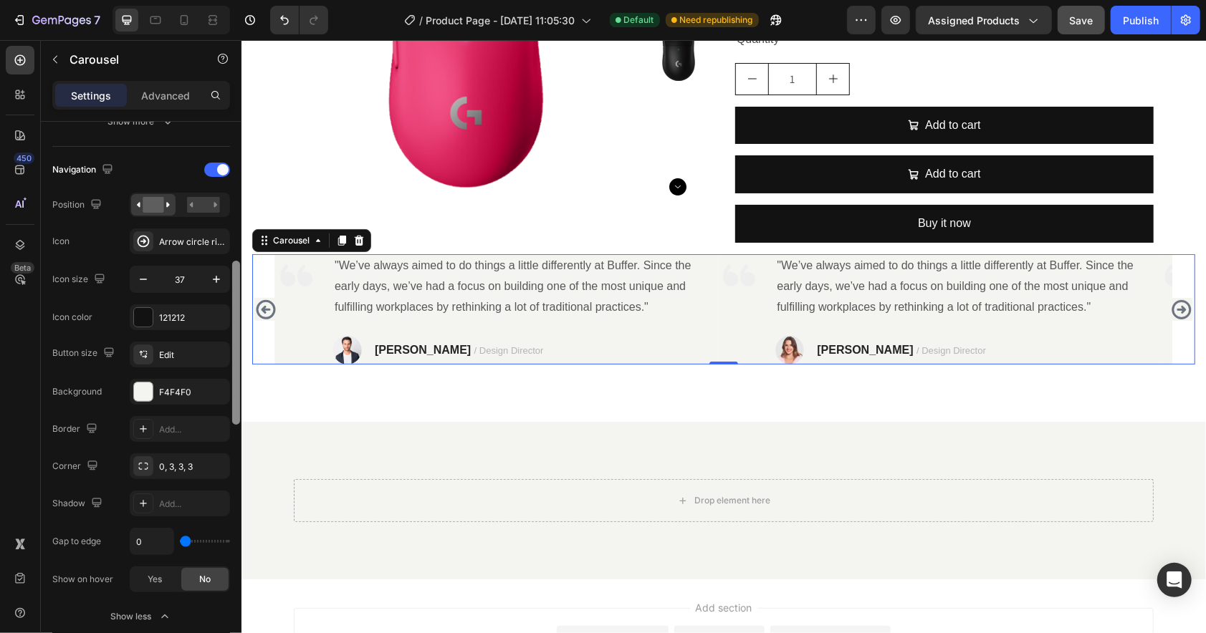
scroll to position [474, 0]
drag, startPoint x: 237, startPoint y: 385, endPoint x: 234, endPoint y: 375, distance: 10.7
click at [234, 375] on div at bounding box center [236, 345] width 8 height 164
click at [196, 249] on div "Arrow circle right bold" at bounding box center [192, 244] width 67 height 13
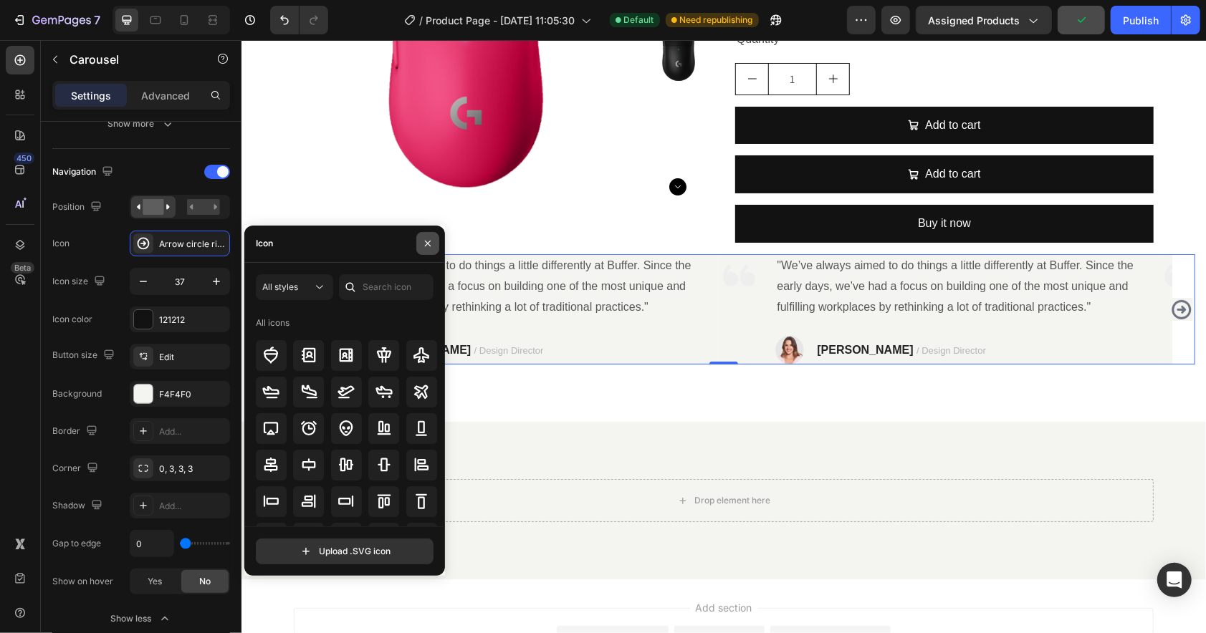
click at [428, 244] on icon "button" at bounding box center [427, 243] width 11 height 11
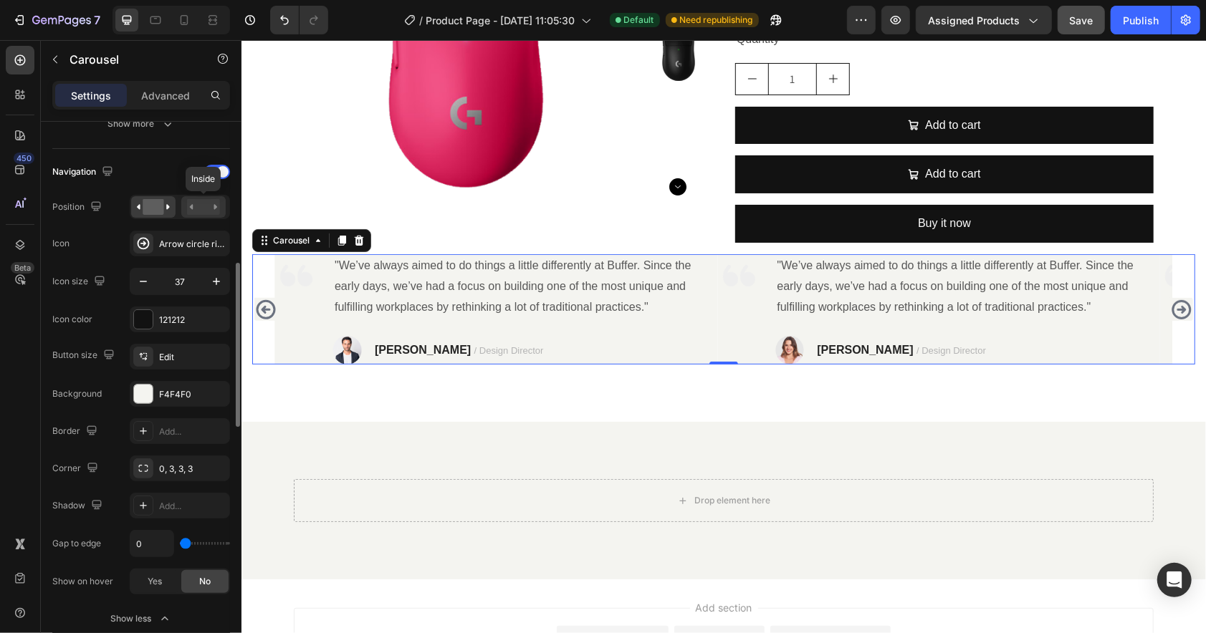
click at [206, 206] on rect at bounding box center [203, 207] width 33 height 16
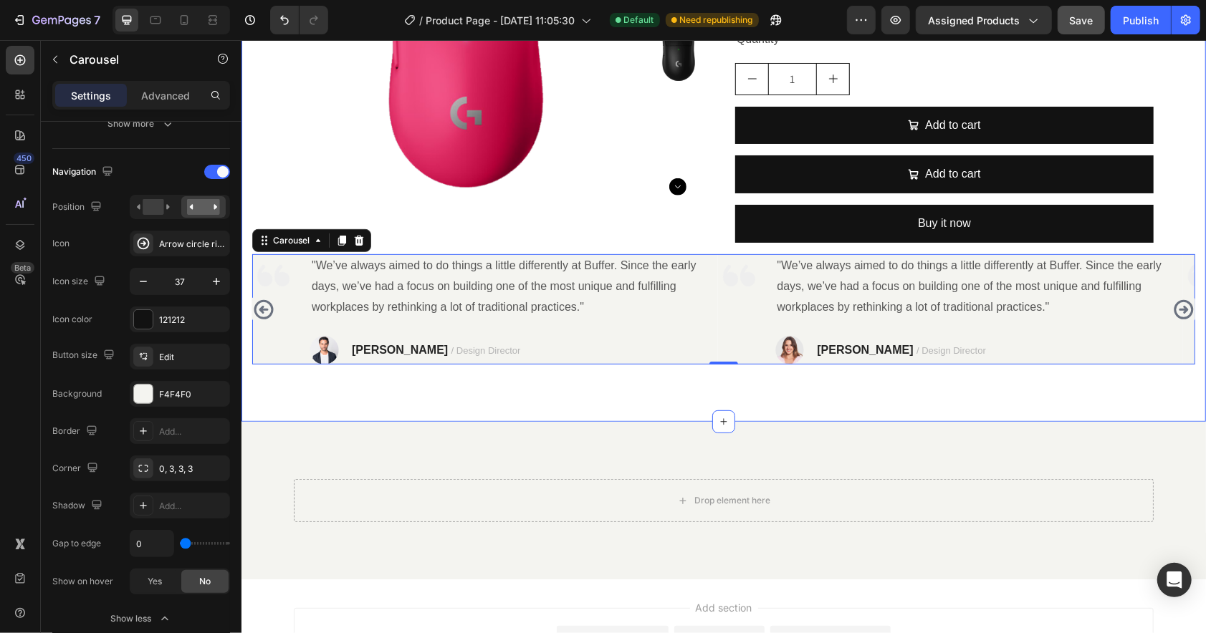
click at [869, 406] on div "Product Images Mouse Product Title $0.00 Product Price Product Price No compare…" at bounding box center [723, 113] width 964 height 617
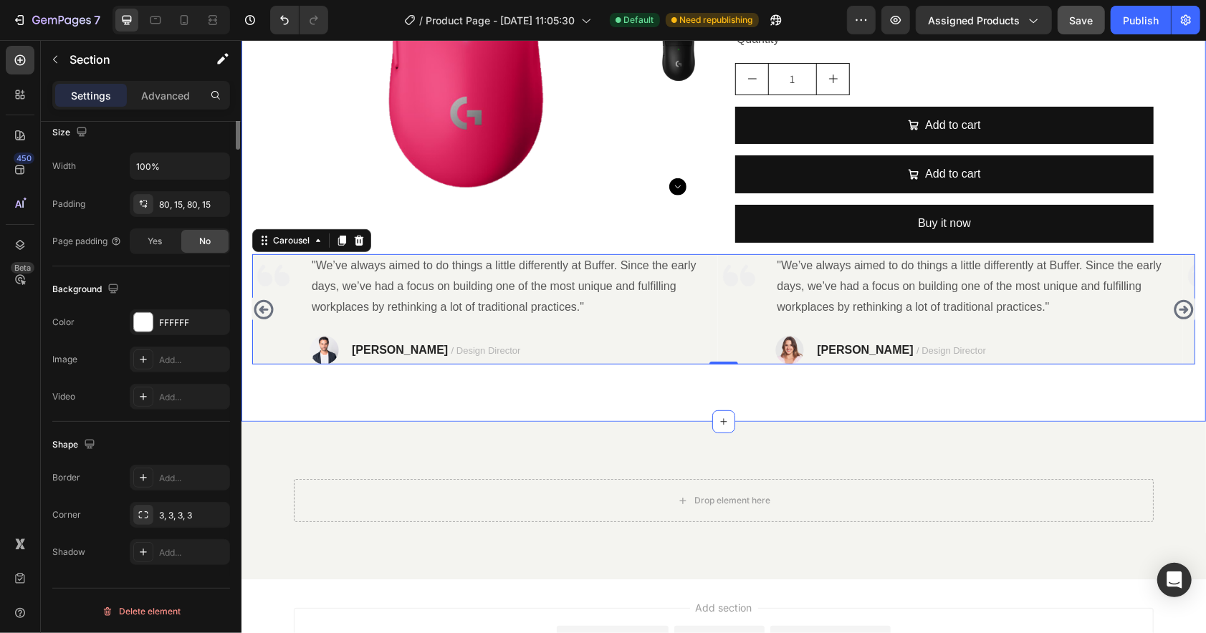
scroll to position [0, 0]
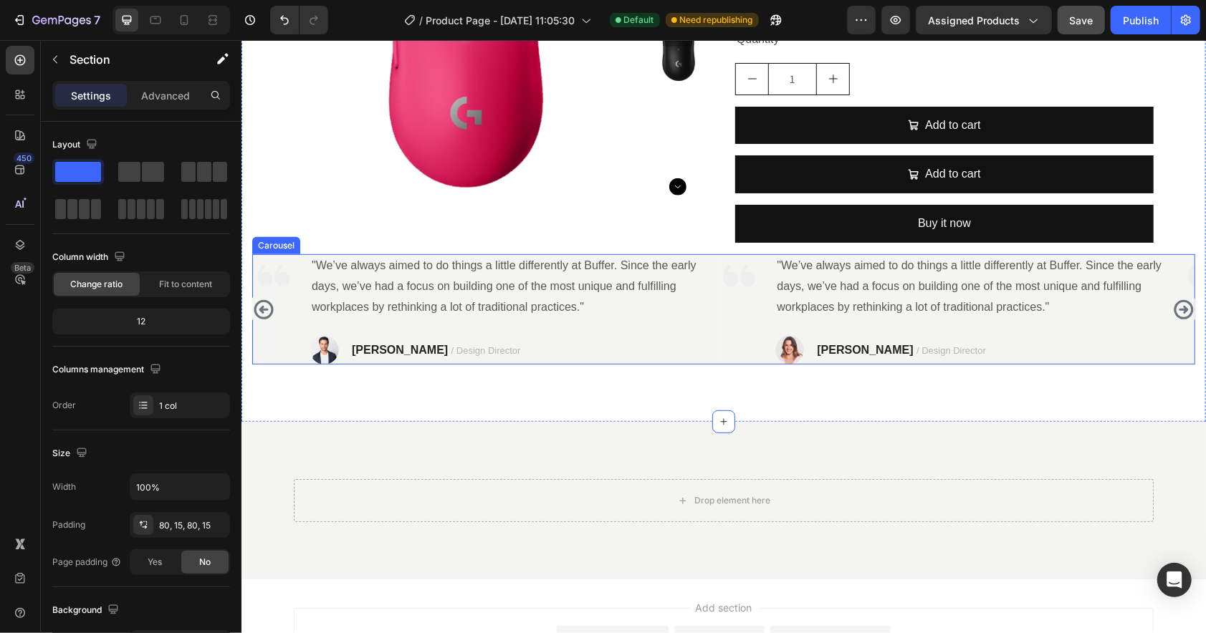
click at [257, 315] on icon "Carousel Back Arrow" at bounding box center [263, 308] width 19 height 19
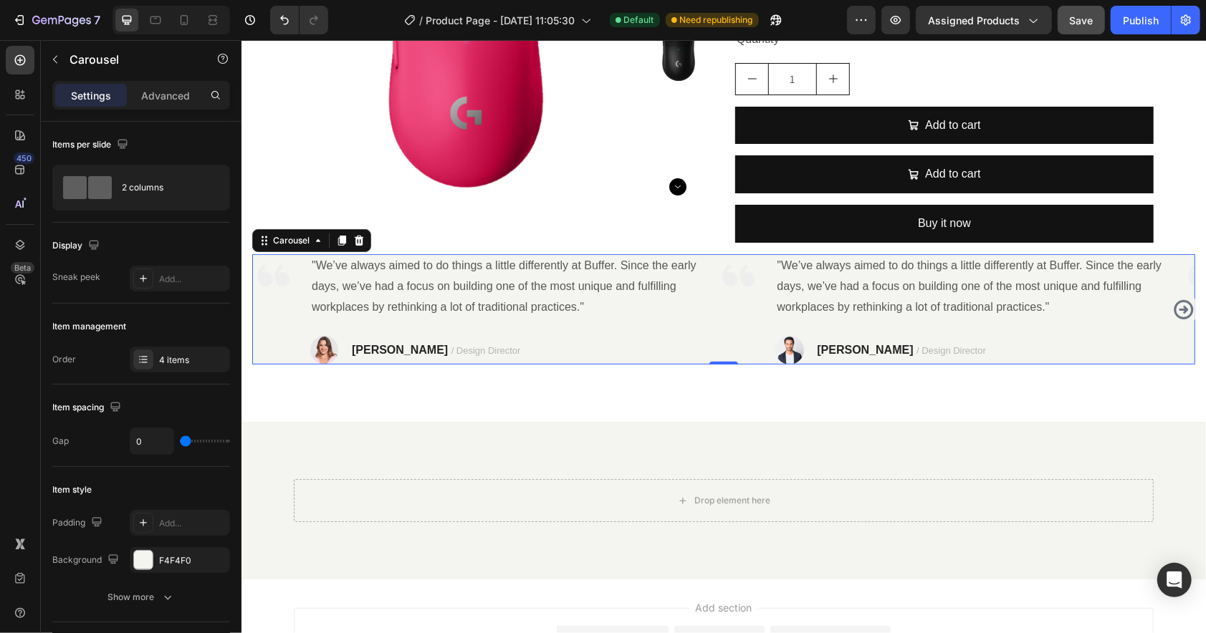
click at [1157, 309] on icon "Carousel Next Arrow" at bounding box center [1183, 308] width 19 height 19
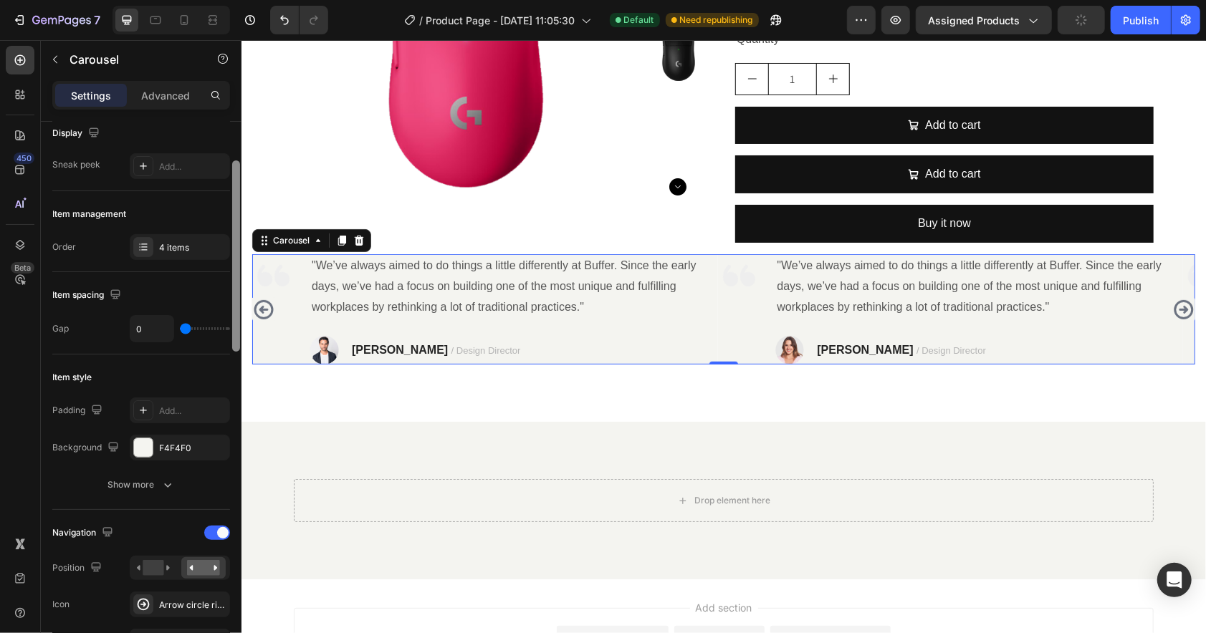
scroll to position [115, 0]
drag, startPoint x: 234, startPoint y: 305, endPoint x: 234, endPoint y: 342, distance: 37.3
click at [234, 342] on div at bounding box center [236, 257] width 8 height 191
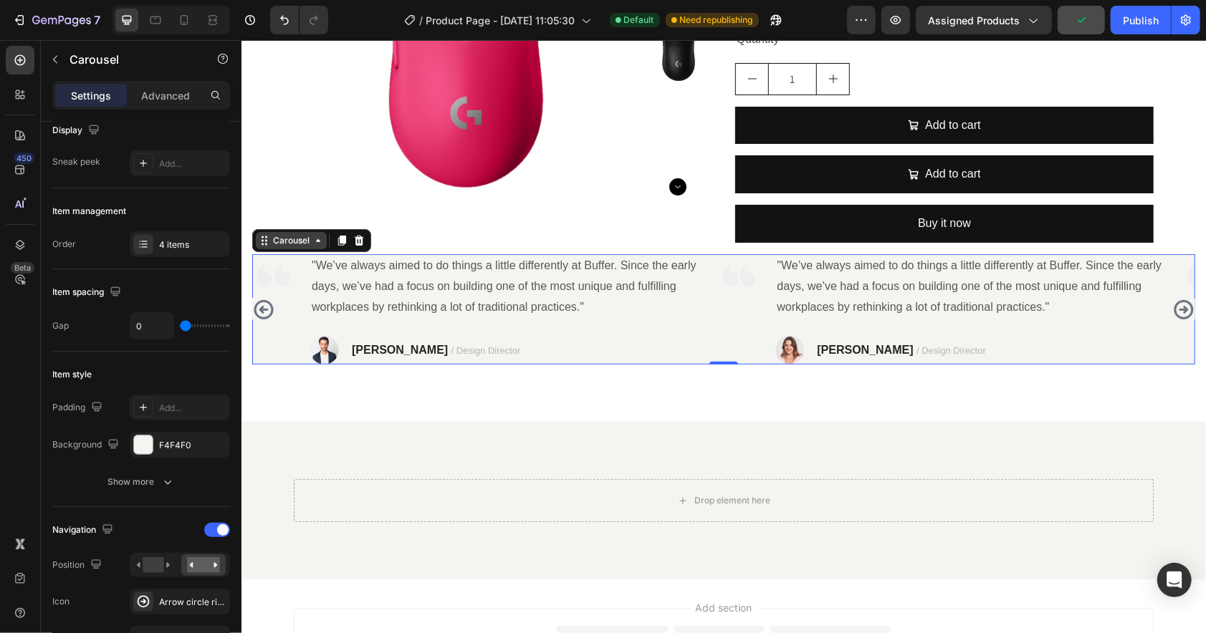
click at [289, 236] on div "Carousel" at bounding box center [290, 240] width 42 height 13
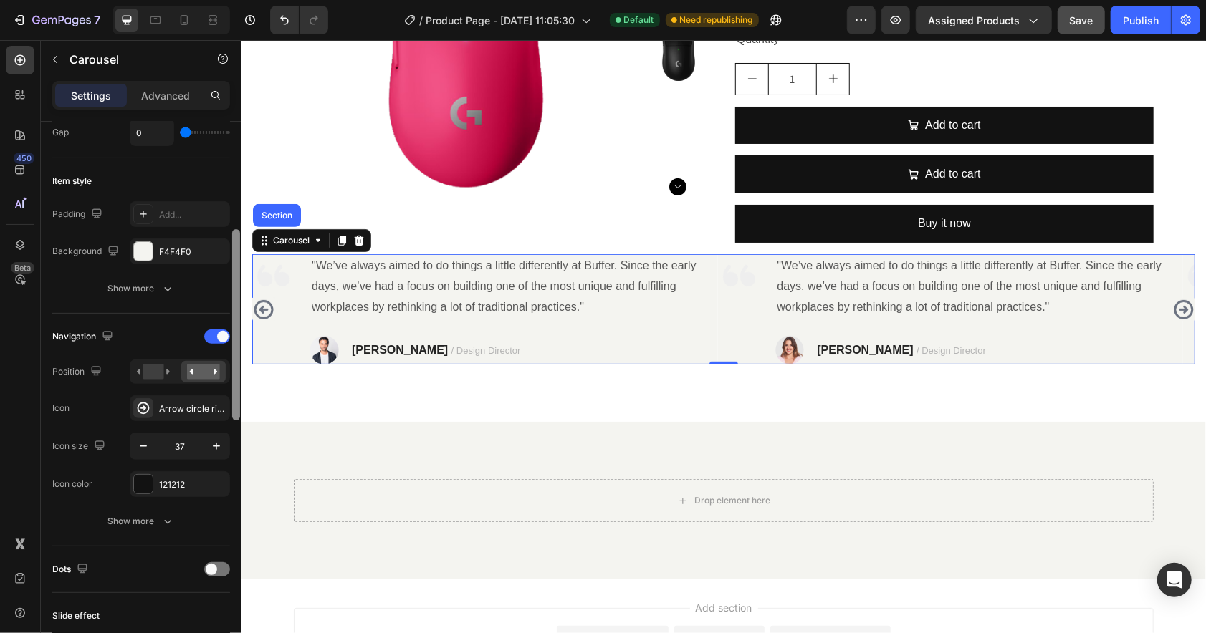
scroll to position [312, 0]
drag, startPoint x: 235, startPoint y: 282, endPoint x: 226, endPoint y: 351, distance: 69.3
click at [226, 351] on div "Items per slide 2 columns Display Sneak peek Add... Item management Order 4 ite…" at bounding box center [141, 398] width 201 height 552
click at [183, 407] on div "Arrow circle right bold" at bounding box center [192, 405] width 67 height 13
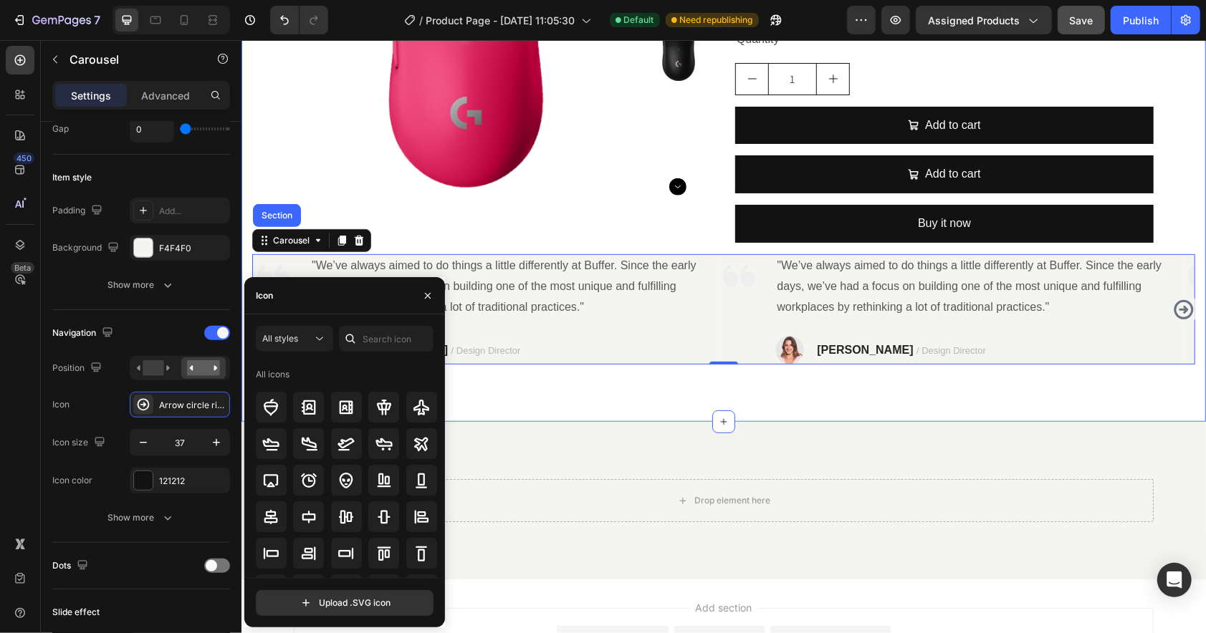
click at [1126, 402] on div "Product Images Mouse Product Title $0.00 Product Price Product Price No compare…" at bounding box center [723, 113] width 964 height 617
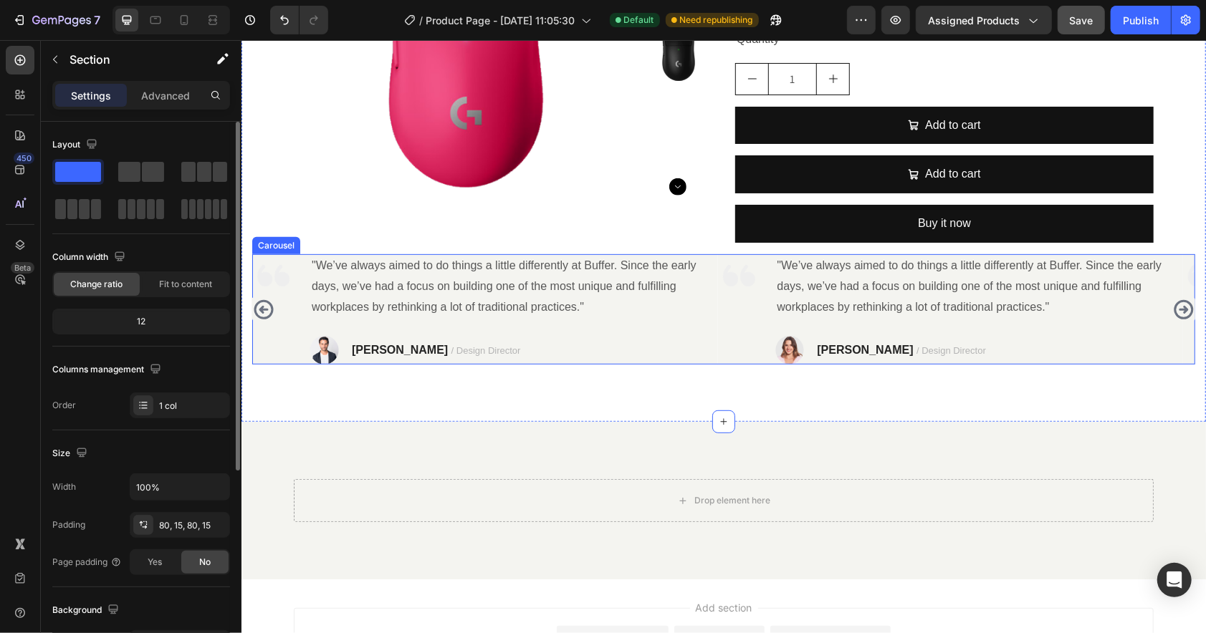
click at [1157, 310] on icon "Carousel Next Arrow" at bounding box center [1183, 308] width 19 height 19
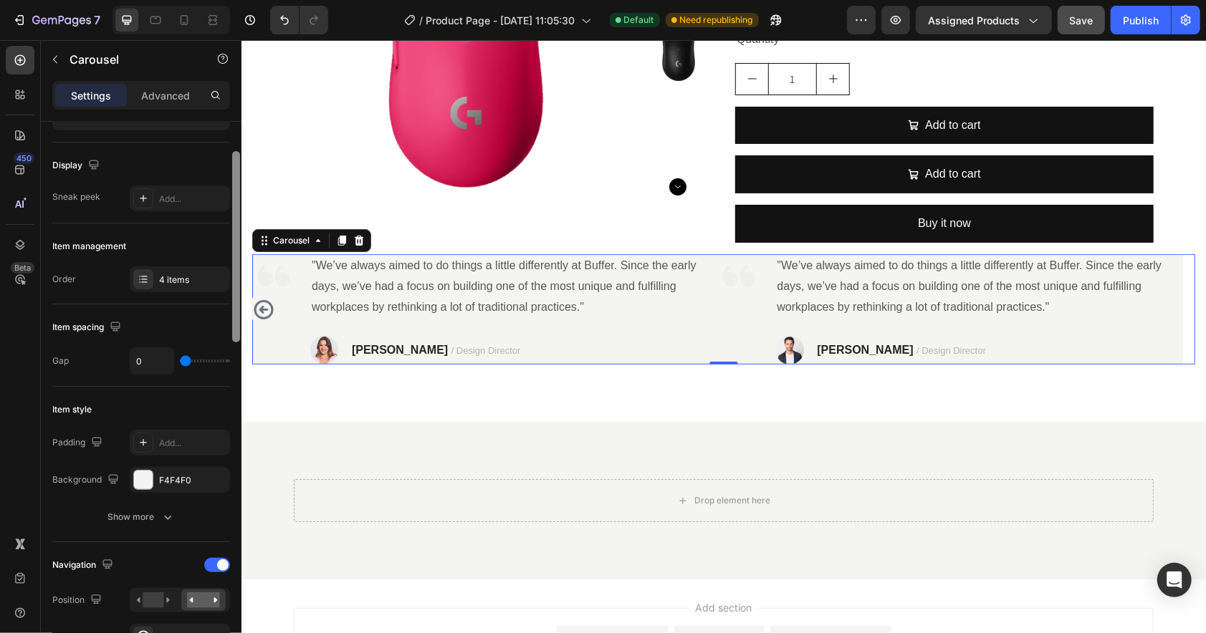
scroll to position [87, 0]
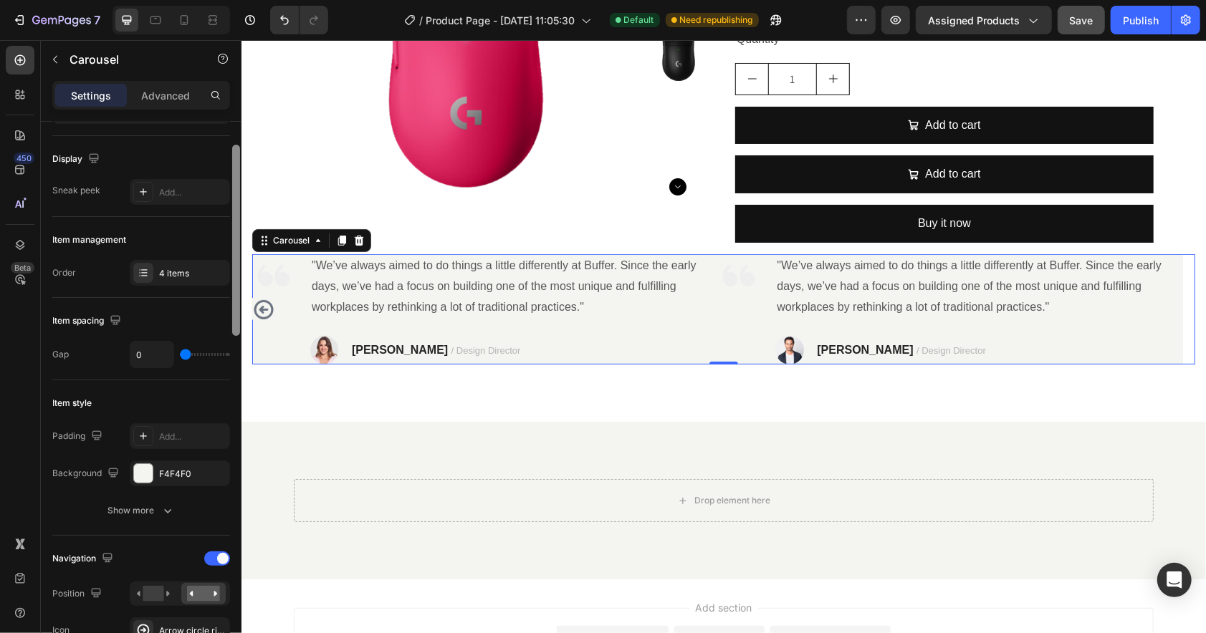
drag, startPoint x: 237, startPoint y: 307, endPoint x: 235, endPoint y: 337, distance: 30.2
click at [236, 336] on div at bounding box center [236, 240] width 8 height 191
click at [279, 236] on div "Carousel" at bounding box center [290, 240] width 42 height 13
click at [281, 239] on div "Carousel" at bounding box center [290, 240] width 42 height 13
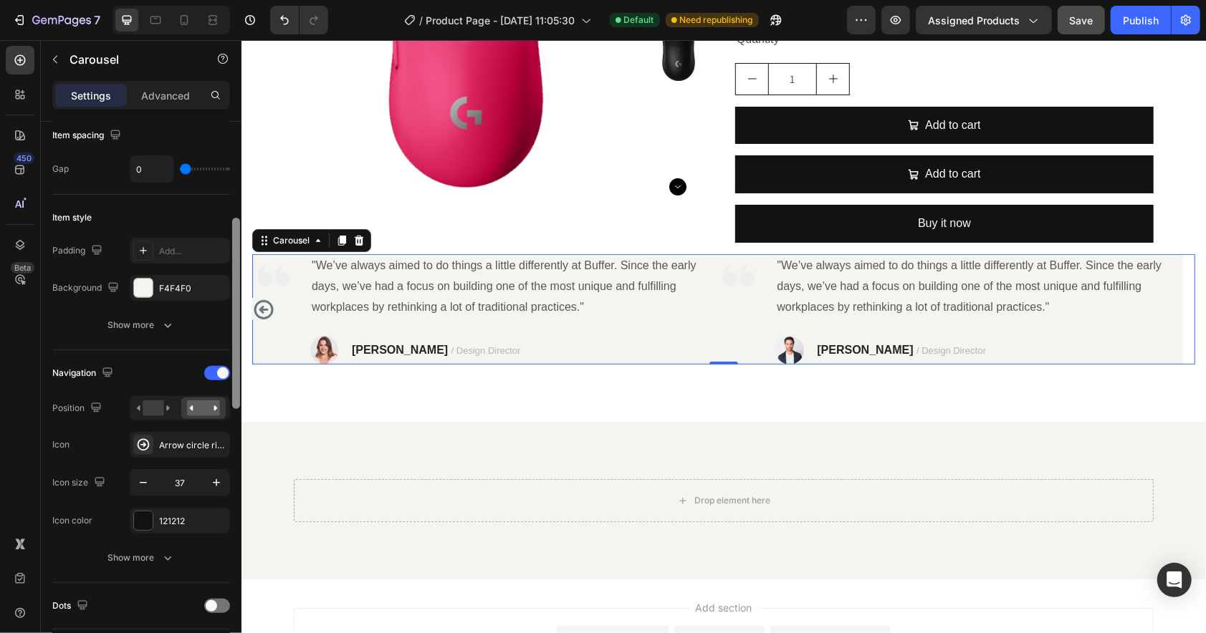
scroll to position [274, 0]
drag, startPoint x: 234, startPoint y: 210, endPoint x: 235, endPoint y: 275, distance: 65.2
click at [235, 275] on div at bounding box center [236, 311] width 8 height 191
click at [166, 438] on div "Arrow circle right bold" at bounding box center [192, 444] width 67 height 13
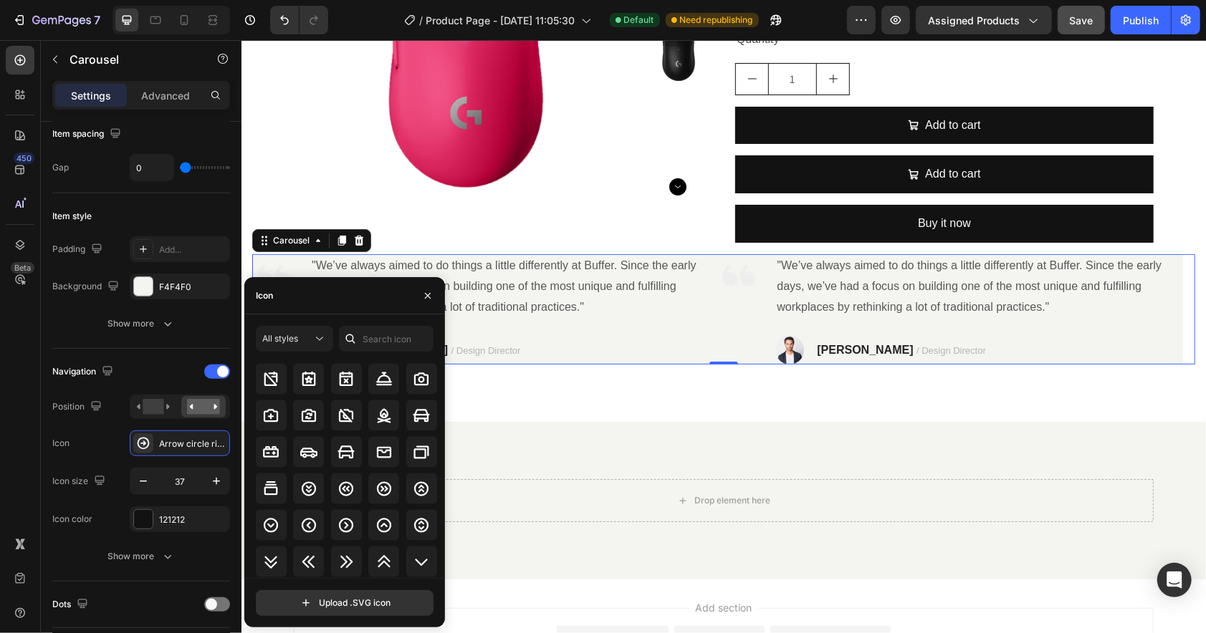
scroll to position [1697, 0]
click at [344, 491] on icon at bounding box center [345, 491] width 17 height 17
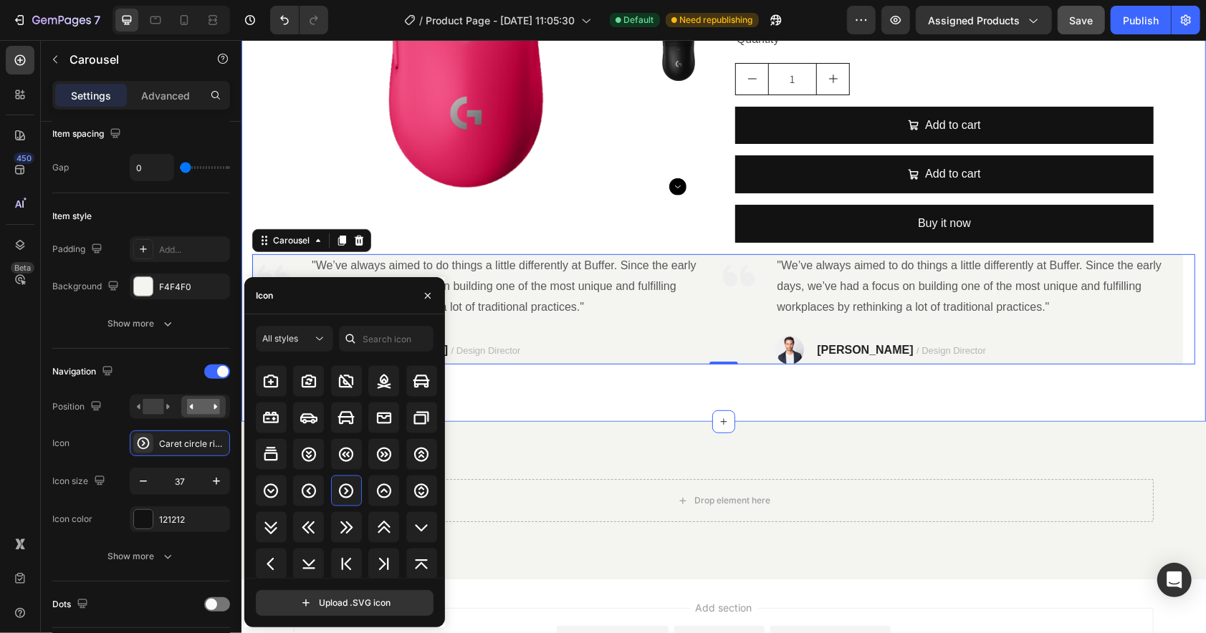
click at [1034, 387] on div "Product Images Mouse Product Title $0.00 Product Price Product Price No compare…" at bounding box center [723, 113] width 964 height 617
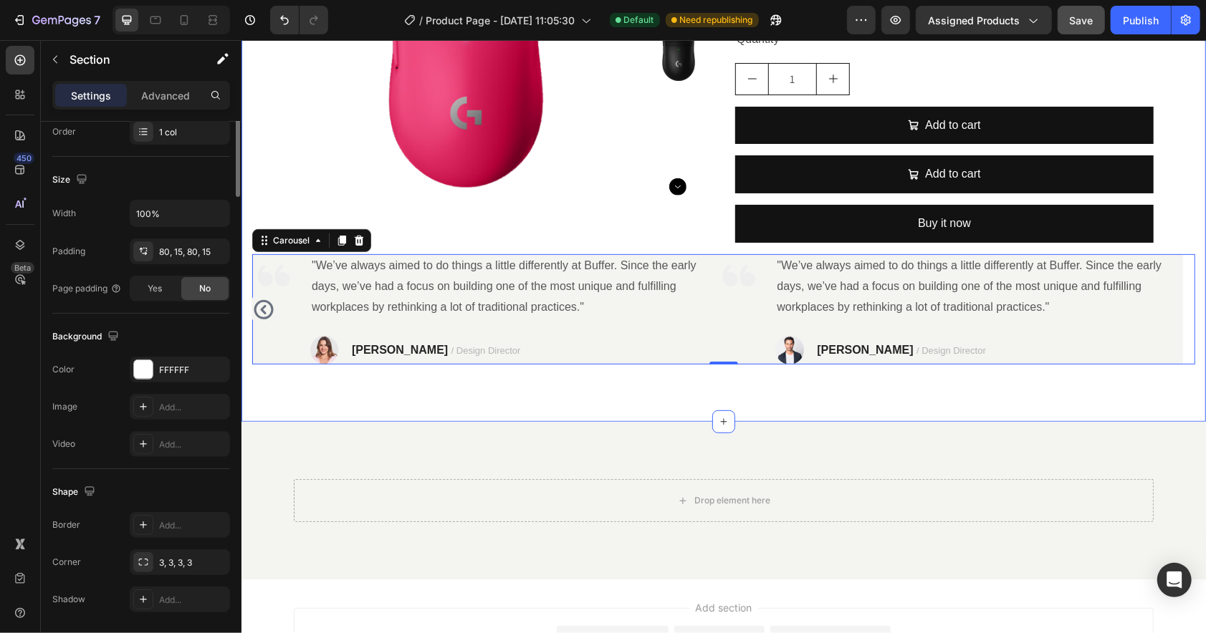
scroll to position [0, 0]
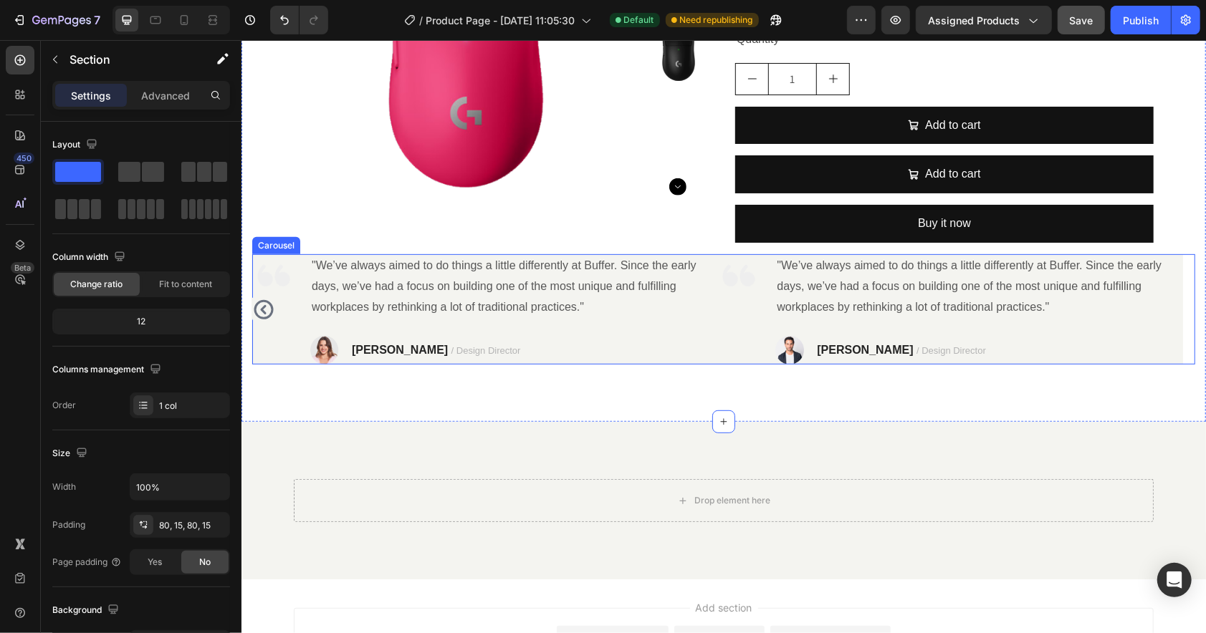
click at [267, 305] on icon "Carousel Back Arrow" at bounding box center [262, 309] width 23 height 27
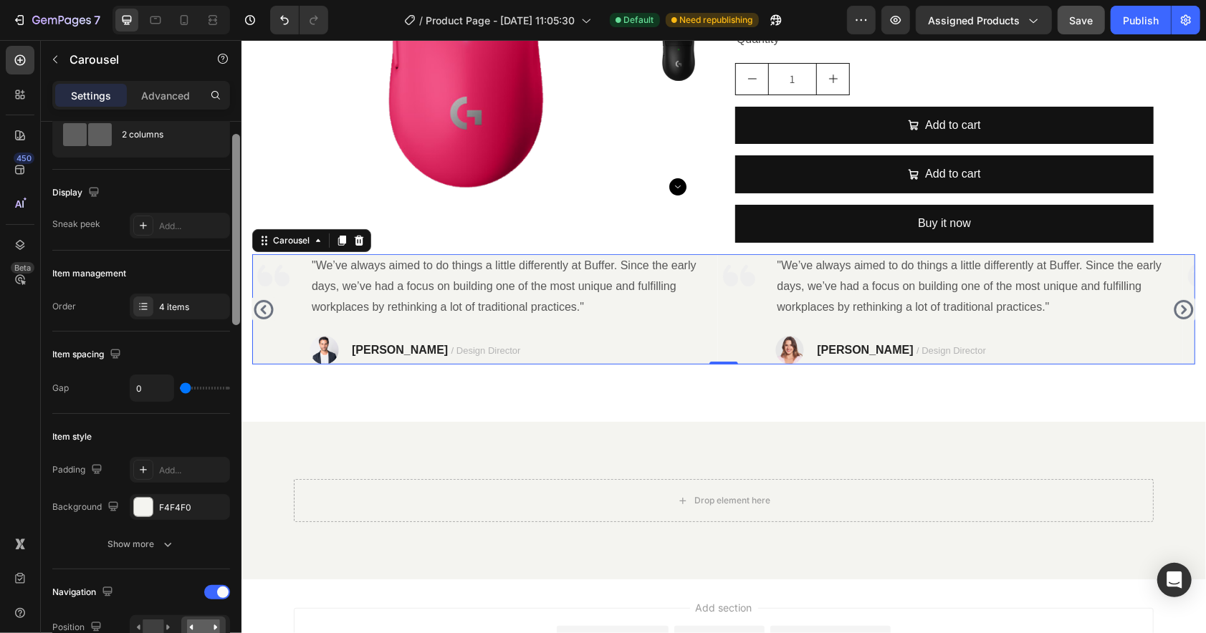
scroll to position [57, 0]
drag, startPoint x: 234, startPoint y: 302, endPoint x: 238, endPoint y: 322, distance: 20.4
click at [238, 322] on div at bounding box center [236, 236] width 8 height 191
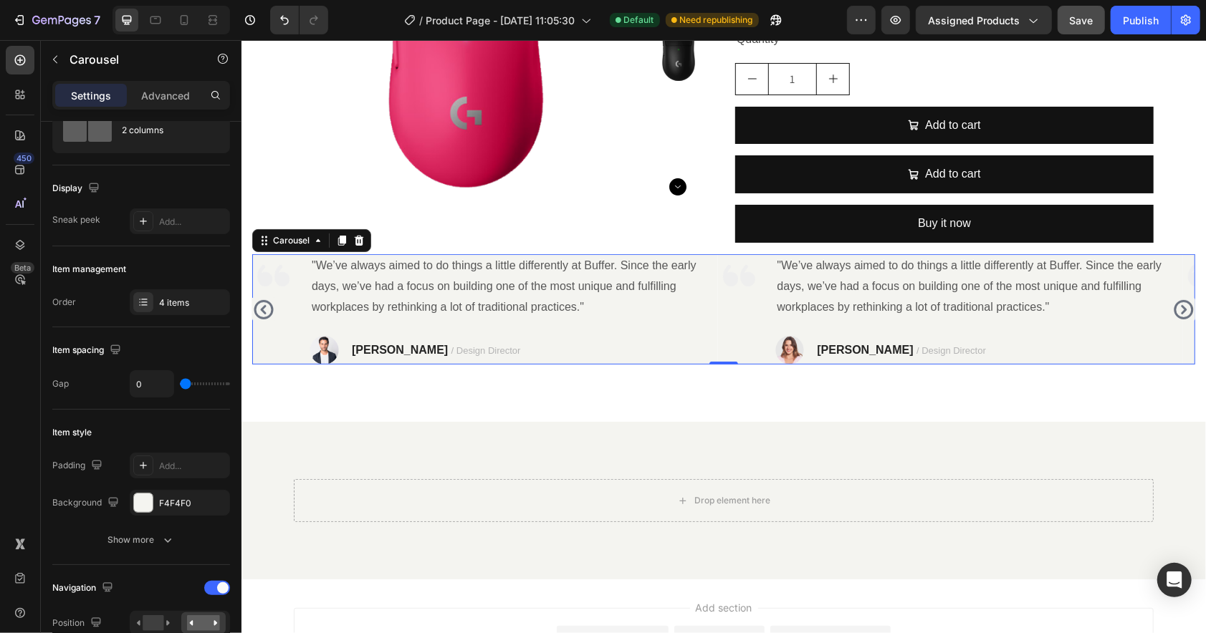
click at [270, 313] on icon "Carousel Back Arrow" at bounding box center [263, 308] width 19 height 19
click at [1157, 311] on icon "Carousel Next Arrow" at bounding box center [1182, 309] width 23 height 27
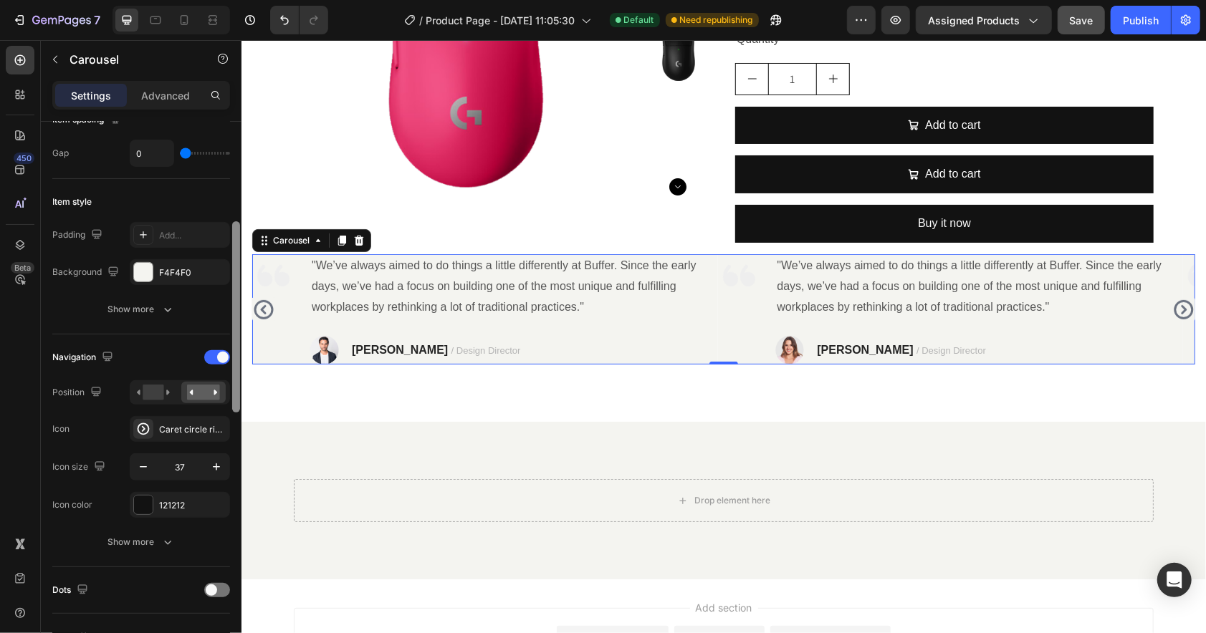
scroll to position [327, 0]
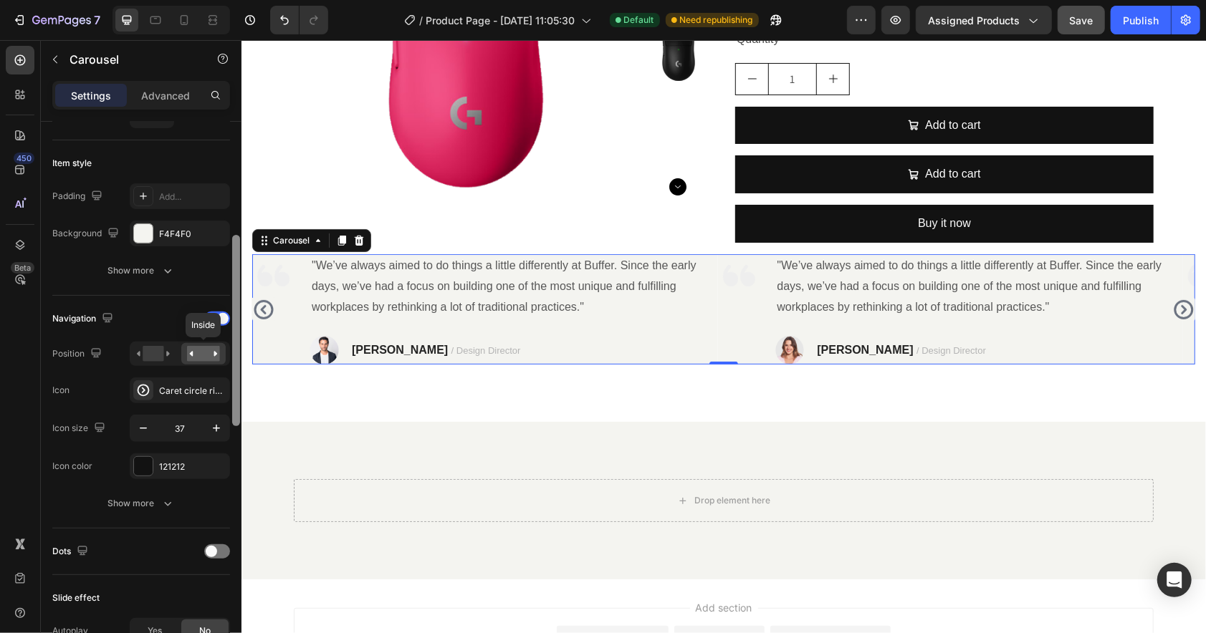
drag, startPoint x: 233, startPoint y: 261, endPoint x: 222, endPoint y: 355, distance: 94.5
click at [222, 355] on div "Items per slide 2 columns Display Sneak peek Add... Item management Order 4 ite…" at bounding box center [141, 398] width 201 height 552
click at [140, 425] on icon "button" at bounding box center [143, 428] width 14 height 14
click at [141, 426] on icon "button" at bounding box center [143, 428] width 14 height 14
click at [215, 434] on icon "button" at bounding box center [216, 428] width 14 height 14
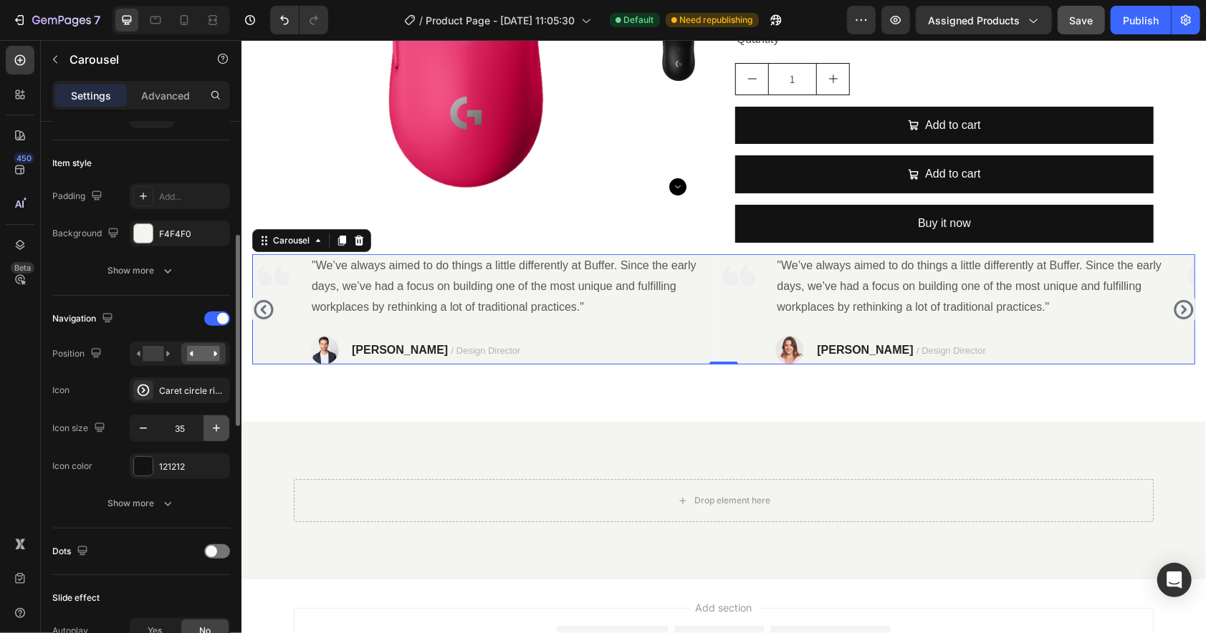
click at [215, 434] on icon "button" at bounding box center [216, 428] width 14 height 14
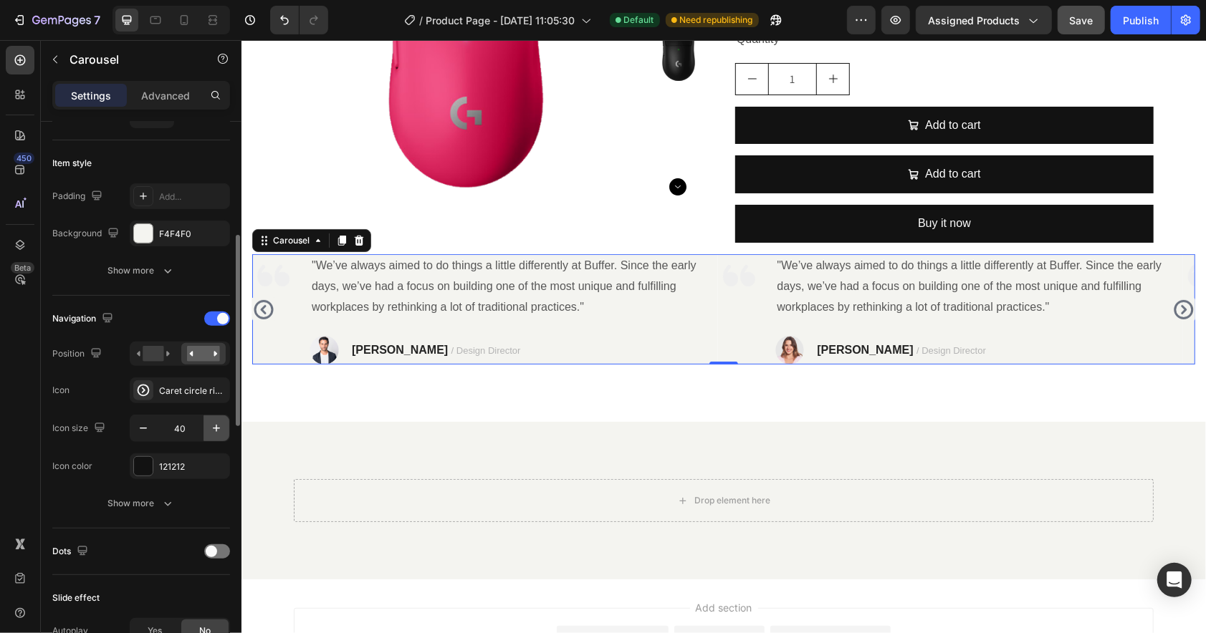
click at [215, 434] on icon "button" at bounding box center [216, 428] width 14 height 14
click at [215, 433] on icon "button" at bounding box center [216, 428] width 14 height 14
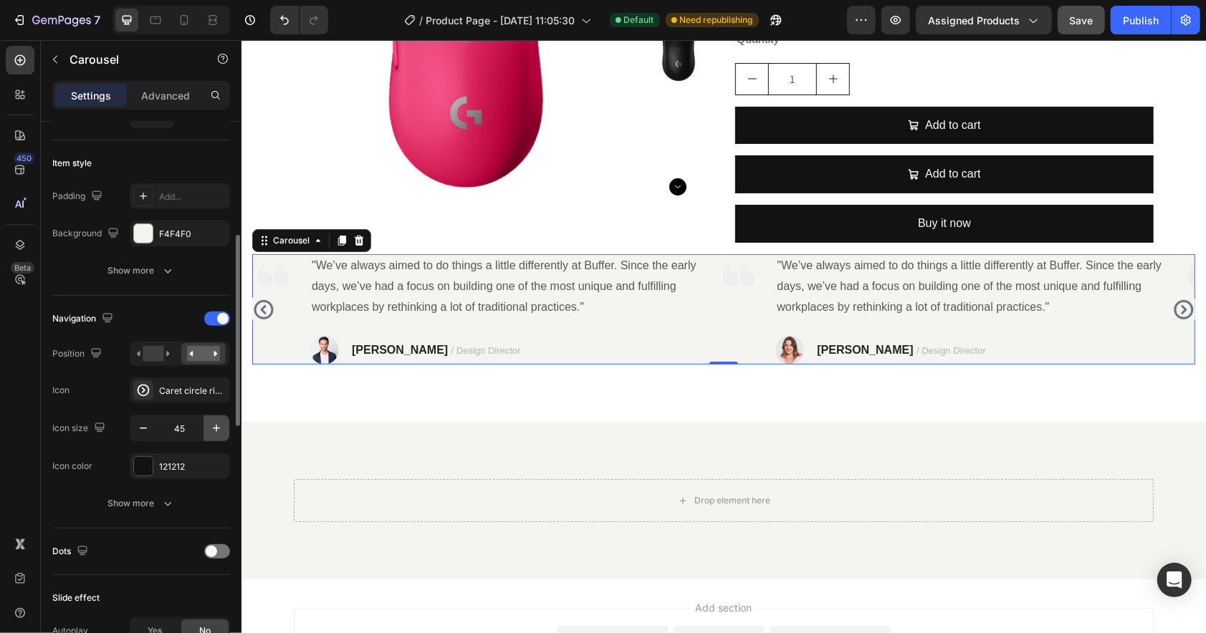
click at [215, 433] on icon "button" at bounding box center [216, 428] width 14 height 14
type input "50"
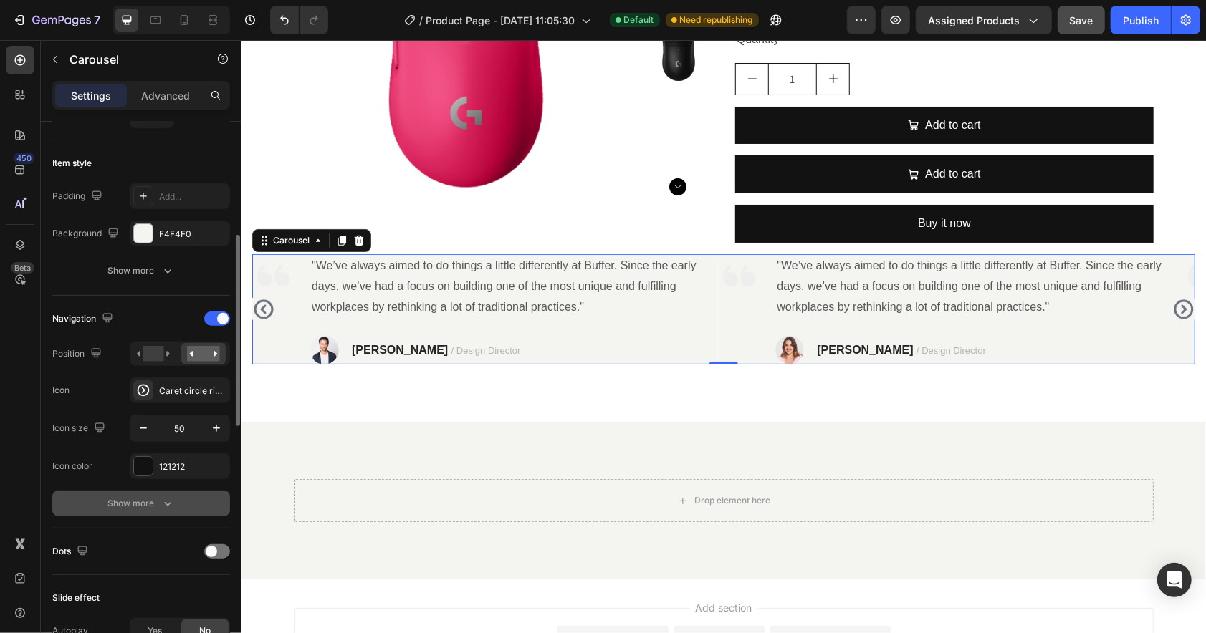
click at [162, 498] on icon "button" at bounding box center [167, 504] width 14 height 14
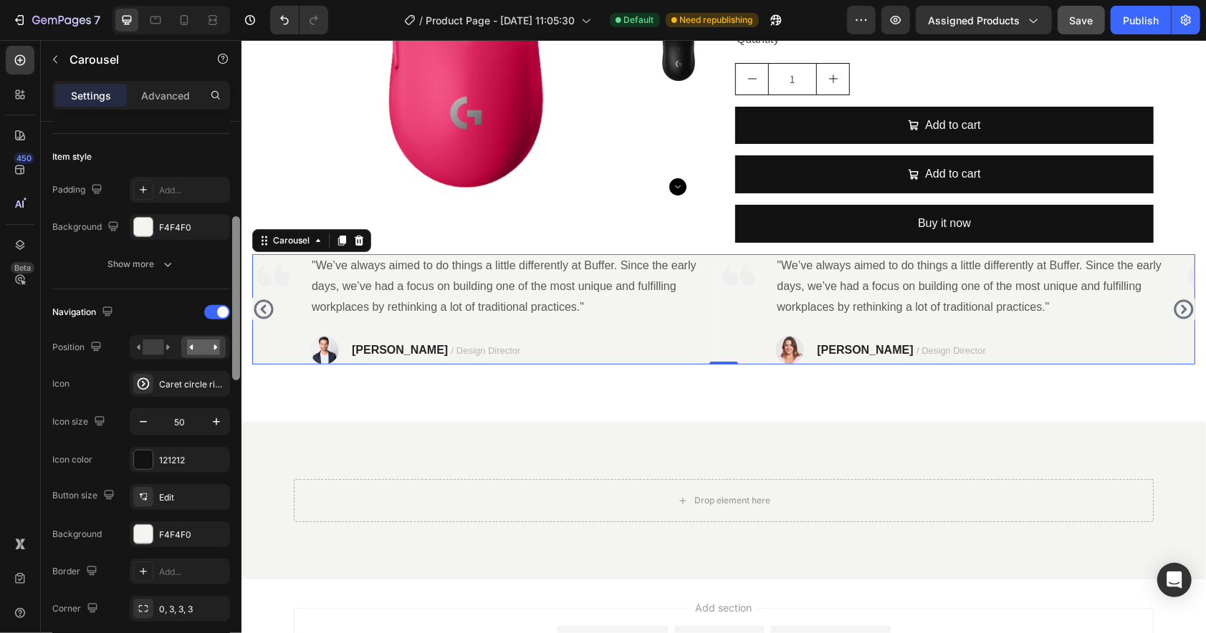
scroll to position [335, 0]
click at [235, 395] on div at bounding box center [236, 393] width 11 height 552
click at [169, 459] on div "121212" at bounding box center [180, 459] width 42 height 13
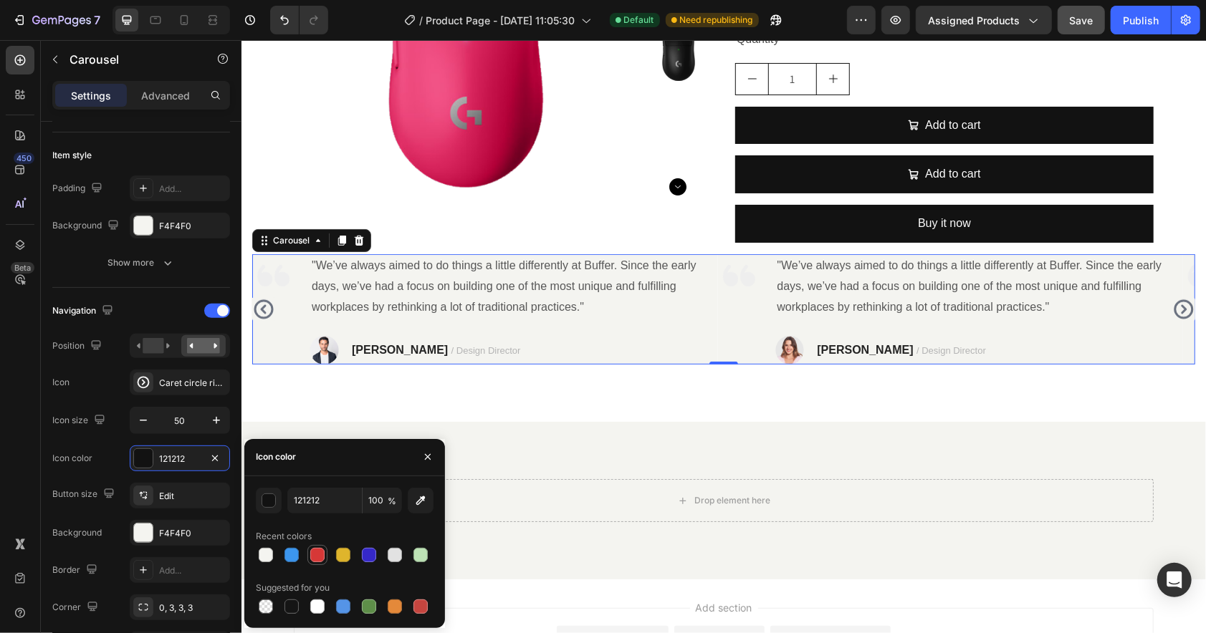
click at [322, 556] on div at bounding box center [317, 555] width 14 height 14
click at [419, 504] on icon "button" at bounding box center [420, 501] width 14 height 14
type input "ECC1C0"
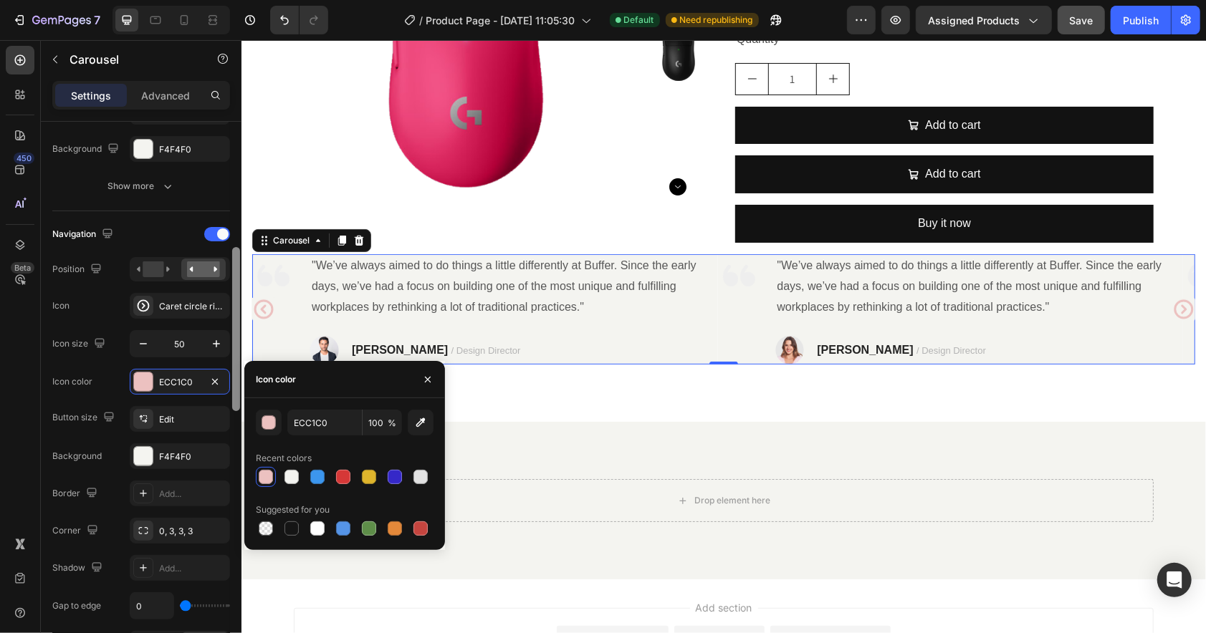
scroll to position [413, 0]
drag, startPoint x: 238, startPoint y: 368, endPoint x: 234, endPoint y: 391, distance: 23.9
click at [234, 391] on div at bounding box center [236, 327] width 8 height 164
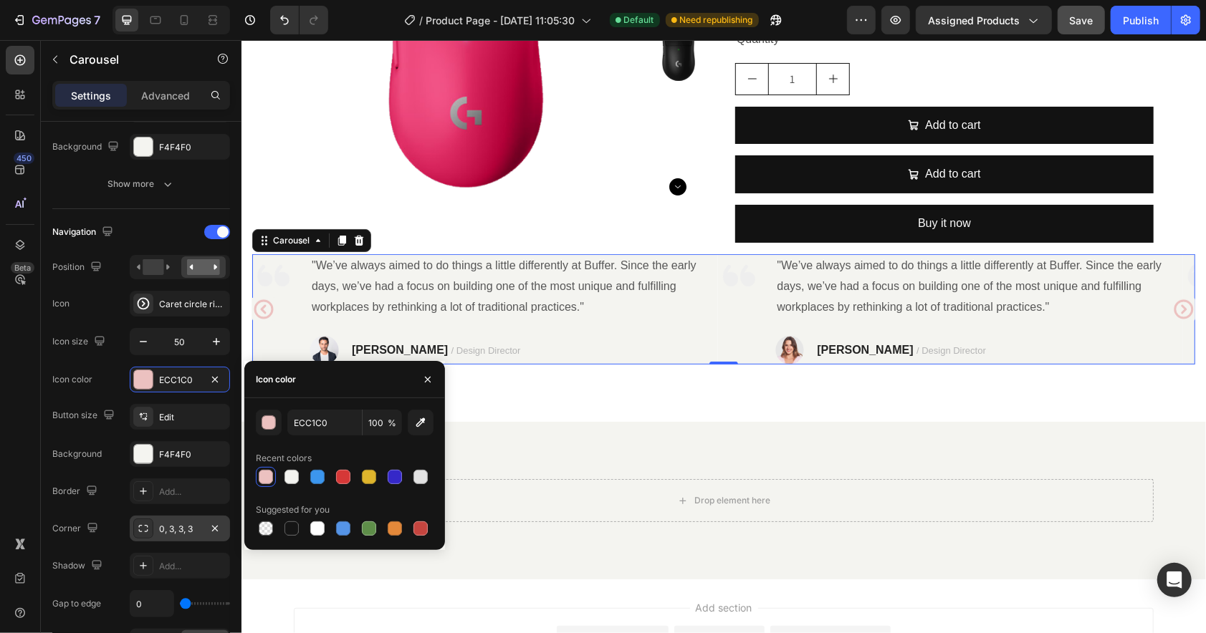
click at [176, 535] on div "0, 3, 3, 3" at bounding box center [180, 529] width 100 height 26
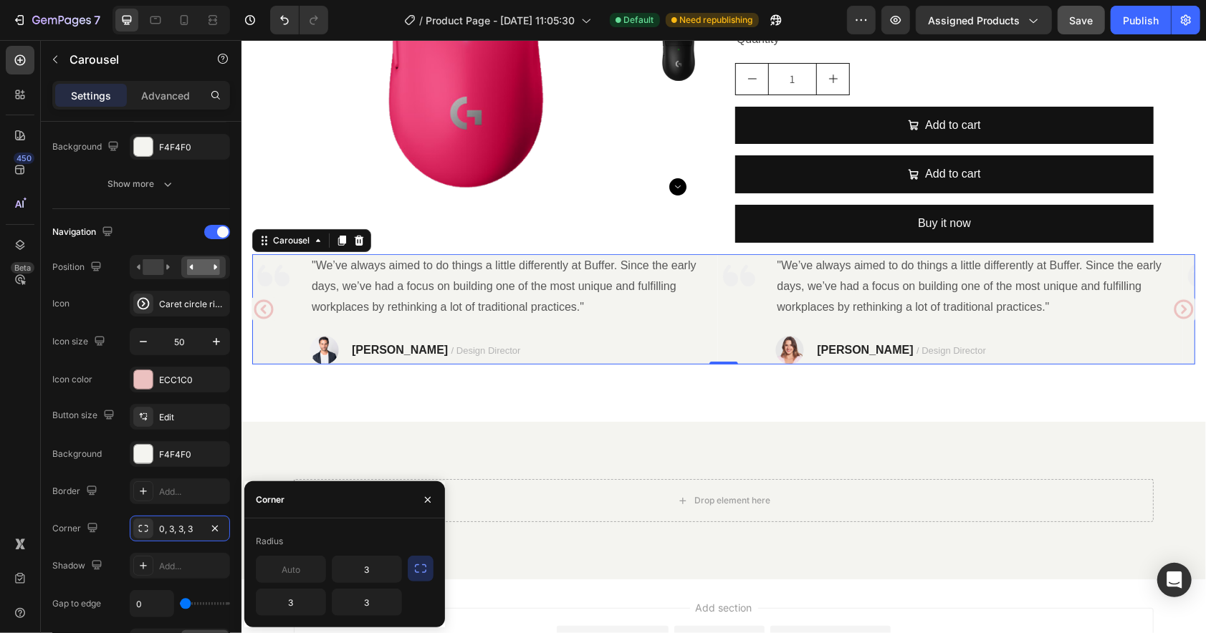
click at [423, 569] on icon "button" at bounding box center [420, 569] width 14 height 14
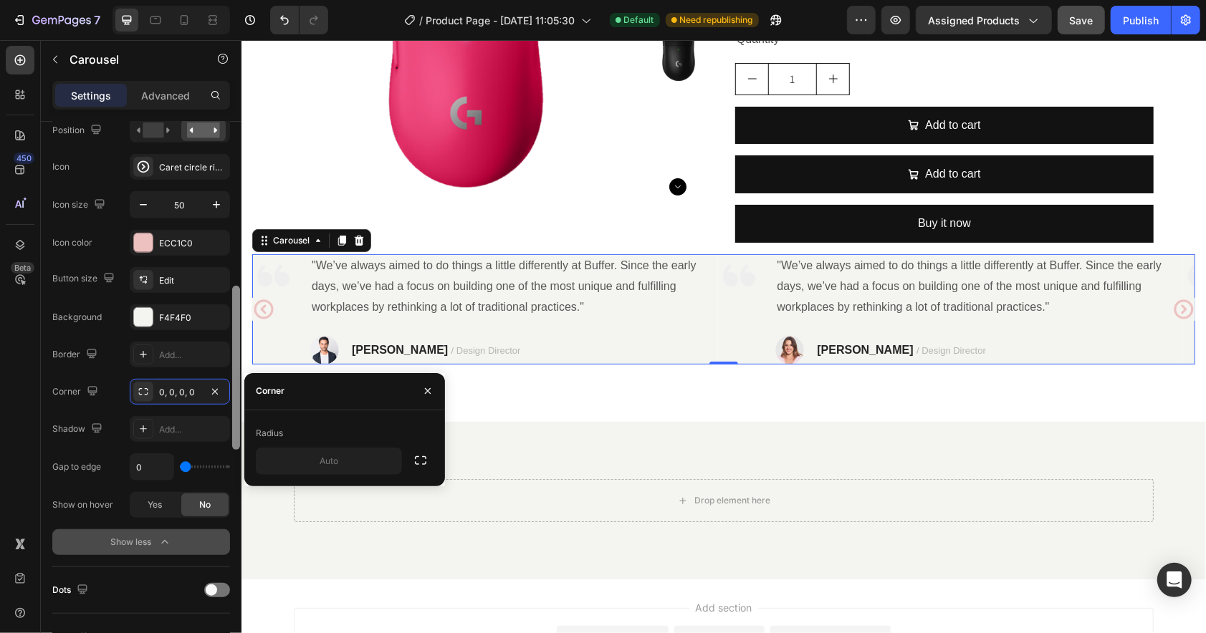
scroll to position [572, 0]
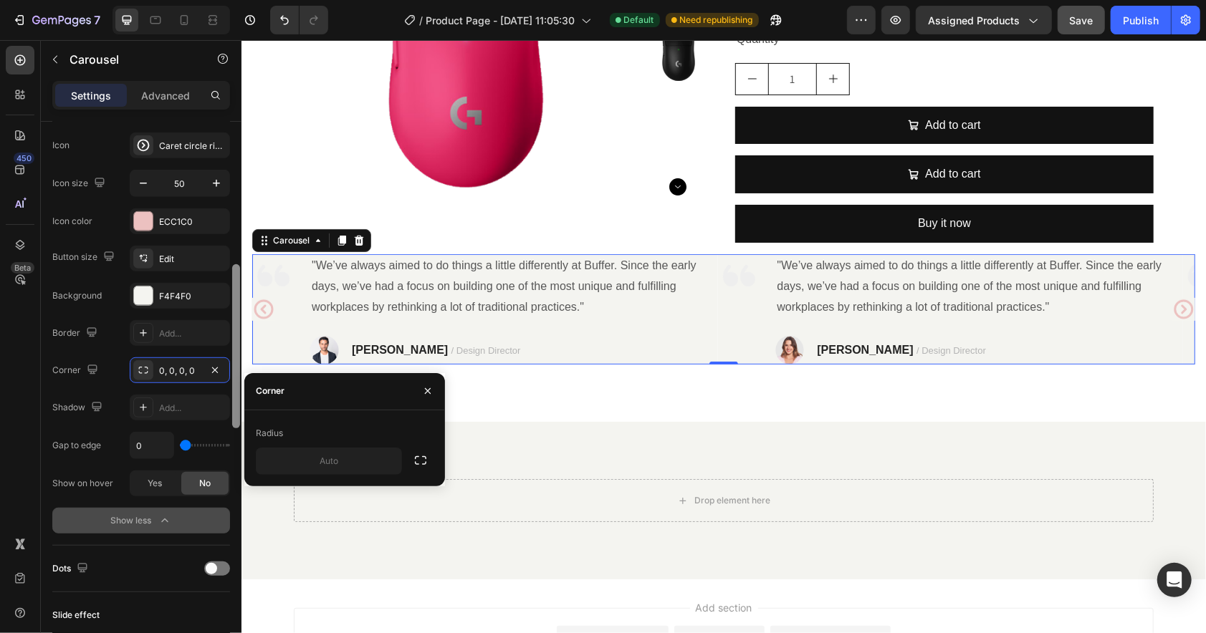
drag, startPoint x: 234, startPoint y: 406, endPoint x: 229, endPoint y: 453, distance: 46.8
click at [229, 453] on div "Items per slide 2 columns Display Sneak peek Add... Item management Order 4 ite…" at bounding box center [141, 398] width 201 height 552
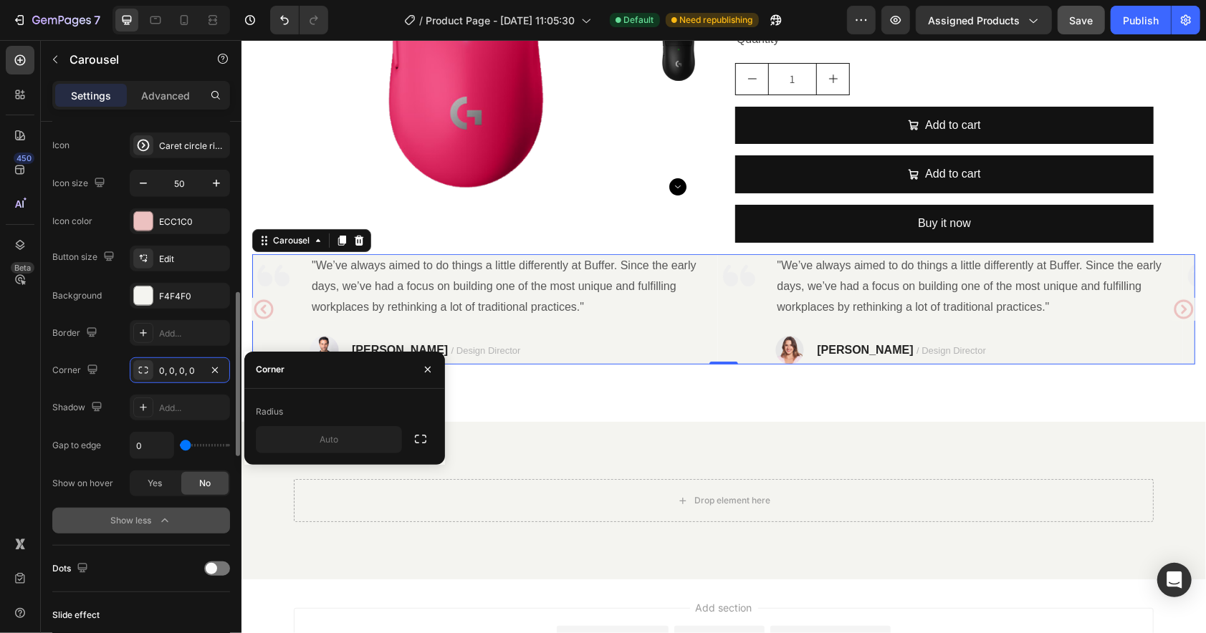
type input "27"
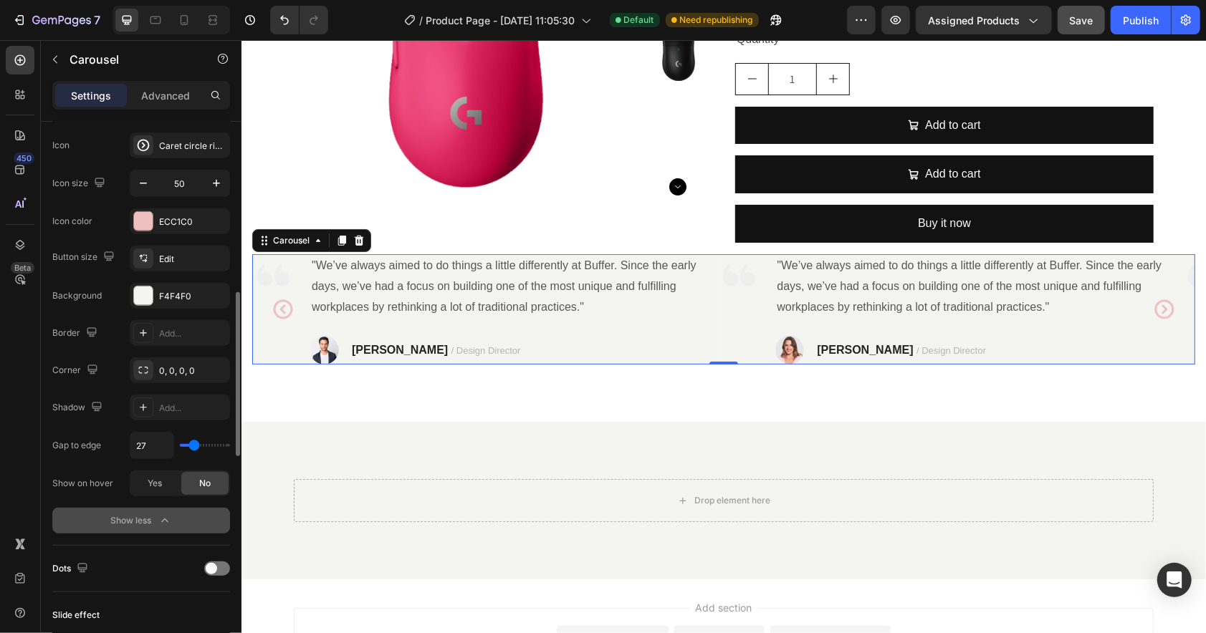
type input "59"
type input "10"
type input "0"
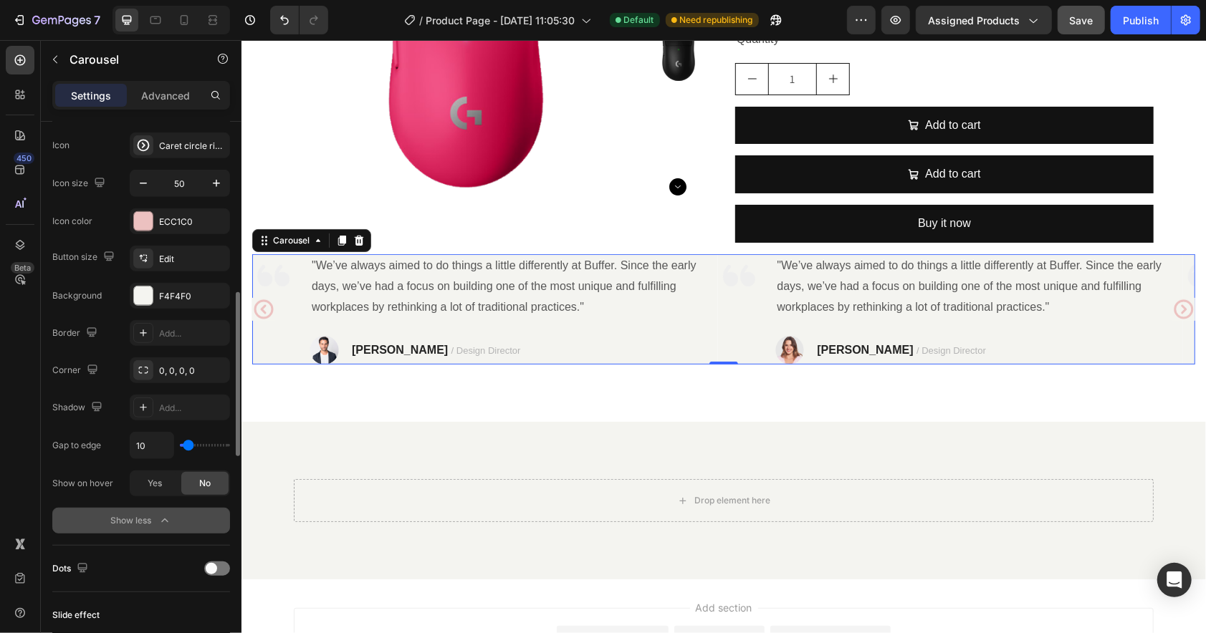
type input "0"
type input "5"
click at [187, 447] on input "range" at bounding box center [205, 445] width 50 height 3
click at [212, 183] on icon "button" at bounding box center [216, 183] width 14 height 14
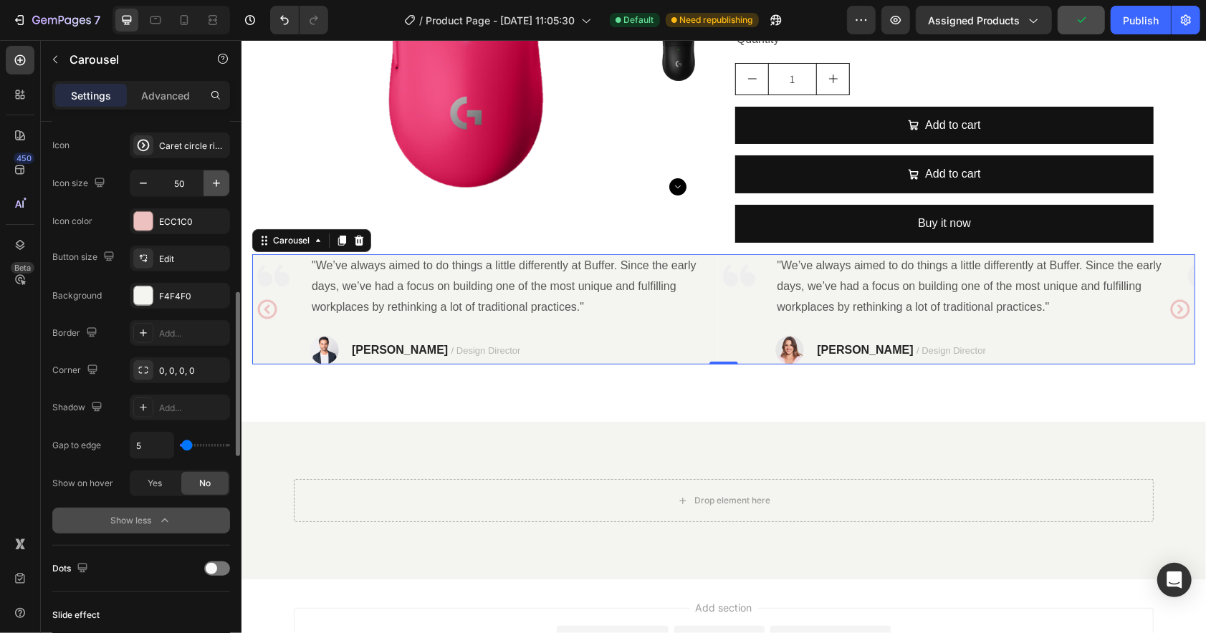
click at [212, 183] on icon "button" at bounding box center [216, 183] width 14 height 14
click at [211, 183] on icon "button" at bounding box center [216, 183] width 14 height 14
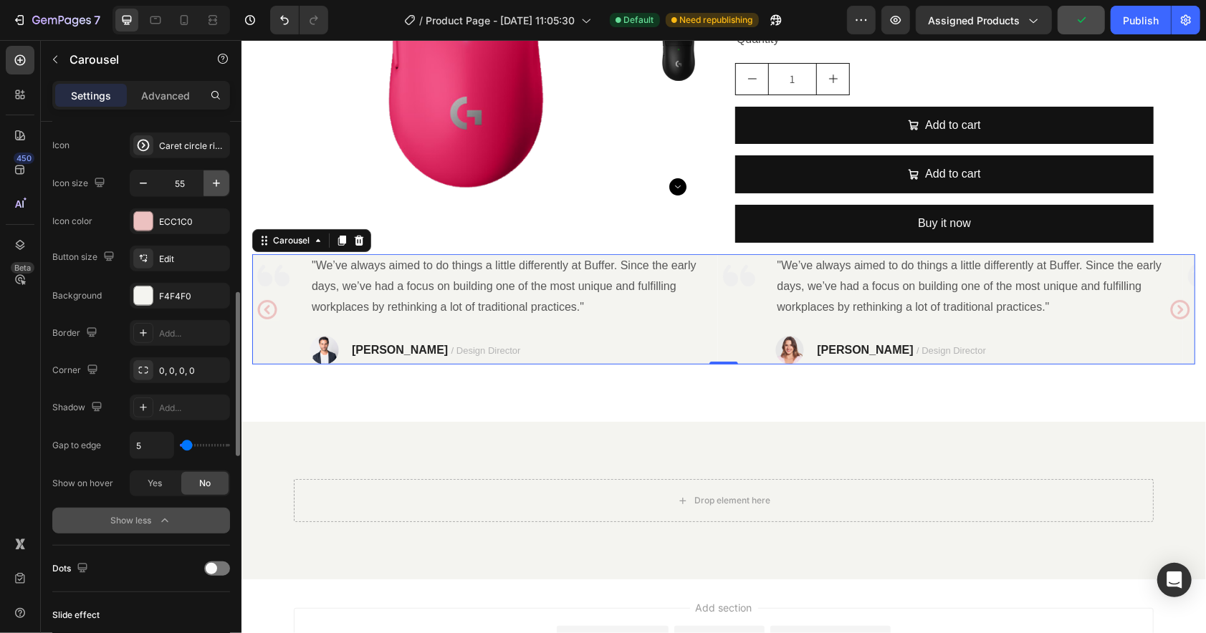
click at [211, 183] on icon "button" at bounding box center [216, 183] width 14 height 14
click at [210, 182] on icon "button" at bounding box center [216, 183] width 14 height 14
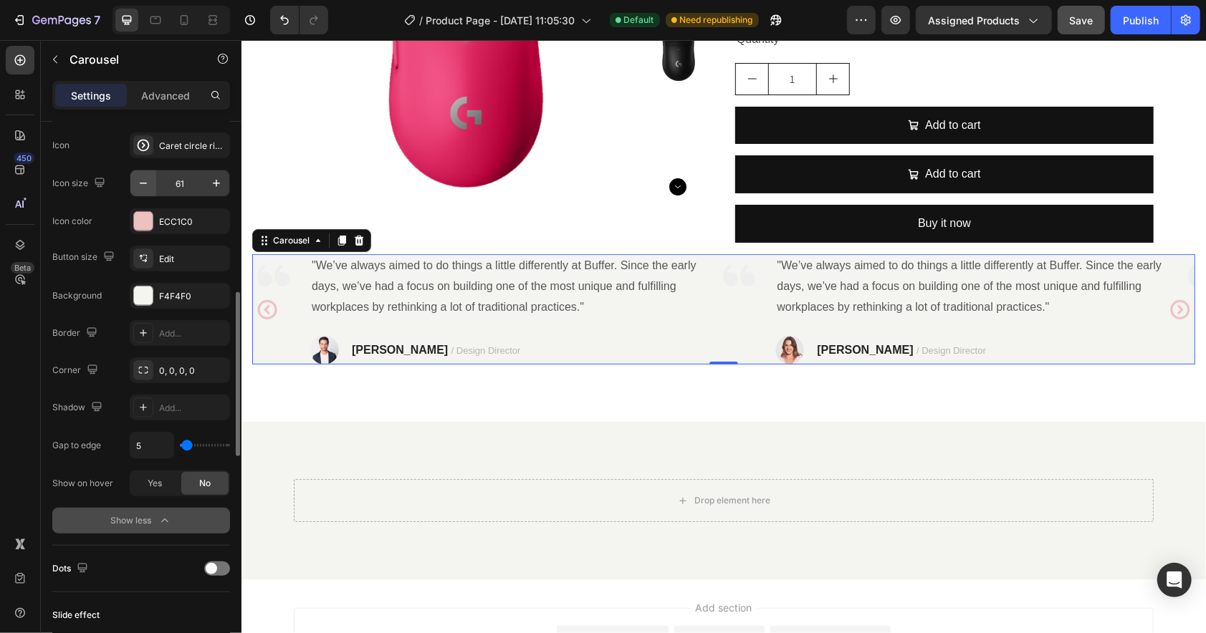
click at [155, 190] on div "61" at bounding box center [179, 184] width 99 height 26
click at [149, 190] on icon "button" at bounding box center [143, 183] width 14 height 14
click at [148, 190] on icon "button" at bounding box center [143, 183] width 14 height 14
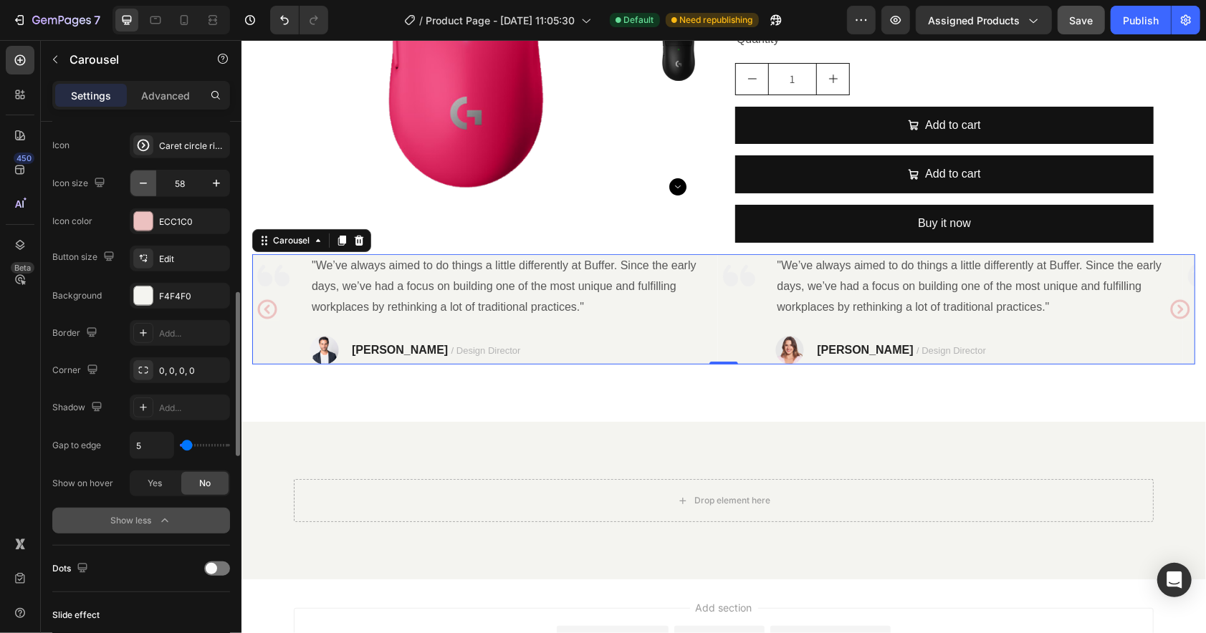
click at [148, 190] on icon "button" at bounding box center [143, 183] width 14 height 14
type input "55"
click at [166, 255] on div "Edit" at bounding box center [192, 259] width 67 height 13
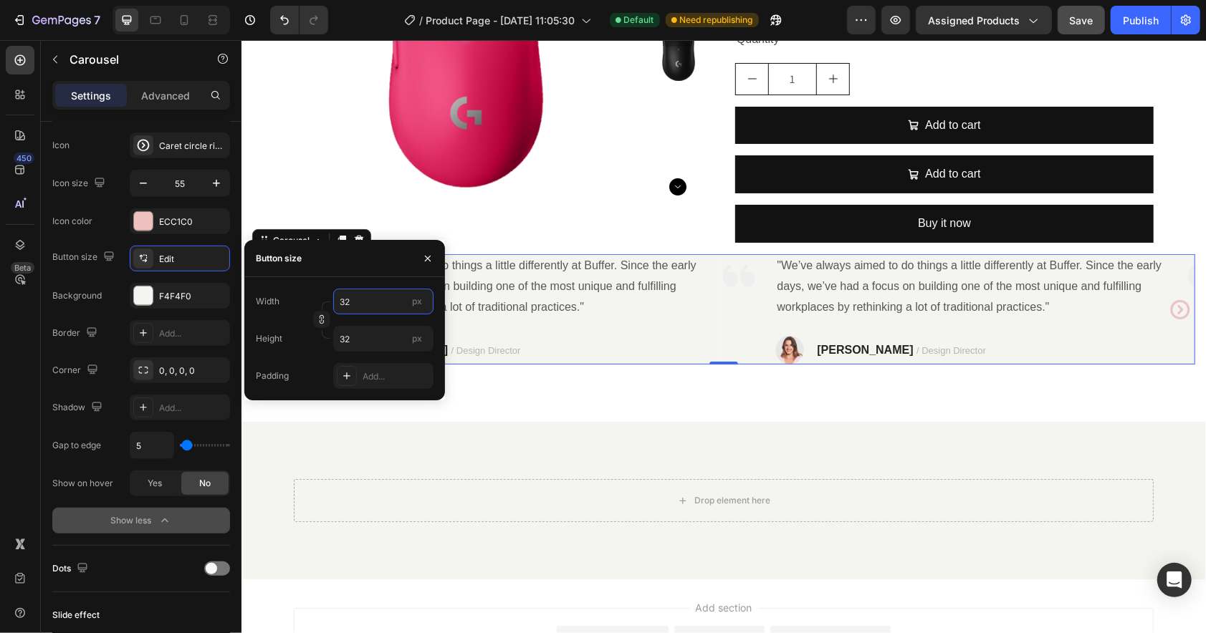
click at [362, 308] on input "32" at bounding box center [383, 302] width 100 height 26
type input "64"
drag, startPoint x: 348, startPoint y: 302, endPoint x: 310, endPoint y: 298, distance: 38.1
click at [311, 298] on div "Width 64 px" at bounding box center [345, 302] width 178 height 26
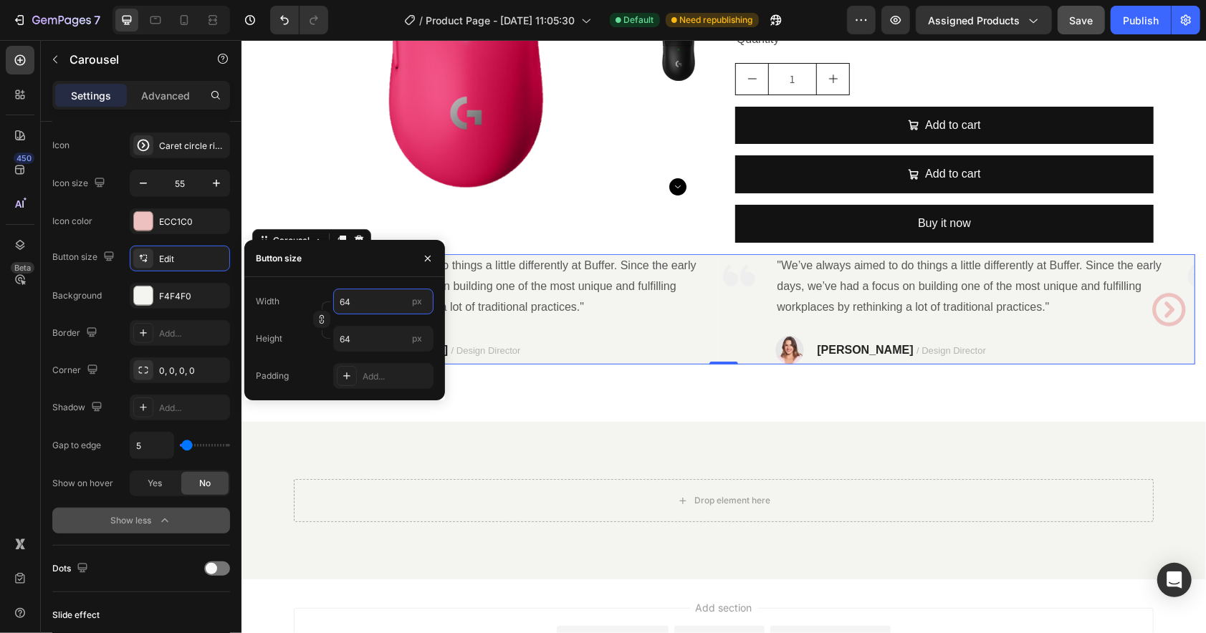
type input "5"
type input "50"
type input "4"
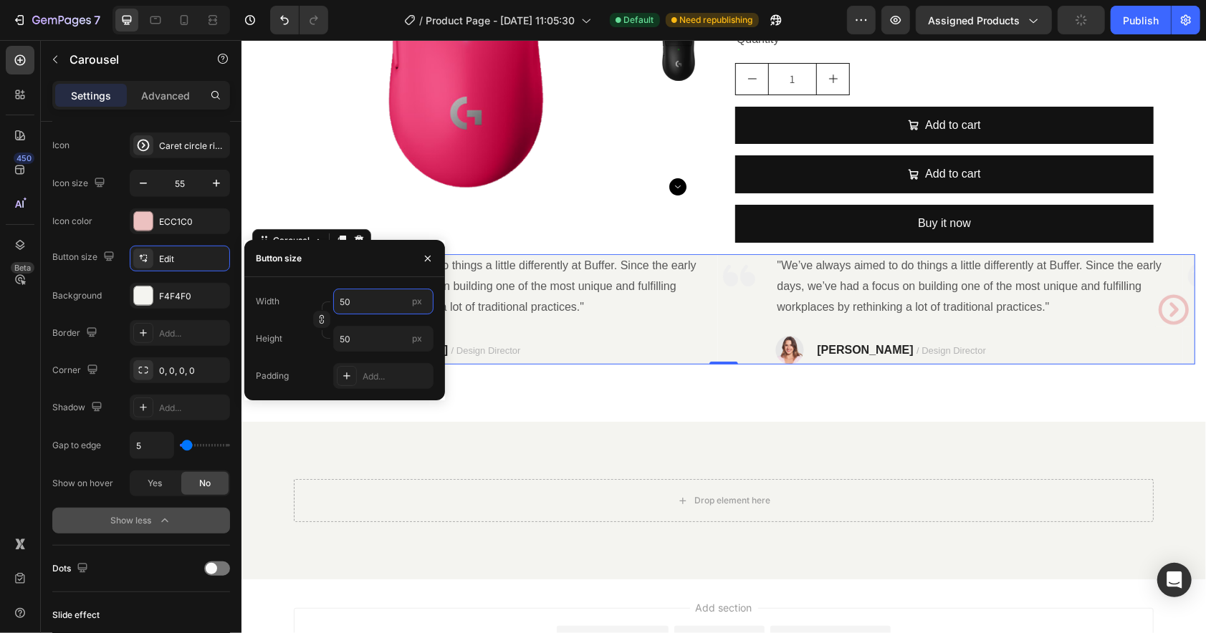
type input "4"
type input "40"
click at [13, 396] on div "450 Beta" at bounding box center [20, 288] width 29 height 484
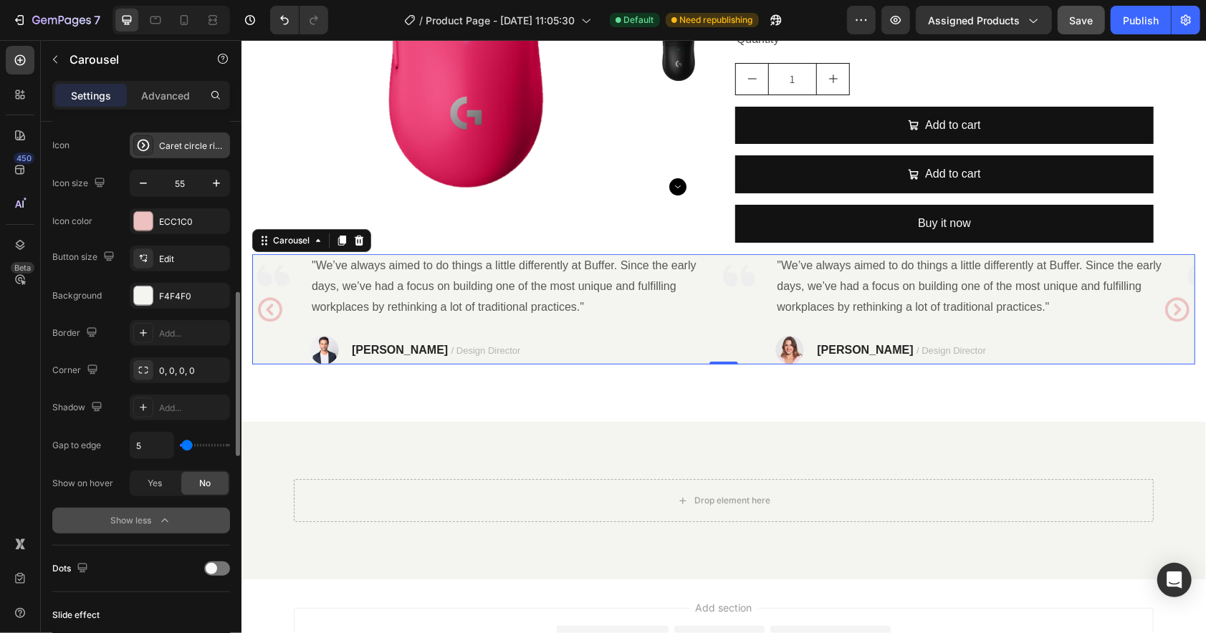
click at [178, 152] on div "Caret circle right bold" at bounding box center [192, 146] width 67 height 13
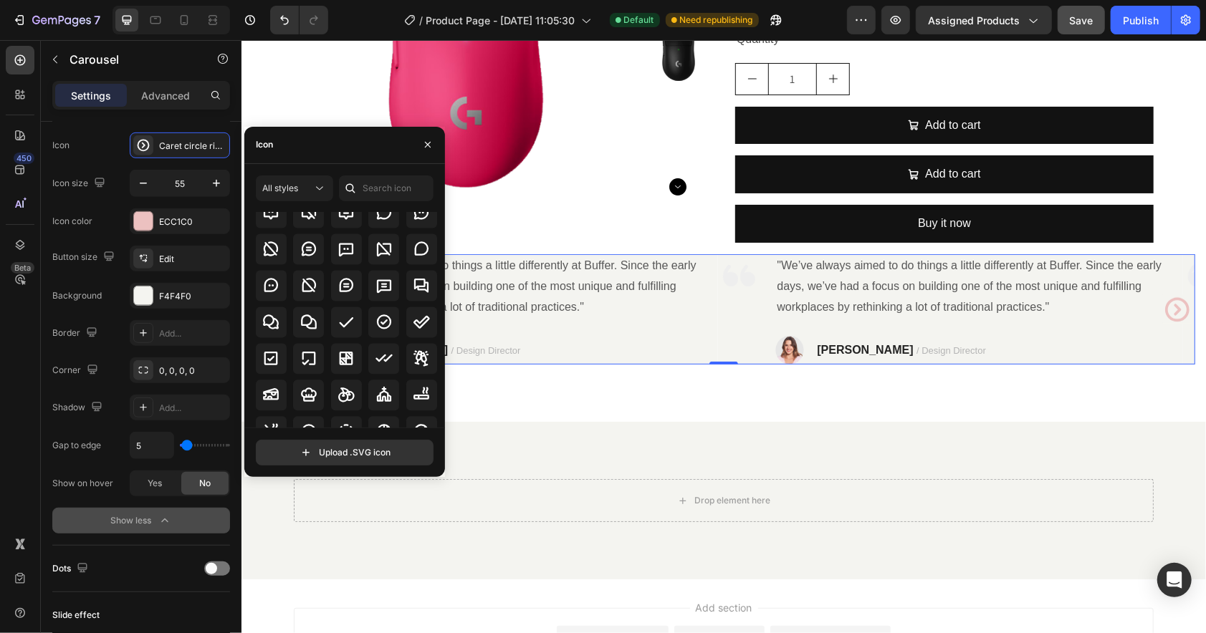
scroll to position [2162, 0]
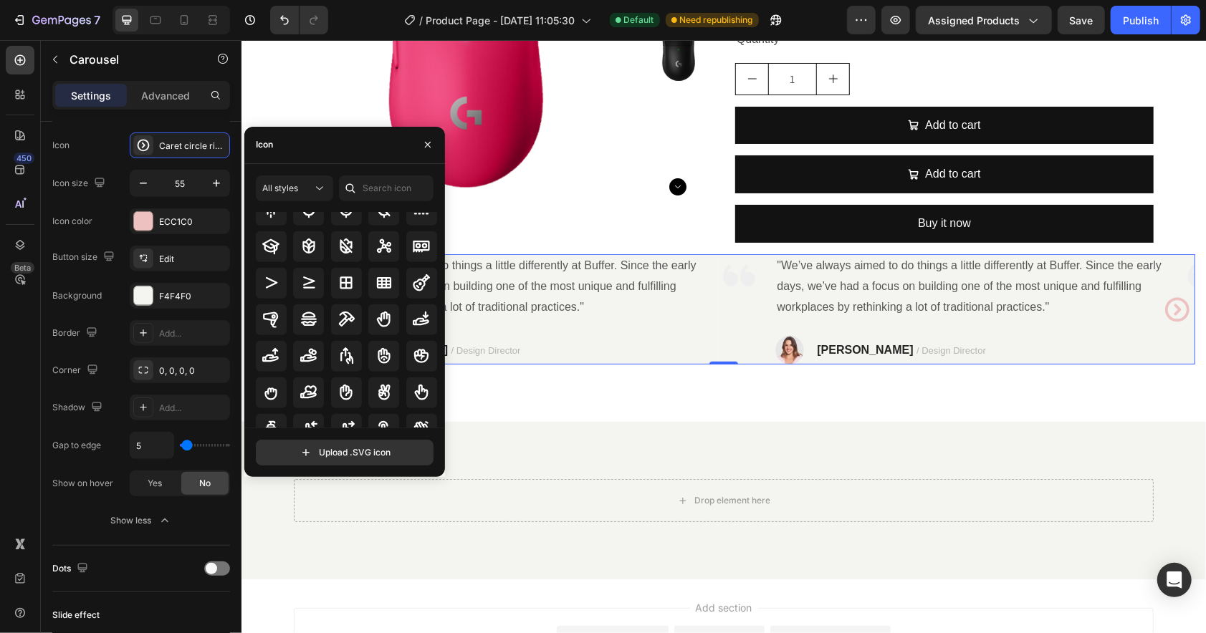
scroll to position [4410, 0]
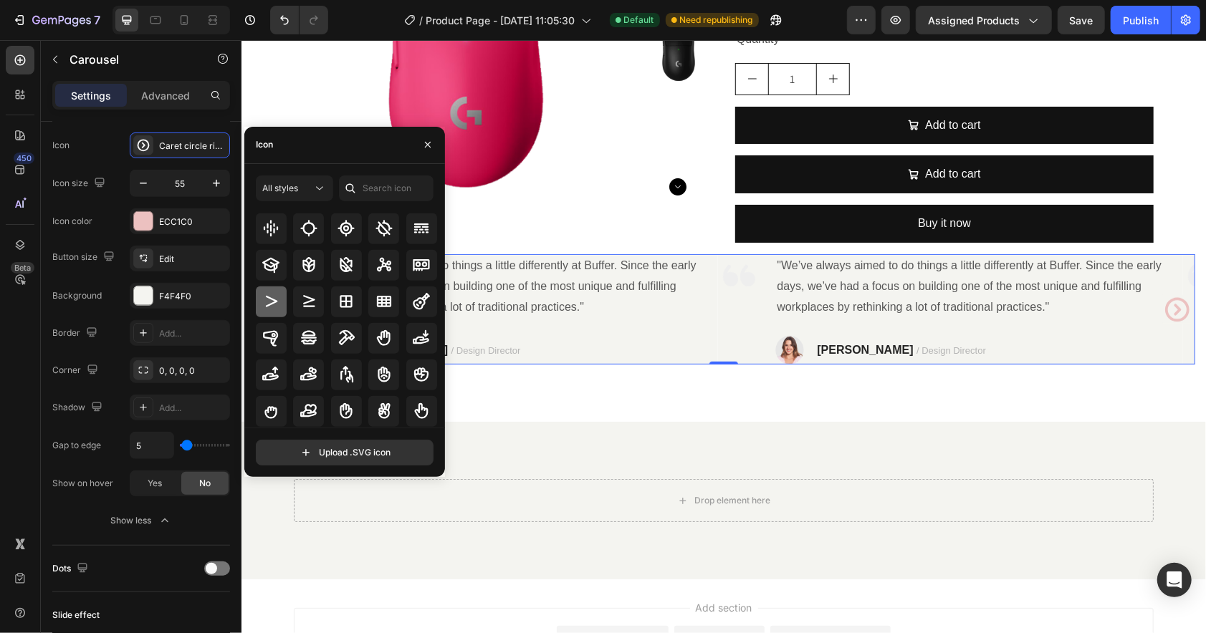
click at [274, 304] on icon at bounding box center [270, 301] width 17 height 17
click at [282, 27] on button "Undo/Redo" at bounding box center [284, 20] width 29 height 29
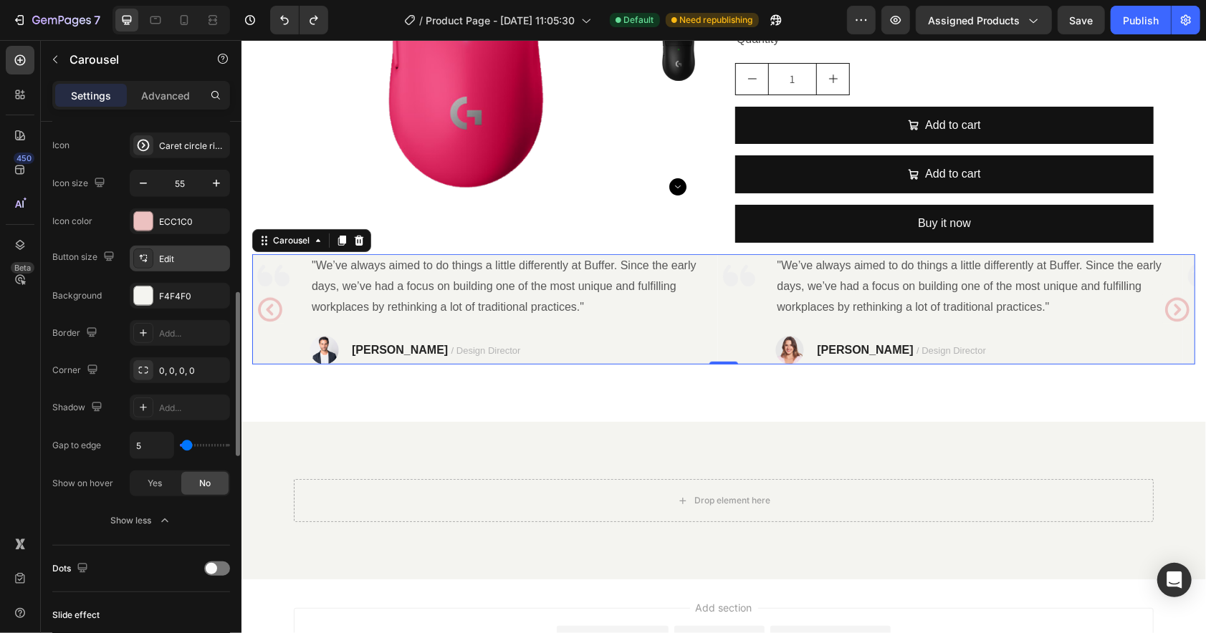
click at [165, 258] on div "Edit" at bounding box center [192, 259] width 67 height 13
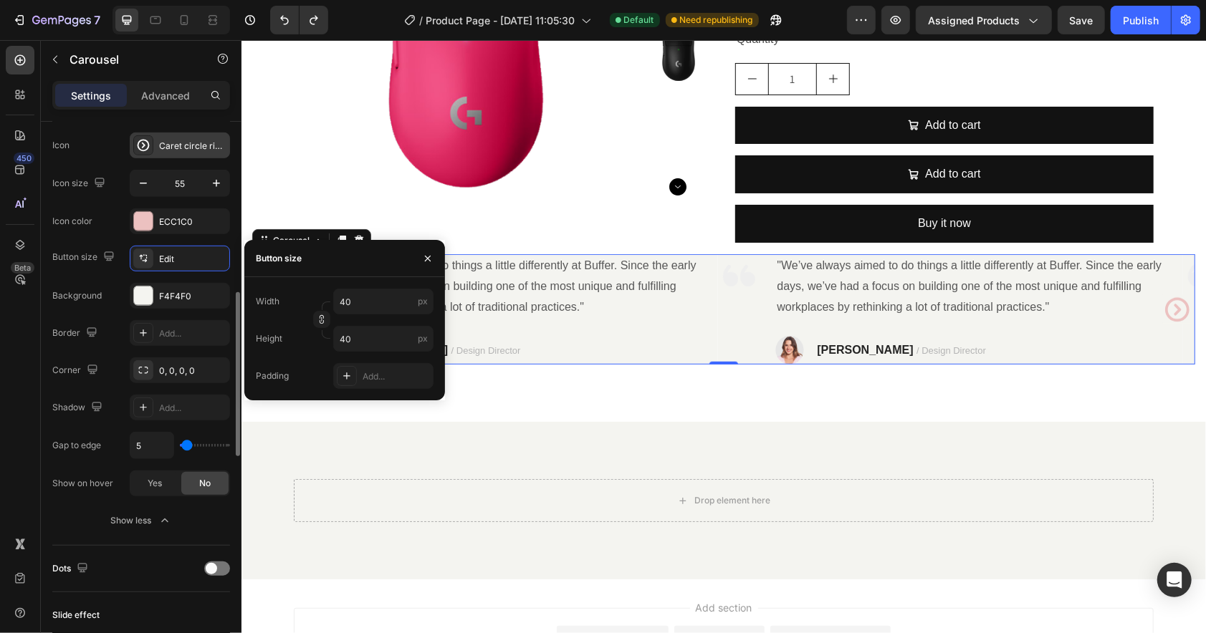
click at [166, 148] on div "Caret circle right bold" at bounding box center [192, 146] width 67 height 13
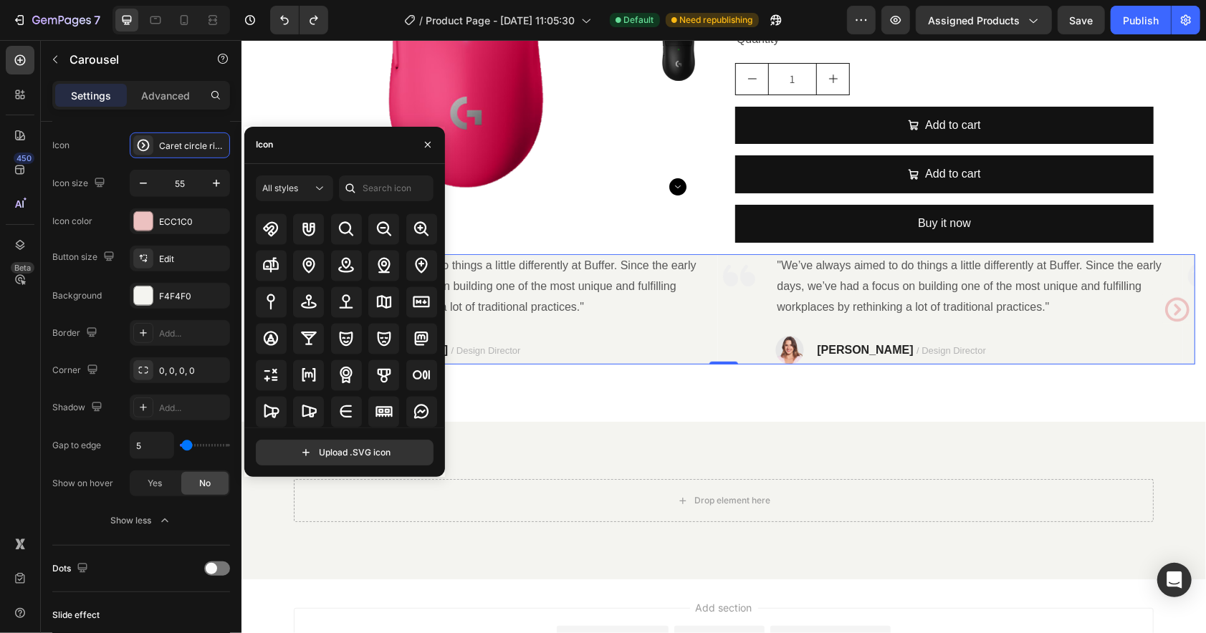
scroll to position [5395, 0]
click at [443, 411] on div "All icons" at bounding box center [350, 320] width 188 height 215
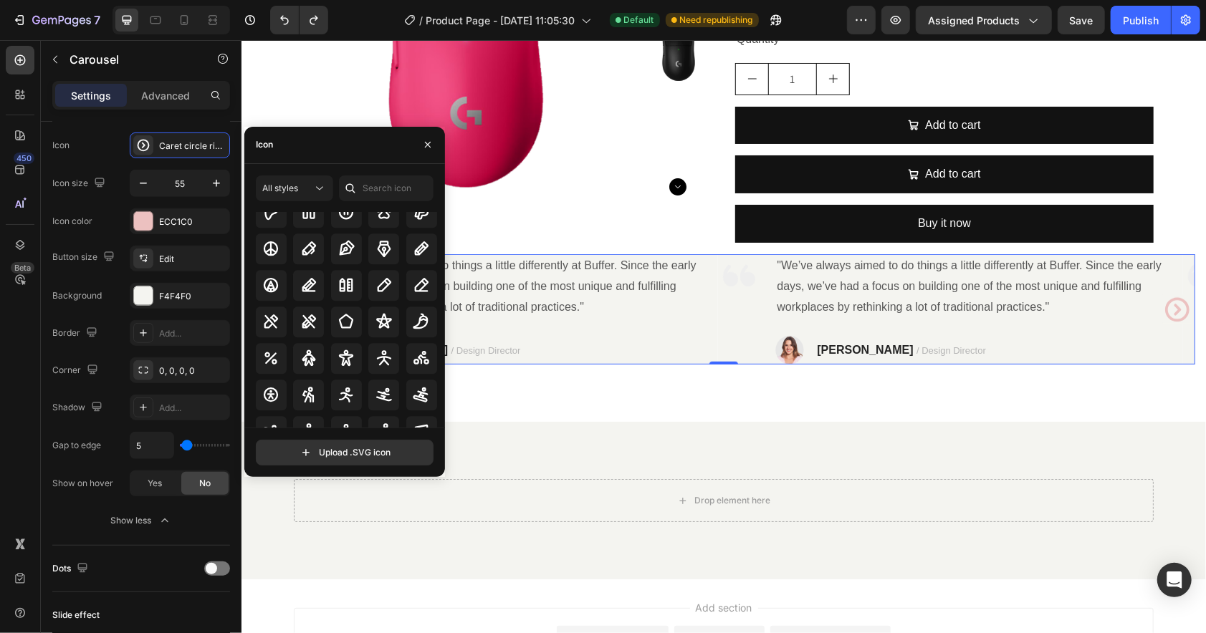
scroll to position [6628, 0]
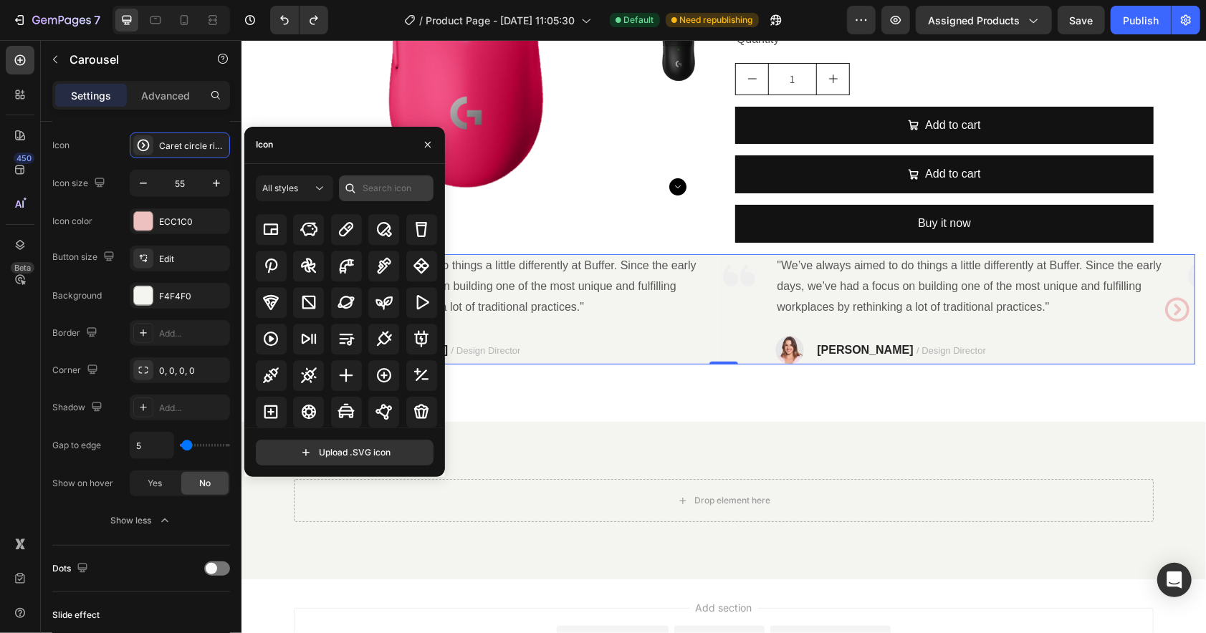
drag, startPoint x: 361, startPoint y: 186, endPoint x: 370, endPoint y: 185, distance: 8.7
click at [359, 185] on div at bounding box center [350, 189] width 23 height 26
click at [371, 186] on input "text" at bounding box center [386, 189] width 95 height 26
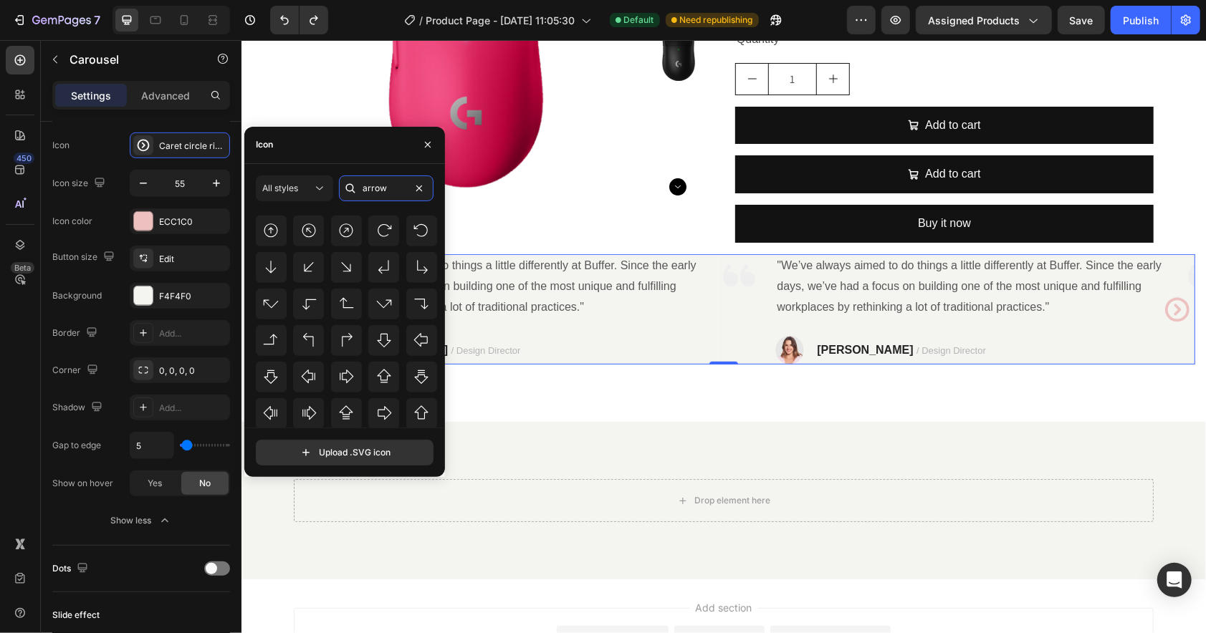
scroll to position [1082, 0]
drag, startPoint x: 439, startPoint y: 268, endPoint x: 149, endPoint y: 534, distance: 393.5
drag, startPoint x: 442, startPoint y: 370, endPoint x: 173, endPoint y: 451, distance: 280.6
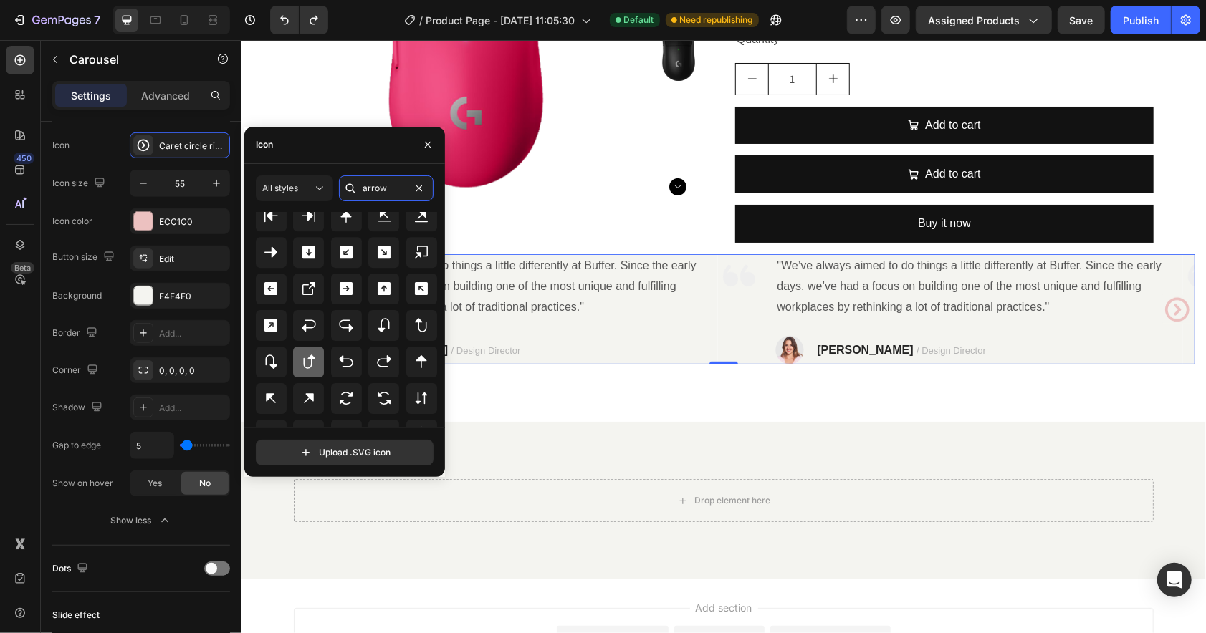
scroll to position [3095, 0]
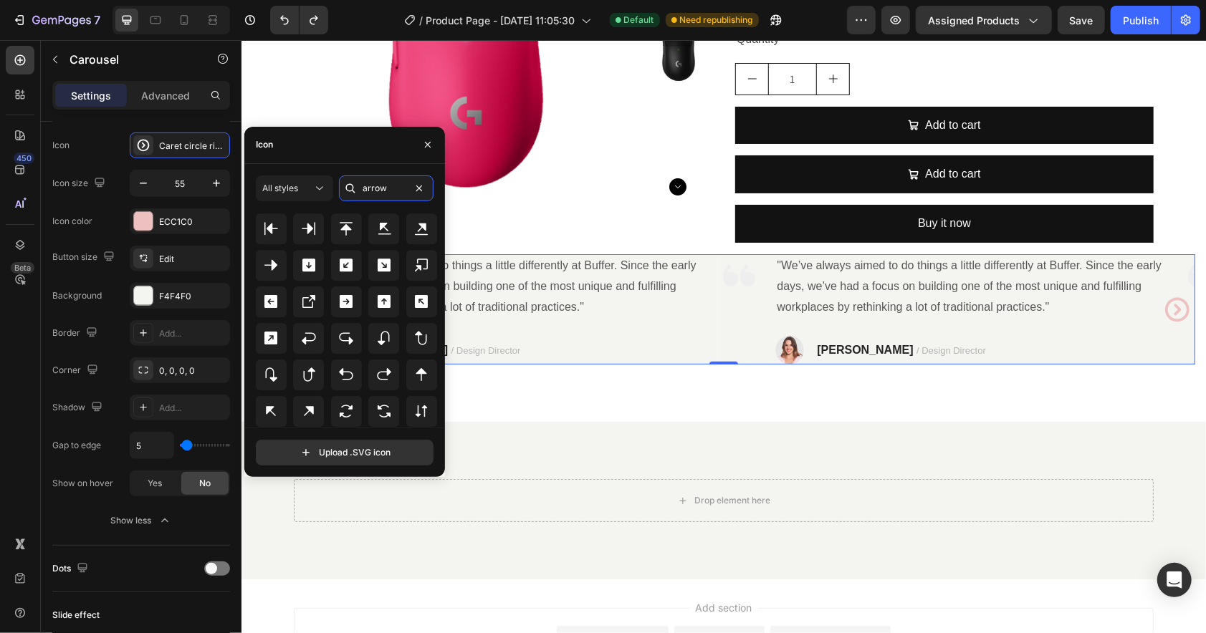
type input "arrow"
click at [368, 459] on input "file" at bounding box center [345, 453] width 176 height 24
type input "C:\fakepath\right-arrow-svgrepo-com.svg"
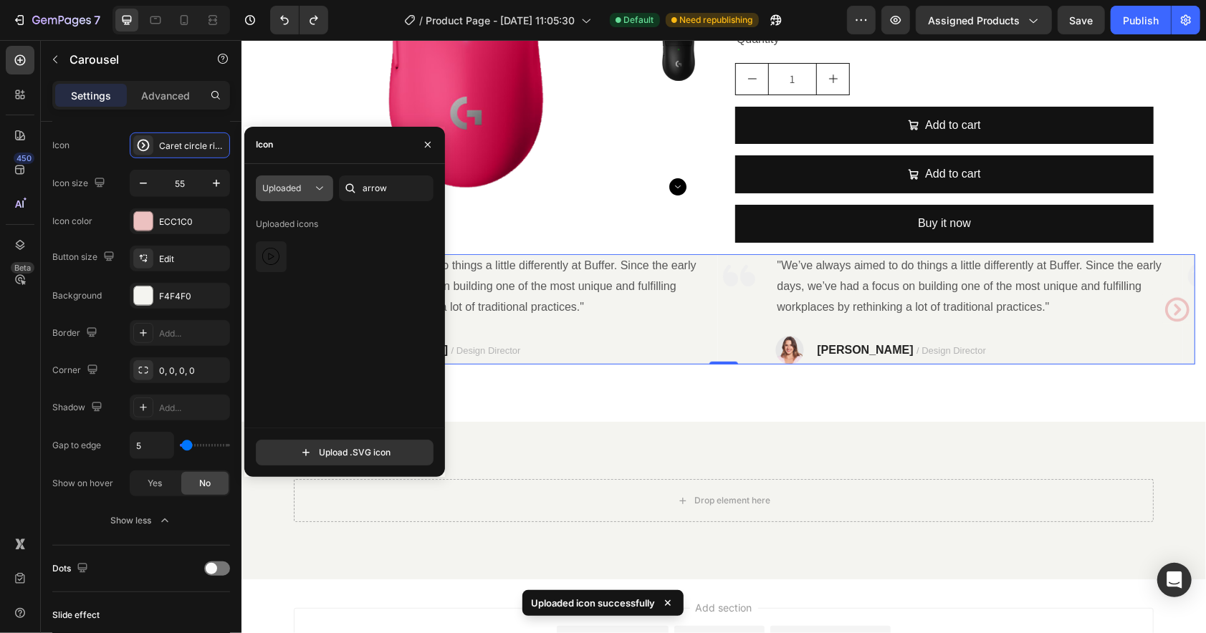
click at [311, 185] on div "Uploaded" at bounding box center [287, 188] width 50 height 13
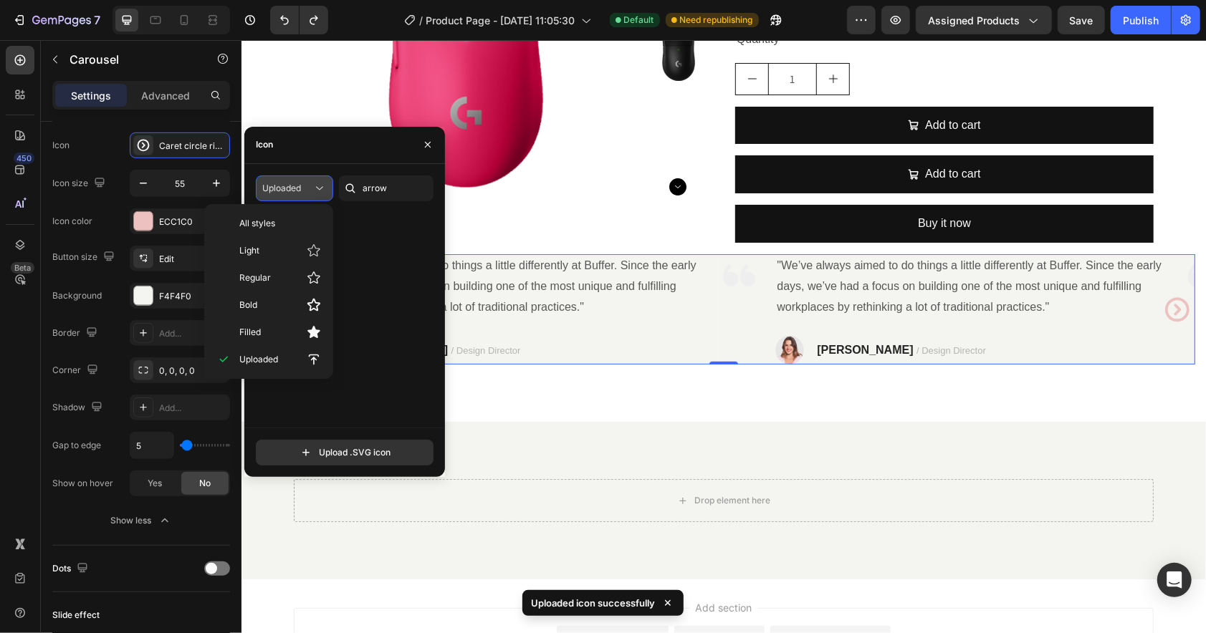
click at [309, 186] on div "Uploaded" at bounding box center [287, 188] width 50 height 13
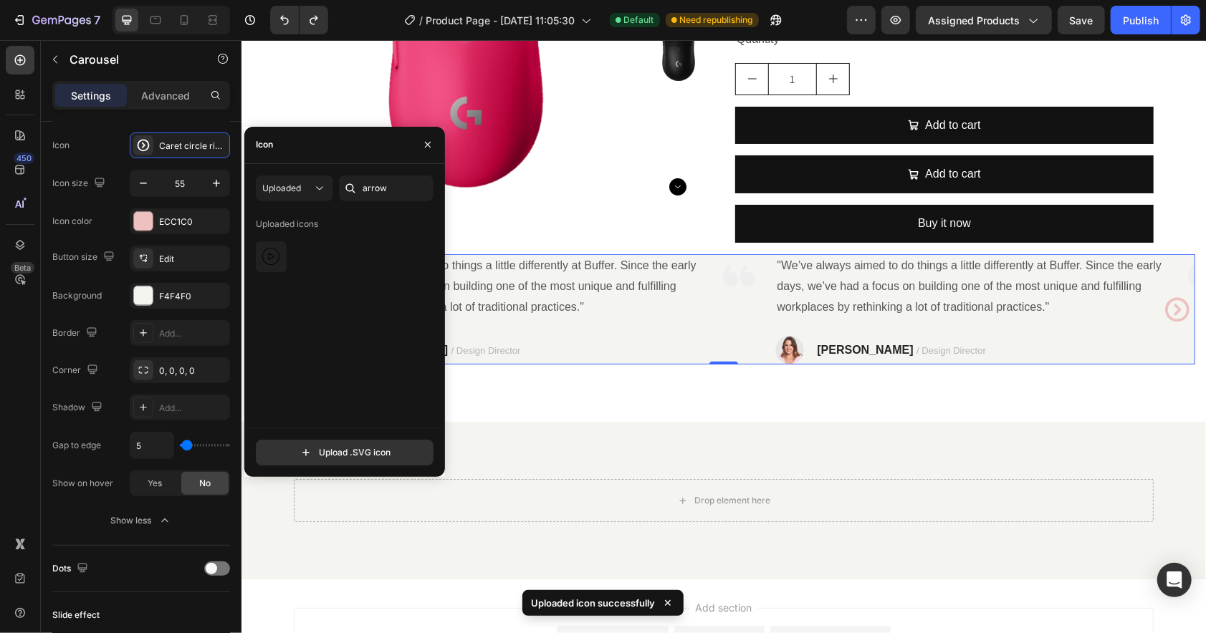
click at [301, 223] on div "Uploaded icons" at bounding box center [287, 224] width 62 height 23
click at [317, 289] on div "Uploaded icons" at bounding box center [350, 320] width 188 height 215
click at [310, 191] on div "Uploaded" at bounding box center [287, 188] width 50 height 13
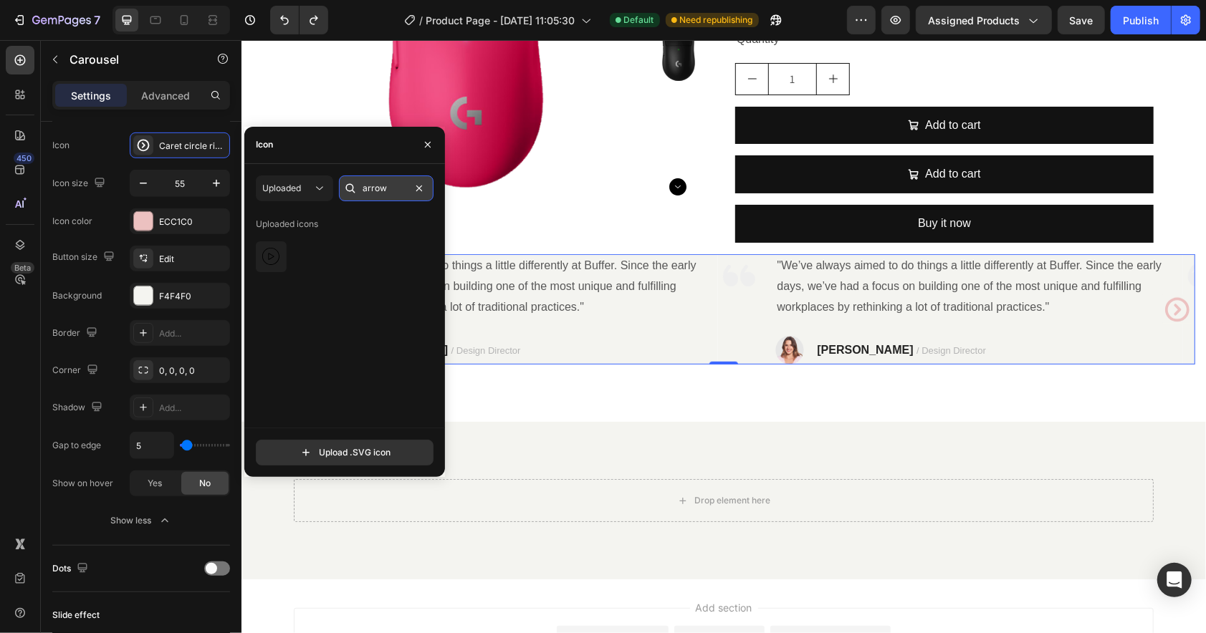
click at [396, 189] on input "arrow" at bounding box center [386, 189] width 95 height 26
click at [294, 194] on span "Uploaded" at bounding box center [281, 188] width 39 height 13
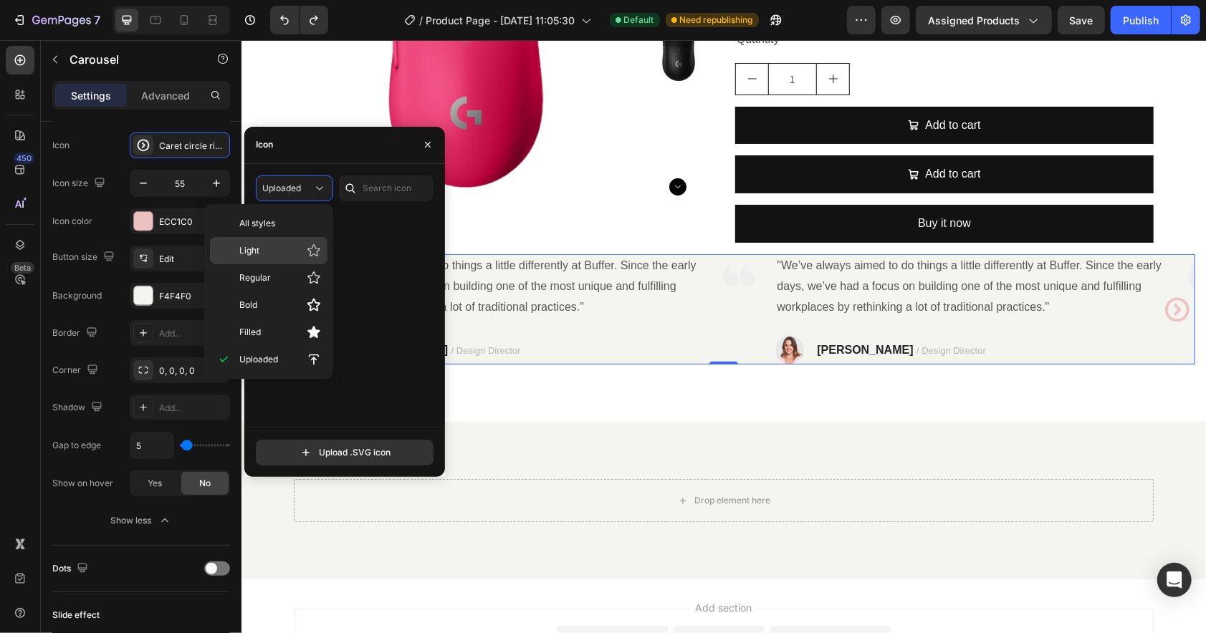
click at [278, 244] on div "Light" at bounding box center [269, 250] width 118 height 27
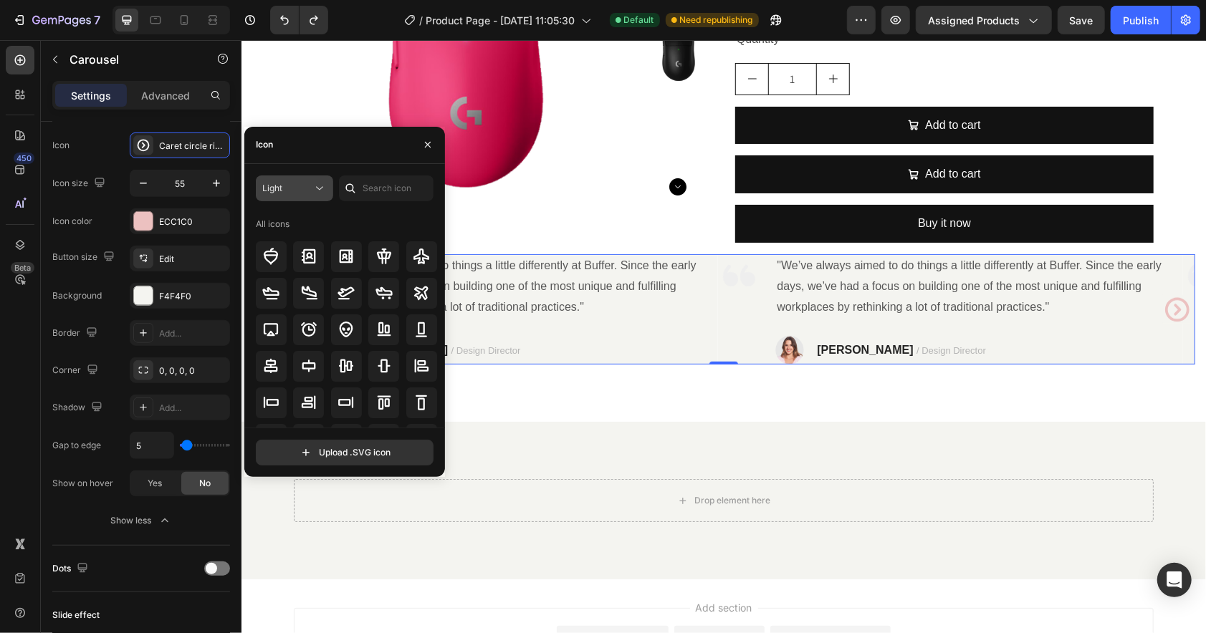
click at [298, 186] on div "Light" at bounding box center [287, 188] width 50 height 13
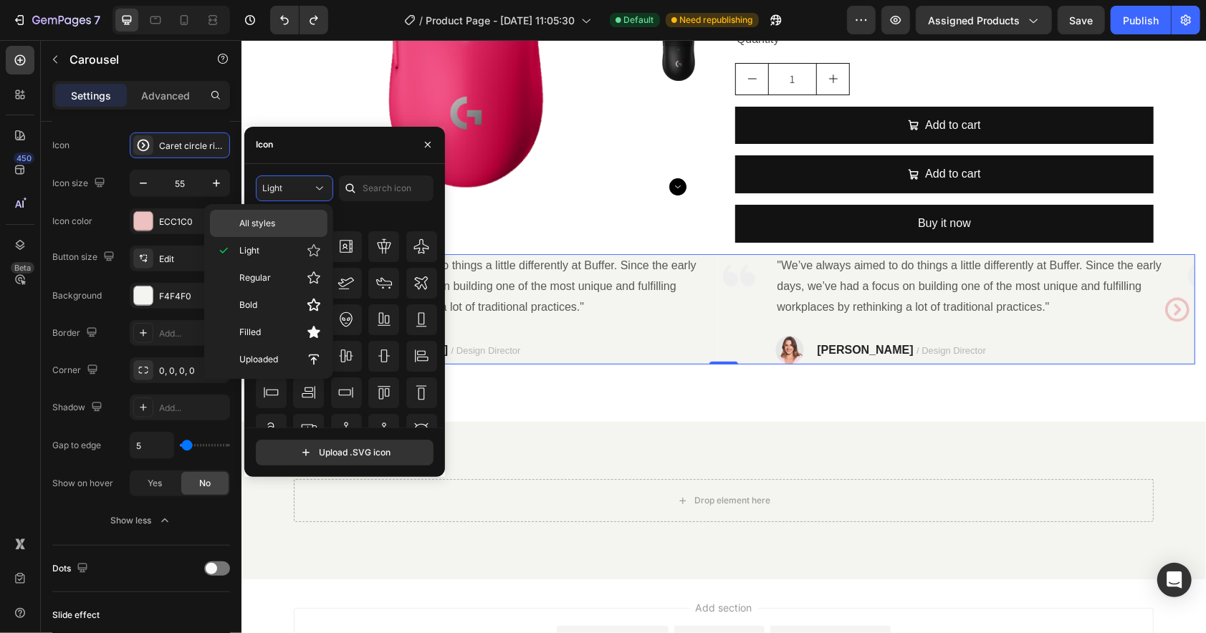
click at [272, 228] on span "All styles" at bounding box center [257, 223] width 36 height 13
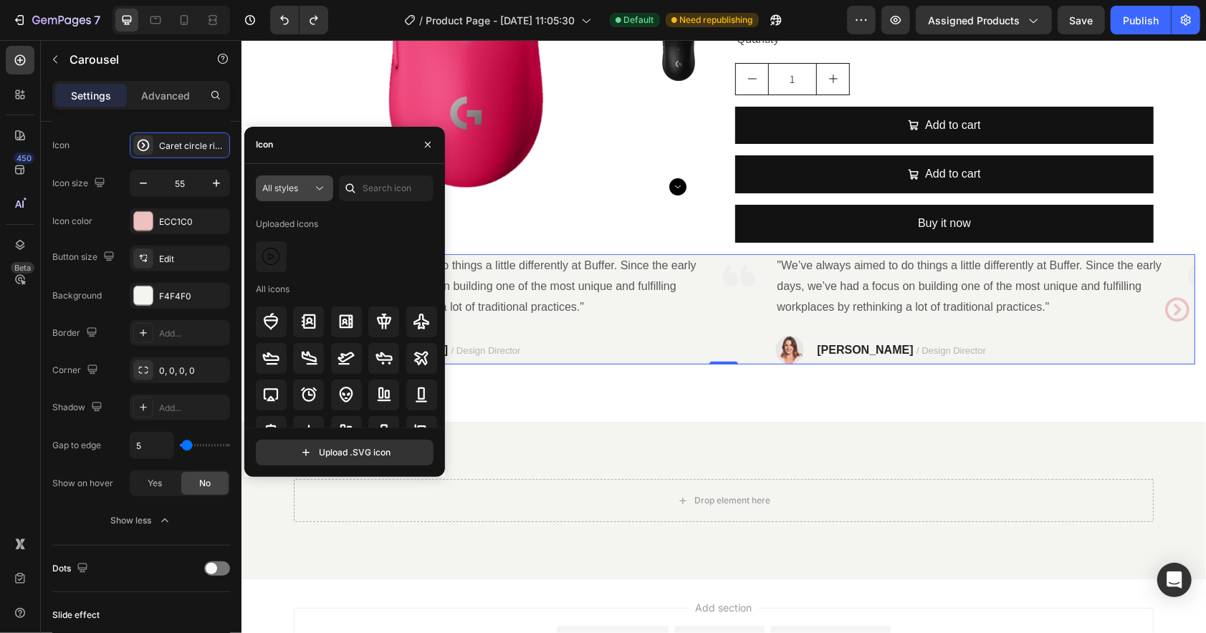
click at [302, 192] on div "All styles" at bounding box center [287, 188] width 50 height 13
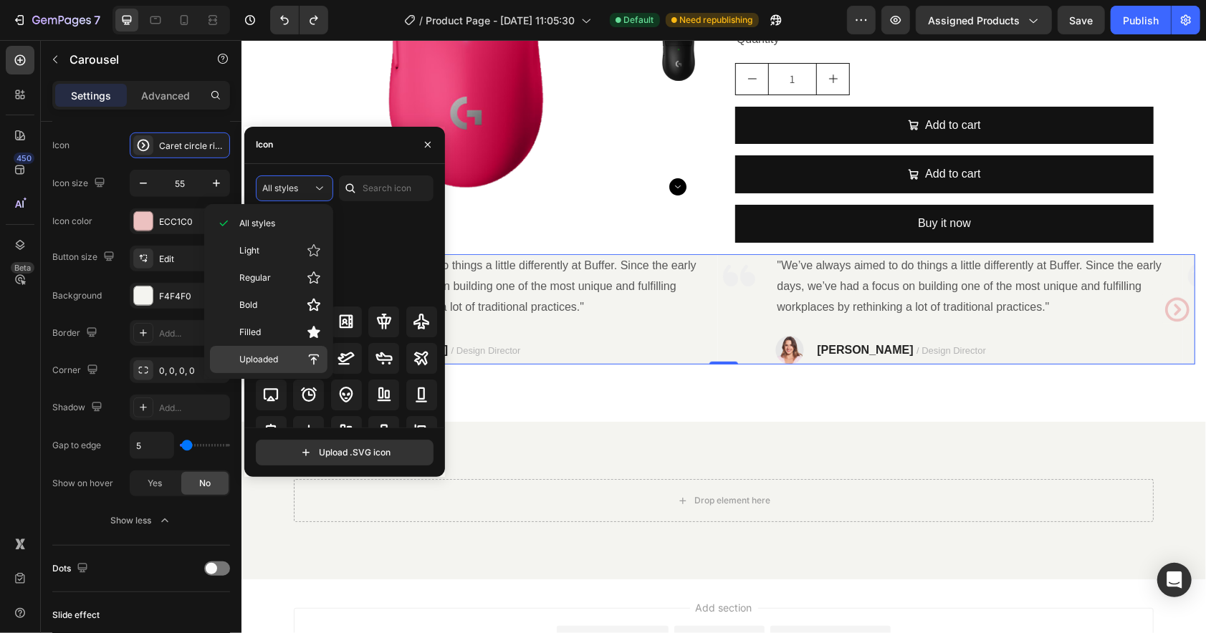
click at [262, 356] on span "Uploaded" at bounding box center [258, 359] width 39 height 13
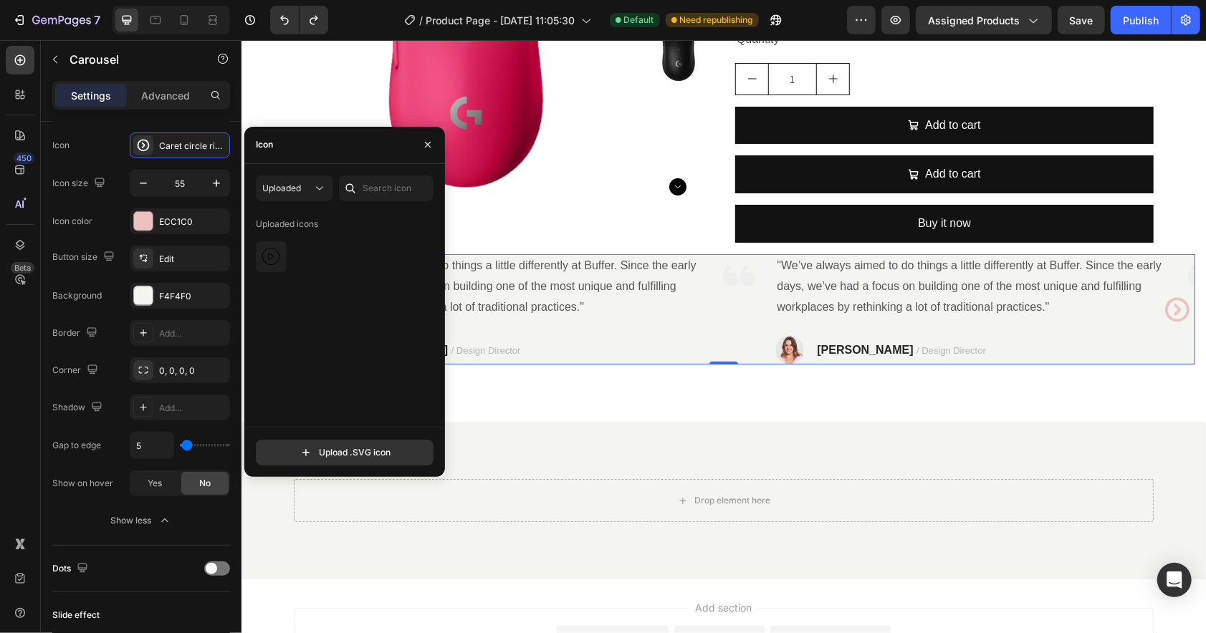
click at [285, 220] on div "Uploaded icons" at bounding box center [287, 224] width 62 height 23
click at [284, 224] on div "Uploaded icons" at bounding box center [287, 224] width 62 height 23
drag, startPoint x: 316, startPoint y: 246, endPoint x: 312, endPoint y: 239, distance: 8.0
click at [316, 245] on div at bounding box center [347, 256] width 182 height 31
click at [296, 226] on div "Uploaded icons" at bounding box center [287, 224] width 62 height 23
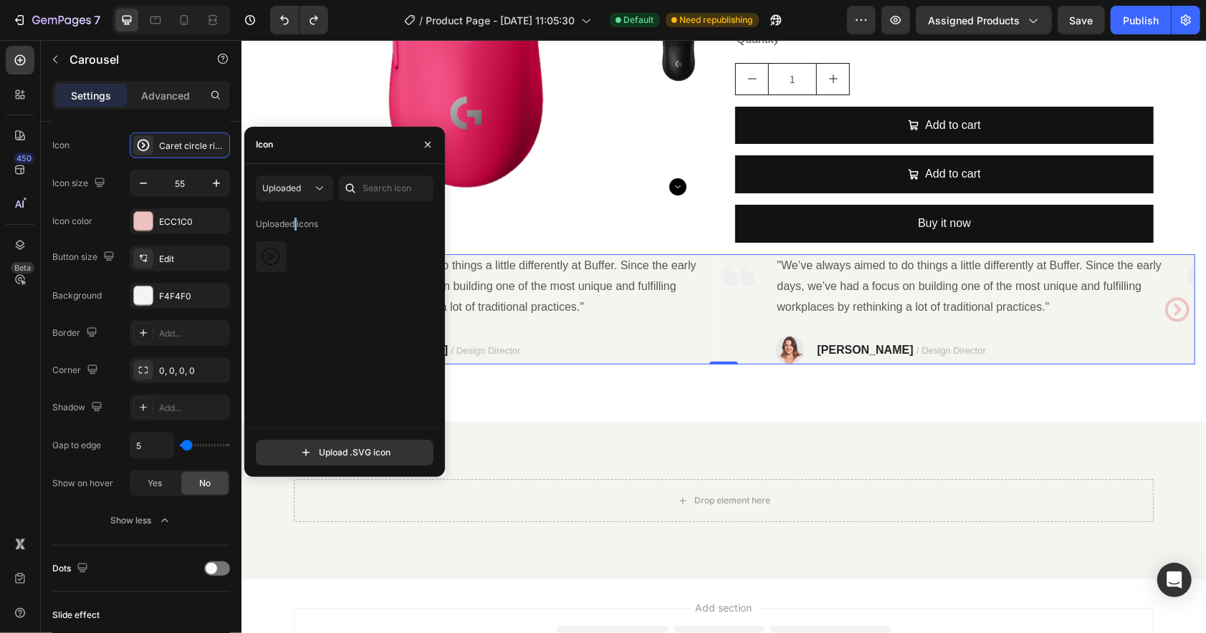
click at [294, 226] on div "Uploaded icons" at bounding box center [287, 224] width 62 height 23
click at [1163, 308] on icon "Carousel Next Arrow" at bounding box center [1176, 308] width 29 height 39
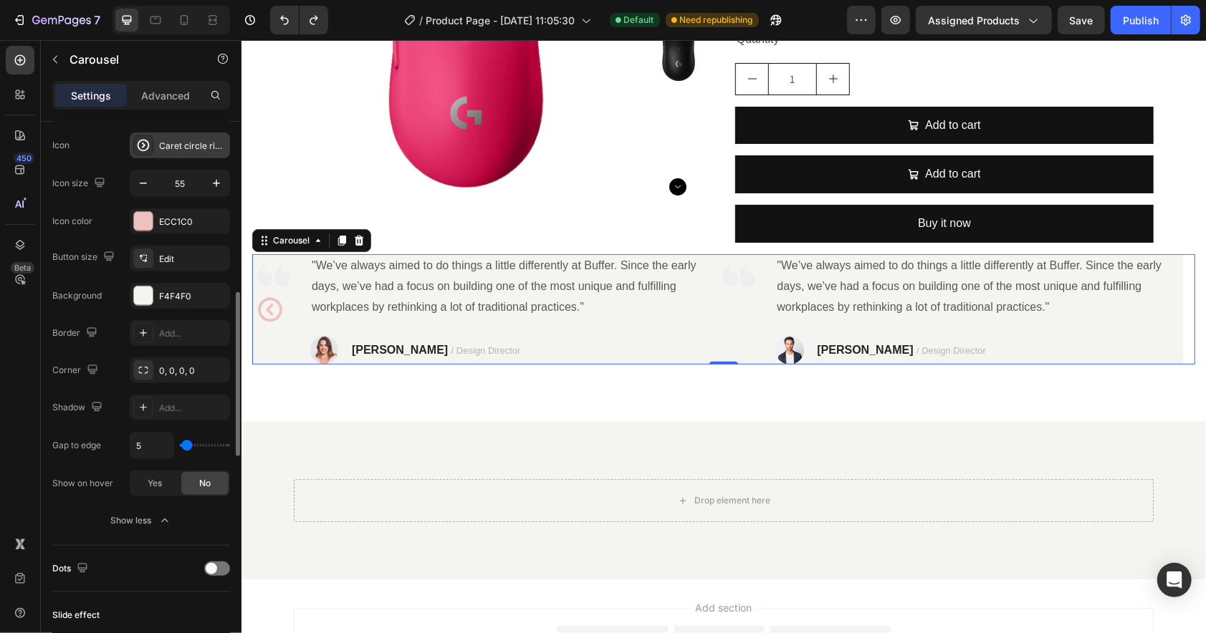
click at [176, 145] on div "Caret circle right bold" at bounding box center [192, 146] width 67 height 13
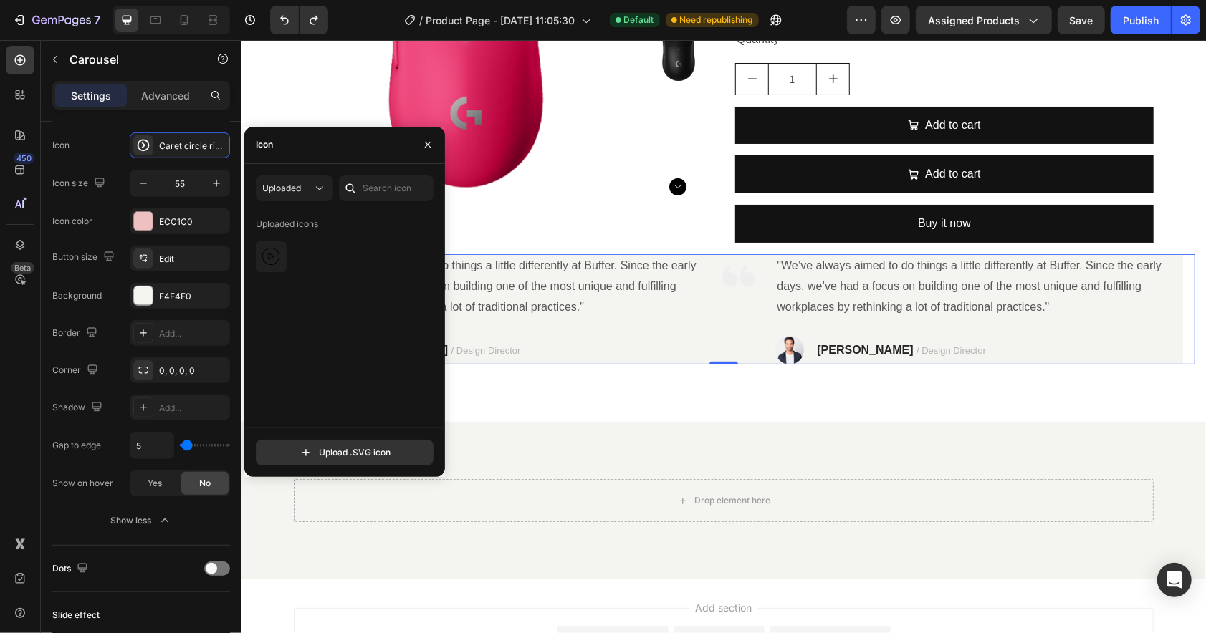
click at [294, 225] on div "Uploaded icons" at bounding box center [287, 224] width 62 height 23
click at [339, 231] on div "Uploaded icons" at bounding box center [347, 224] width 182 height 23
click at [357, 241] on div at bounding box center [347, 256] width 182 height 31
click at [355, 248] on div at bounding box center [347, 256] width 182 height 31
click at [275, 256] on img at bounding box center [270, 256] width 17 height 17
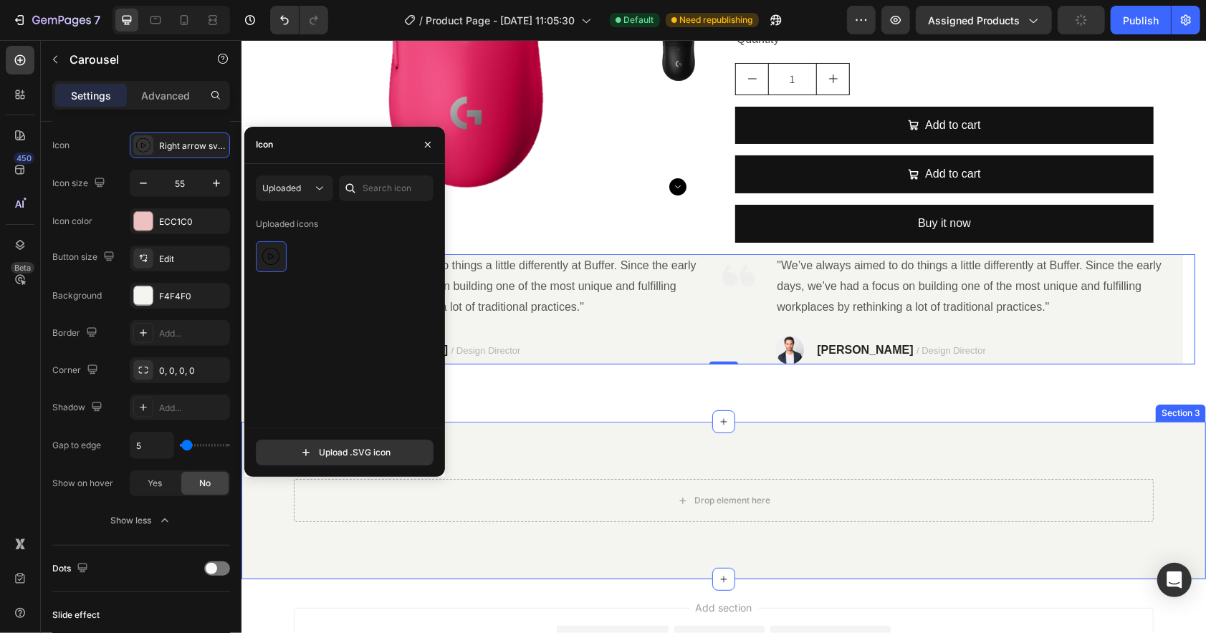
click at [521, 416] on div "Product Images Mouse Product Title $0.00 Product Price Product Price No compare…" at bounding box center [723, 113] width 964 height 617
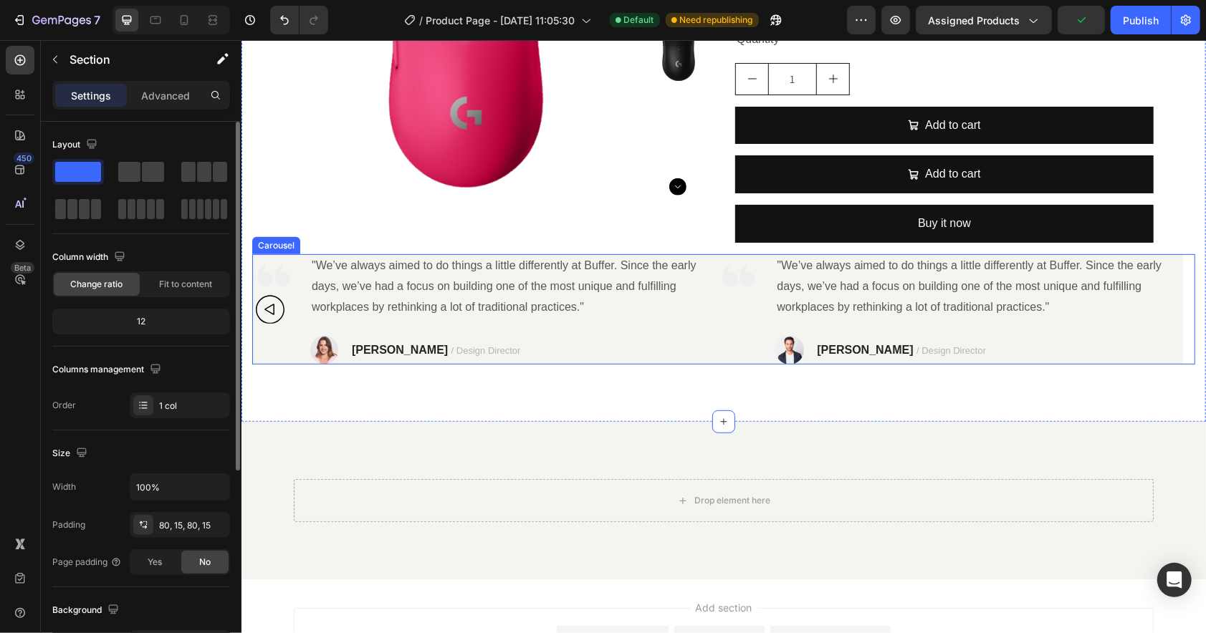
click at [270, 312] on icon "Carousel Back Arrow" at bounding box center [269, 308] width 10 height 11
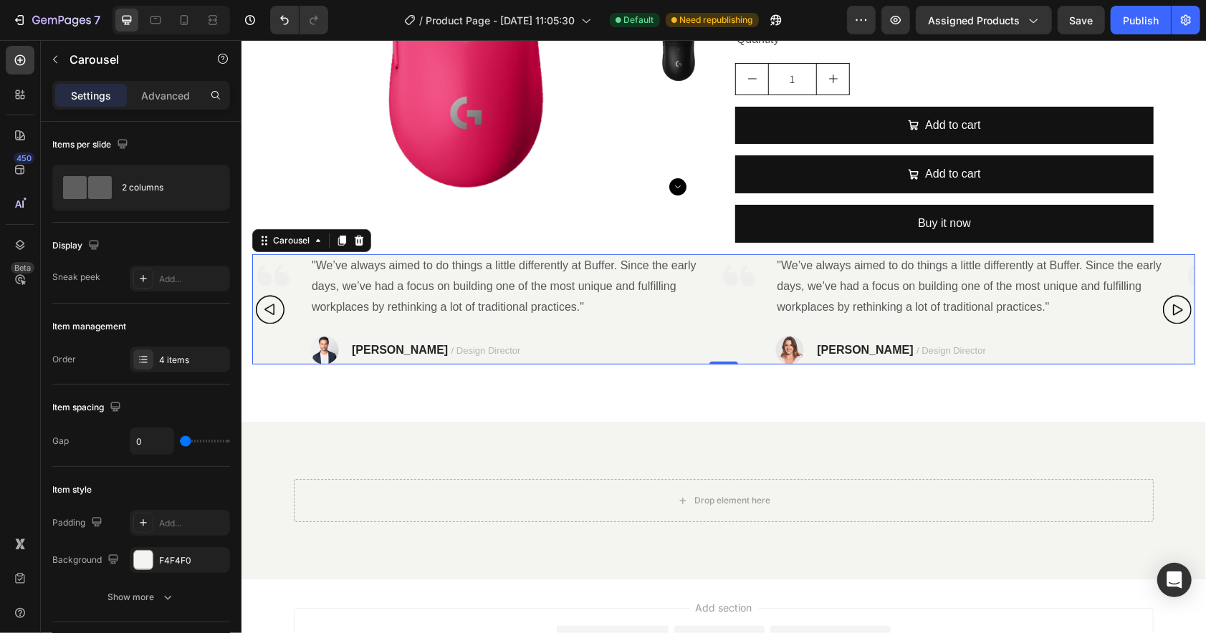
click at [260, 306] on icon "Carousel Back Arrow" at bounding box center [269, 308] width 29 height 39
click at [1162, 310] on icon "Carousel Next Arrow" at bounding box center [1176, 308] width 29 height 39
click at [288, 241] on div "Carousel" at bounding box center [290, 240] width 42 height 13
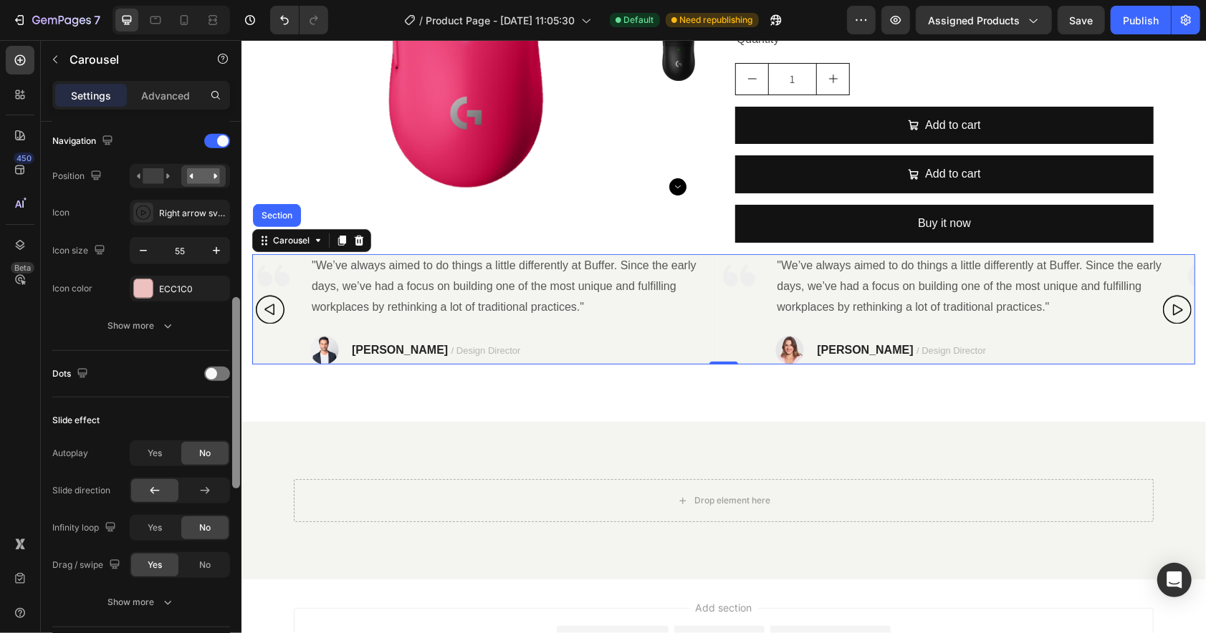
scroll to position [517, 0]
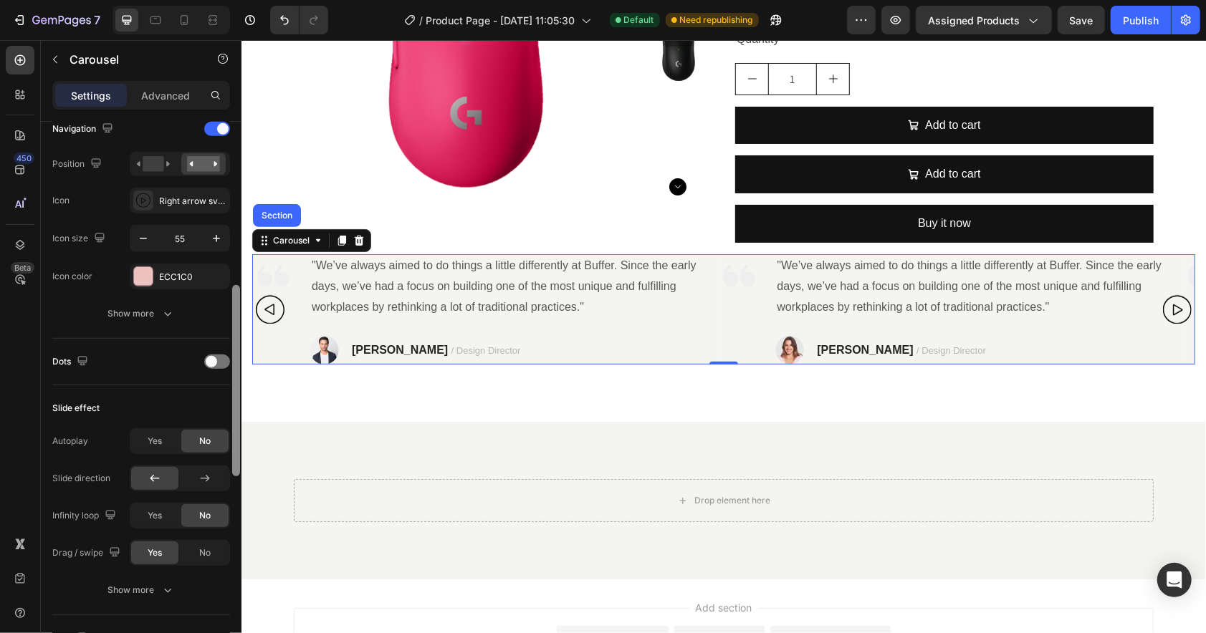
drag, startPoint x: 234, startPoint y: 277, endPoint x: 218, endPoint y: 444, distance: 167.7
click at [226, 457] on div "Items per slide 2 columns Display Sneak peek Add... Item management Order 4 ite…" at bounding box center [141, 398] width 201 height 552
click at [176, 211] on div "Right arrow svgrepo com" at bounding box center [180, 201] width 100 height 26
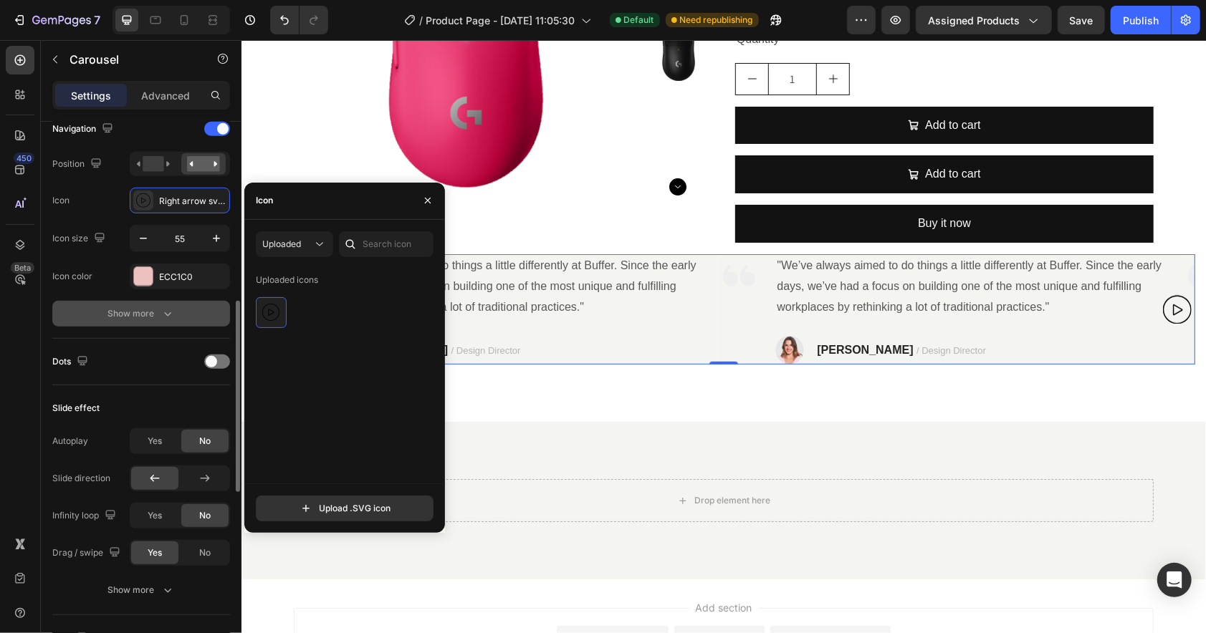
click at [168, 314] on icon "button" at bounding box center [167, 314] width 14 height 14
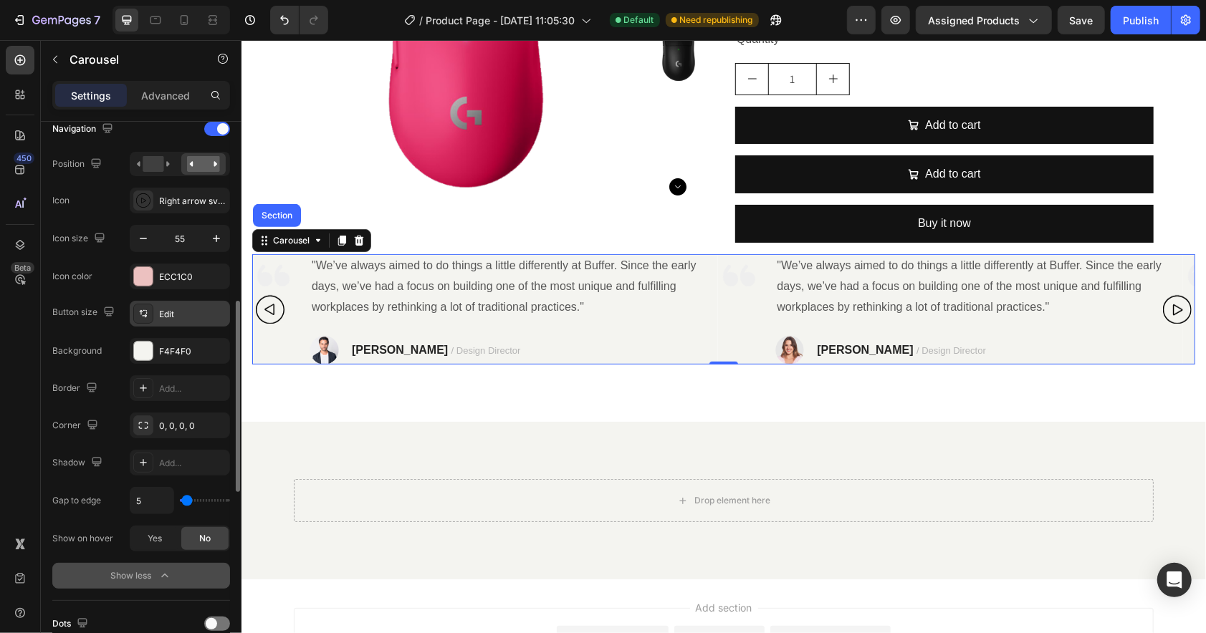
click at [170, 306] on div "Edit" at bounding box center [180, 314] width 100 height 26
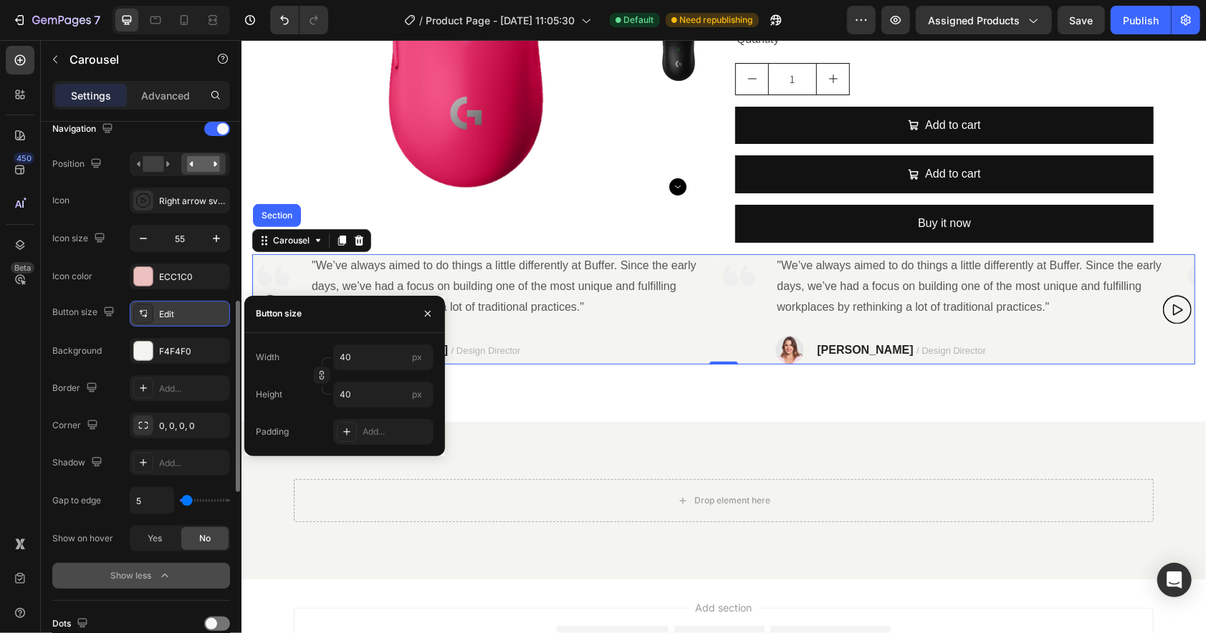
drag, startPoint x: 173, startPoint y: 312, endPoint x: 162, endPoint y: 320, distance: 12.9
click at [173, 313] on div "Edit" at bounding box center [192, 314] width 67 height 13
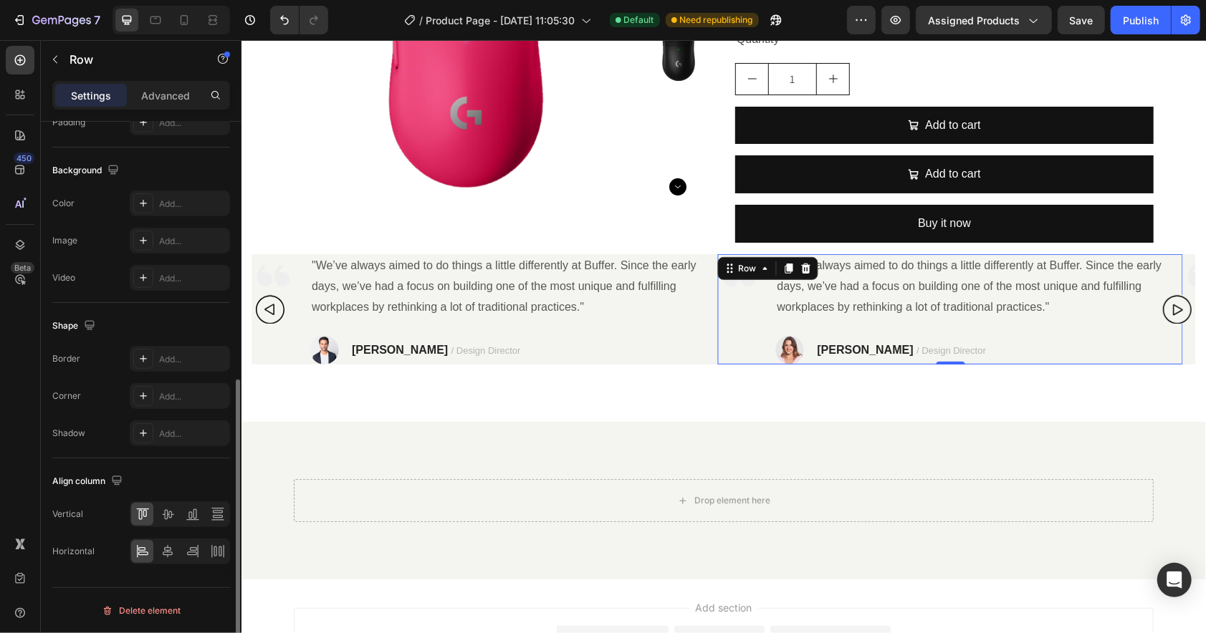
scroll to position [0, 0]
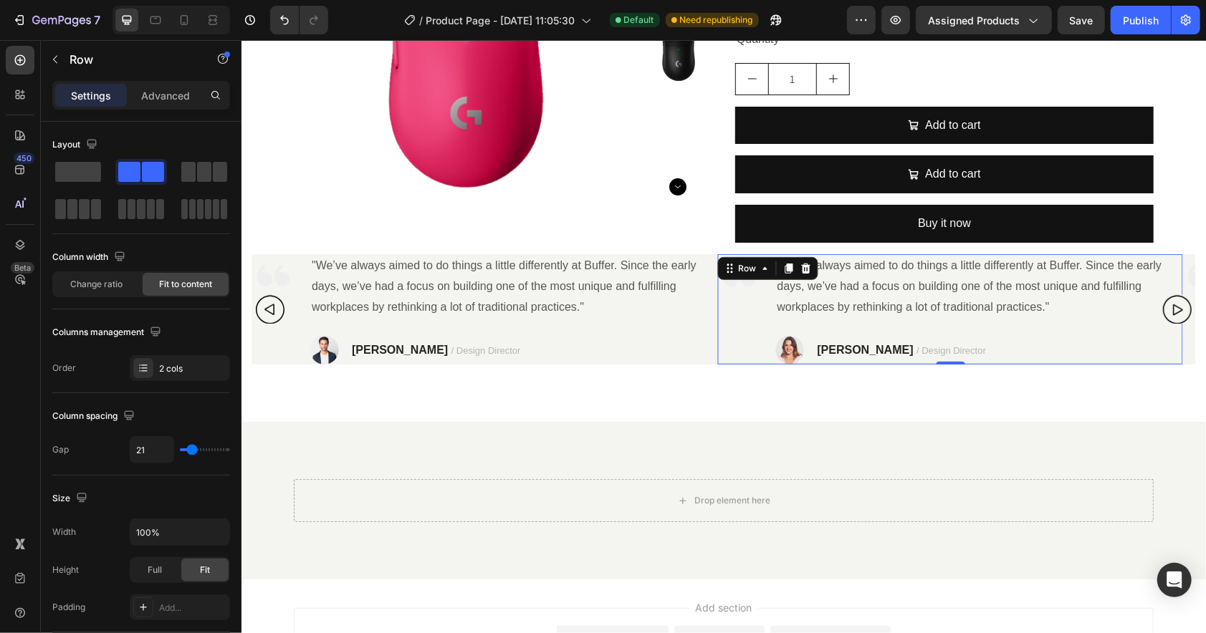
click at [725, 304] on div "Image" at bounding box center [737, 309] width 43 height 110
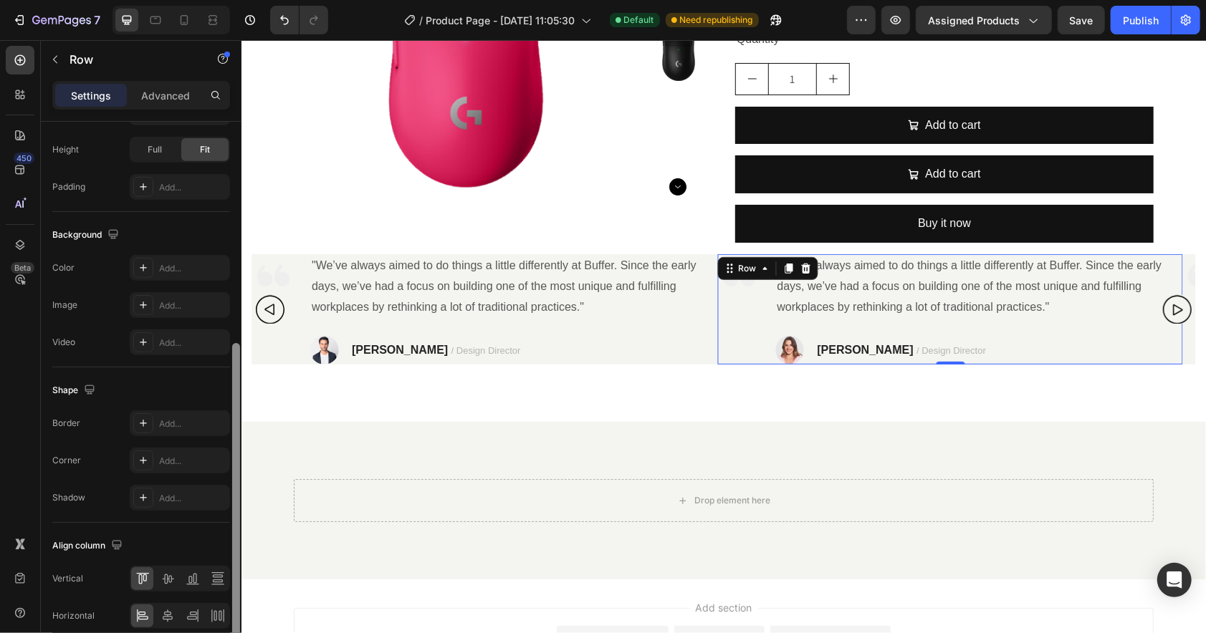
scroll to position [419, 0]
drag, startPoint x: 235, startPoint y: 393, endPoint x: 231, endPoint y: 616, distance: 223.6
click at [232, 616] on div at bounding box center [236, 492] width 8 height 294
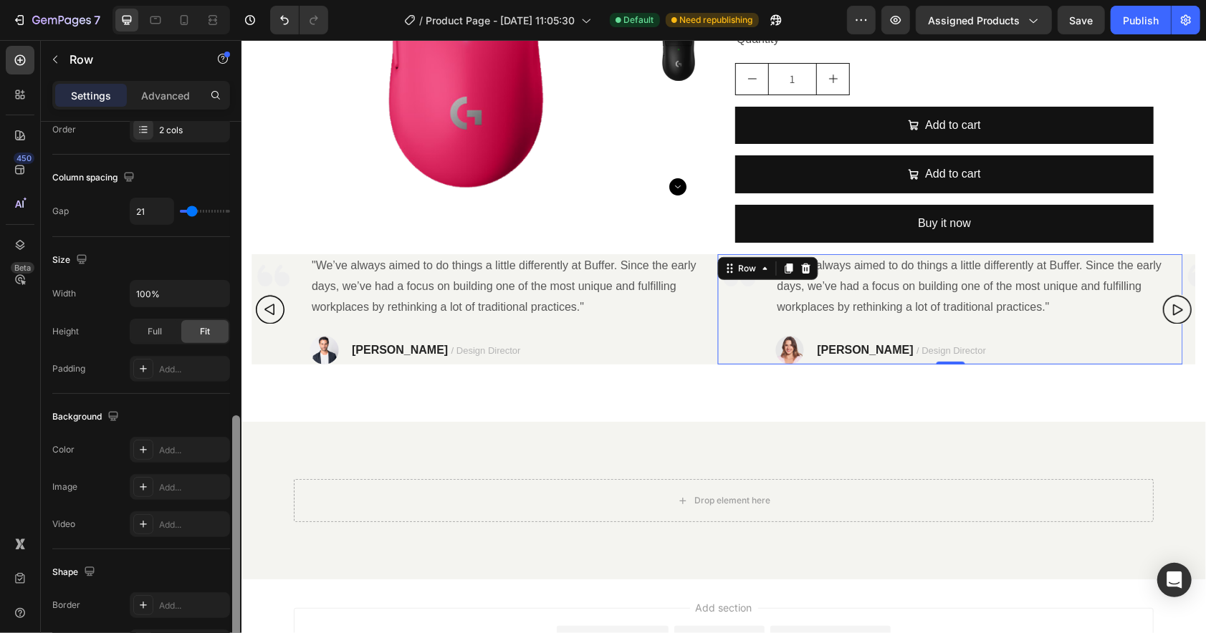
drag, startPoint x: 234, startPoint y: 370, endPoint x: 233, endPoint y: 274, distance: 96.7
click at [233, 416] on div at bounding box center [236, 563] width 8 height 294
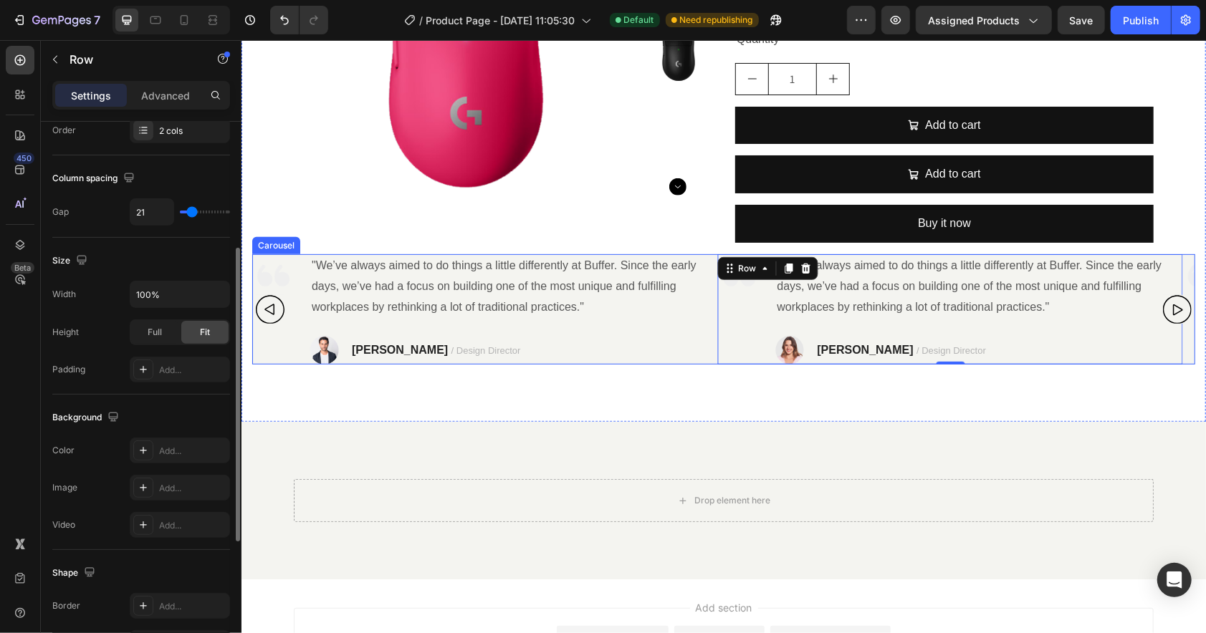
click at [274, 318] on icon "Carousel Back Arrow" at bounding box center [269, 308] width 29 height 39
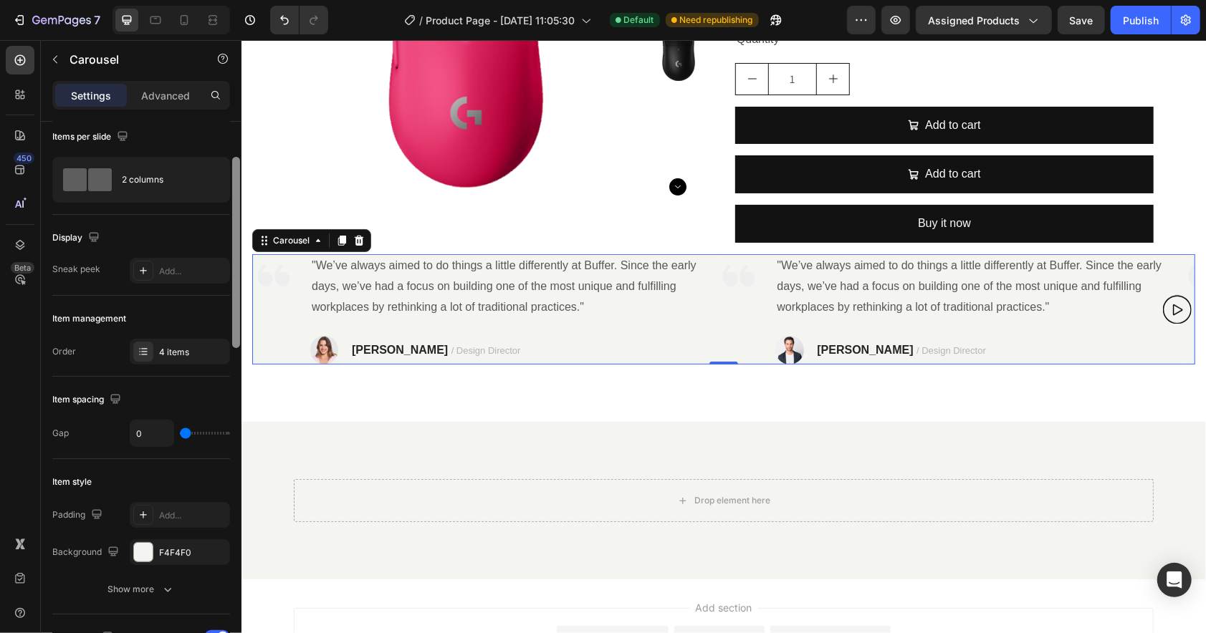
scroll to position [0, 0]
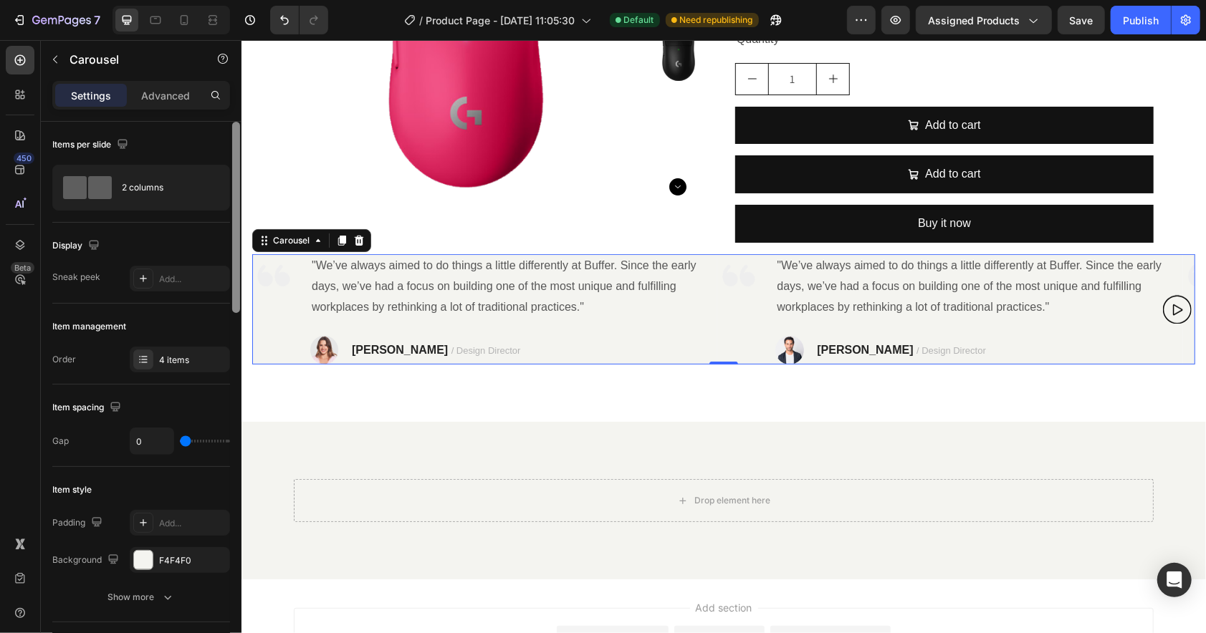
drag, startPoint x: 234, startPoint y: 304, endPoint x: 229, endPoint y: 297, distance: 8.7
click at [229, 297] on div "Items per slide 2 columns Display Sneak peek Add... Item management Order 4 ite…" at bounding box center [141, 398] width 201 height 552
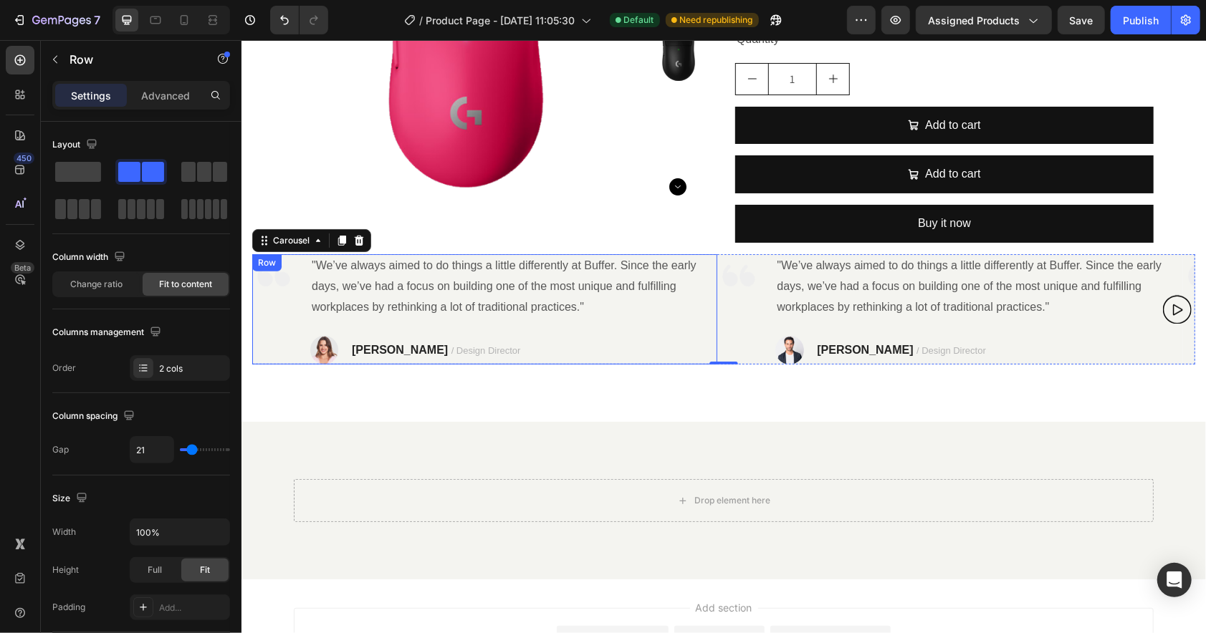
click at [267, 302] on div "Image" at bounding box center [272, 309] width 43 height 110
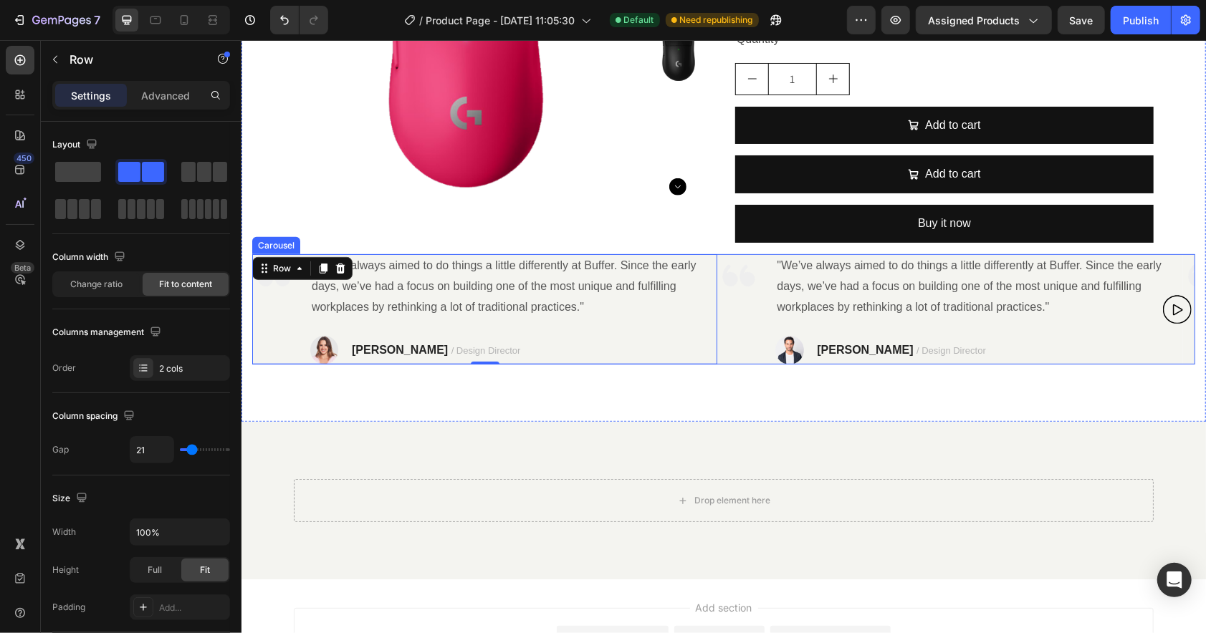
click at [1172, 312] on icon "Carousel Next Arrow" at bounding box center [1177, 309] width 10 height 11
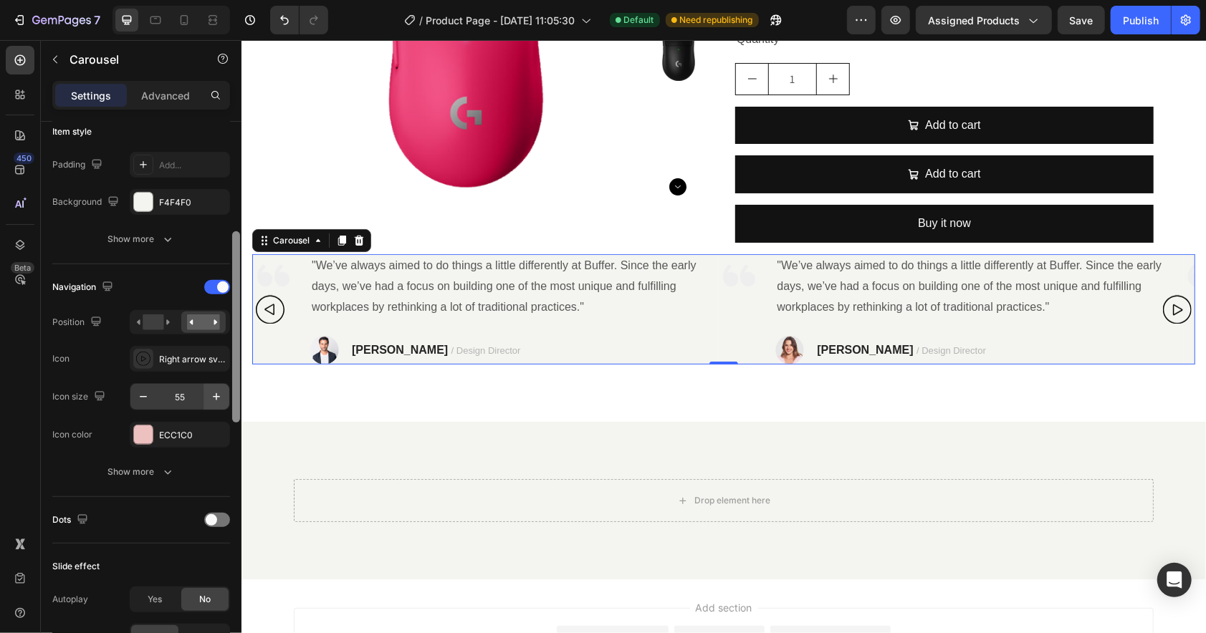
scroll to position [360, 0]
drag, startPoint x: 236, startPoint y: 259, endPoint x: 225, endPoint y: 384, distance: 125.9
click at [225, 384] on div "Items per slide 2 columns Display Sneak peek Add... Item management Order 4 ite…" at bounding box center [141, 398] width 201 height 552
click at [182, 358] on div "Right arrow svgrepo com" at bounding box center [192, 358] width 67 height 13
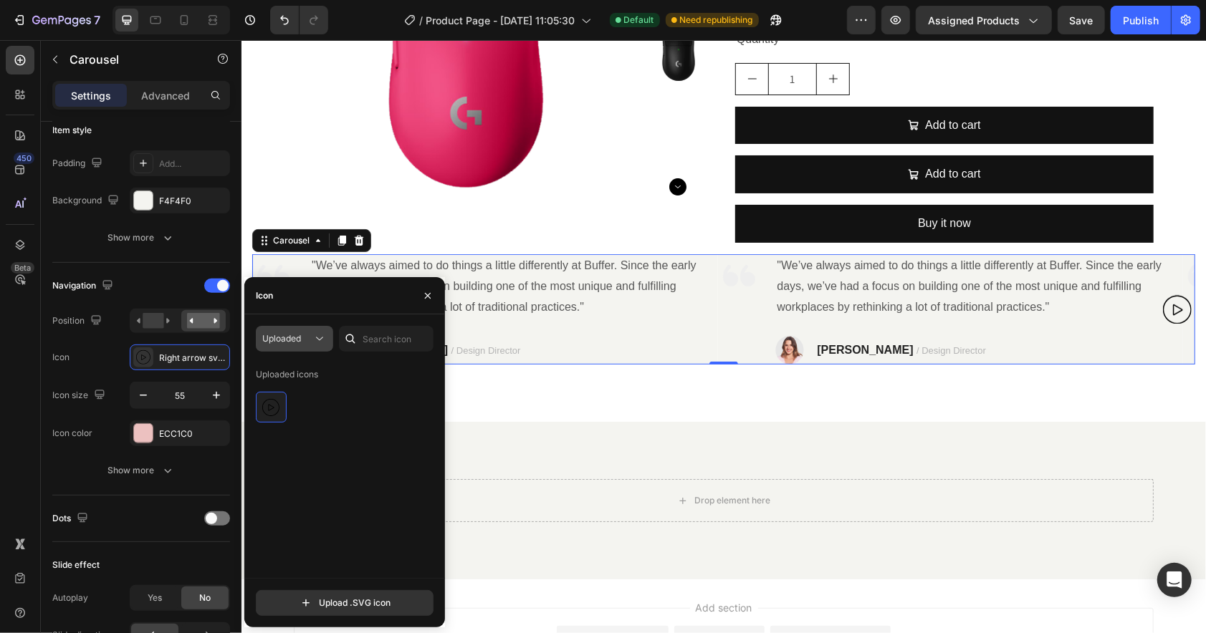
click at [297, 340] on span "Uploaded" at bounding box center [281, 338] width 39 height 11
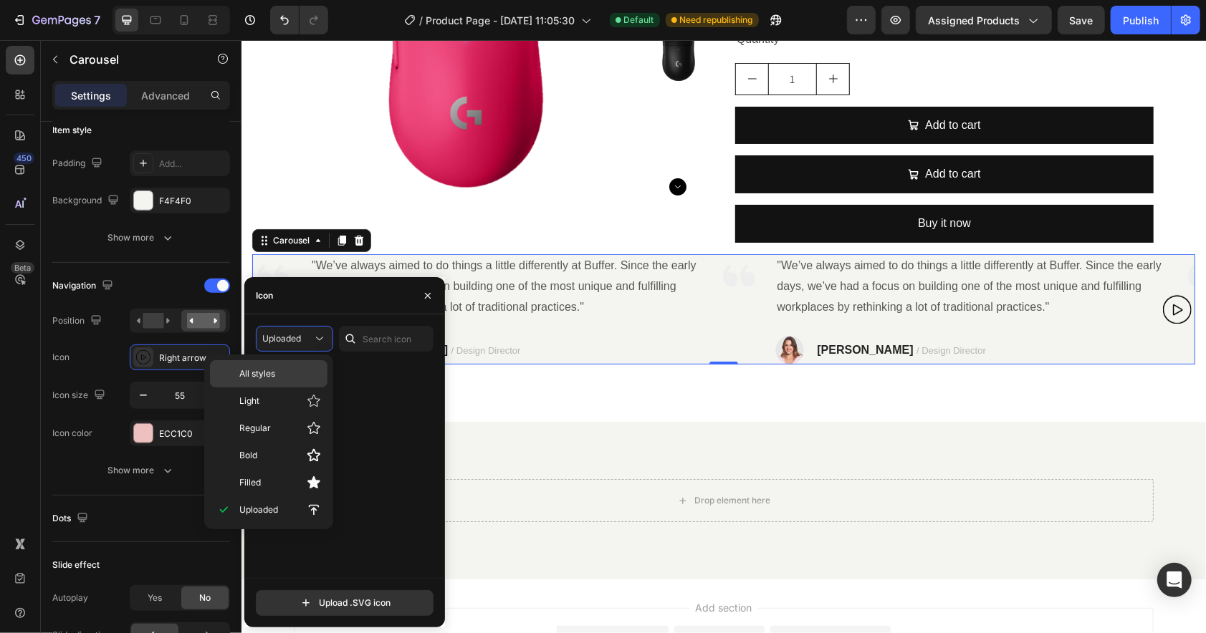
click at [280, 374] on p "All styles" at bounding box center [280, 374] width 82 height 13
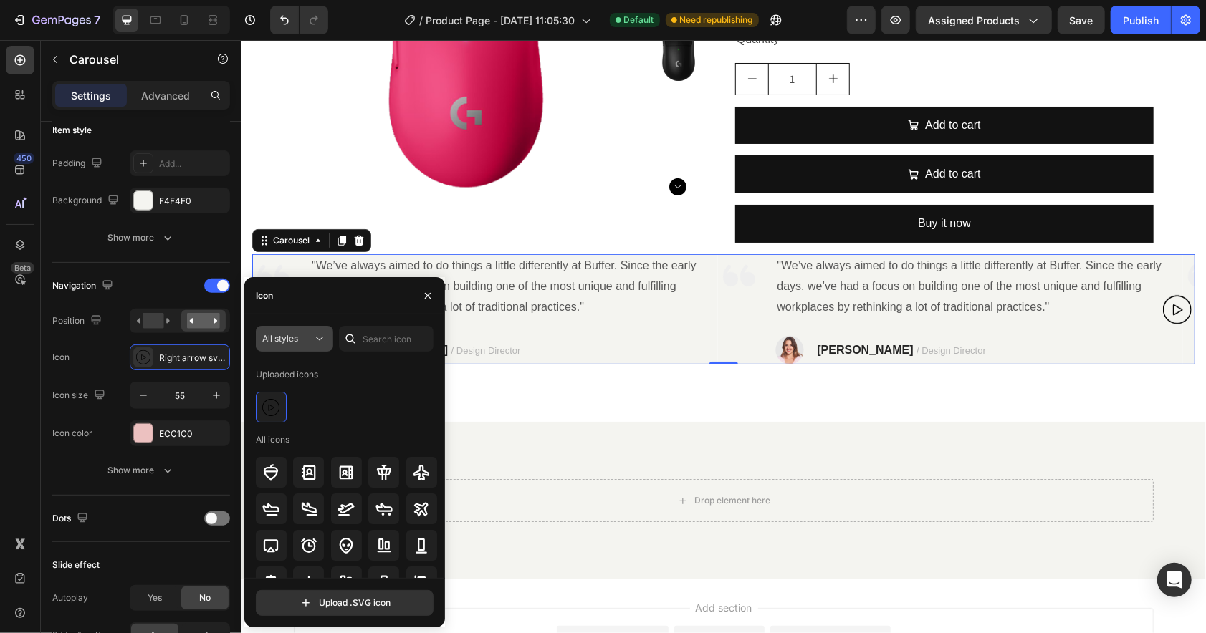
click at [294, 347] on button "All styles" at bounding box center [294, 339] width 77 height 26
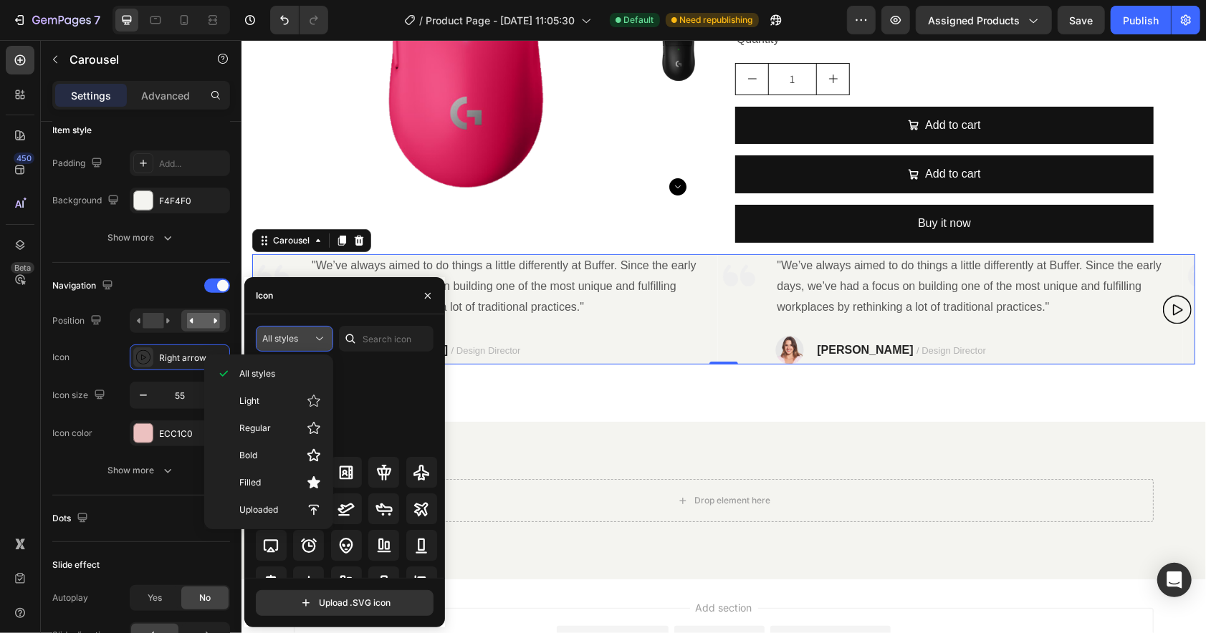
click at [294, 346] on div "All styles" at bounding box center [294, 339] width 64 height 14
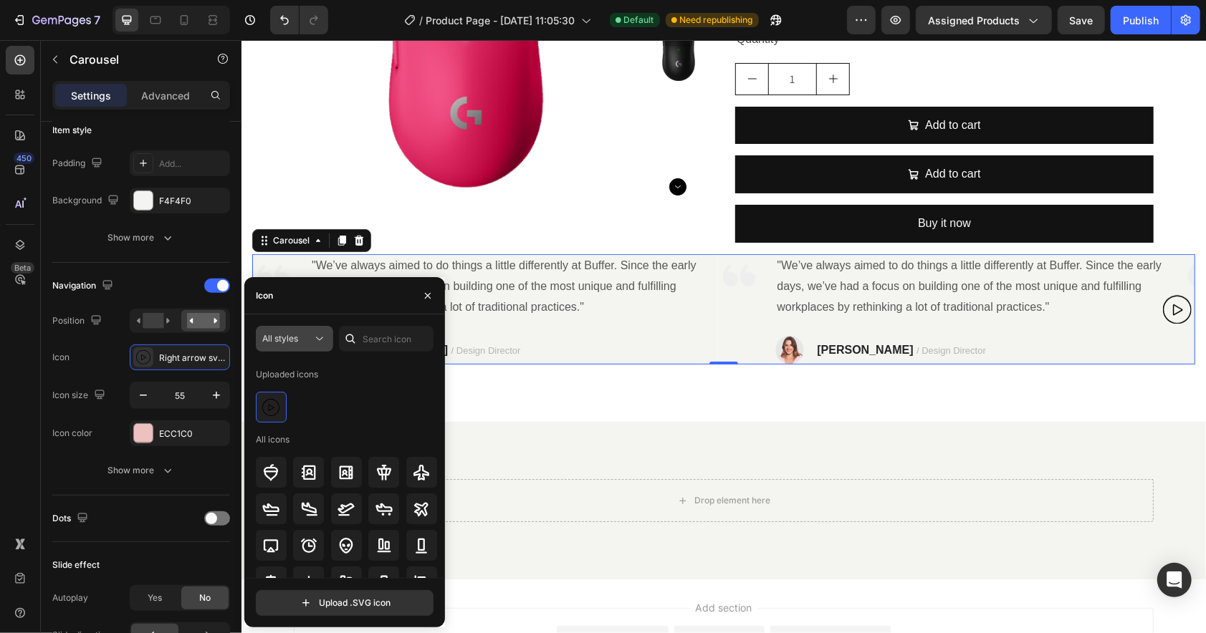
click at [288, 340] on span "All styles" at bounding box center [280, 338] width 36 height 11
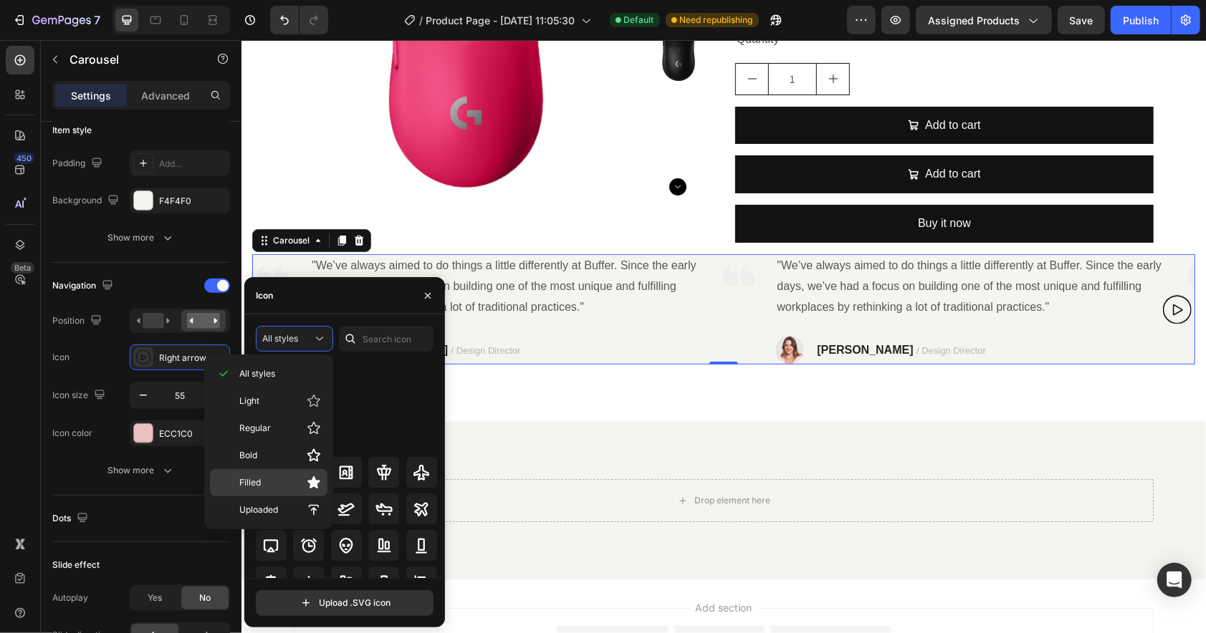
click at [279, 483] on p "Filled" at bounding box center [280, 483] width 82 height 14
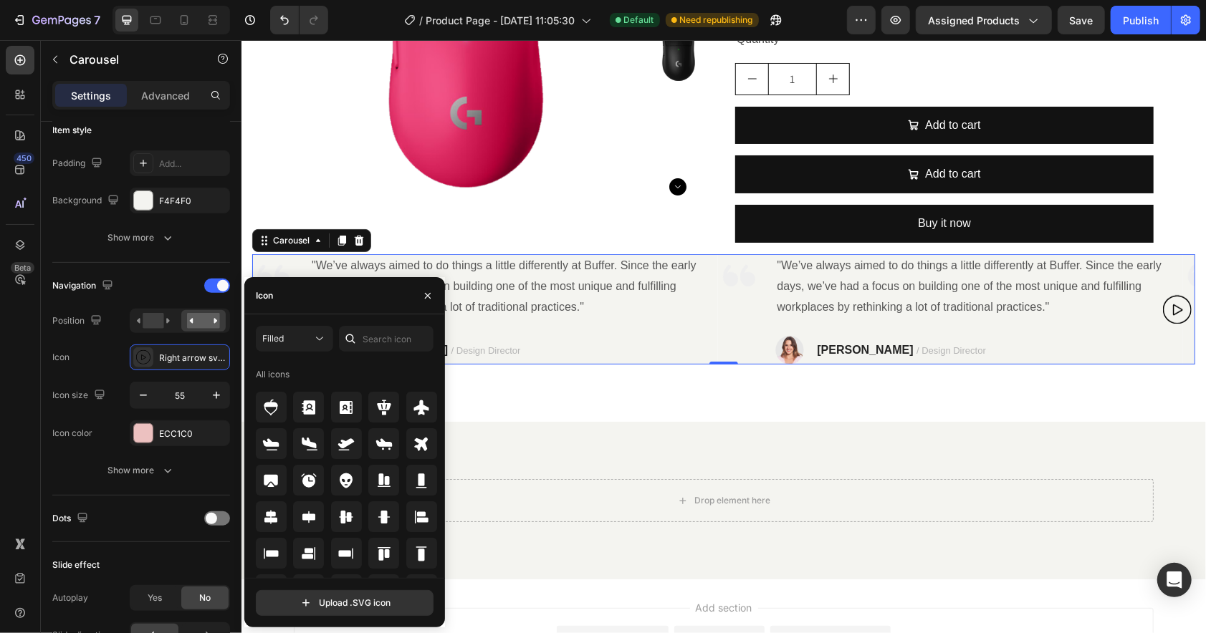
scroll to position [752, 0]
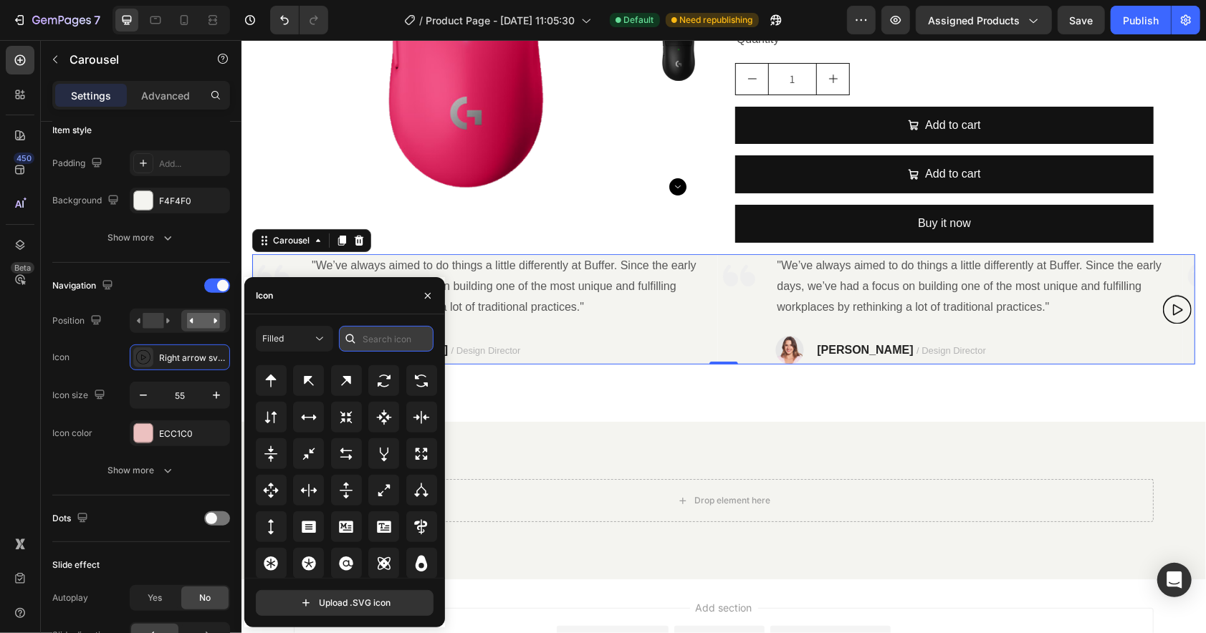
click at [385, 344] on input "text" at bounding box center [386, 339] width 95 height 26
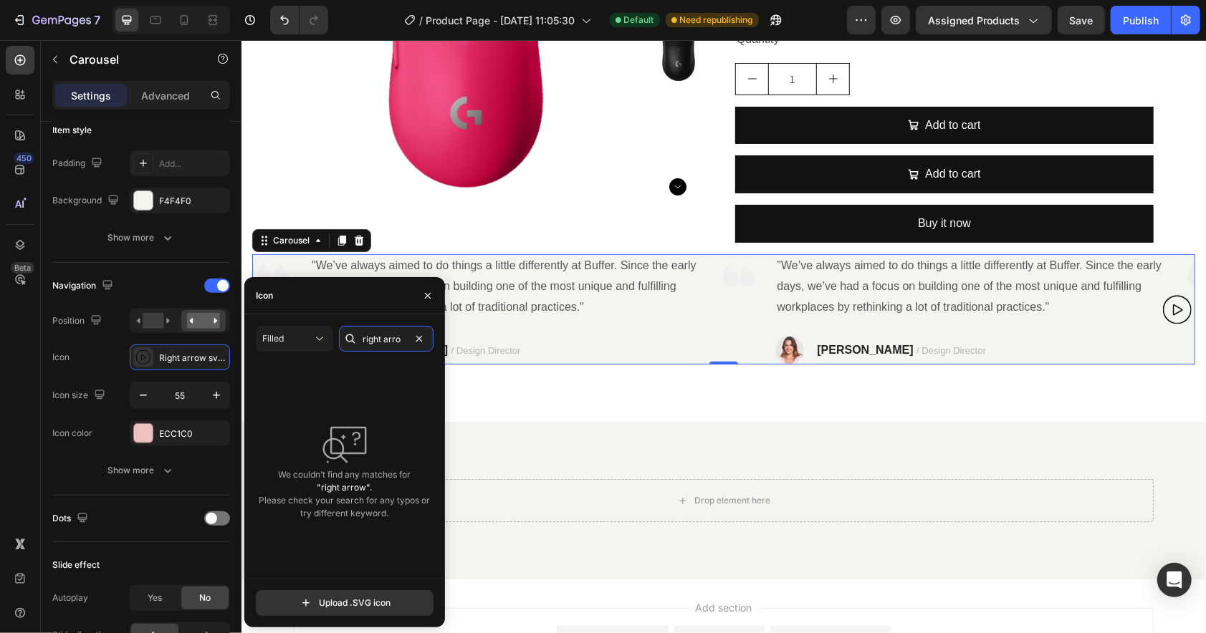
scroll to position [0, 0]
type input "r"
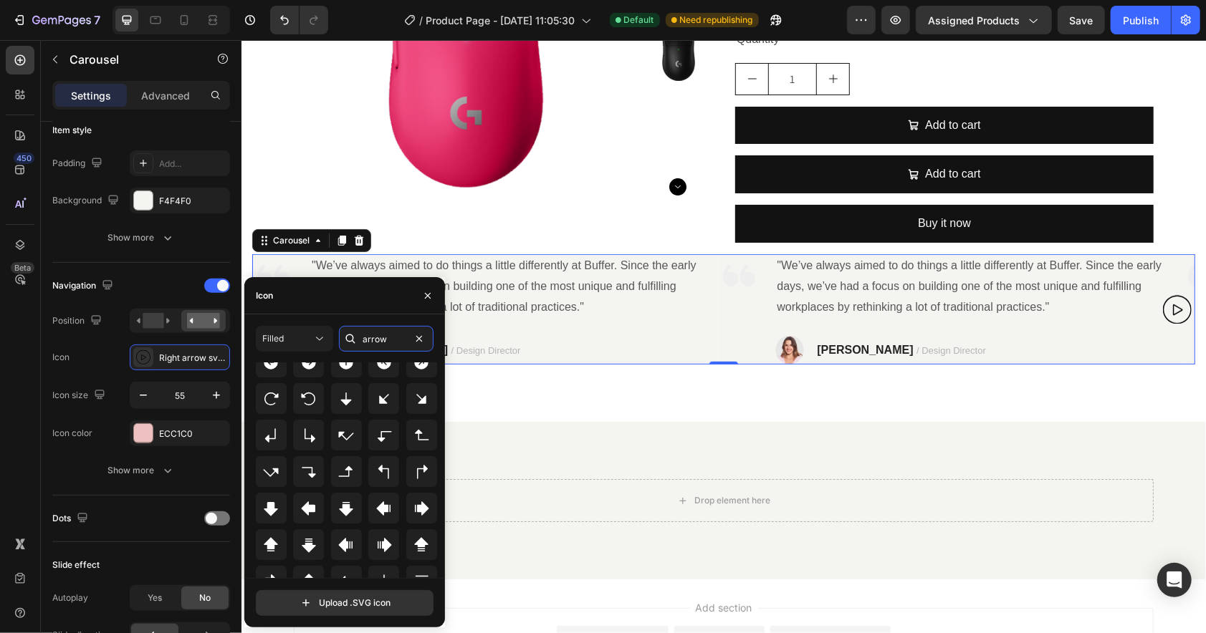
scroll to position [158, 0]
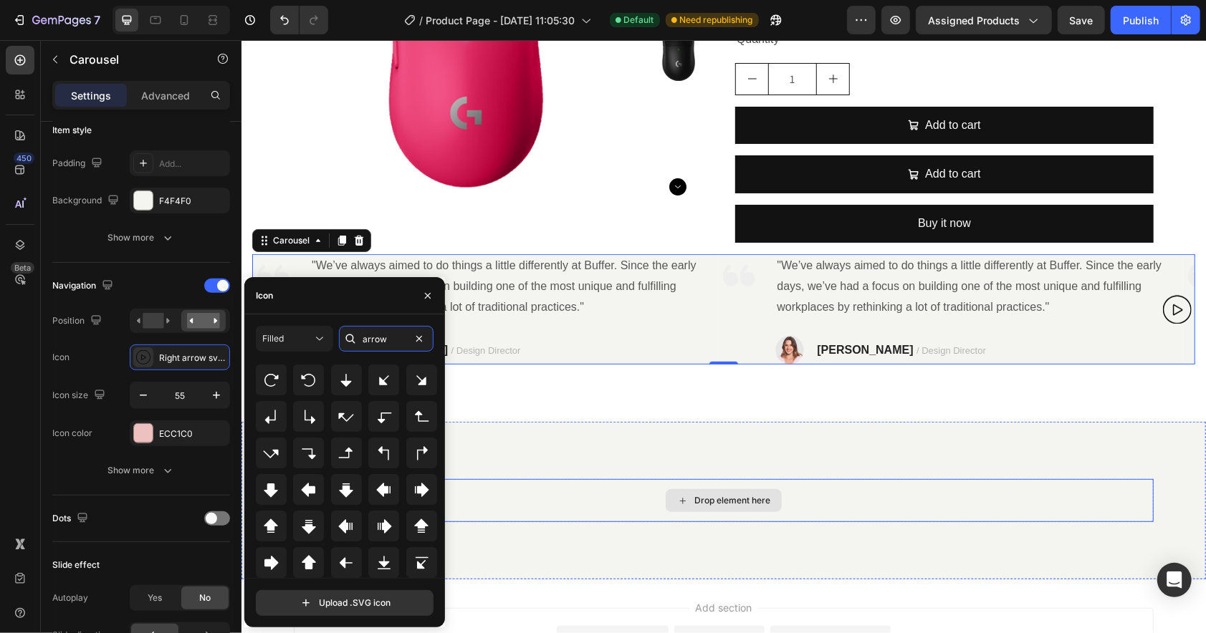
type input "arrow"
click at [719, 311] on div "Image" at bounding box center [737, 309] width 43 height 110
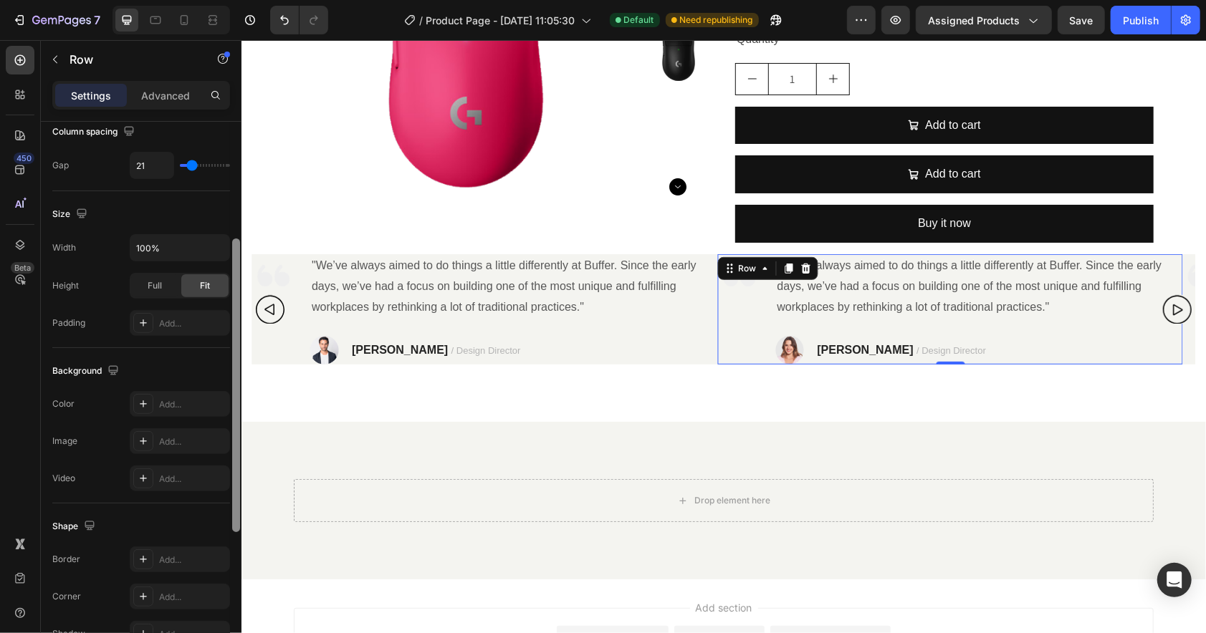
scroll to position [289, 0]
drag, startPoint x: 238, startPoint y: 317, endPoint x: 226, endPoint y: 451, distance: 135.3
click at [228, 456] on div "Layout Column width Change ratio Fit to content Columns management Order 2 cols…" at bounding box center [141, 398] width 201 height 552
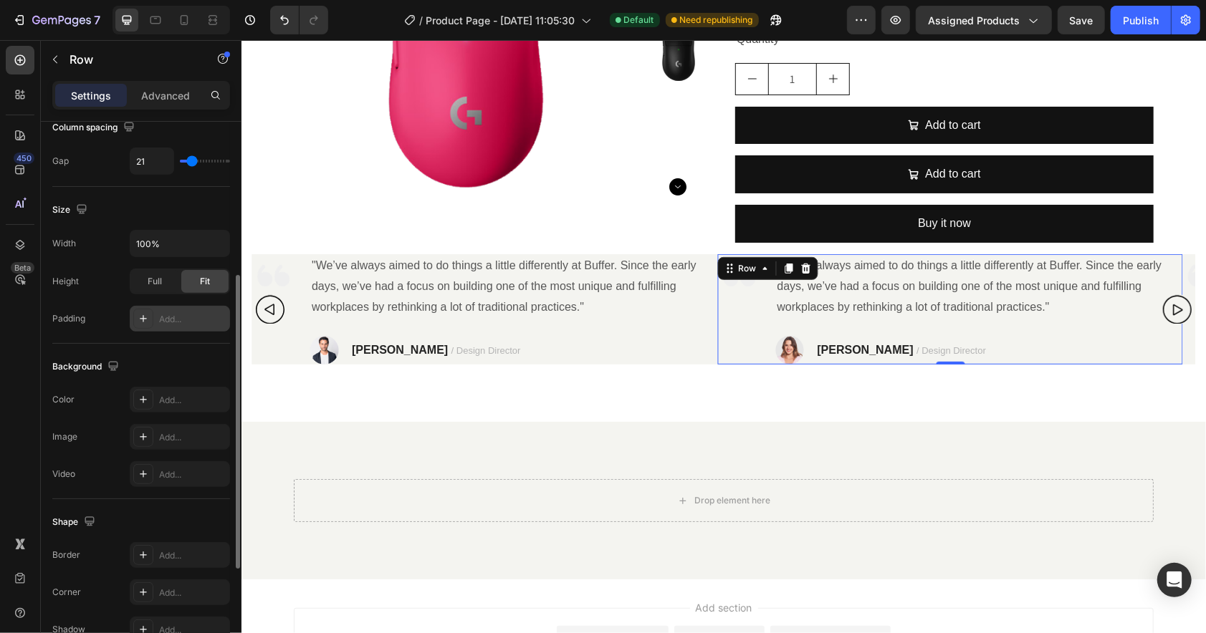
click at [168, 328] on div "Add..." at bounding box center [180, 319] width 100 height 26
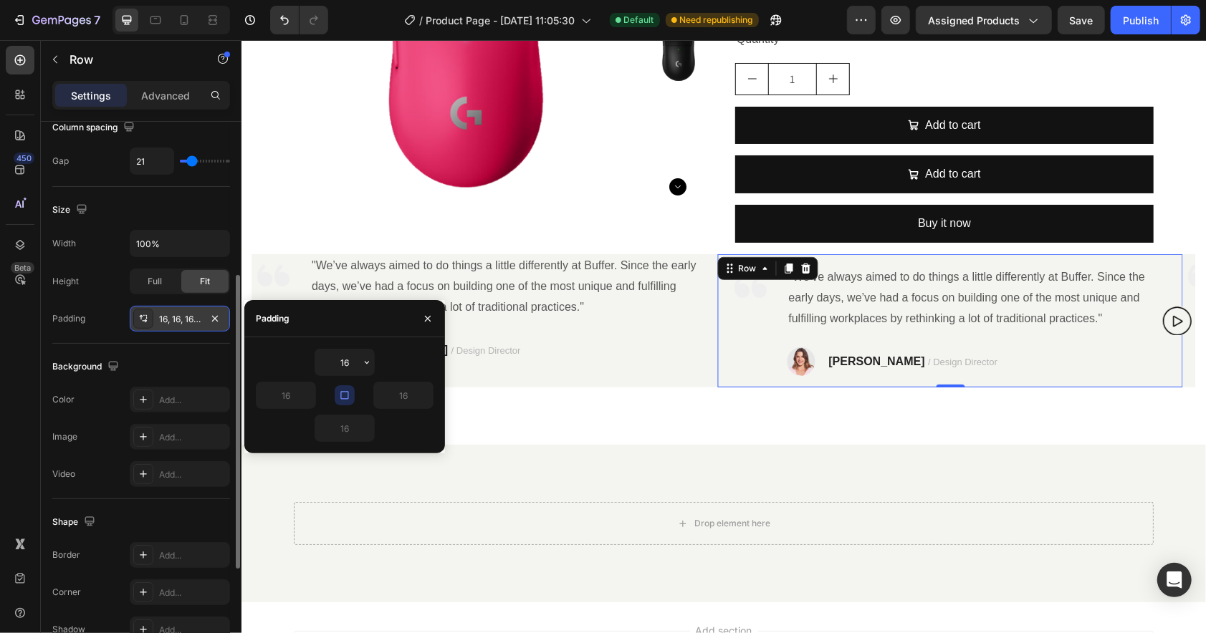
click at [168, 328] on div "16, 16, 16, 16" at bounding box center [180, 319] width 100 height 26
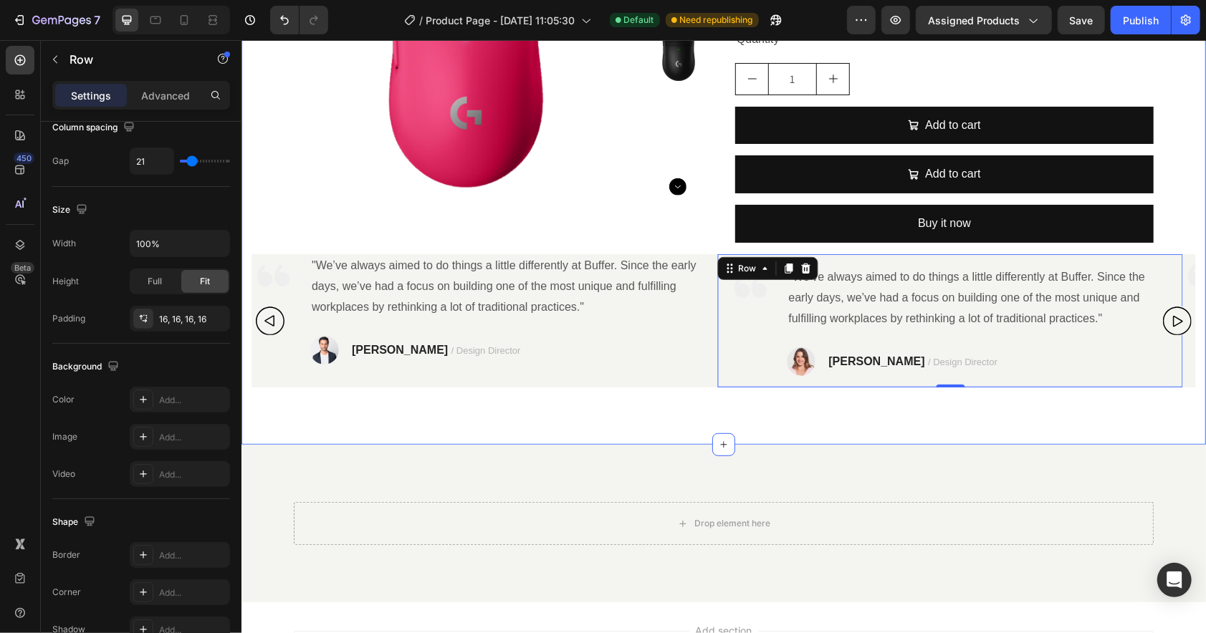
click at [528, 413] on div "Product Images Mouse Product Title $0.00 Product Price Product Price No compare…" at bounding box center [723, 125] width 964 height 640
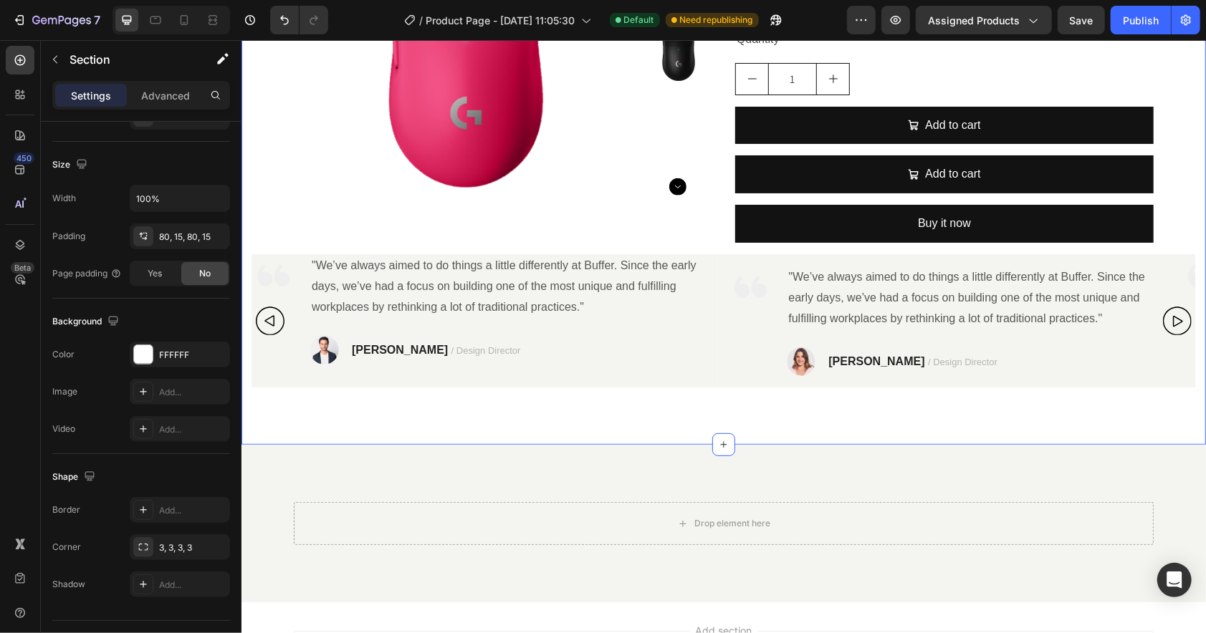
scroll to position [0, 0]
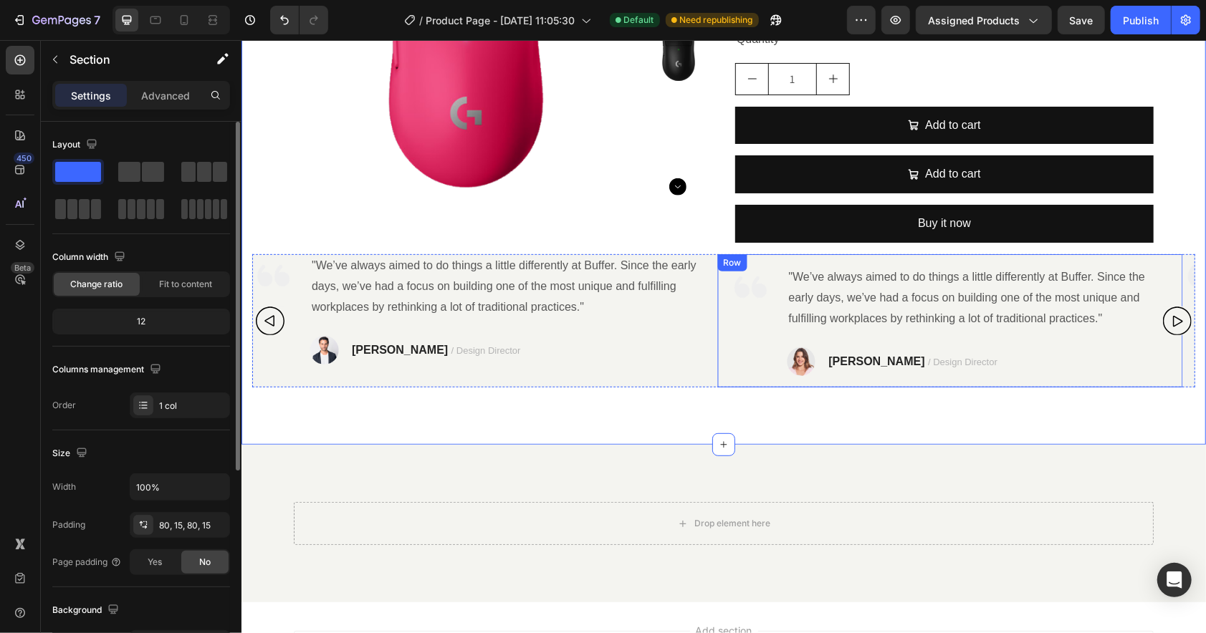
click at [754, 353] on div "Image" at bounding box center [749, 320] width 43 height 110
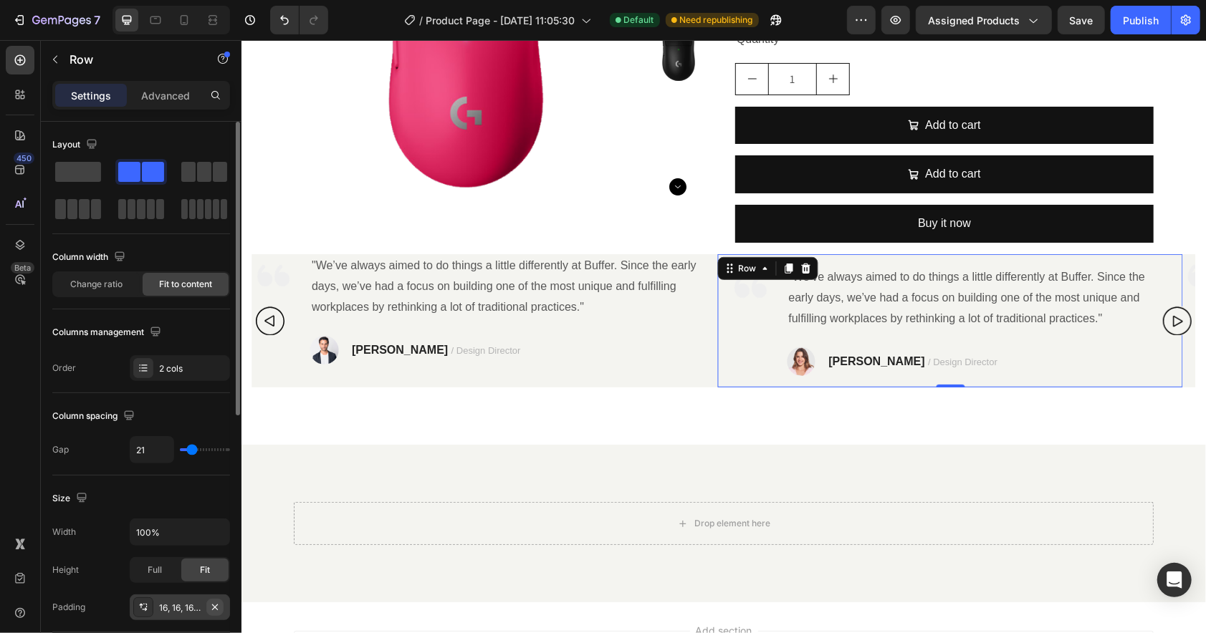
click at [216, 608] on icon "button" at bounding box center [214, 607] width 11 height 11
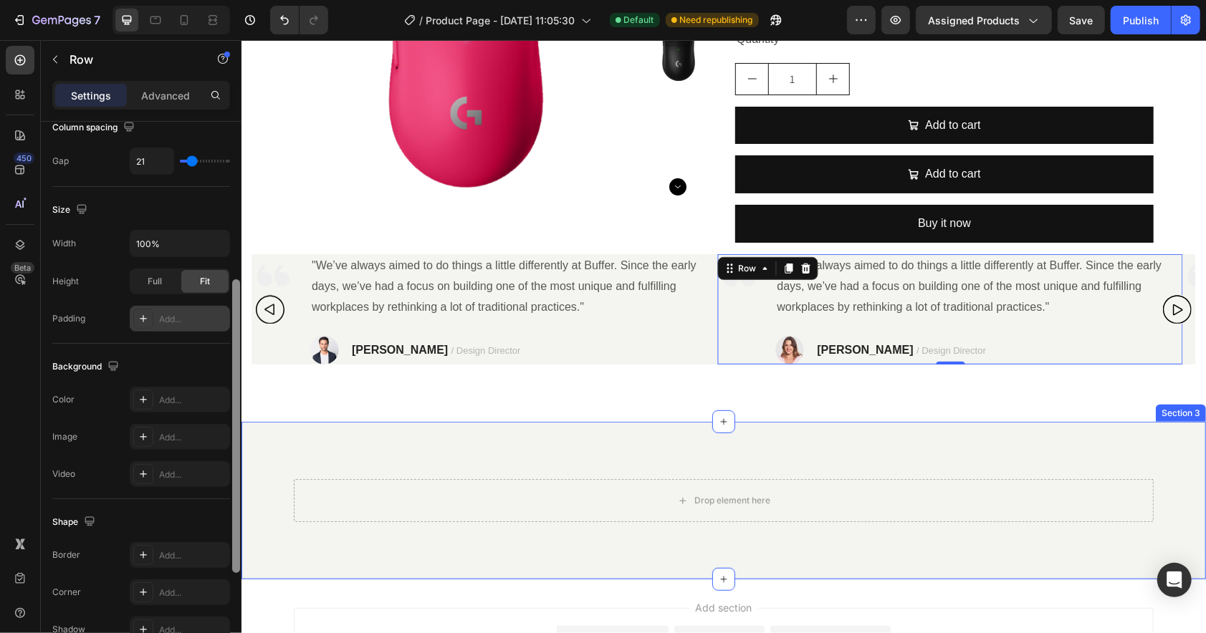
scroll to position [299, 0]
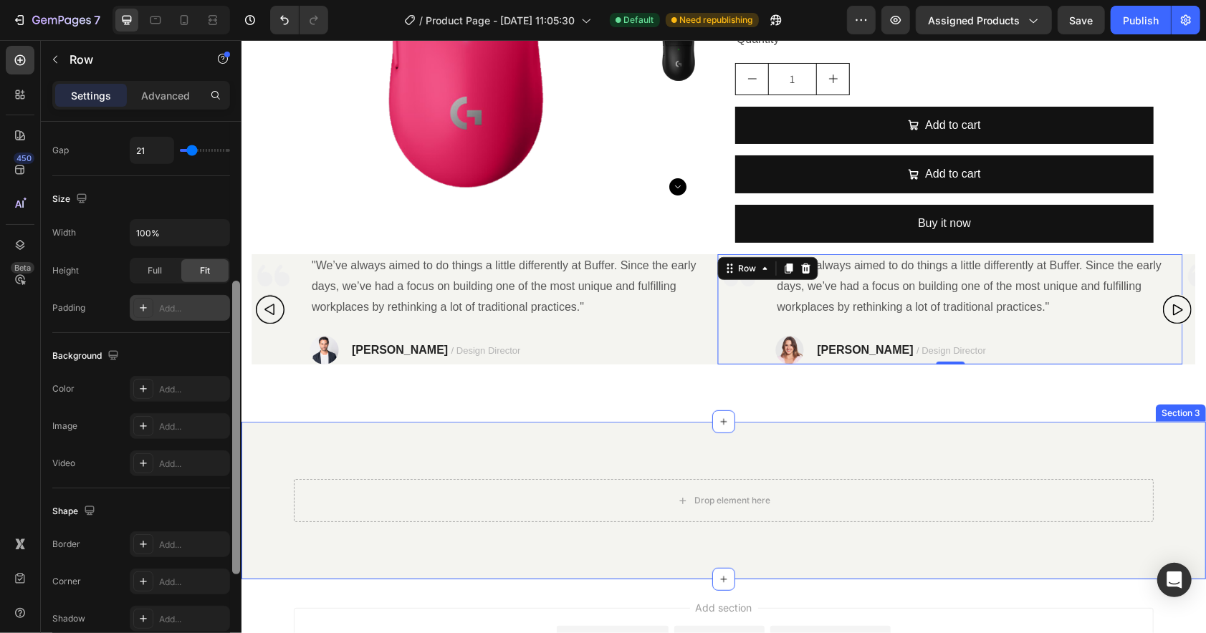
drag, startPoint x: 475, startPoint y: 413, endPoint x: 241, endPoint y: 575, distance: 285.2
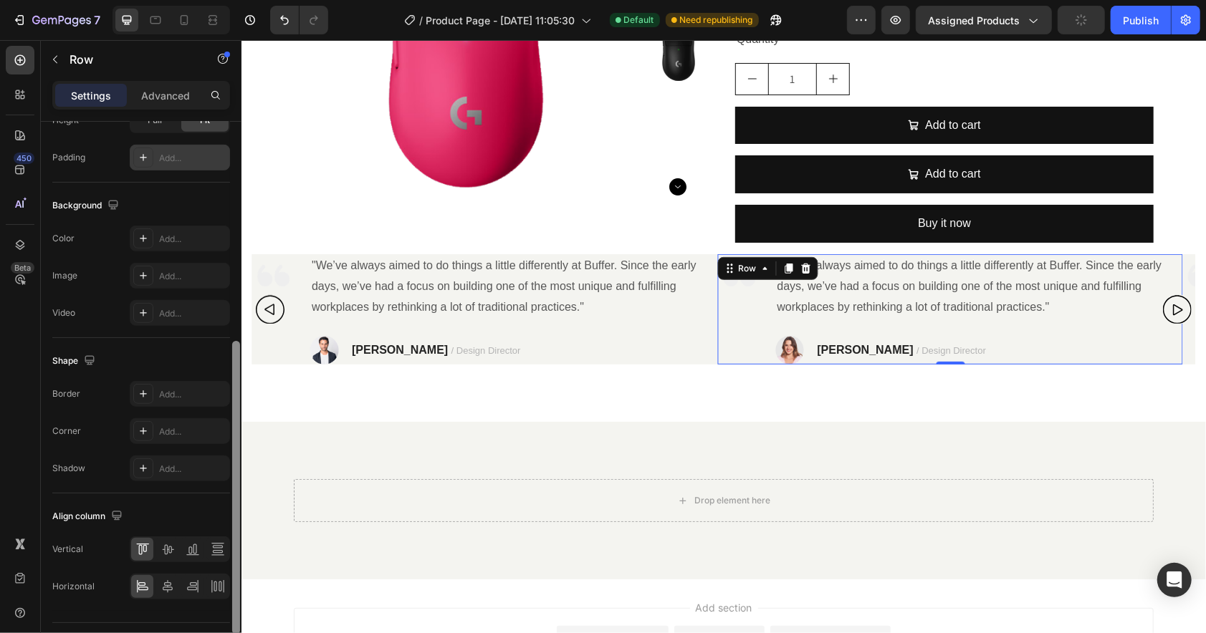
scroll to position [437, 0]
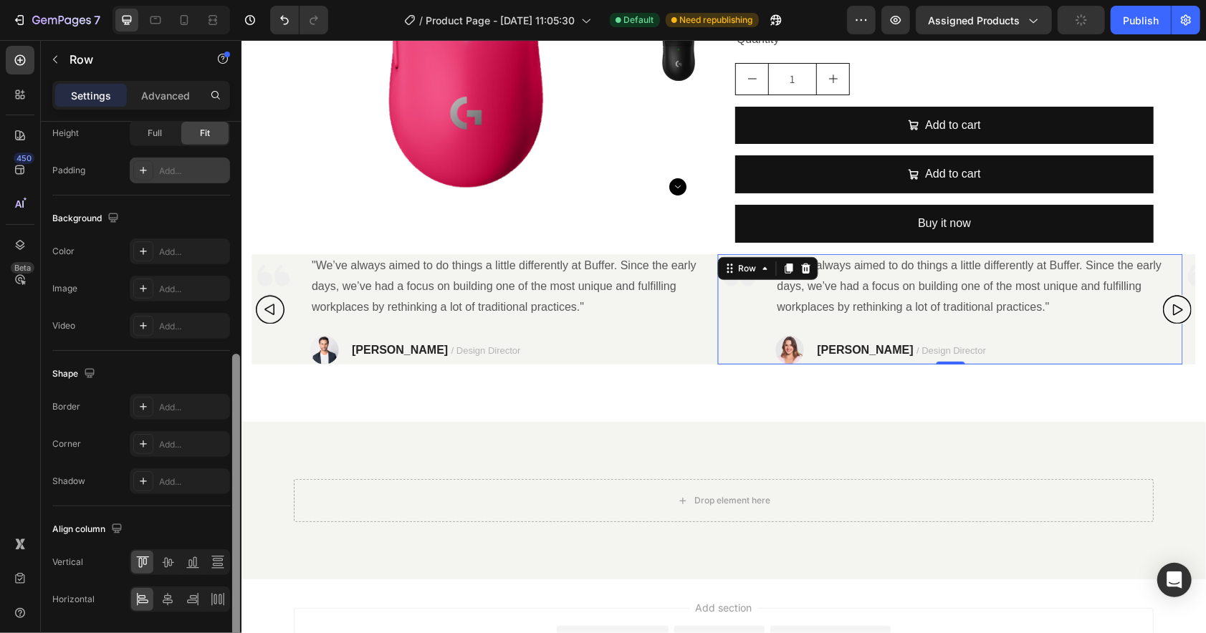
click at [239, 606] on div at bounding box center [236, 501] width 8 height 294
click at [171, 421] on div "Border Add... Corner Add... Shadow Add..." at bounding box center [141, 444] width 178 height 100
click at [171, 416] on div "Add..." at bounding box center [180, 407] width 100 height 26
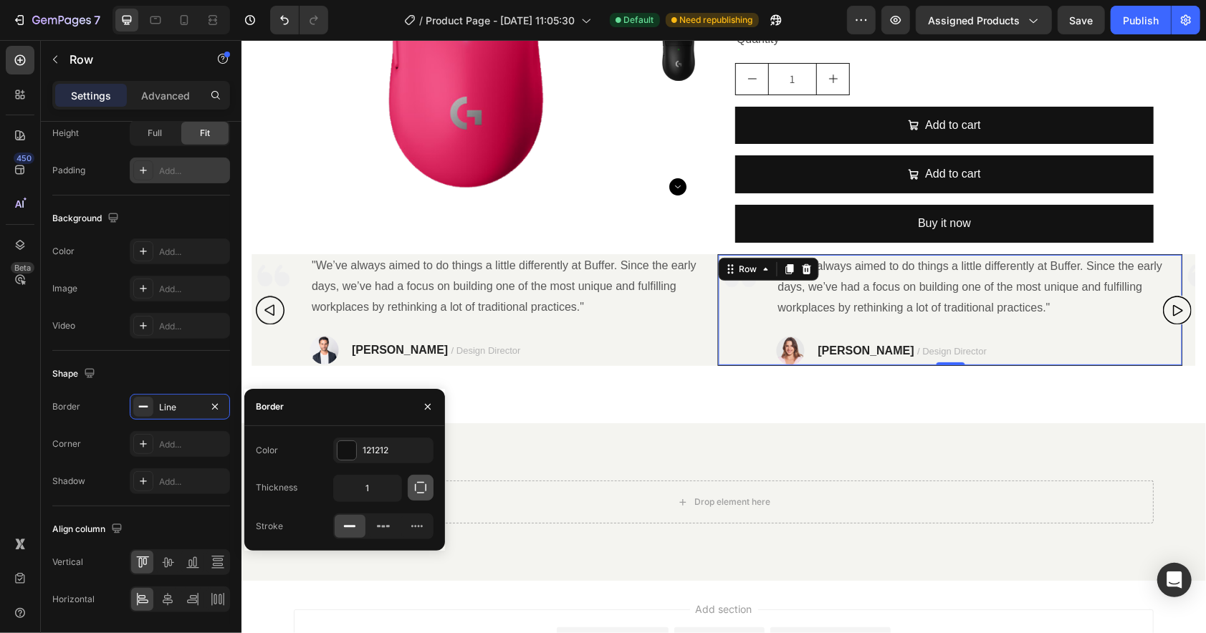
click at [426, 484] on icon "button" at bounding box center [420, 488] width 14 height 14
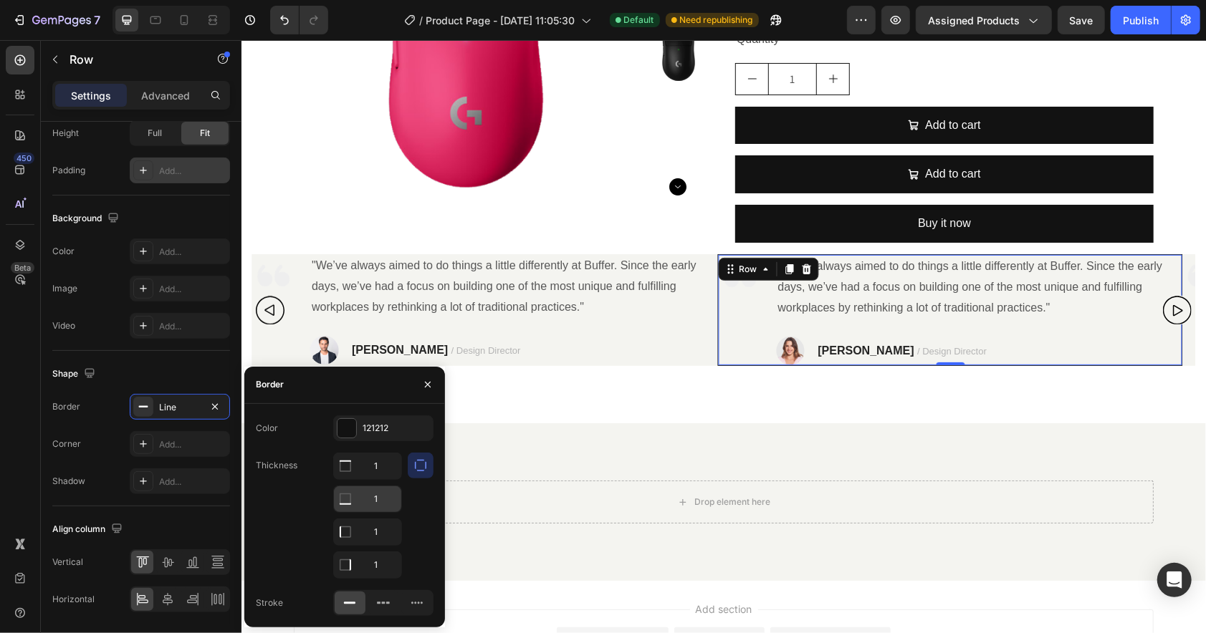
click at [380, 479] on input "1" at bounding box center [367, 467] width 67 height 26
type input "0"
click at [383, 470] on input "1" at bounding box center [367, 467] width 67 height 26
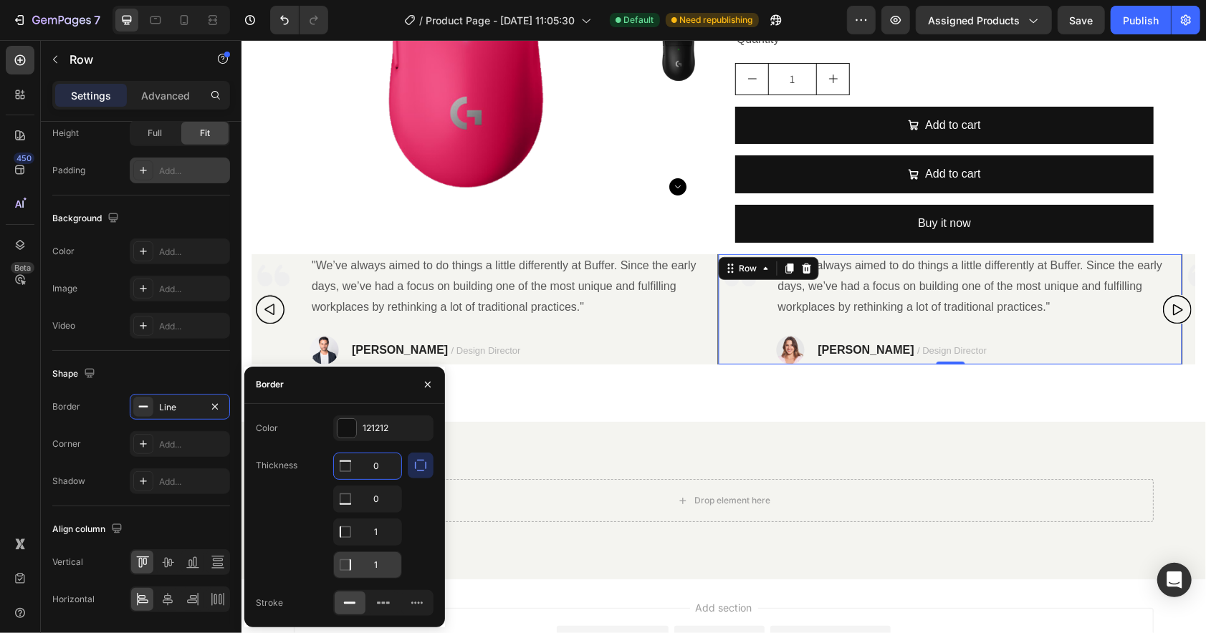
type input "0"
click at [383, 563] on input "1" at bounding box center [367, 565] width 67 height 26
type input "0"
click at [543, 441] on div "Drop element here Row Section 3" at bounding box center [723, 500] width 964 height 158
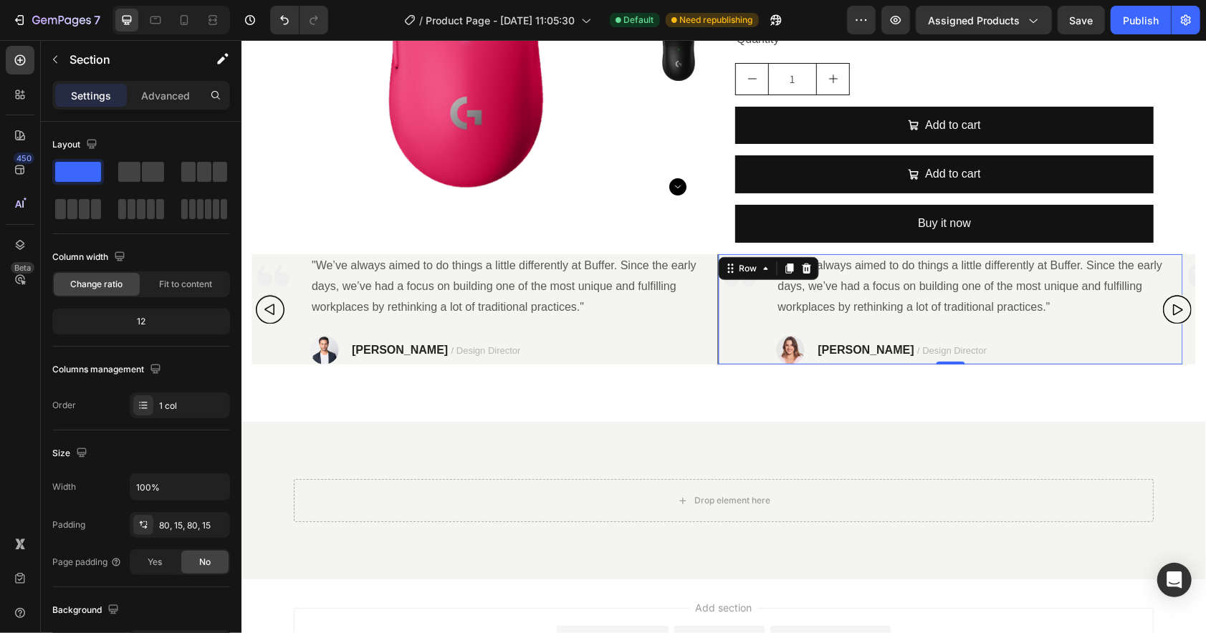
click at [718, 315] on div "Image" at bounding box center [738, 309] width 43 height 110
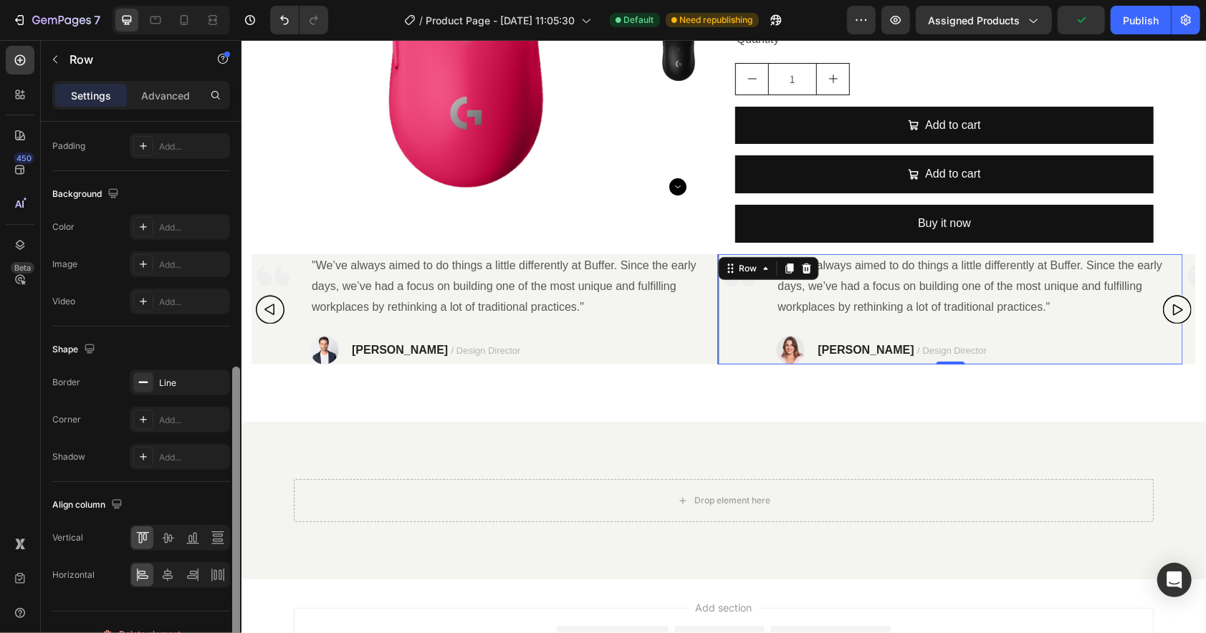
drag, startPoint x: 238, startPoint y: 398, endPoint x: 216, endPoint y: 625, distance: 228.1
click at [231, 0] on html "7 Version history / Product Page - Jul 16, 11:05:30 Default Need republishing P…" at bounding box center [603, 0] width 1206 height 0
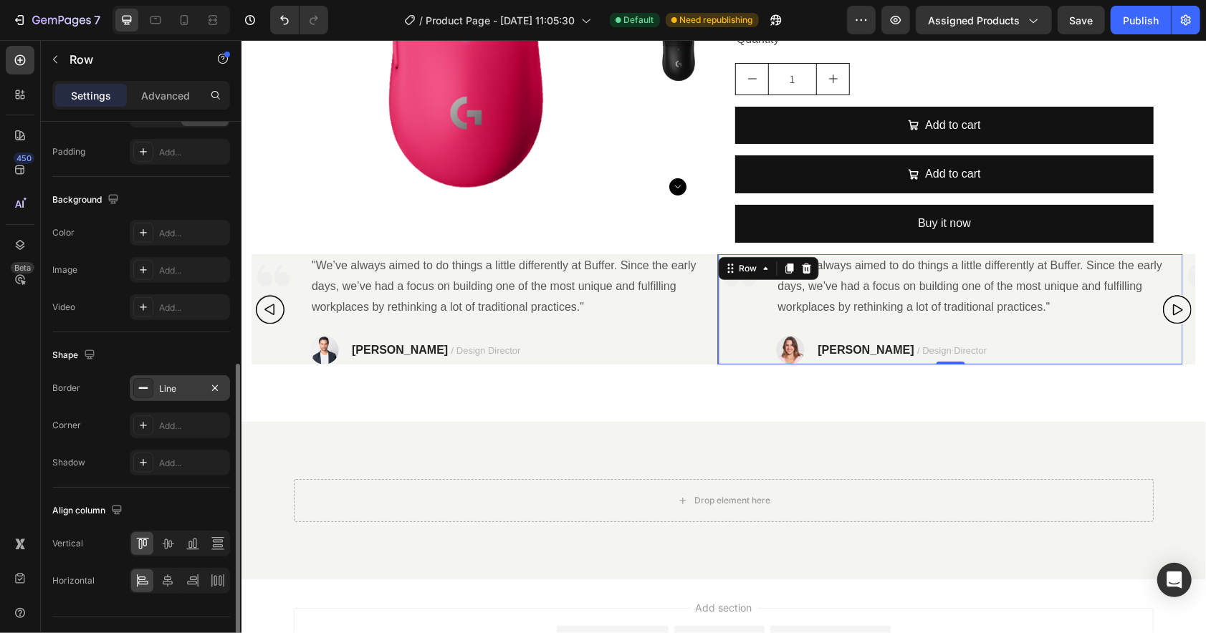
click at [173, 383] on div "Line" at bounding box center [180, 389] width 42 height 13
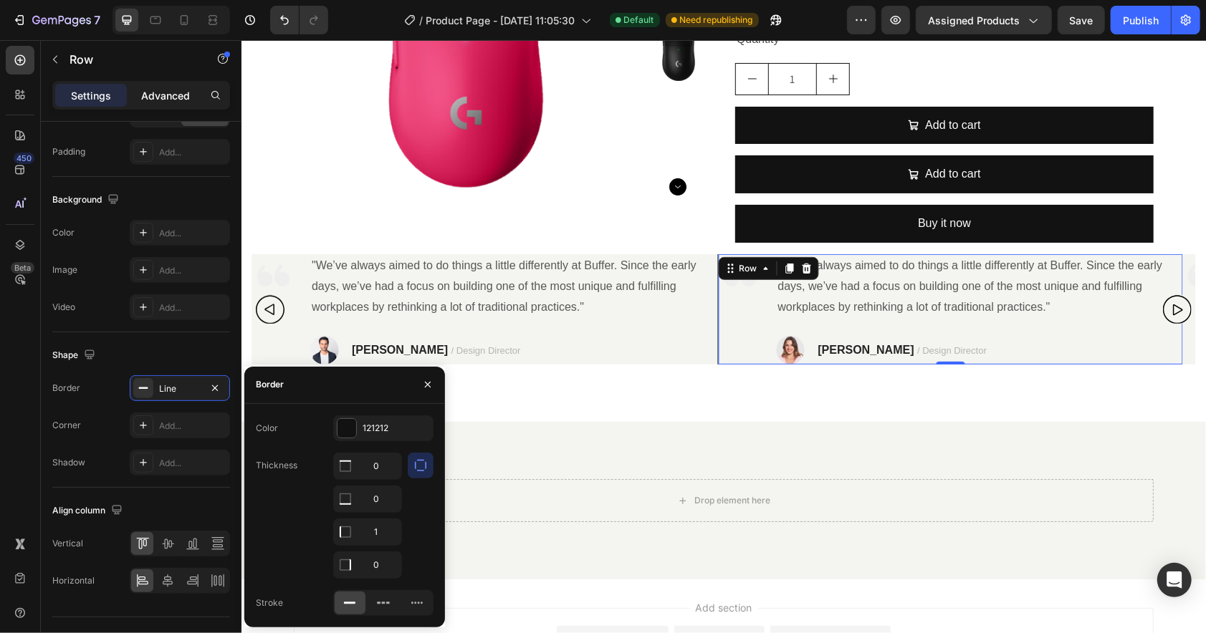
click at [176, 97] on p "Advanced" at bounding box center [165, 95] width 49 height 15
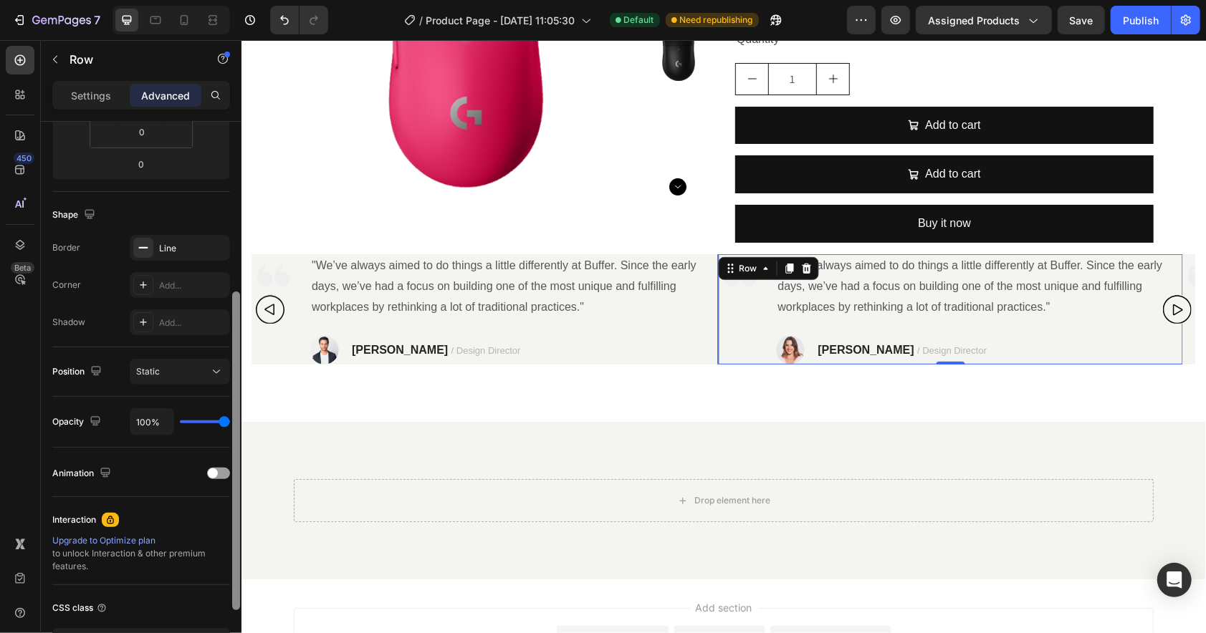
scroll to position [297, 0]
drag, startPoint x: 235, startPoint y: 370, endPoint x: 231, endPoint y: 309, distance: 61.8
click at [231, 309] on div at bounding box center [236, 398] width 11 height 552
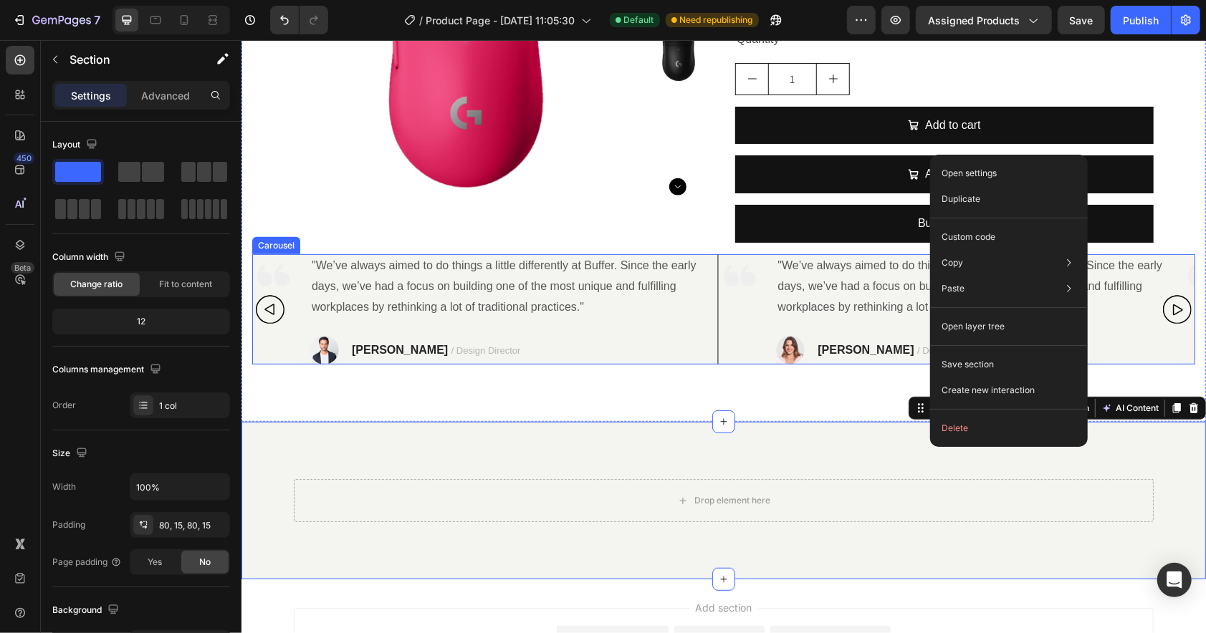
click at [257, 303] on icon "Carousel Back Arrow" at bounding box center [269, 308] width 29 height 39
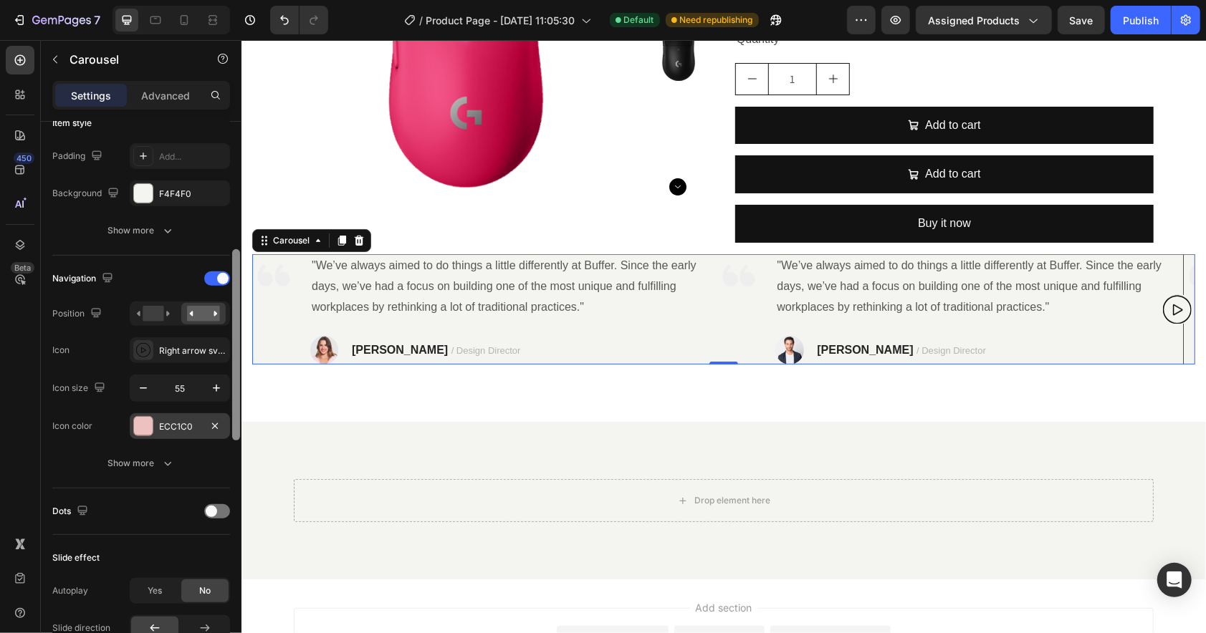
scroll to position [370, 0]
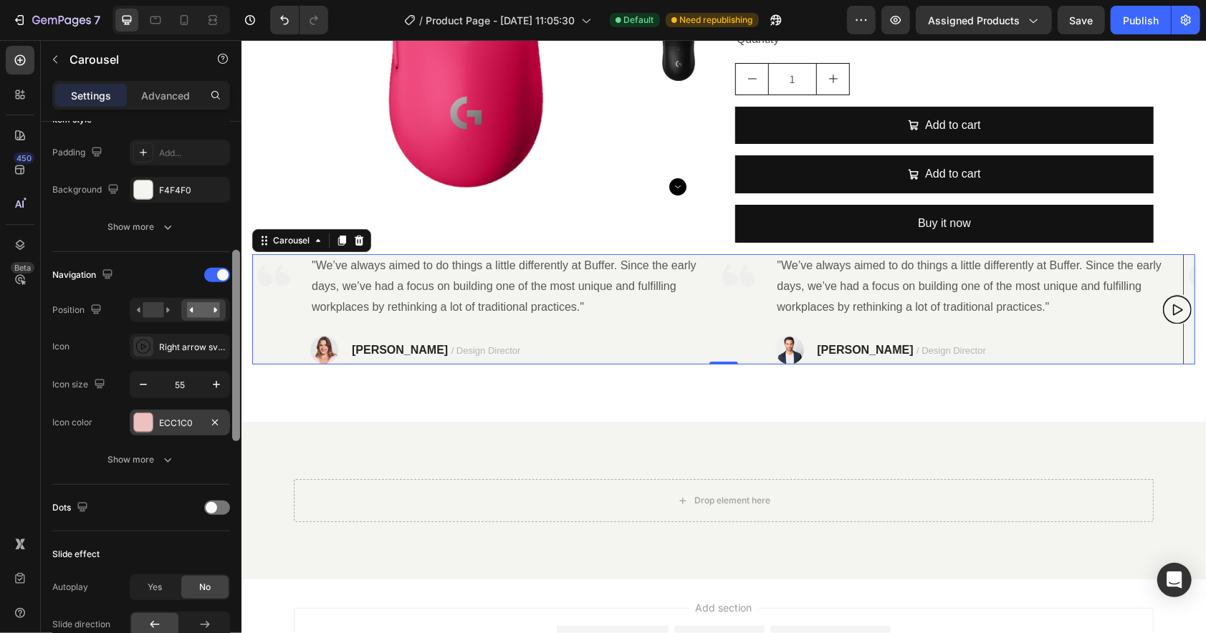
drag, startPoint x: 235, startPoint y: 299, endPoint x: 225, endPoint y: 428, distance: 129.4
click at [225, 428] on div "Items per slide 2 columns Display Sneak peek Add... Item management Order 4 ite…" at bounding box center [141, 398] width 201 height 552
click at [179, 349] on div "Right arrow svgrepo com" at bounding box center [192, 347] width 67 height 13
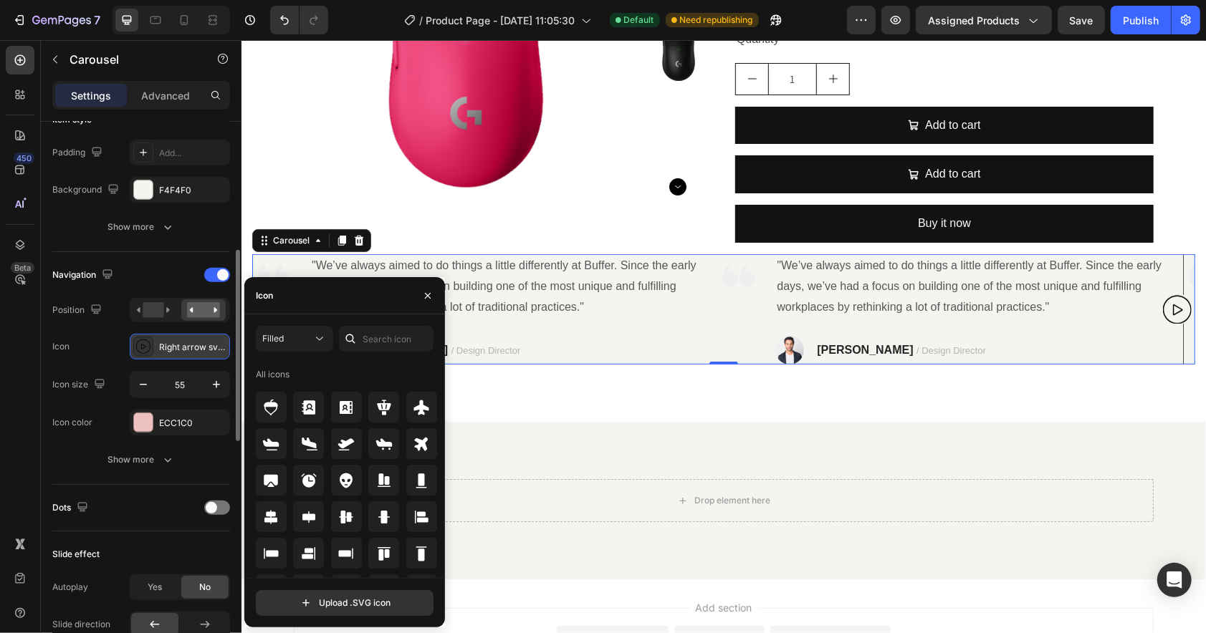
click at [211, 350] on div "Right arrow svgrepo com" at bounding box center [192, 347] width 67 height 13
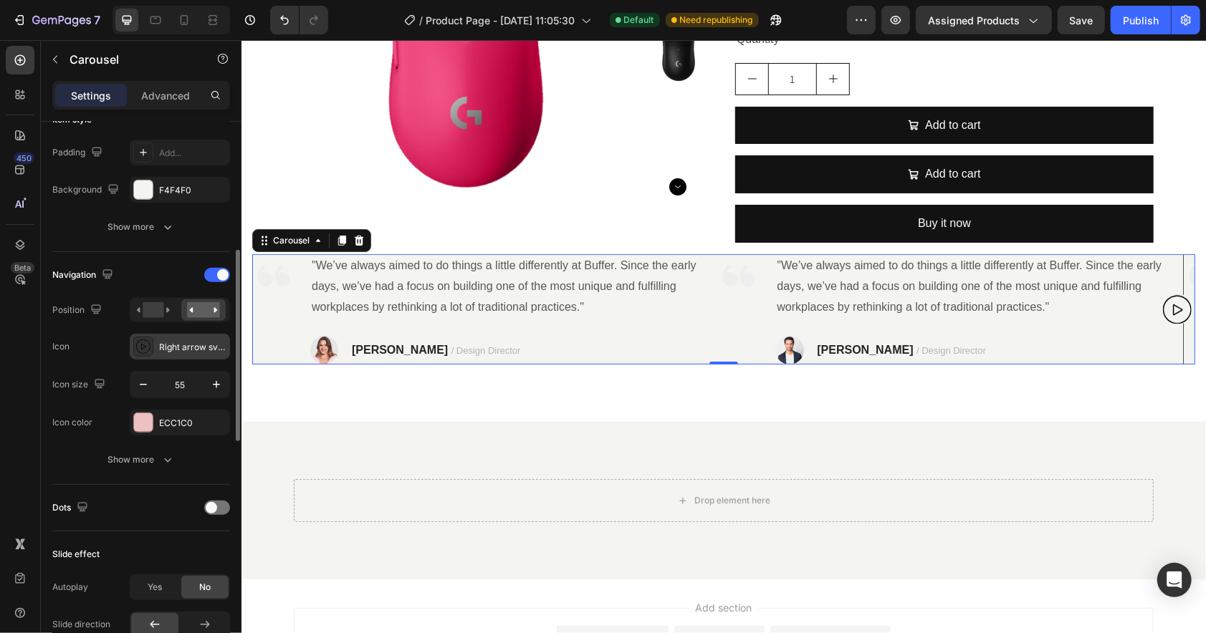
click at [186, 347] on div "Right arrow svgrepo com" at bounding box center [192, 347] width 67 height 13
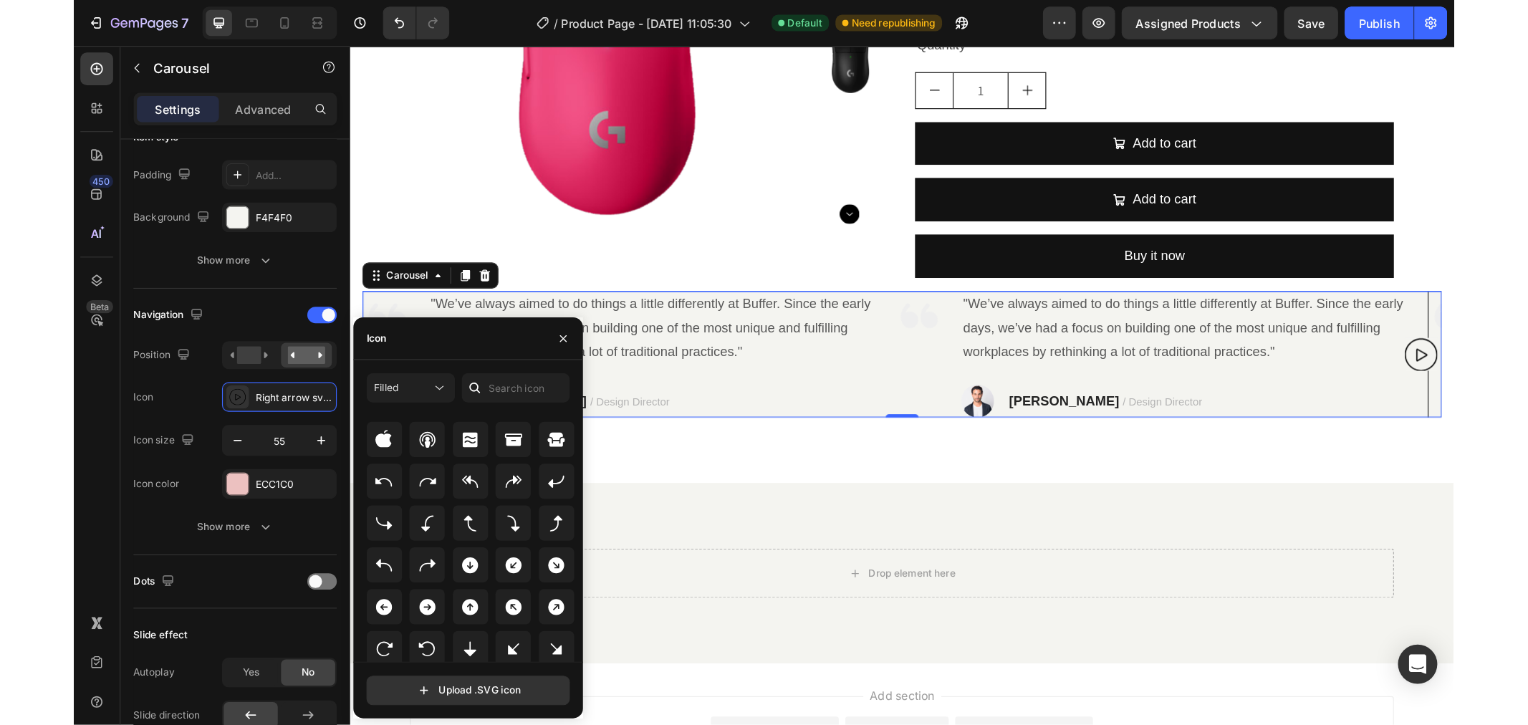
scroll to position [280, 0]
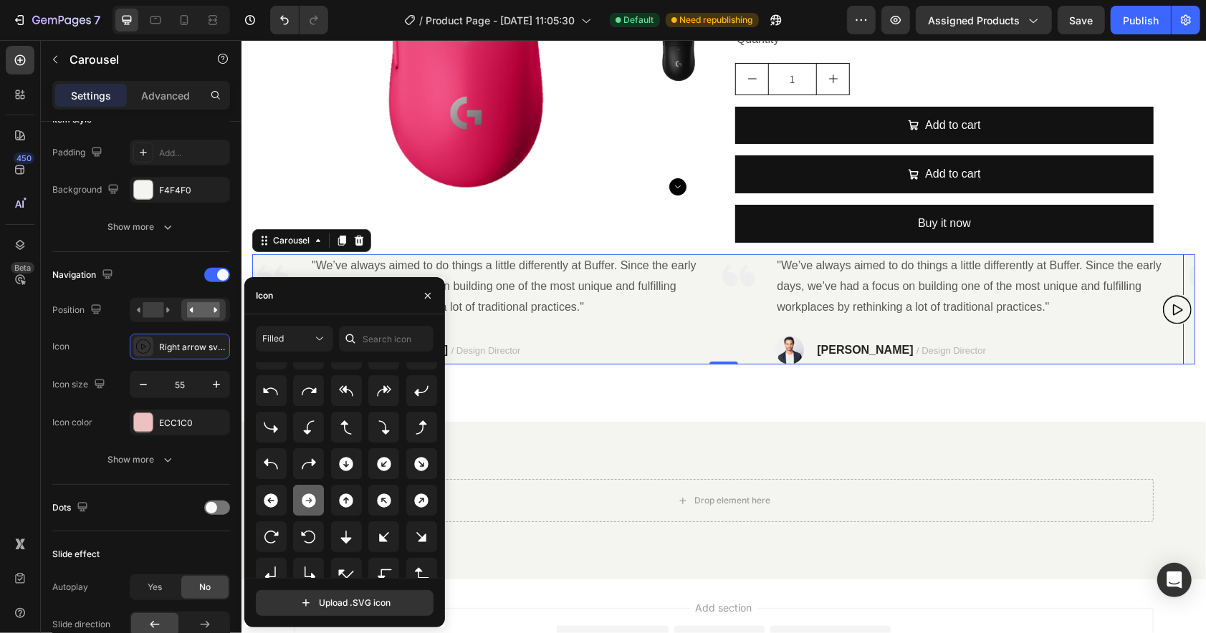
click at [310, 498] on icon at bounding box center [309, 501] width 14 height 14
click at [26, 353] on div "450 Beta" at bounding box center [20, 288] width 29 height 484
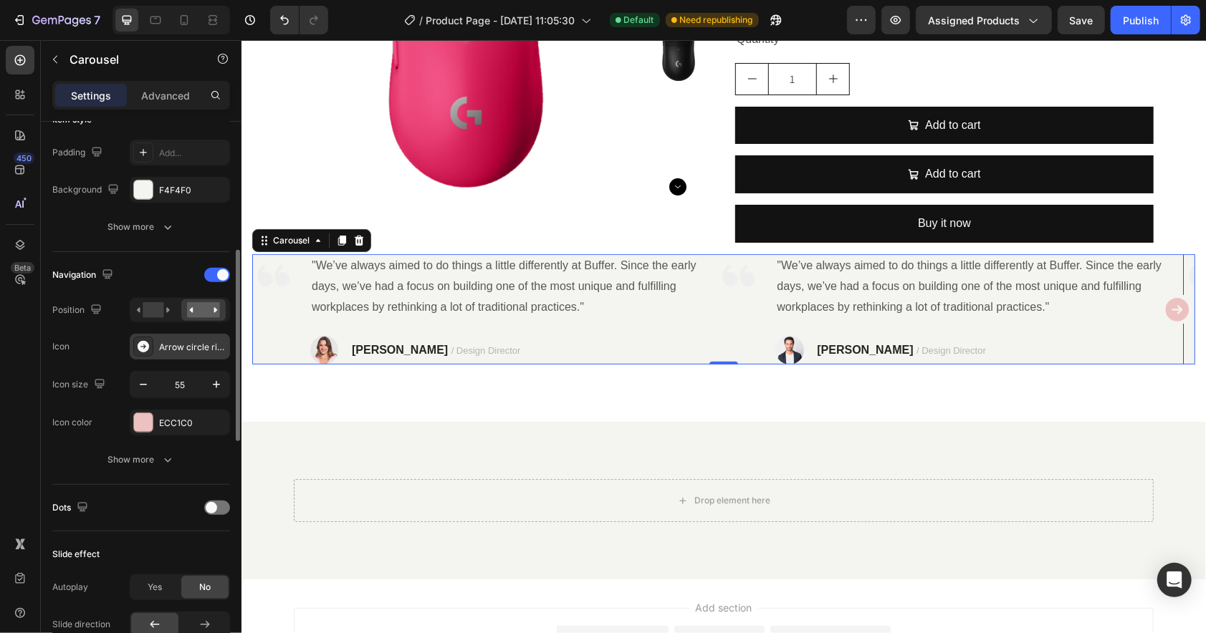
click at [176, 342] on div "Arrow circle right filled" at bounding box center [192, 347] width 67 height 13
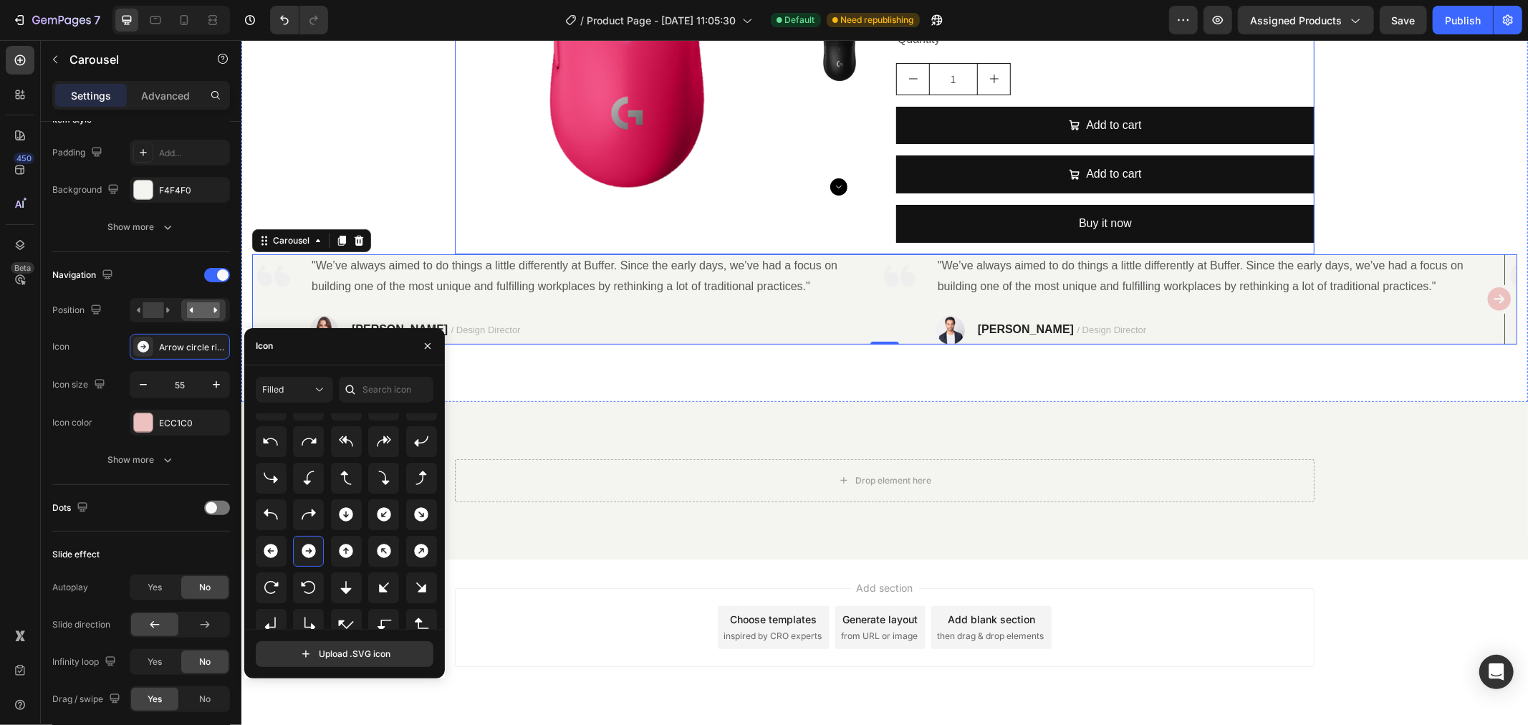
scroll to position [0, 0]
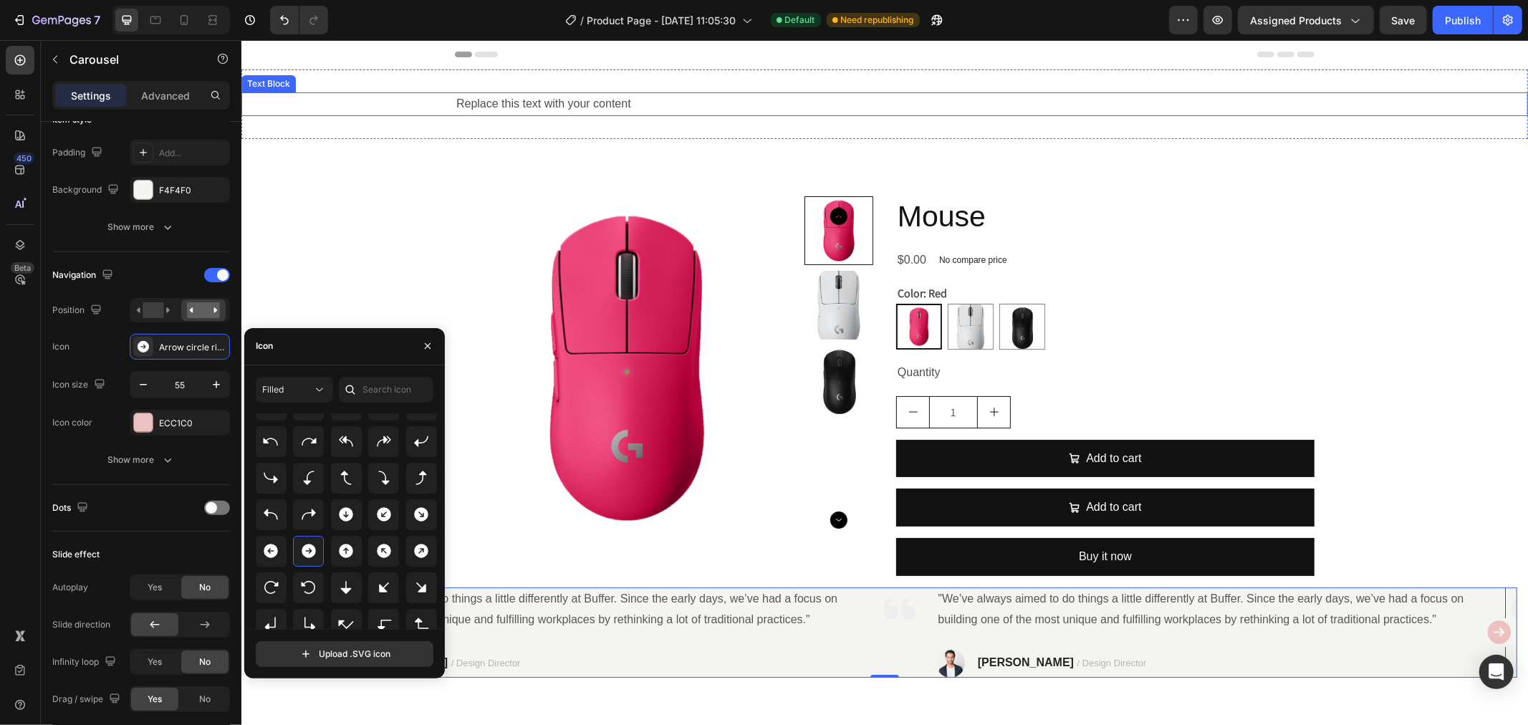
click at [550, 89] on div "Replace this text with your content Text Block Section 1" at bounding box center [884, 104] width 1287 height 70
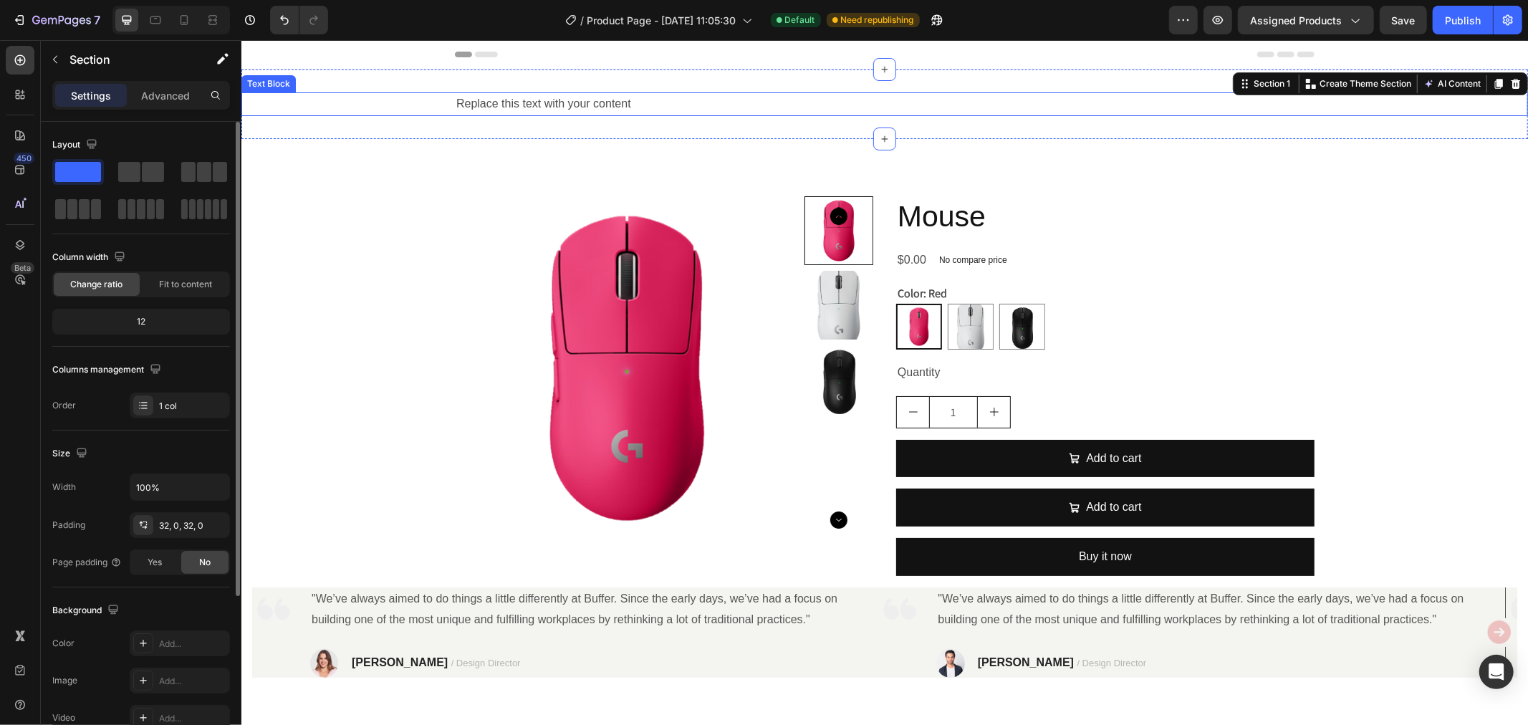
click at [549, 98] on div "Replace this text with your content" at bounding box center [884, 104] width 860 height 24
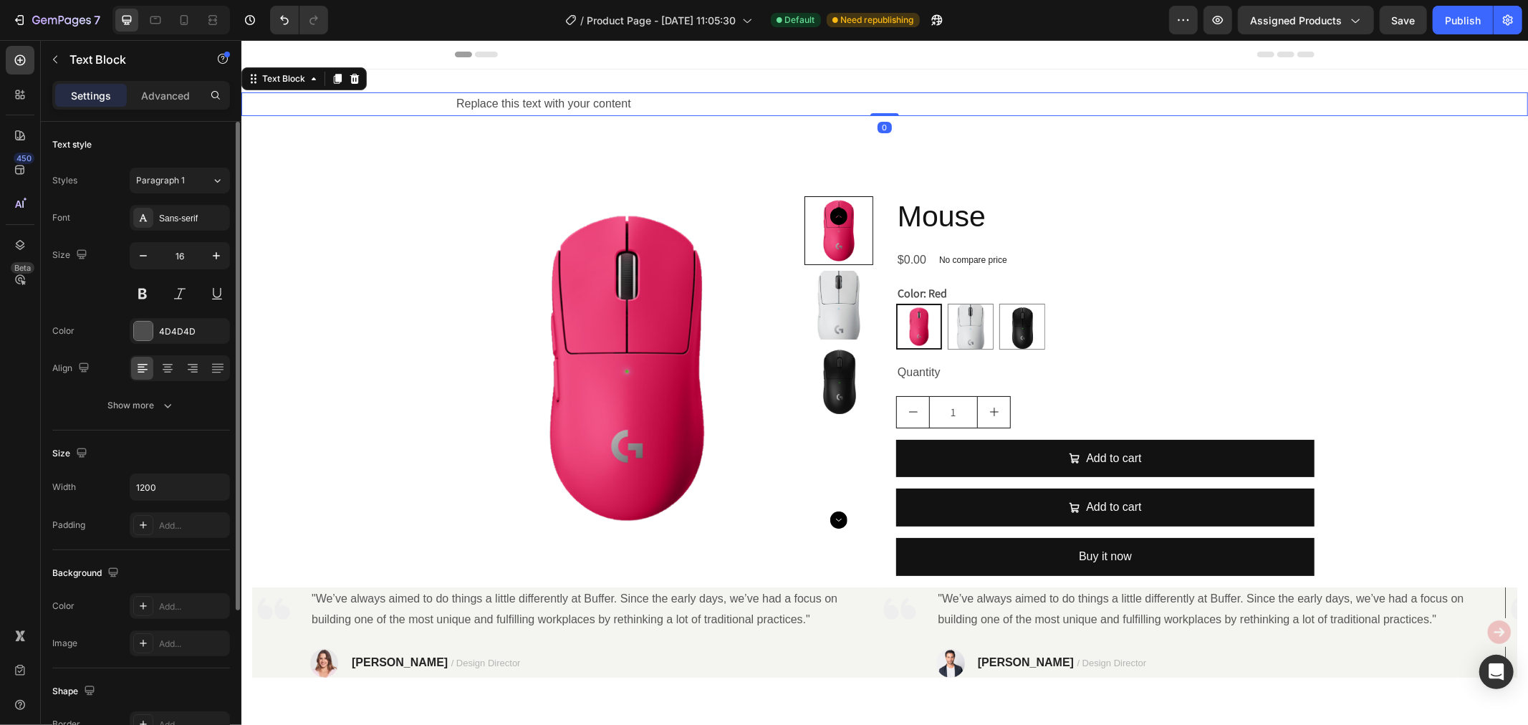
click at [548, 98] on div "Replace this text with your content" at bounding box center [884, 104] width 860 height 24
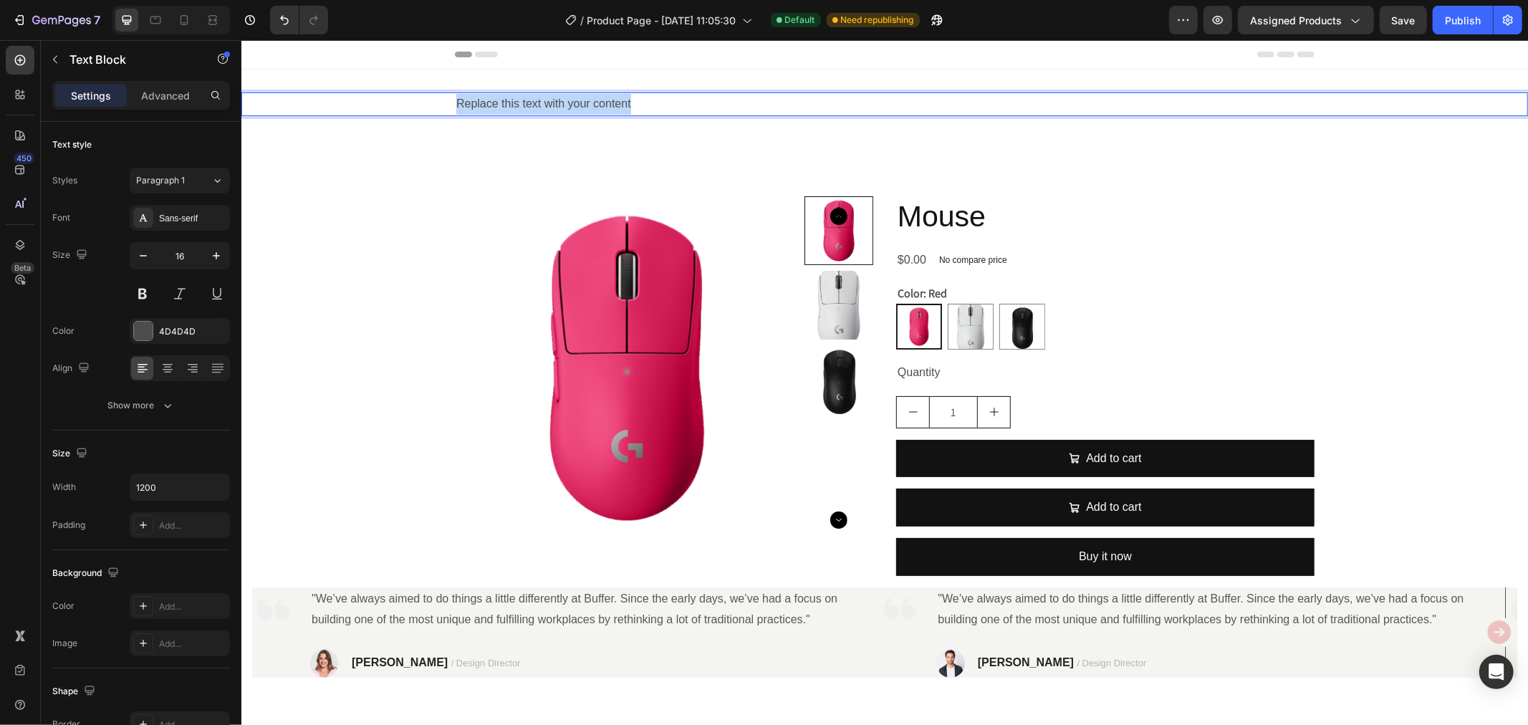
drag, startPoint x: 672, startPoint y: 97, endPoint x: 438, endPoint y: 107, distance: 233.8
click at [438, 107] on div "Replace this text with your content" at bounding box center [884, 104] width 1287 height 24
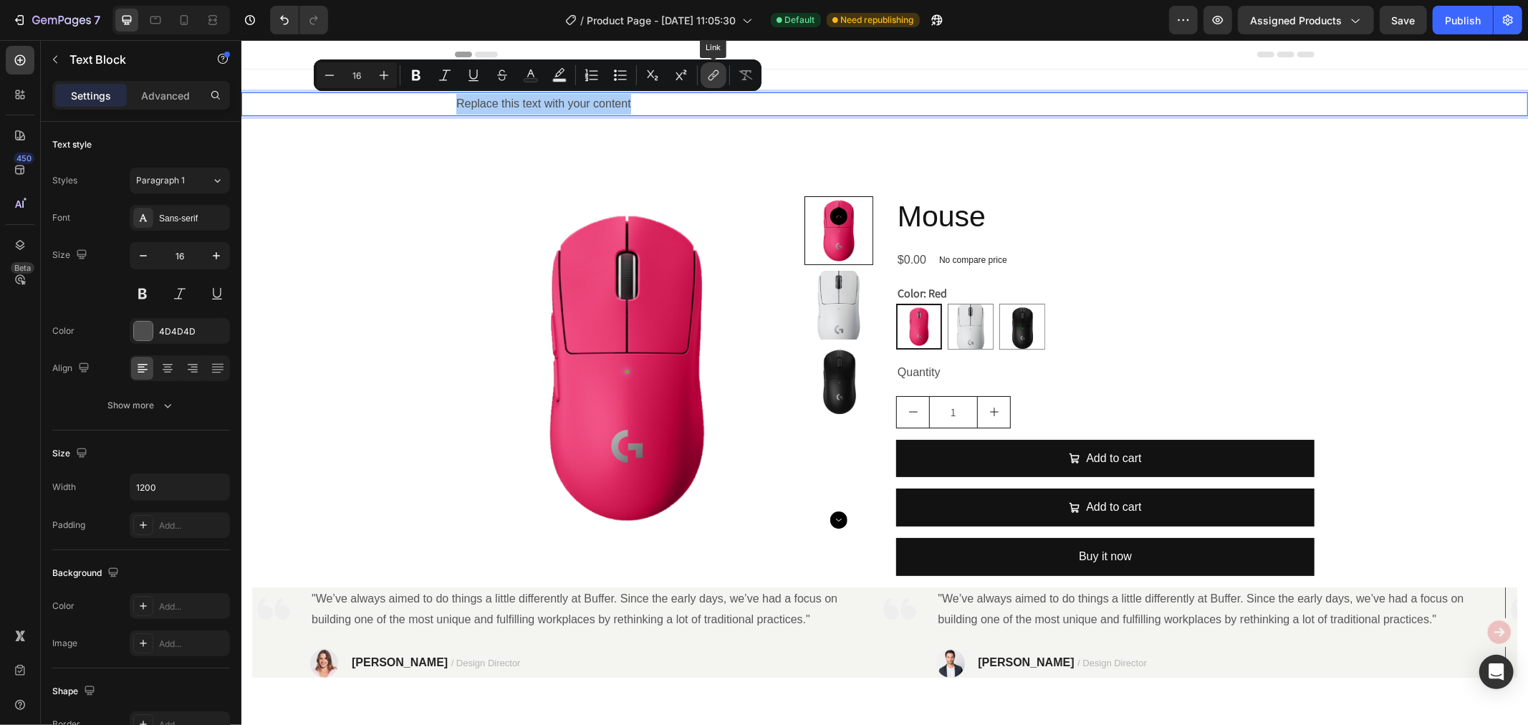
click at [710, 76] on icon "Editor contextual toolbar" at bounding box center [713, 75] width 14 height 14
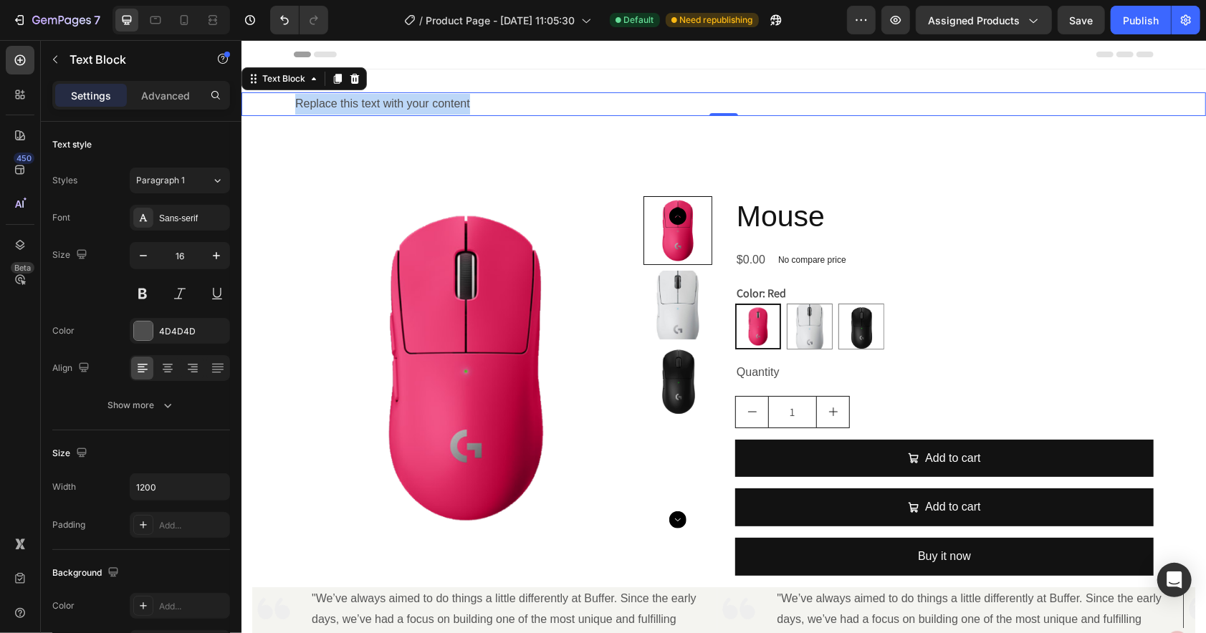
click at [990, 302] on div "Color: Red Red Red White White Black Black" at bounding box center [943, 316] width 418 height 66
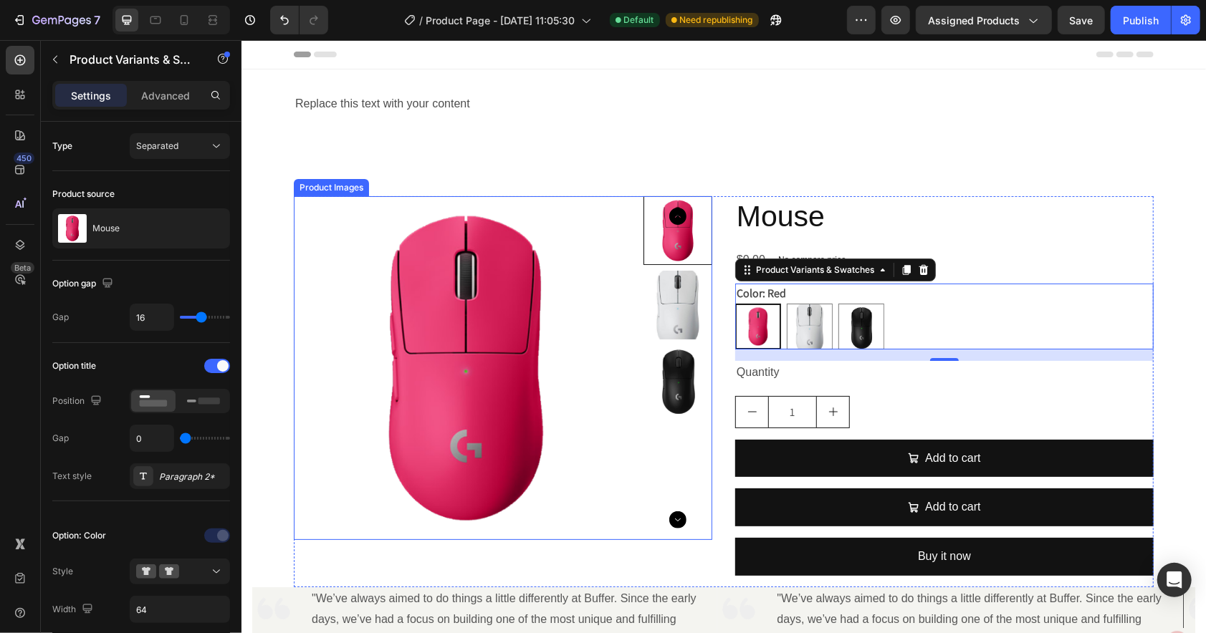
scroll to position [485, 0]
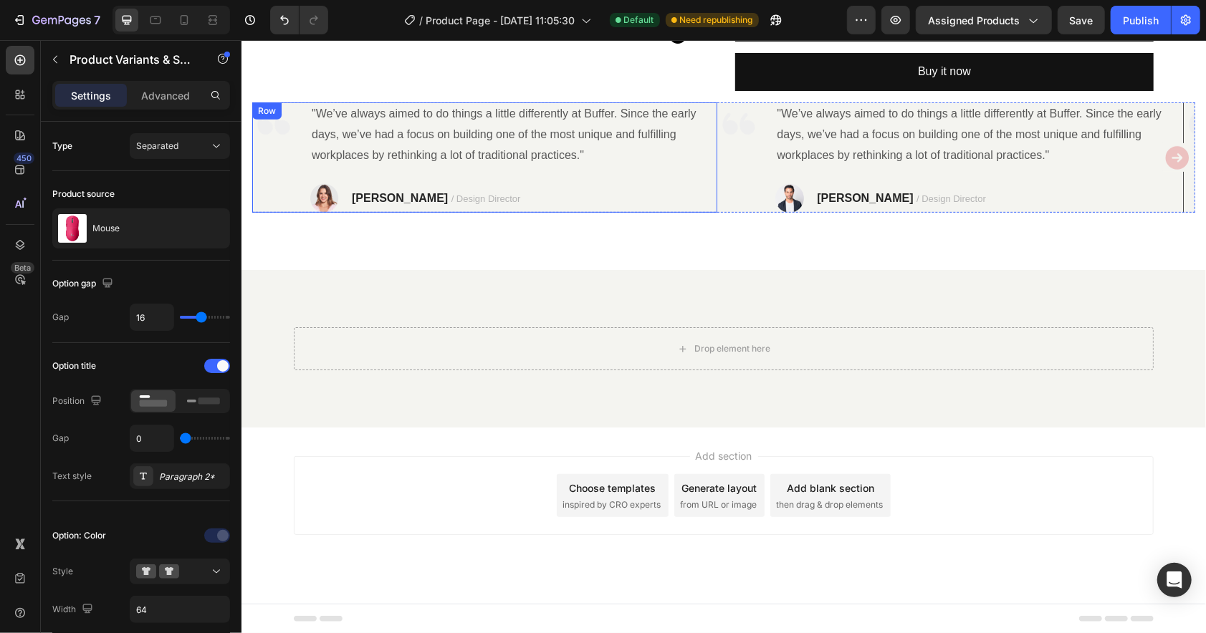
click at [267, 176] on div "Image" at bounding box center [272, 157] width 43 height 110
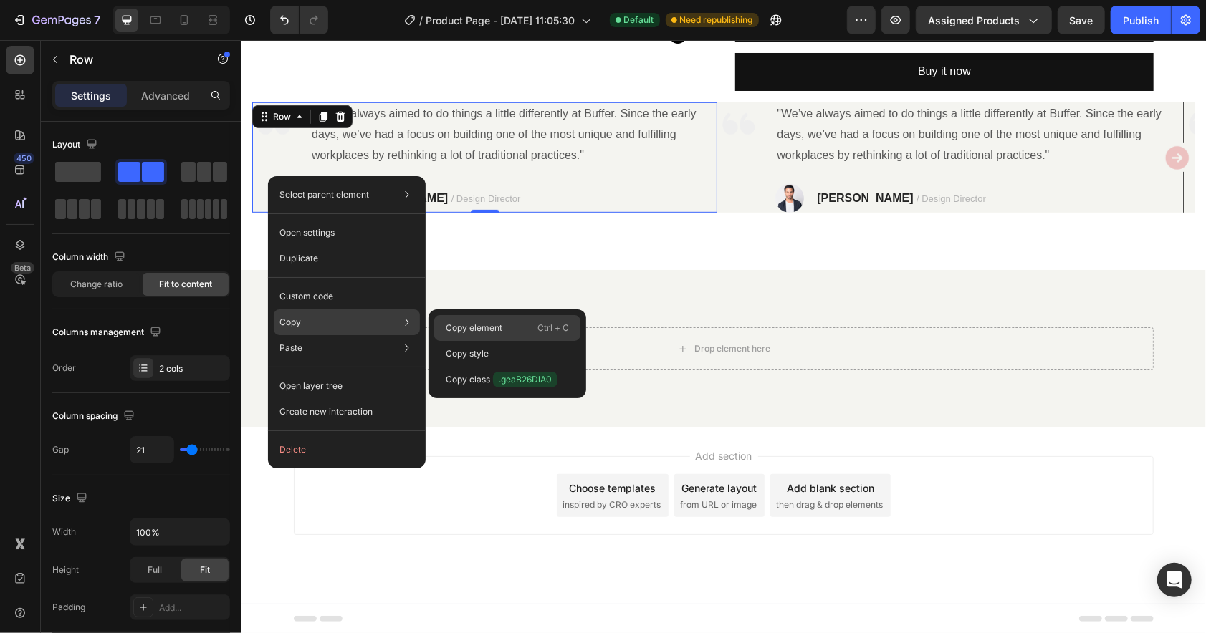
drag, startPoint x: 499, startPoint y: 333, endPoint x: 65, endPoint y: 32, distance: 528.3
click at [499, 333] on p "Copy element" at bounding box center [474, 328] width 57 height 13
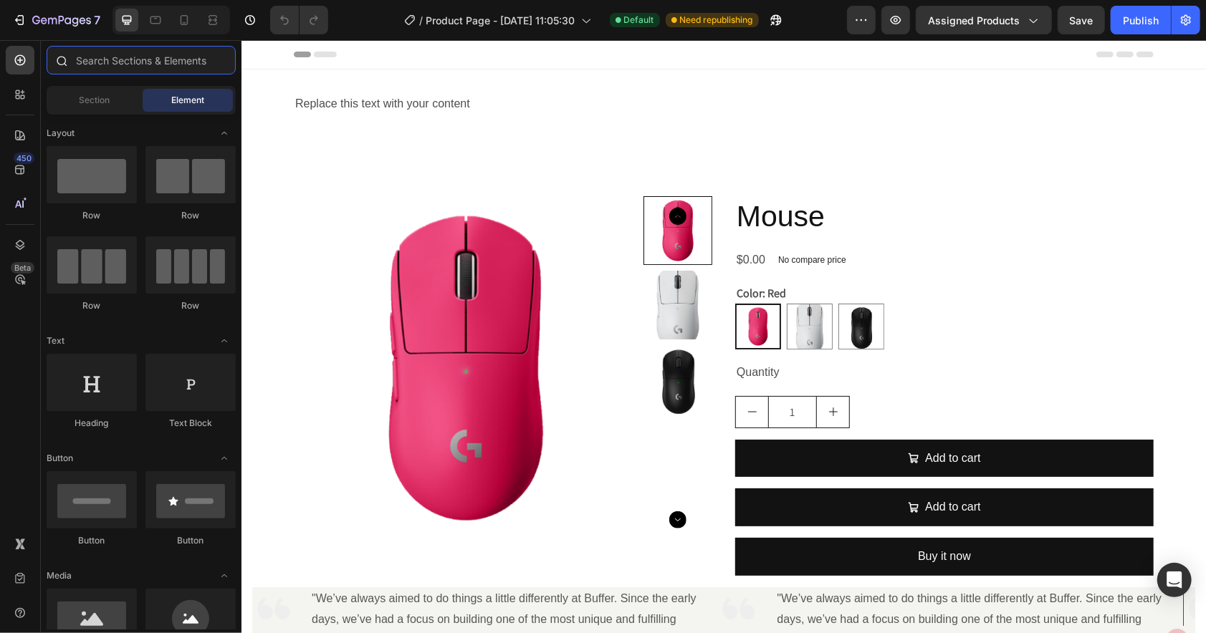
click at [106, 63] on input "text" at bounding box center [141, 60] width 189 height 29
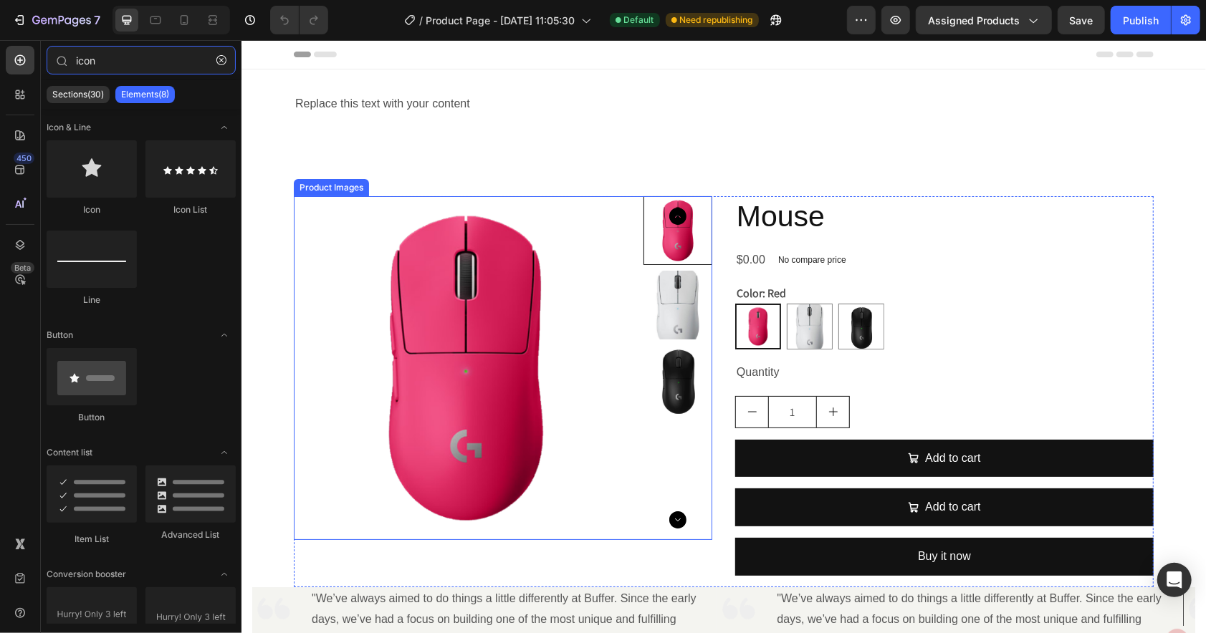
scroll to position [485, 0]
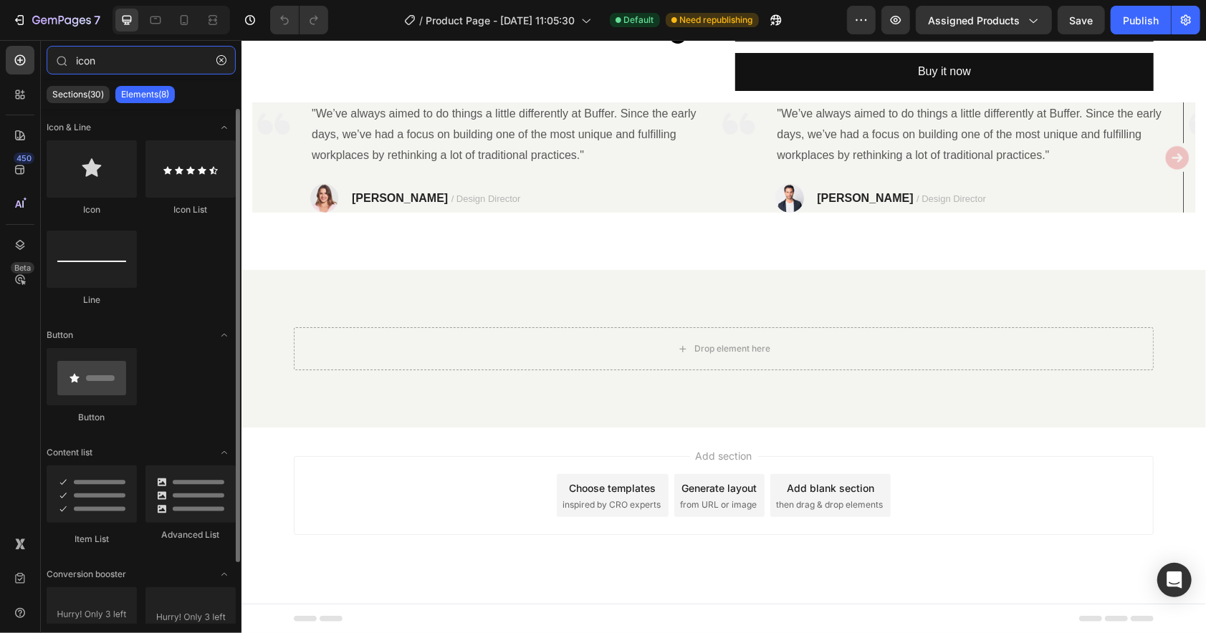
type input "icon"
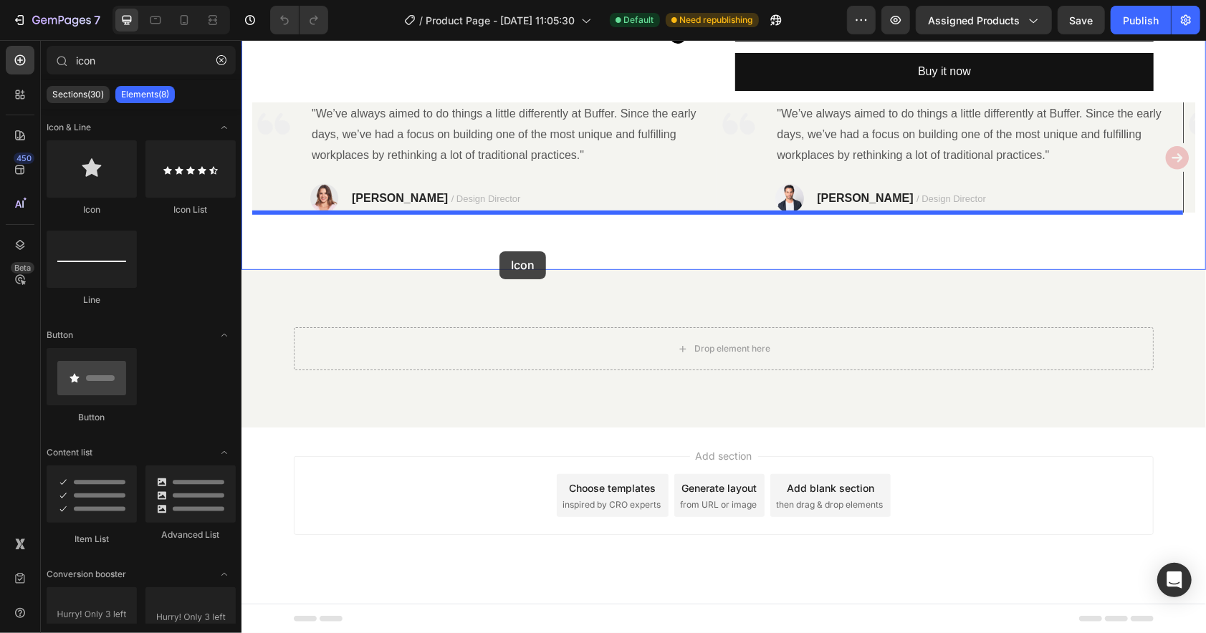
drag, startPoint x: 388, startPoint y: 245, endPoint x: 499, endPoint y: 251, distance: 111.2
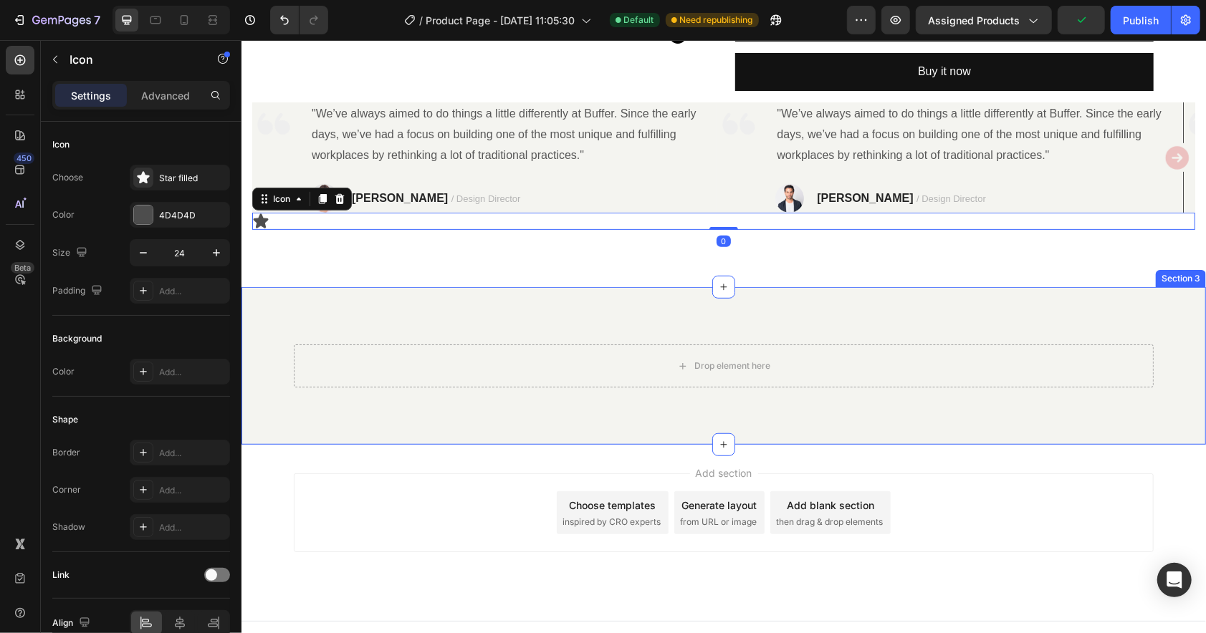
click at [277, 310] on div "Drop element here Row Section 3" at bounding box center [723, 366] width 964 height 158
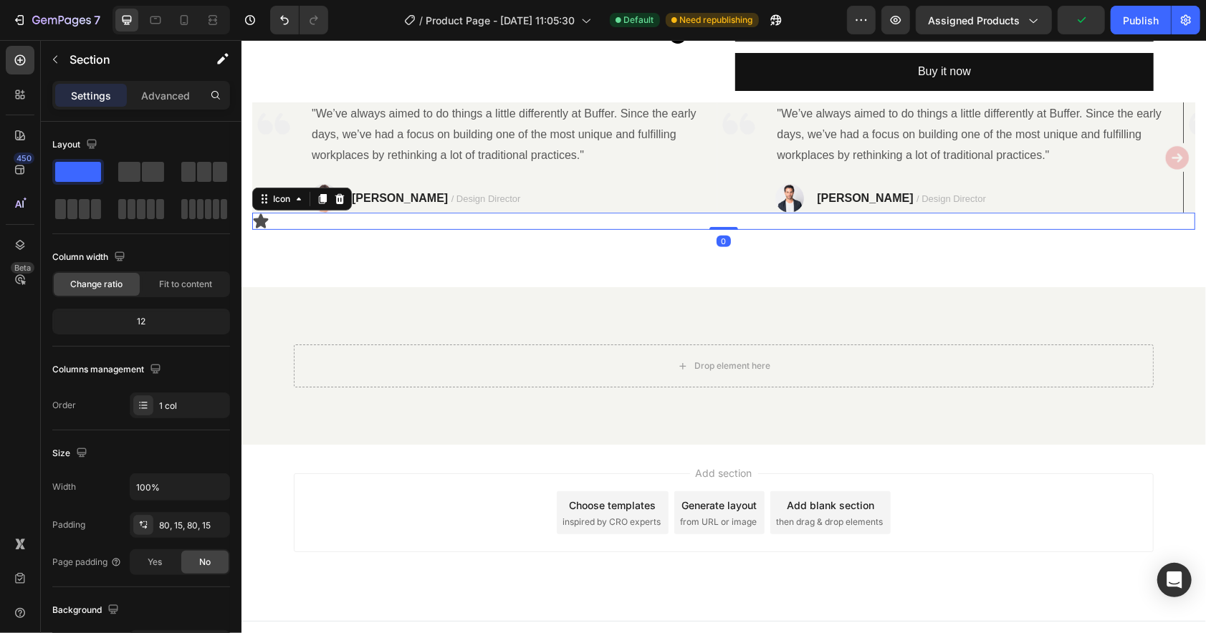
click at [270, 225] on div "Icon 0" at bounding box center [722, 220] width 943 height 17
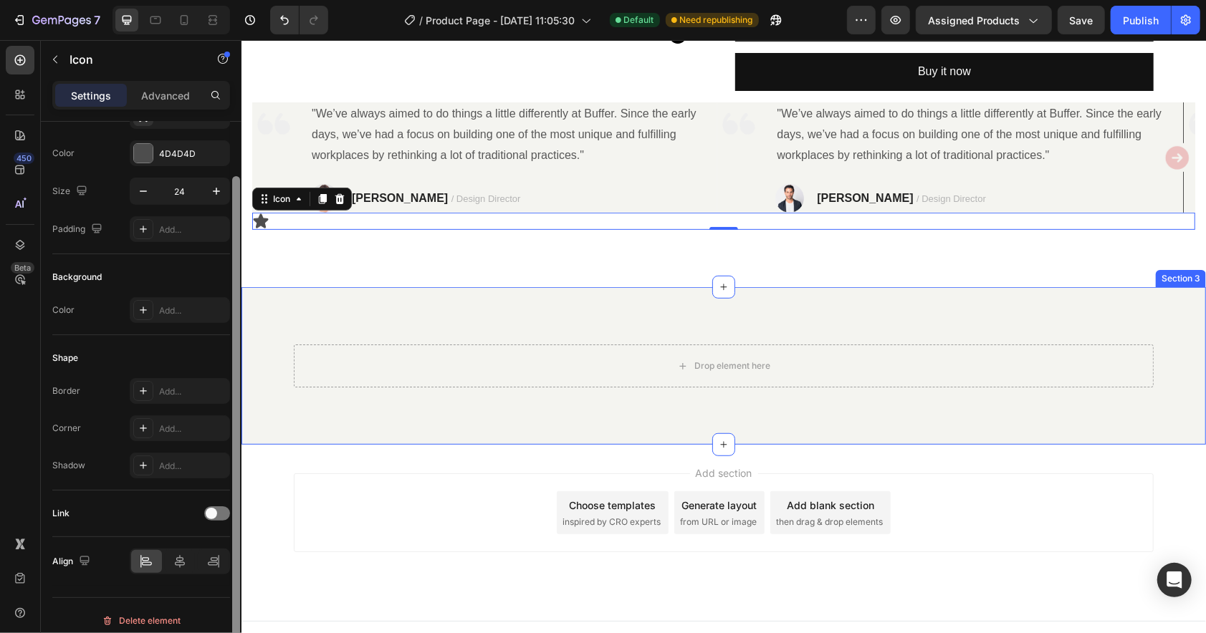
drag, startPoint x: 481, startPoint y: 326, endPoint x: 247, endPoint y: 439, distance: 260.2
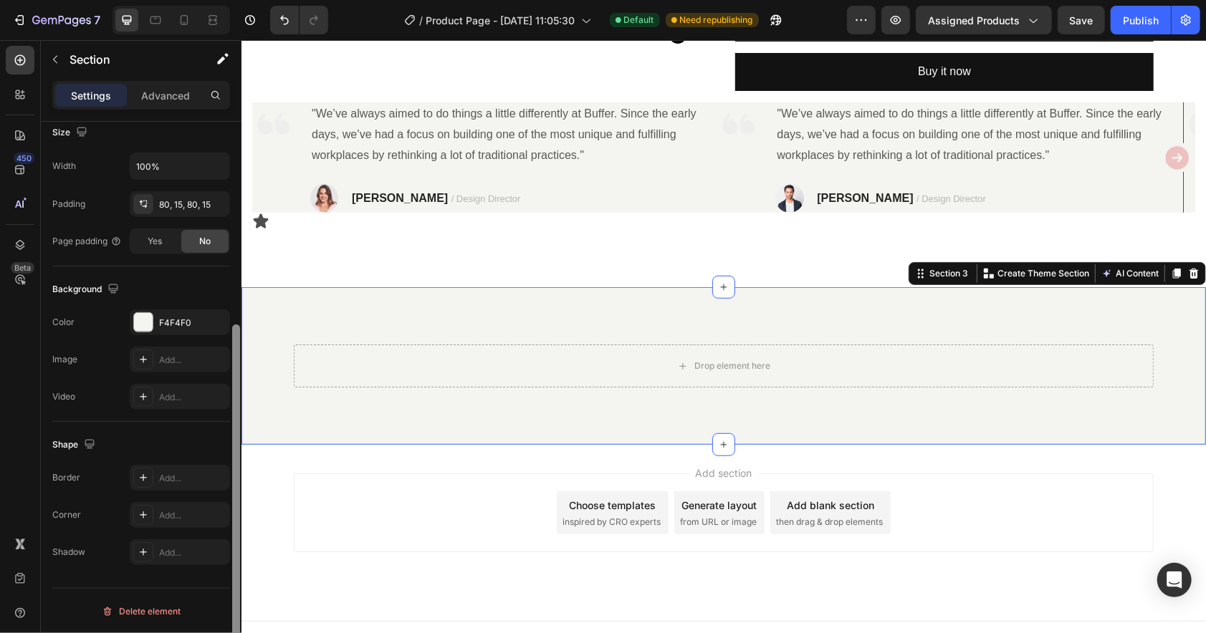
click at [234, 574] on div at bounding box center [236, 499] width 8 height 349
click at [270, 226] on div "Icon" at bounding box center [722, 220] width 943 height 17
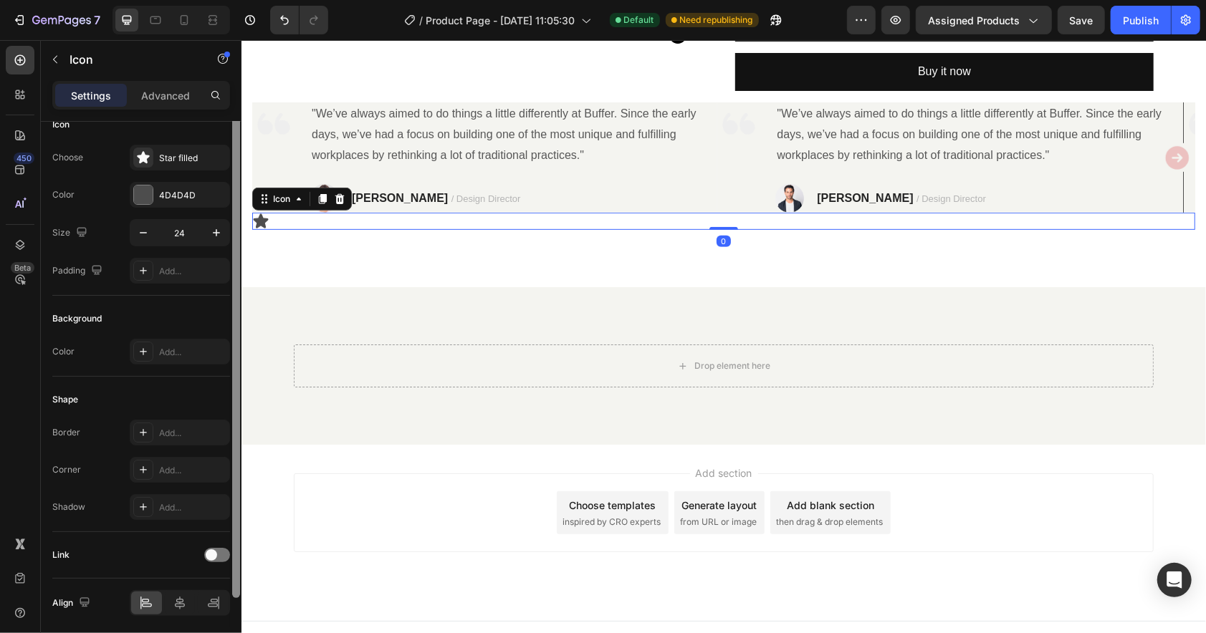
scroll to position [72, 0]
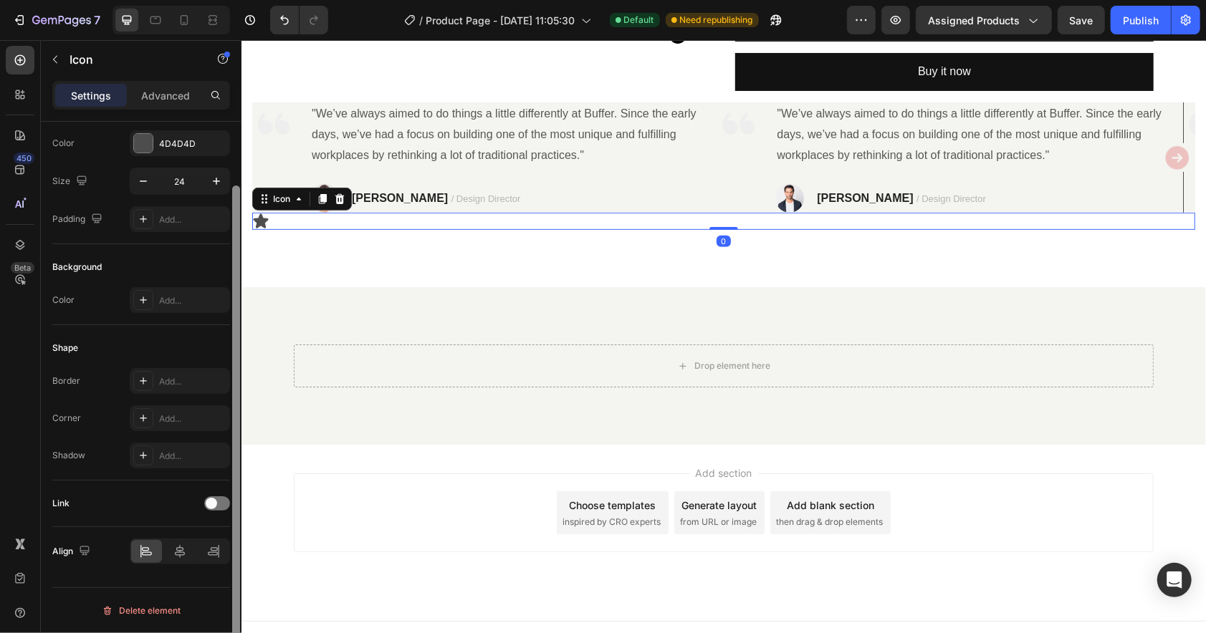
drag, startPoint x: 238, startPoint y: 322, endPoint x: 237, endPoint y: 395, distance: 72.4
click at [237, 395] on div at bounding box center [236, 430] width 8 height 489
click at [219, 504] on div at bounding box center [217, 504] width 26 height 14
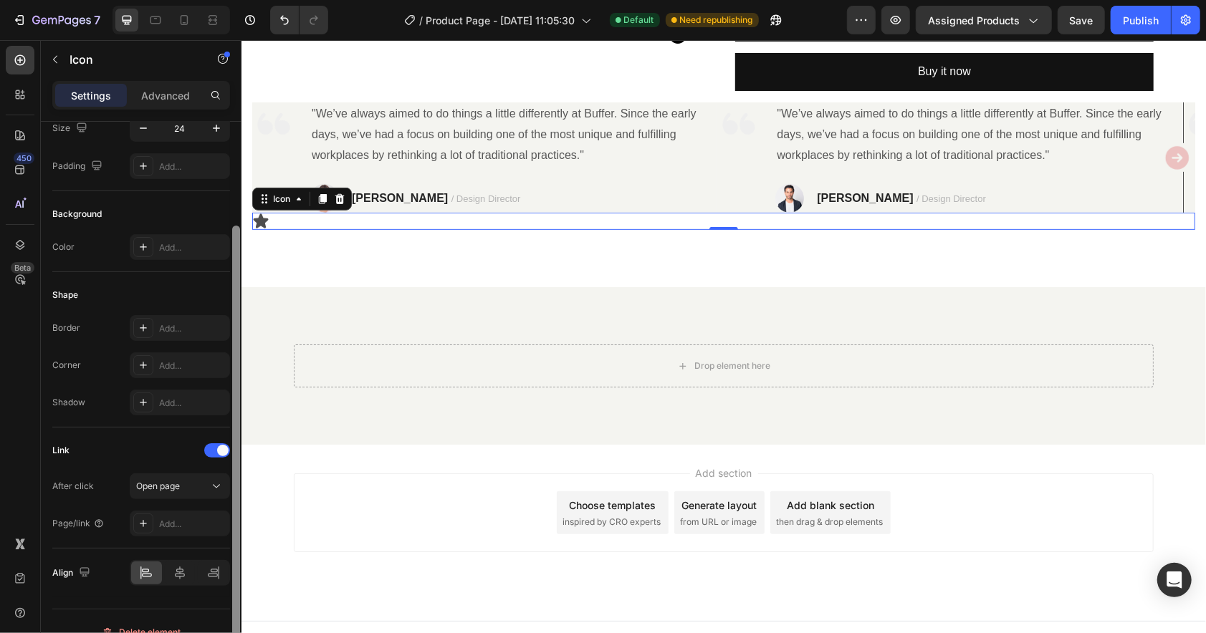
drag, startPoint x: 234, startPoint y: 507, endPoint x: 215, endPoint y: 540, distance: 37.9
click at [228, 541] on div "Icon Choose Star filled Color 4D4D4D Size 24 Padding Add... Background Color Ad…" at bounding box center [141, 398] width 201 height 552
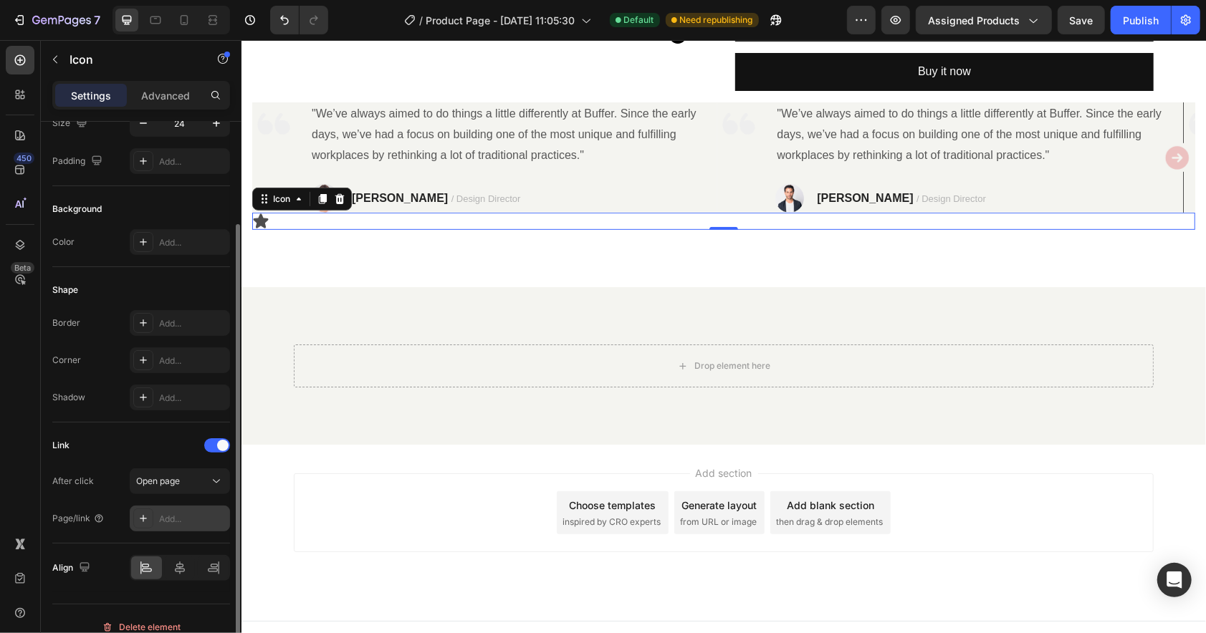
click at [174, 519] on div "Add..." at bounding box center [192, 519] width 67 height 13
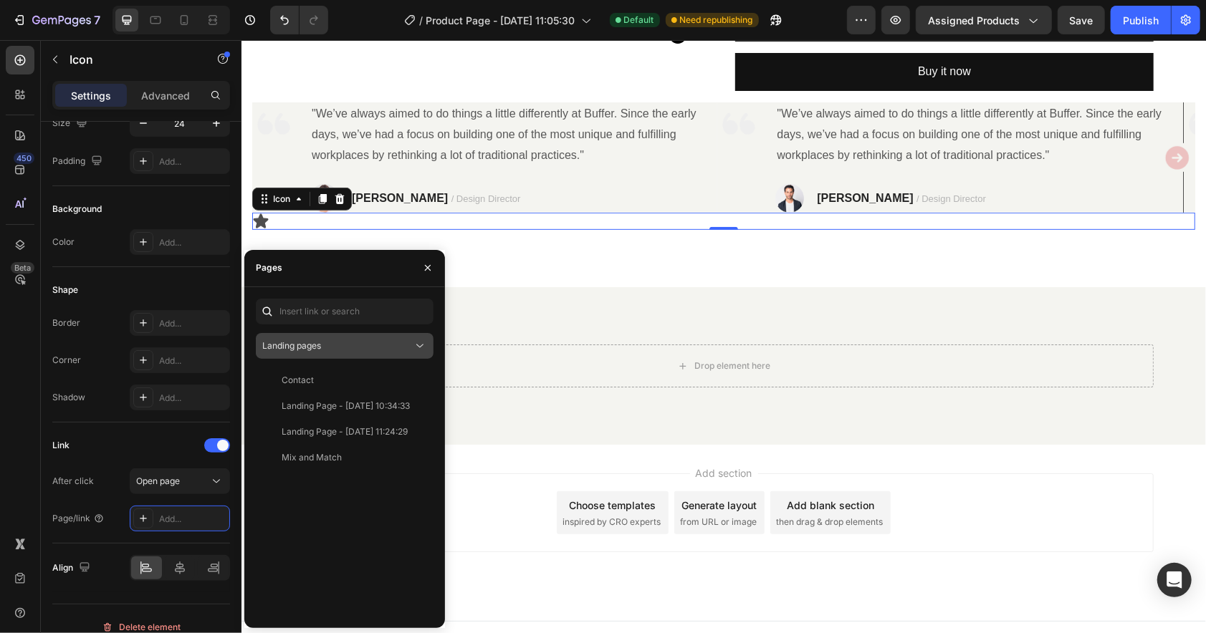
click at [324, 348] on div "Landing pages" at bounding box center [337, 346] width 150 height 13
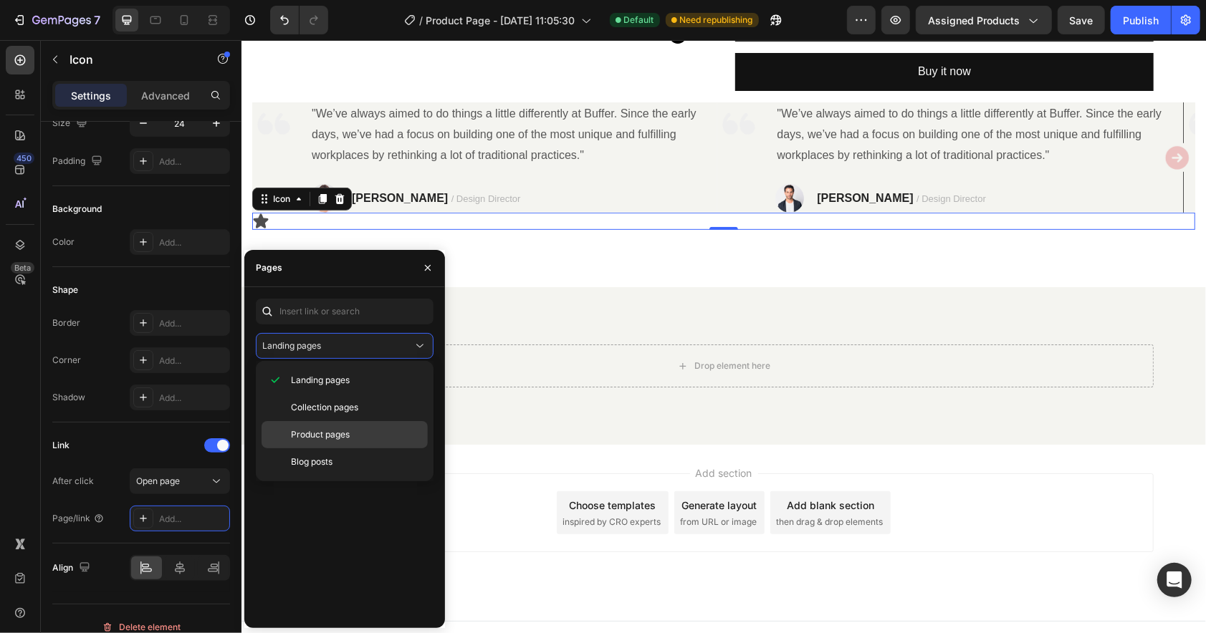
click at [318, 437] on span "Product pages" at bounding box center [320, 434] width 59 height 13
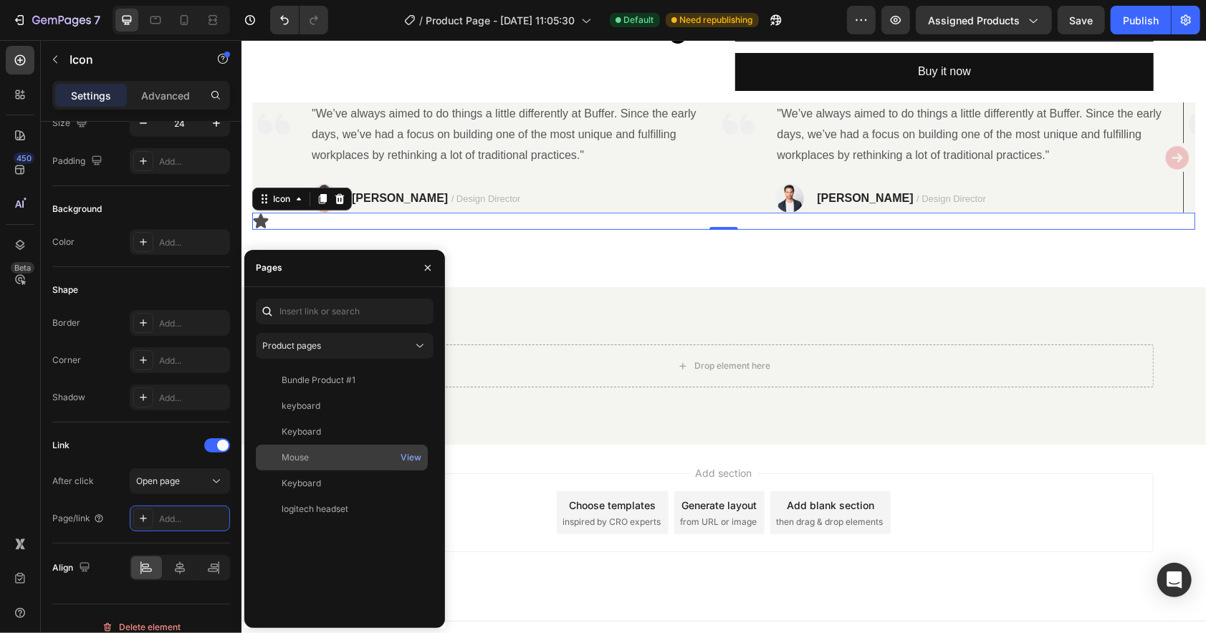
click at [310, 455] on div "Mouse" at bounding box center [342, 457] width 160 height 13
click at [407, 461] on div "View" at bounding box center [411, 457] width 21 height 13
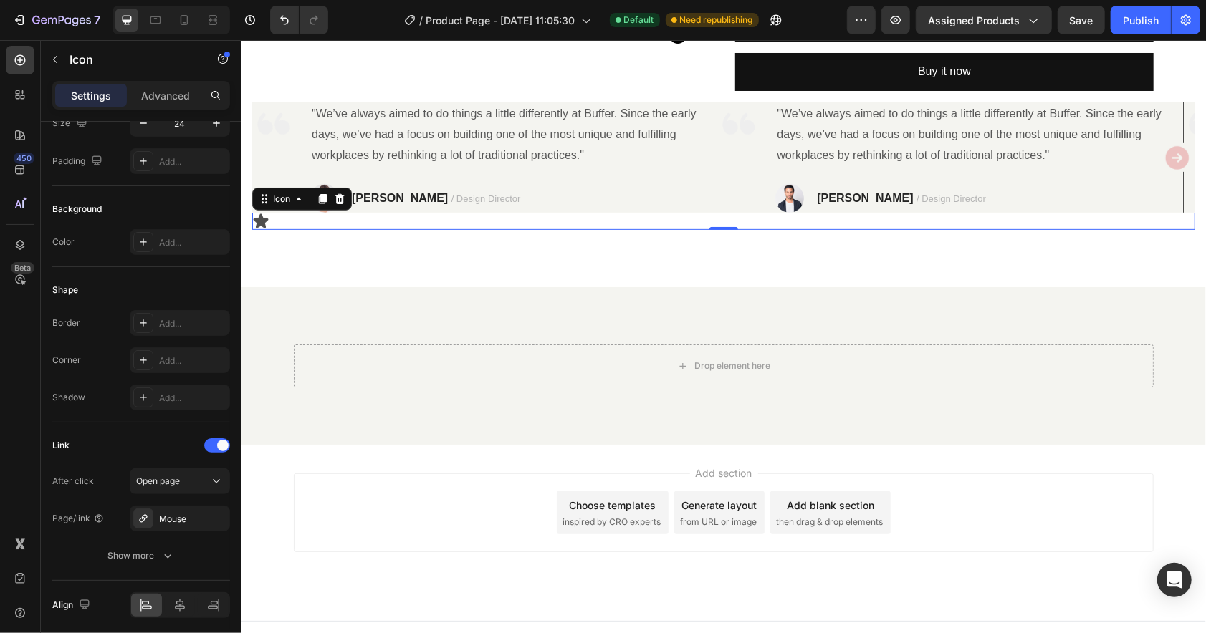
click at [24, 346] on div "450 Beta" at bounding box center [20, 288] width 29 height 484
click at [1085, 22] on span "Save" at bounding box center [1082, 20] width 24 height 12
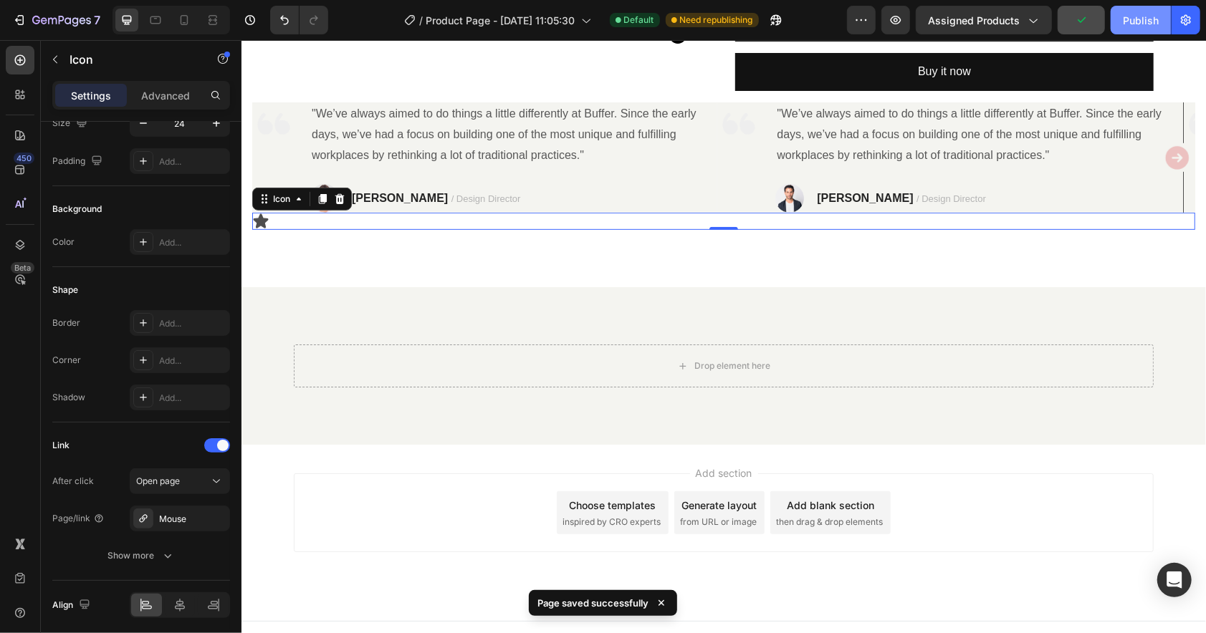
click at [1134, 19] on div "Publish" at bounding box center [1141, 20] width 36 height 15
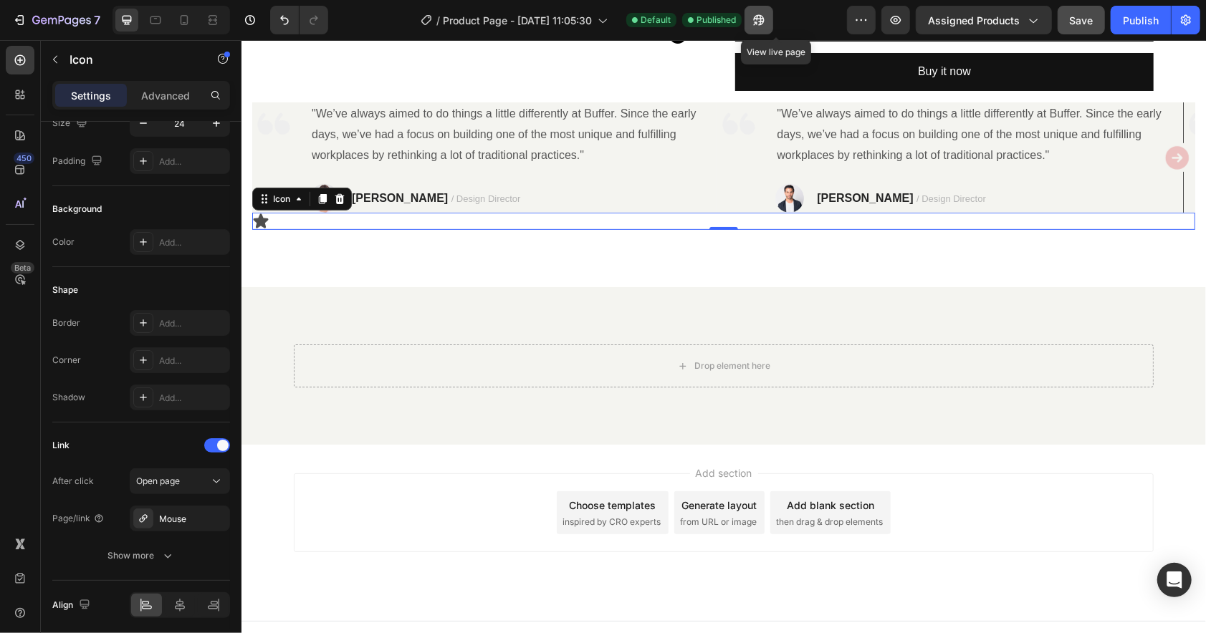
click at [757, 21] on icon "button" at bounding box center [756, 23] width 4 height 4
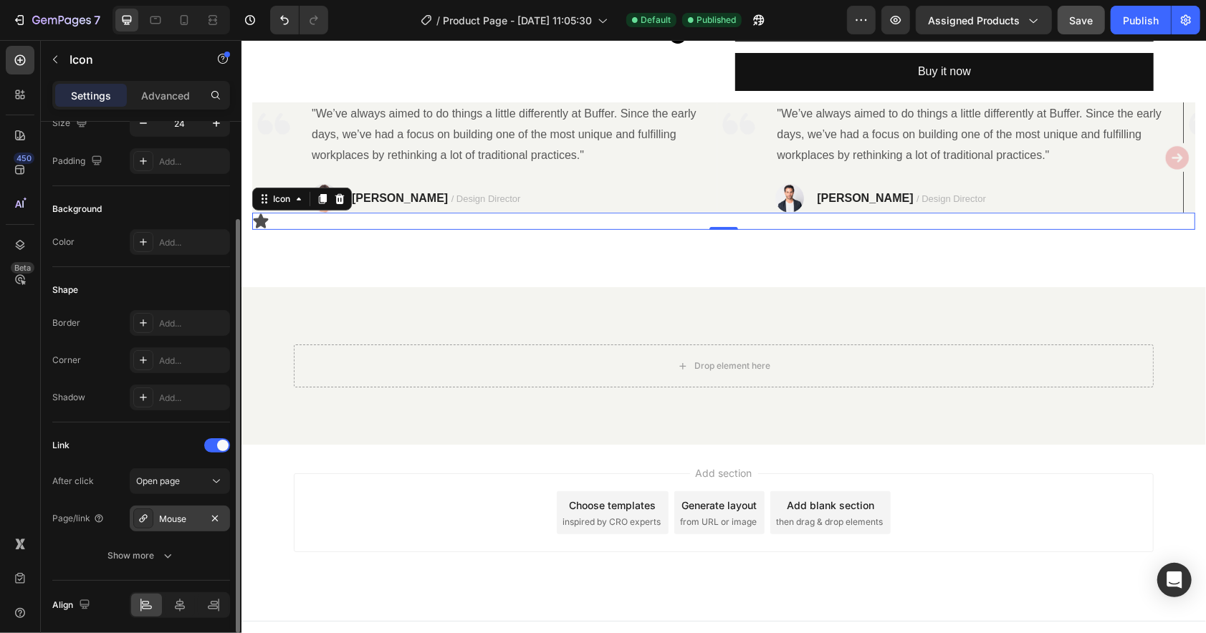
click at [187, 518] on div "Mouse" at bounding box center [180, 519] width 42 height 13
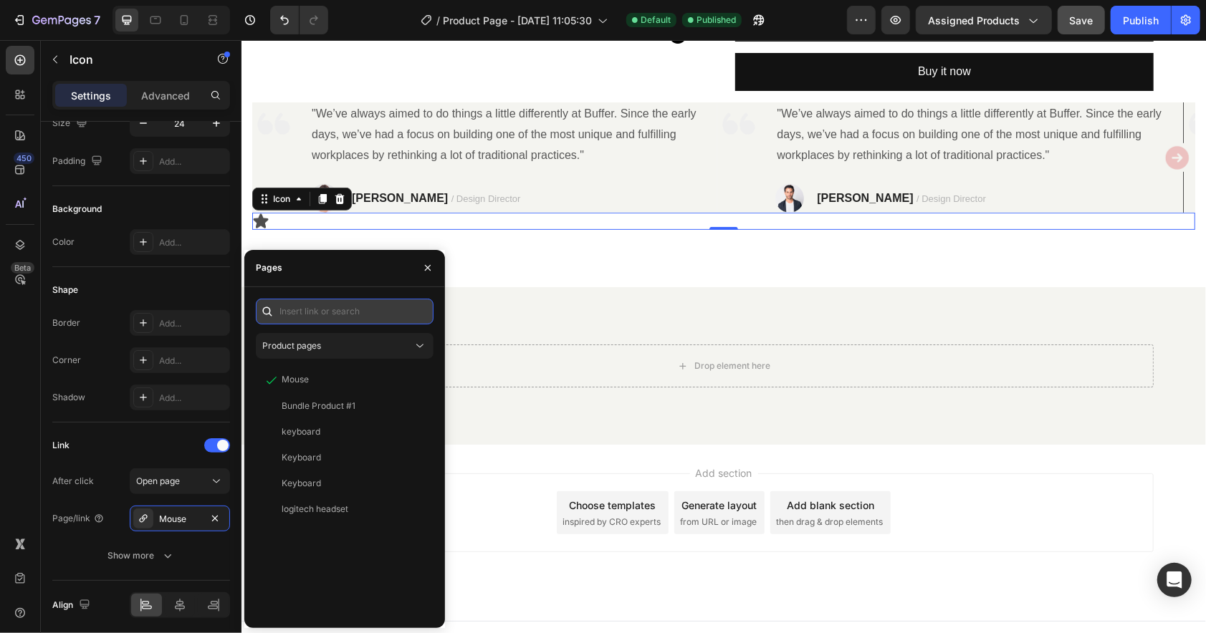
click at [348, 314] on input "text" at bounding box center [345, 312] width 178 height 26
paste input "https://gemcommerce-ethann-cs.myshopify.com/products/mouse"
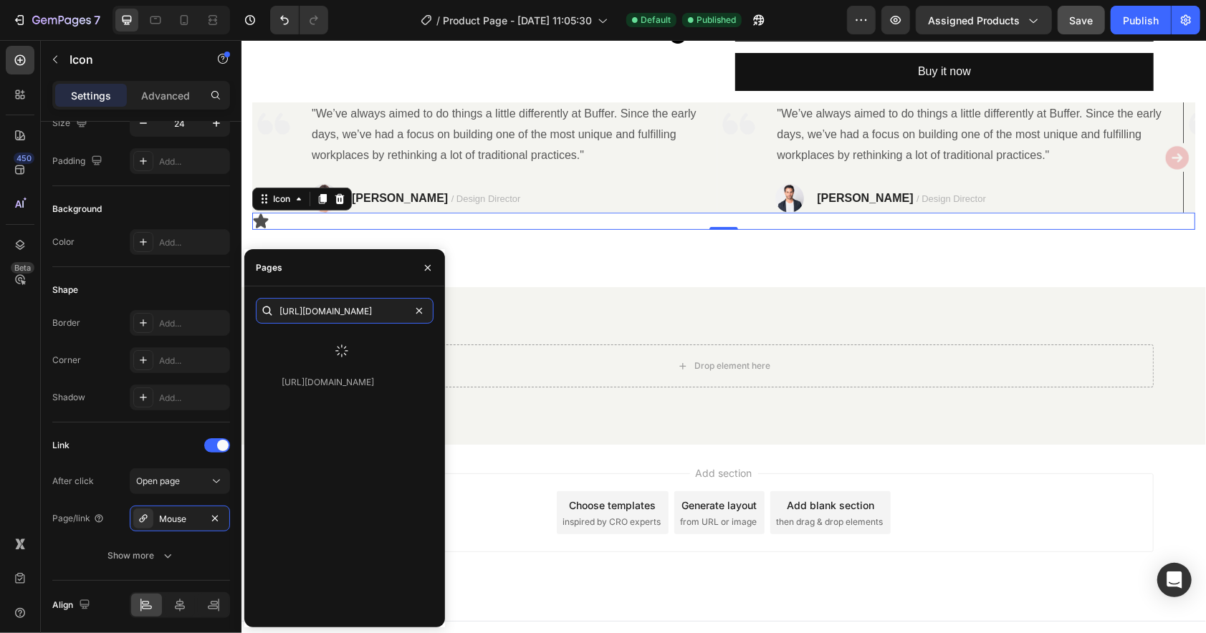
type input "https://gemcommerce-ethann-cs.myshopify.com/products/mouse"
click at [340, 347] on icon at bounding box center [341, 351] width 17 height 17
click at [339, 352] on div "https://gemcommerce-ethann-cs.myshopify.com/products/mouse" at bounding box center [328, 345] width 92 height 13
click at [316, 485] on div "https://gemcommerce-ethann-cs.myshopify.com/products/mouse View" at bounding box center [345, 474] width 178 height 284
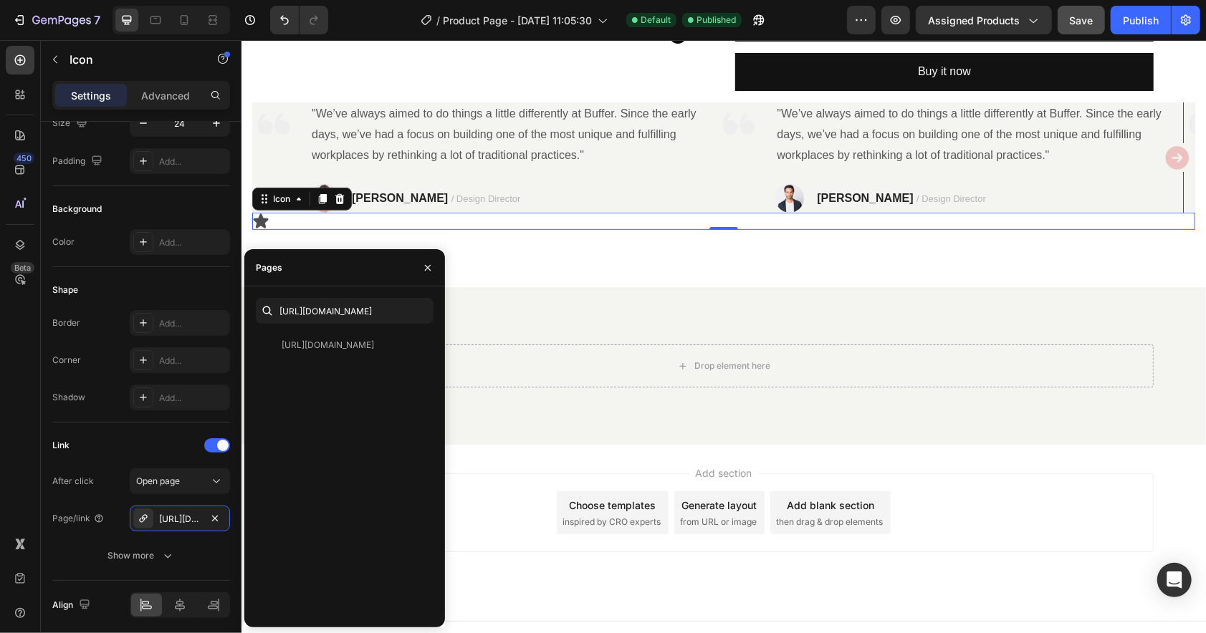
click at [19, 469] on div "450 Beta" at bounding box center [20, 288] width 29 height 484
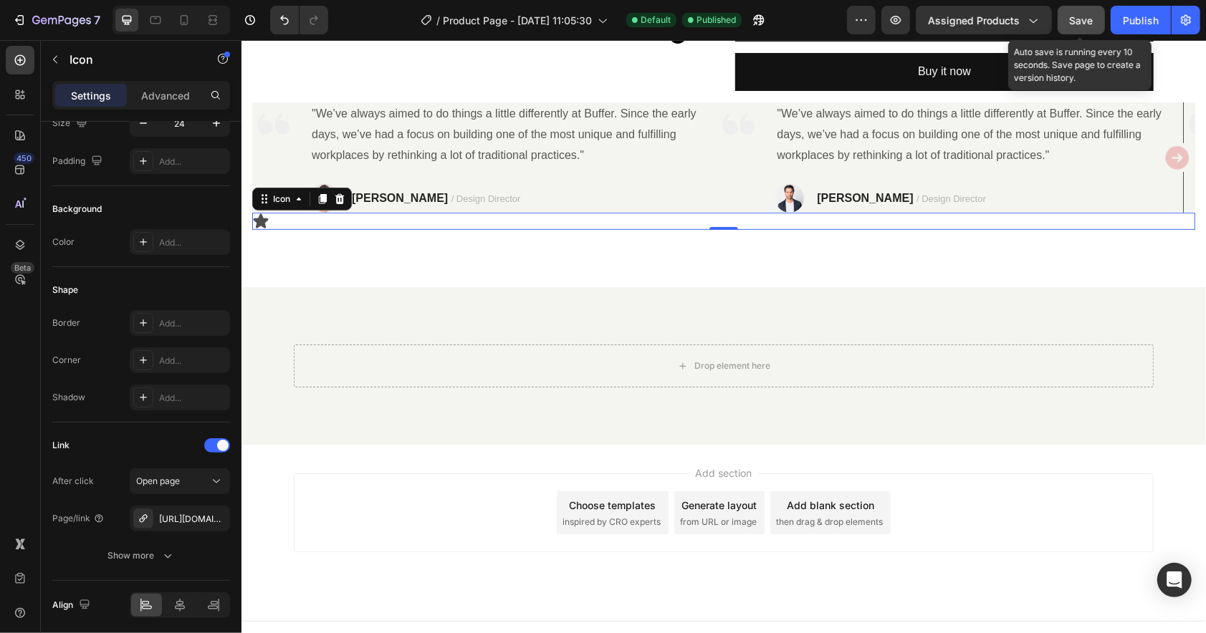
click at [1077, 23] on span "Save" at bounding box center [1082, 20] width 24 height 12
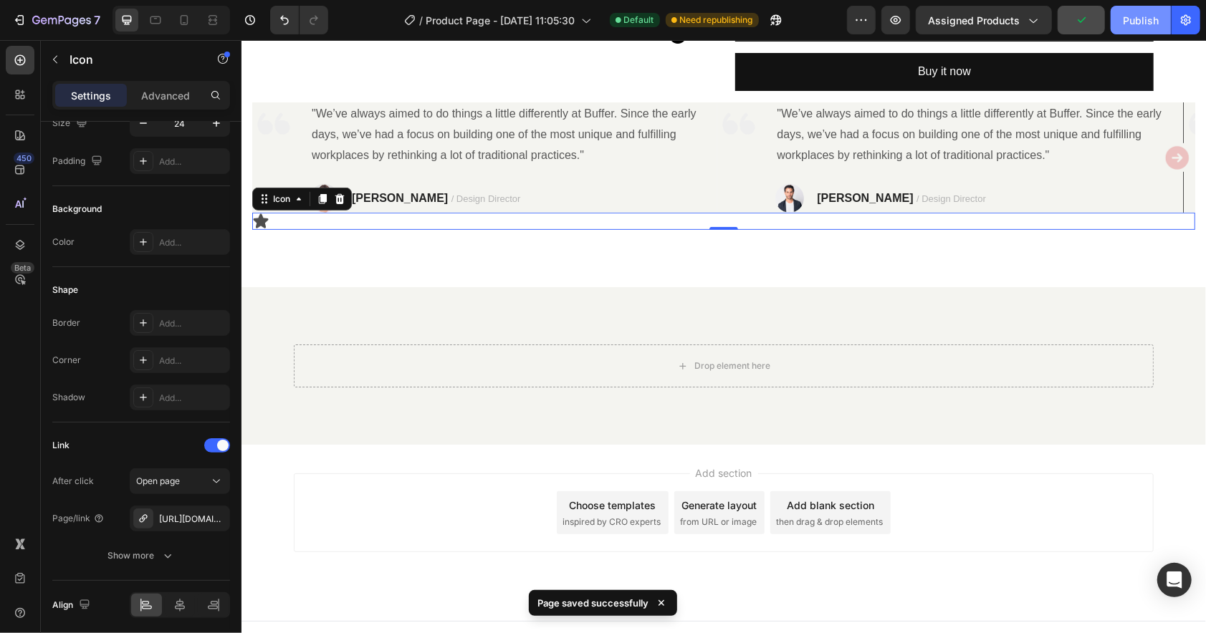
click at [1126, 26] on div "Publish" at bounding box center [1141, 20] width 36 height 15
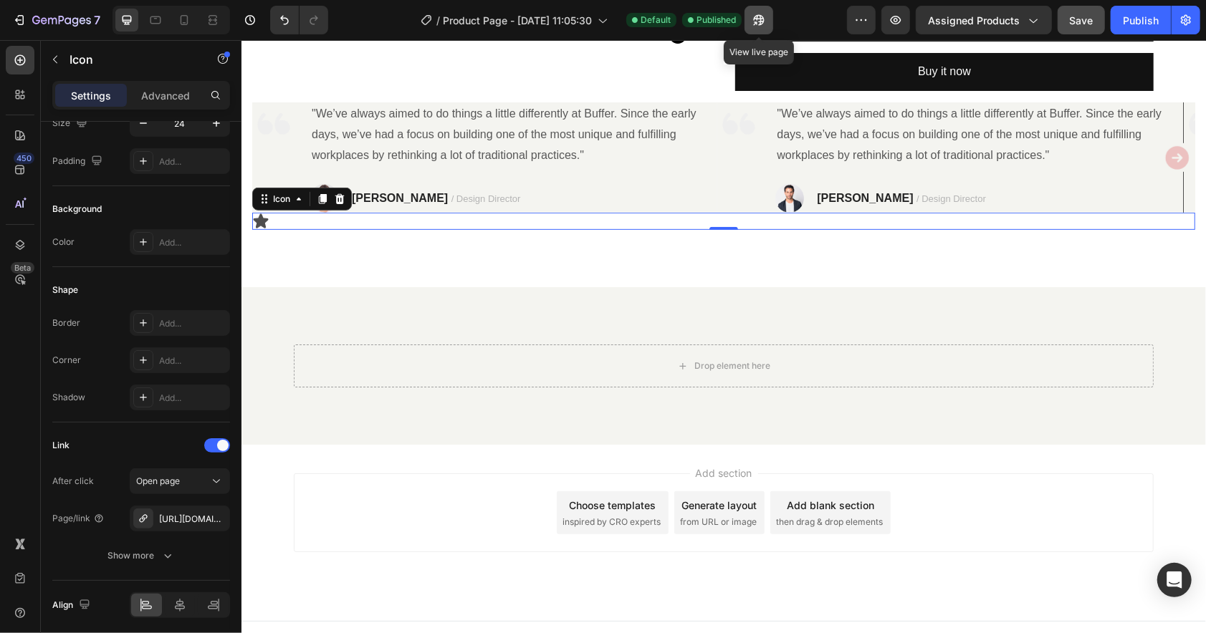
click at [765, 24] on icon "button" at bounding box center [759, 20] width 14 height 14
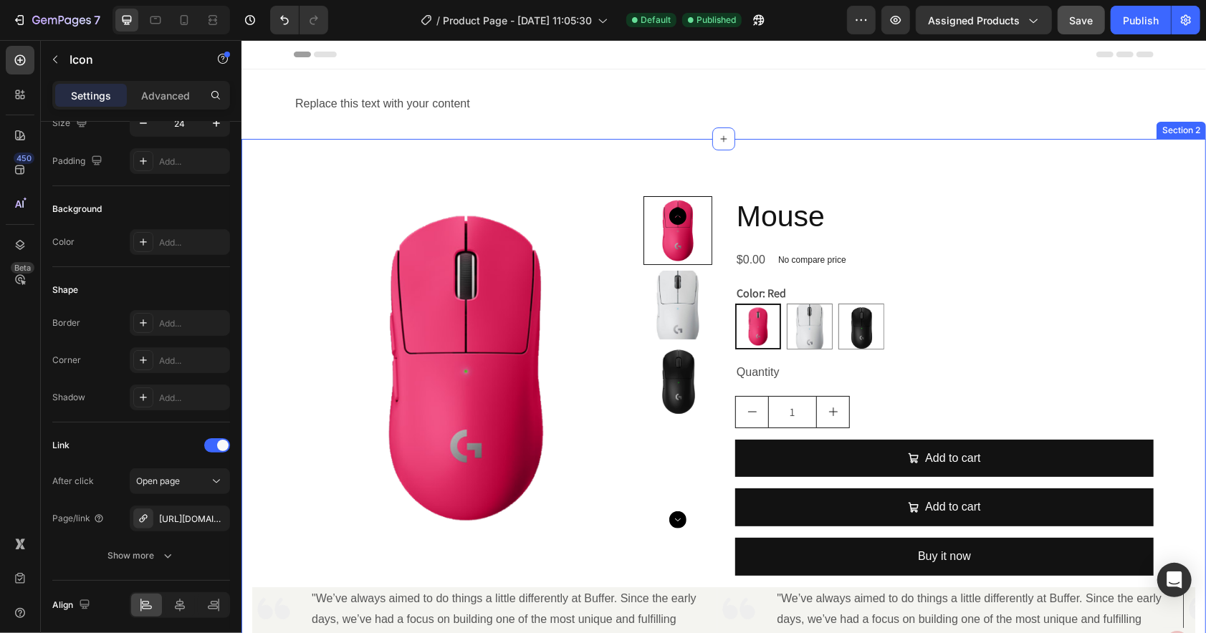
scroll to position [503, 0]
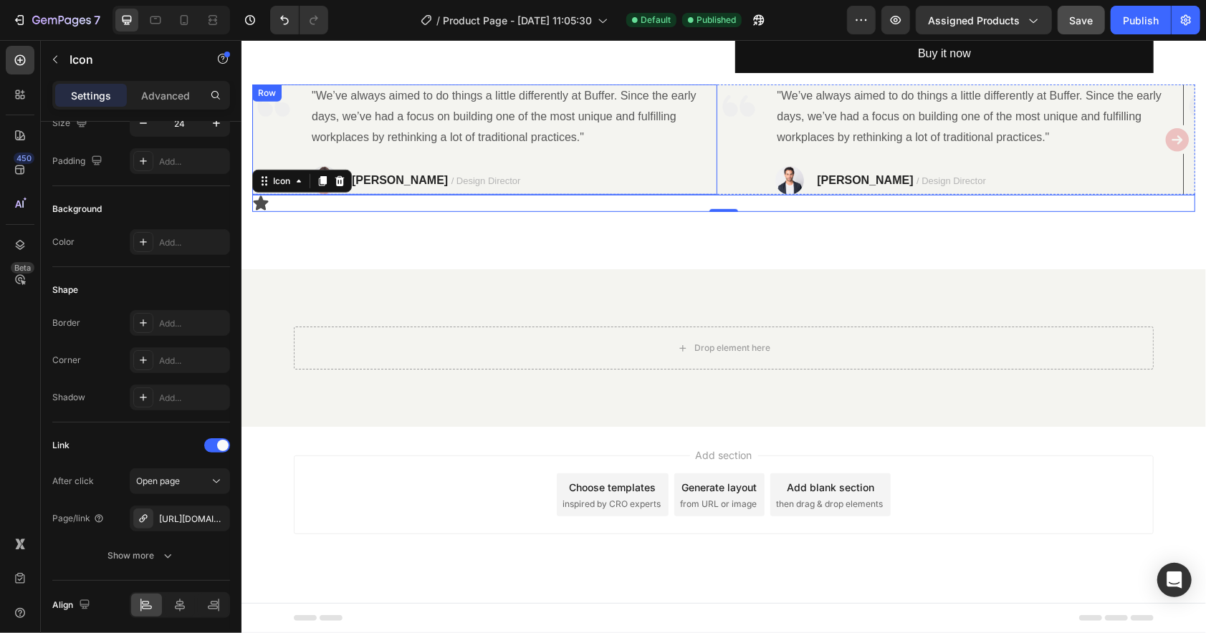
click at [271, 136] on div "Image" at bounding box center [272, 139] width 43 height 110
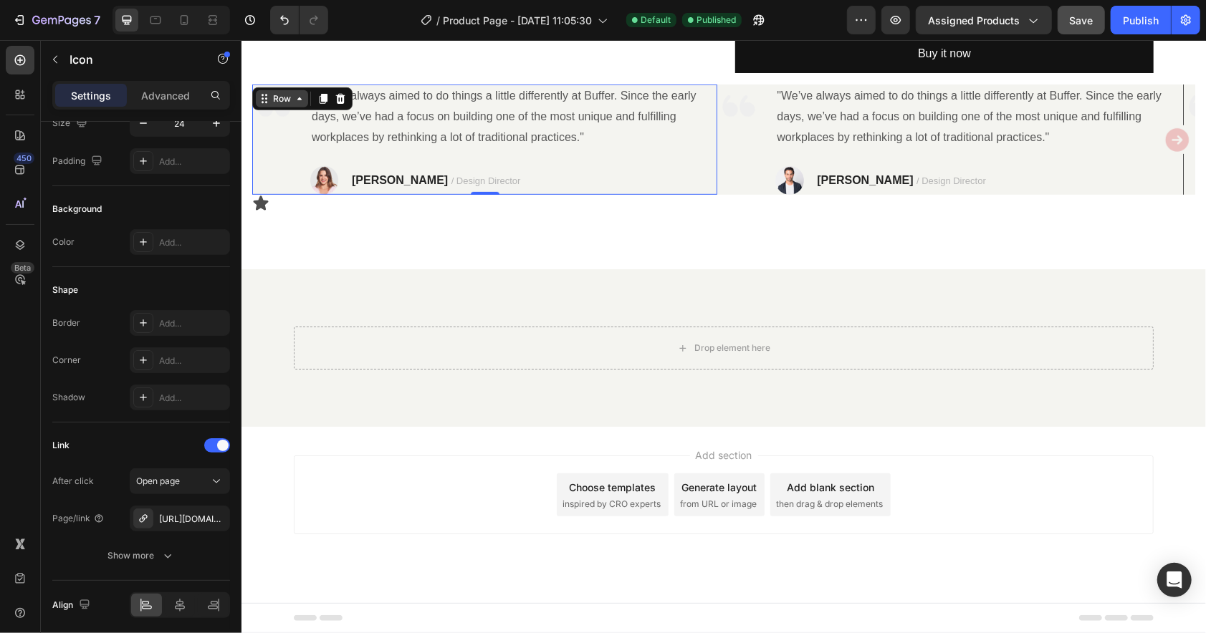
scroll to position [0, 0]
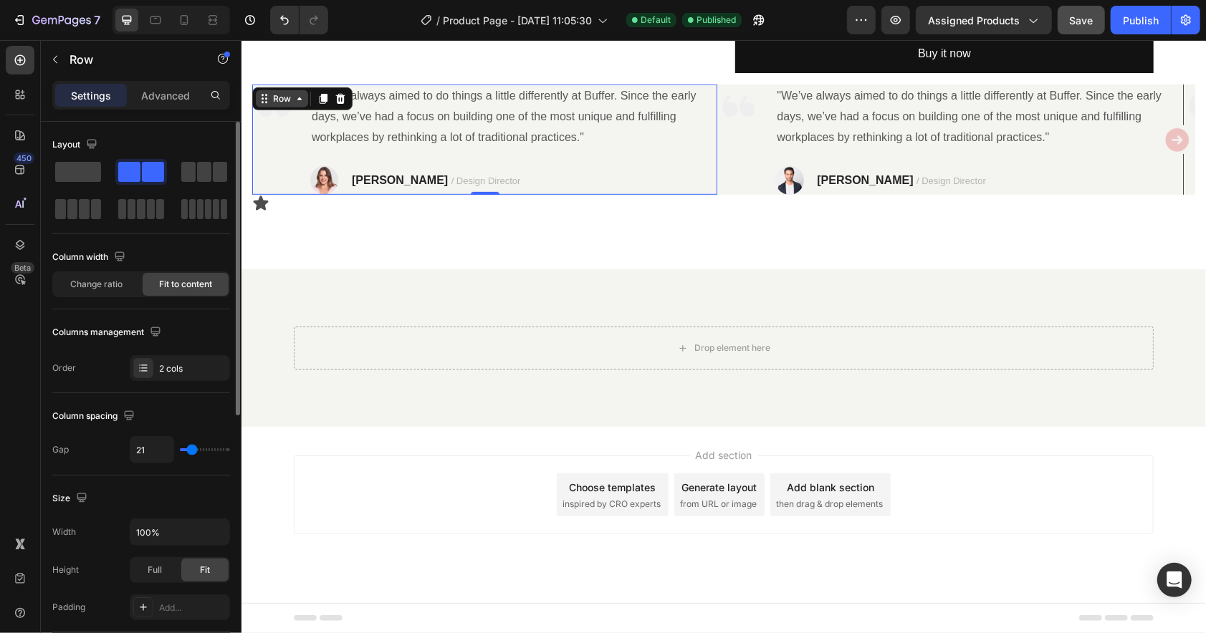
click at [275, 98] on div "Row" at bounding box center [281, 98] width 24 height 13
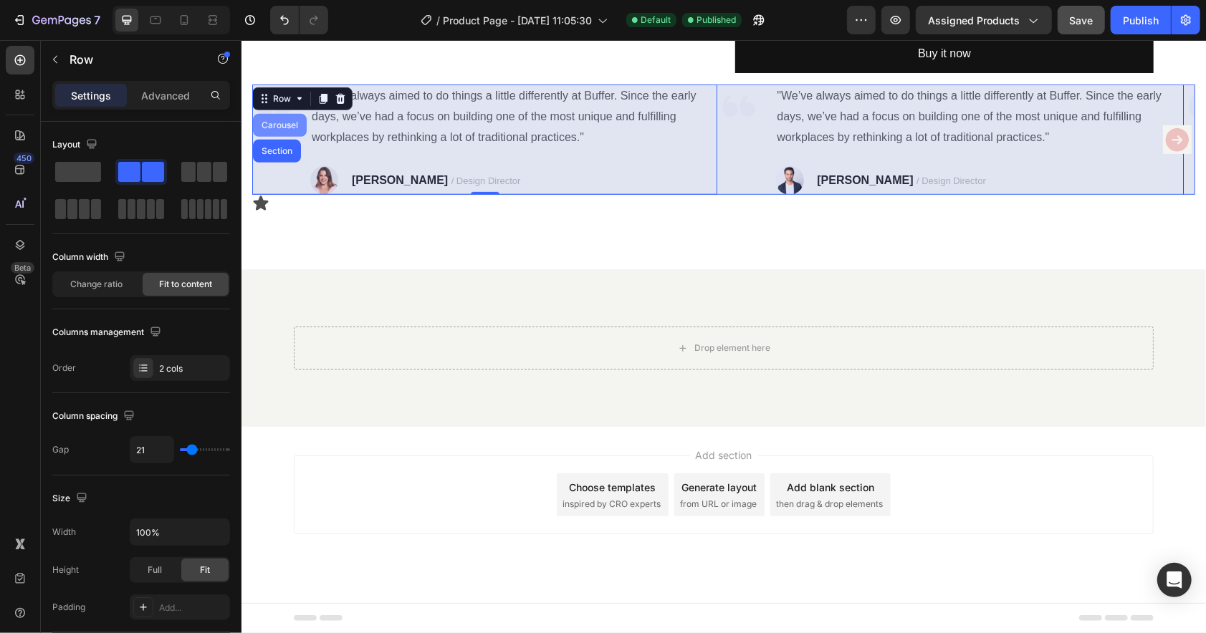
click at [277, 125] on div "Carousel" at bounding box center [279, 124] width 42 height 9
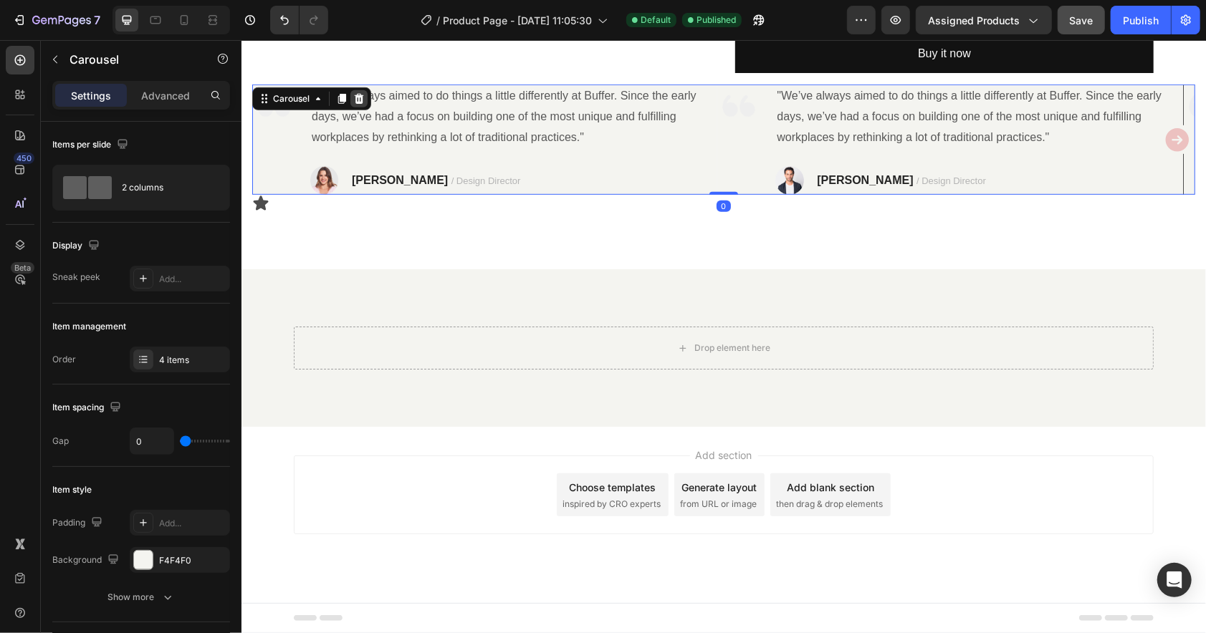
click at [354, 102] on icon at bounding box center [358, 97] width 11 height 11
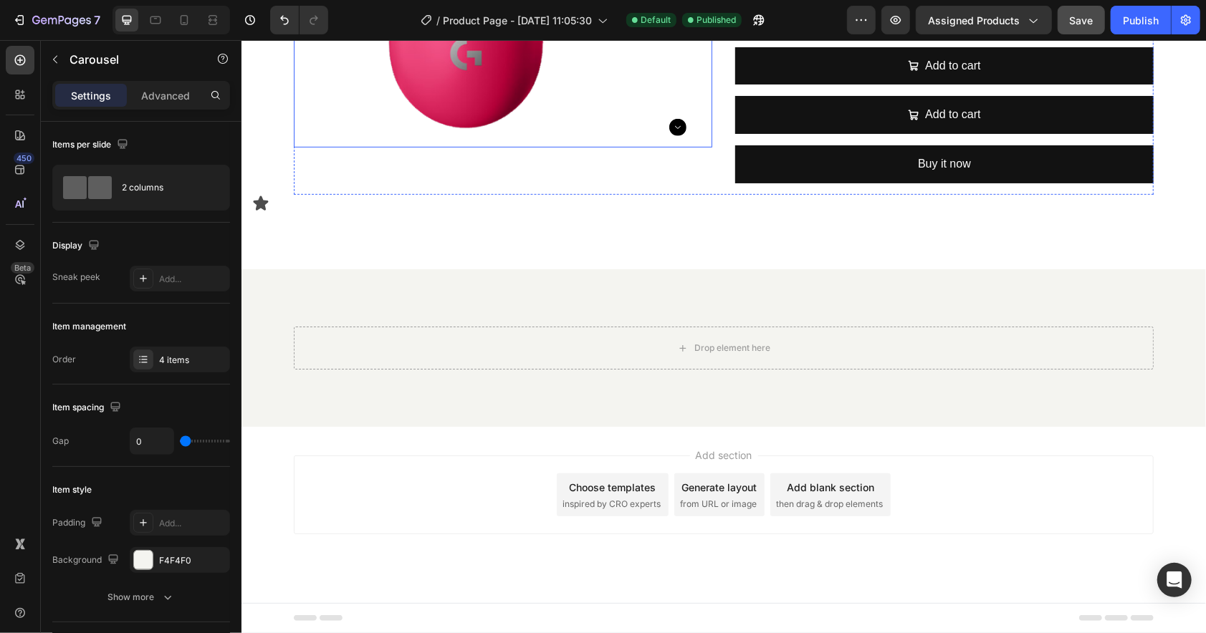
scroll to position [392, 0]
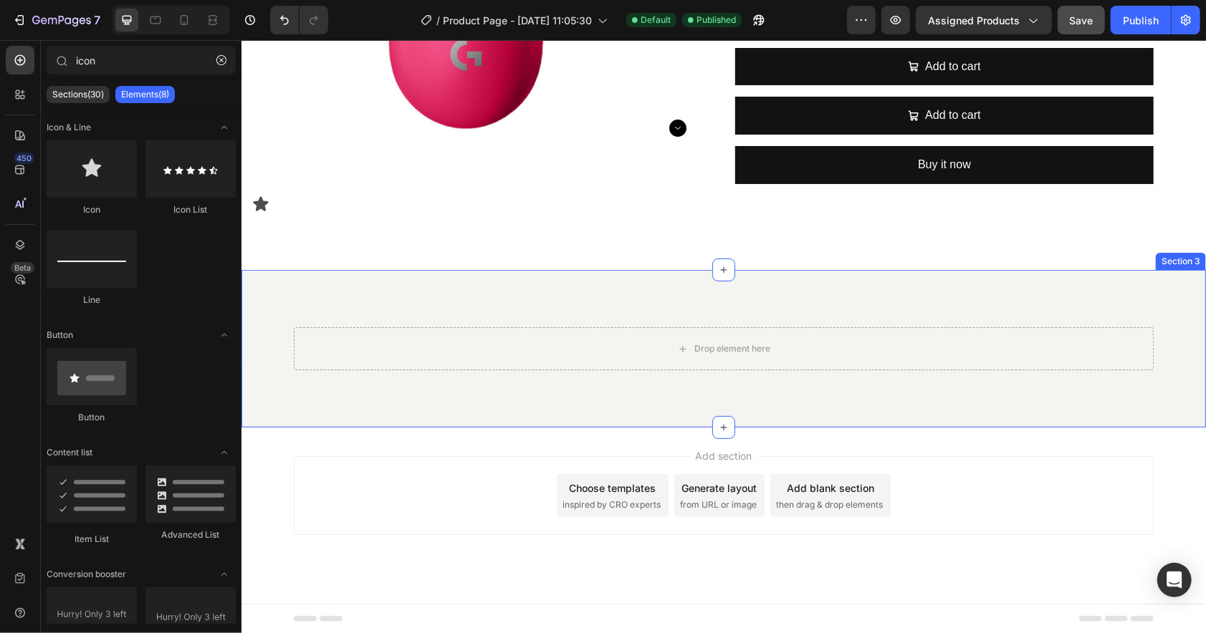
click at [420, 301] on div "Drop element here Row Section 3" at bounding box center [723, 348] width 964 height 158
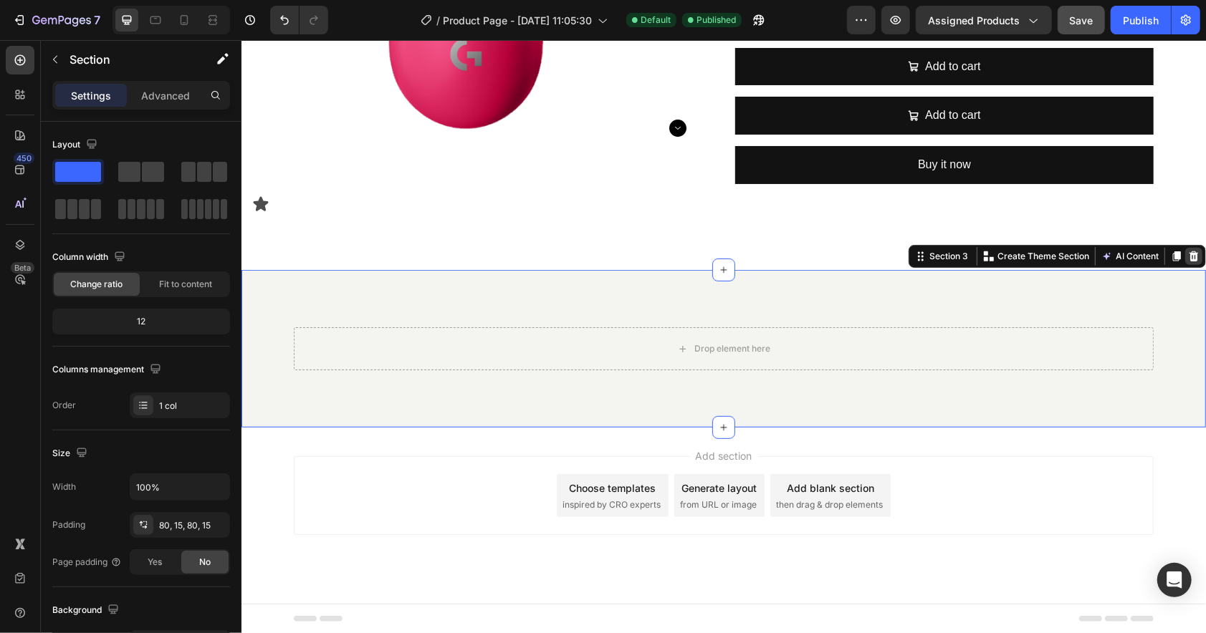
click at [1184, 262] on div at bounding box center [1192, 255] width 17 height 17
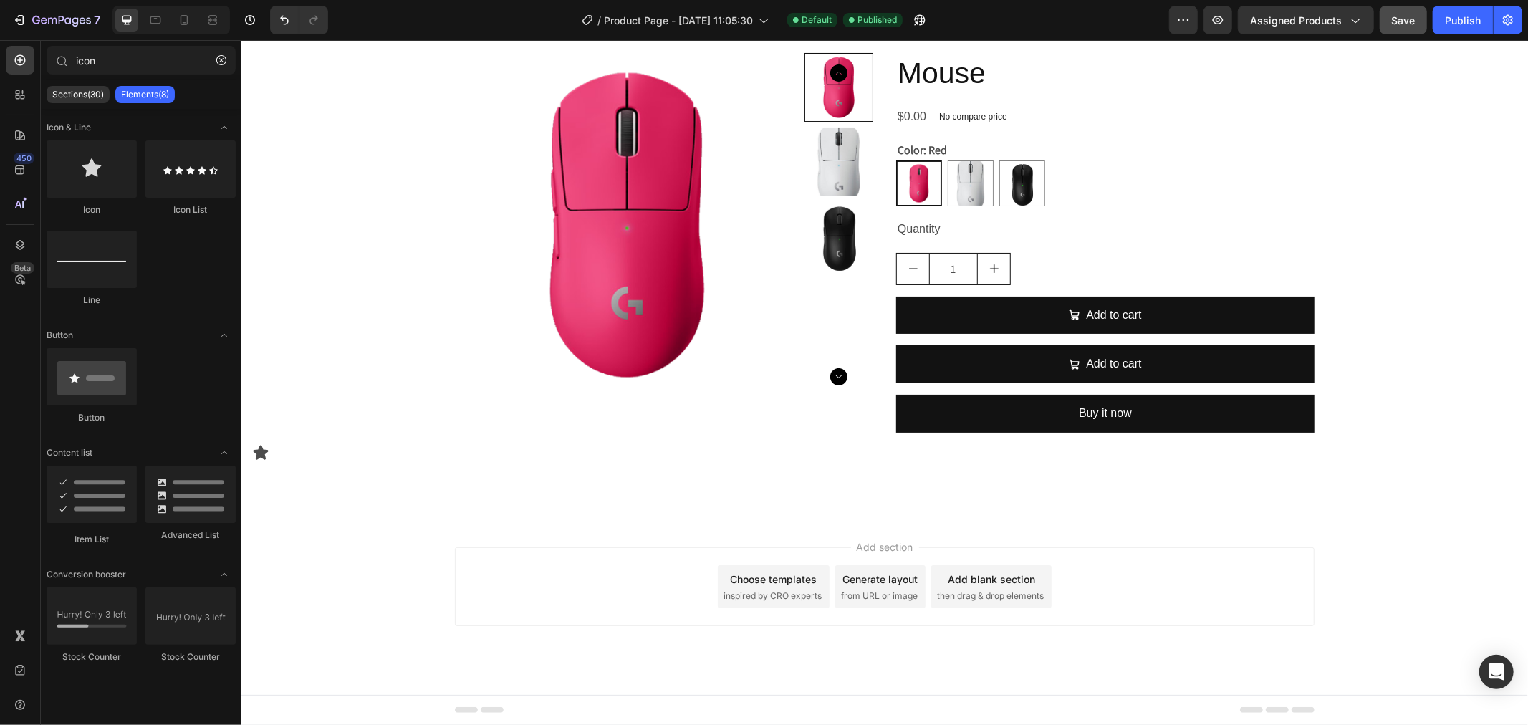
scroll to position [143, 0]
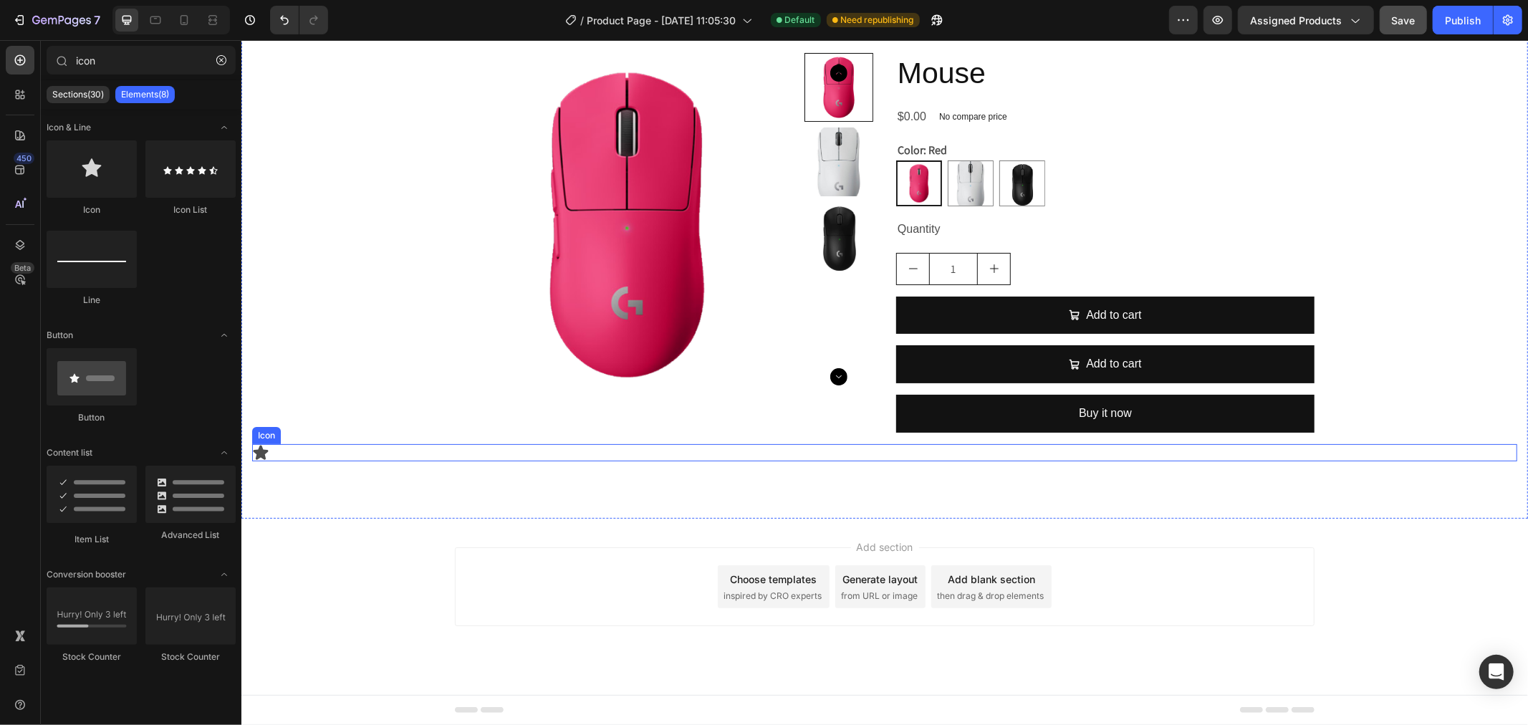
click at [260, 455] on icon at bounding box center [260, 452] width 15 height 14
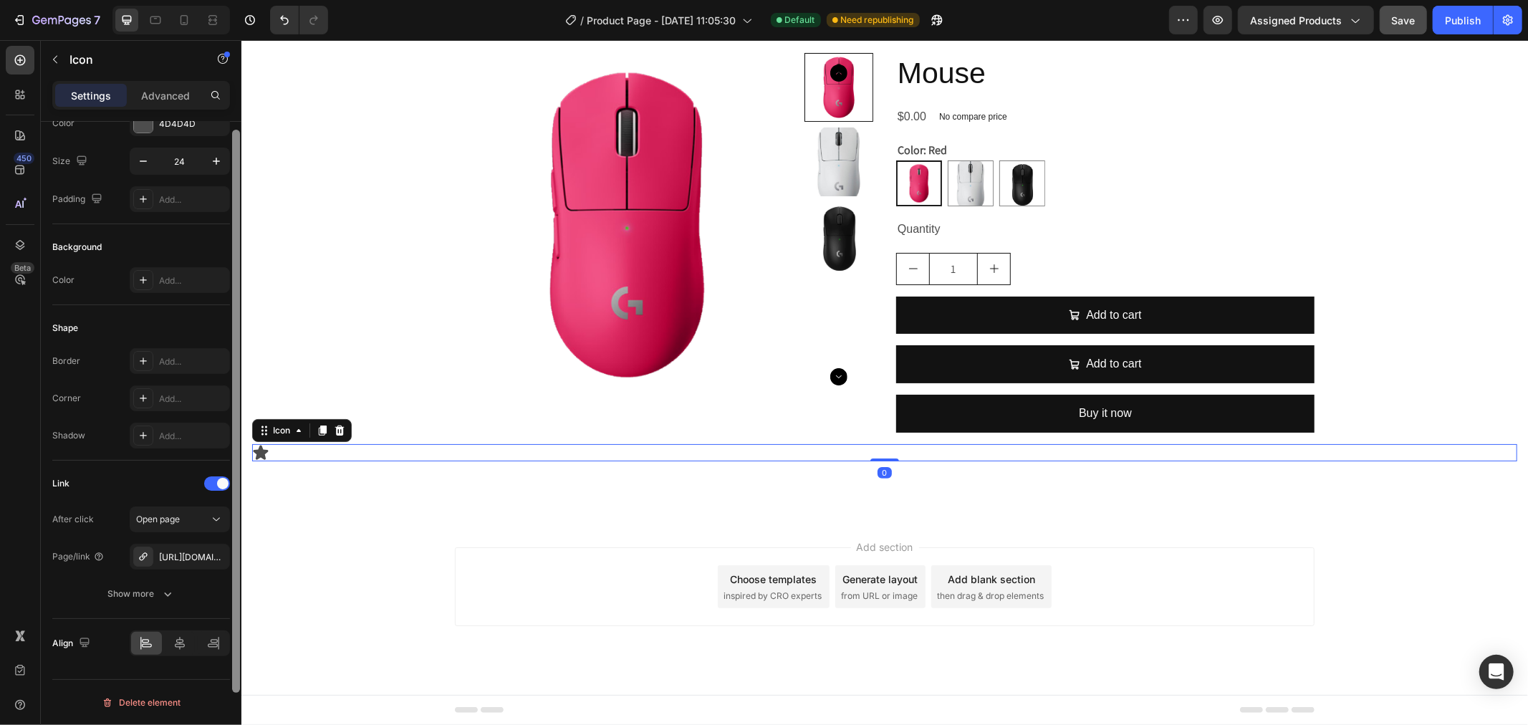
drag, startPoint x: 479, startPoint y: 279, endPoint x: 241, endPoint y: 362, distance: 252.4
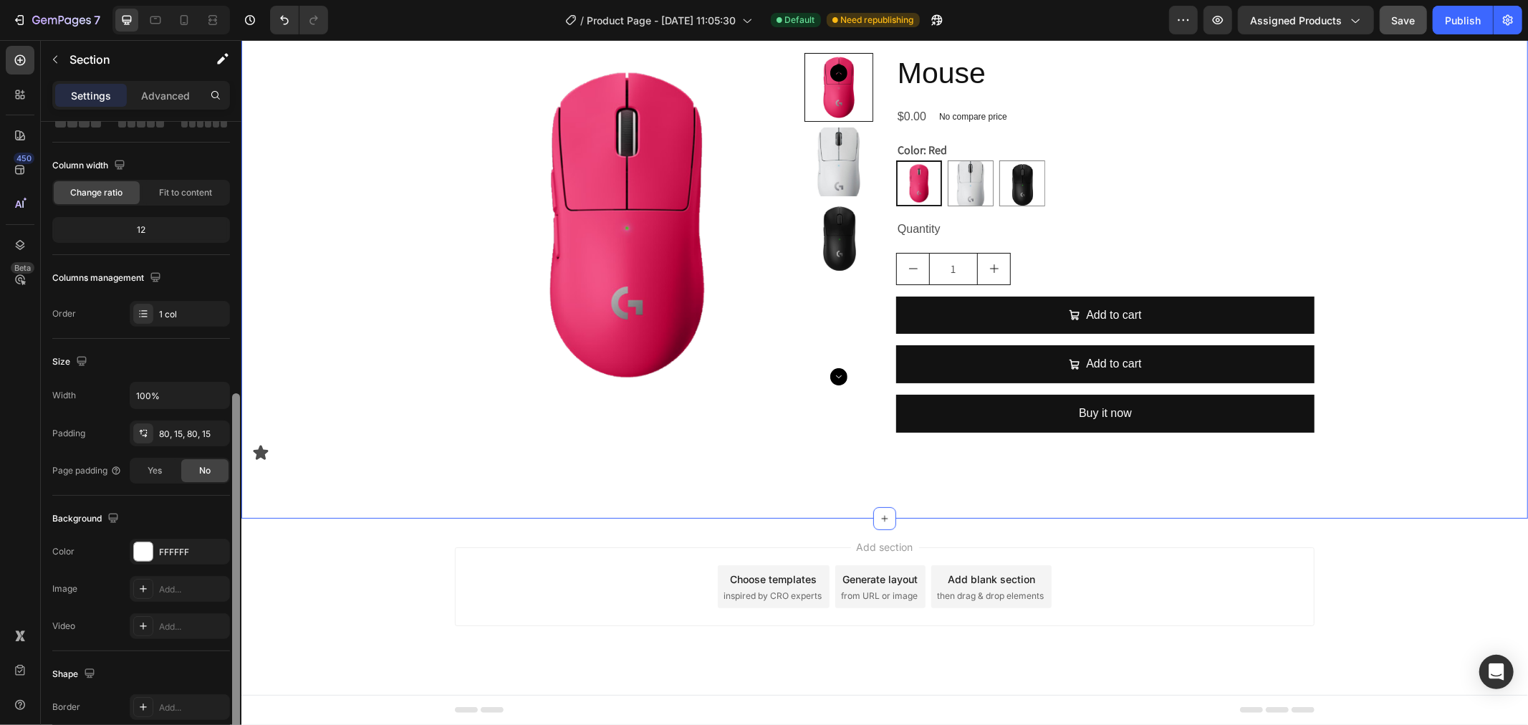
scroll to position [230, 0]
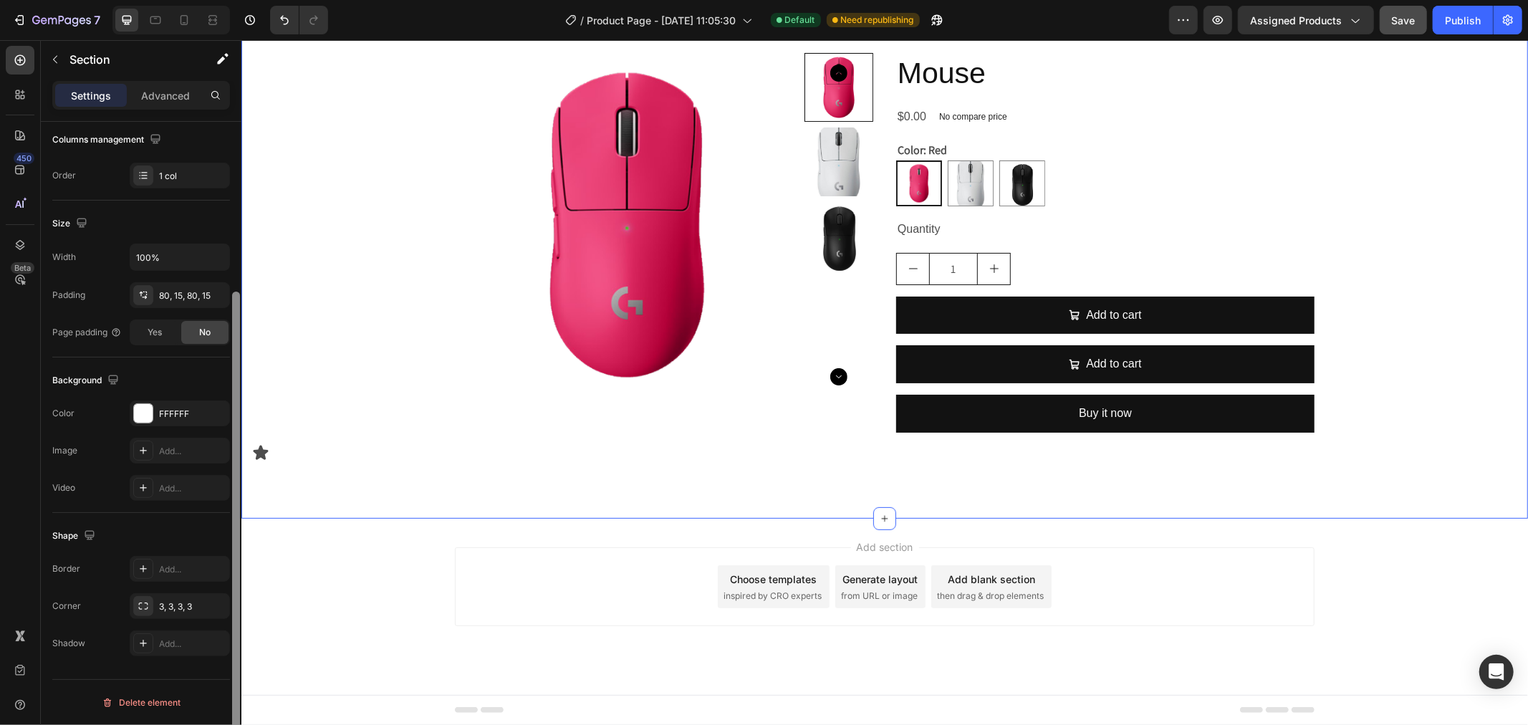
drag, startPoint x: 480, startPoint y: 524, endPoint x: 251, endPoint y: 507, distance: 229.2
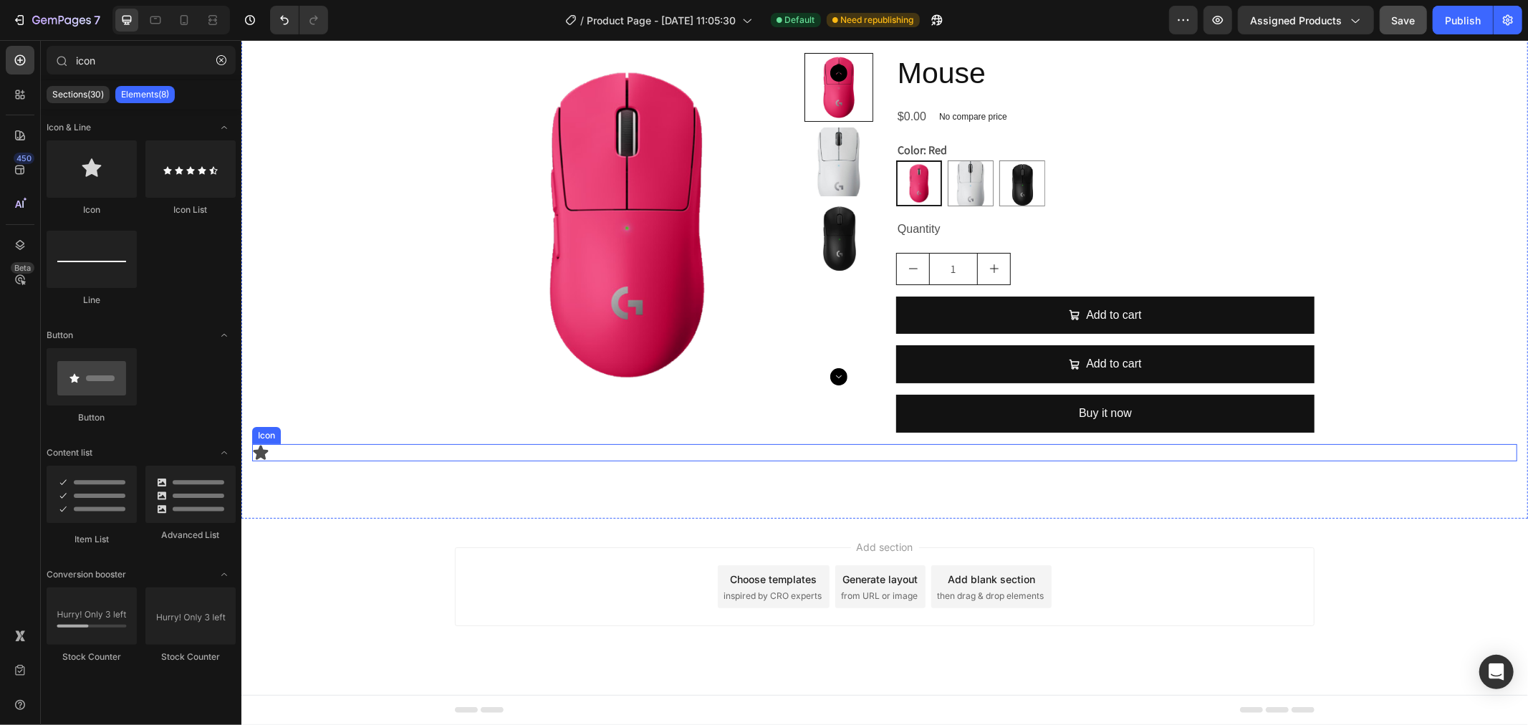
click at [260, 451] on icon at bounding box center [260, 452] width 15 height 14
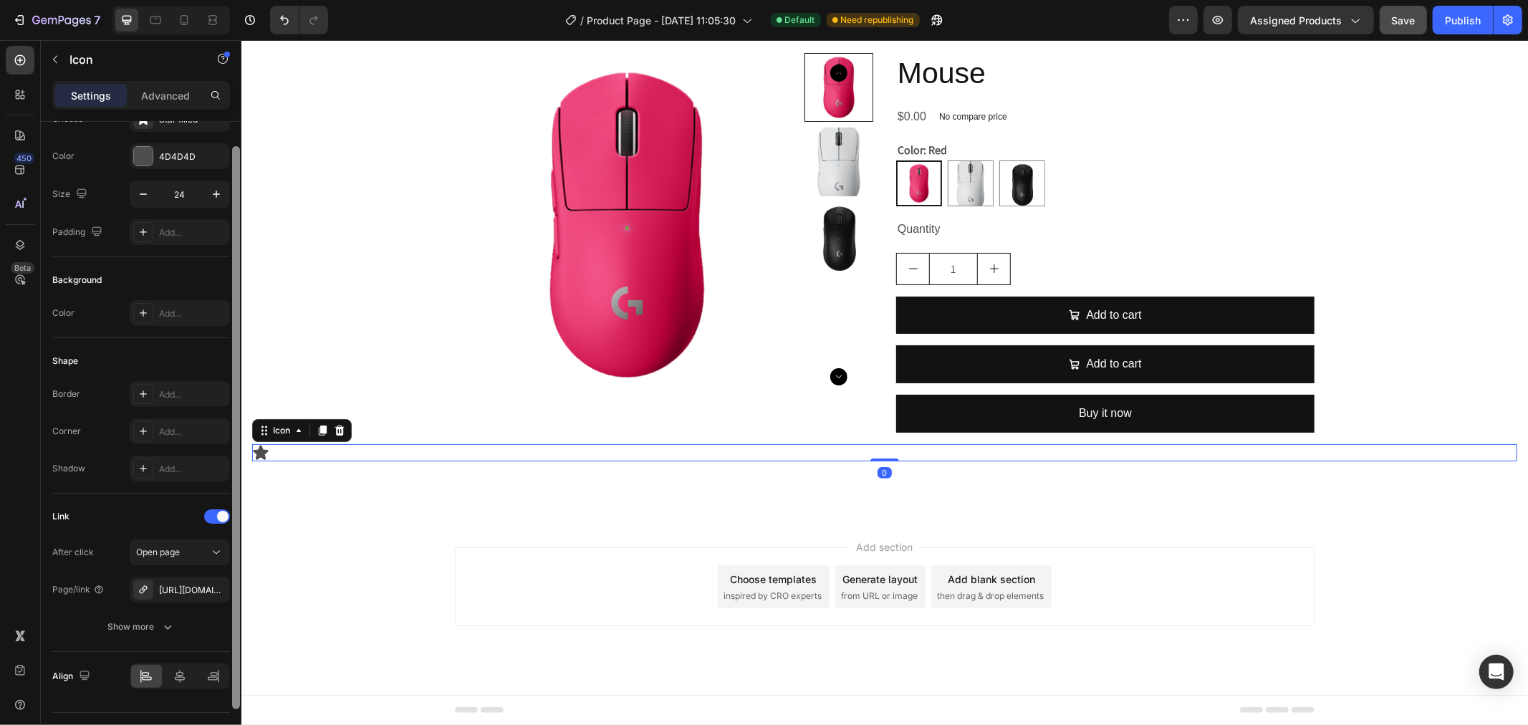
scroll to position [67, 0]
drag, startPoint x: 234, startPoint y: 467, endPoint x: 236, endPoint y: 527, distance: 59.5
click at [236, 527] on div at bounding box center [236, 419] width 8 height 563
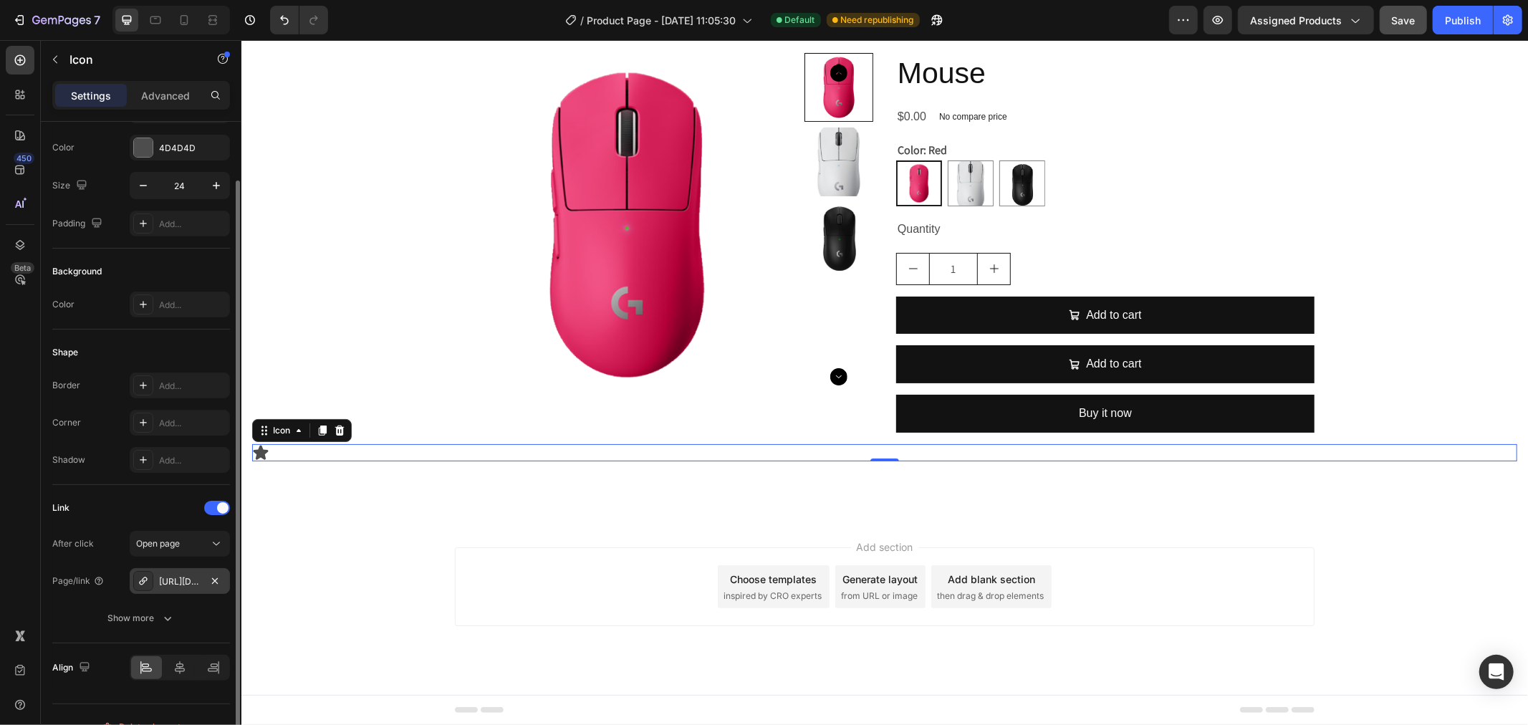
click at [178, 581] on div "https://gemcommerce-ethann-cs.myshopify.com/mouse" at bounding box center [180, 581] width 42 height 13
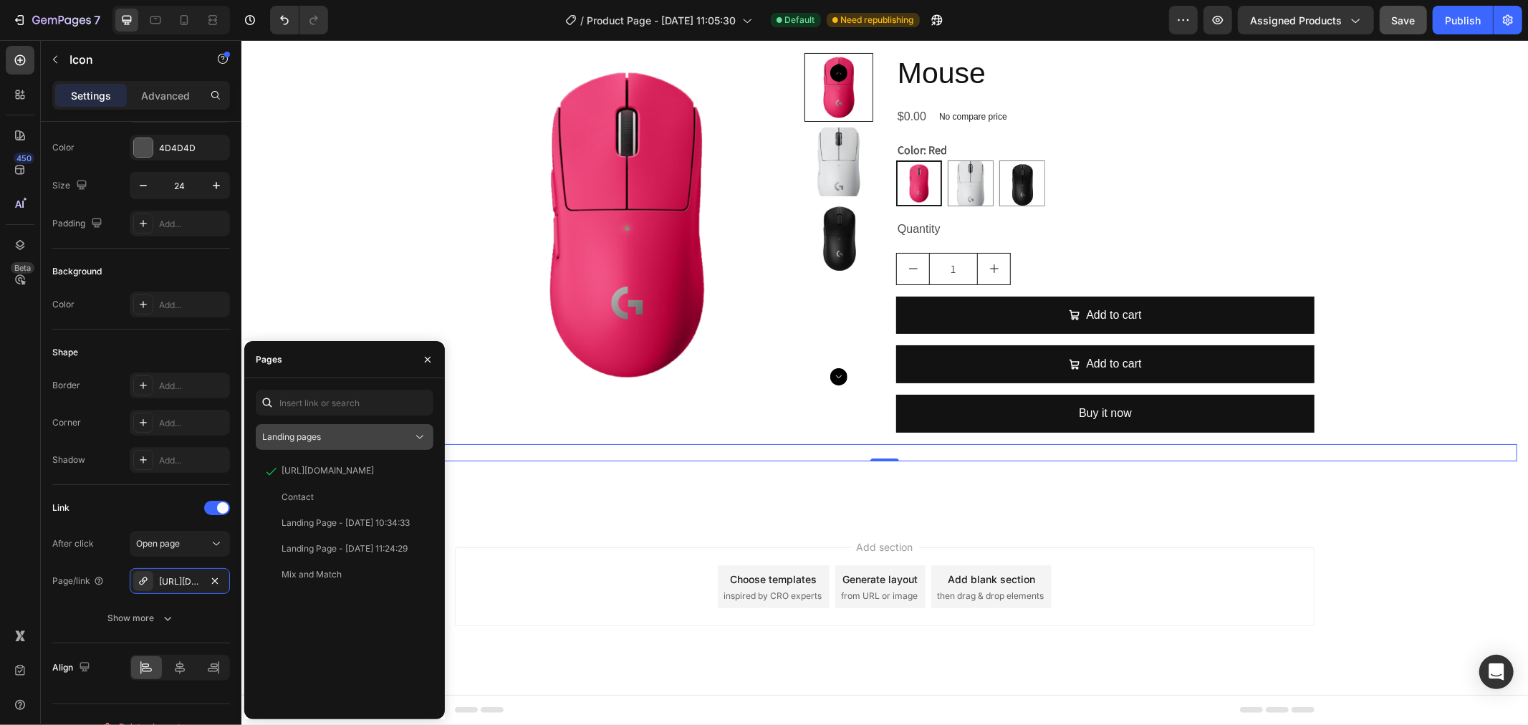
click at [312, 431] on span "Landing pages" at bounding box center [291, 437] width 59 height 13
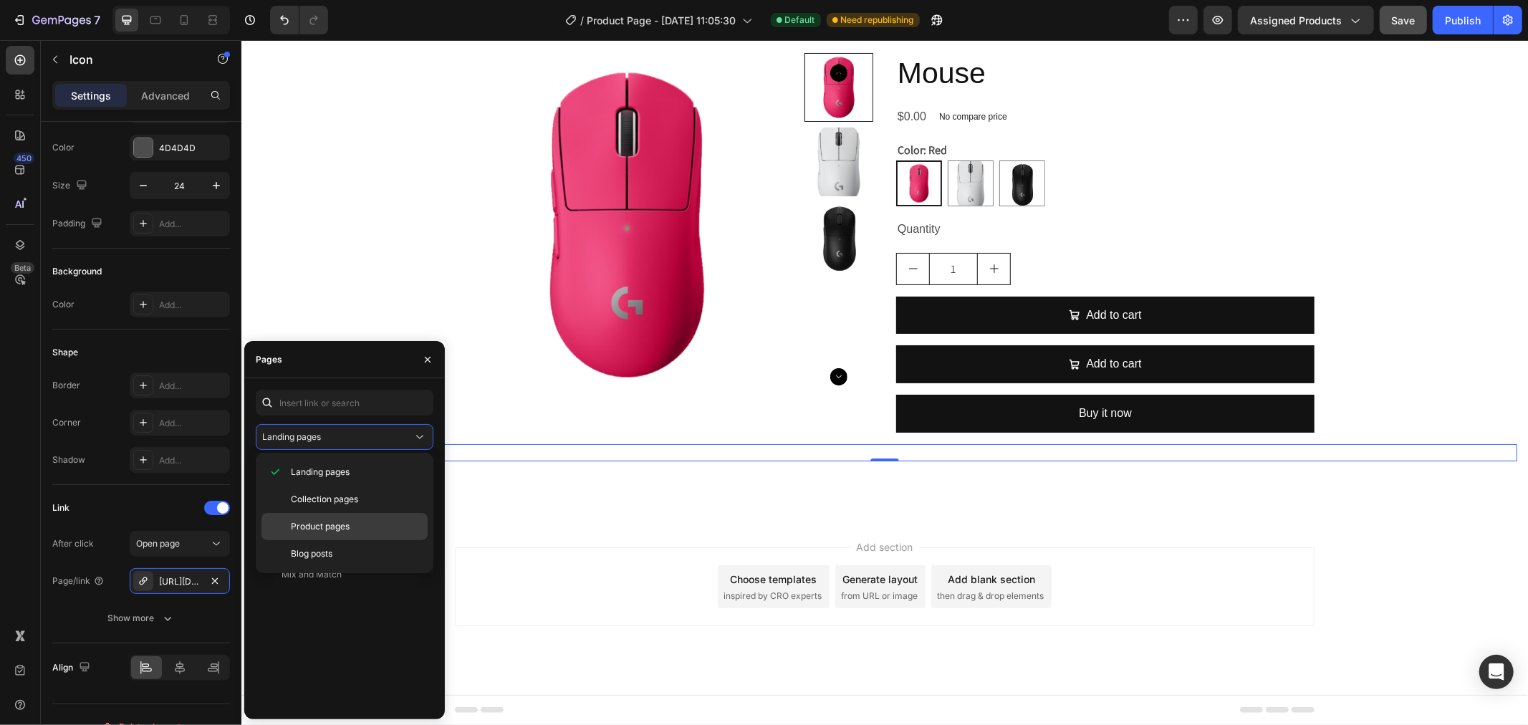
click at [328, 527] on span "Product pages" at bounding box center [320, 526] width 59 height 13
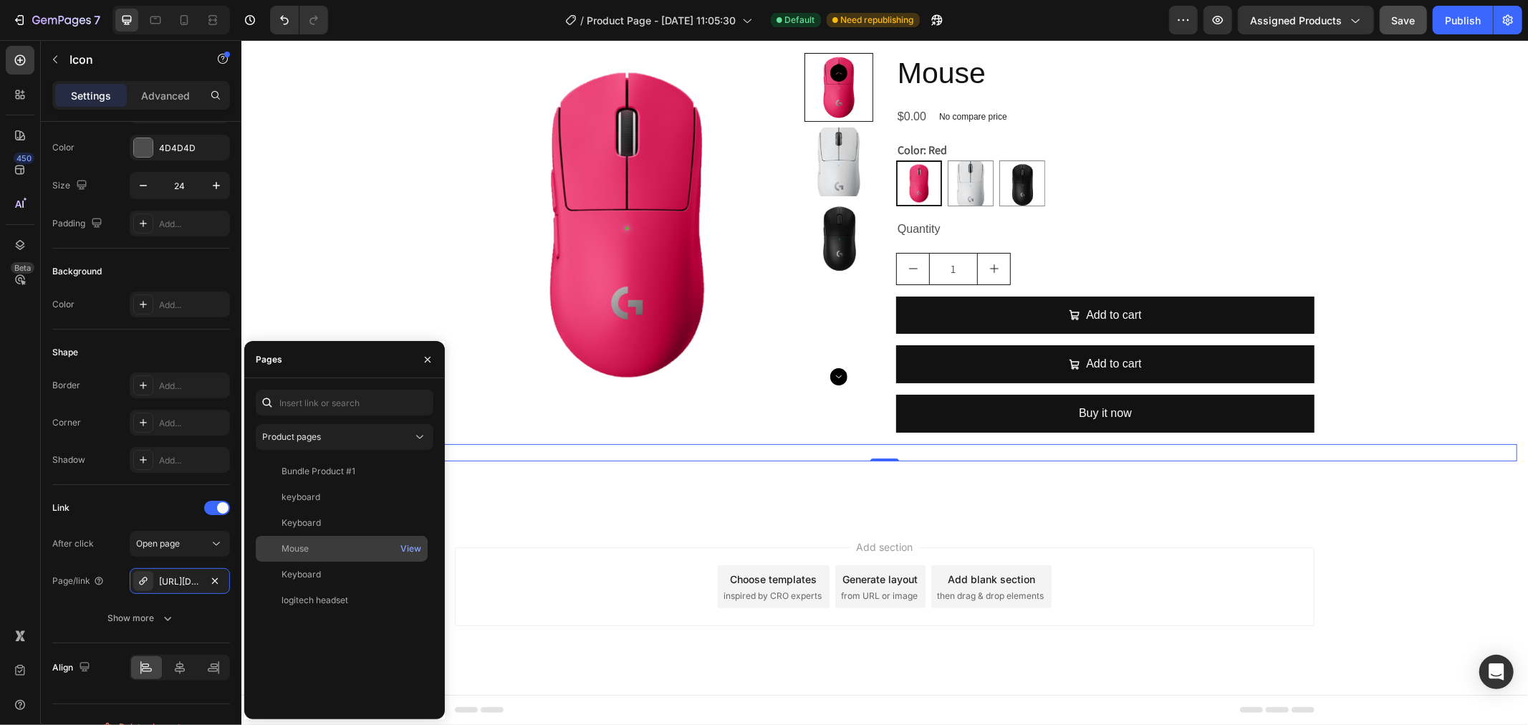
click at [304, 550] on div "Mouse" at bounding box center [295, 548] width 27 height 13
click at [418, 547] on div "View" at bounding box center [411, 548] width 21 height 13
click at [13, 497] on div "450 Beta" at bounding box center [20, 334] width 29 height 576
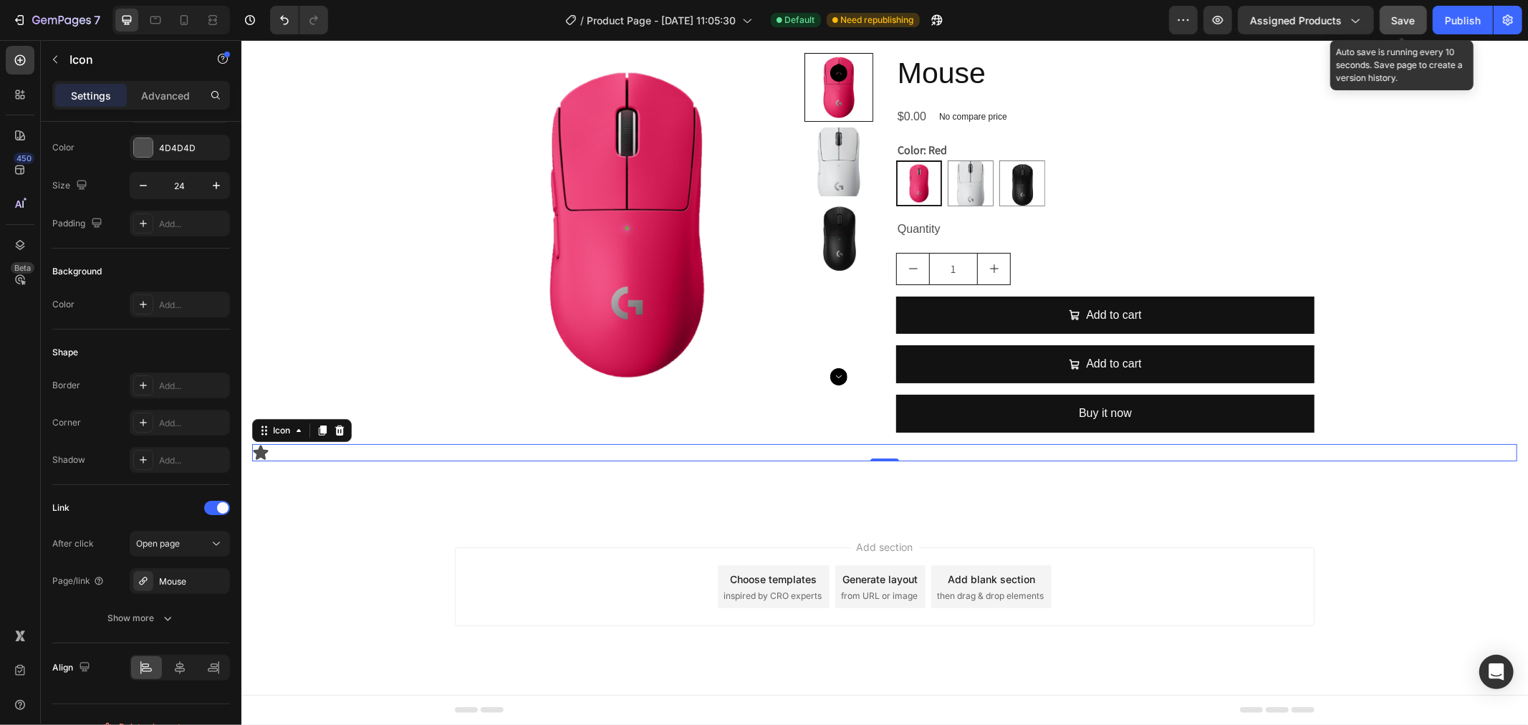
click at [1205, 21] on button "Save" at bounding box center [1403, 20] width 47 height 29
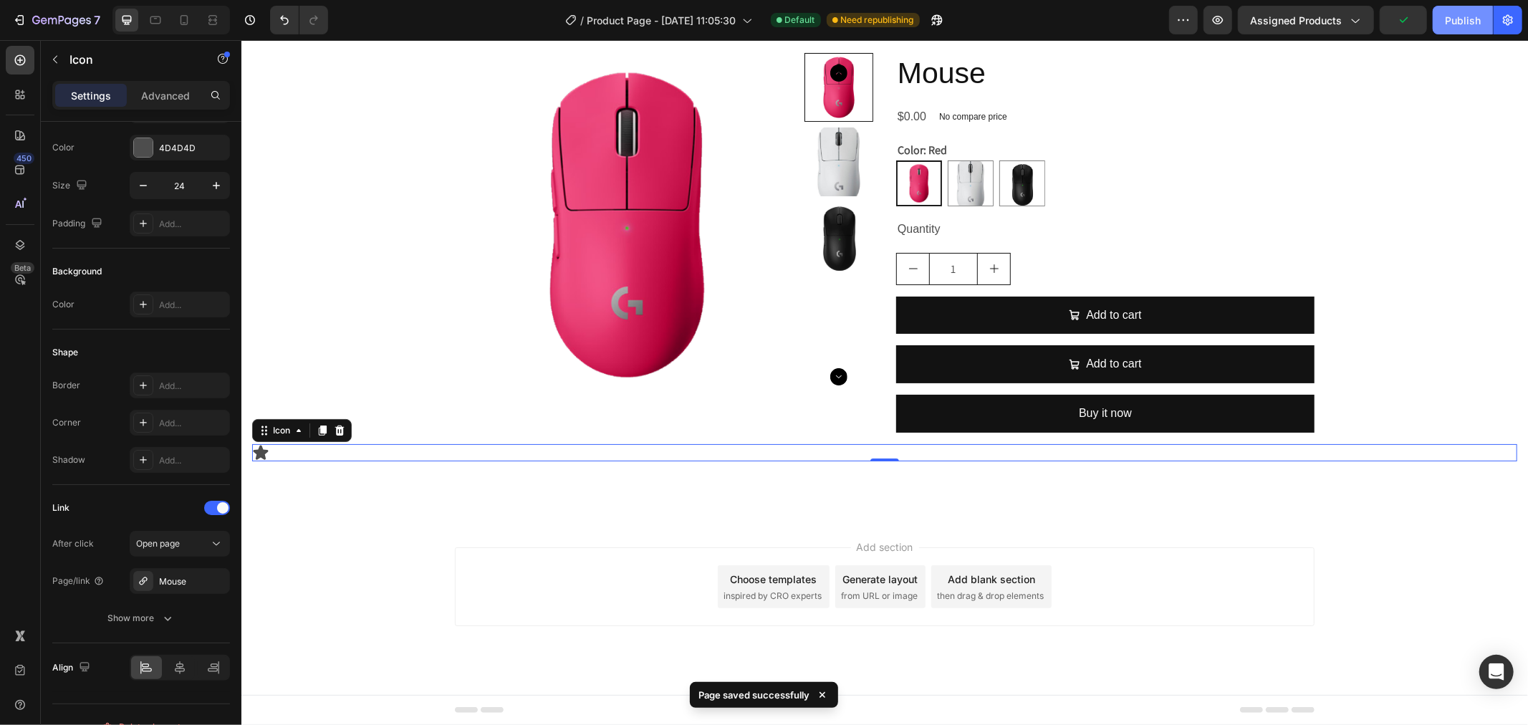
click at [1205, 21] on div "Publish" at bounding box center [1463, 20] width 36 height 15
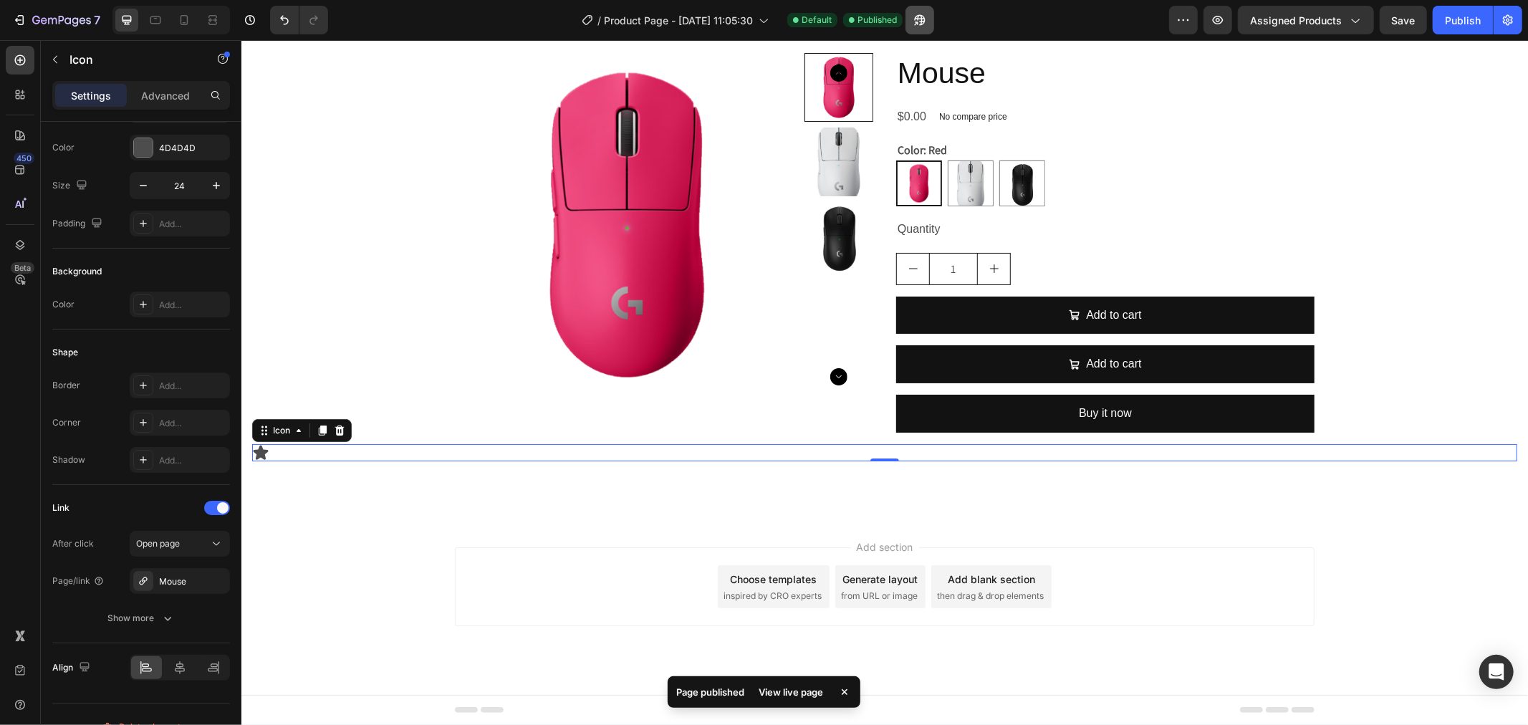
click at [939, 20] on div "/ Product Page - Jul 16, 11:05:30 Default Published" at bounding box center [755, 20] width 830 height 29
click at [926, 24] on icon "button" at bounding box center [920, 20] width 14 height 14
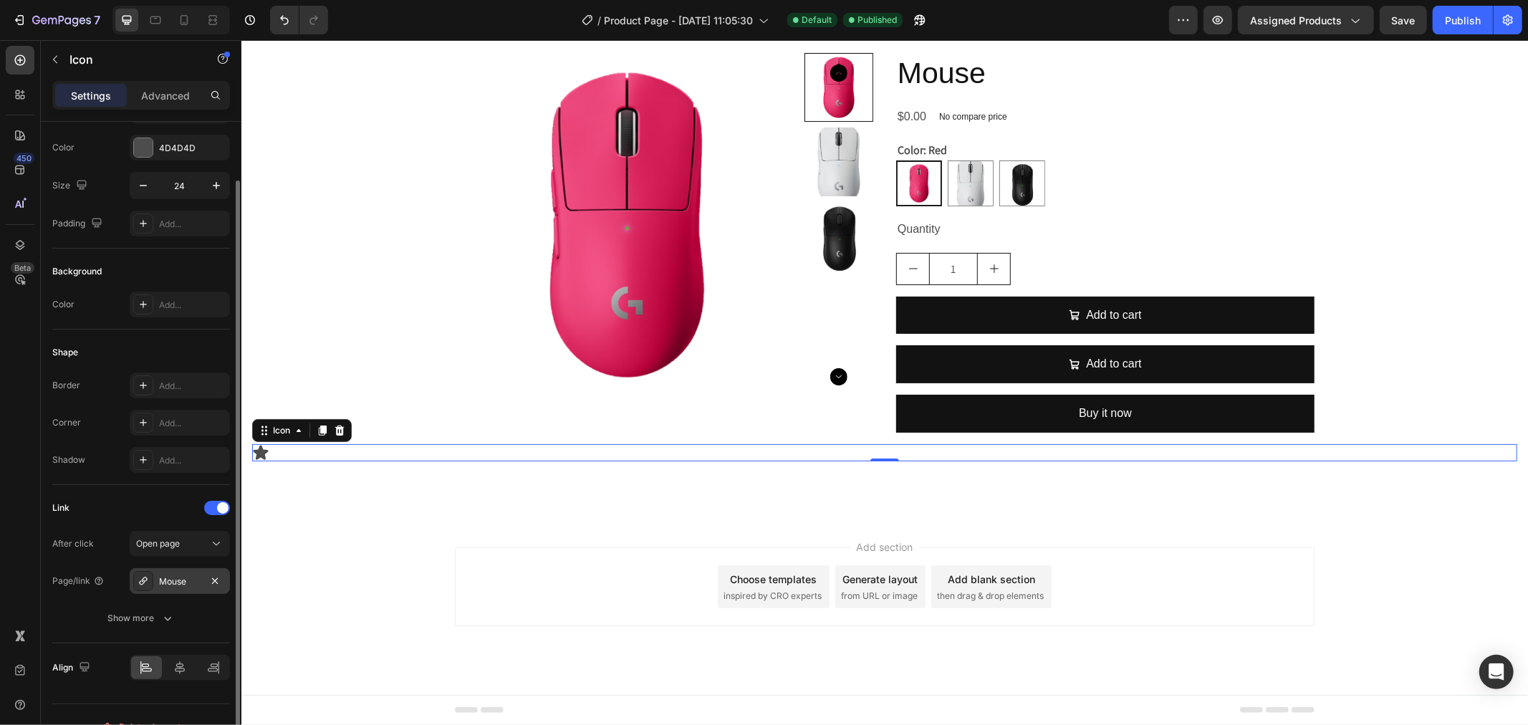
click at [173, 582] on div "Mouse" at bounding box center [180, 581] width 42 height 13
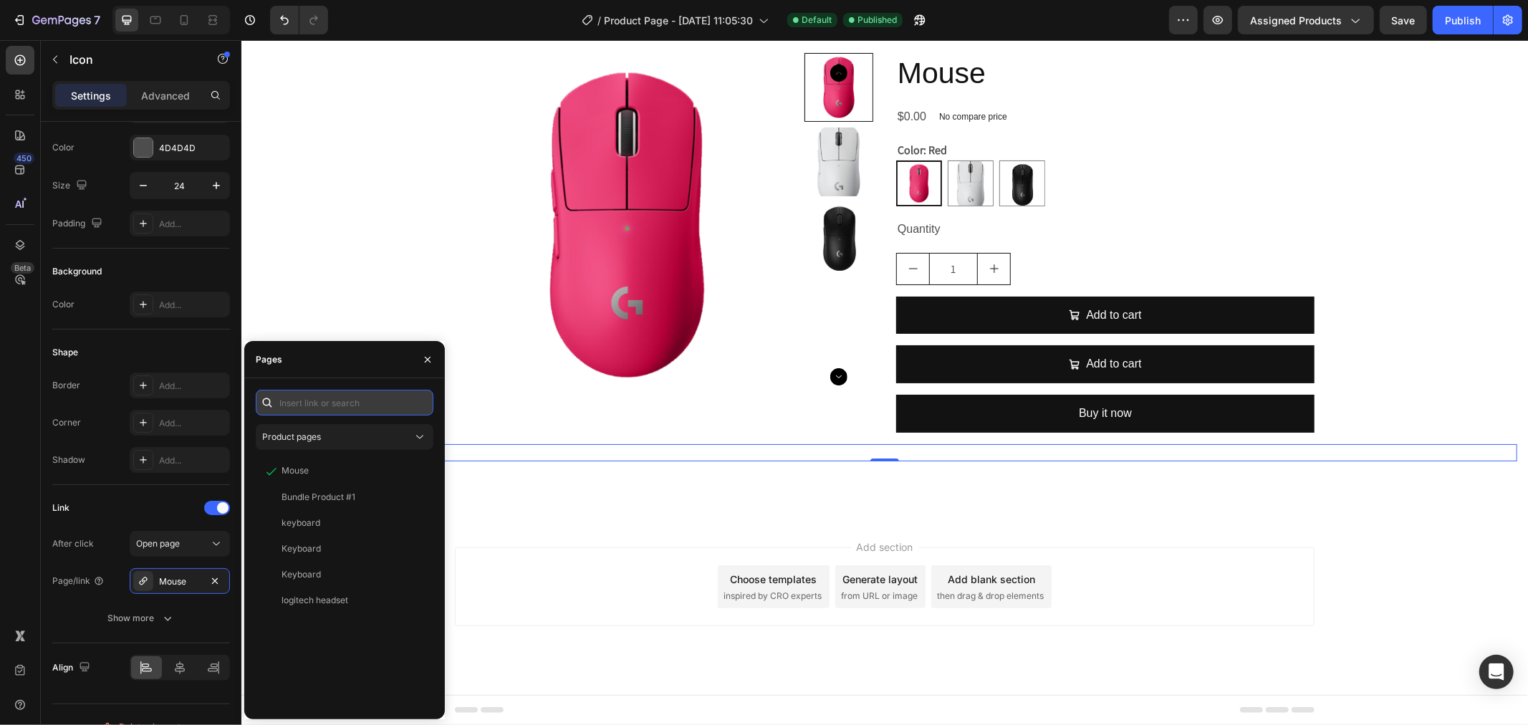
paste input "https://gemcommerce-ethann-cs.myshopify.com/products/mouse"
type input "https://gemcommerce-ethann-cs.myshopify.com/products/mouse"
click at [319, 442] on div "https://gemcommerce-ethann-cs.myshopify.com/products/mouse" at bounding box center [328, 437] width 92 height 13
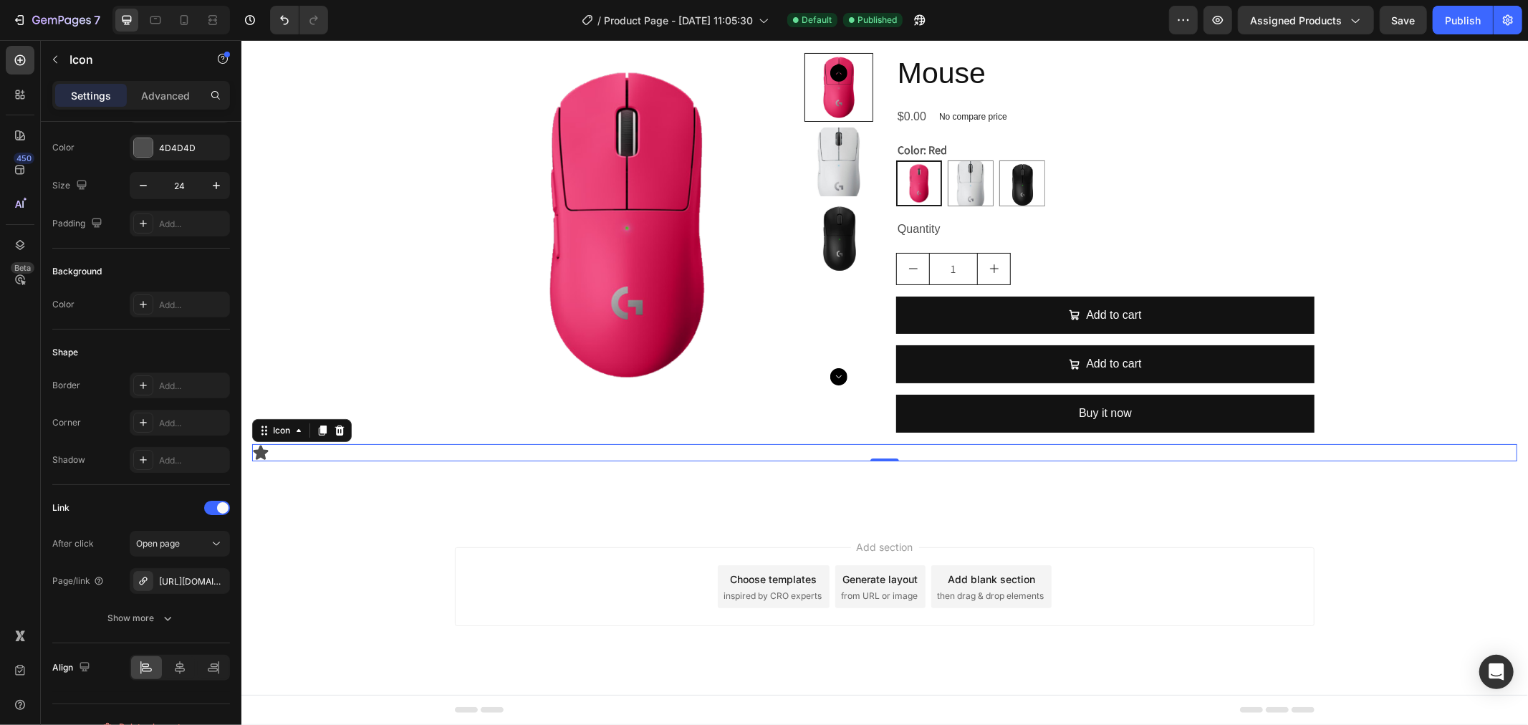
click at [19, 569] on div "450 Beta" at bounding box center [20, 334] width 29 height 576
click at [1205, 24] on span "Save" at bounding box center [1404, 20] width 24 height 12
click at [1205, 19] on button "Publish" at bounding box center [1463, 20] width 60 height 29
click at [926, 27] on icon "button" at bounding box center [920, 20] width 14 height 14
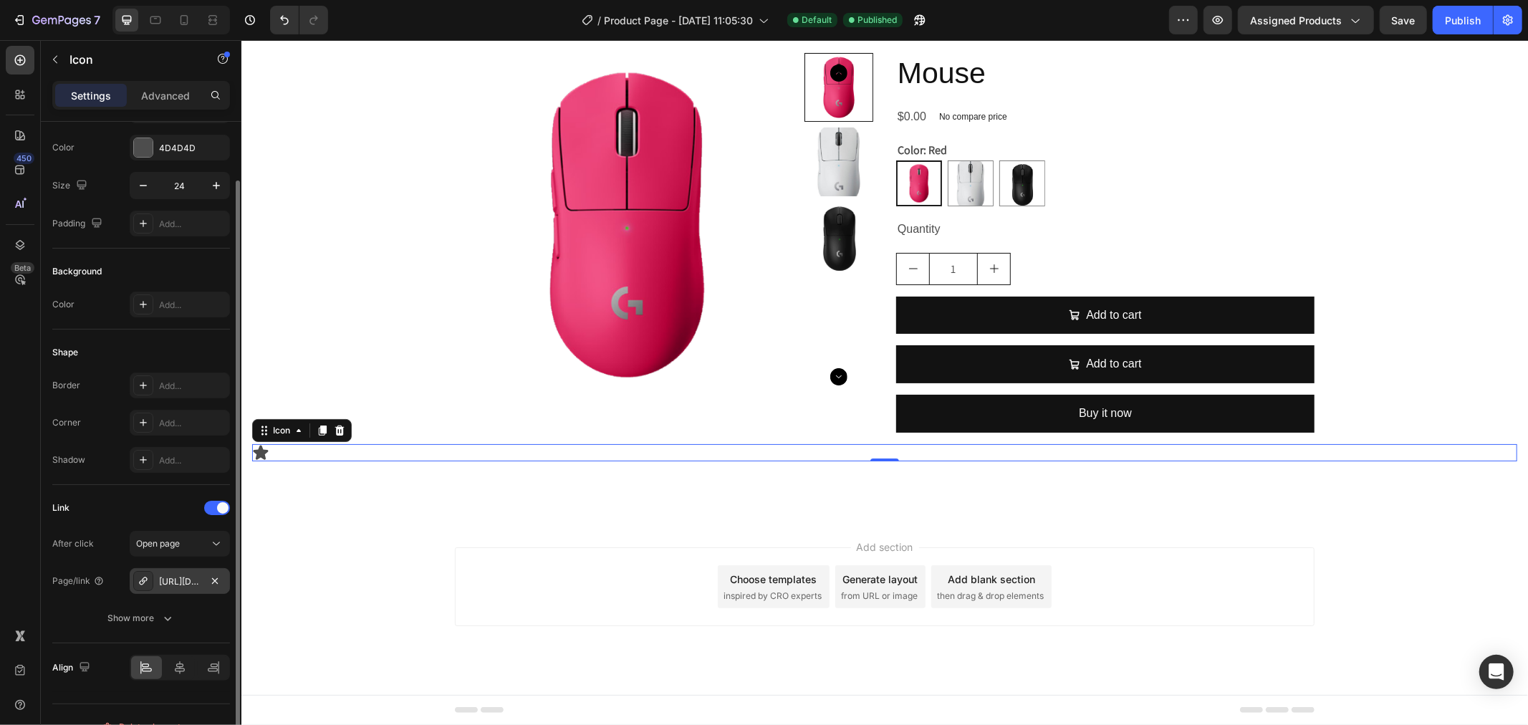
click at [188, 581] on div "https://gemcommerce-ethann-cs.myshopify.com/mouse" at bounding box center [180, 581] width 42 height 13
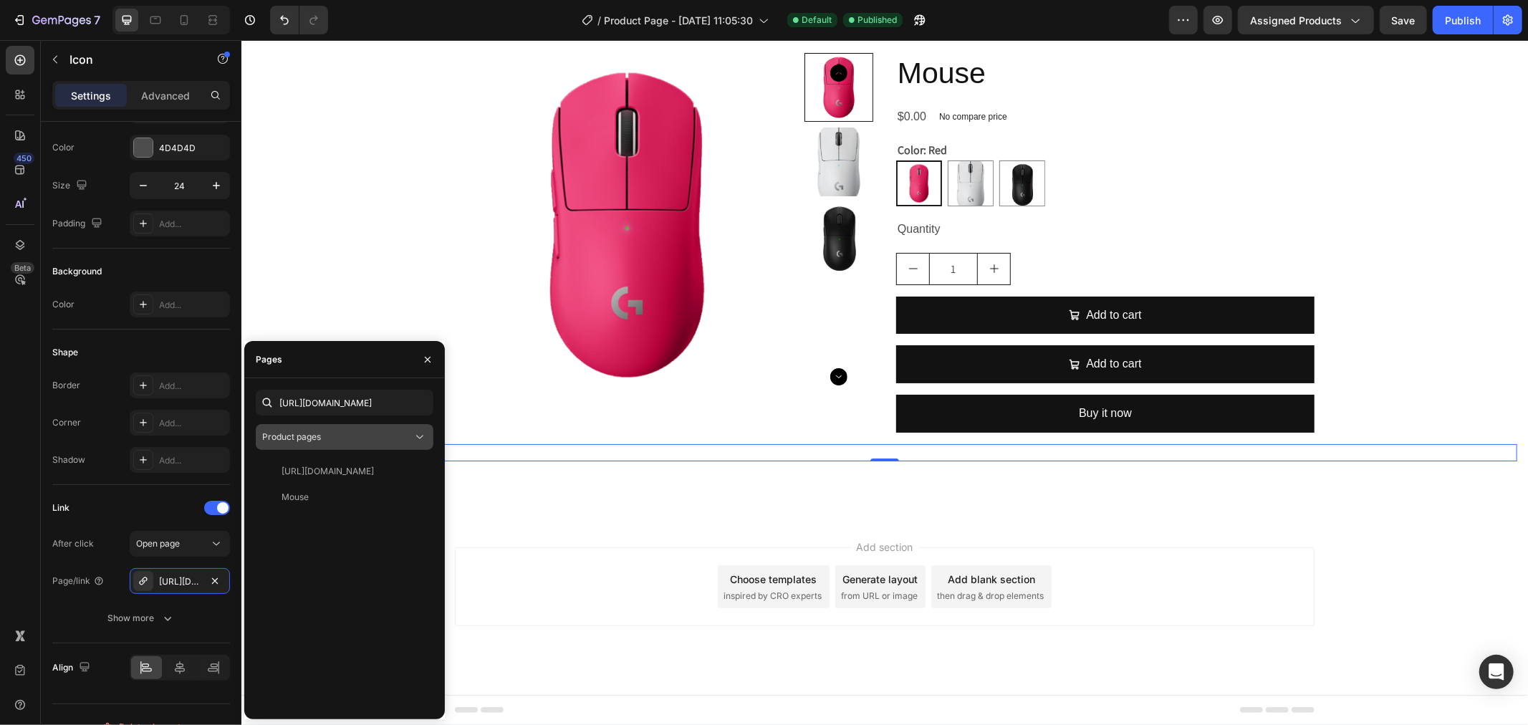
click at [327, 438] on div "Product pages" at bounding box center [337, 437] width 150 height 13
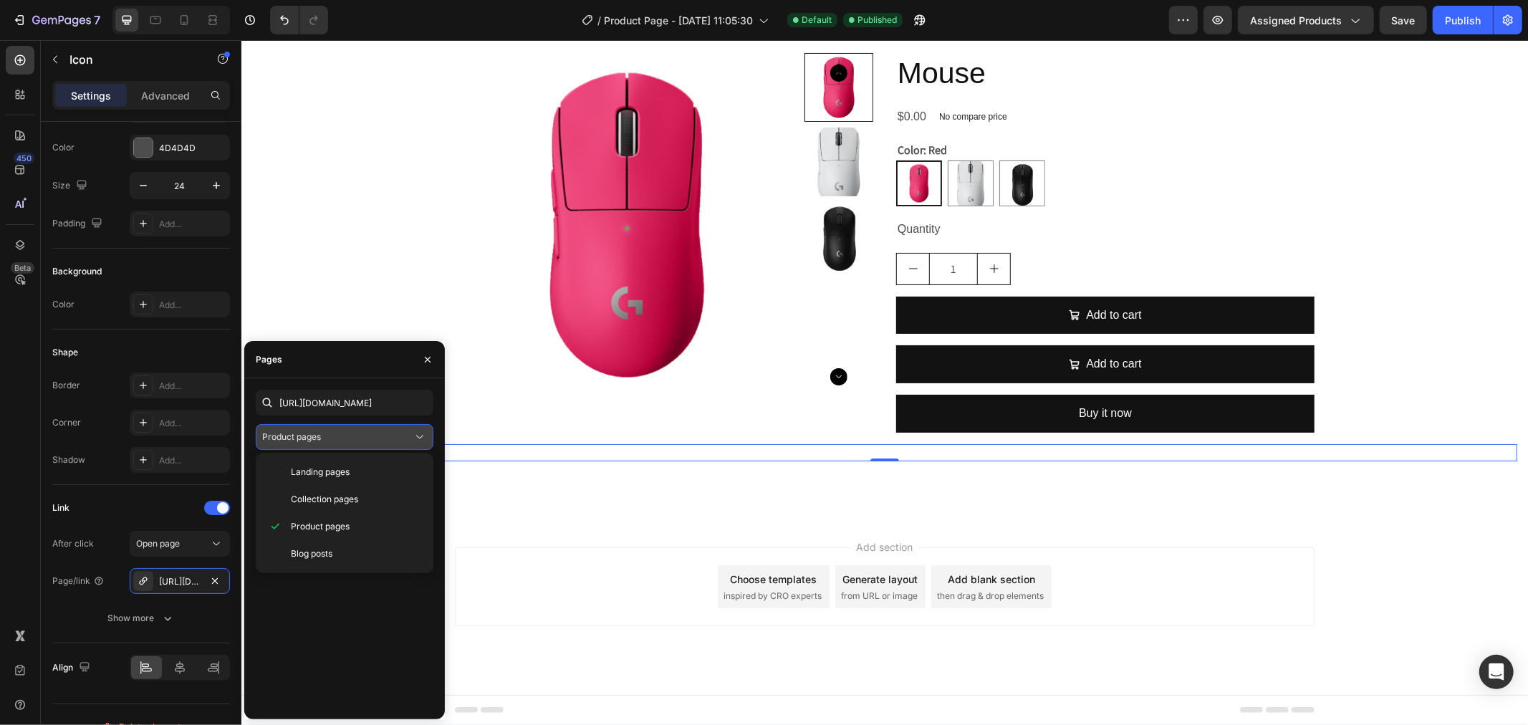
click at [327, 438] on div "Product pages" at bounding box center [337, 437] width 150 height 13
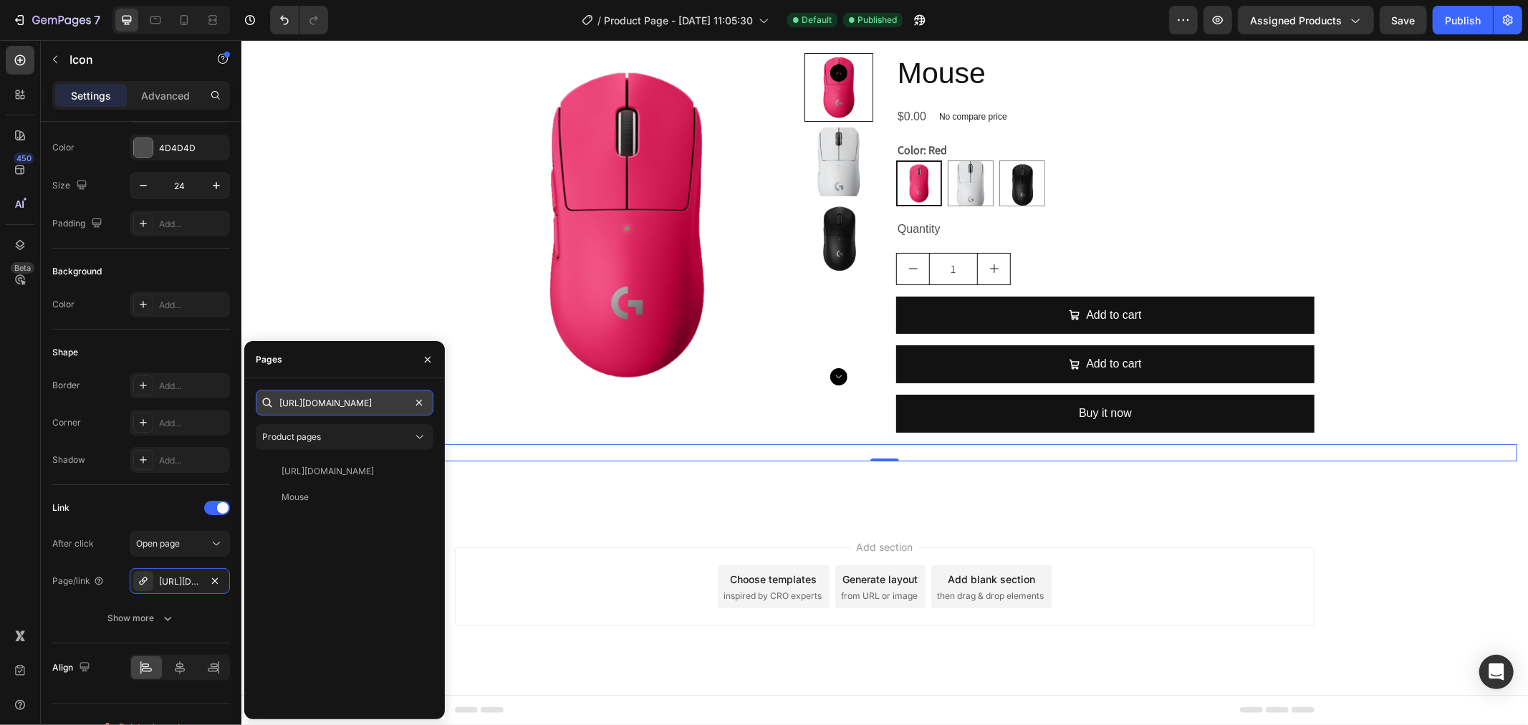
click at [345, 410] on input "https://gemcommerce-ethann-cs.myshopify.com/products/mouse" at bounding box center [345, 403] width 178 height 26
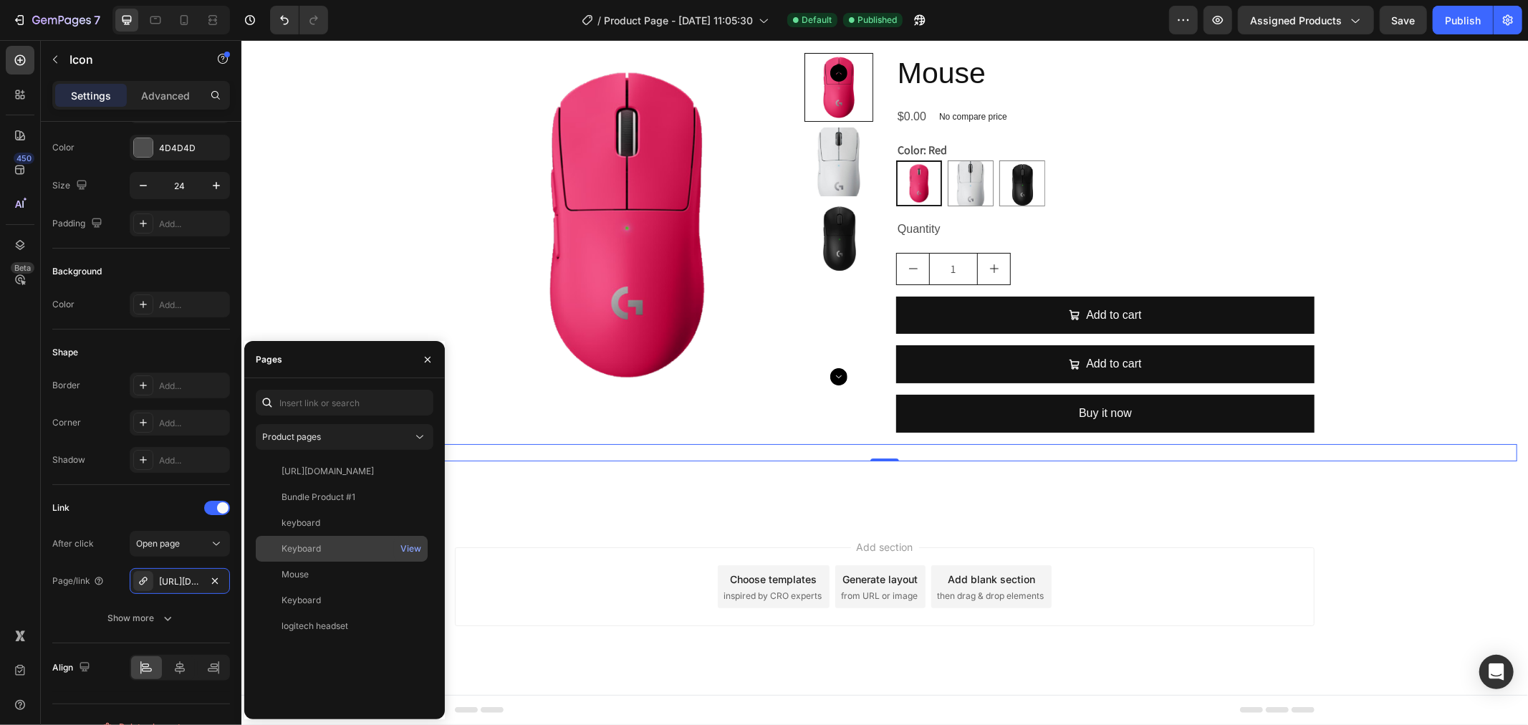
click at [316, 550] on div "Keyboard" at bounding box center [301, 548] width 39 height 13
click at [413, 522] on div "View" at bounding box center [411, 523] width 21 height 13
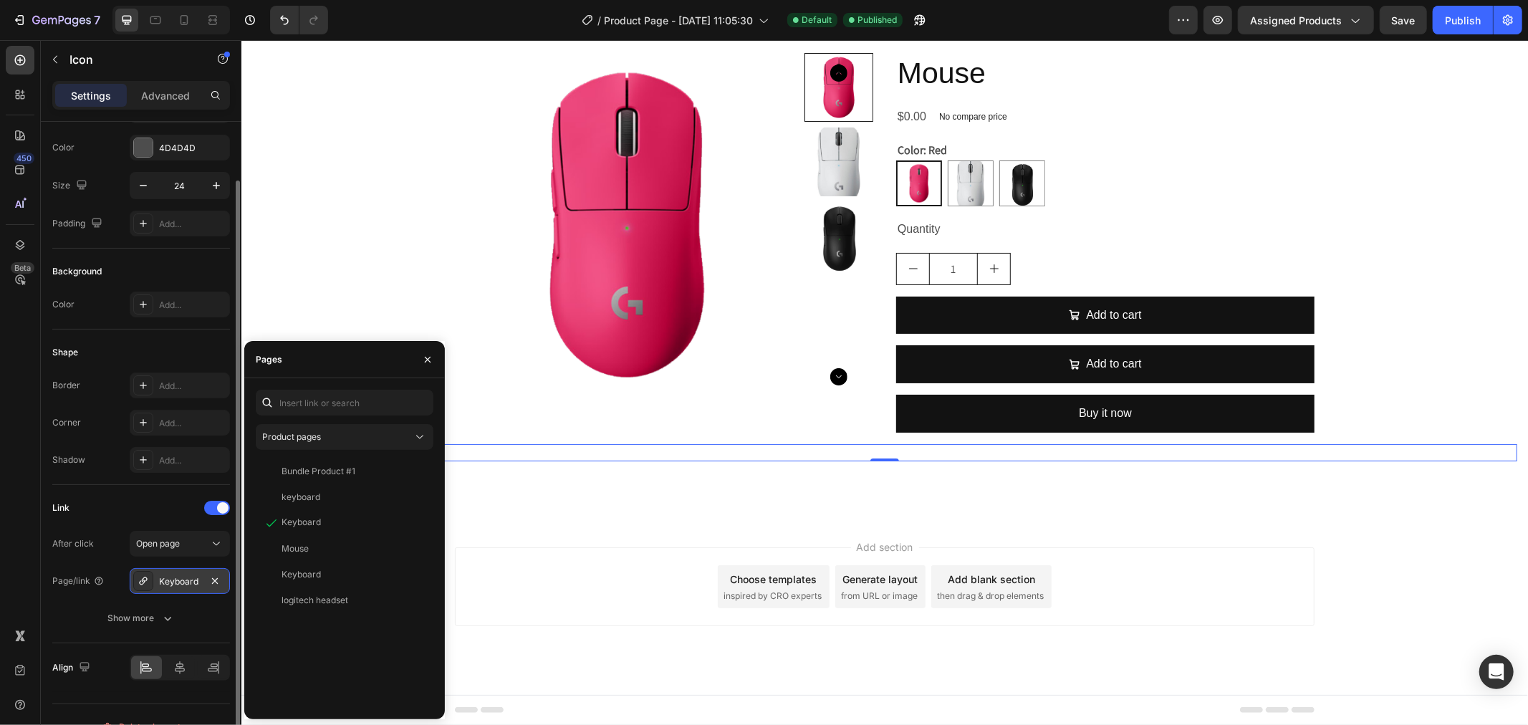
click at [177, 579] on div "Keyboard" at bounding box center [180, 581] width 42 height 13
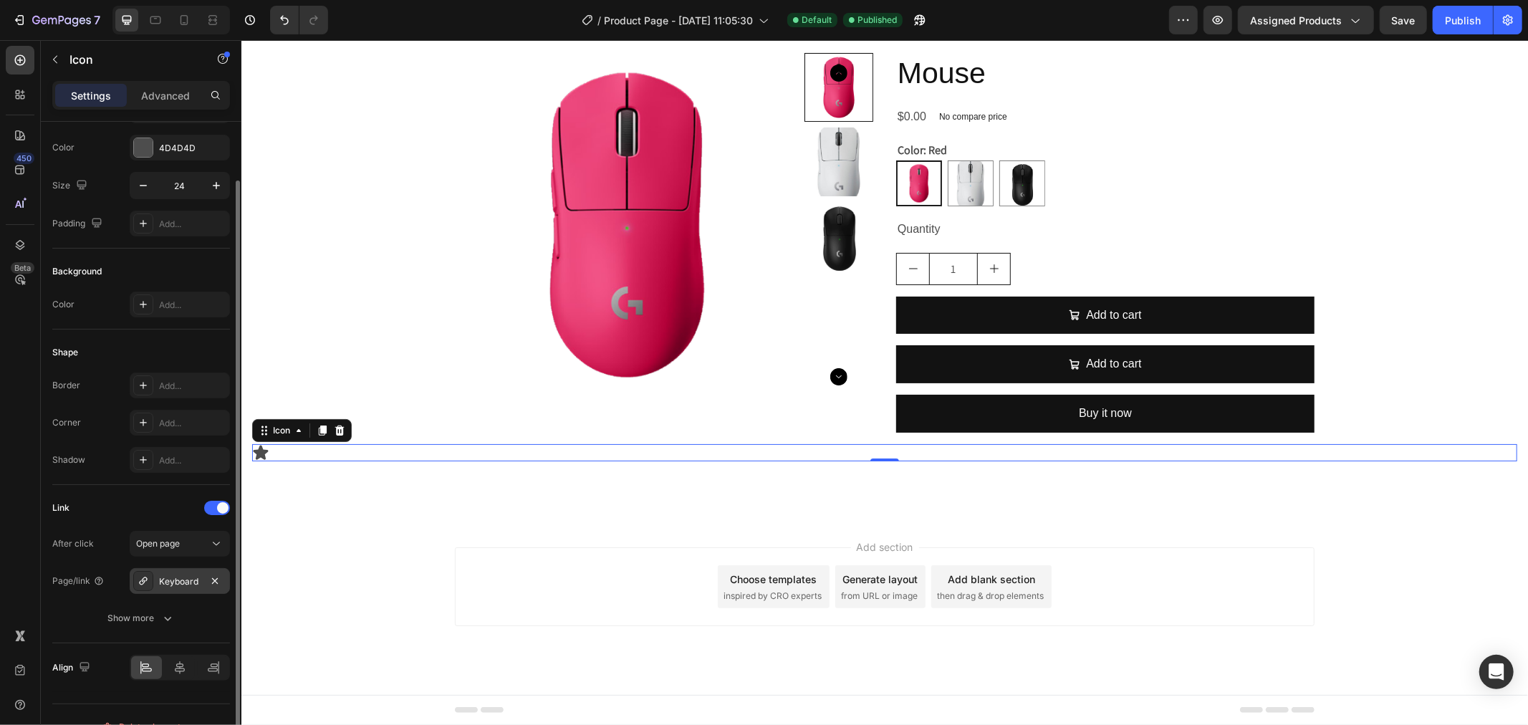
click at [176, 578] on div "Keyboard" at bounding box center [180, 581] width 42 height 13
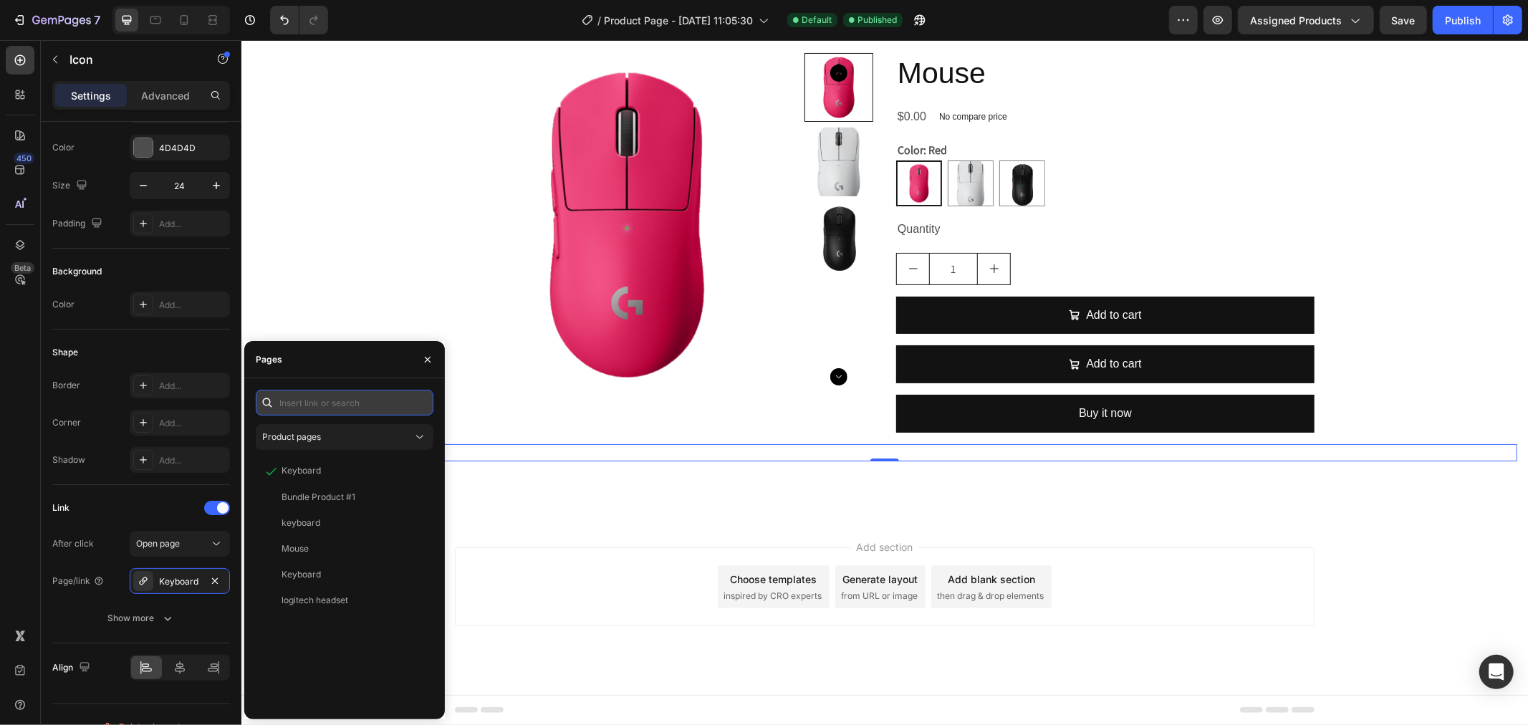
click at [338, 403] on input "text" at bounding box center [345, 403] width 178 height 26
paste input "https://gemcommerce-ethann-cs.myshopify.com/products/keyboard-2"
type input "https://gemcommerce-ethann-cs.myshopify.com/products/keyboard-2"
click at [335, 477] on div "https://gemcommerce-ethann-cs.myshopify.com/products/keyboard-2 View" at bounding box center [345, 566] width 178 height 284
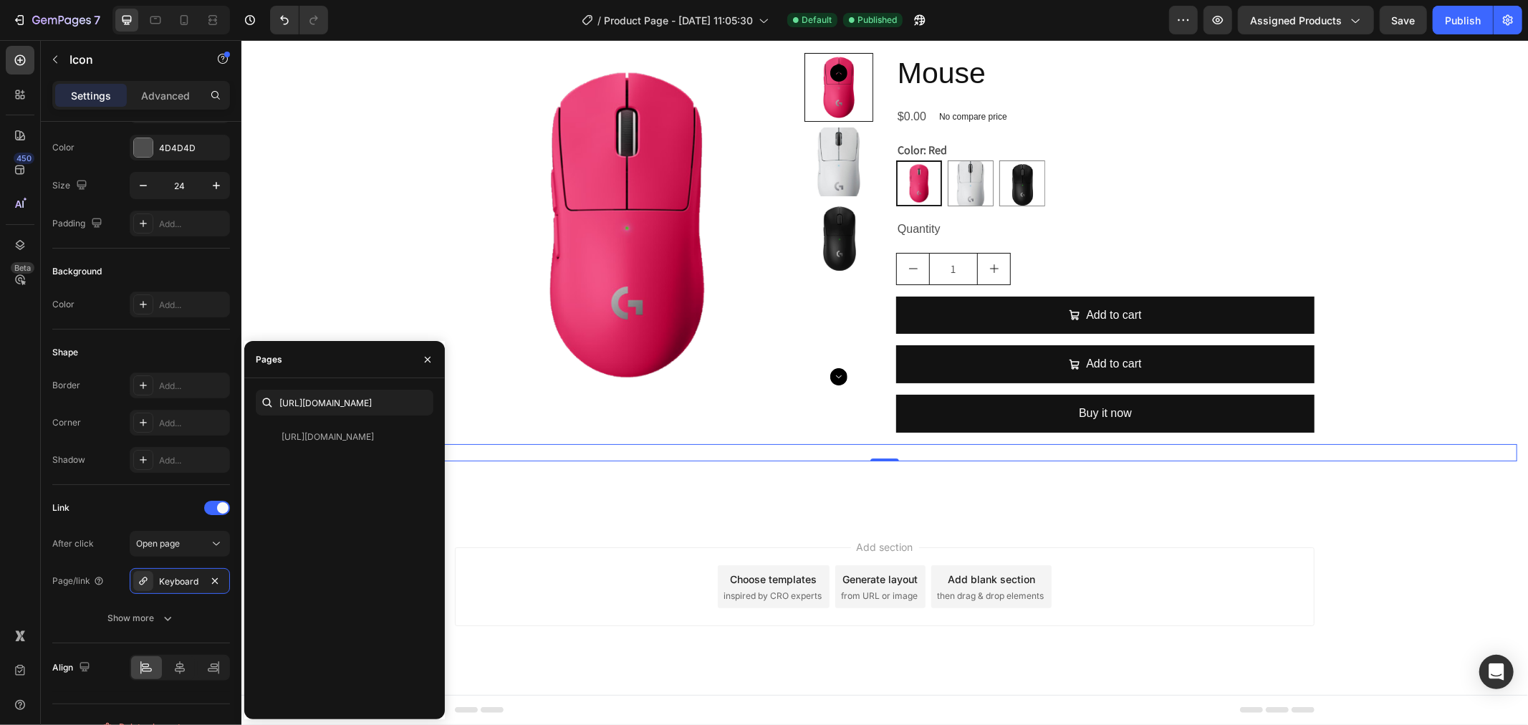
scroll to position [0, 0]
click at [337, 431] on div "https://gemcommerce-ethann-cs.myshopify.com/products/keyboard-2" at bounding box center [328, 437] width 92 height 13
drag, startPoint x: 0, startPoint y: 548, endPoint x: 16, endPoint y: 532, distance: 23.3
click at [1, 547] on div "450 Beta" at bounding box center [20, 382] width 41 height 685
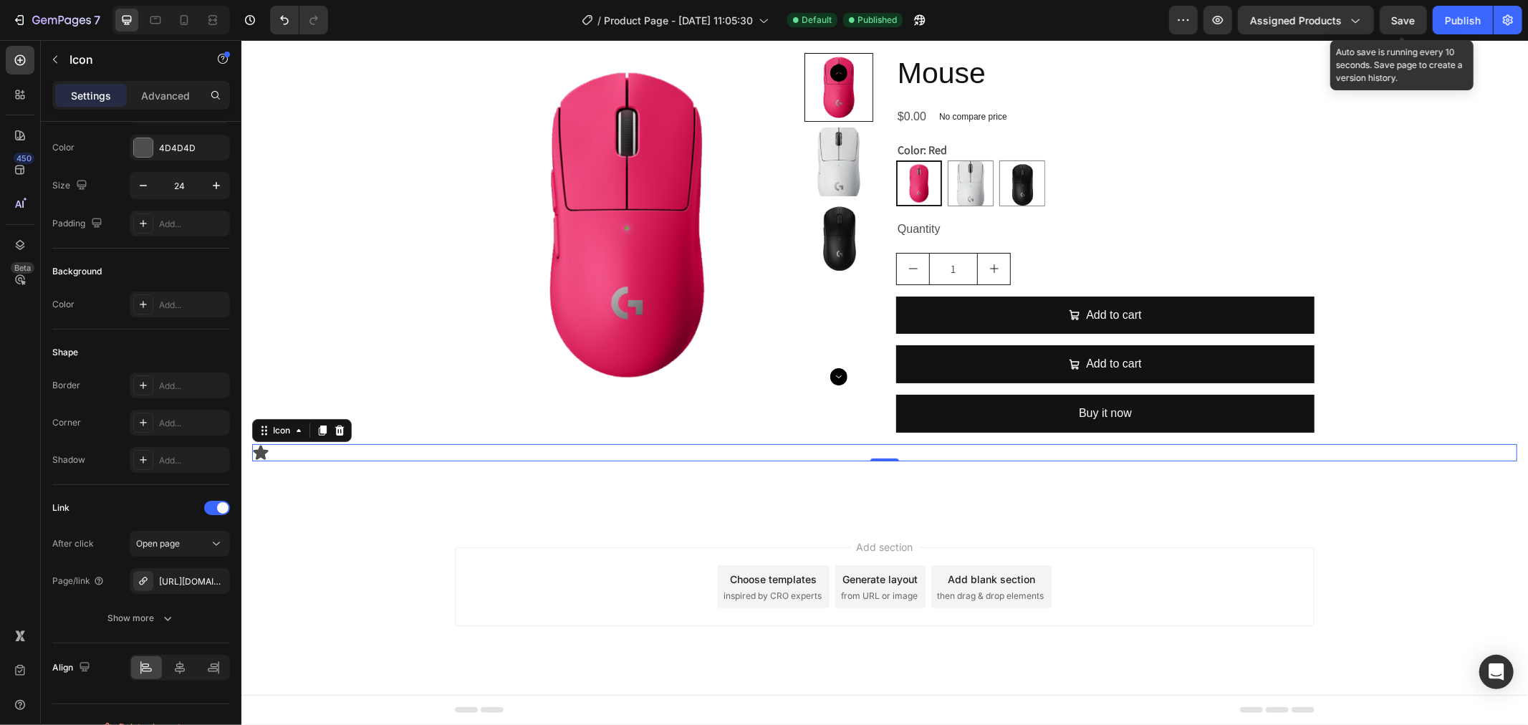
click at [1205, 13] on div "Save" at bounding box center [1404, 20] width 24 height 15
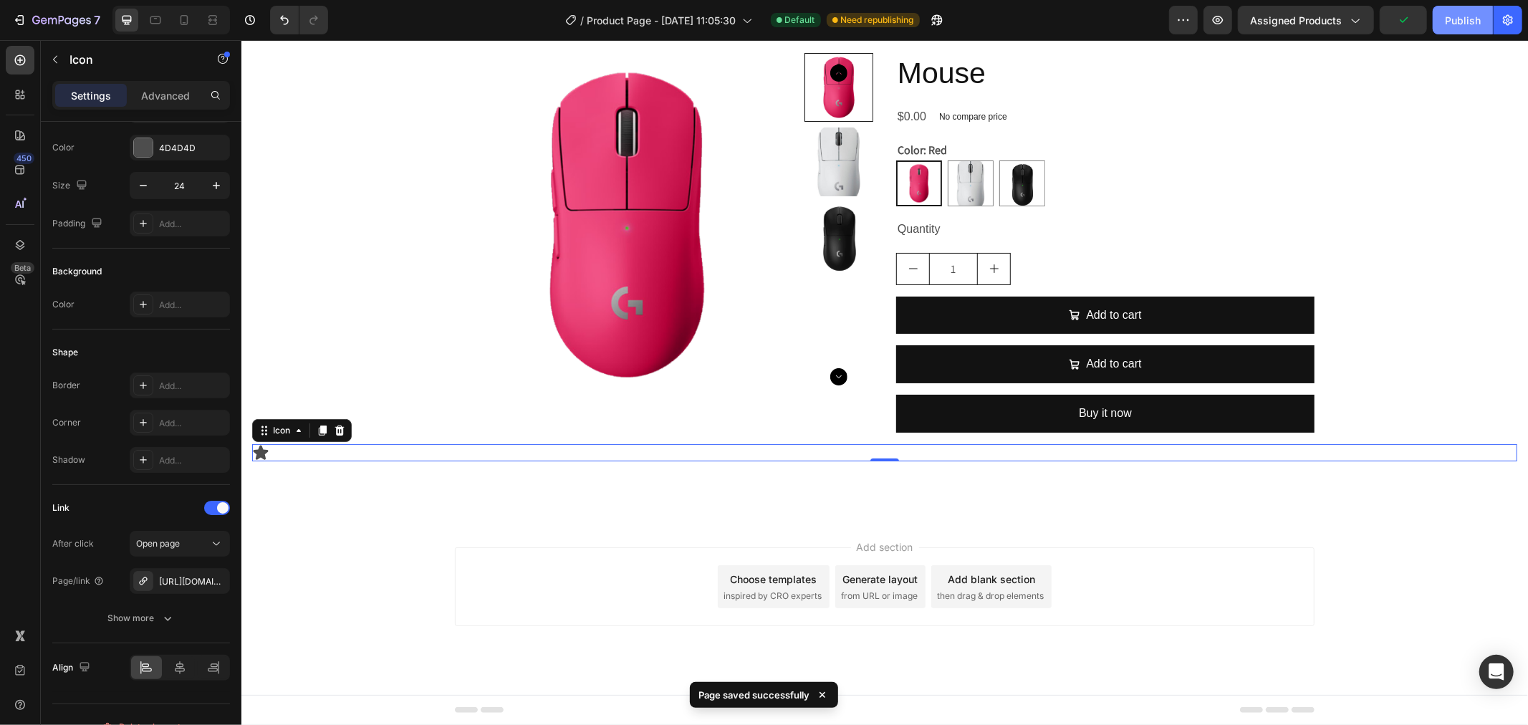
click at [1205, 19] on div "Publish" at bounding box center [1463, 20] width 36 height 15
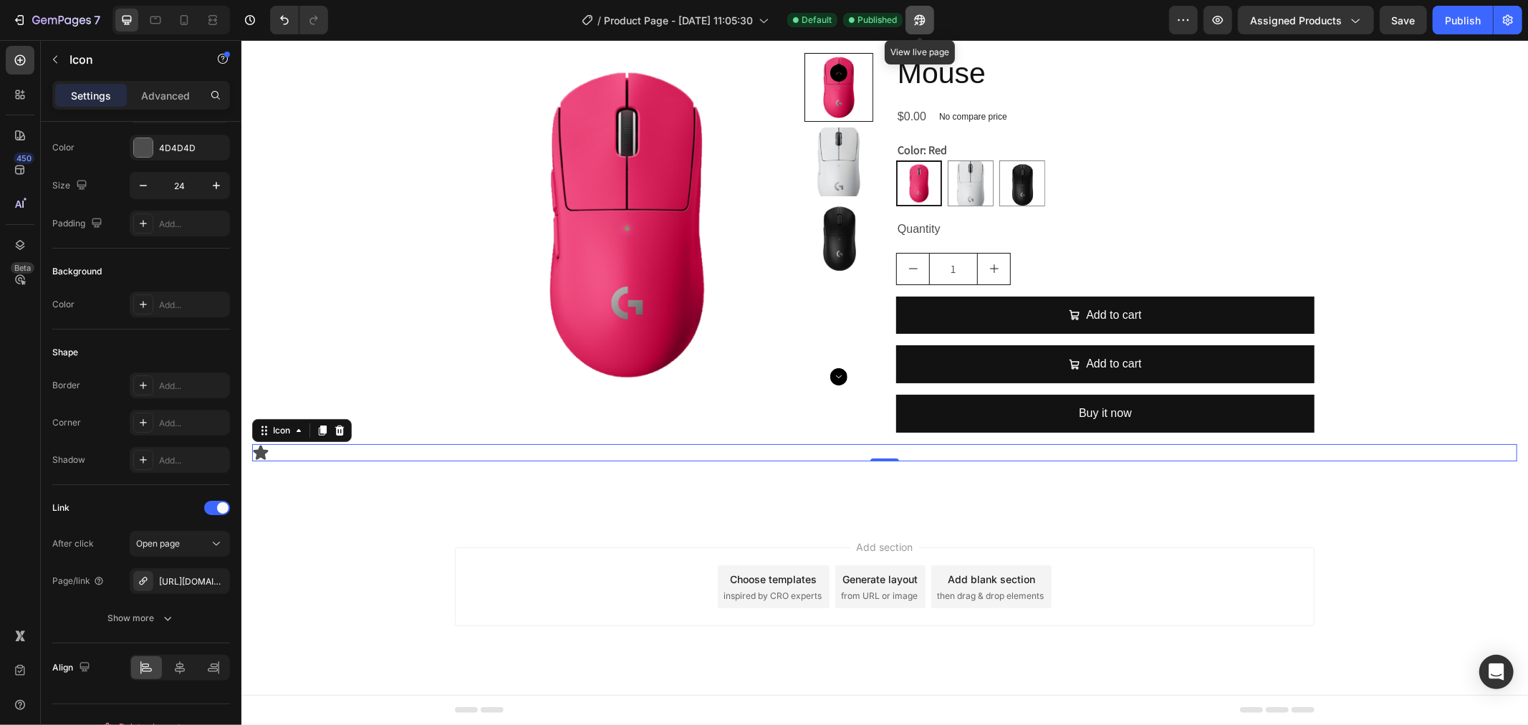
click at [927, 21] on button "button" at bounding box center [920, 20] width 29 height 29
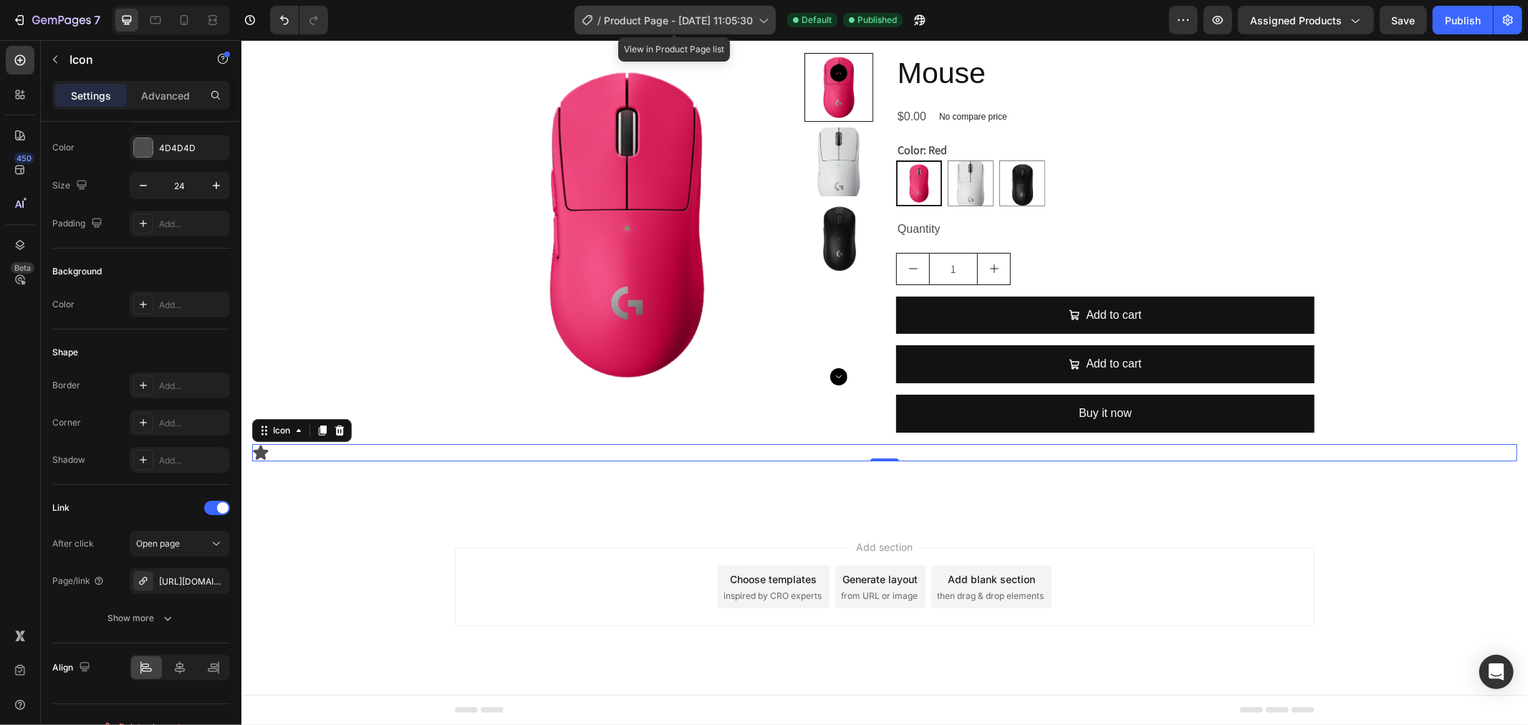
click at [681, 13] on span "Product Page - [DATE] 11:05:30" at bounding box center [678, 20] width 149 height 15
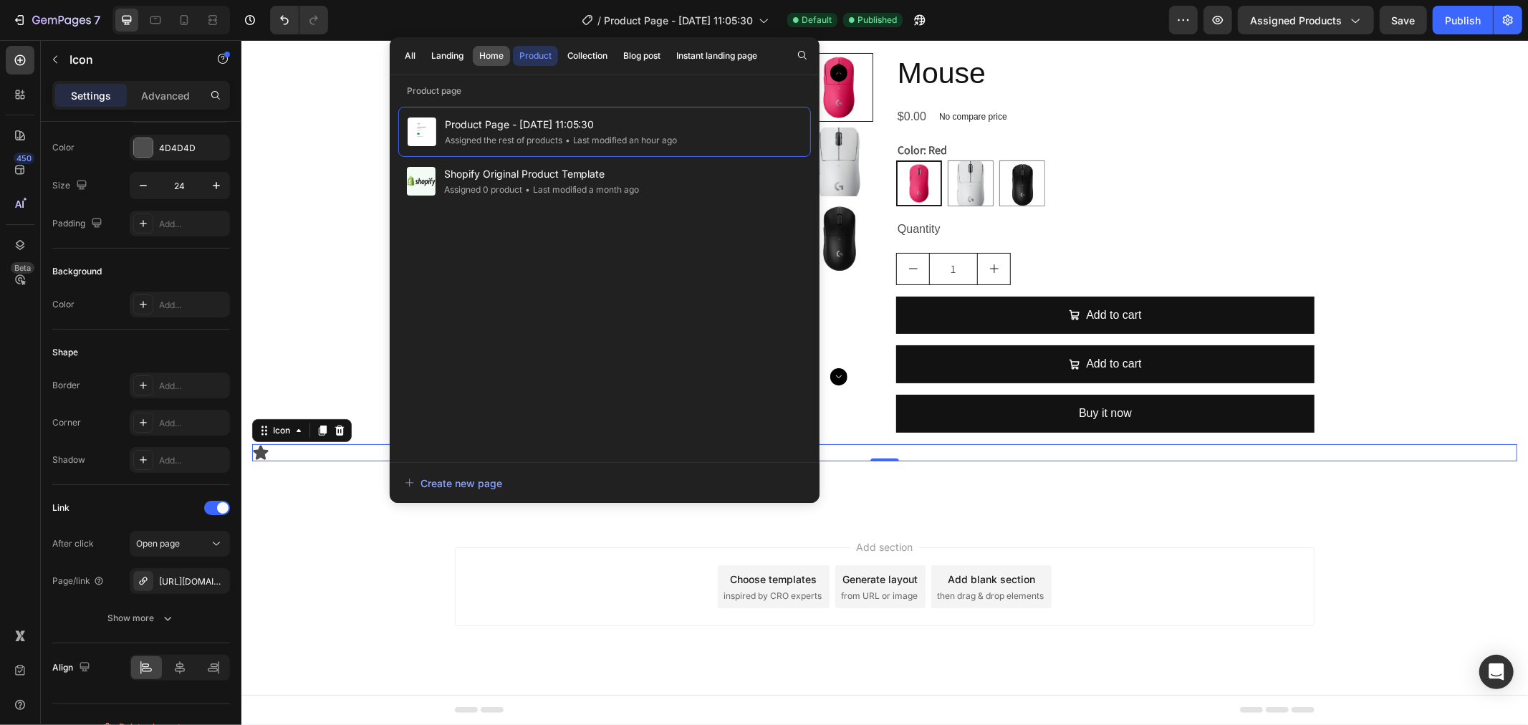
click at [487, 53] on div "Home" at bounding box center [491, 55] width 24 height 13
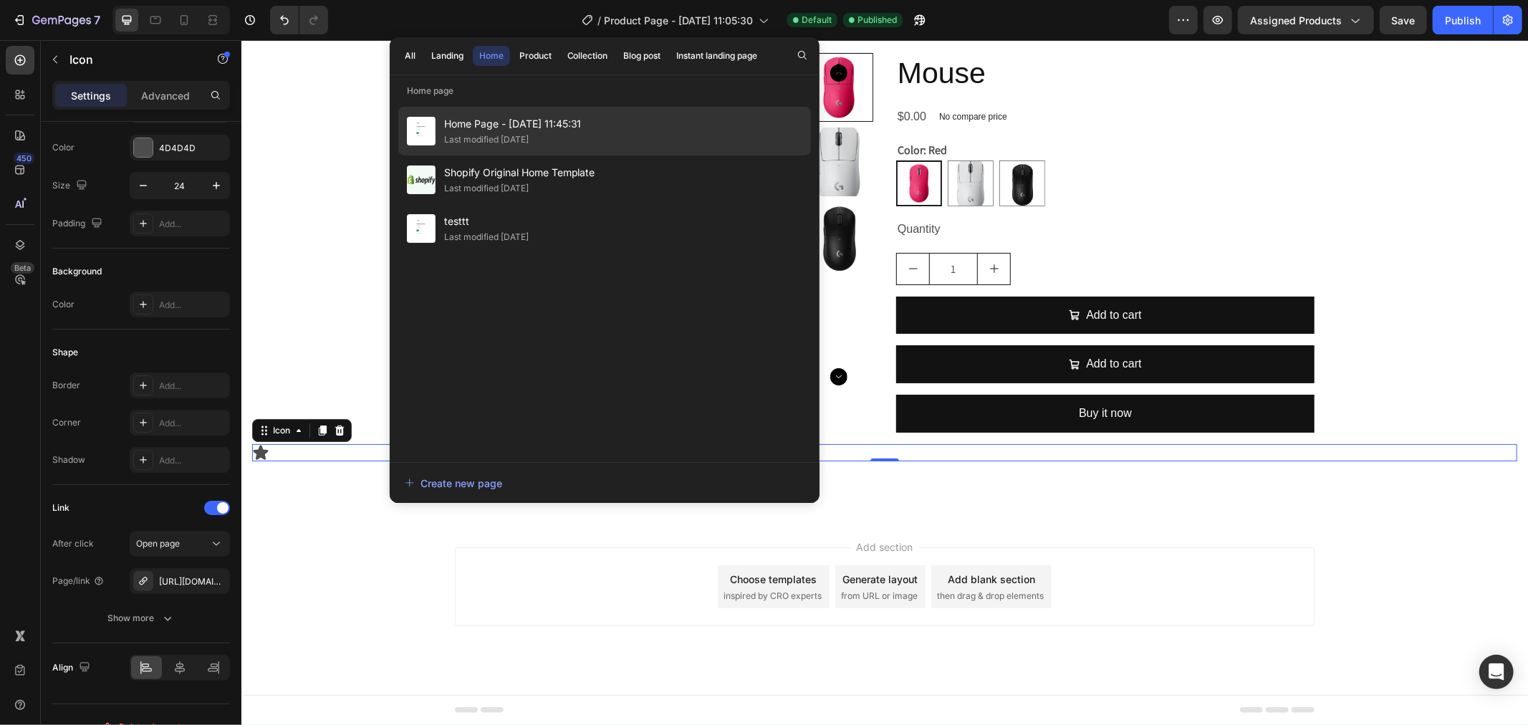
click at [506, 138] on div "Last modified 2 days ago" at bounding box center [486, 140] width 85 height 14
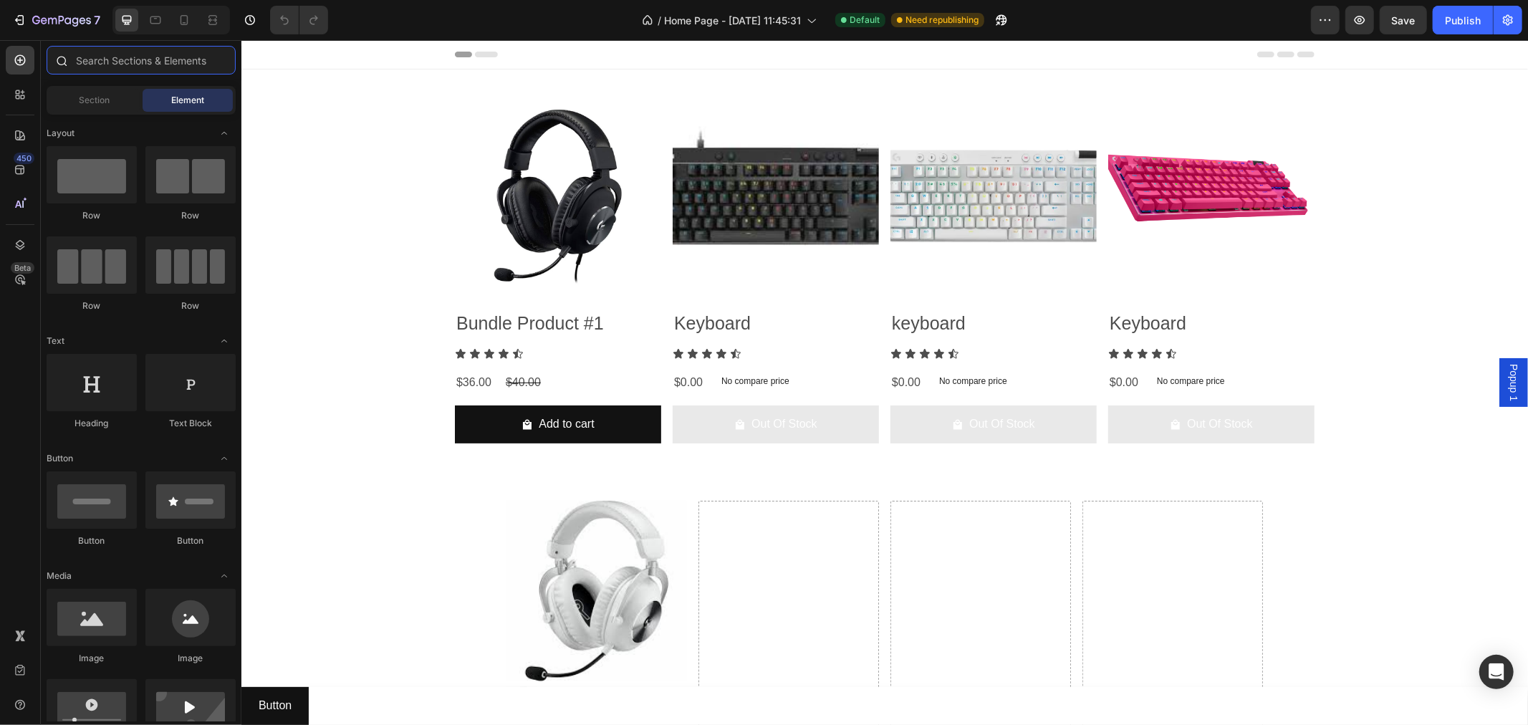
click at [97, 54] on input "text" at bounding box center [141, 60] width 189 height 29
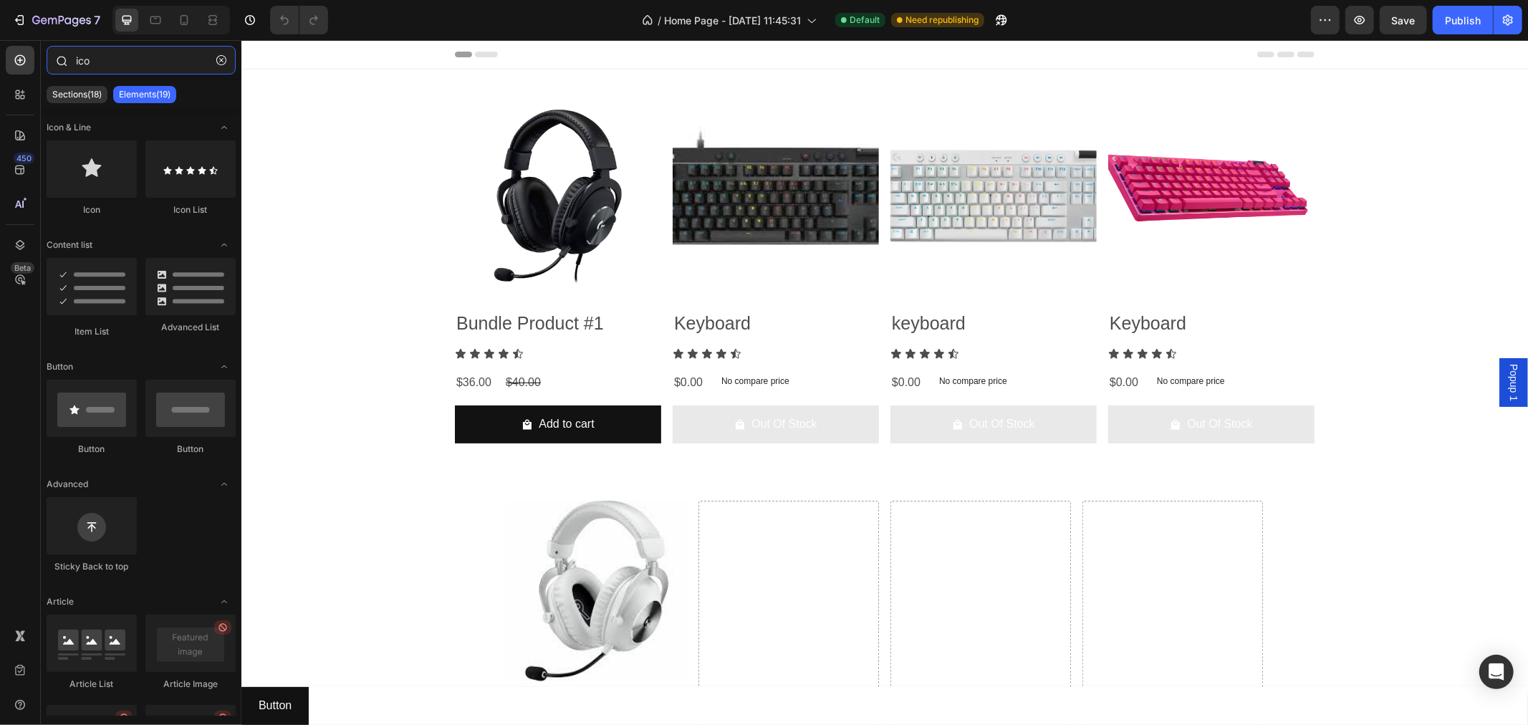
type input "icon"
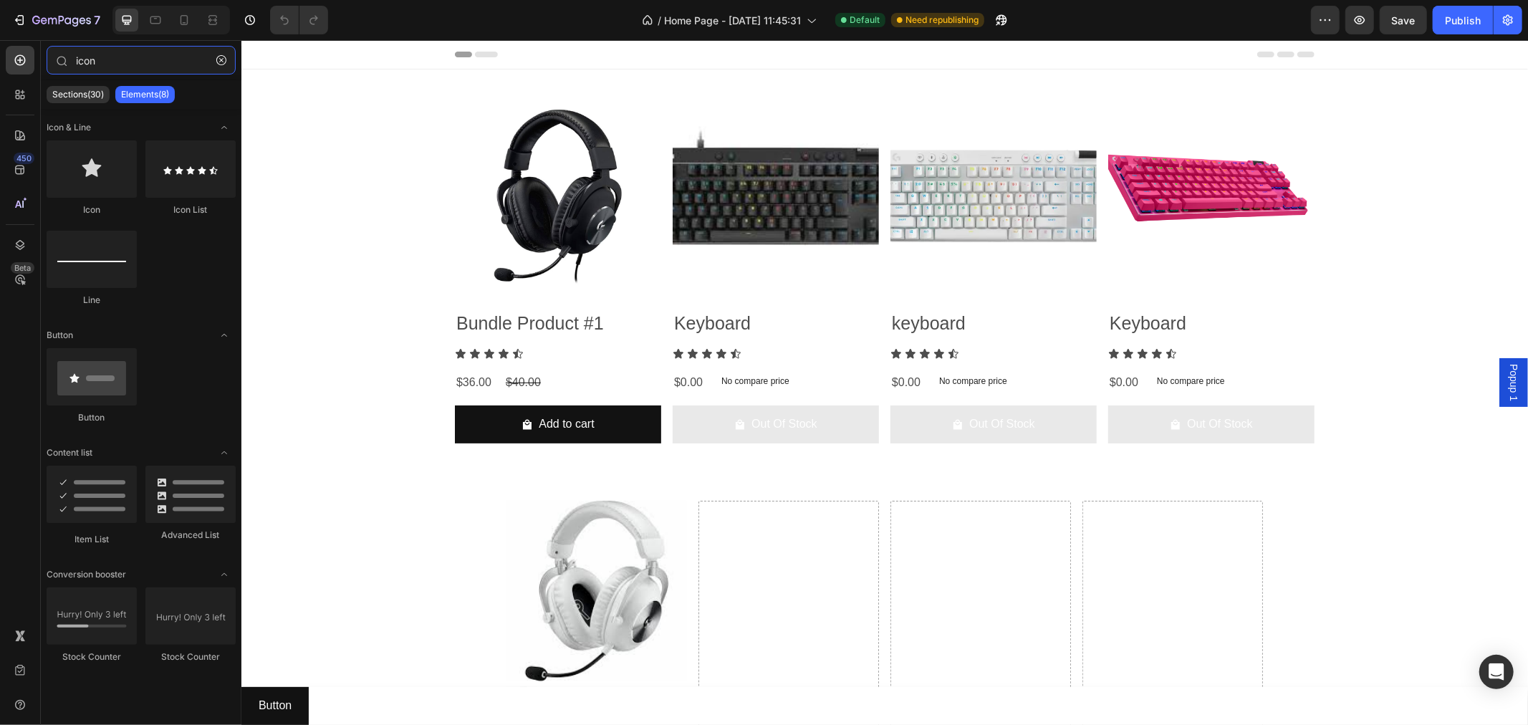
scroll to position [1451, 0]
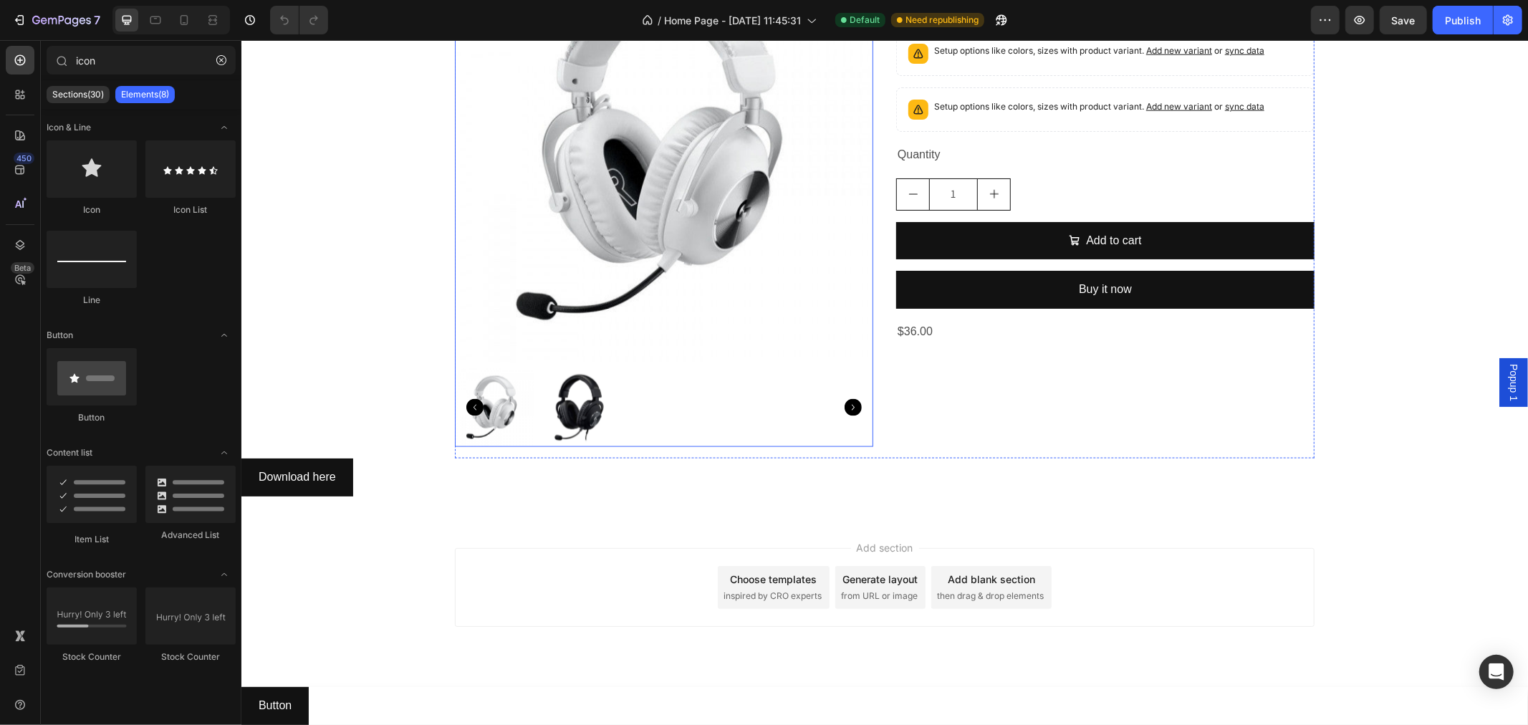
click at [454, 340] on img at bounding box center [663, 152] width 418 height 418
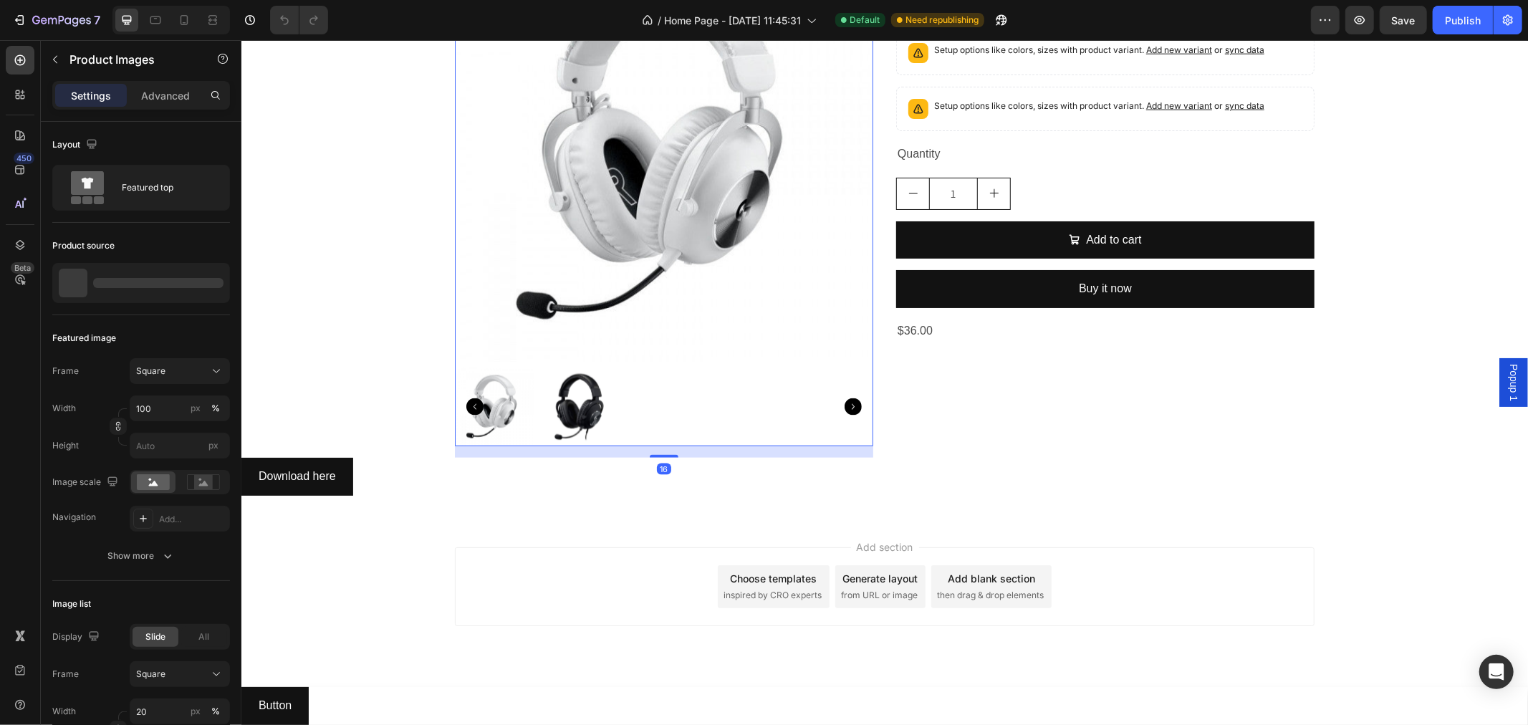
scroll to position [851, 0]
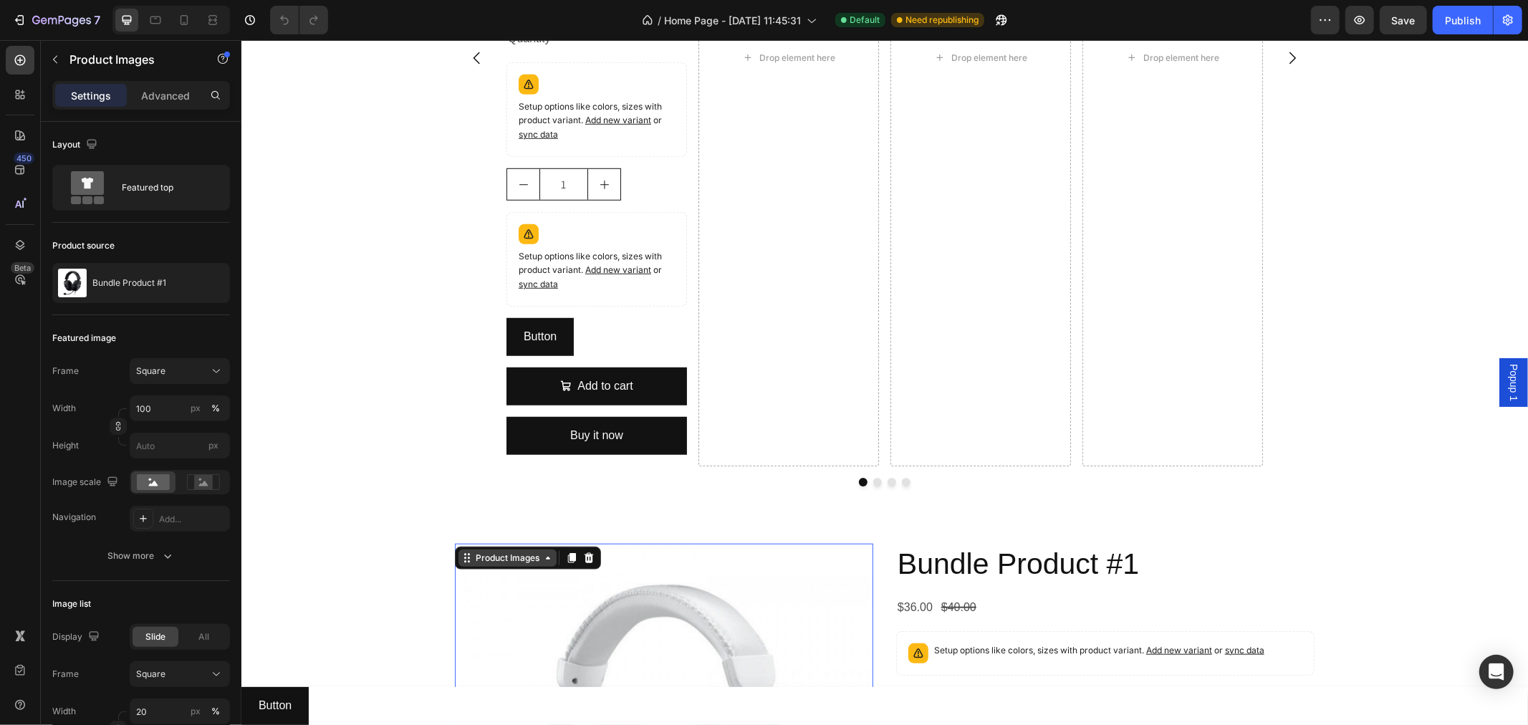
click at [497, 561] on div "Product Images" at bounding box center [507, 557] width 70 height 13
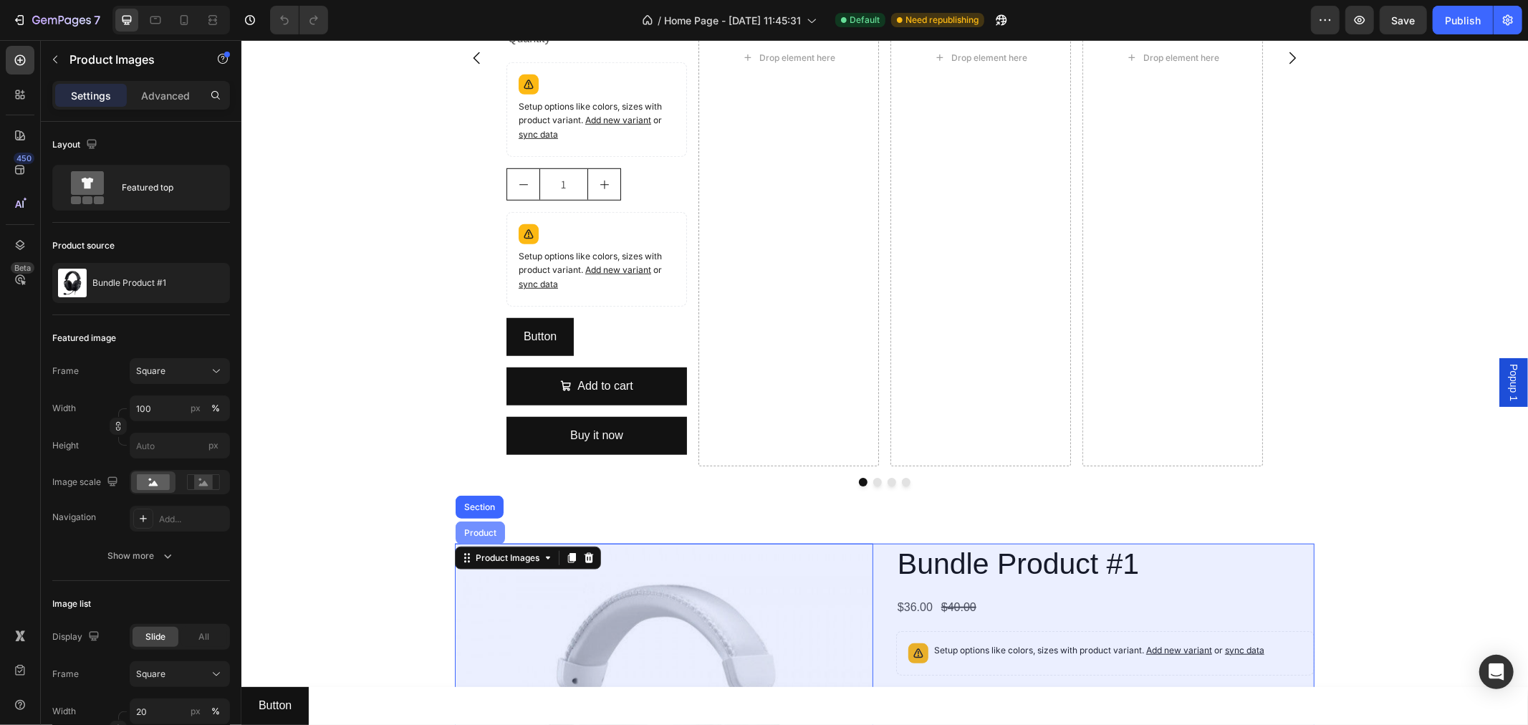
click at [479, 537] on div "Product" at bounding box center [479, 532] width 49 height 23
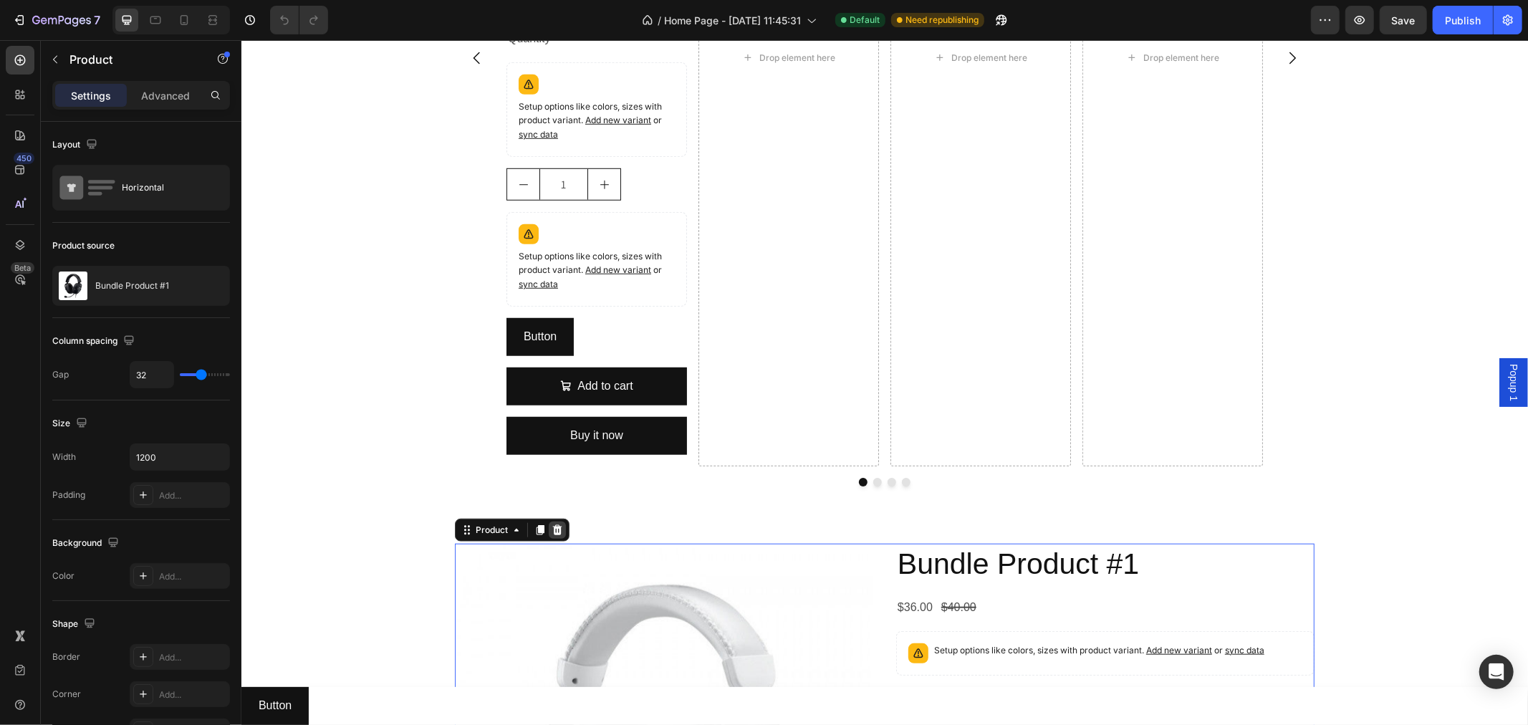
click at [552, 532] on icon at bounding box center [556, 529] width 9 height 10
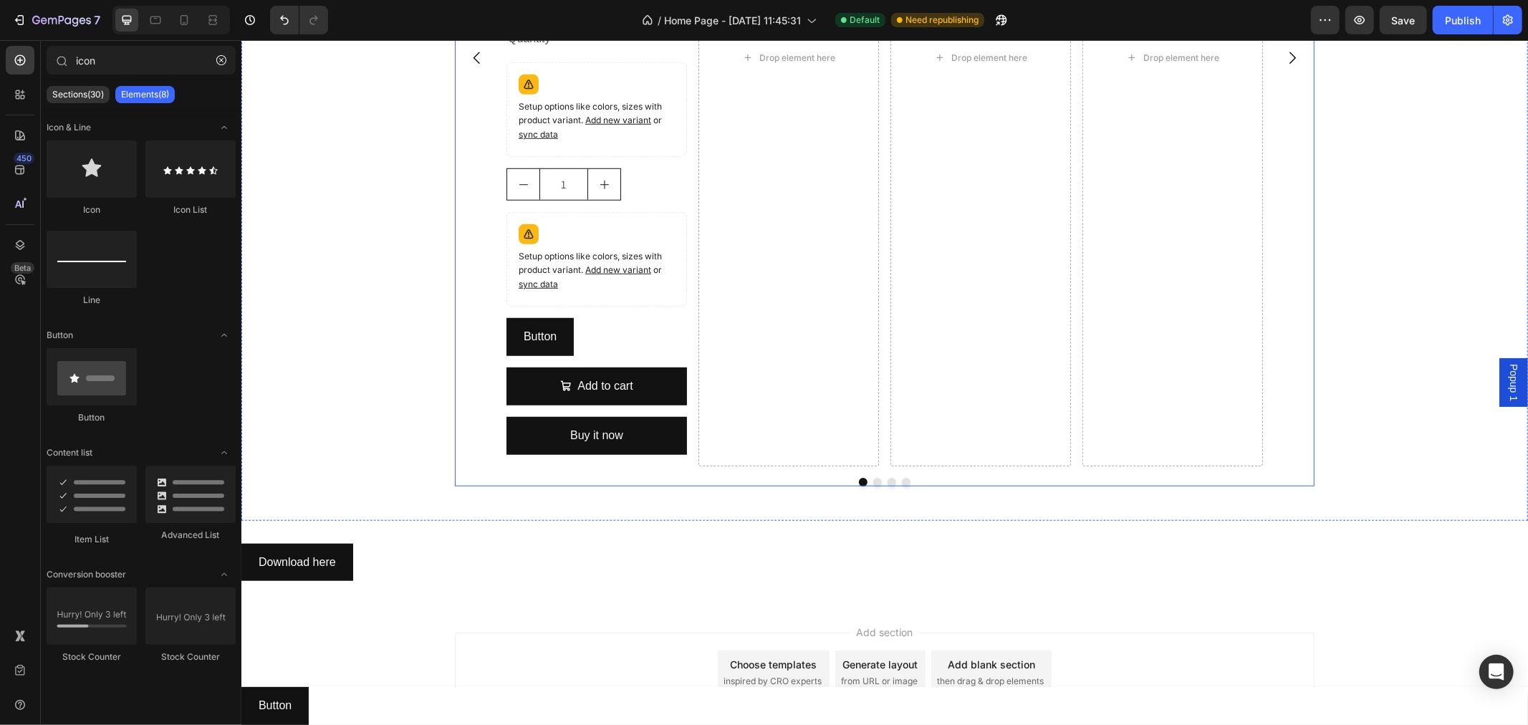
click at [466, 392] on div "Product Images logitech headset Product Title $40.00 Product Price Product Pric…" at bounding box center [884, 57] width 860 height 817
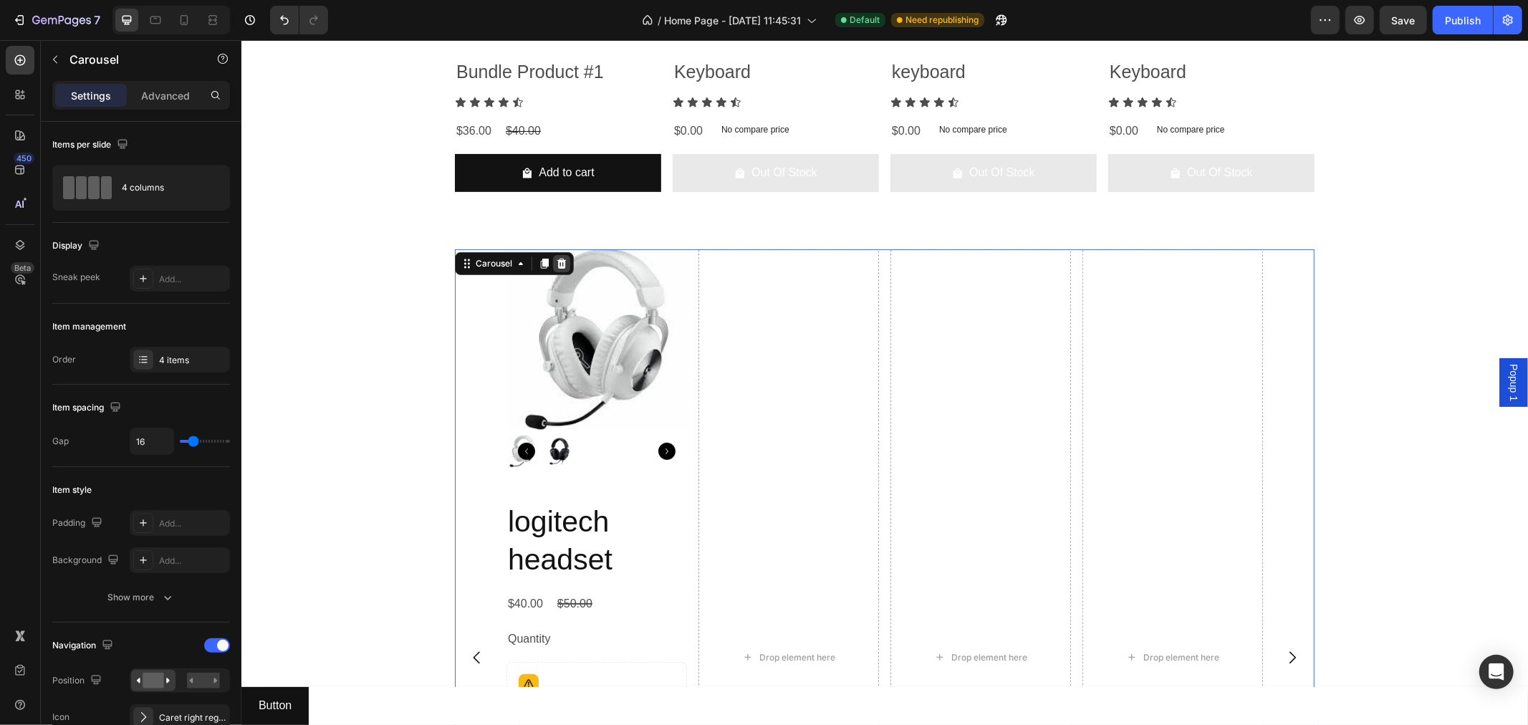
click at [555, 259] on icon at bounding box center [560, 262] width 11 height 11
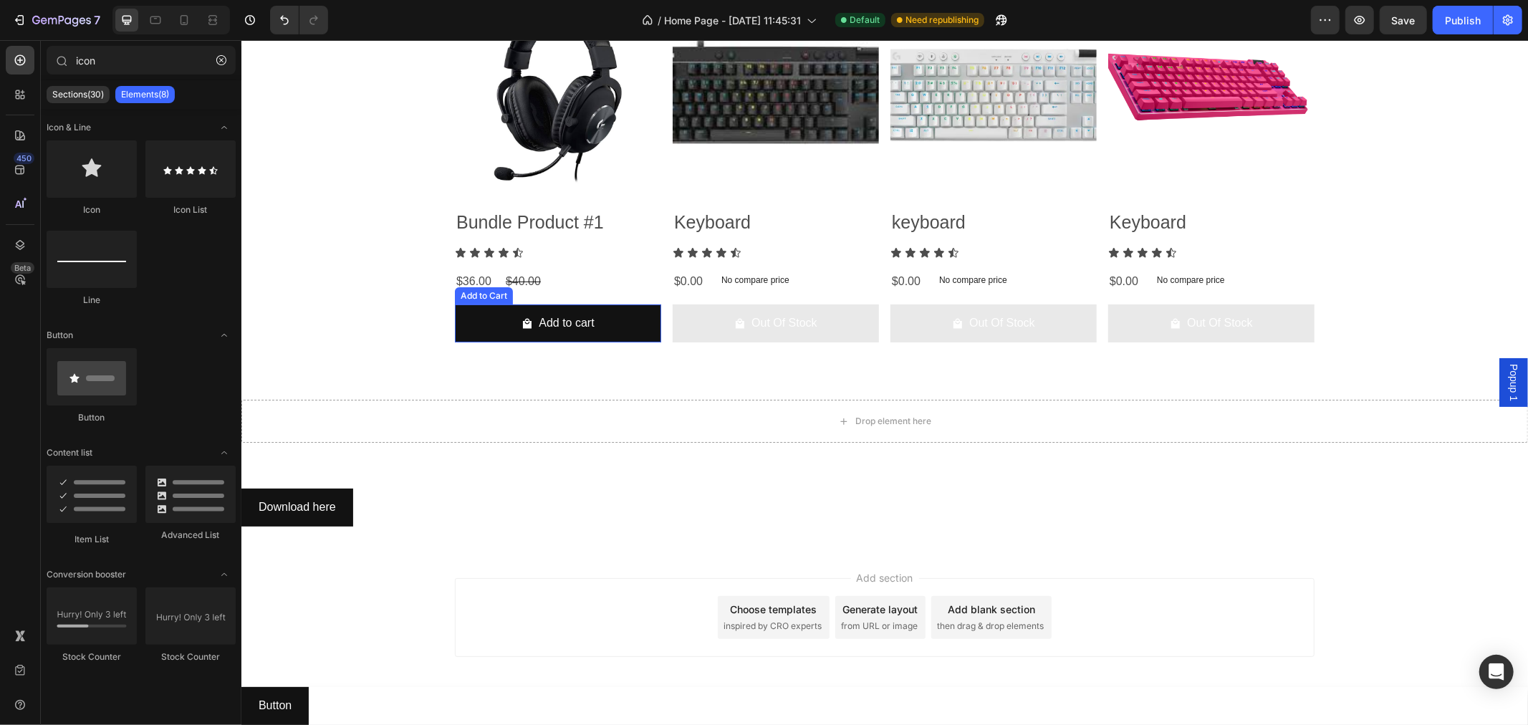
scroll to position [0, 0]
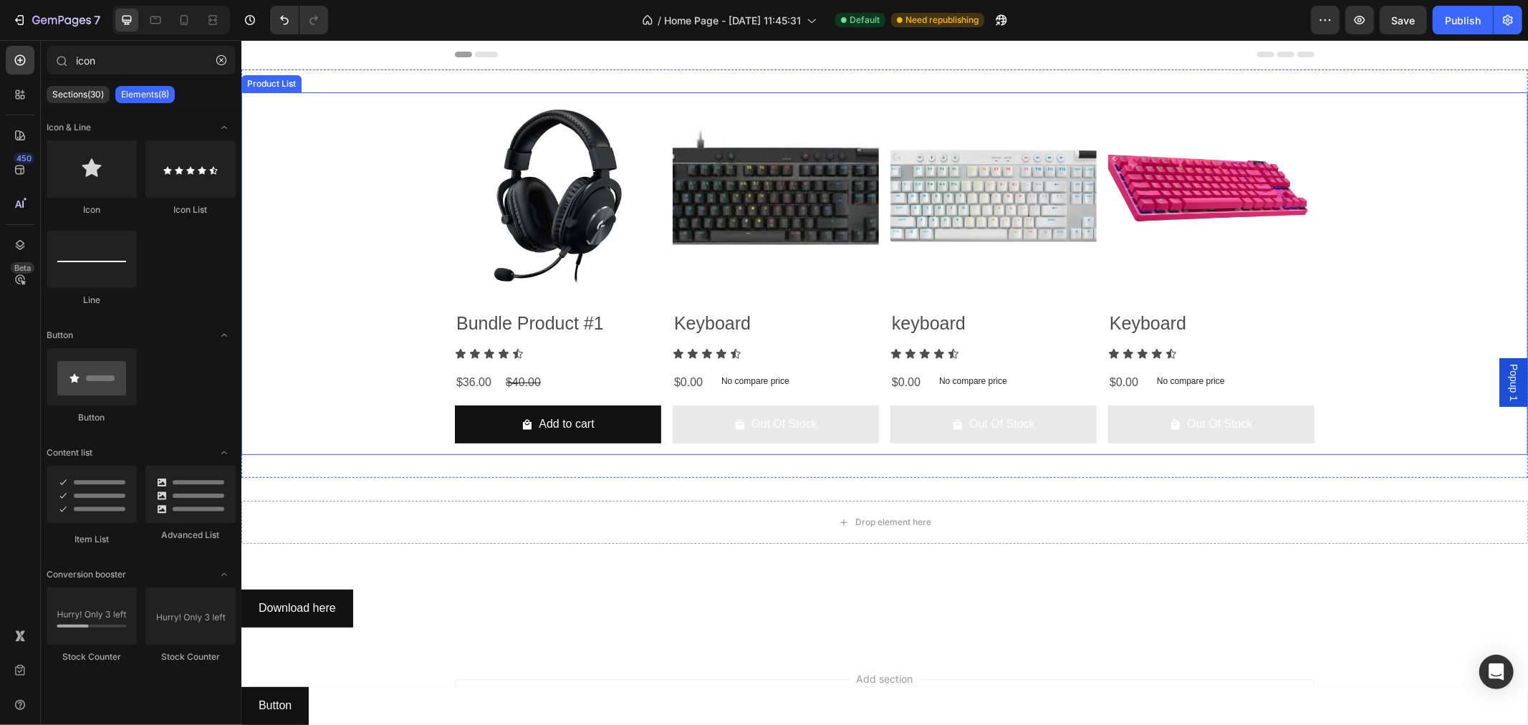
click at [444, 253] on div "Product Images Bundle Product #1 Product Title Icon Icon Icon Icon Icon Icon Li…" at bounding box center [884, 273] width 1287 height 363
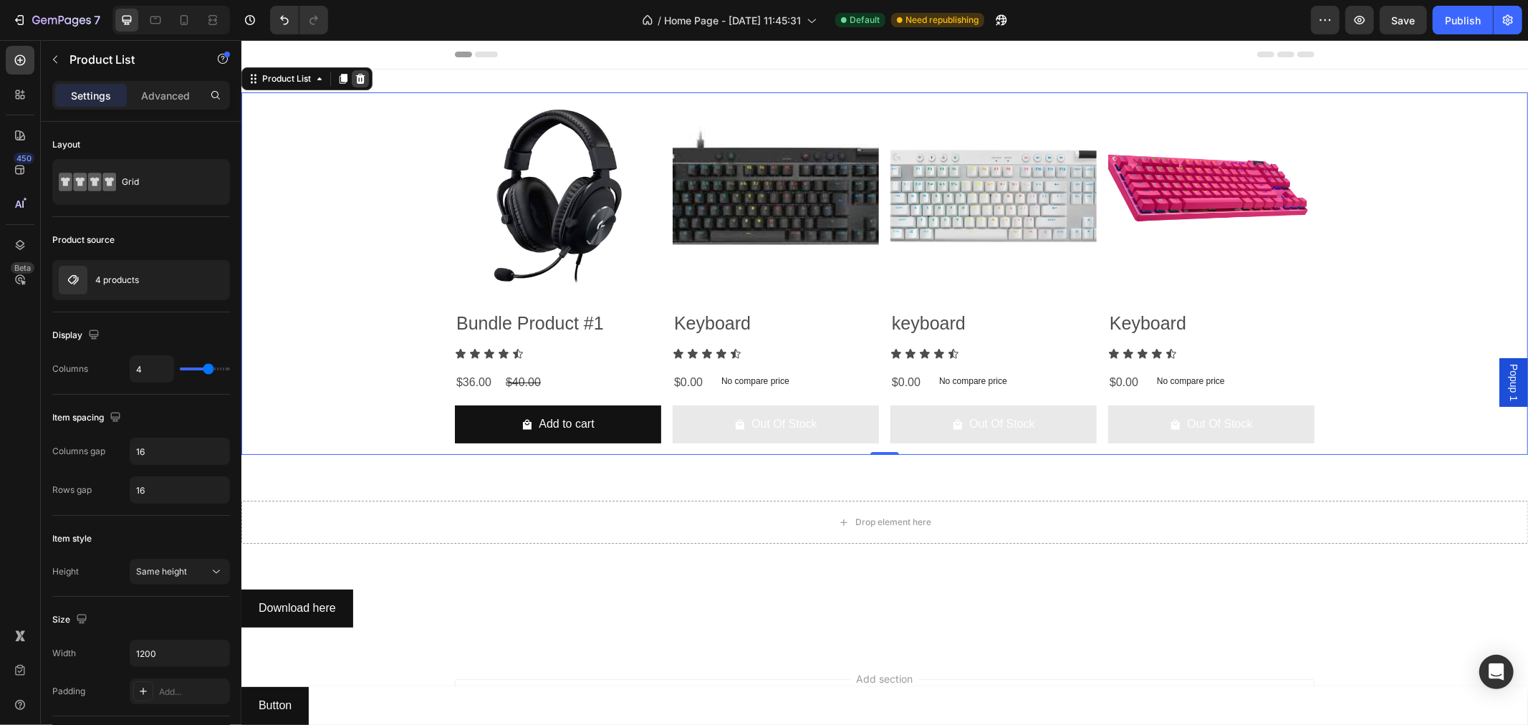
click at [355, 80] on icon at bounding box center [359, 77] width 11 height 11
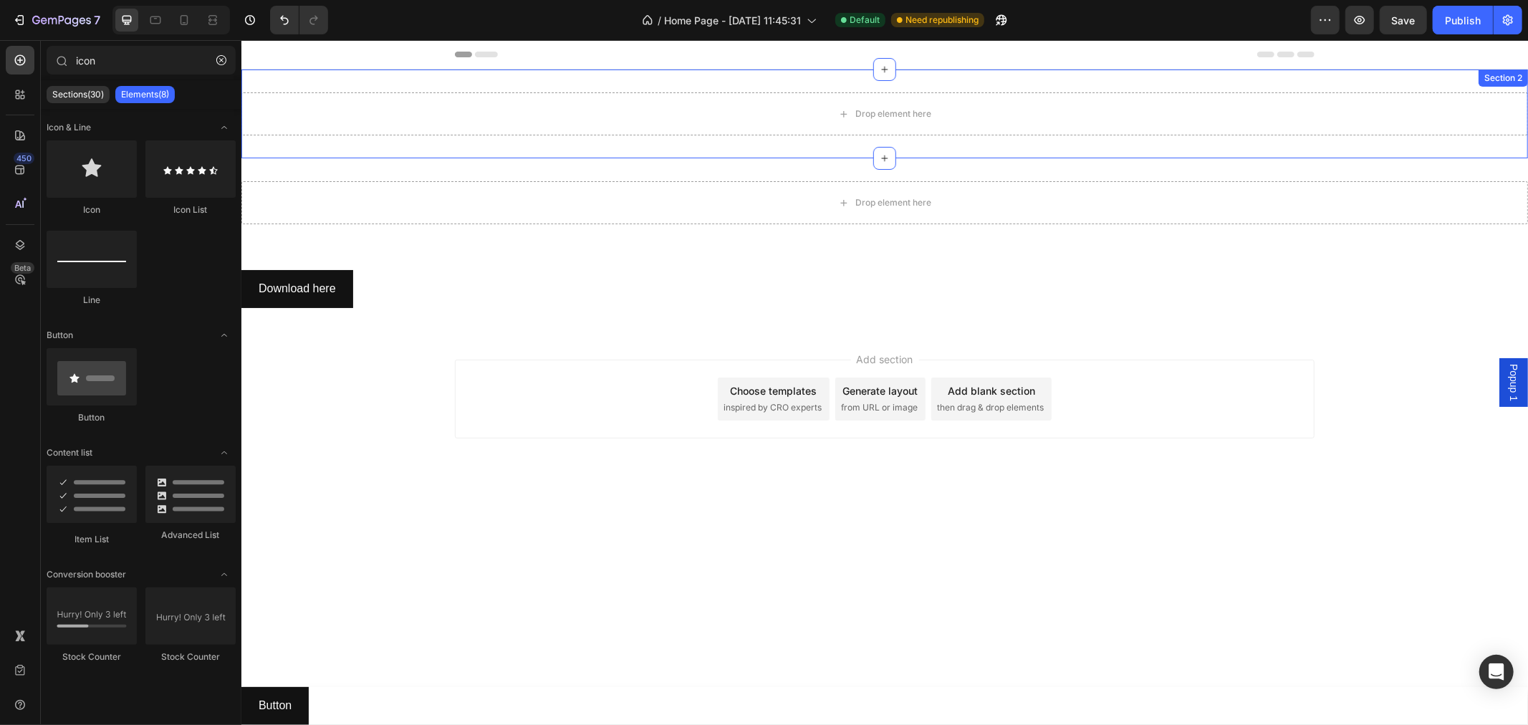
click at [575, 89] on div "Drop element here Section 2" at bounding box center [884, 113] width 1287 height 89
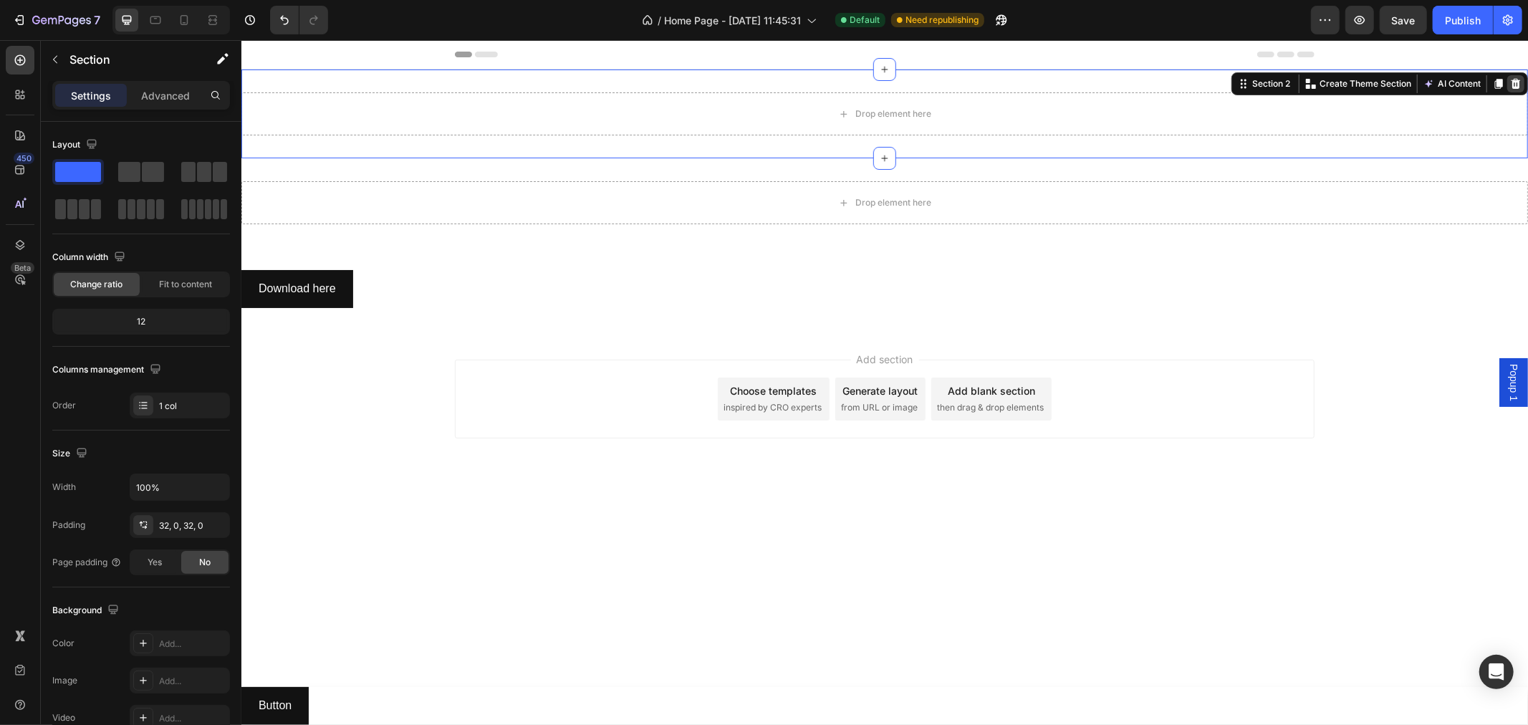
click at [1523, 85] on div at bounding box center [1515, 83] width 17 height 17
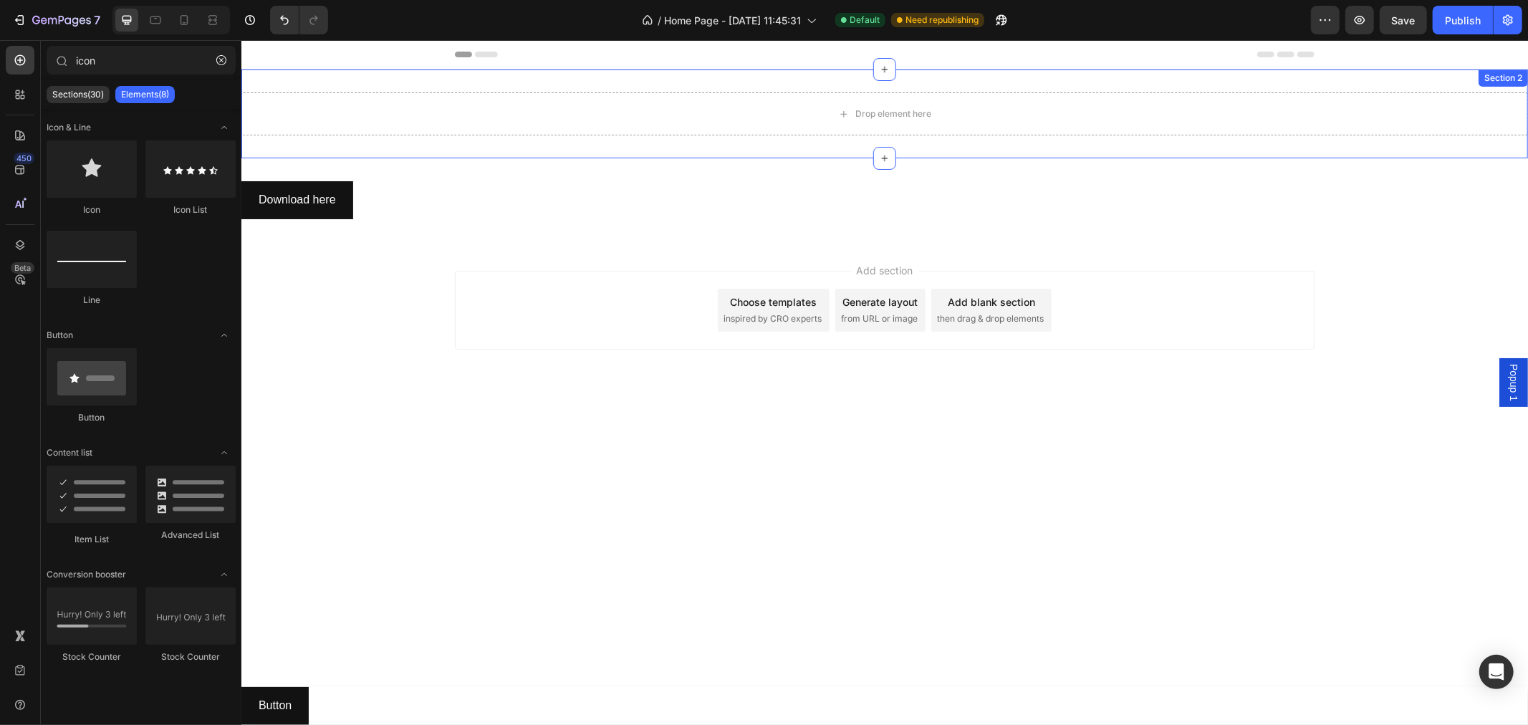
click at [497, 133] on div "Drop element here" at bounding box center [884, 113] width 1287 height 43
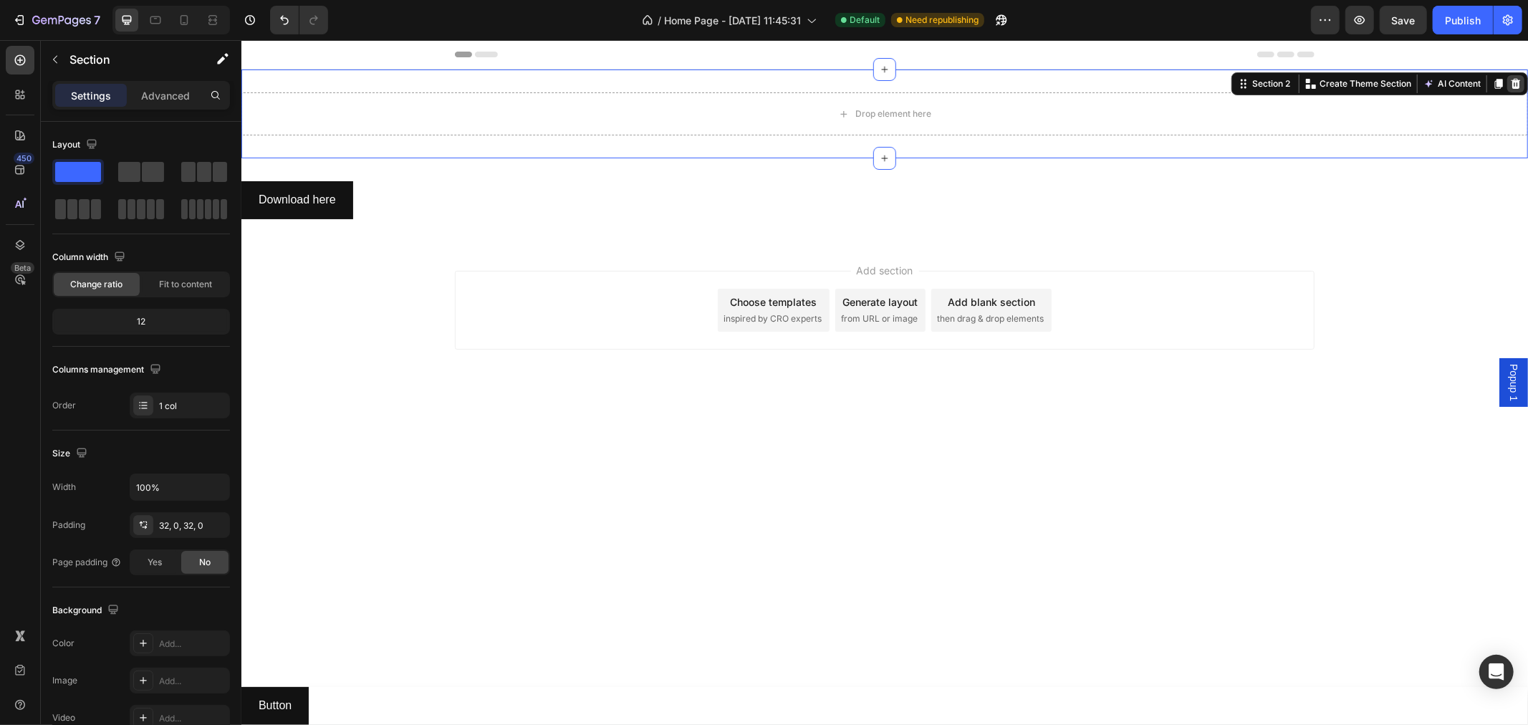
click at [1514, 86] on icon at bounding box center [1515, 83] width 9 height 10
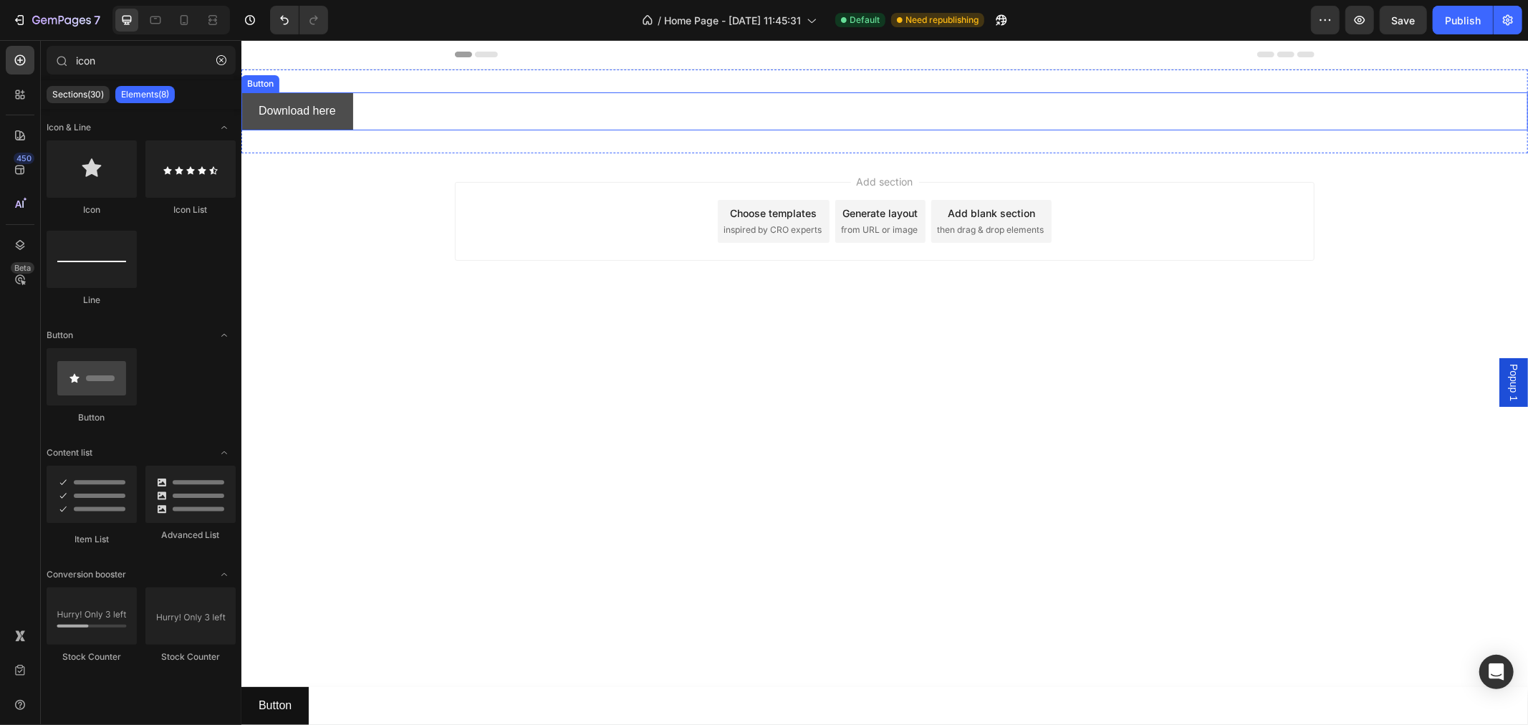
click at [341, 124] on link "Download here" at bounding box center [297, 111] width 112 height 38
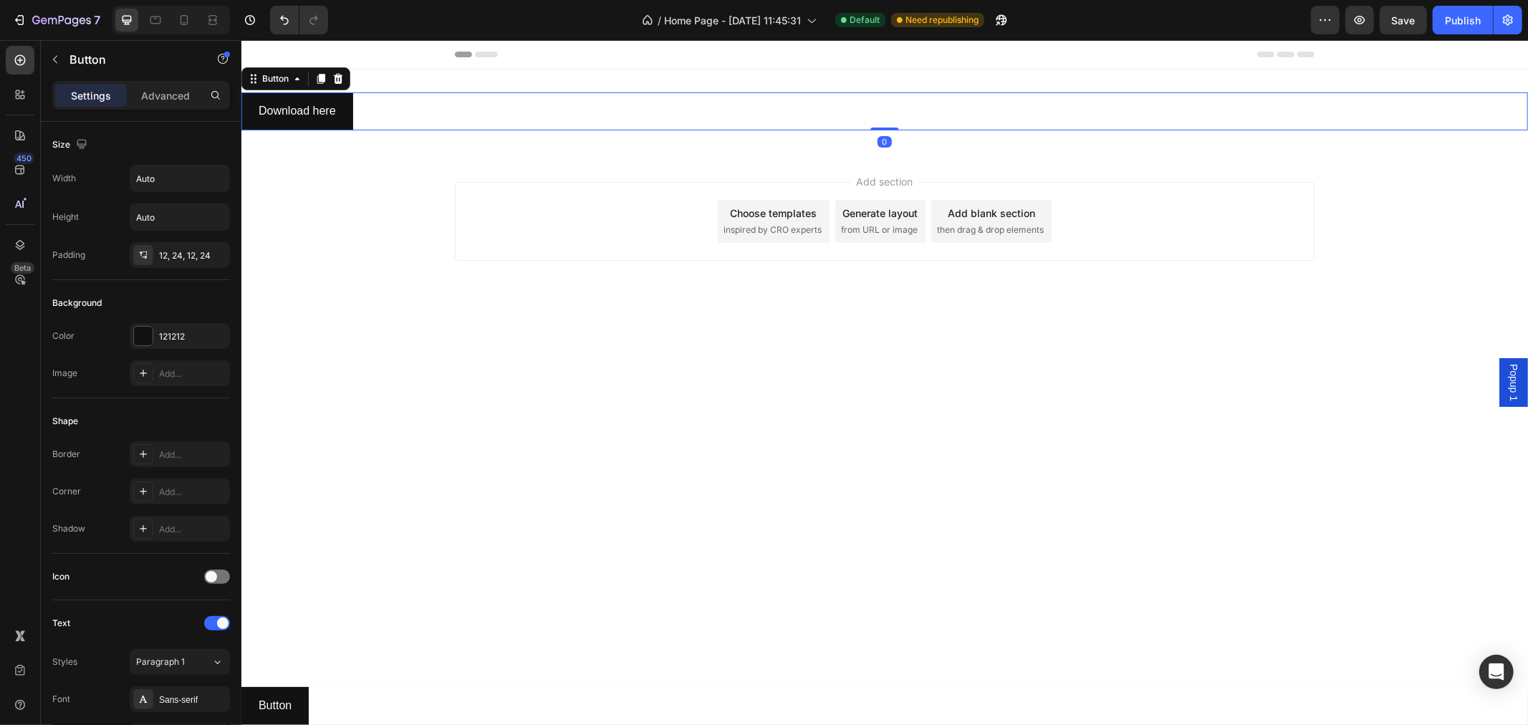
click at [1436, 94] on div "Download here Button 0" at bounding box center [884, 111] width 1287 height 38
click at [1439, 87] on div "Download here Button 0 Section 2" at bounding box center [884, 111] width 1287 height 84
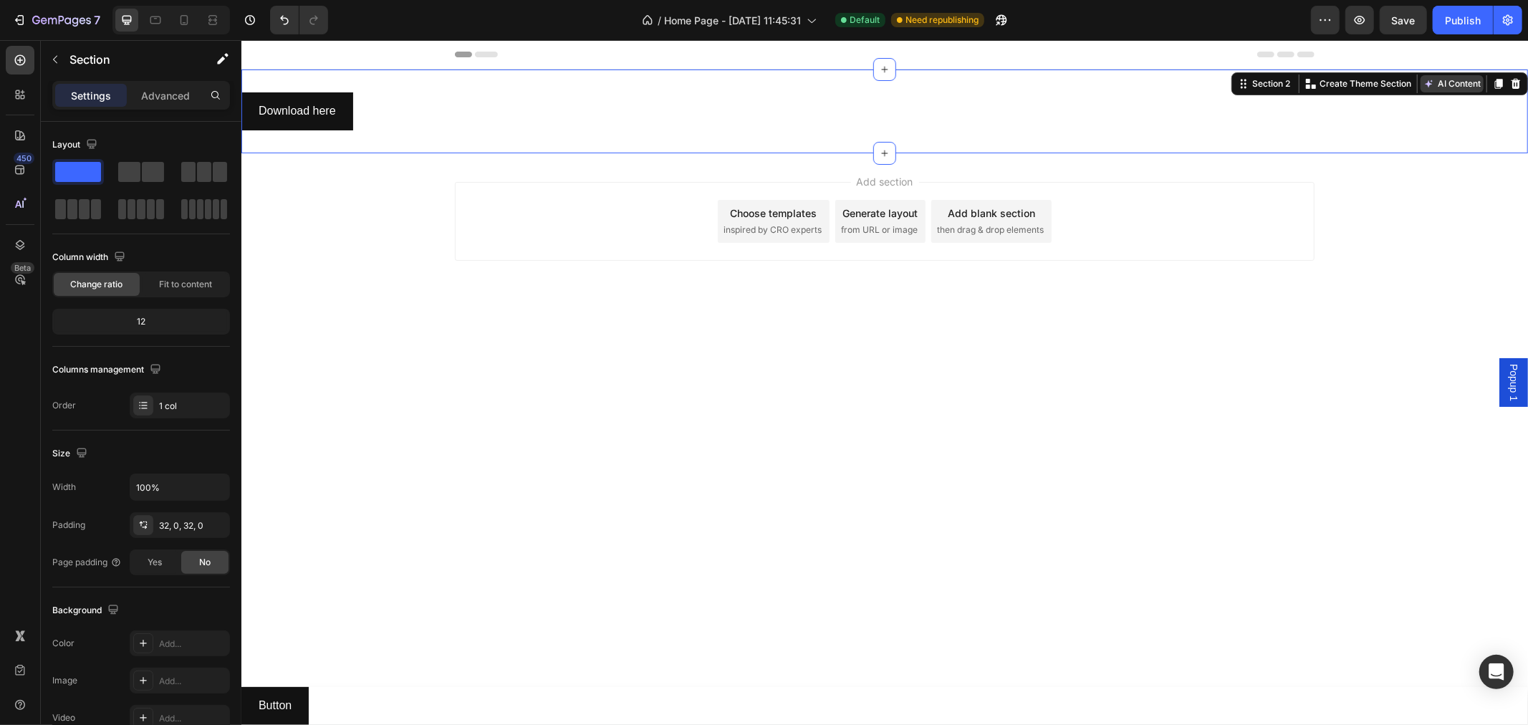
click at [1435, 81] on button "AI Content" at bounding box center [1451, 83] width 63 height 17
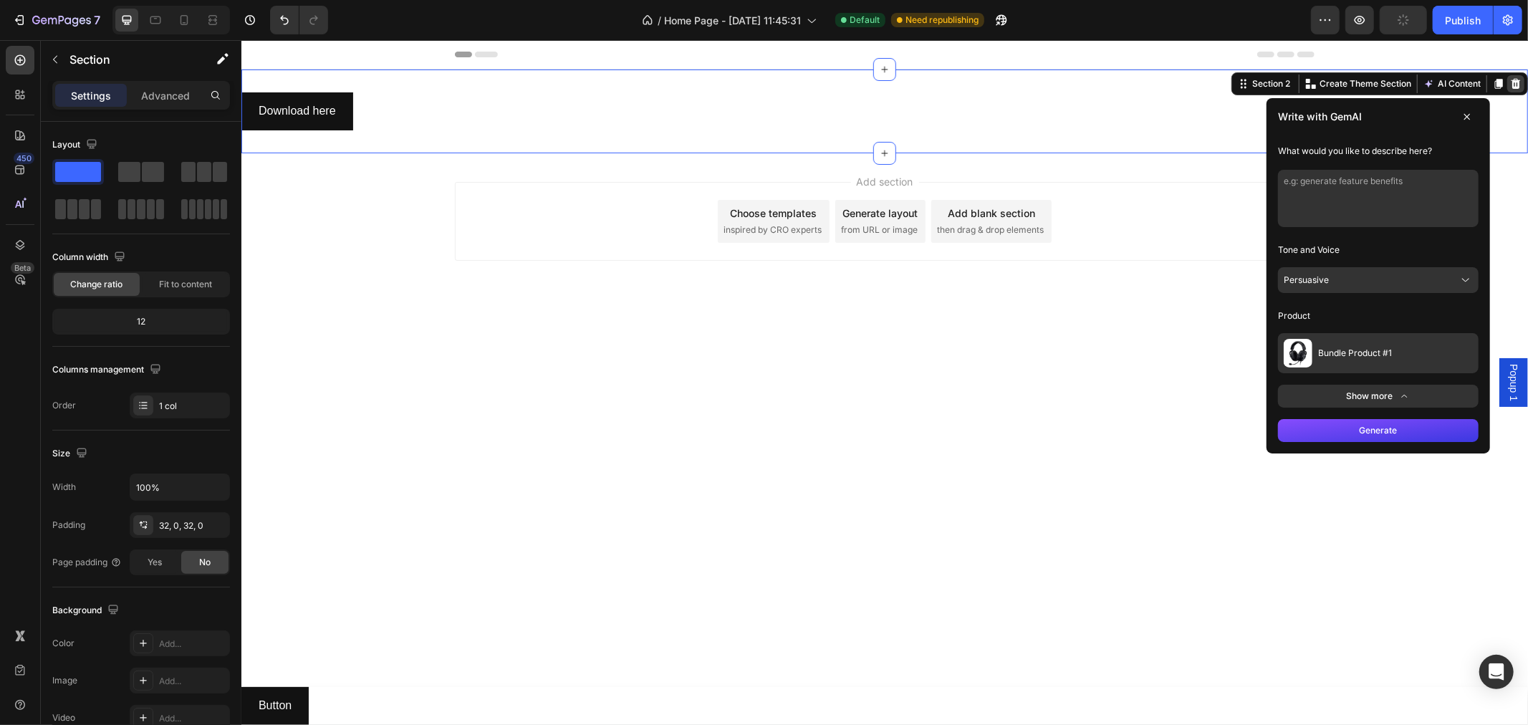
click at [1516, 84] on icon at bounding box center [1515, 82] width 11 height 11
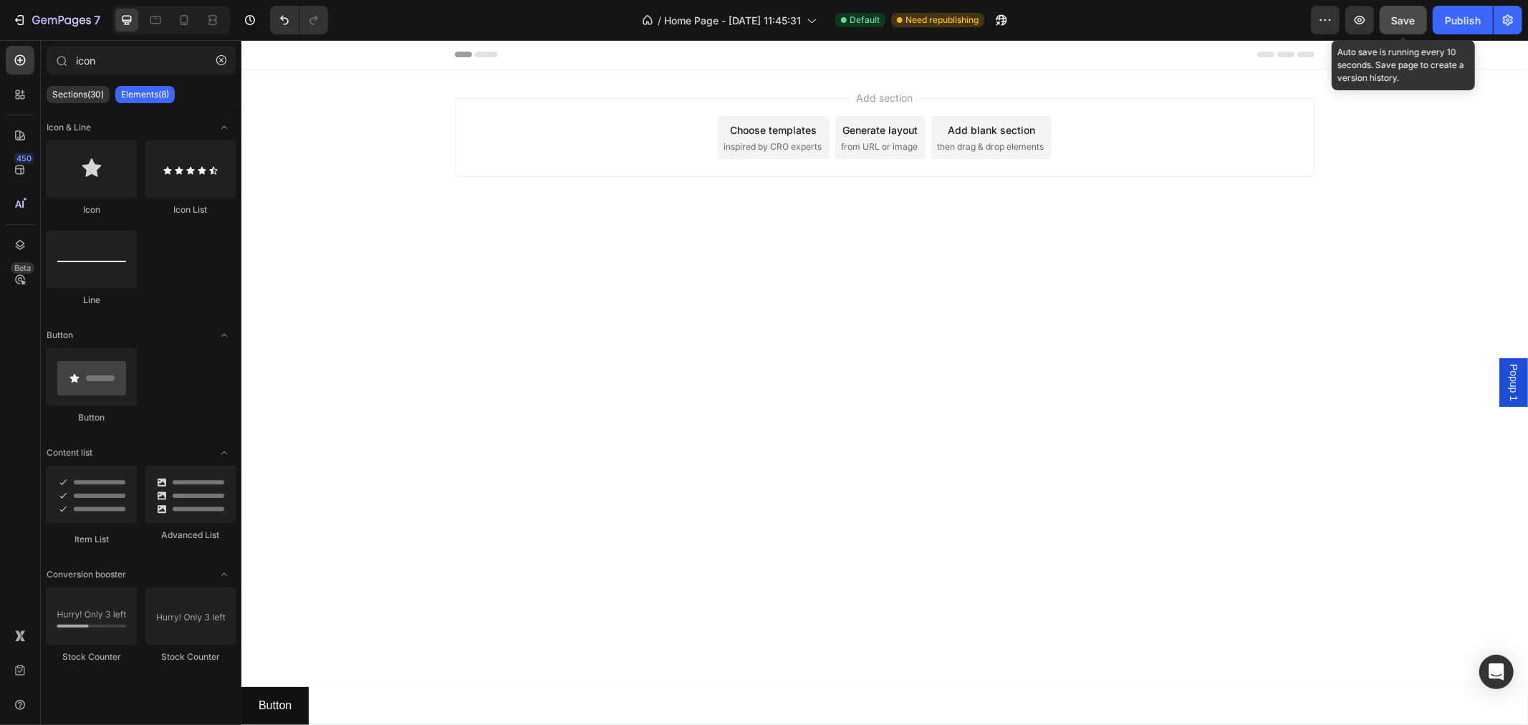
click at [1398, 24] on span "Save" at bounding box center [1404, 20] width 24 height 12
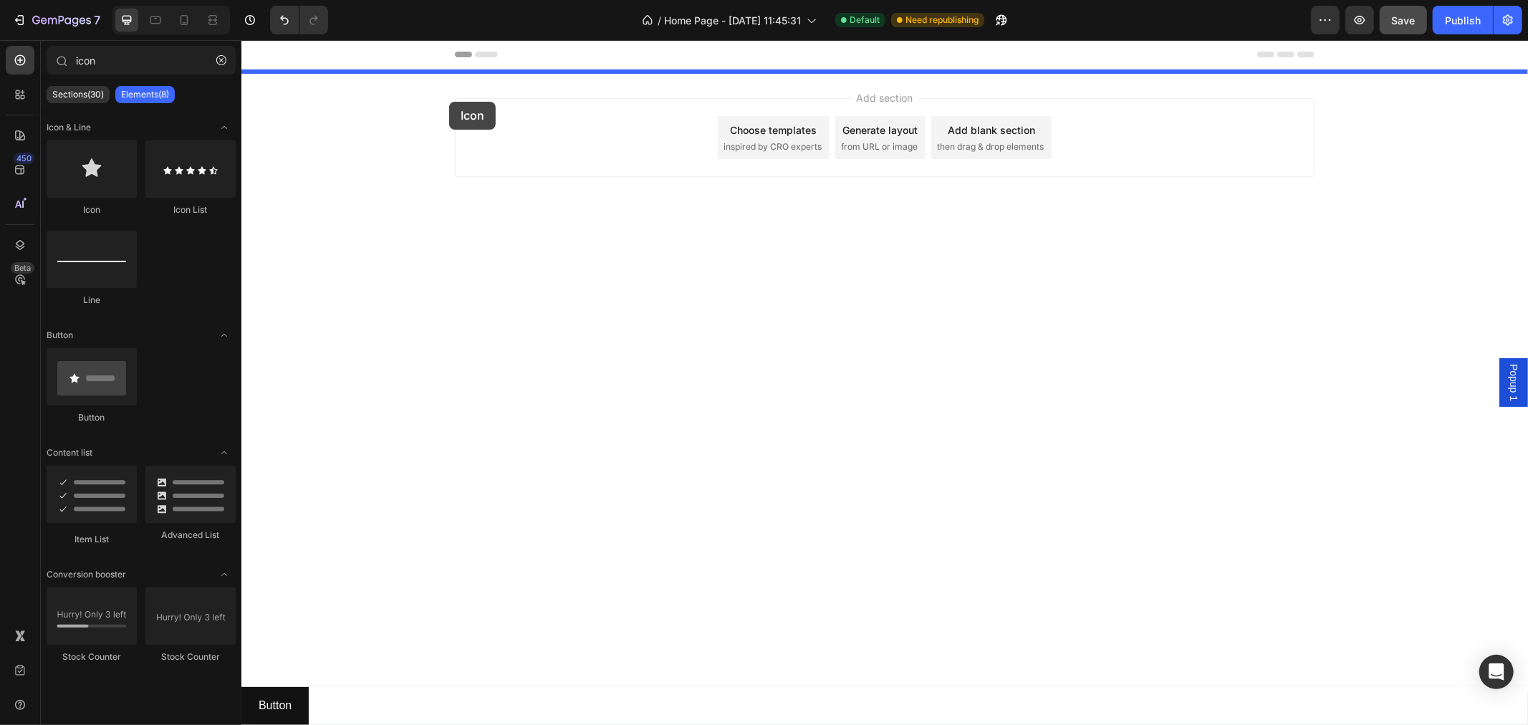
drag, startPoint x: 318, startPoint y: 229, endPoint x: 449, endPoint y: 100, distance: 183.4
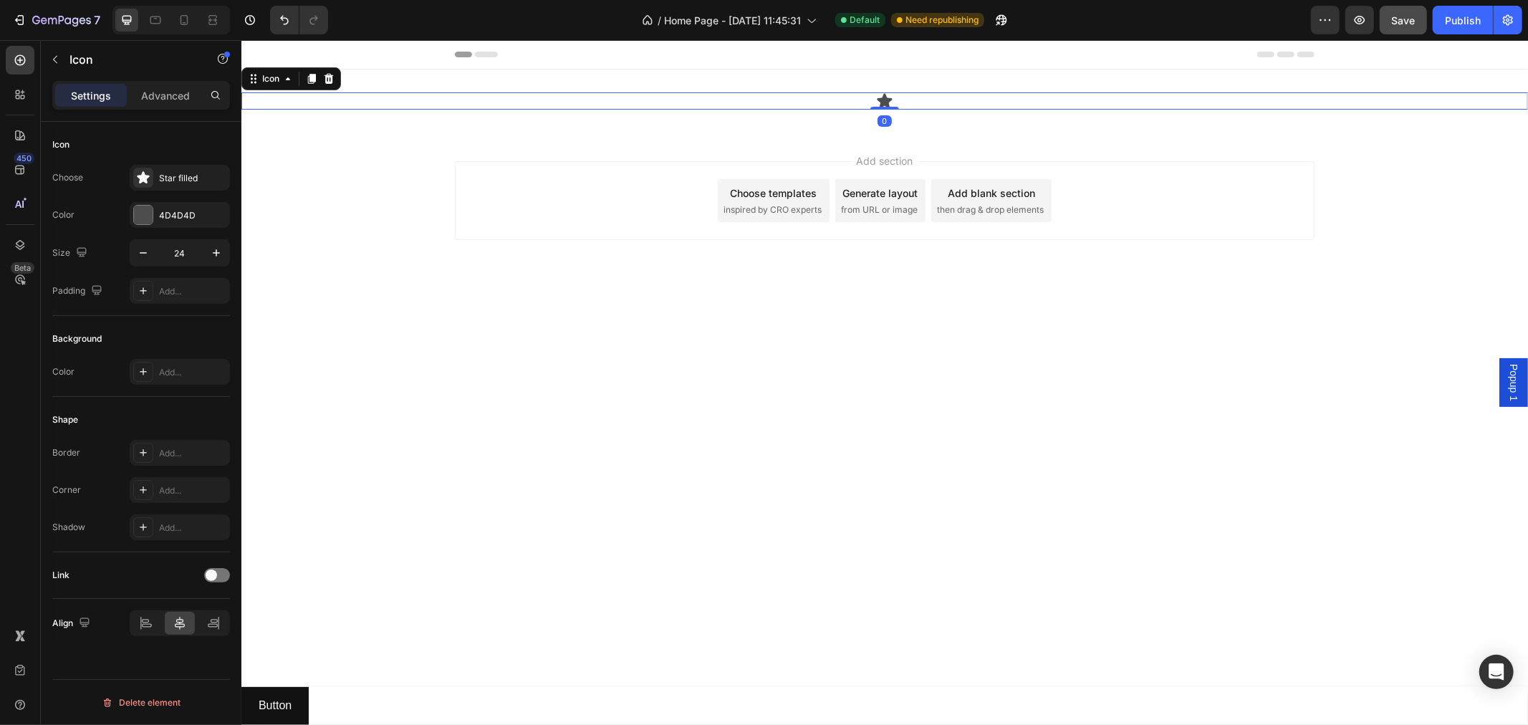
click at [288, 136] on div "Add section Choose templates inspired by CRO experts Generate layout from URL o…" at bounding box center [884, 220] width 1287 height 176
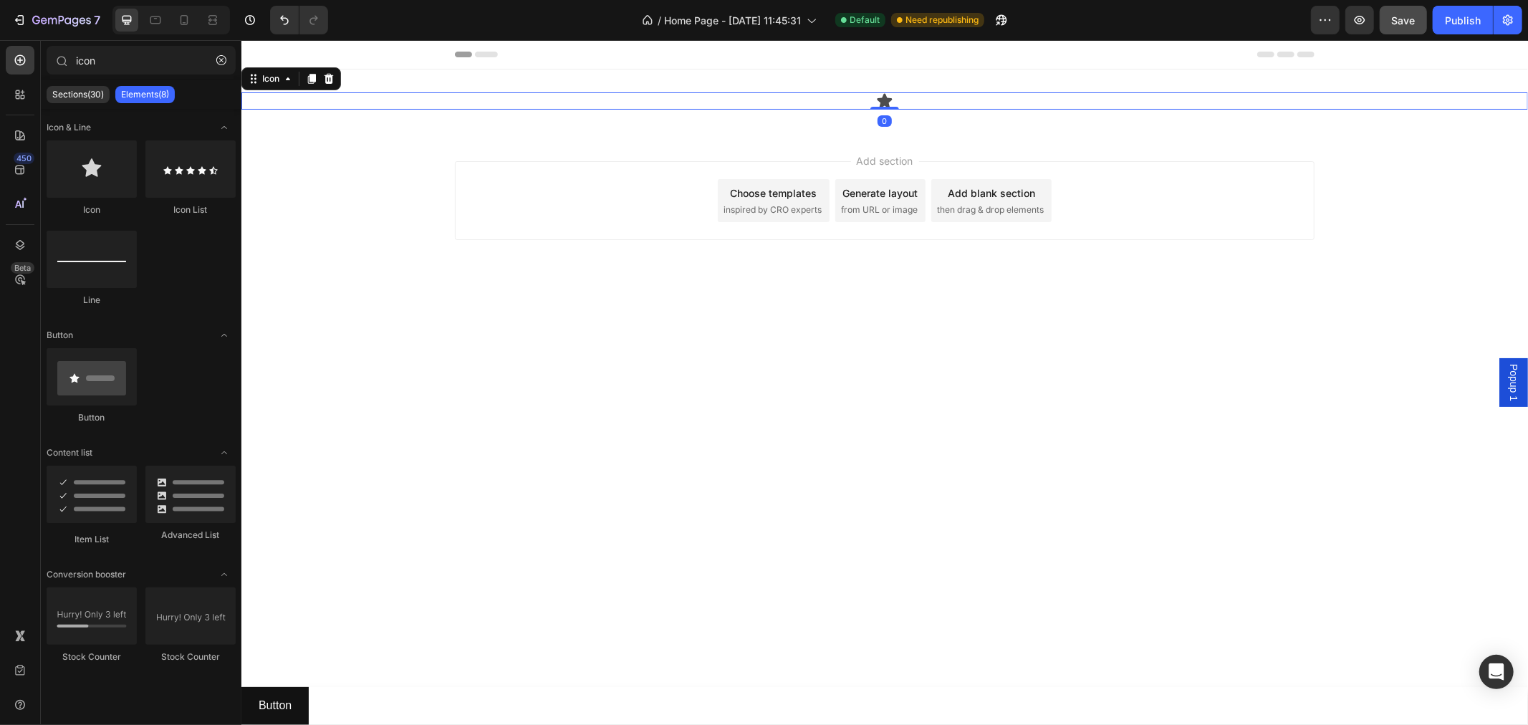
click at [882, 100] on icon at bounding box center [884, 100] width 15 height 14
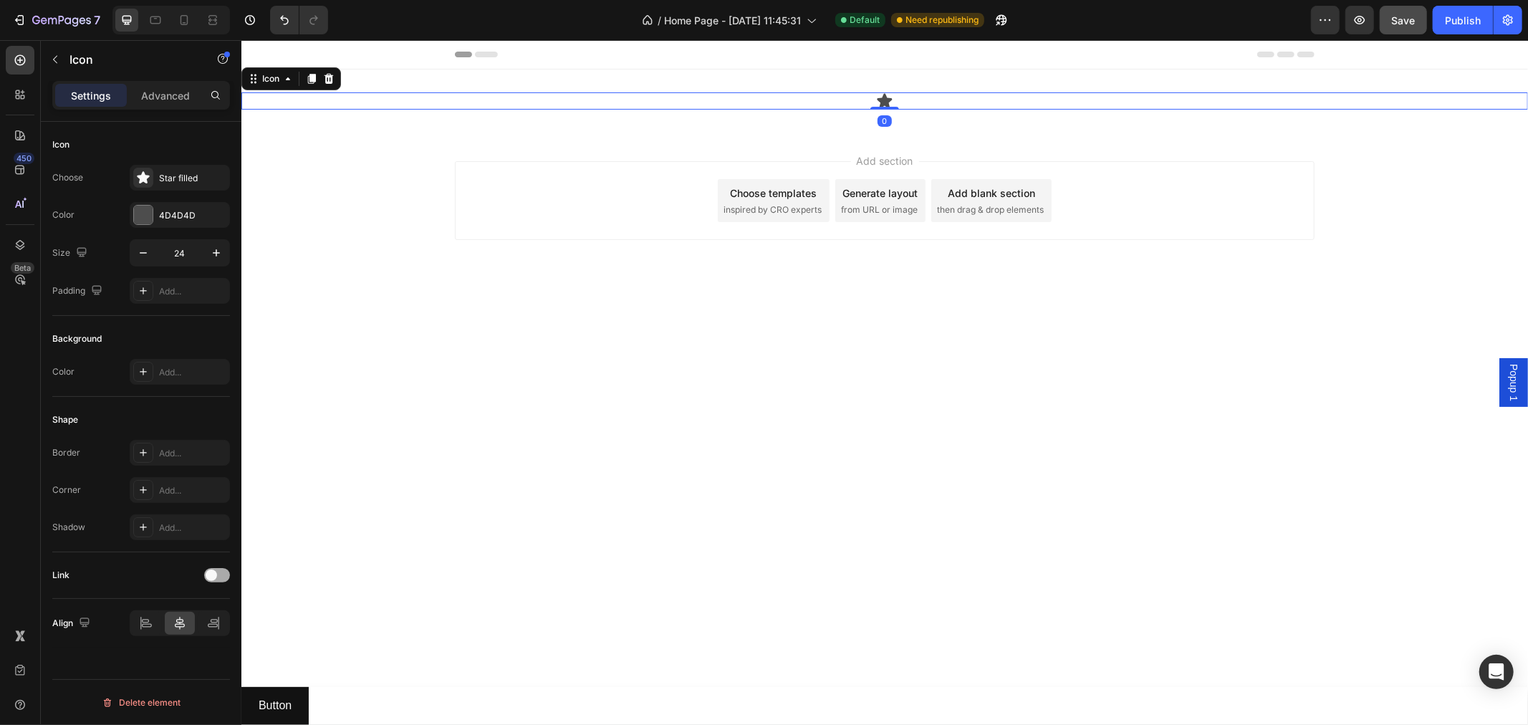
click at [218, 573] on div at bounding box center [217, 575] width 26 height 14
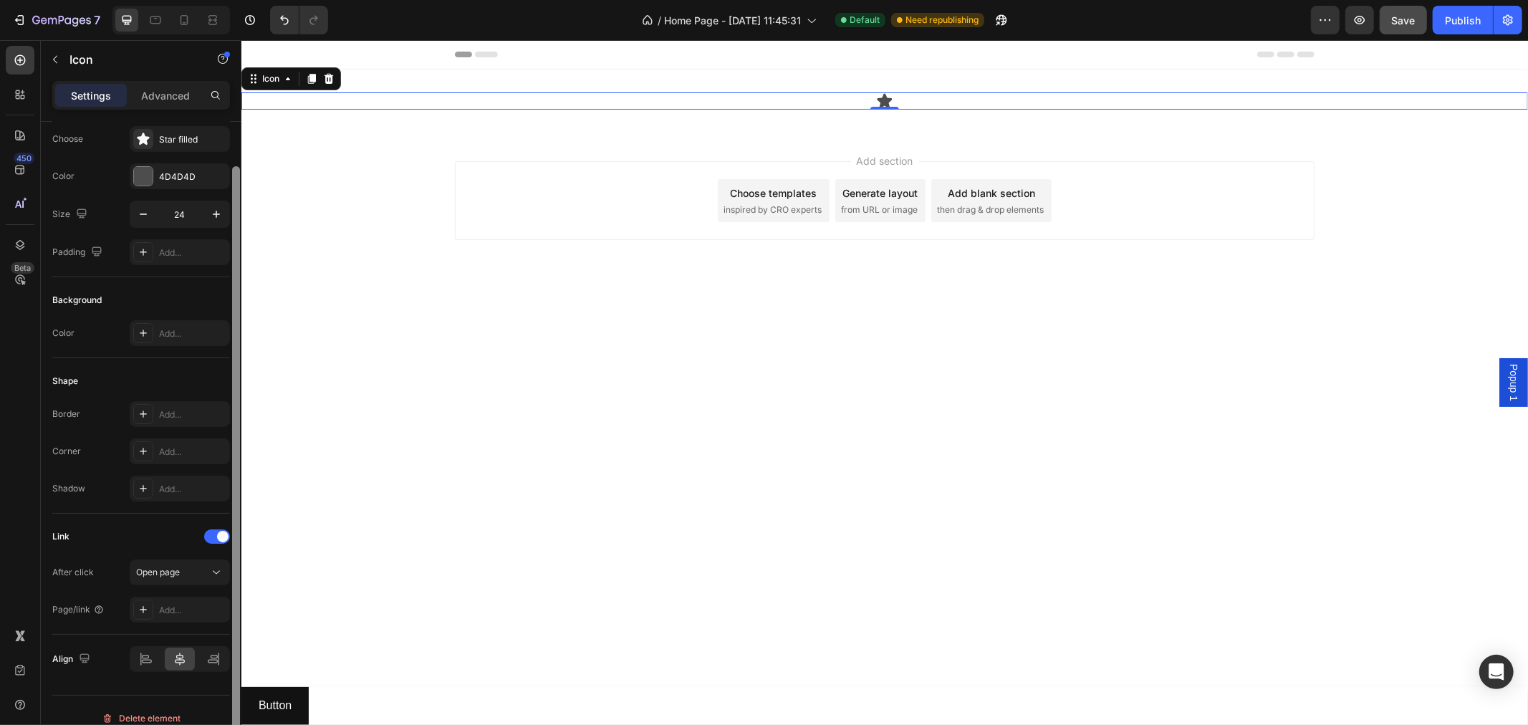
drag, startPoint x: 234, startPoint y: 512, endPoint x: 210, endPoint y: 567, distance: 60.3
click at [233, 547] on div at bounding box center [236, 462] width 8 height 593
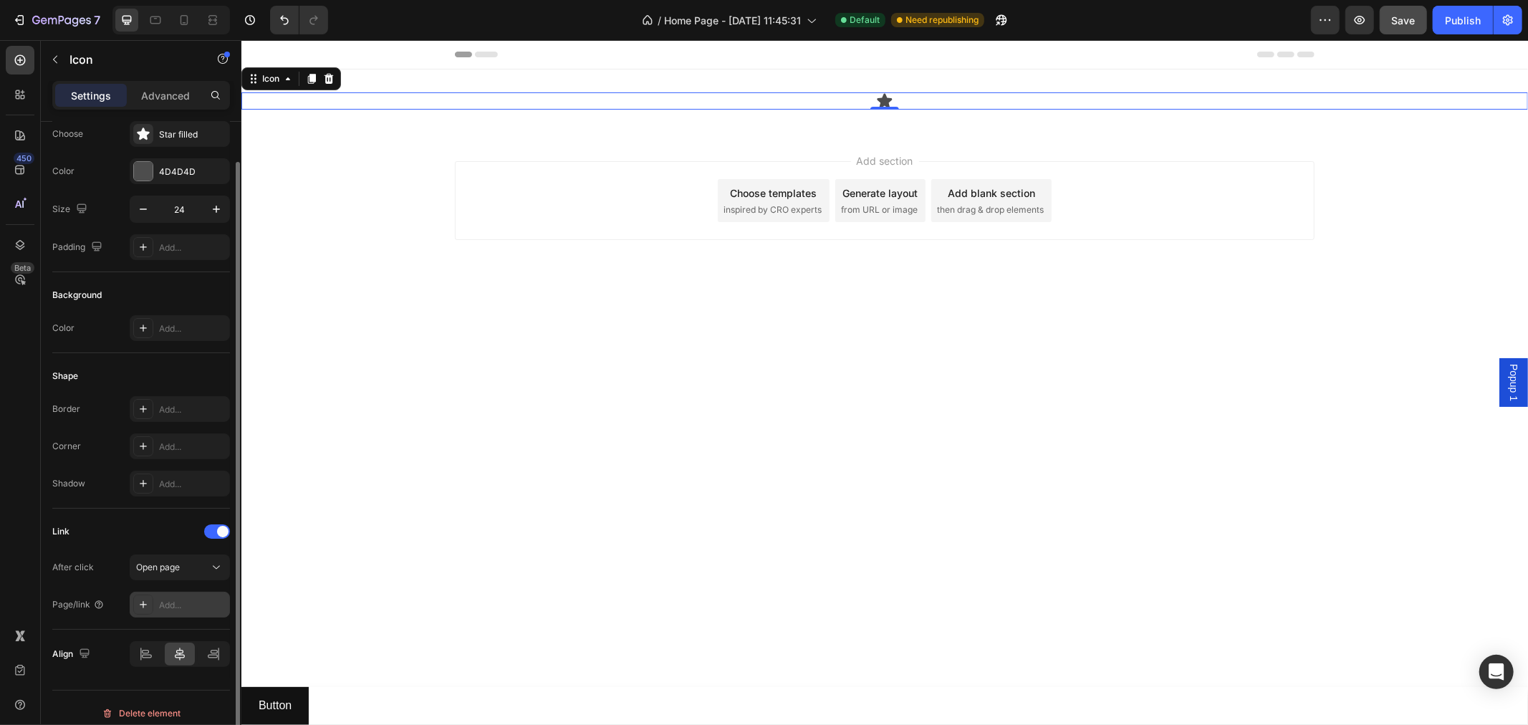
click at [173, 607] on div "Add..." at bounding box center [192, 605] width 67 height 13
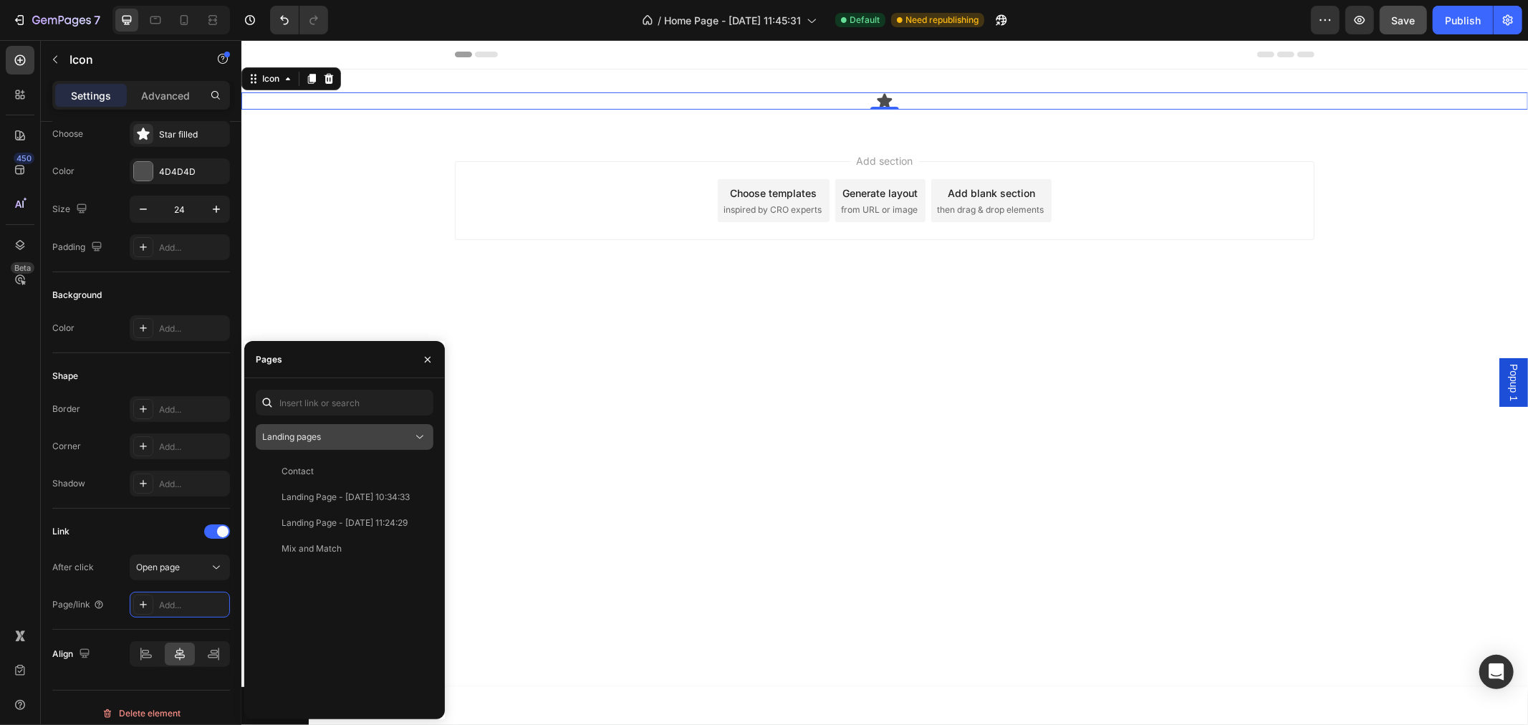
click at [318, 441] on span "Landing pages" at bounding box center [291, 436] width 59 height 11
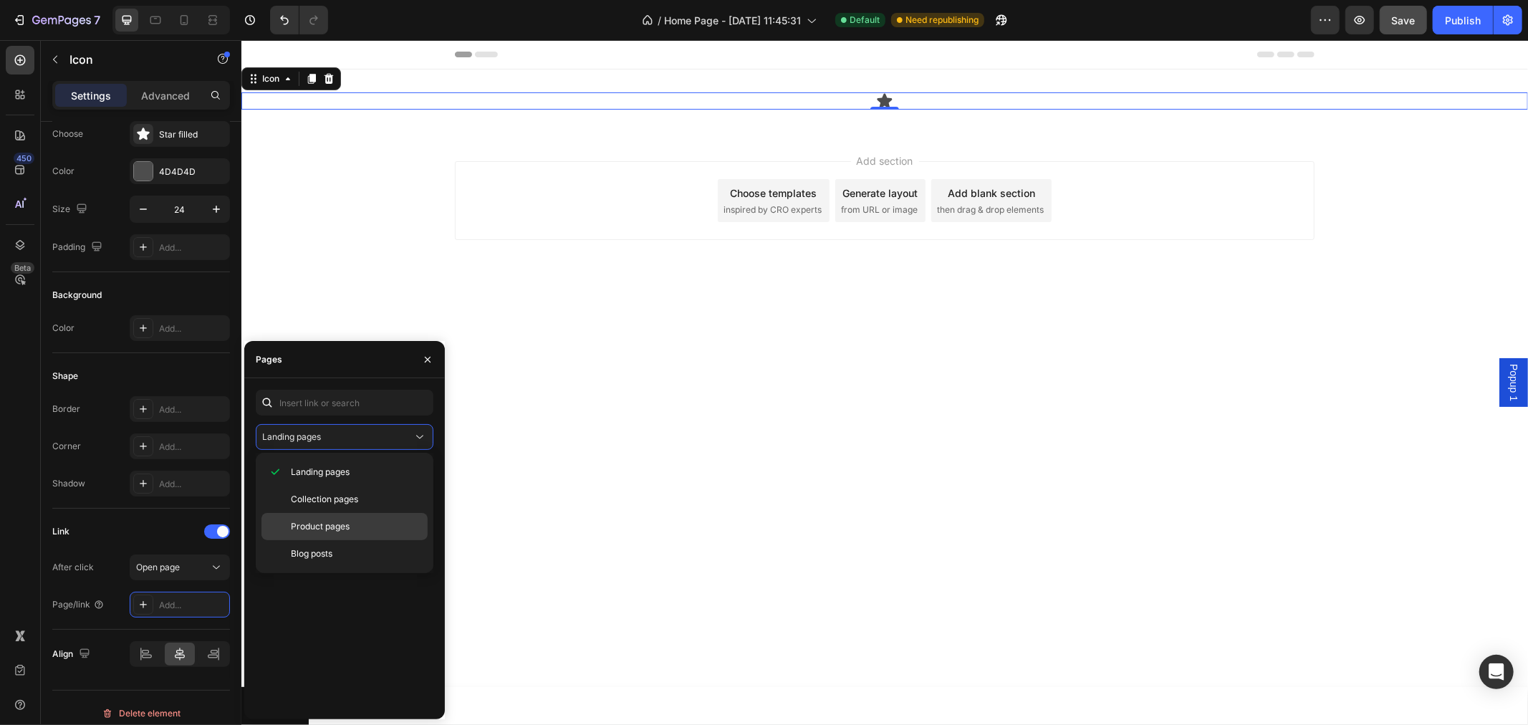
click at [317, 532] on span "Product pages" at bounding box center [320, 526] width 59 height 13
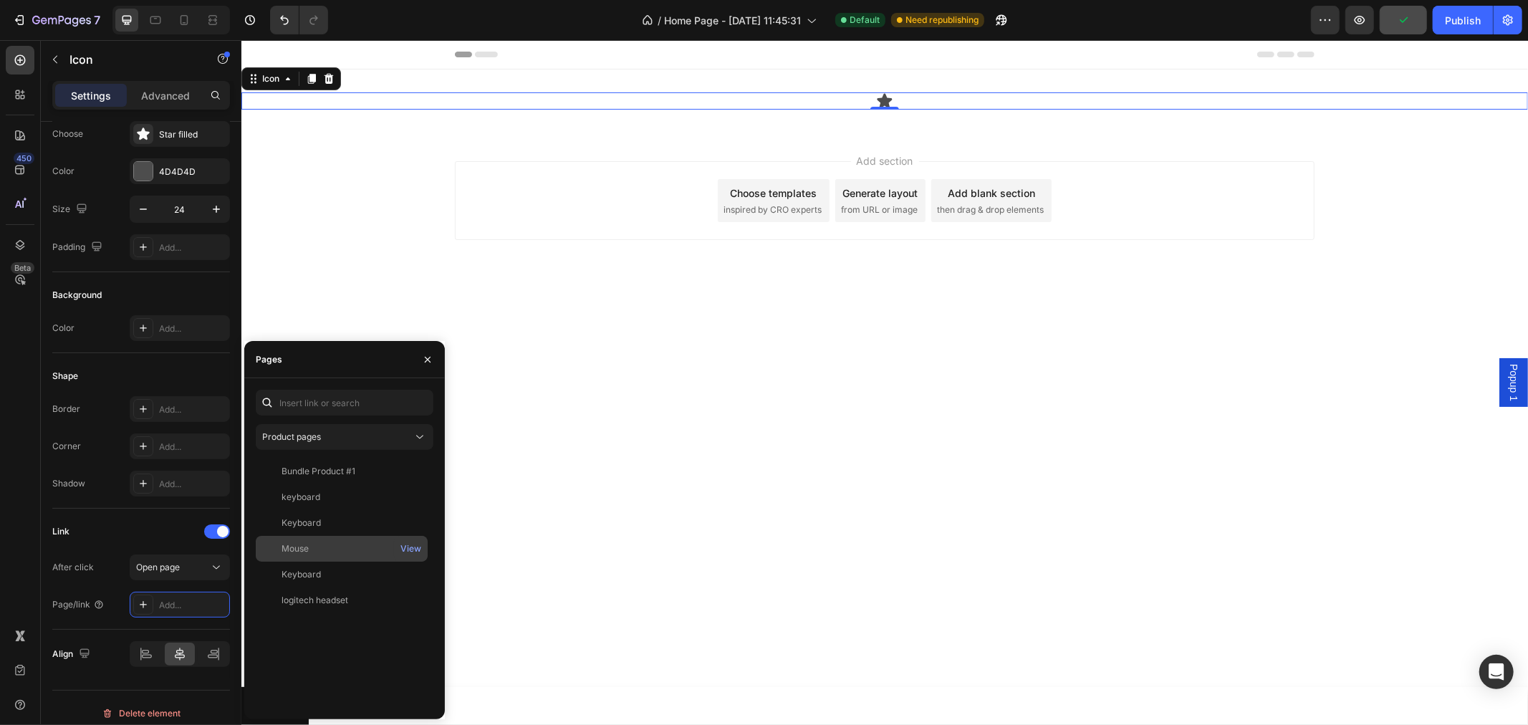
click at [305, 562] on div "Mouse View" at bounding box center [342, 575] width 172 height 26
click at [21, 555] on div "450 Beta" at bounding box center [20, 334] width 29 height 576
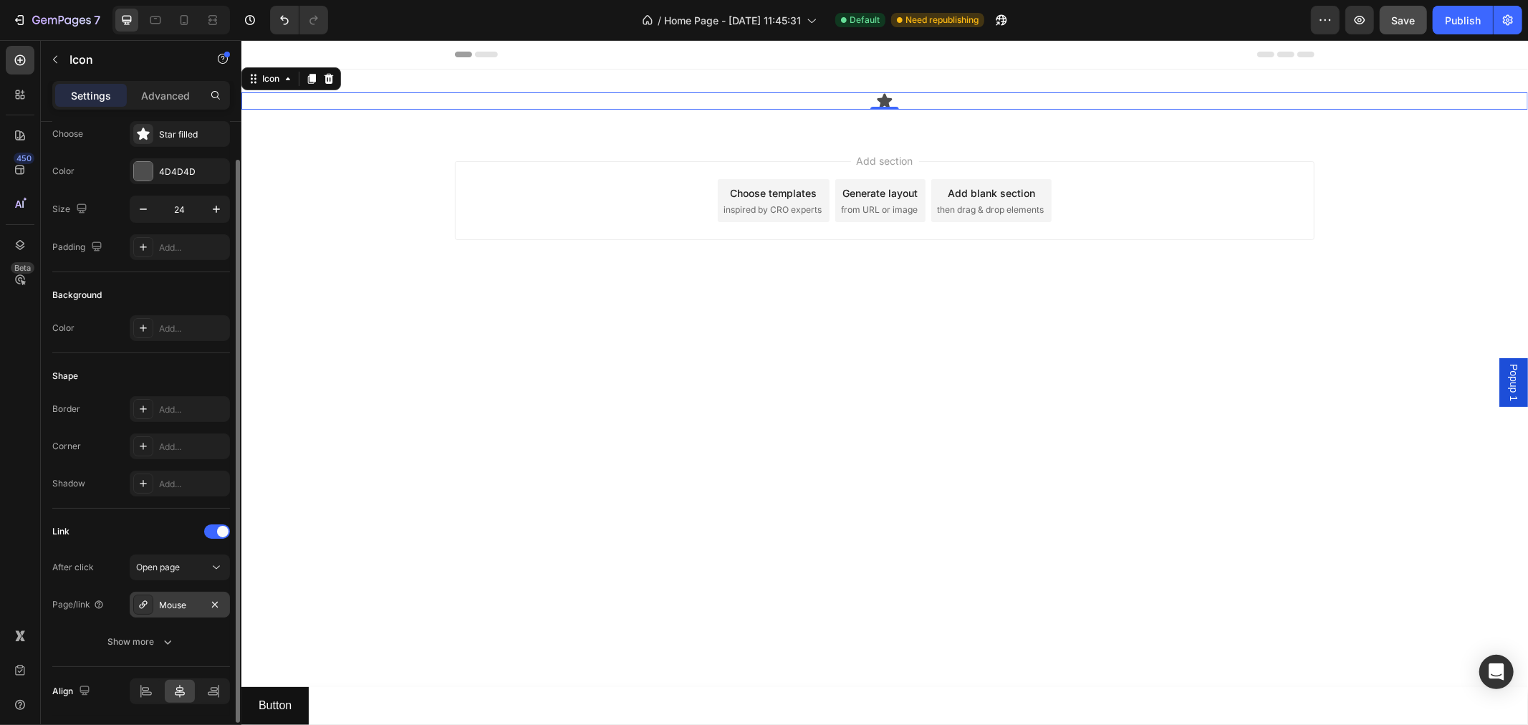
click at [180, 602] on div "Mouse" at bounding box center [180, 605] width 42 height 13
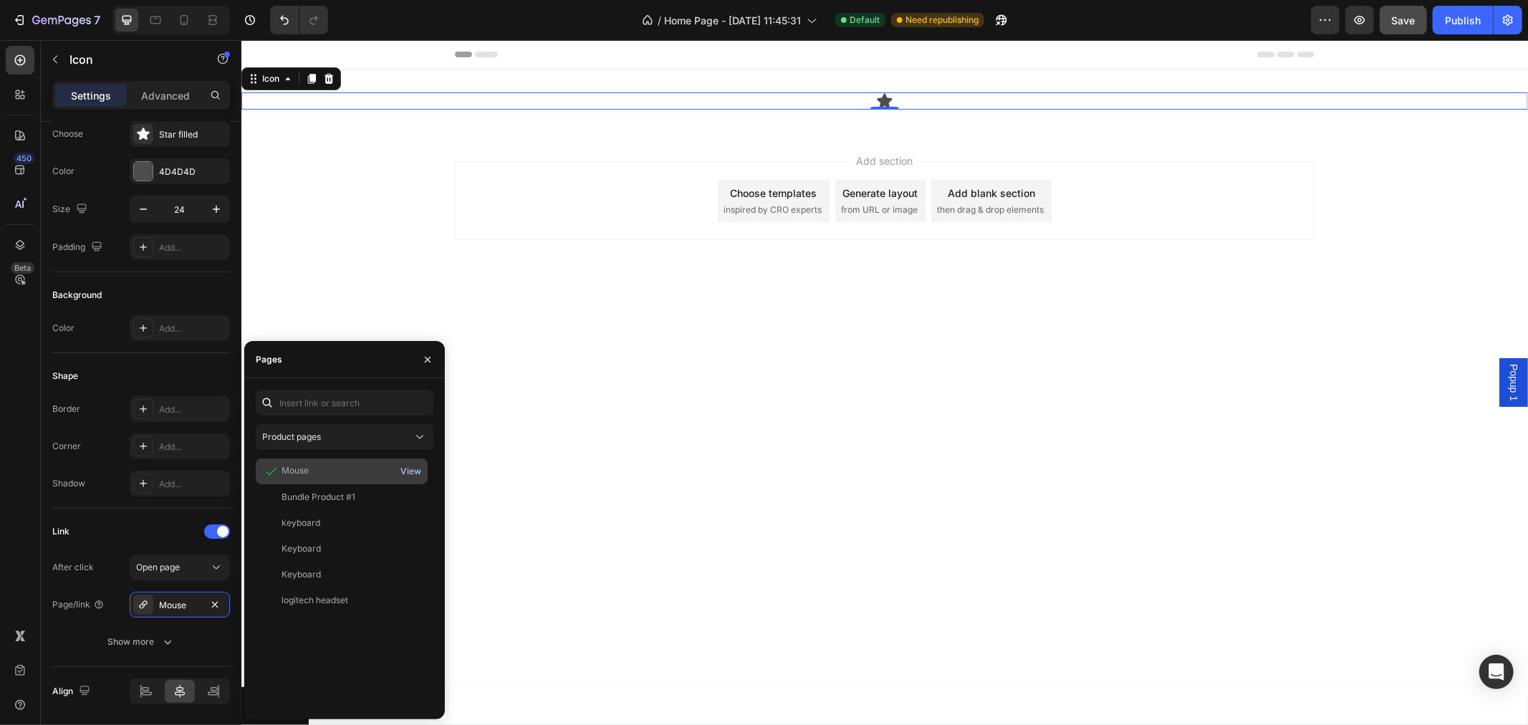
click at [409, 477] on div "View" at bounding box center [411, 471] width 21 height 13
click at [6, 541] on div "450 Beta" at bounding box center [20, 334] width 29 height 576
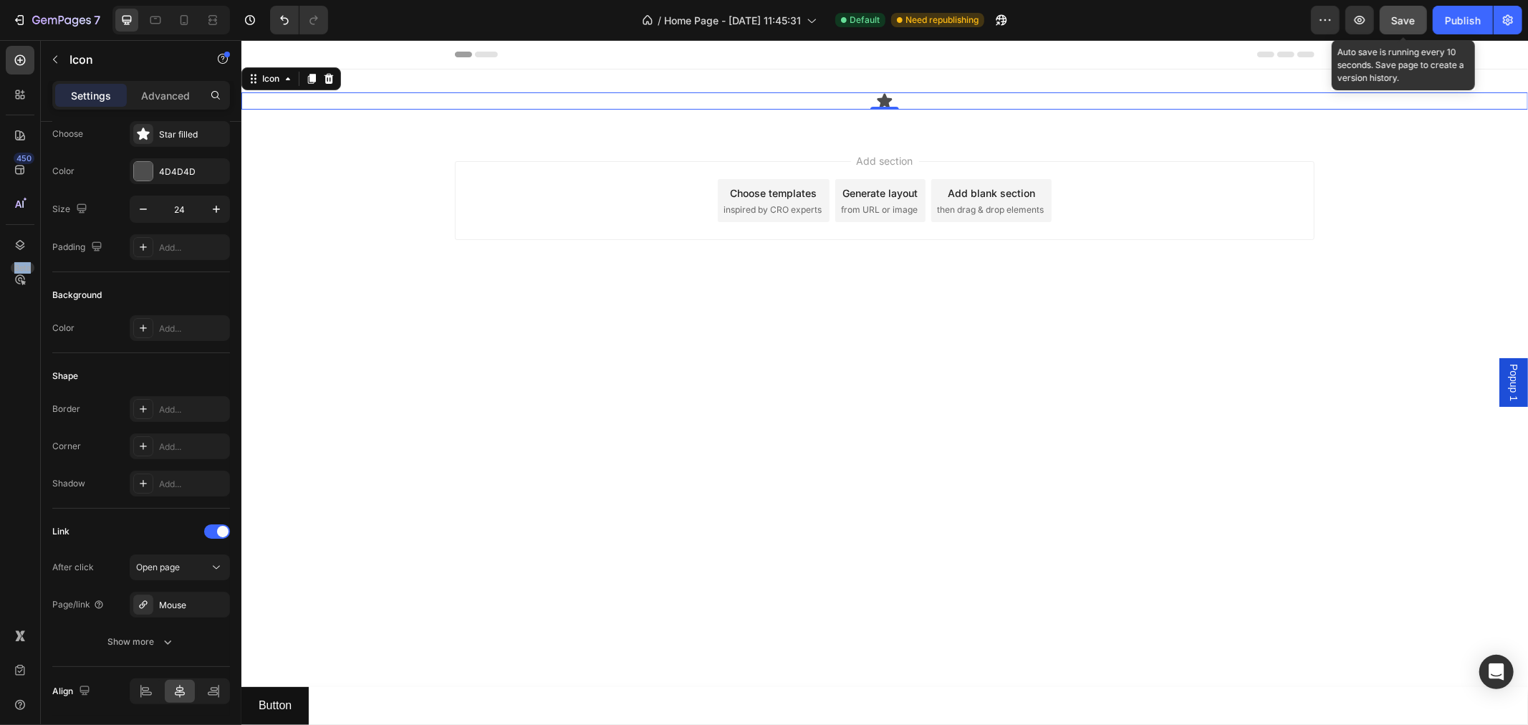
click at [1393, 21] on span "Save" at bounding box center [1404, 20] width 24 height 12
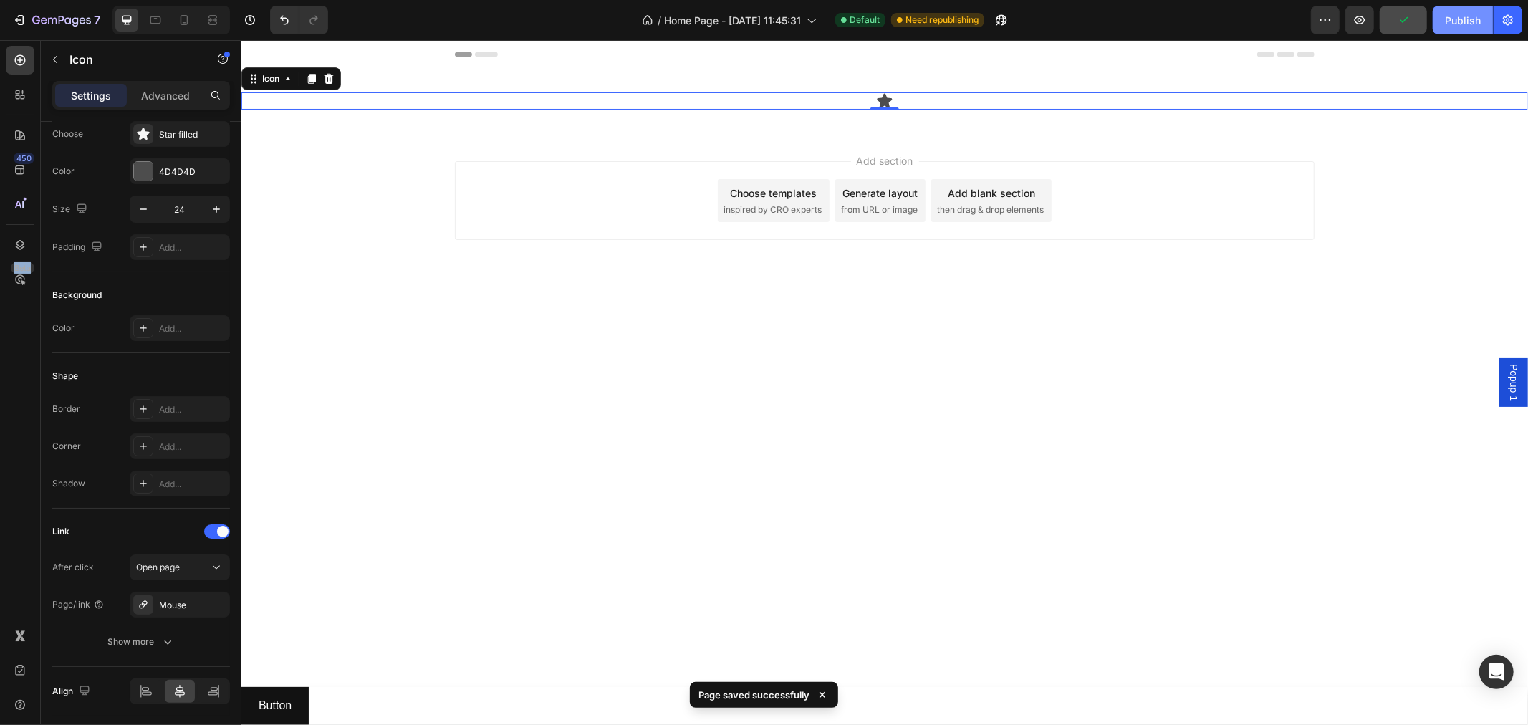
click at [1454, 23] on div "Publish" at bounding box center [1463, 20] width 36 height 15
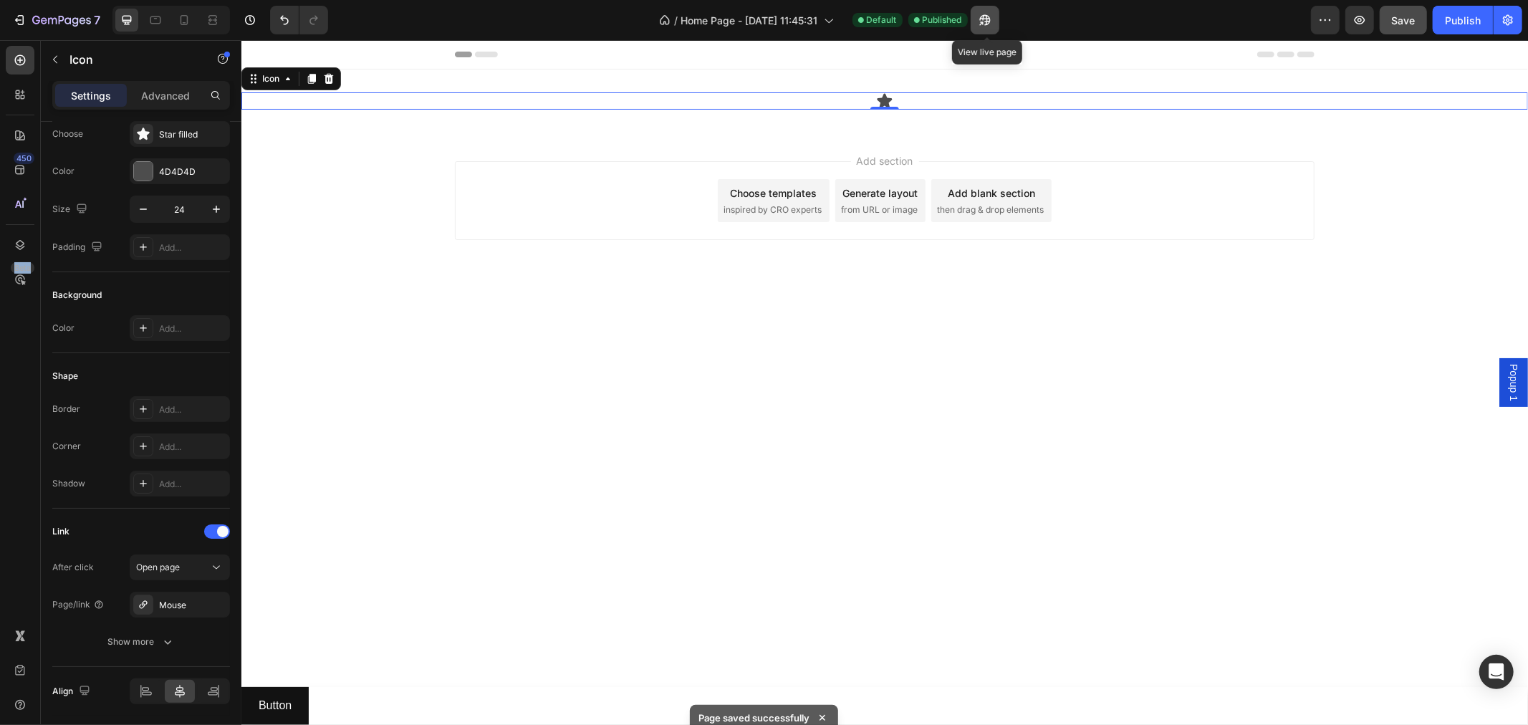
click at [975, 21] on button "button" at bounding box center [985, 20] width 29 height 29
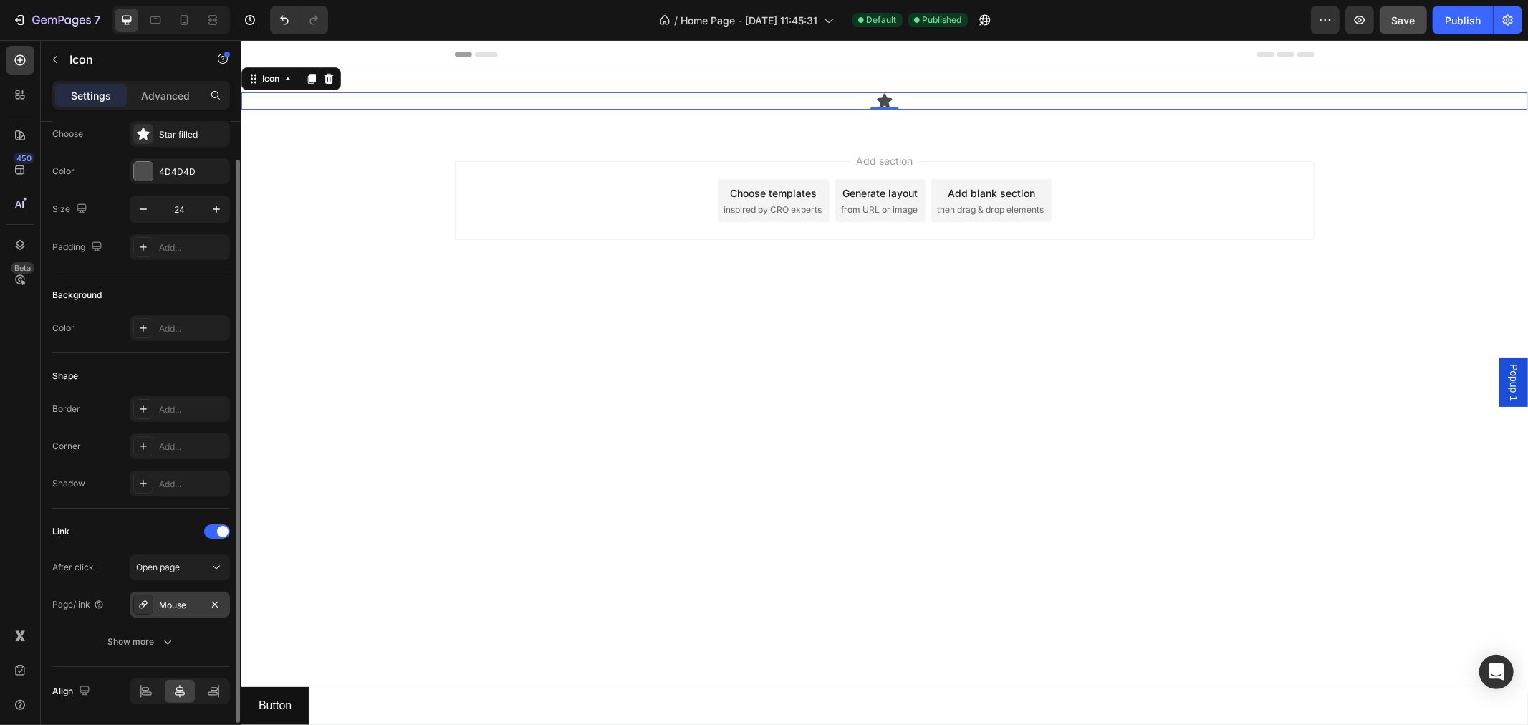
click at [194, 611] on div "Mouse" at bounding box center [180, 605] width 100 height 26
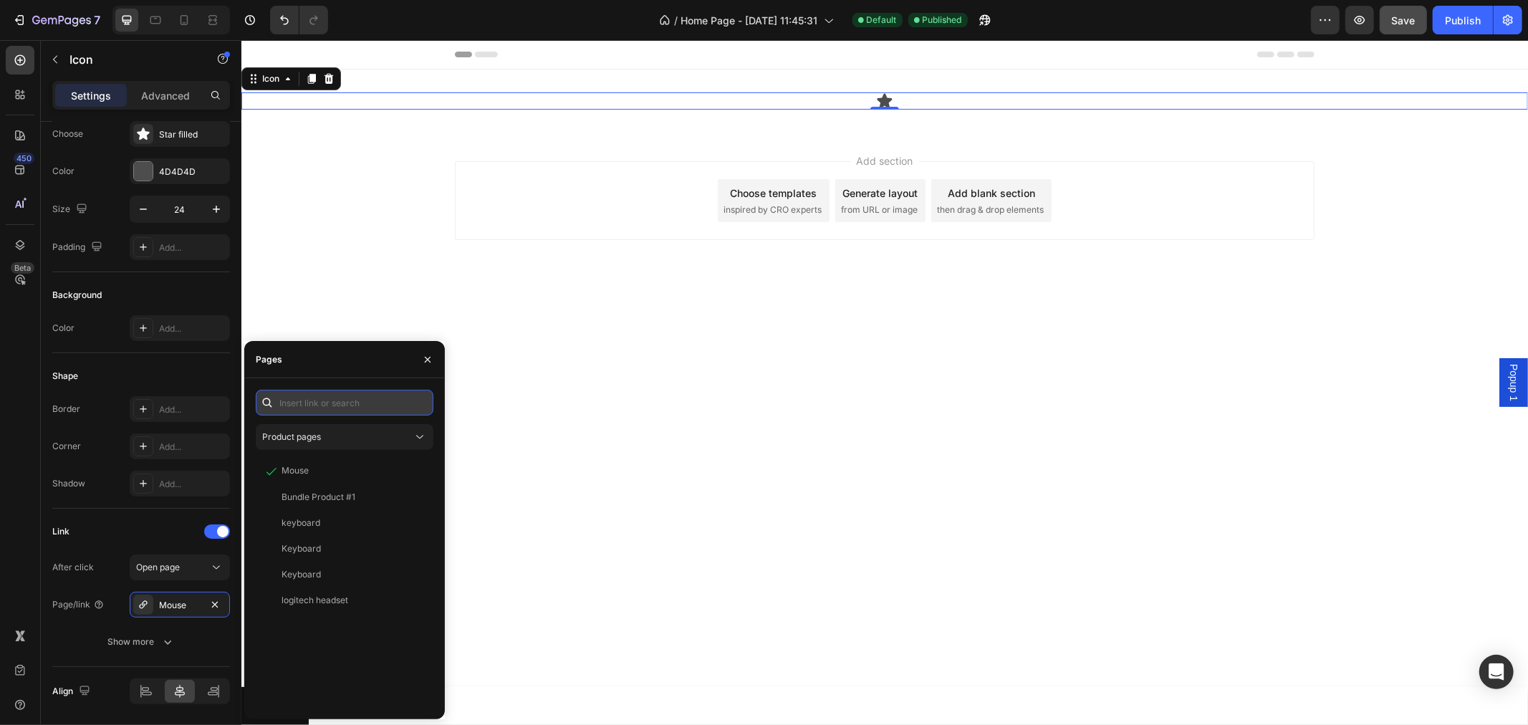
click at [341, 406] on input "text" at bounding box center [345, 403] width 178 height 26
paste input "[URL][DOMAIN_NAME]"
type input "[URL][DOMAIN_NAME]"
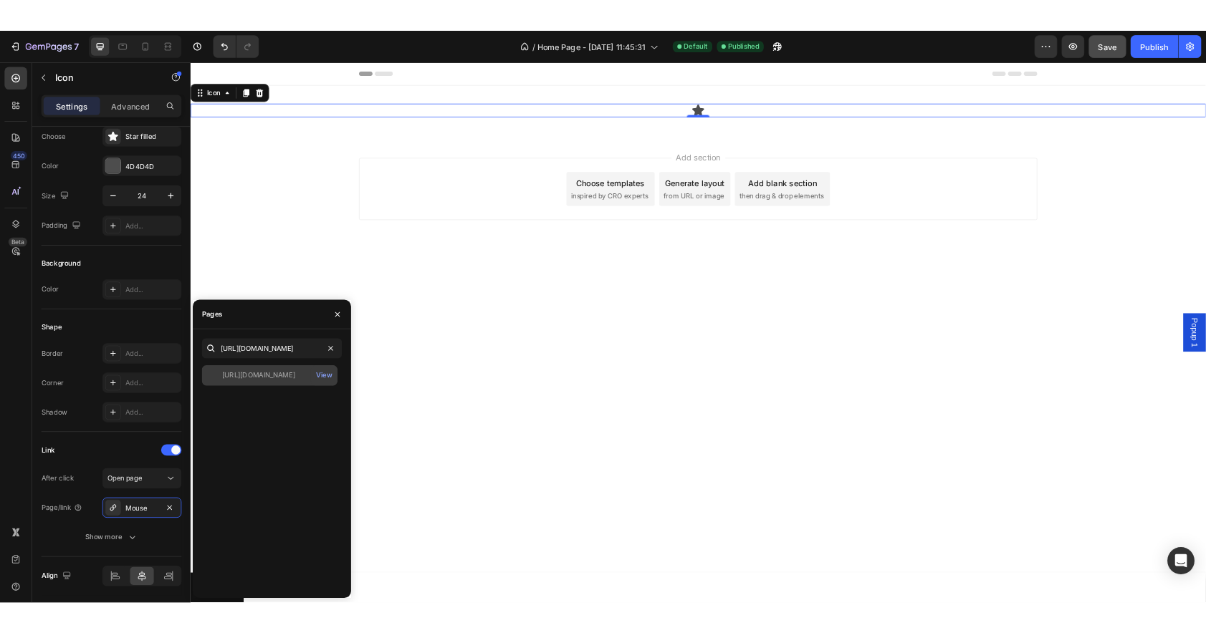
scroll to position [0, 0]
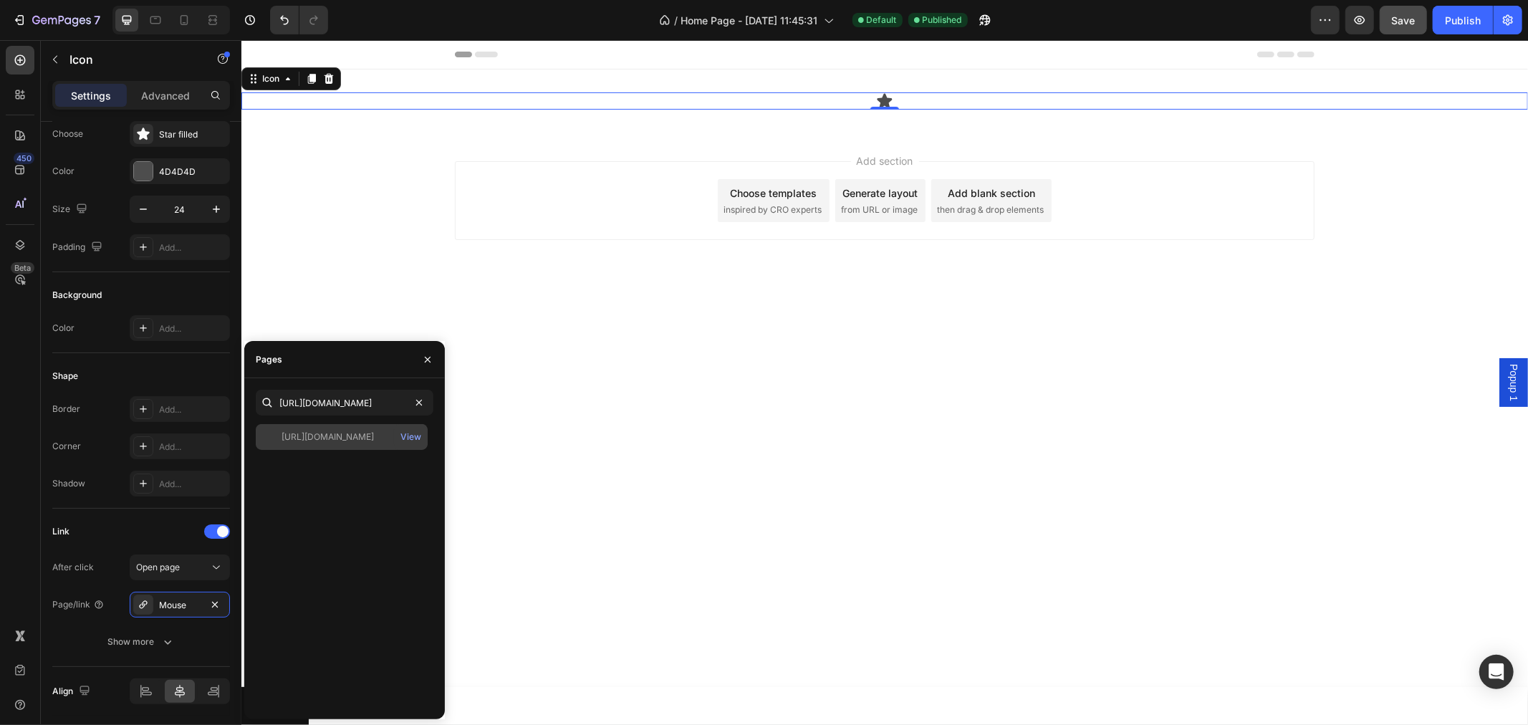
click at [321, 439] on div "[URL][DOMAIN_NAME]" at bounding box center [328, 437] width 92 height 13
click at [17, 519] on div "450 Beta" at bounding box center [20, 334] width 29 height 576
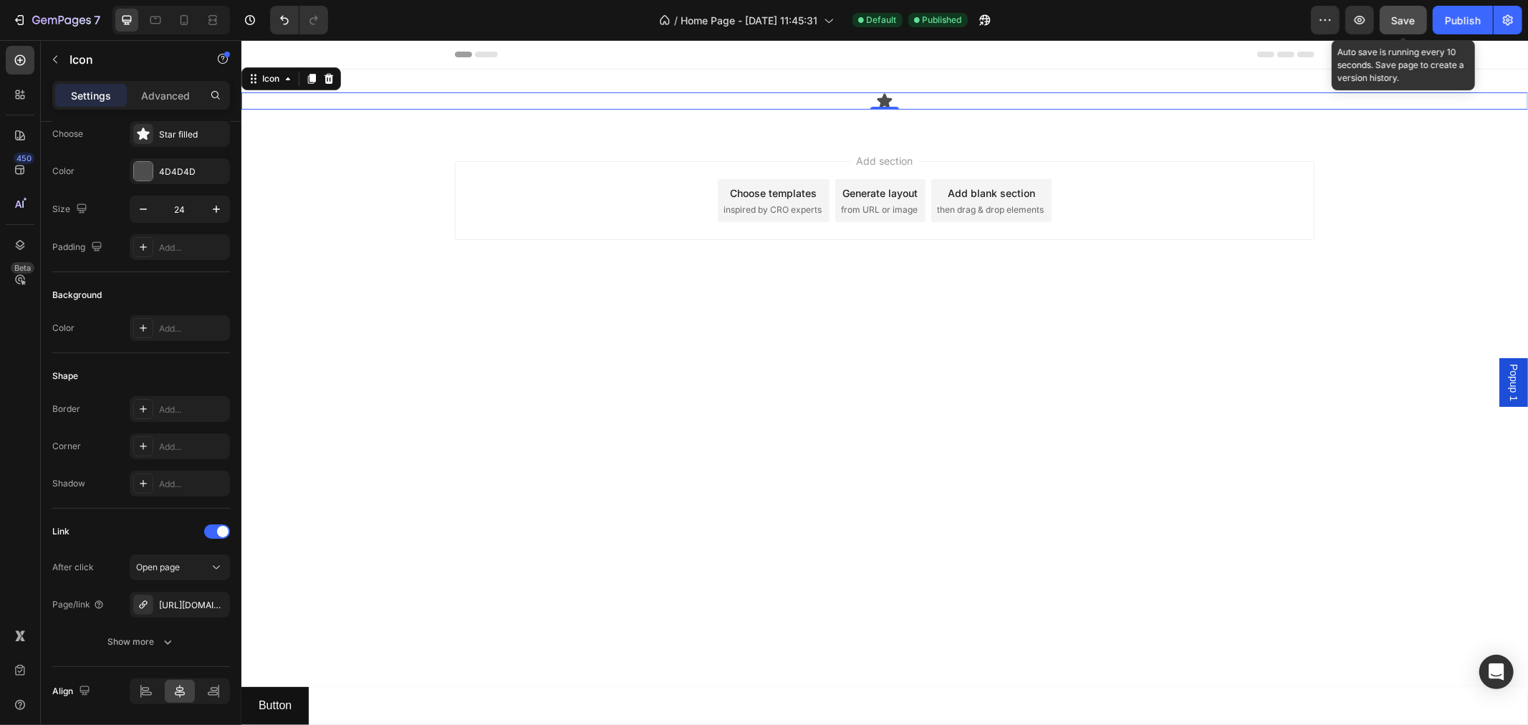
click at [1405, 21] on span "Save" at bounding box center [1404, 20] width 24 height 12
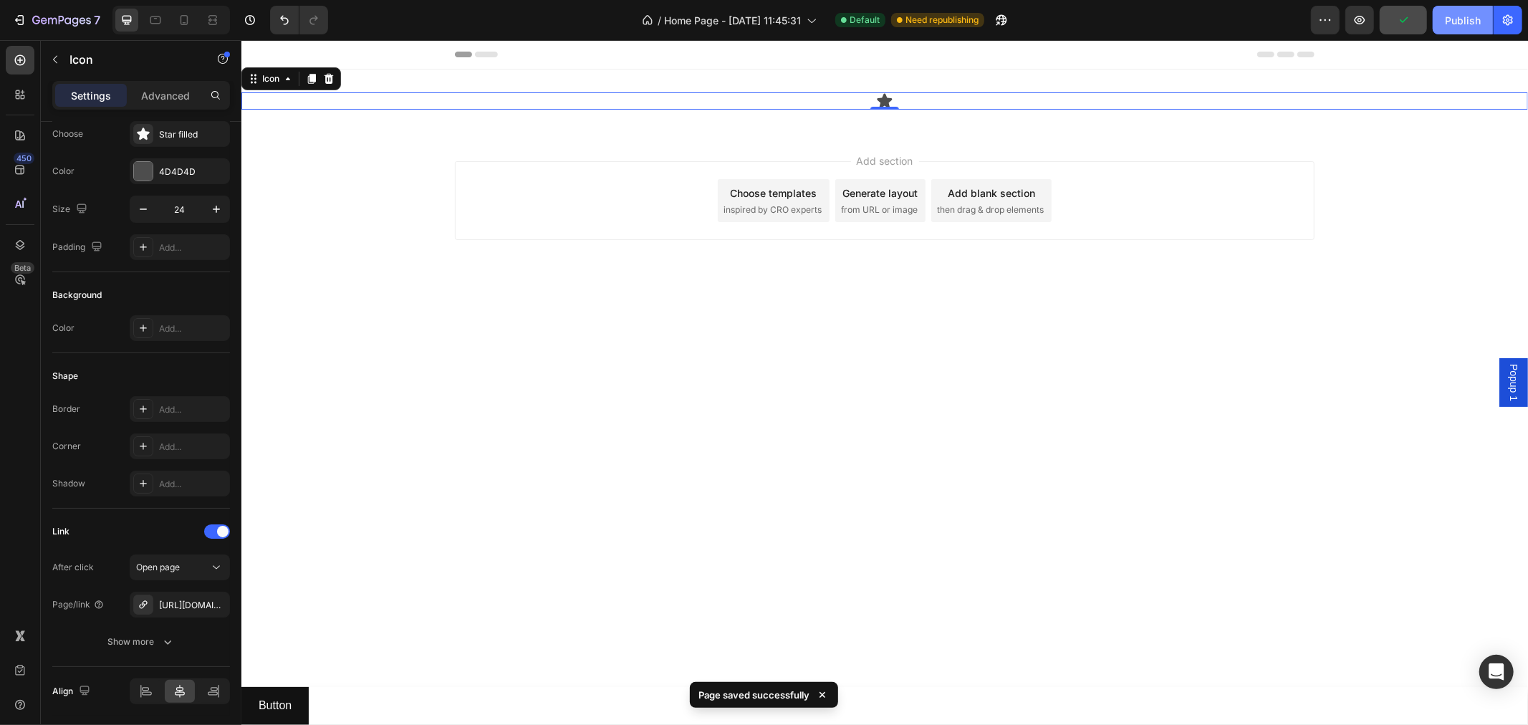
click at [1451, 18] on div "Publish" at bounding box center [1463, 20] width 36 height 15
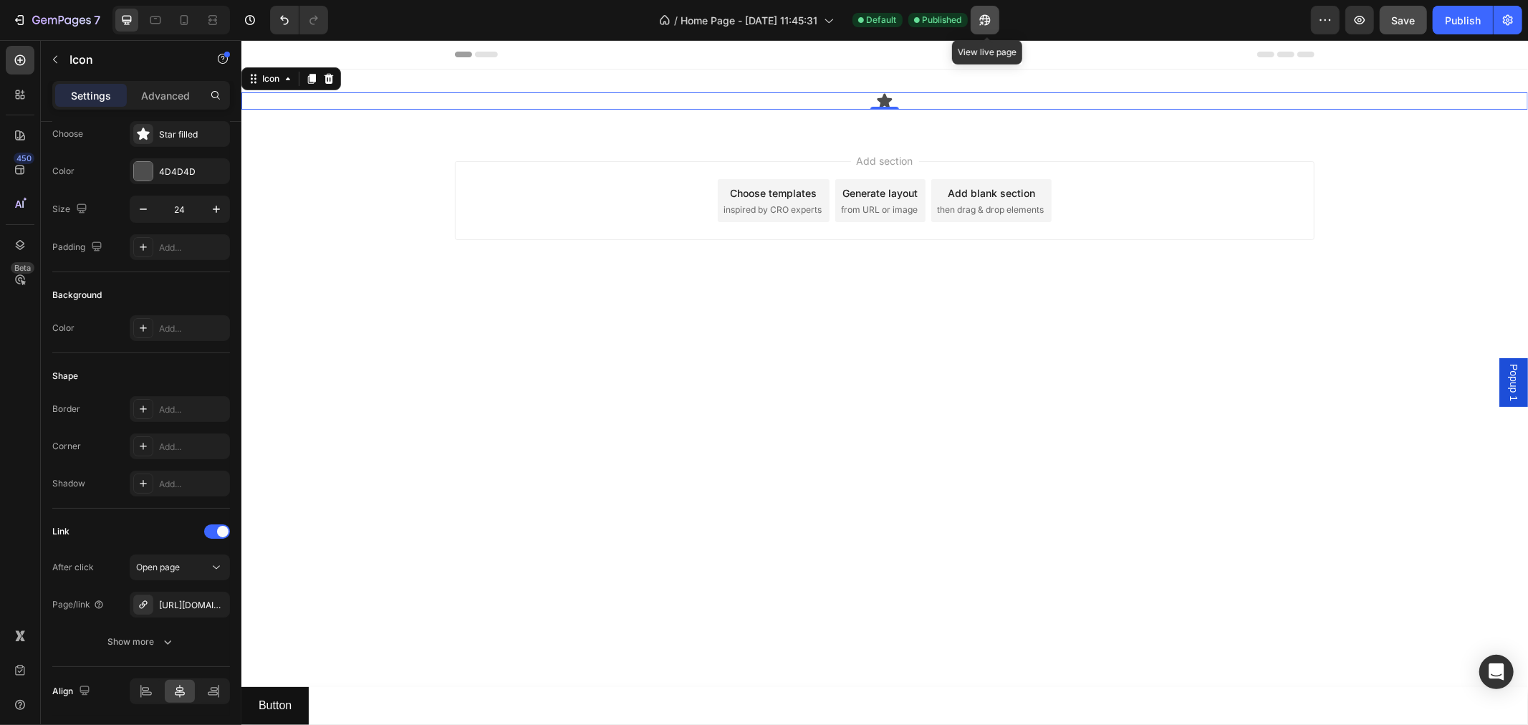
click at [992, 18] on icon "button" at bounding box center [985, 20] width 14 height 14
click at [326, 77] on icon at bounding box center [327, 77] width 11 height 11
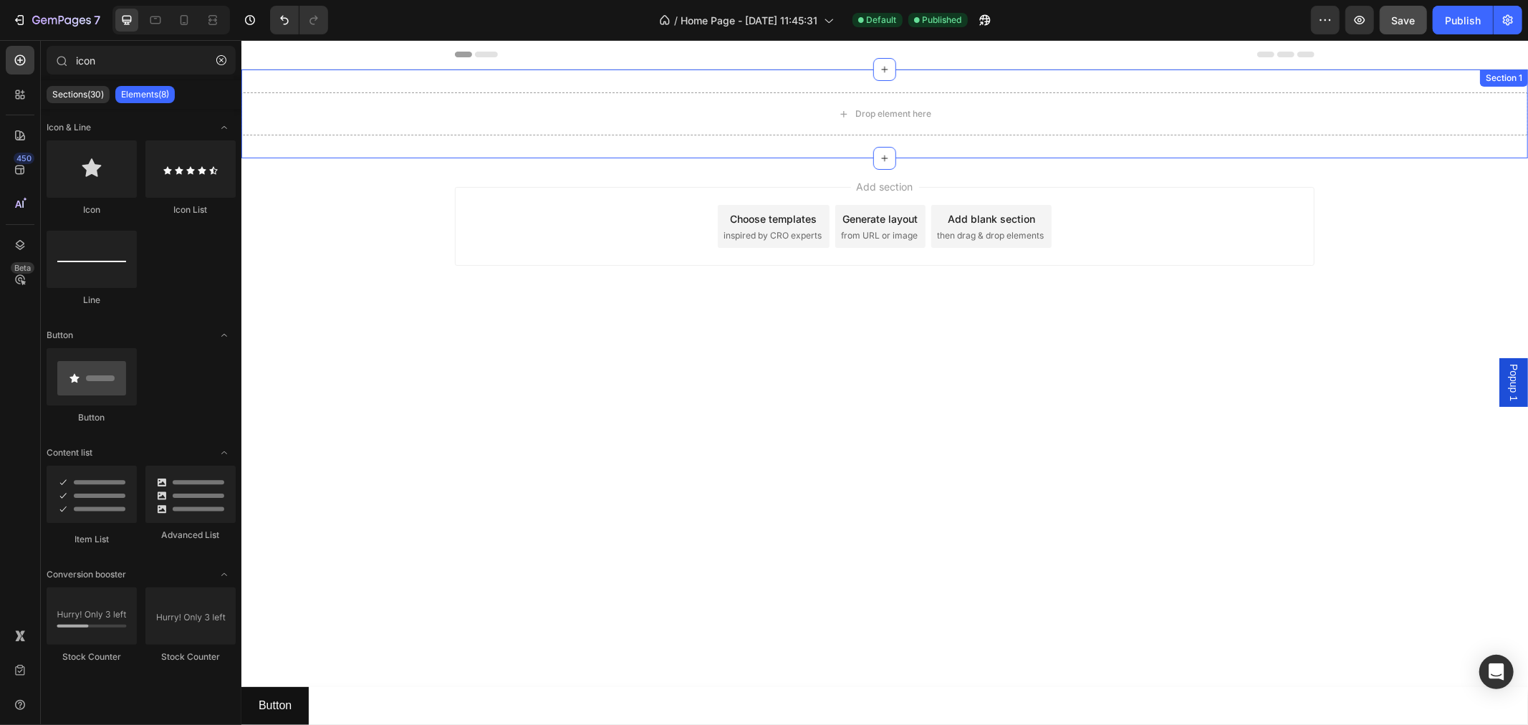
click at [1338, 88] on div "Drop element here Section 1" at bounding box center [884, 113] width 1287 height 89
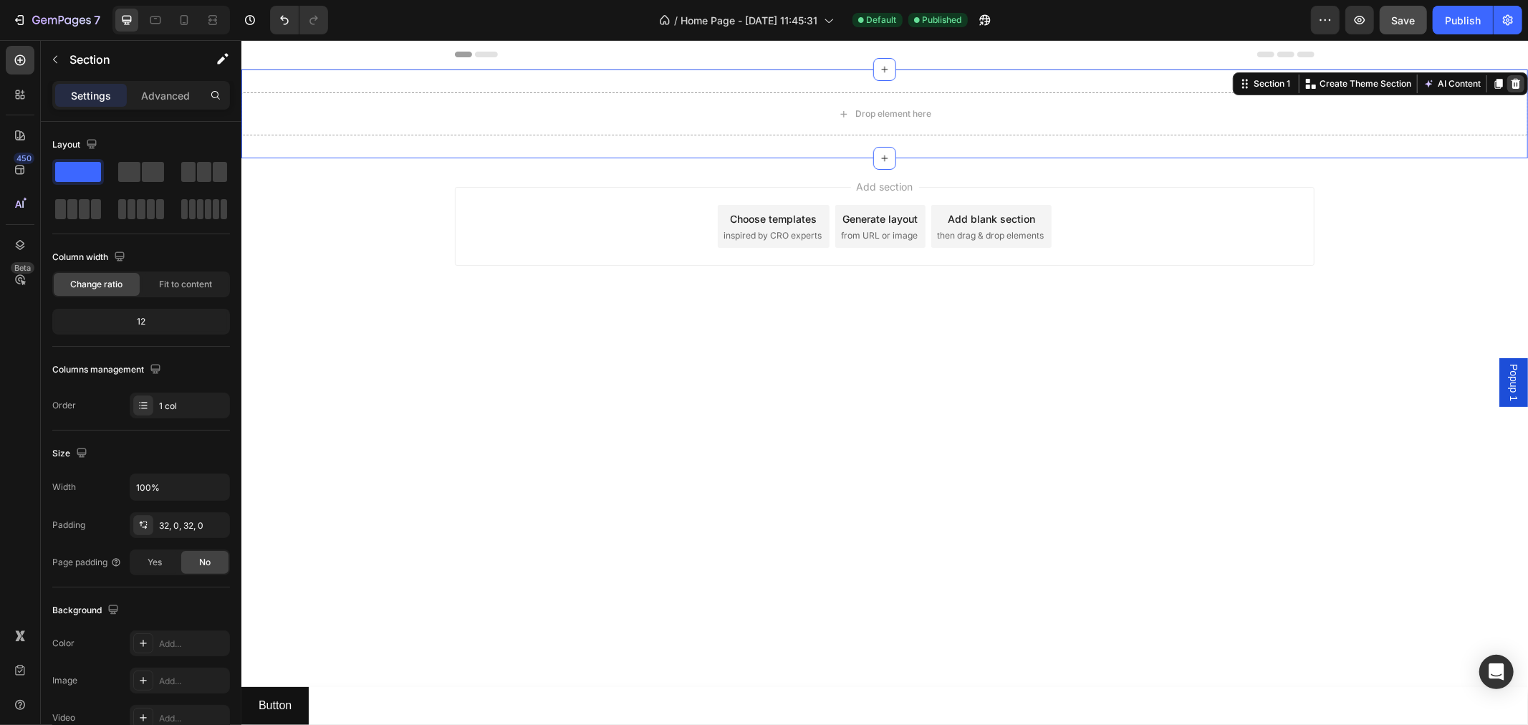
click at [1513, 83] on icon at bounding box center [1515, 83] width 9 height 10
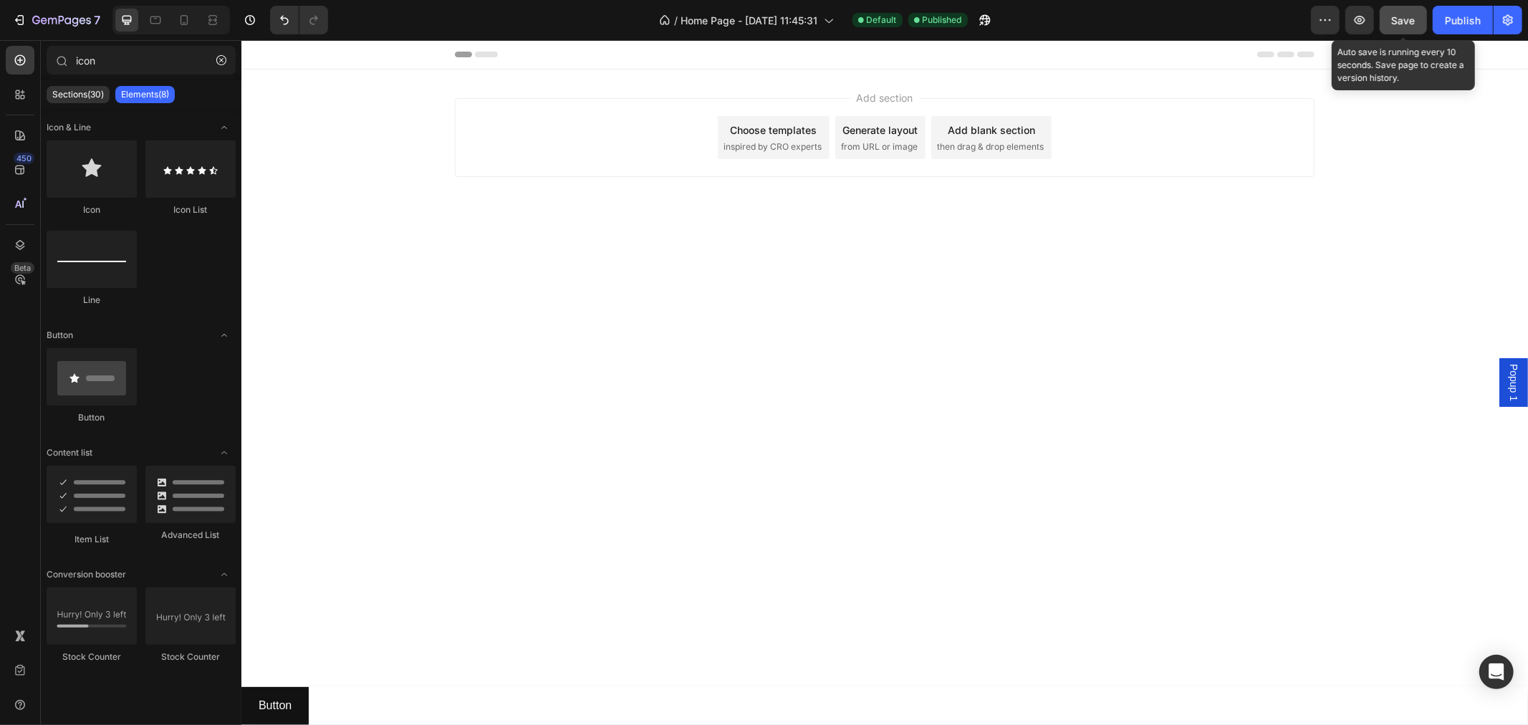
click at [1406, 17] on span "Save" at bounding box center [1404, 20] width 24 height 12
click at [1449, 17] on div "Publish" at bounding box center [1463, 20] width 36 height 15
click at [997, 17] on button "button" at bounding box center [985, 20] width 29 height 29
click at [583, 18] on div "/ Home Page - [DATE] 11:45:31 Default Published" at bounding box center [826, 20] width 972 height 29
click at [1512, 9] on button "button" at bounding box center [1508, 20] width 29 height 29
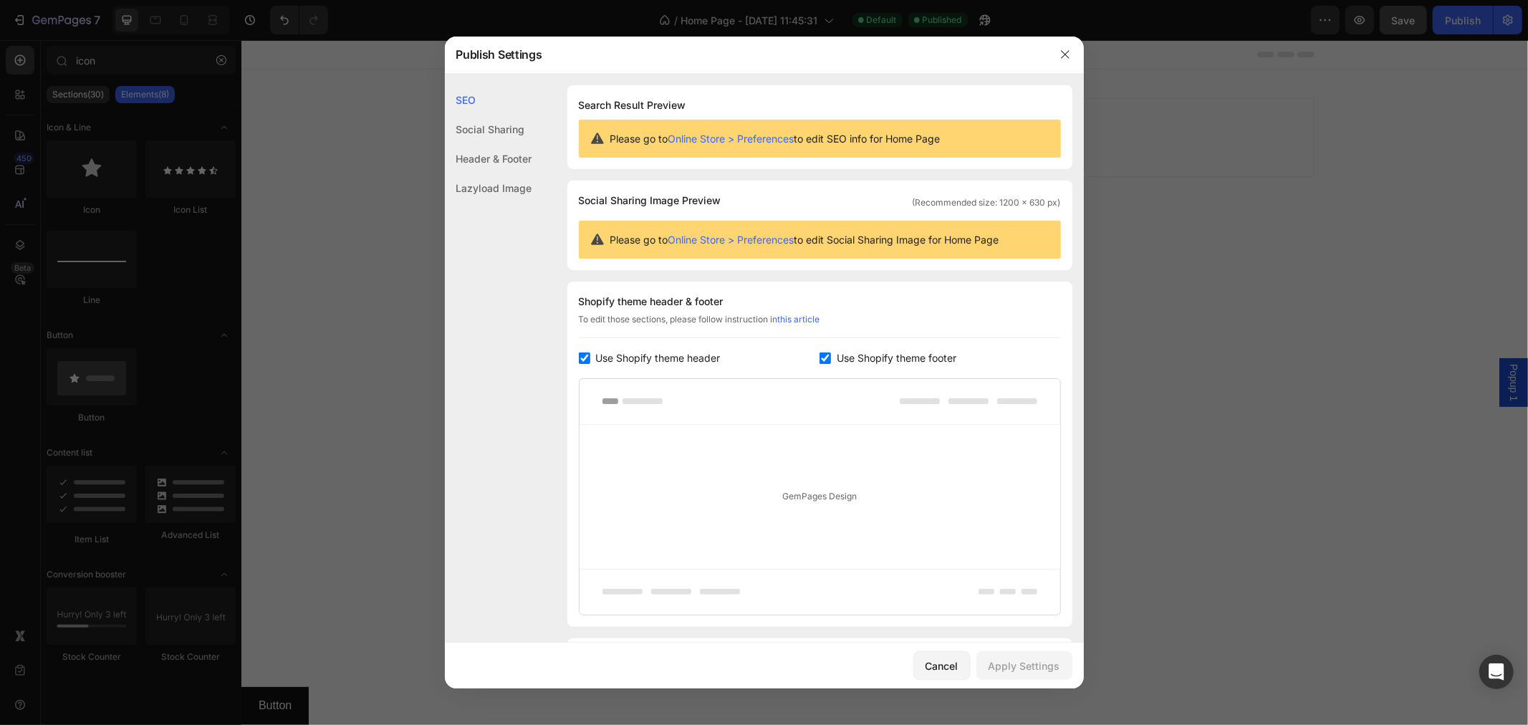
click at [691, 360] on span "Use Shopify theme header" at bounding box center [658, 358] width 125 height 17
checkbox input "false"
click at [878, 362] on span "Use Shopify theme footer" at bounding box center [897, 358] width 120 height 17
checkbox input "false"
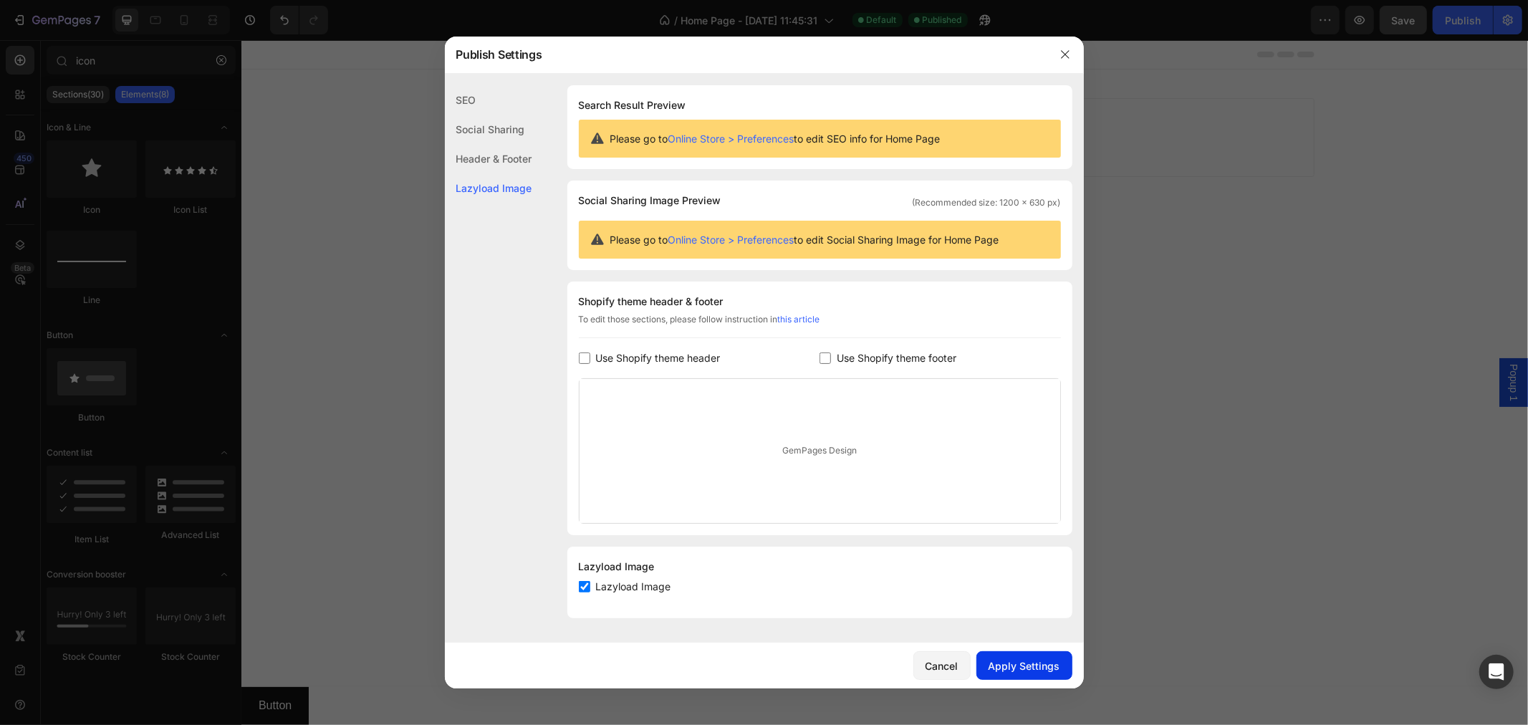
click at [1026, 664] on div "Apply Settings" at bounding box center [1025, 665] width 72 height 15
drag, startPoint x: 1102, startPoint y: 603, endPoint x: 830, endPoint y: 540, distance: 279.5
click at [1102, 603] on div at bounding box center [764, 362] width 1528 height 725
